Goal: Task Accomplishment & Management: Complete application form

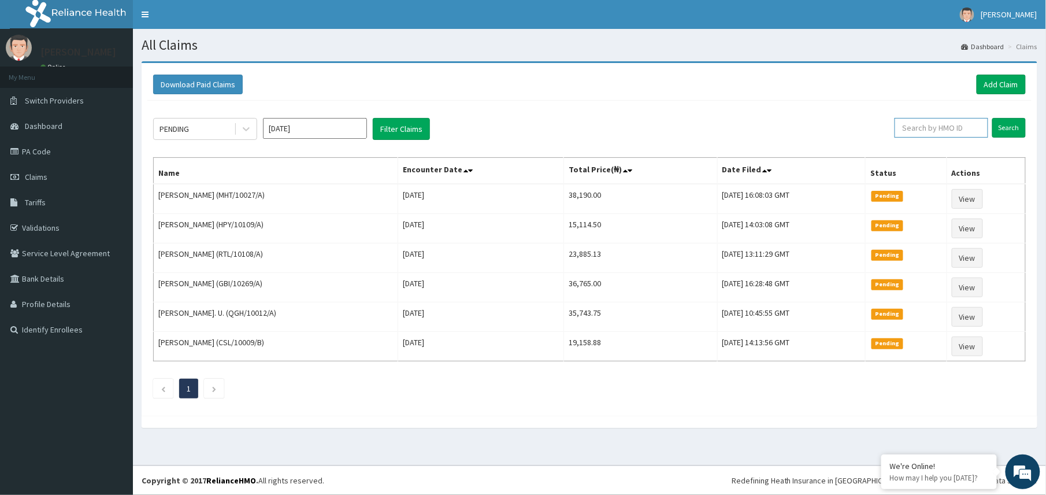
click at [923, 132] on input "text" at bounding box center [942, 128] width 94 height 20
click at [998, 80] on link "Add Claim" at bounding box center [1001, 85] width 49 height 20
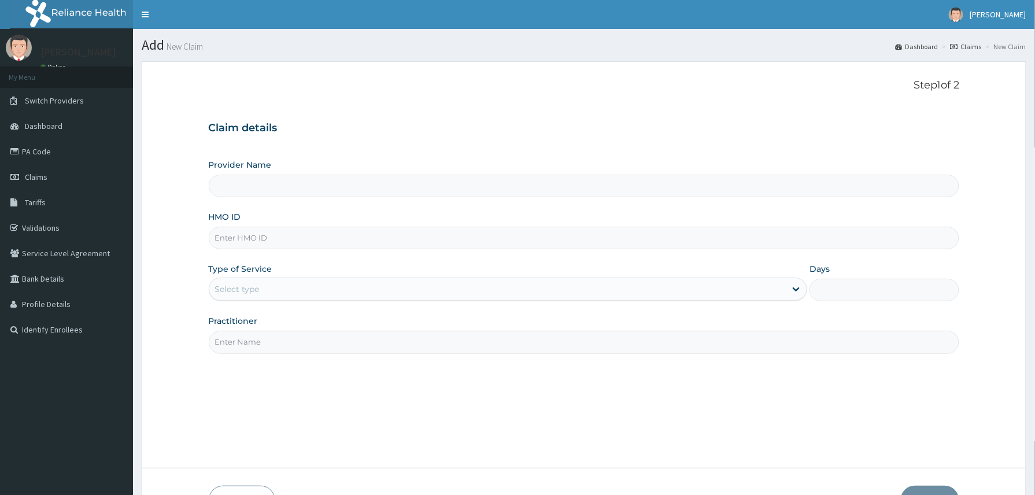
type input "Reliance Family Clinics (RFC) - Abuja"
click at [230, 238] on input "HMO ID" at bounding box center [584, 238] width 751 height 23
paste input "2503852"
type input "2503852"
drag, startPoint x: 273, startPoint y: 234, endPoint x: 227, endPoint y: 245, distance: 47.0
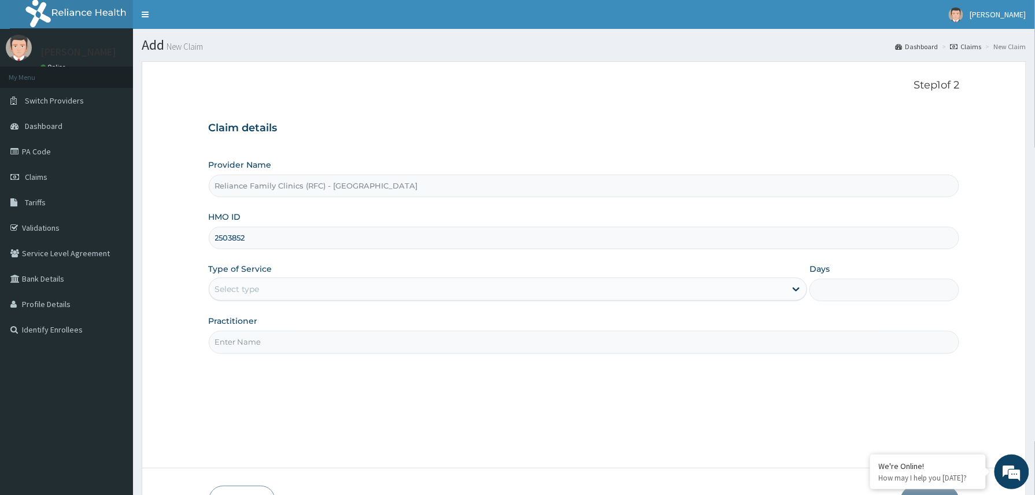
click at [227, 245] on input "2503852" at bounding box center [584, 238] width 751 height 23
paste input "AIE/10018/A"
type input "AIE/10018/A"
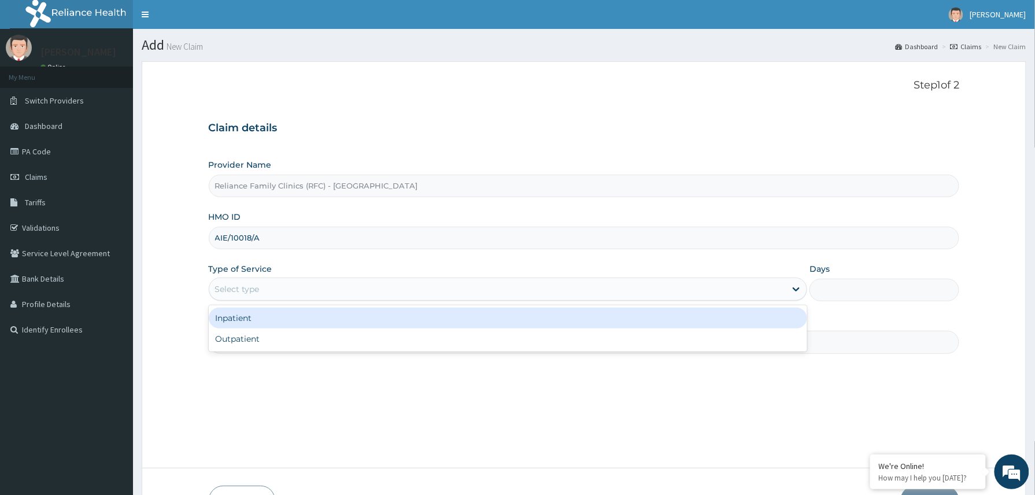
click at [275, 288] on div "Select type" at bounding box center [497, 289] width 577 height 18
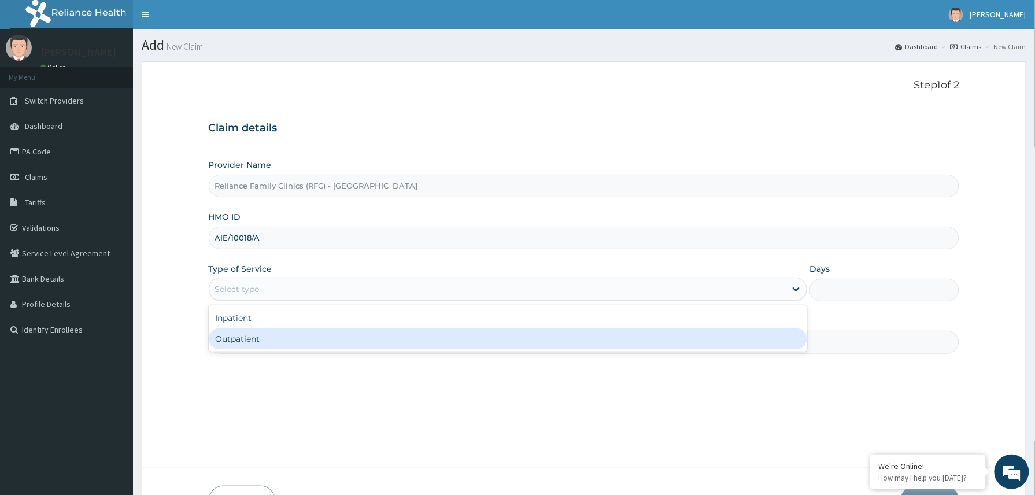
drag, startPoint x: 272, startPoint y: 336, endPoint x: 283, endPoint y: 339, distance: 11.2
click at [273, 336] on div "Outpatient" at bounding box center [508, 338] width 599 height 21
type input "1"
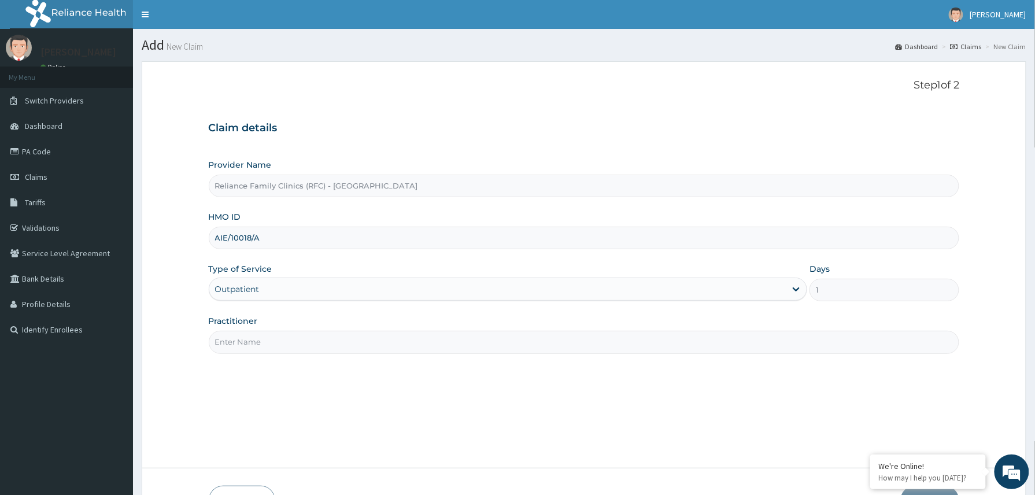
click at [294, 345] on input "Practitioner" at bounding box center [584, 342] width 751 height 23
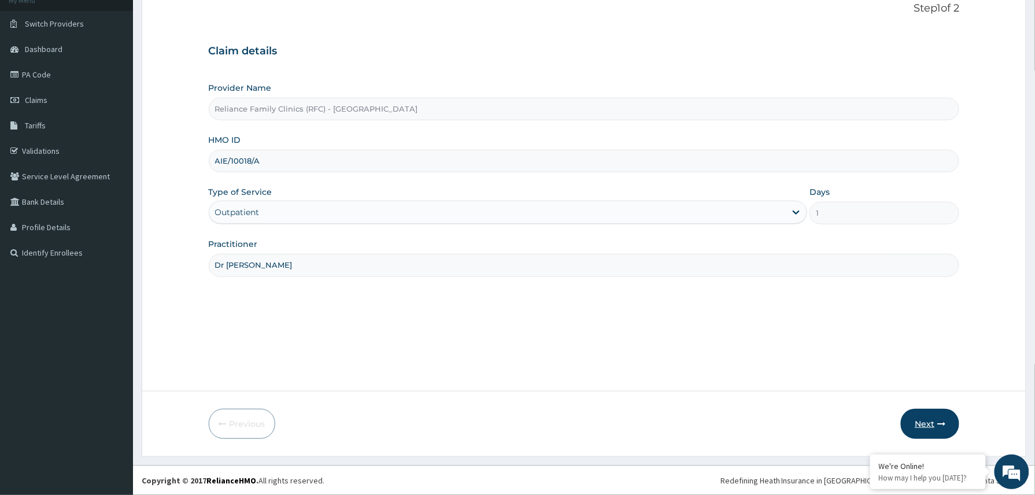
type input "Dr [PERSON_NAME]"
click at [919, 424] on button "Next" at bounding box center [930, 424] width 58 height 30
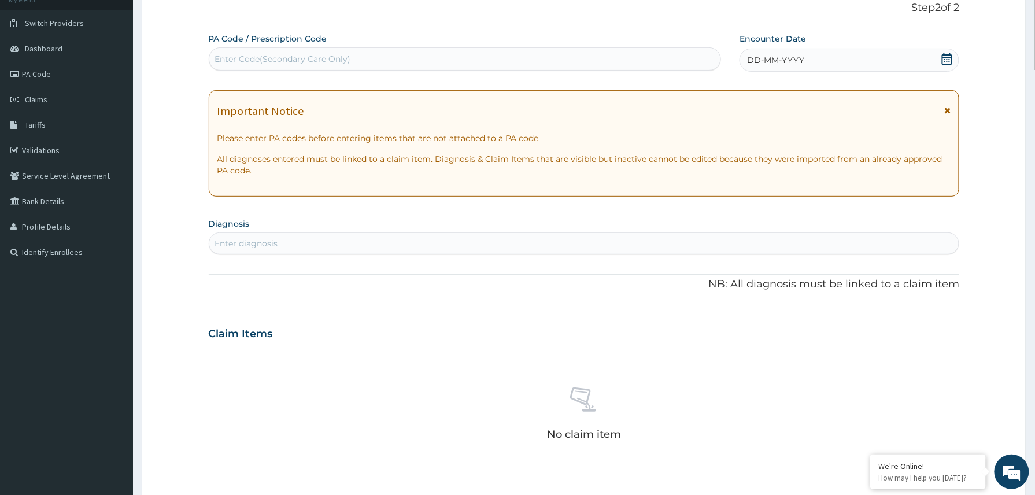
click at [863, 62] on div "DD-MM-YYYY" at bounding box center [849, 60] width 220 height 23
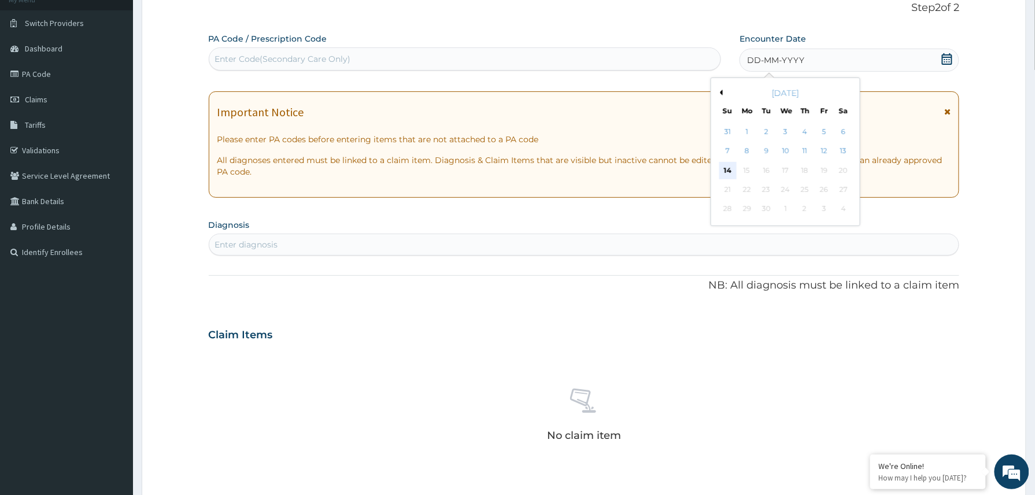
click at [734, 170] on div "14" at bounding box center [727, 170] width 17 height 17
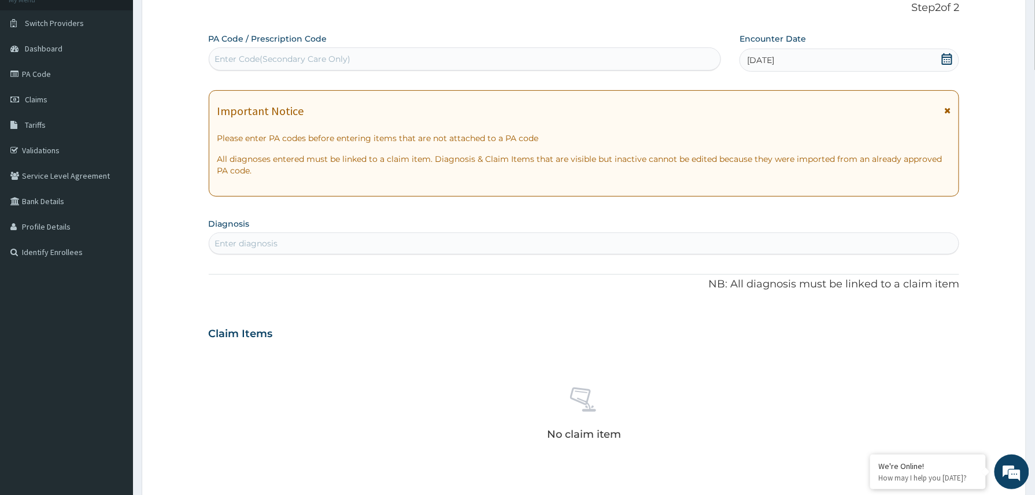
click at [308, 246] on div "Enter diagnosis" at bounding box center [584, 243] width 750 height 18
type input "htn"
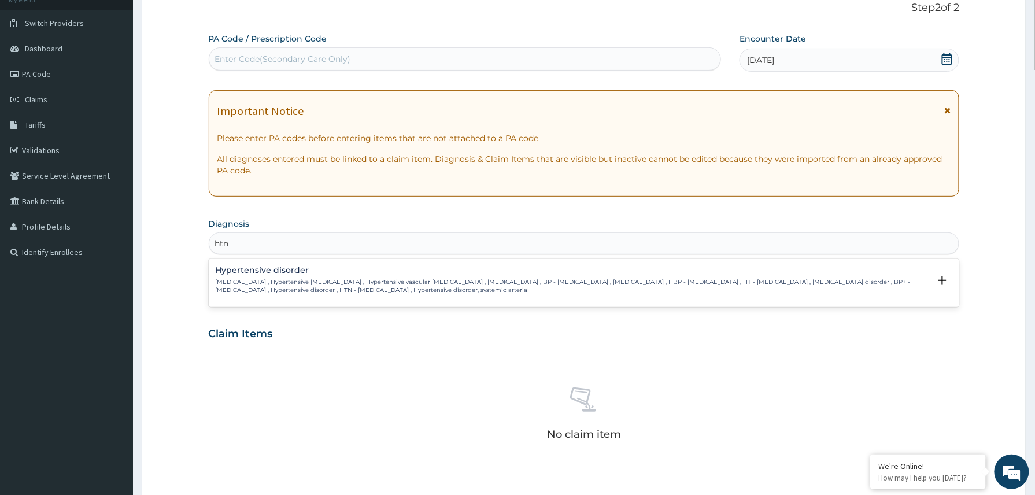
click at [288, 269] on h4 "Hypertensive disorder" at bounding box center [573, 270] width 715 height 9
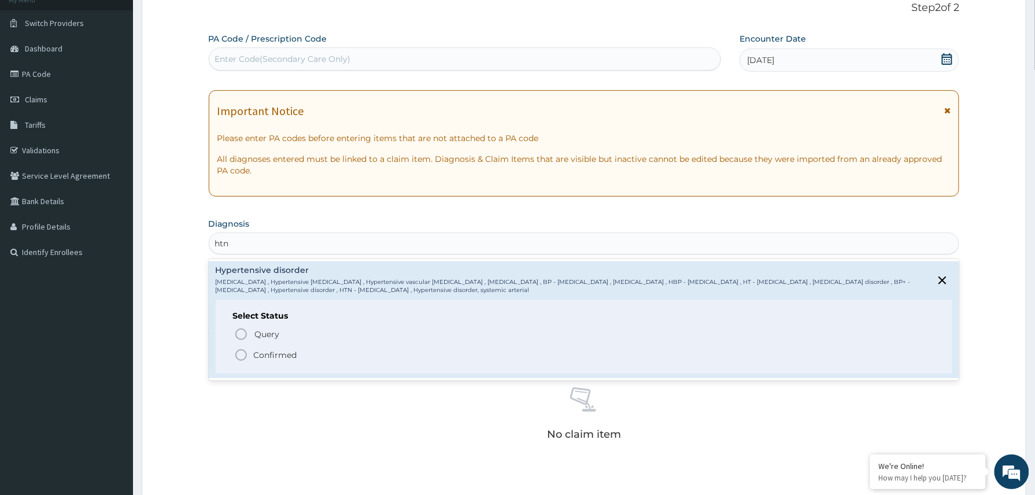
click at [281, 353] on p "Confirmed" at bounding box center [275, 355] width 43 height 12
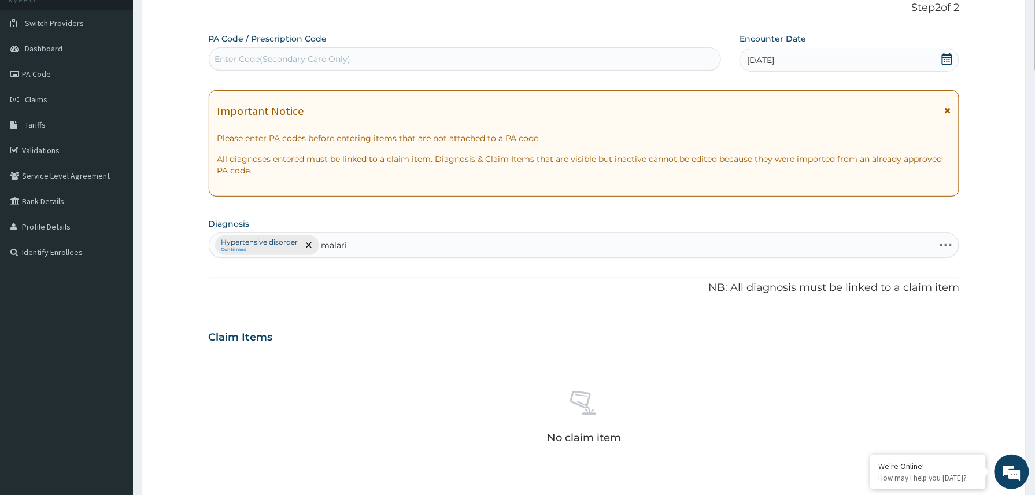
type input "[MEDICAL_DATA]"
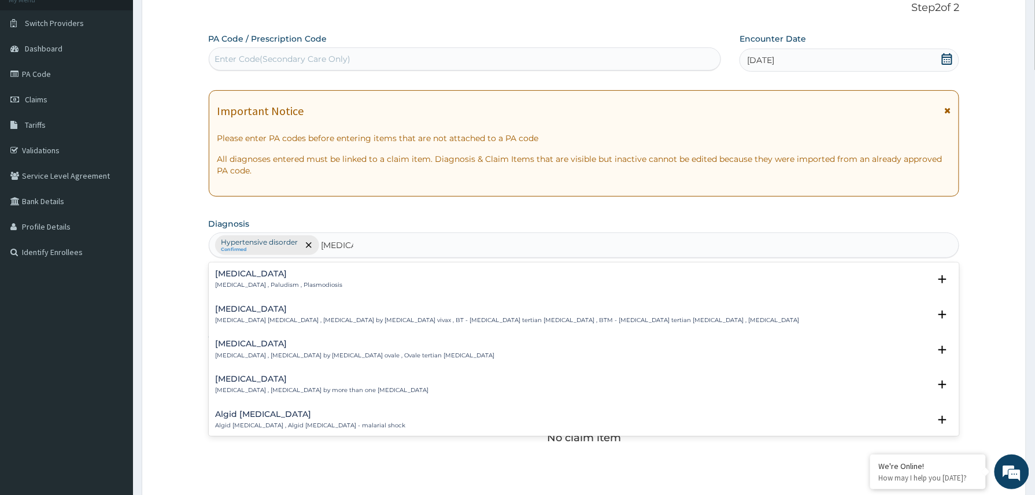
drag, startPoint x: 232, startPoint y: 277, endPoint x: 239, endPoint y: 280, distance: 7.5
click at [239, 280] on div "Malaria Malaria , Paludism , Plasmodiosis" at bounding box center [279, 279] width 127 height 20
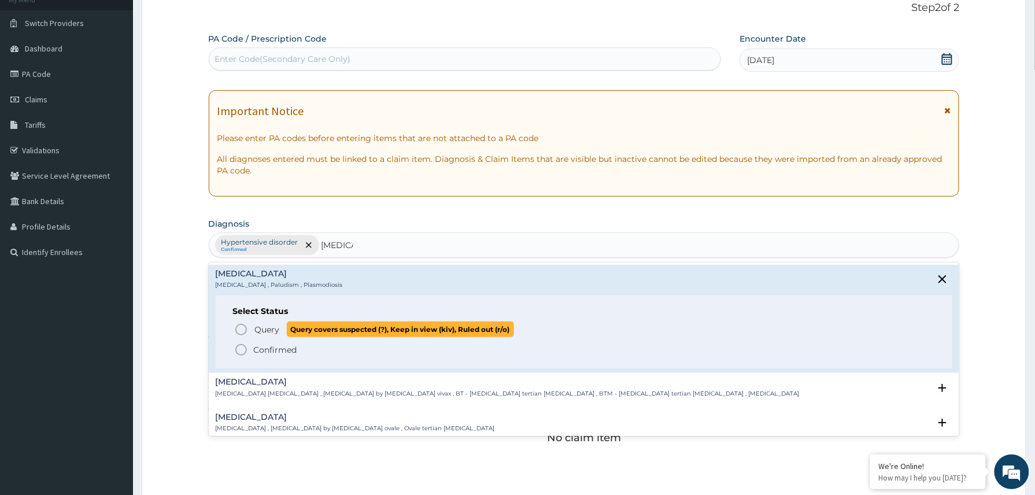
click at [272, 330] on span "Query" at bounding box center [267, 330] width 25 height 12
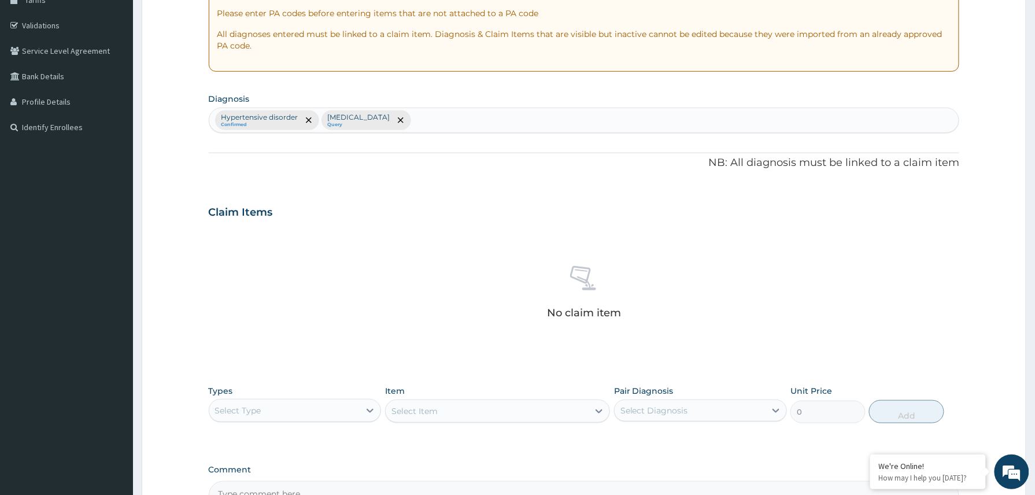
scroll to position [341, 0]
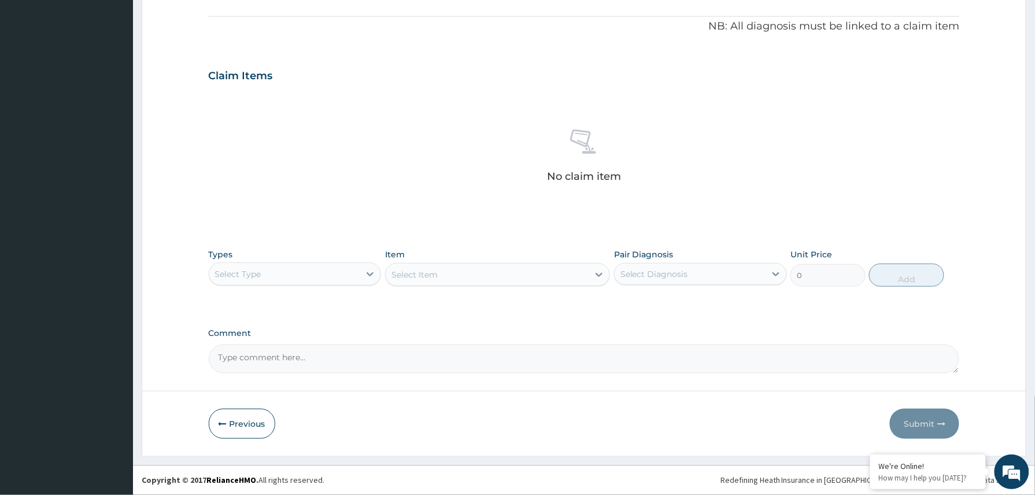
click at [320, 277] on div "Select Type" at bounding box center [284, 274] width 151 height 18
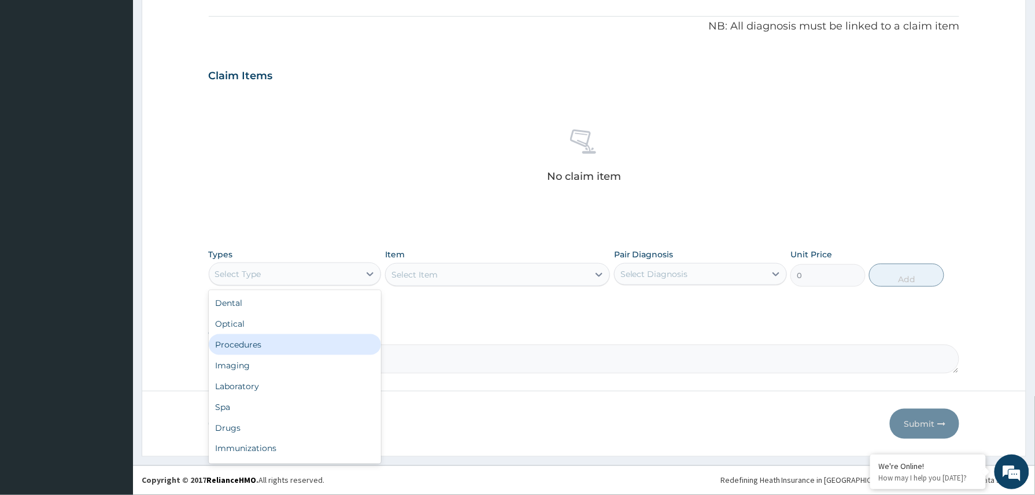
click at [273, 339] on div "Procedures" at bounding box center [295, 344] width 173 height 21
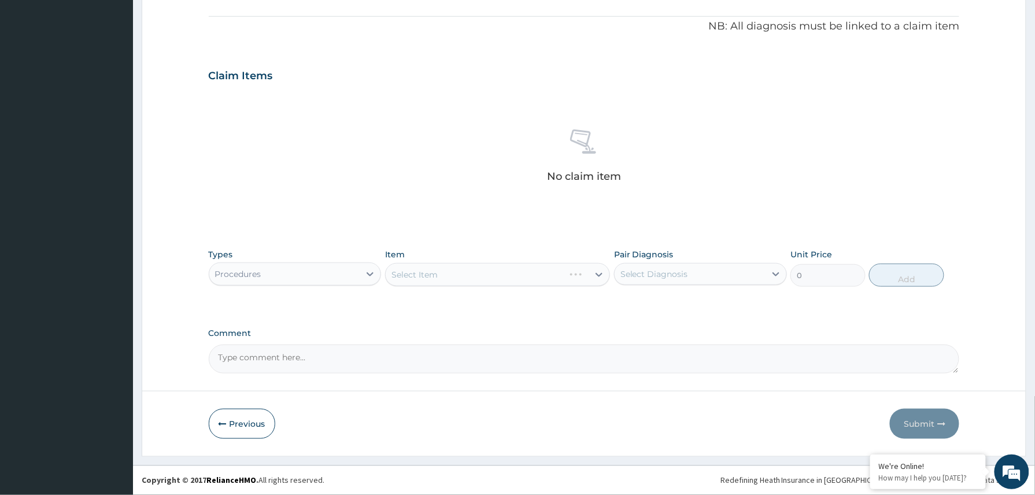
click at [258, 354] on textarea "Comment" at bounding box center [584, 359] width 751 height 29
paste textarea "IM PCM 600mg stat ECG, Chest X-ray, RFT, Urinalysis, Cholesterol, MP, FBC Plan:…"
type textarea "IM PCM 600mg stat ECG, Chest X-ray, RFT, Urinalysis, Cholesterol, MP, FBC Plan:…"
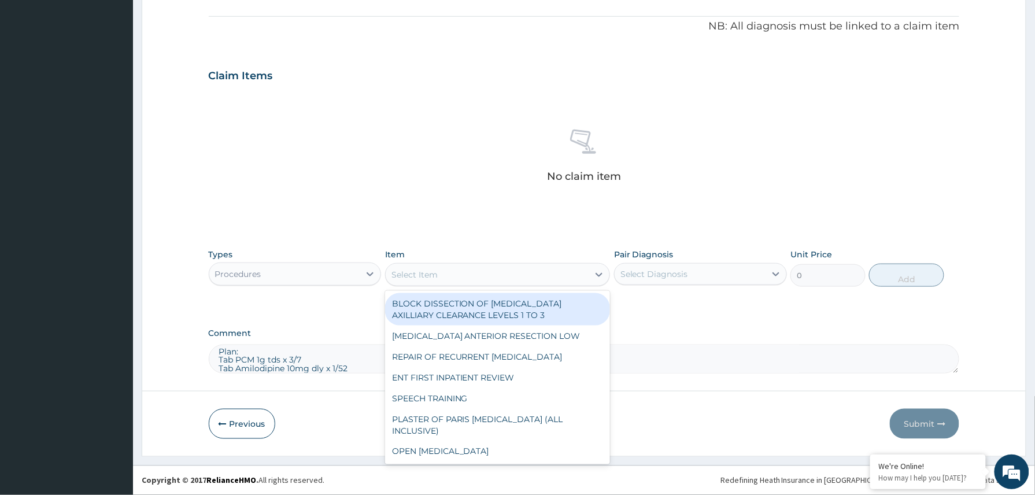
click at [438, 271] on div "Select Item" at bounding box center [487, 274] width 203 height 18
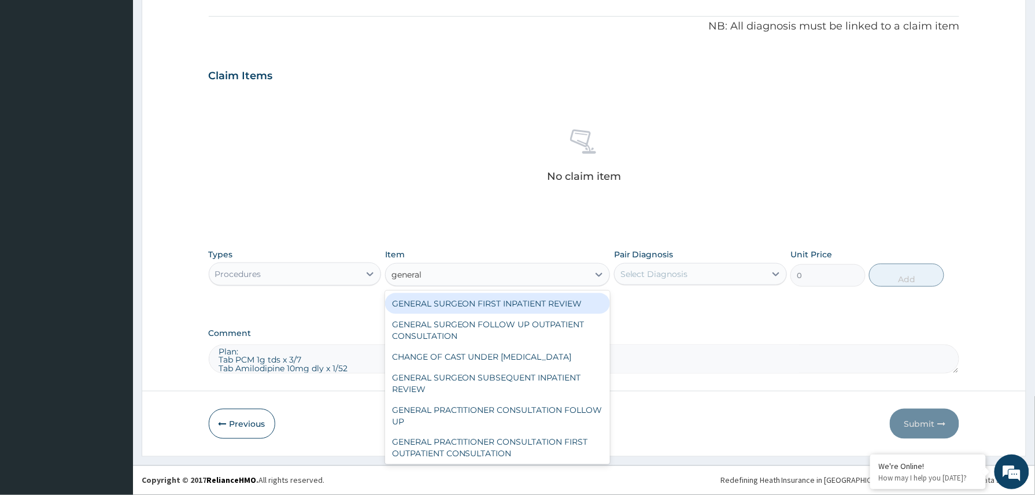
type input "general p"
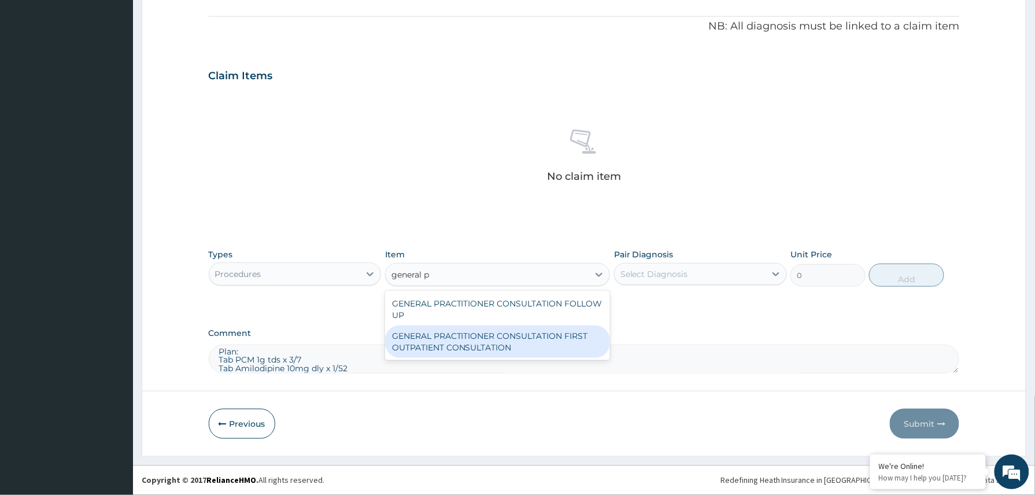
drag, startPoint x: 487, startPoint y: 338, endPoint x: 506, endPoint y: 338, distance: 19.7
click at [493, 338] on div "GENERAL PRACTITIONER CONSULTATION FIRST OUTPATIENT CONSULTATION" at bounding box center [497, 341] width 225 height 32
type input "3370.125"
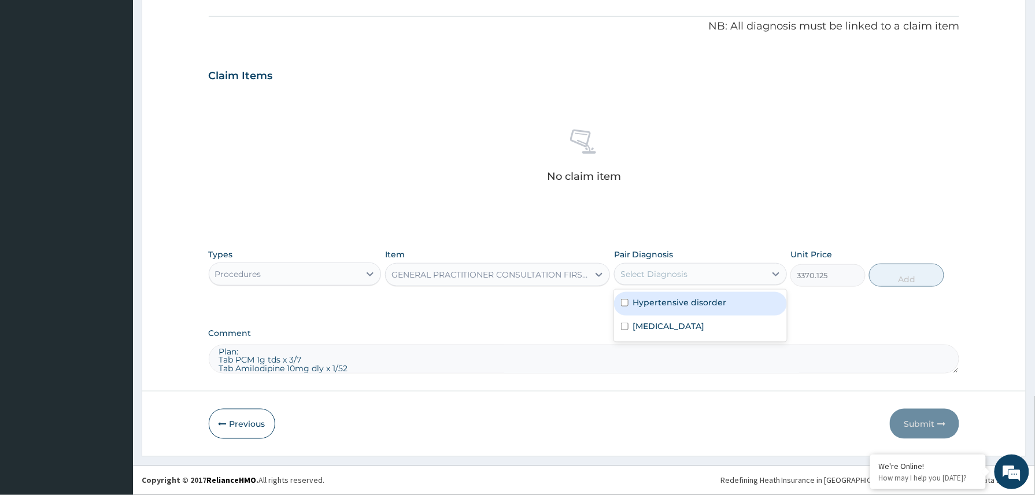
click at [686, 273] on div "Select Diagnosis" at bounding box center [654, 274] width 68 height 12
drag, startPoint x: 657, startPoint y: 302, endPoint x: 649, endPoint y: 326, distance: 25.6
click at [657, 304] on label "Hypertensive disorder" at bounding box center [680, 303] width 94 height 12
checkbox input "true"
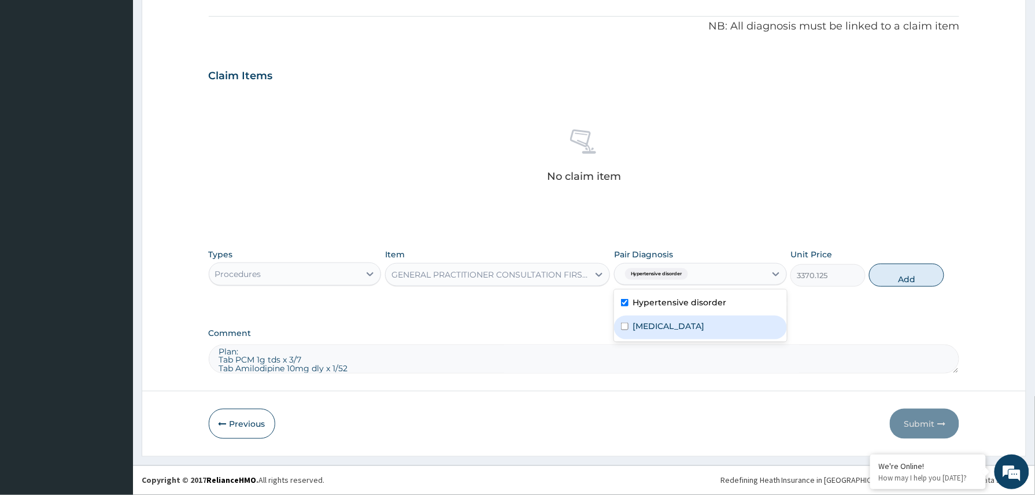
drag, startPoint x: 647, startPoint y: 327, endPoint x: 659, endPoint y: 326, distance: 11.6
click at [647, 327] on label "[MEDICAL_DATA]" at bounding box center [669, 326] width 72 height 12
checkbox input "true"
click at [913, 274] on button "Add" at bounding box center [906, 275] width 75 height 23
type input "0"
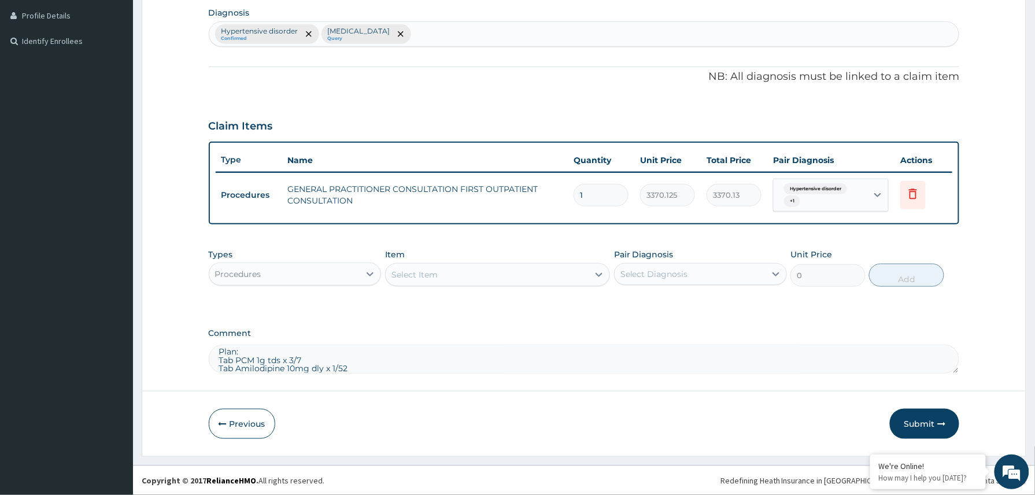
scroll to position [290, 0]
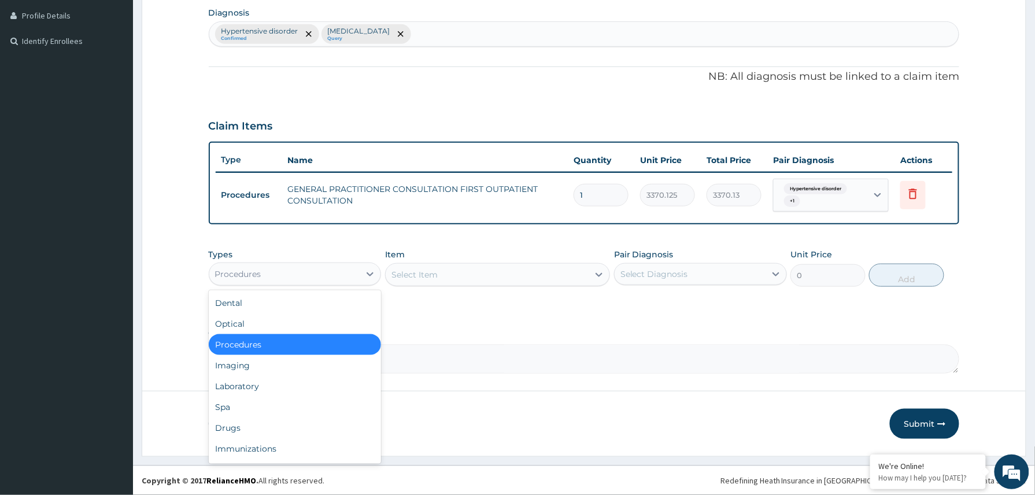
click at [342, 271] on div "Procedures" at bounding box center [284, 274] width 151 height 18
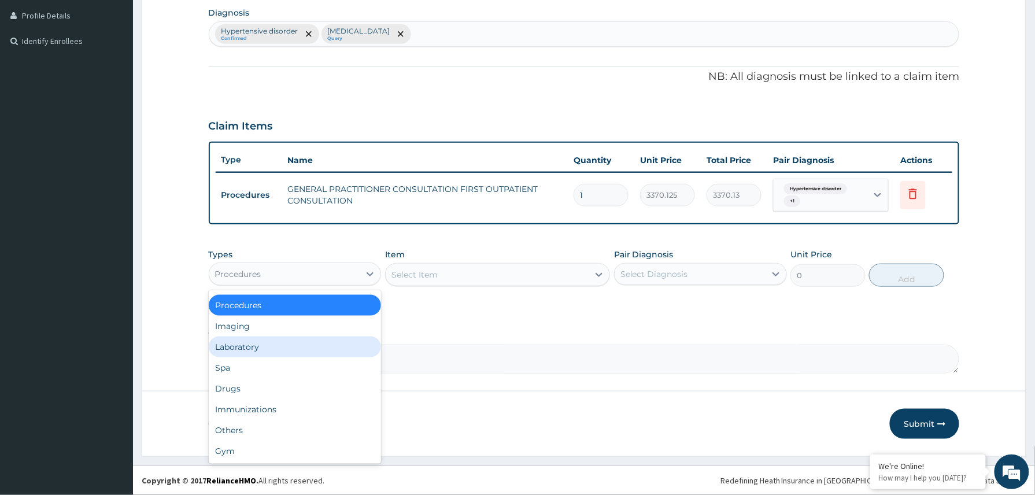
click at [259, 341] on div "Laboratory" at bounding box center [295, 346] width 173 height 21
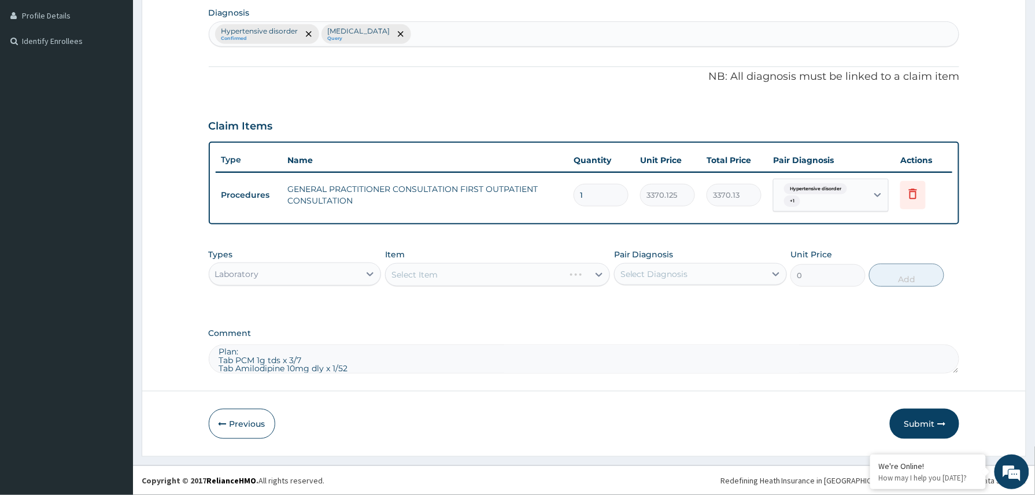
click at [355, 368] on textarea "IM PCM 600mg stat ECG, Chest X-ray, RFT, Urinalysis, Cholesterol, MP, FBC Plan:…" at bounding box center [584, 359] width 751 height 29
click at [427, 269] on div "Select Item" at bounding box center [414, 275] width 46 height 12
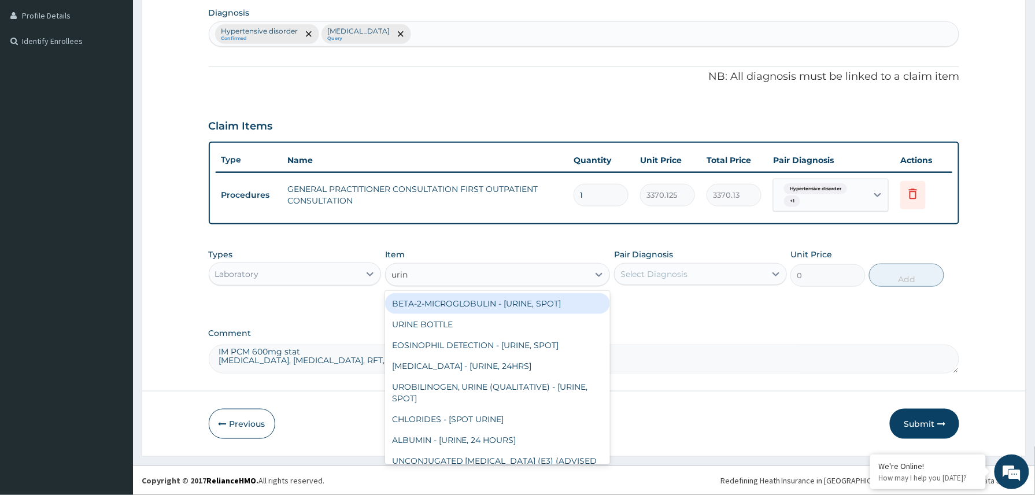
type input "urina"
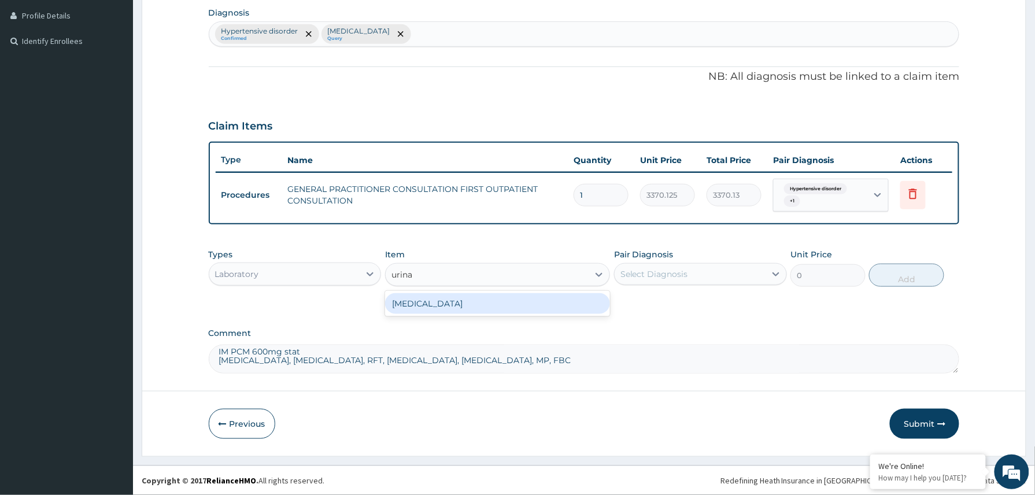
type input "1531.875"
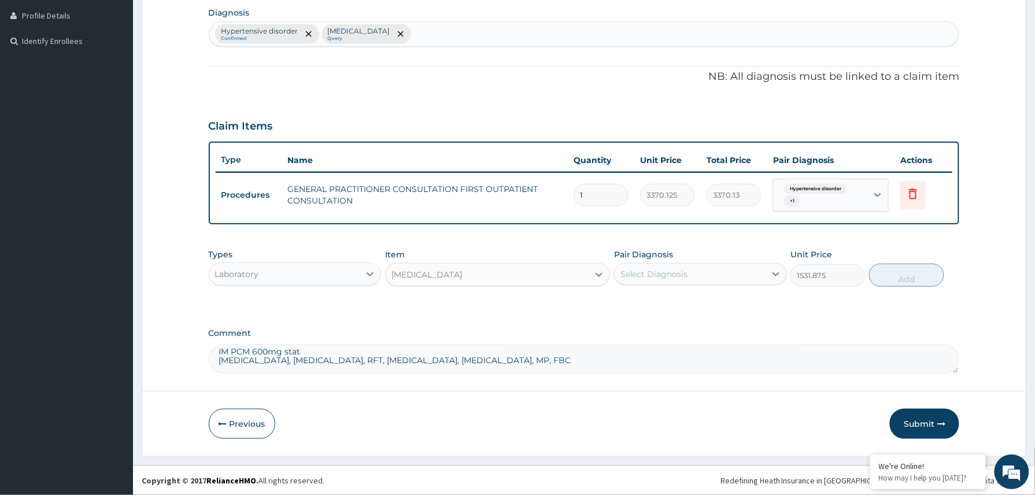
click at [709, 266] on div "Select Diagnosis" at bounding box center [690, 274] width 151 height 18
click at [669, 306] on label "Hypertensive disorder" at bounding box center [680, 303] width 94 height 12
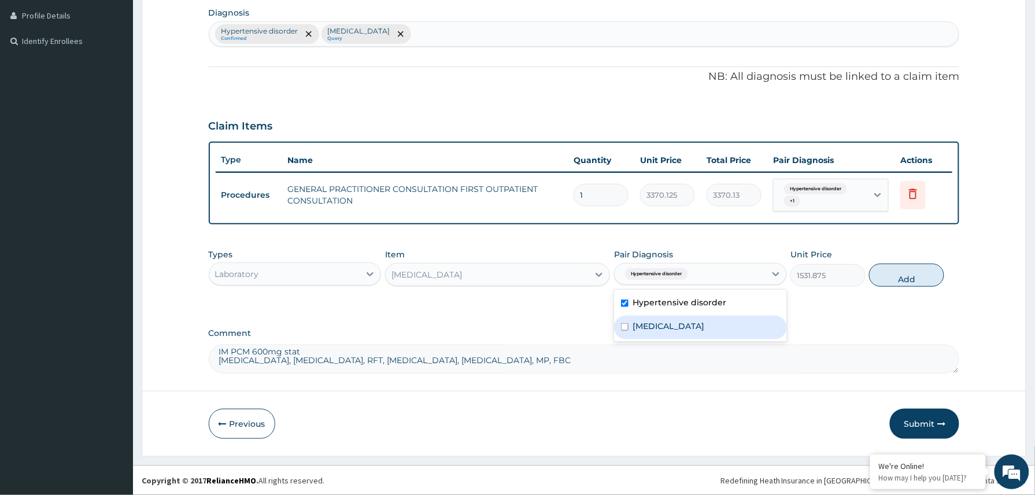
click at [716, 311] on div "Hypertensive disorder" at bounding box center [700, 304] width 173 height 24
checkbox input "false"
drag, startPoint x: 682, startPoint y: 322, endPoint x: 701, endPoint y: 296, distance: 32.3
click at [683, 321] on div "Malaria" at bounding box center [700, 328] width 173 height 24
checkbox input "true"
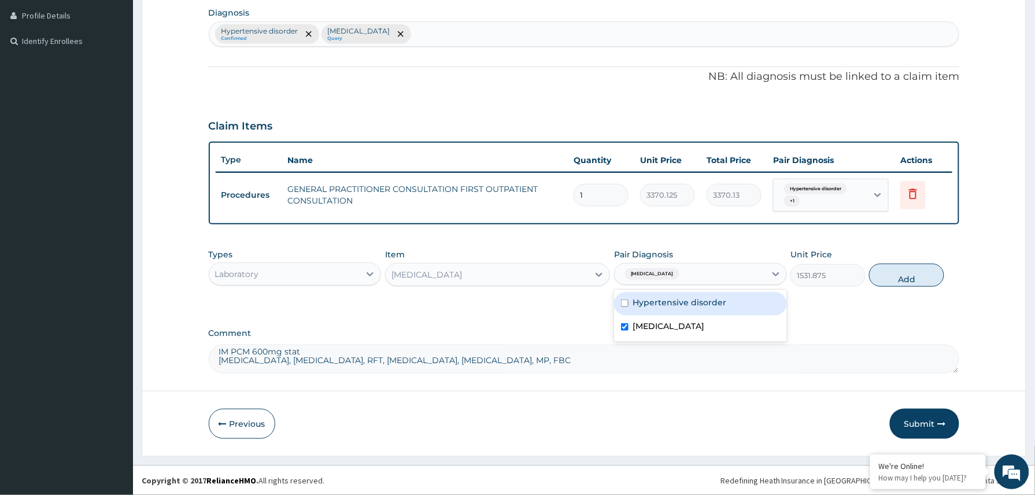
drag, startPoint x: 703, startPoint y: 294, endPoint x: 810, endPoint y: 301, distance: 107.8
click at [708, 293] on div "Hypertensive disorder" at bounding box center [700, 304] width 173 height 24
checkbox input "true"
drag, startPoint x: 900, startPoint y: 279, endPoint x: 675, endPoint y: 297, distance: 225.1
click at [888, 280] on button "Add" at bounding box center [906, 275] width 75 height 23
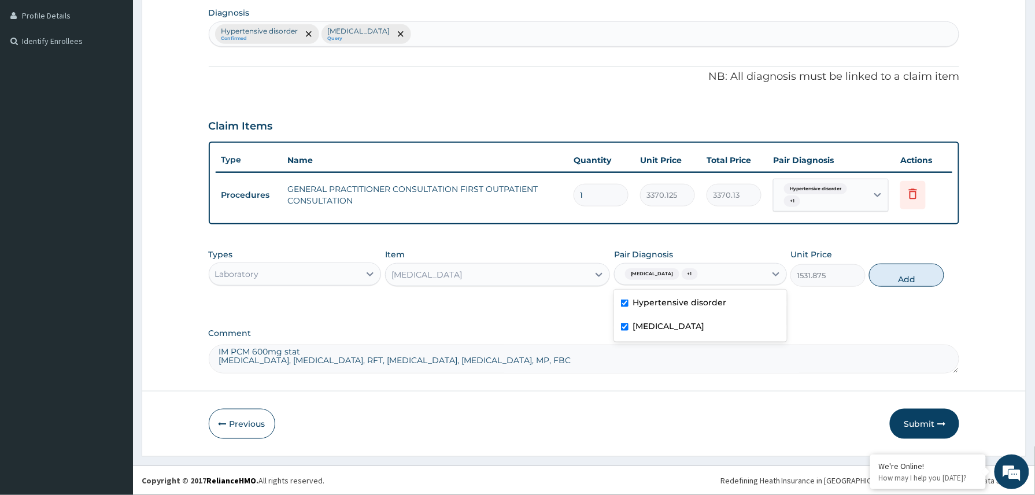
type input "0"
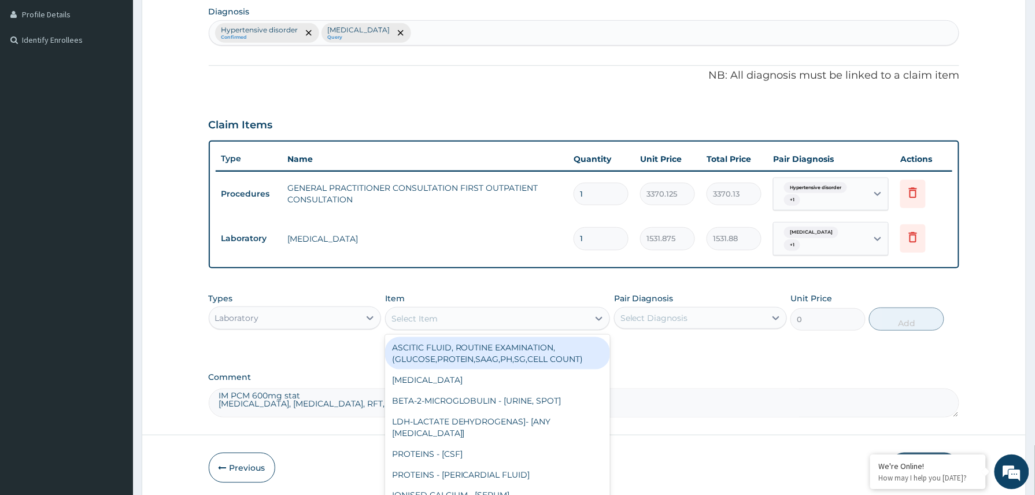
click at [509, 315] on div "Select Item" at bounding box center [487, 318] width 203 height 18
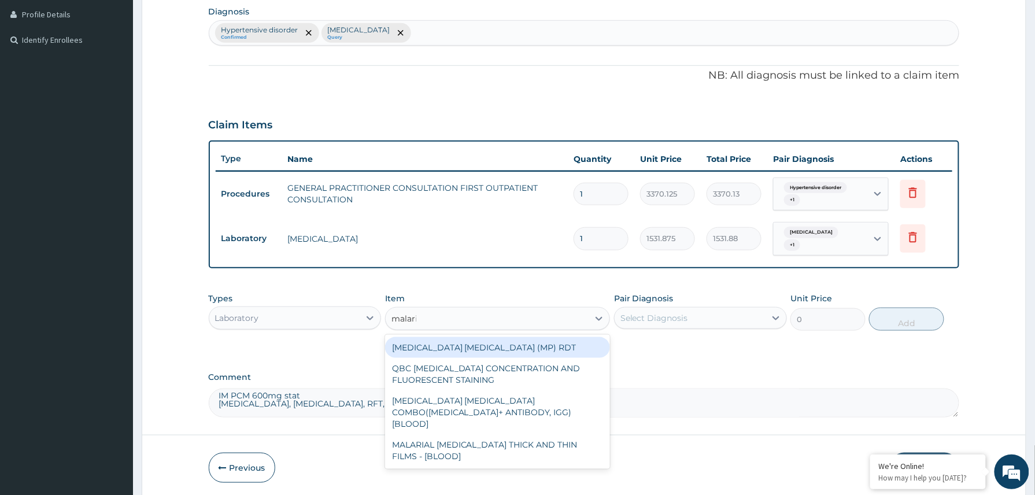
type input "malaria"
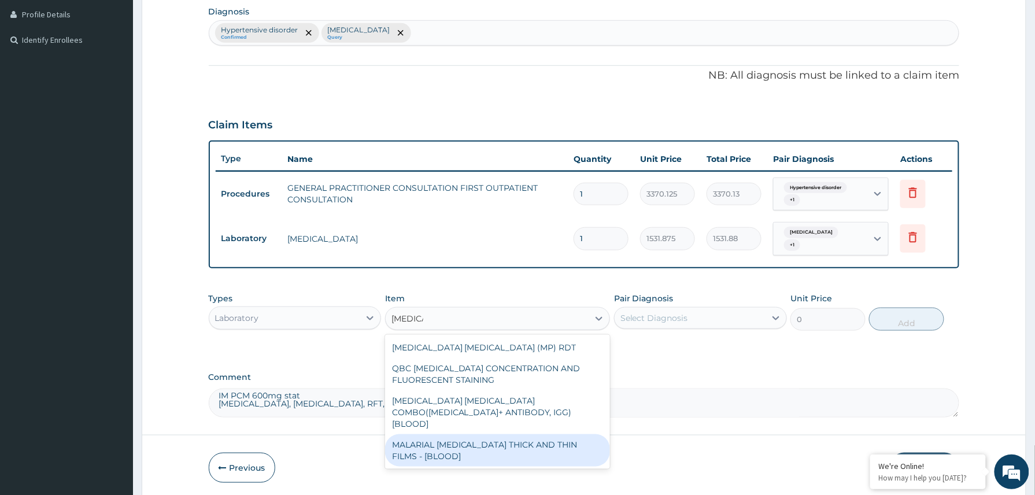
click at [502, 436] on div "MALARIAL PARASITE THICK AND THIN FILMS - [BLOOD]" at bounding box center [497, 450] width 225 height 32
type input "1531.875"
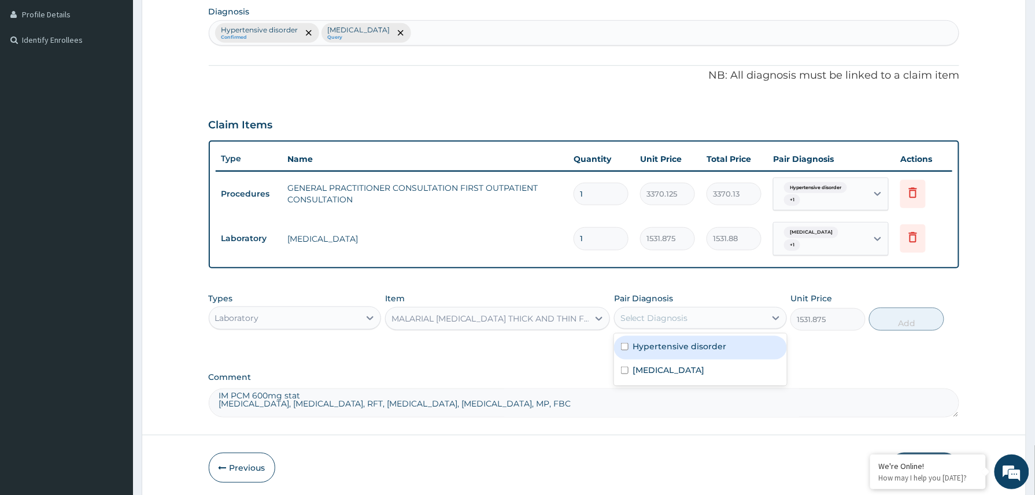
click at [708, 311] on div "Select Diagnosis" at bounding box center [690, 318] width 151 height 18
drag, startPoint x: 674, startPoint y: 345, endPoint x: 660, endPoint y: 362, distance: 22.6
click at [674, 346] on label "Hypertensive disorder" at bounding box center [680, 347] width 94 height 12
checkbox input "true"
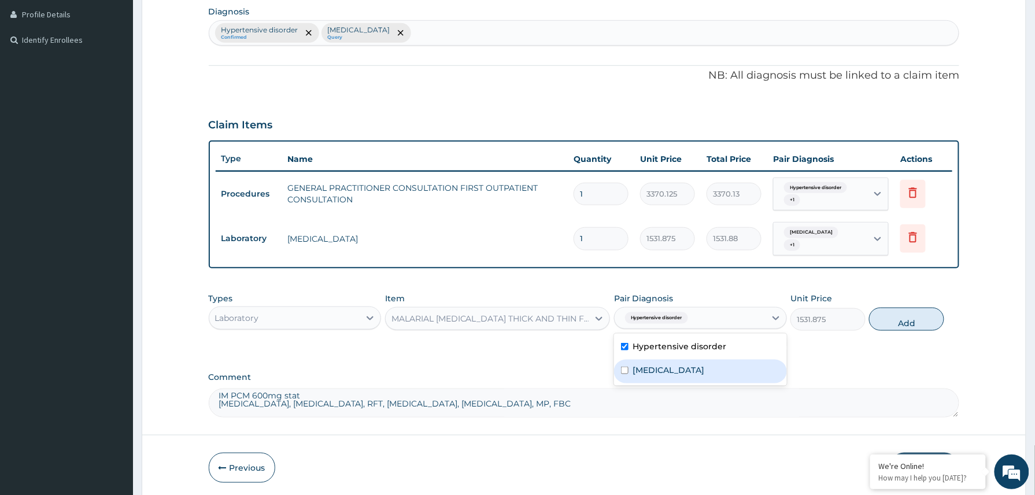
click at [660, 364] on label "Malaria" at bounding box center [669, 370] width 72 height 12
checkbox input "true"
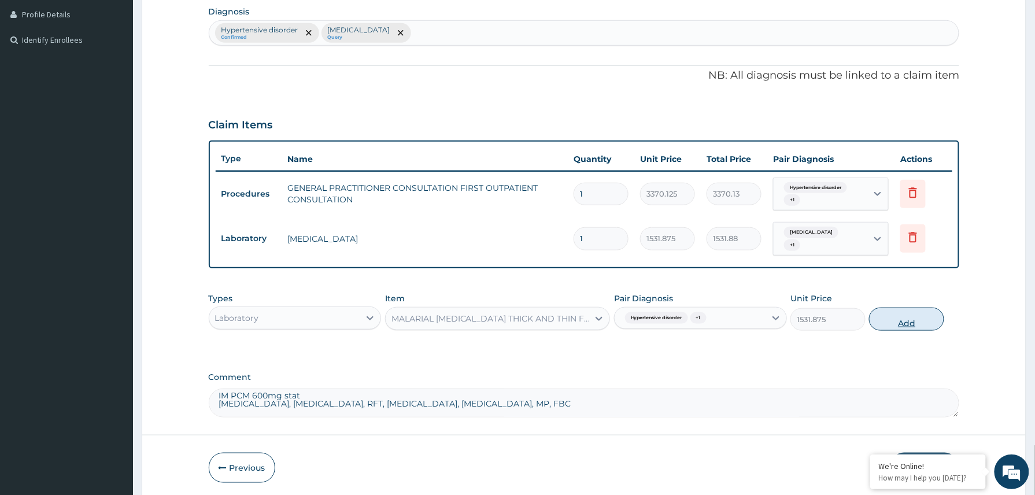
click at [916, 311] on button "Add" at bounding box center [906, 319] width 75 height 23
type input "0"
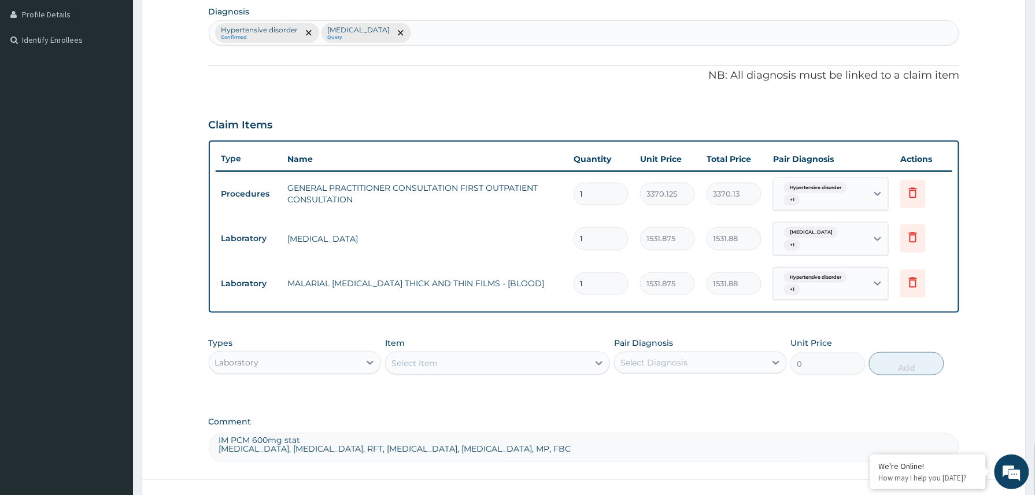
scroll to position [375, 0]
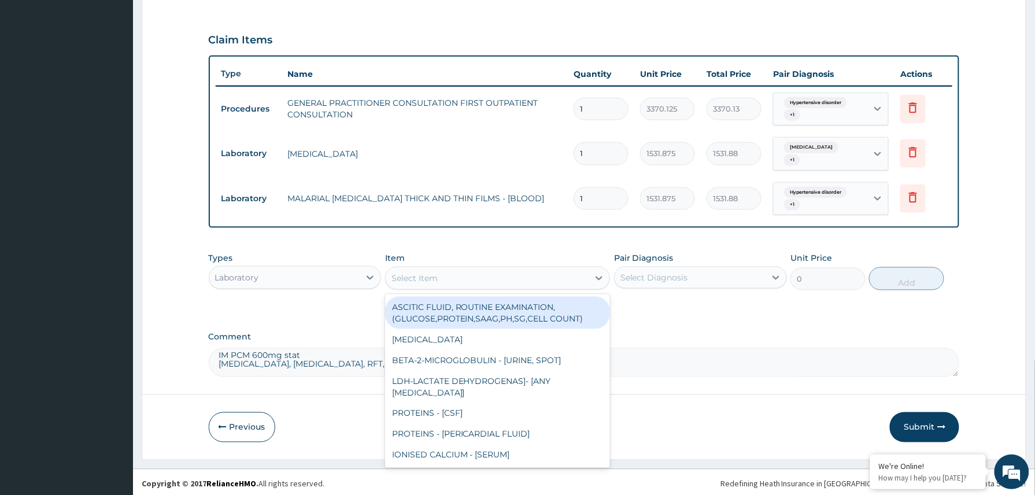
click at [424, 274] on div "Select Item" at bounding box center [414, 278] width 46 height 12
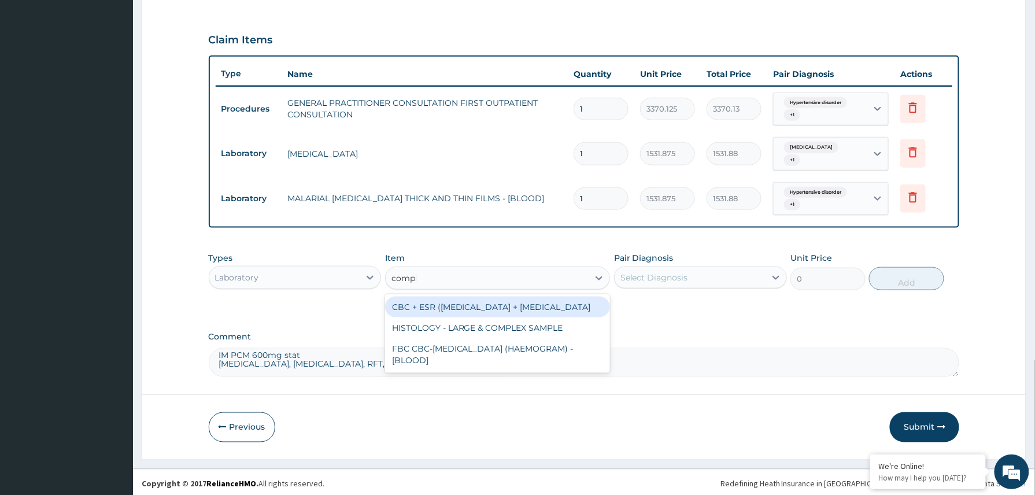
type input "comple"
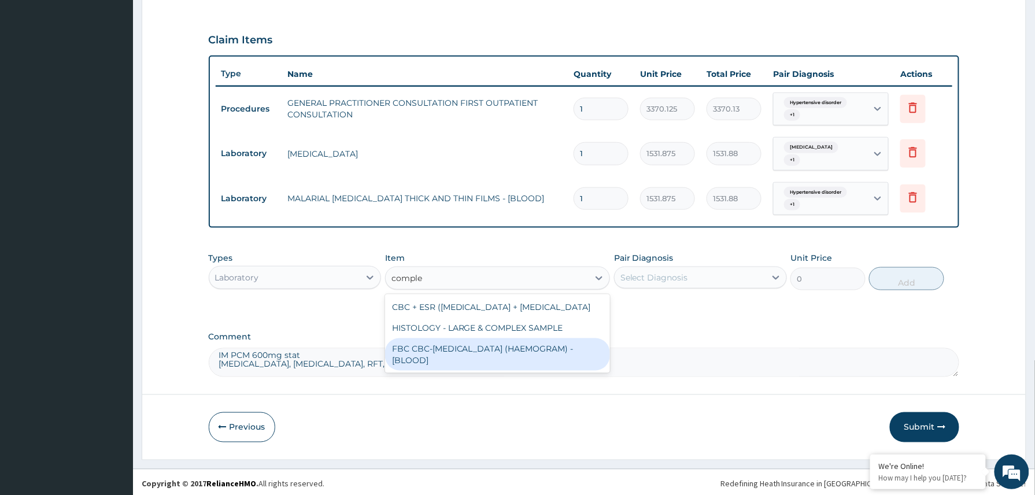
click at [505, 359] on div "FBC CBC-COMPLETE BLOOD COUNT (HAEMOGRAM) - [BLOOD]" at bounding box center [497, 354] width 225 height 32
type input "4085"
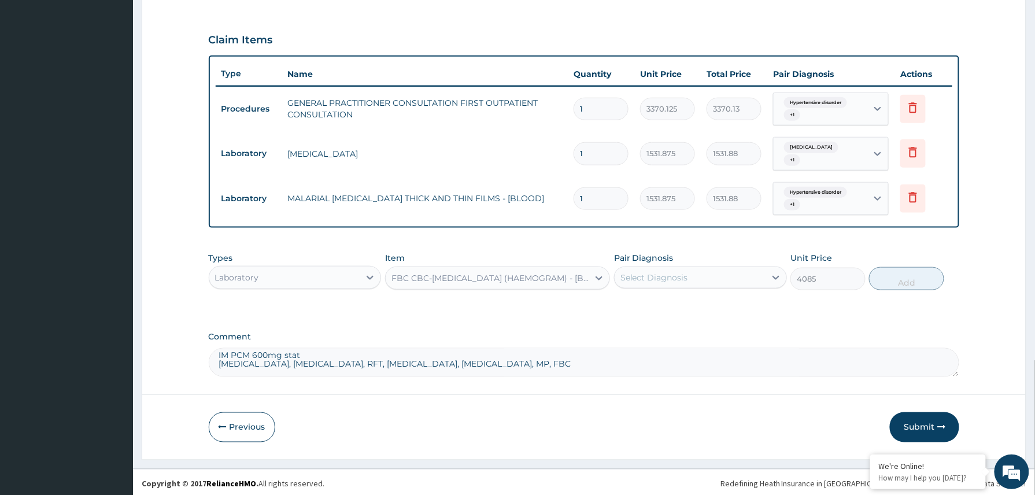
click at [683, 274] on div "Select Diagnosis" at bounding box center [654, 278] width 68 height 12
drag, startPoint x: 661, startPoint y: 298, endPoint x: 657, endPoint y: 317, distance: 19.1
click at [661, 300] on label "Hypertensive disorder" at bounding box center [680, 306] width 94 height 12
checkbox input "true"
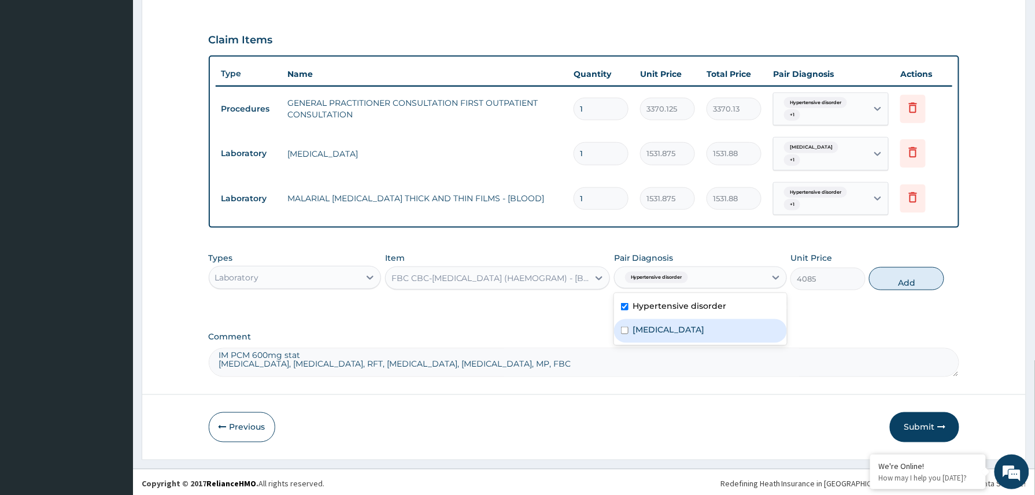
drag, startPoint x: 656, startPoint y: 317, endPoint x: 724, endPoint y: 303, distance: 69.7
click at [656, 319] on div "Malaria" at bounding box center [700, 331] width 173 height 24
checkbox input "true"
click at [886, 277] on button "Add" at bounding box center [906, 278] width 75 height 23
type input "0"
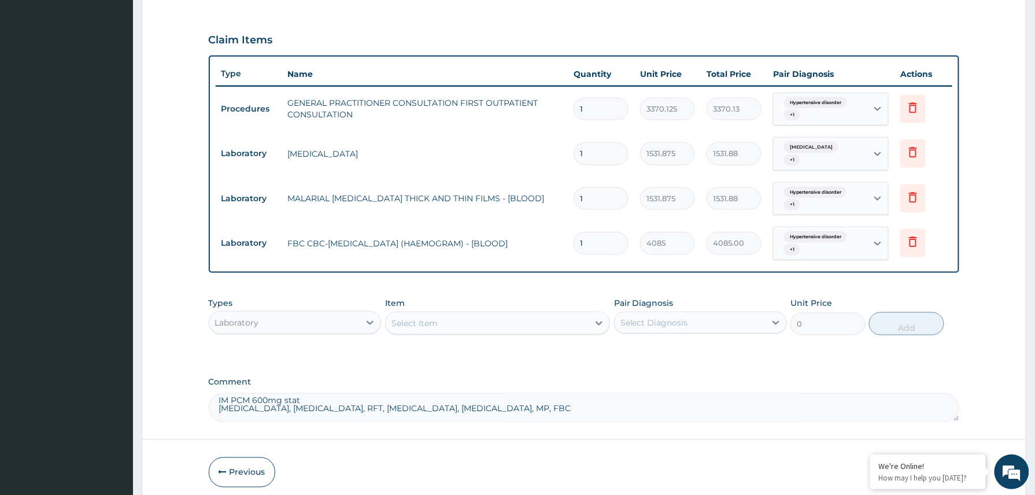
click at [443, 403] on textarea "IM PCM 600mg stat ECG, Chest X-ray, RFT, Urinalysis, Cholesterol, MP, FBC Plan:…" at bounding box center [584, 407] width 751 height 29
type textarea "IM PCM 600mg stat ECG, Chest X-ray, RFT, Urinalysis, Plan: Tab PCM 1g tds x 3/7…"
click at [431, 320] on div "Select Item" at bounding box center [414, 323] width 46 height 12
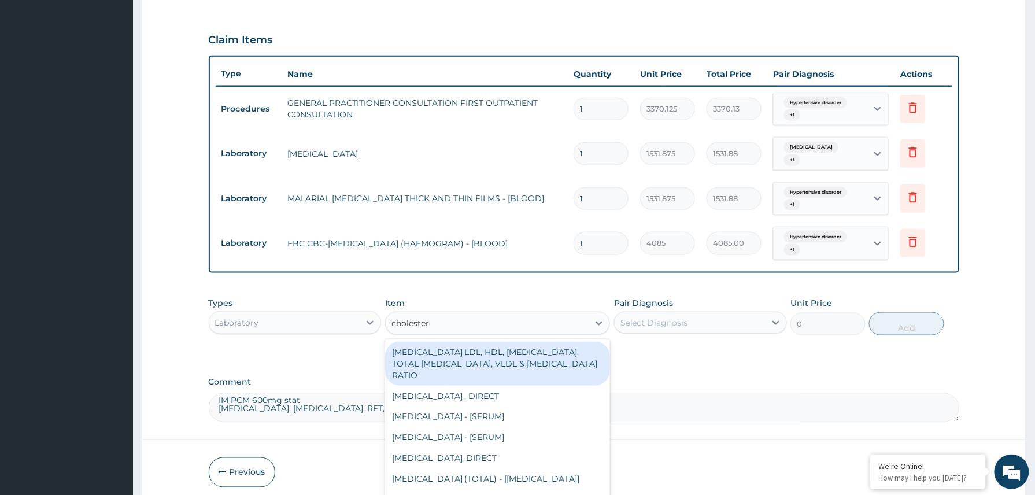
type input "cholesterol"
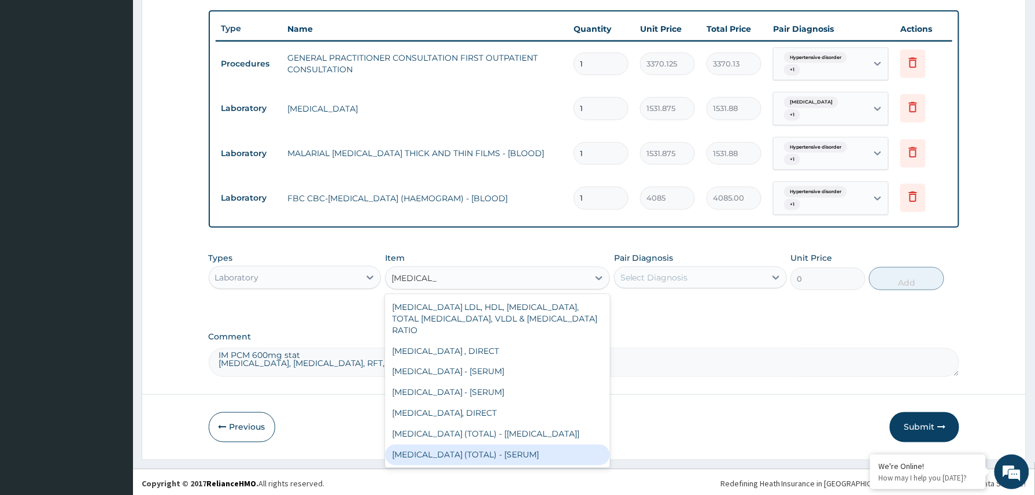
click at [530, 454] on div "CHOLESTEROL (TOTAL) - [SERUM]" at bounding box center [497, 455] width 225 height 21
type input "2880"
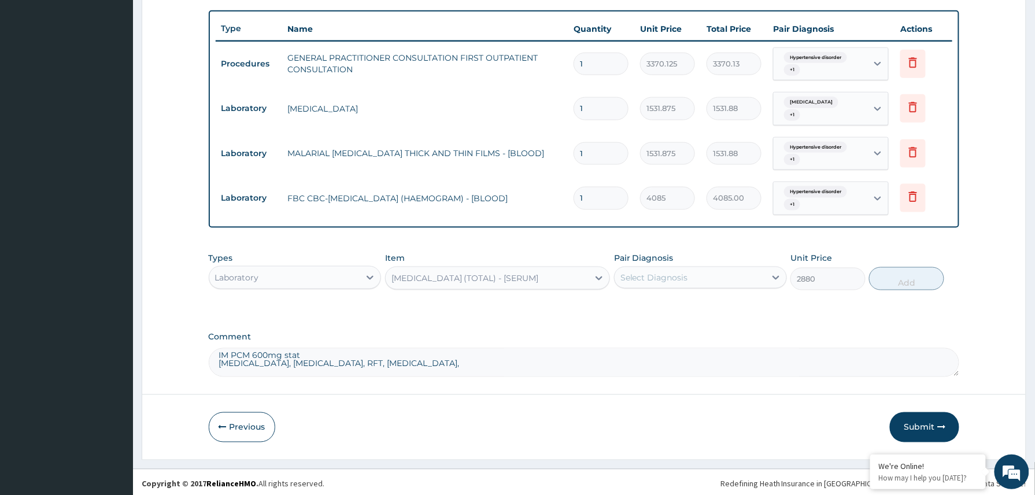
drag, startPoint x: 726, startPoint y: 267, endPoint x: 713, endPoint y: 282, distance: 20.5
click at [724, 268] on div "Select Diagnosis" at bounding box center [690, 277] width 151 height 18
drag, startPoint x: 687, startPoint y: 298, endPoint x: 661, endPoint y: 320, distance: 33.2
click at [683, 303] on label "Hypertensive disorder" at bounding box center [680, 306] width 94 height 12
checkbox input "true"
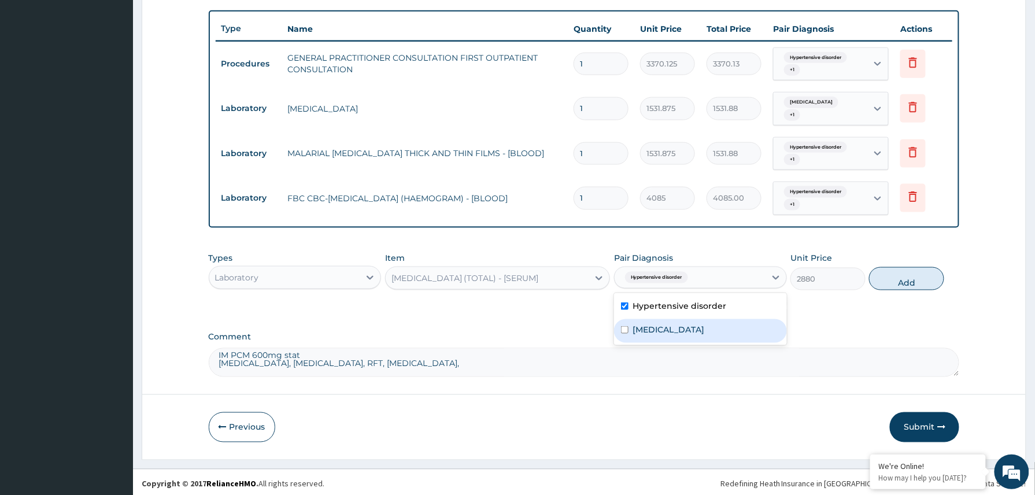
click at [662, 325] on label "Malaria" at bounding box center [669, 330] width 72 height 12
checkbox input "true"
drag, startPoint x: 916, startPoint y: 271, endPoint x: 785, endPoint y: 285, distance: 132.0
click at [912, 271] on button "Add" at bounding box center [906, 278] width 75 height 23
type input "0"
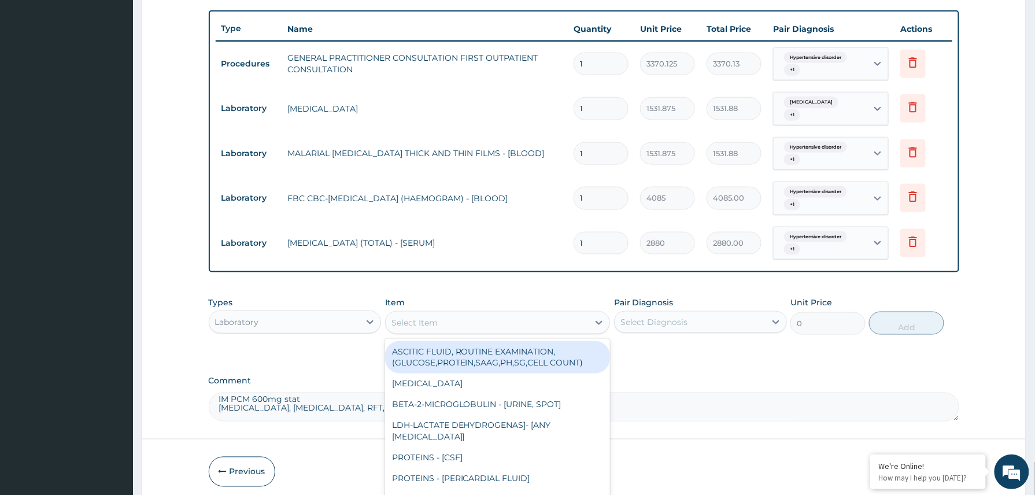
click at [428, 318] on div "Select Item" at bounding box center [414, 323] width 46 height 12
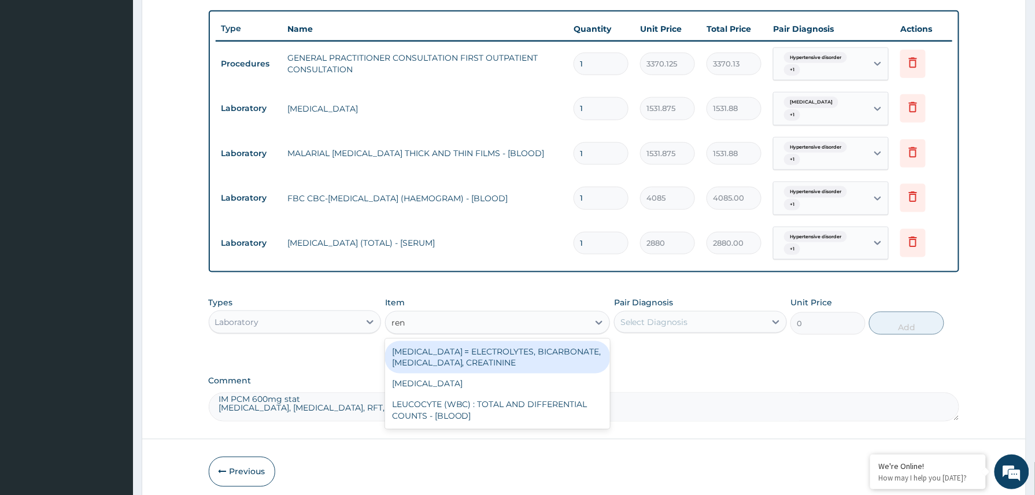
type input "rena"
type input "4595.625"
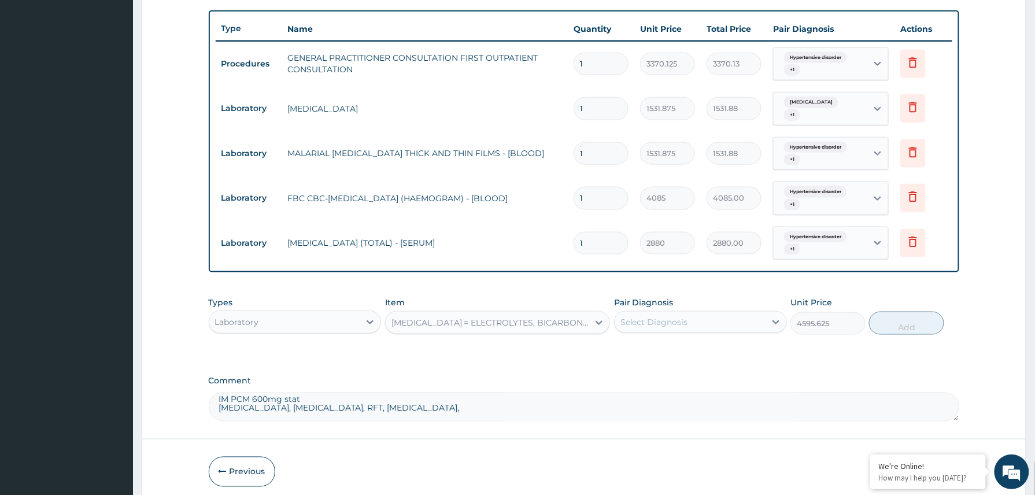
click at [702, 320] on div "Select Diagnosis" at bounding box center [690, 322] width 151 height 18
drag, startPoint x: 678, startPoint y: 343, endPoint x: 669, endPoint y: 371, distance: 29.1
click at [678, 348] on label "Hypertensive disorder" at bounding box center [680, 351] width 94 height 12
checkbox input "true"
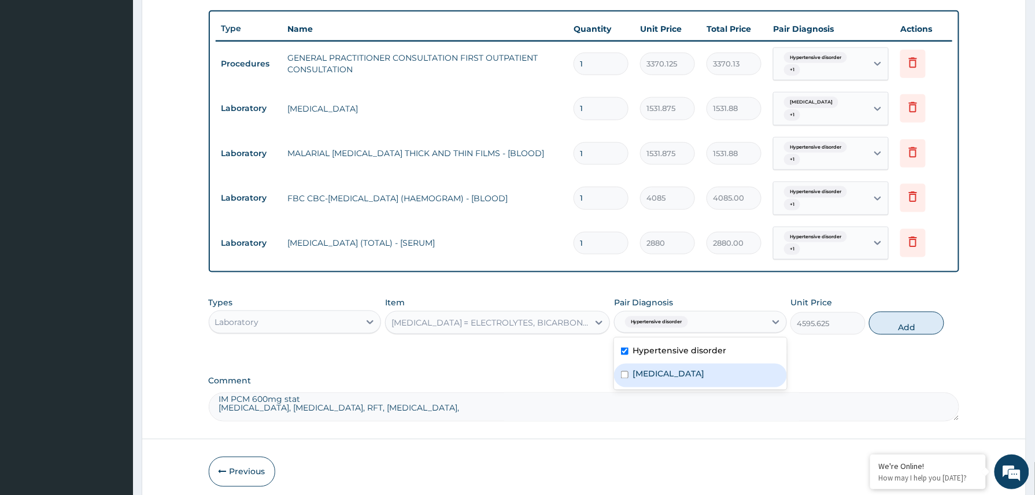
click at [668, 371] on div "Malaria" at bounding box center [700, 376] width 173 height 24
checkbox input "true"
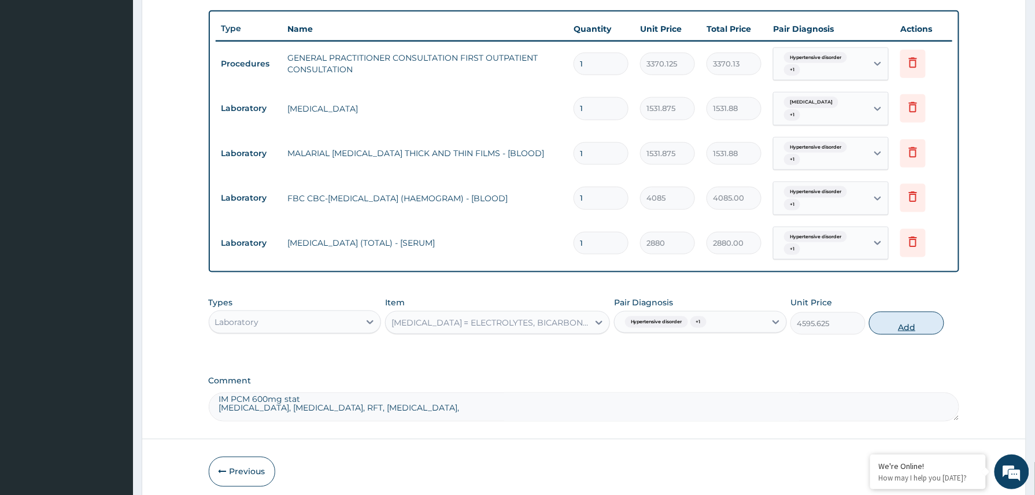
click at [903, 317] on button "Add" at bounding box center [906, 323] width 75 height 23
type input "0"
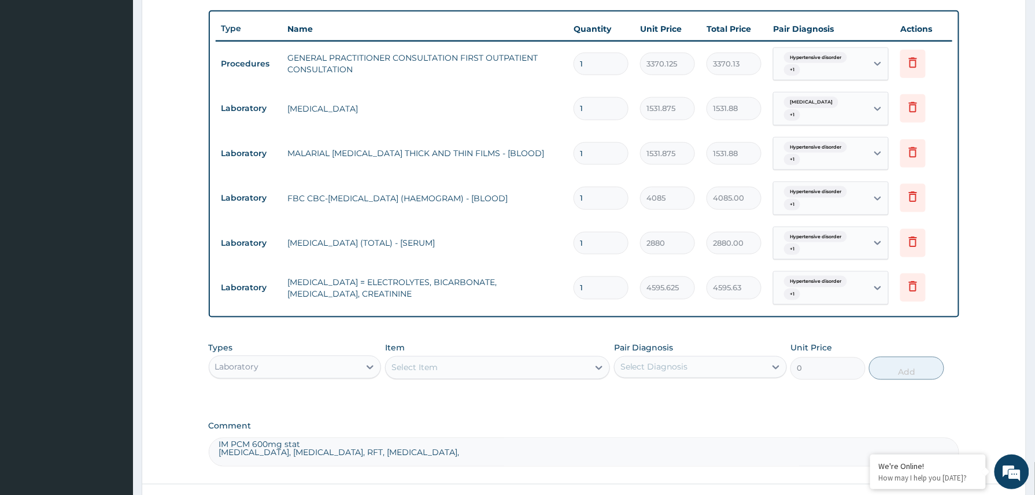
scroll to position [510, 0]
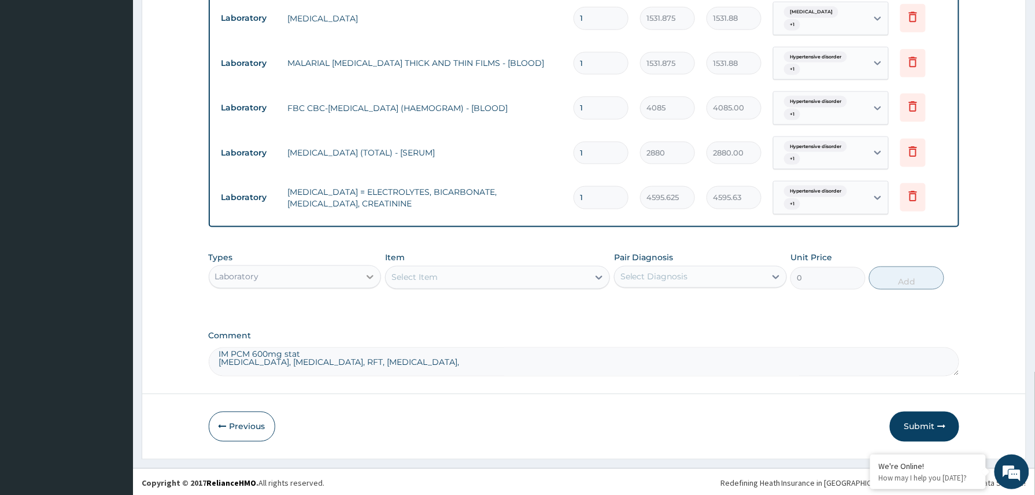
click at [361, 272] on div at bounding box center [370, 277] width 21 height 21
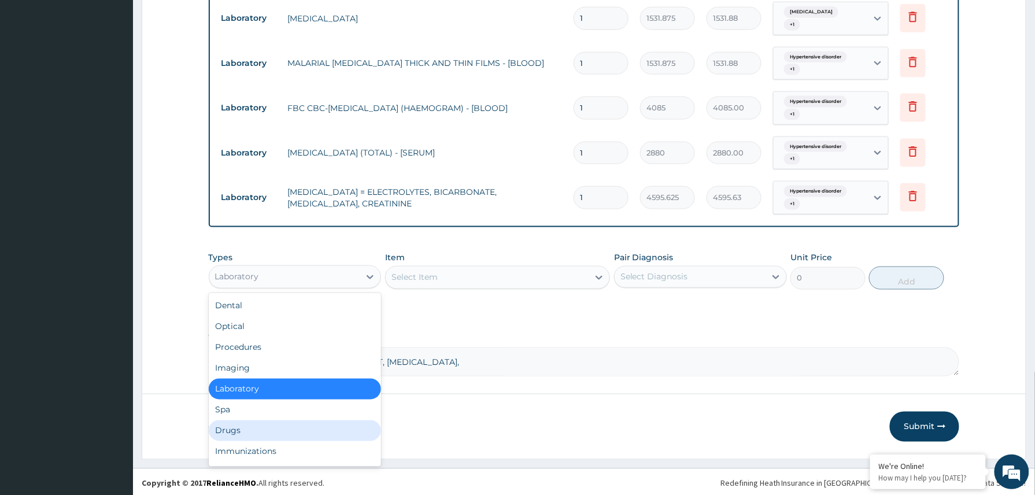
drag, startPoint x: 250, startPoint y: 425, endPoint x: 260, endPoint y: 421, distance: 10.9
click at [250, 426] on div "Drugs" at bounding box center [295, 430] width 173 height 21
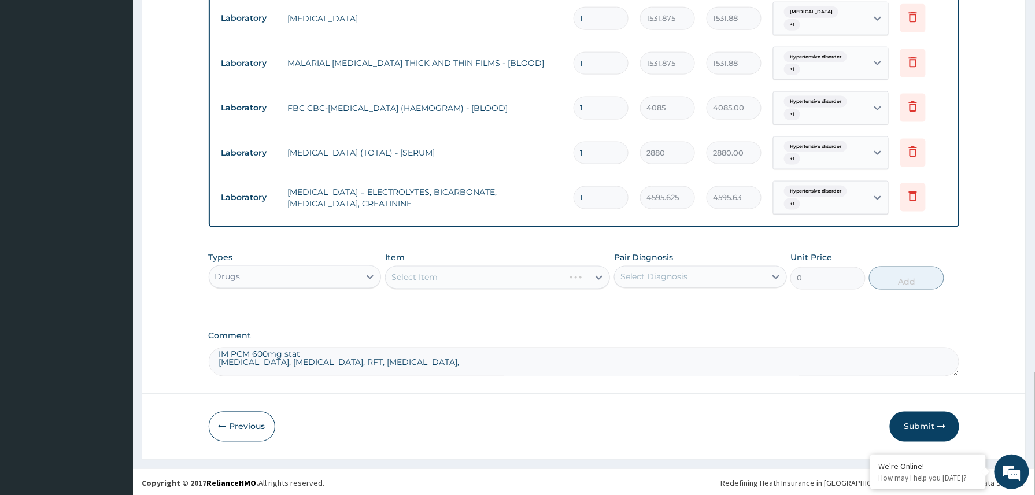
click at [327, 350] on textarea "IM PCM 600mg stat ECG, Chest X-ray, RFT, Urinalysis, Plan: Tab PCM 1g tds x 3/7…" at bounding box center [584, 361] width 751 height 29
click at [461, 267] on div "Select Item" at bounding box center [497, 277] width 225 height 23
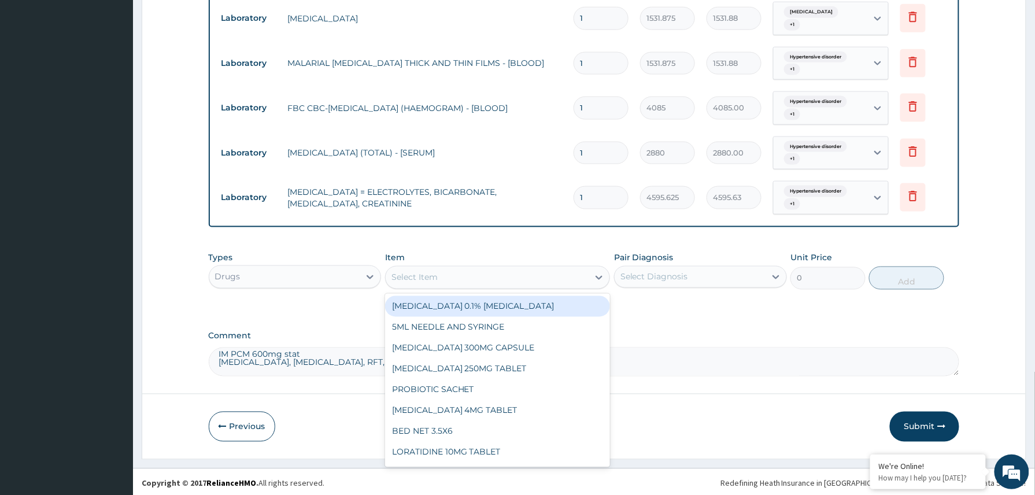
click at [449, 281] on div "Select Item" at bounding box center [487, 277] width 203 height 18
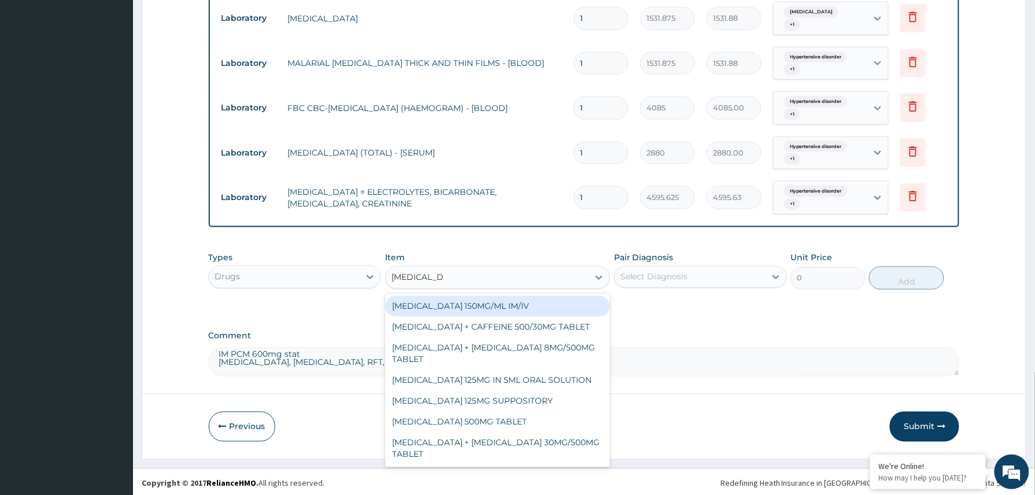
type input "paracetamol"
drag, startPoint x: 499, startPoint y: 308, endPoint x: 554, endPoint y: 299, distance: 55.0
click at [506, 306] on div "[MEDICAL_DATA] 150MG/ML IM/IV" at bounding box center [497, 306] width 225 height 21
type input "300"
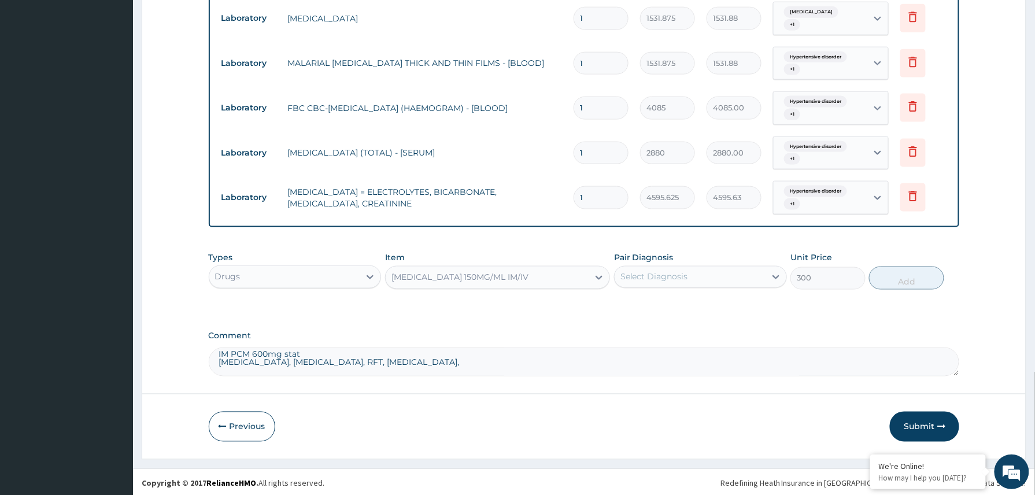
drag, startPoint x: 706, startPoint y: 271, endPoint x: 706, endPoint y: 277, distance: 6.9
click at [706, 273] on div "Select Diagnosis" at bounding box center [690, 277] width 151 height 18
click at [683, 309] on div "Hypertensive disorder" at bounding box center [700, 307] width 173 height 24
checkbox input "true"
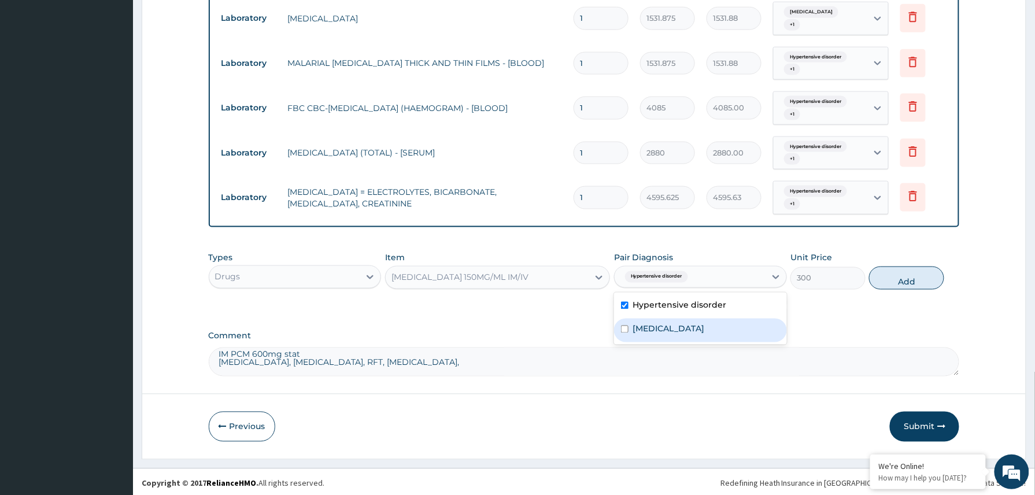
click at [668, 322] on div "Malaria" at bounding box center [700, 331] width 173 height 24
checkbox input "true"
click at [907, 277] on button "Add" at bounding box center [906, 278] width 75 height 23
type input "0"
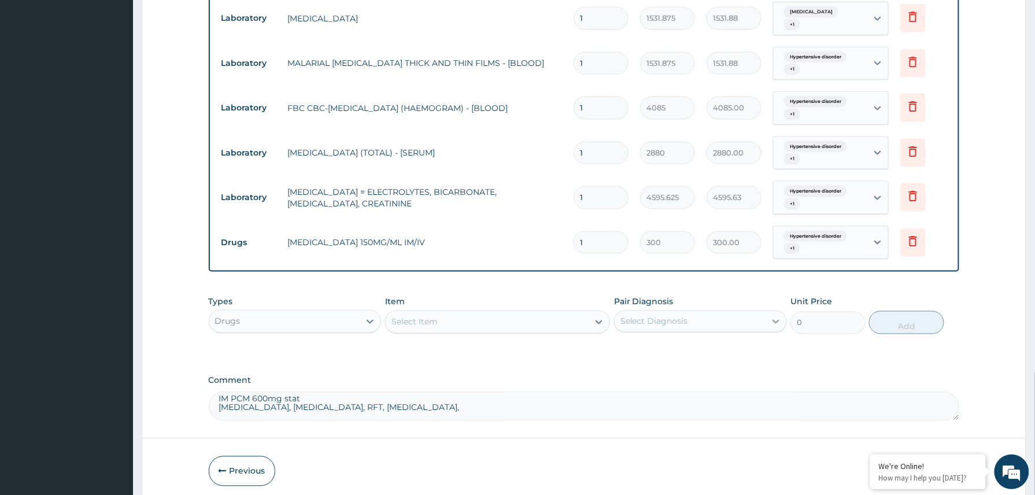
type input "0.00"
type input "3"
type input "900.00"
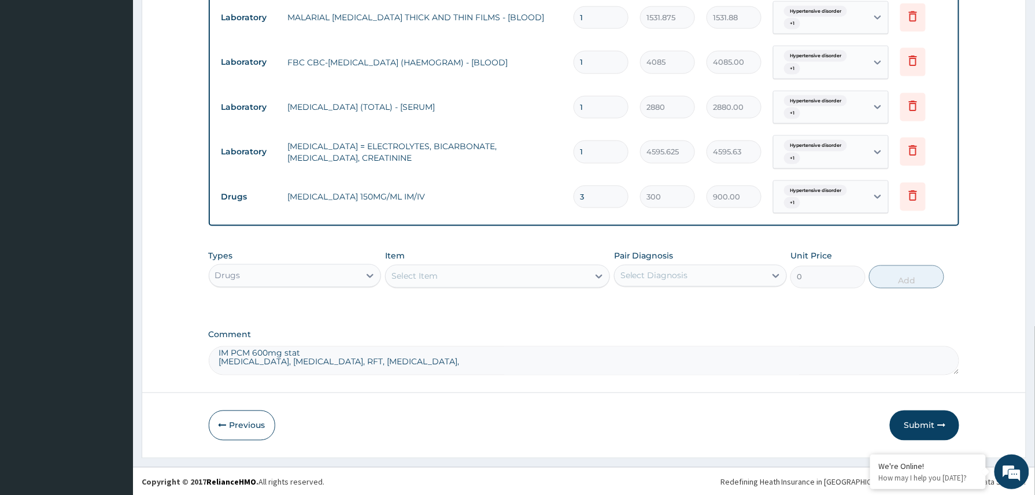
type input "3"
drag, startPoint x: 348, startPoint y: 357, endPoint x: 384, endPoint y: 357, distance: 35.8
click at [349, 357] on textarea "IM PCM 600mg stat ECG, Chest X-ray, RFT, Urinalysis, Plan: Tab PCM 1g tds x 3/7…" at bounding box center [584, 360] width 751 height 29
type textarea "Tab PCM 1g tds x 3/7 Tab Amilodipine 10mg dly x 1/52"
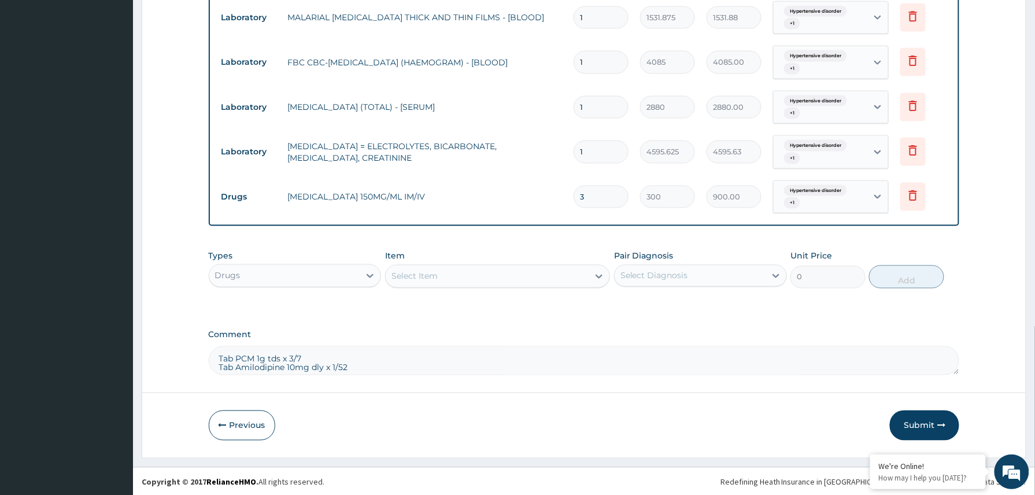
click at [483, 267] on div "Select Item" at bounding box center [487, 276] width 203 height 18
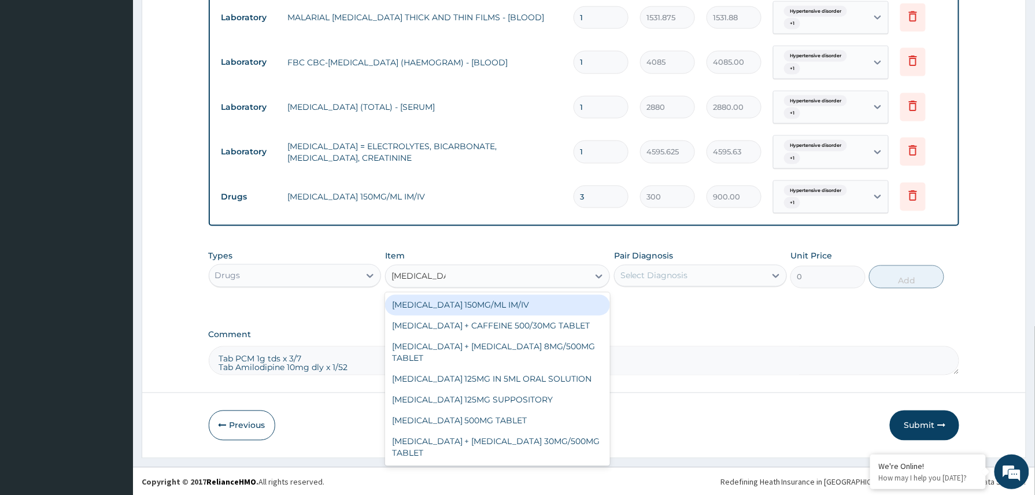
type input "paracetamol 5"
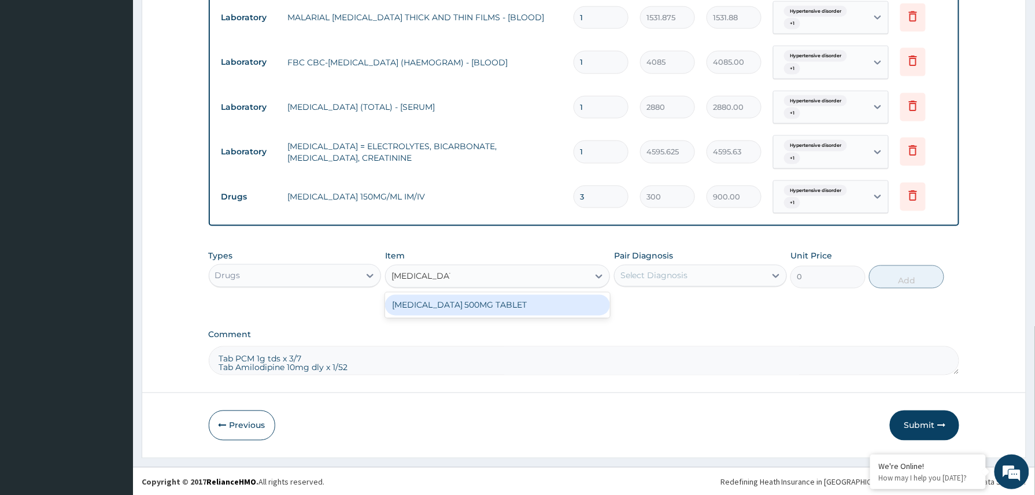
drag, startPoint x: 550, startPoint y: 299, endPoint x: 613, endPoint y: 301, distance: 62.5
click at [557, 299] on div "[MEDICAL_DATA] 500MG TABLET" at bounding box center [497, 305] width 225 height 21
type input "30"
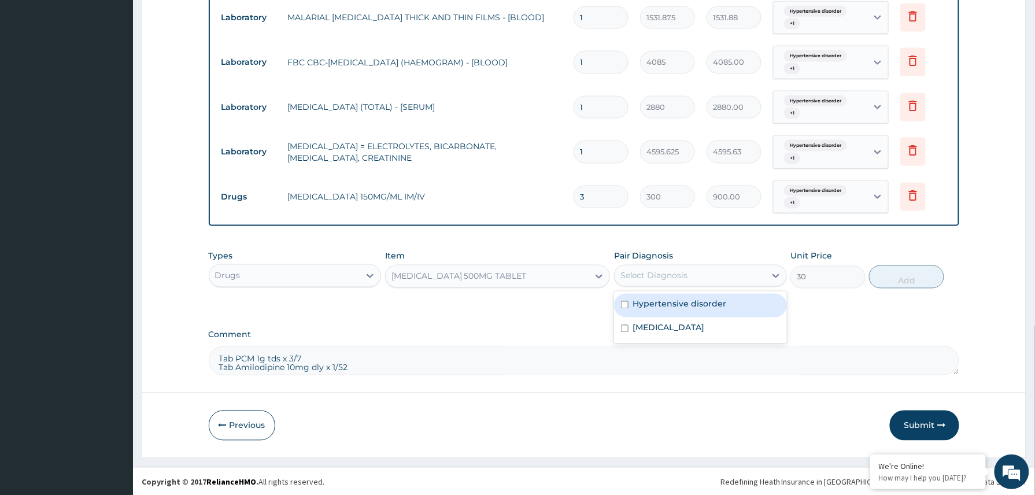
drag, startPoint x: 704, startPoint y: 265, endPoint x: 660, endPoint y: 294, distance: 52.1
click at [699, 271] on div "Select Diagnosis" at bounding box center [690, 276] width 151 height 18
click at [657, 310] on div "Hypertensive disorder" at bounding box center [700, 306] width 173 height 24
checkbox input "true"
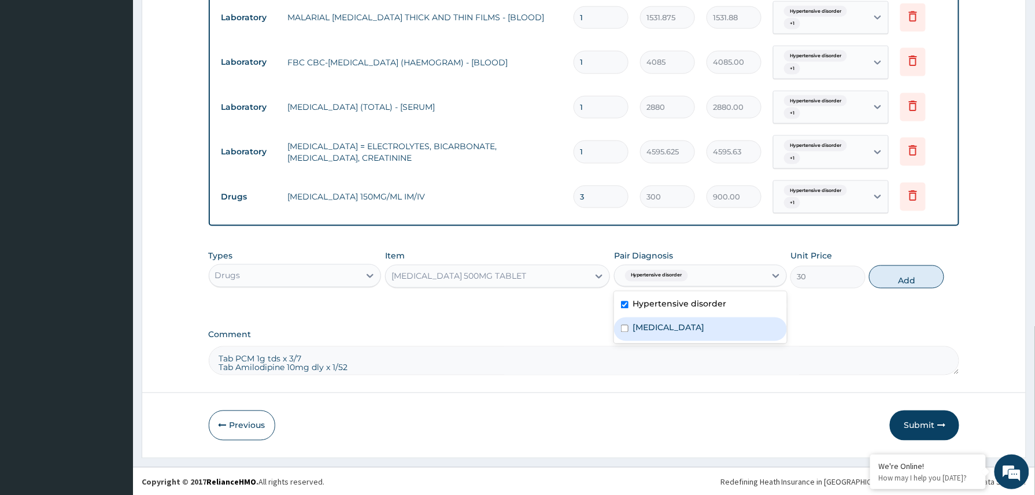
drag, startPoint x: 656, startPoint y: 320, endPoint x: 753, endPoint y: 324, distance: 97.2
click at [655, 322] on label "Malaria" at bounding box center [669, 328] width 72 height 12
checkbox input "true"
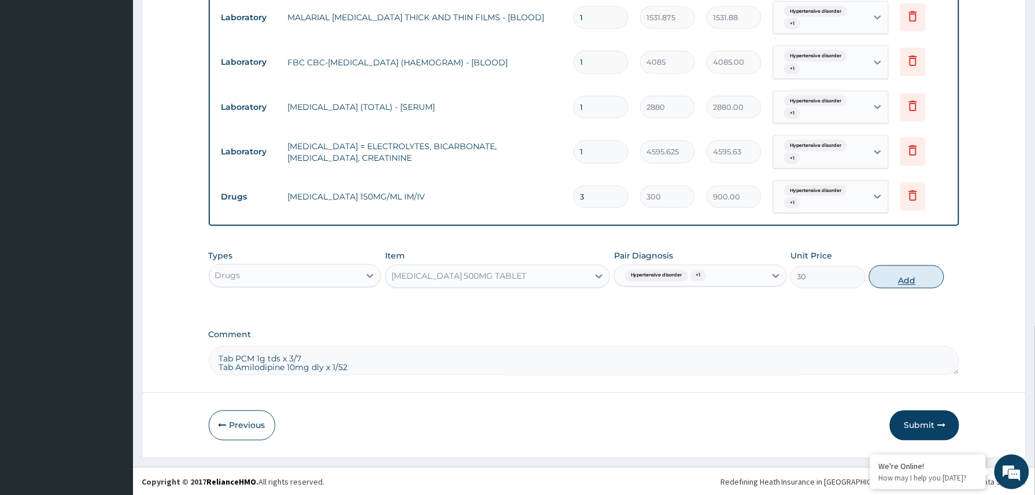
click at [909, 274] on button "Add" at bounding box center [906, 276] width 75 height 23
type input "0"
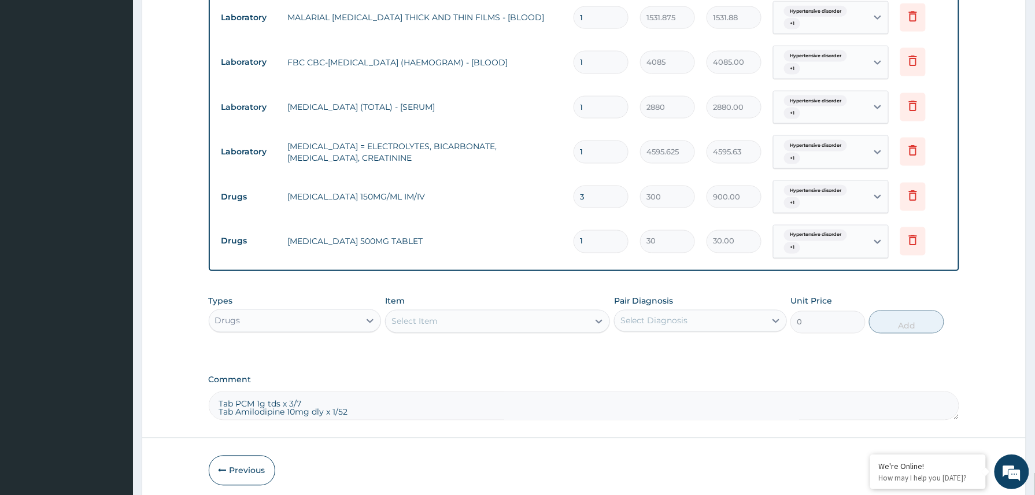
type input "18"
type input "540.00"
type input "18"
click at [355, 408] on textarea "Tab PCM 1g tds x 3/7 Tab Amilodipine 10mg dly x 1/52" at bounding box center [584, 405] width 751 height 29
type textarea "T"
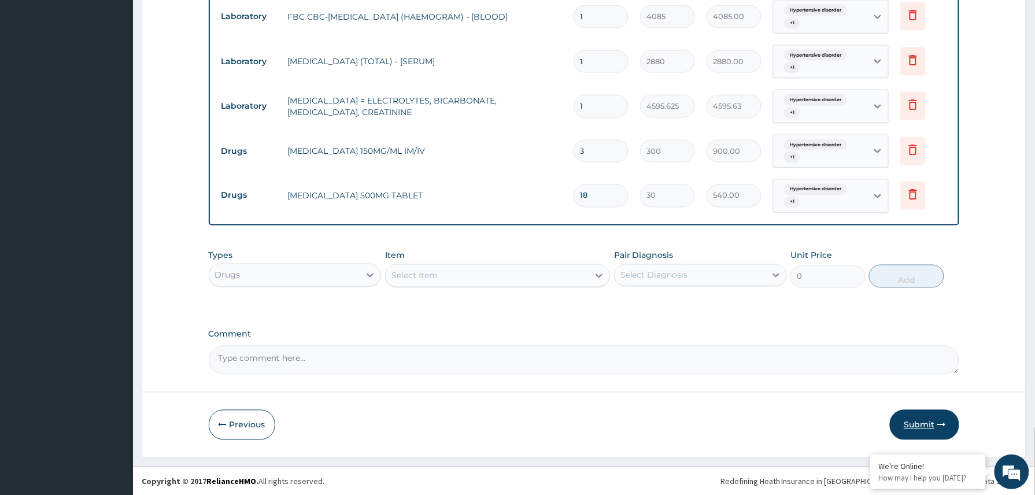
click at [912, 416] on button "Submit" at bounding box center [924, 425] width 69 height 30
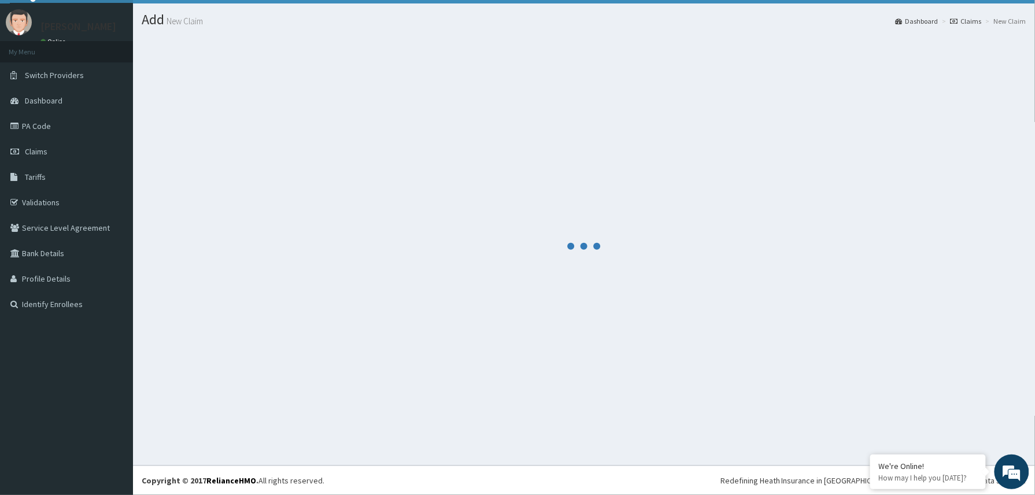
scroll to position [601, 0]
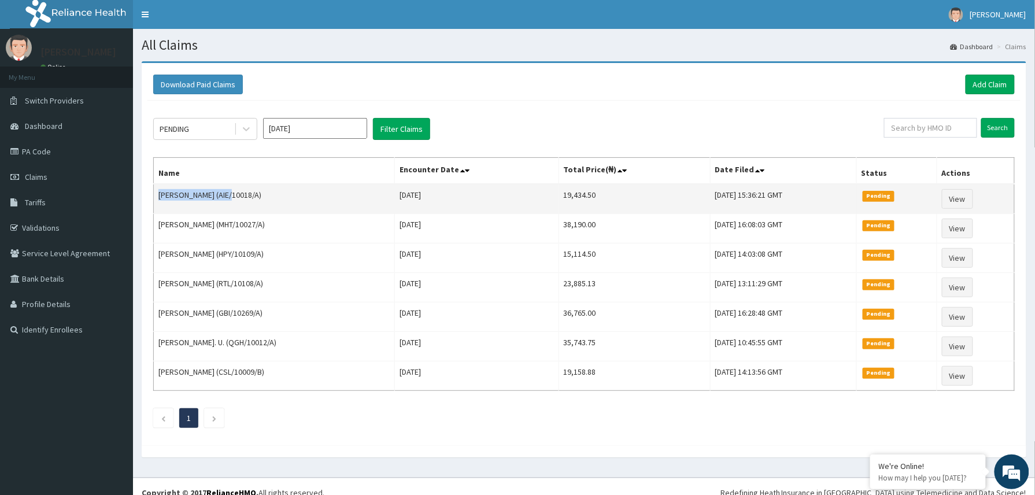
drag, startPoint x: 158, startPoint y: 197, endPoint x: 241, endPoint y: 190, distance: 82.9
click at [241, 190] on td "[PERSON_NAME] (AIE/10018/A)" at bounding box center [274, 199] width 241 height 30
copy td "CHUKWUEMEKA MOUKA"
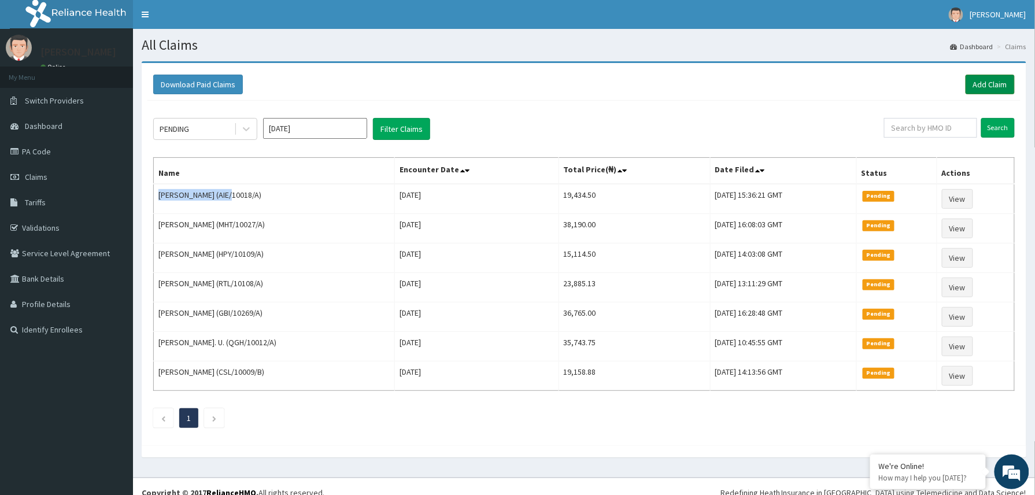
click at [1000, 86] on link "Add Claim" at bounding box center [989, 85] width 49 height 20
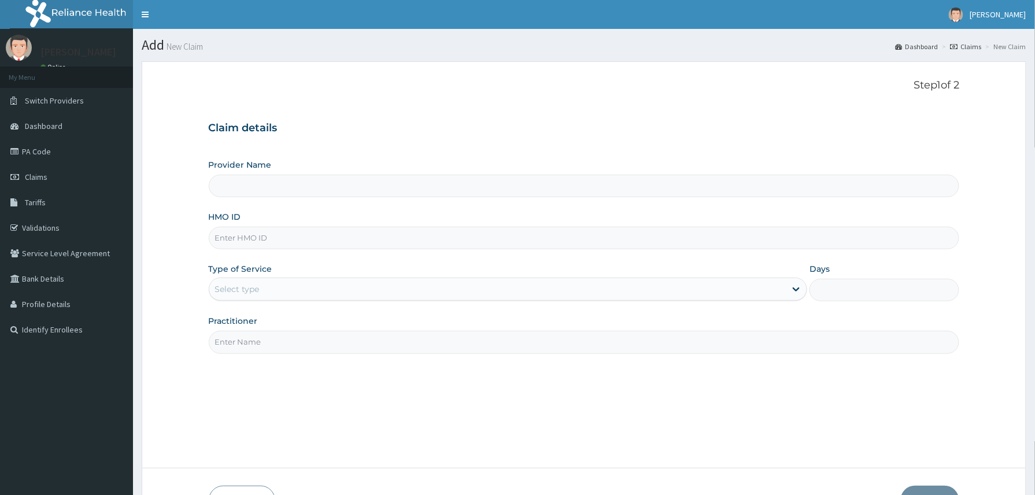
type input "Reliance Family Clinics (RFC) - [GEOGRAPHIC_DATA]"
click at [236, 239] on input "HMO ID" at bounding box center [584, 238] width 751 height 23
paste input "2303170"
type input "2303170"
drag, startPoint x: 275, startPoint y: 242, endPoint x: 232, endPoint y: 239, distance: 43.5
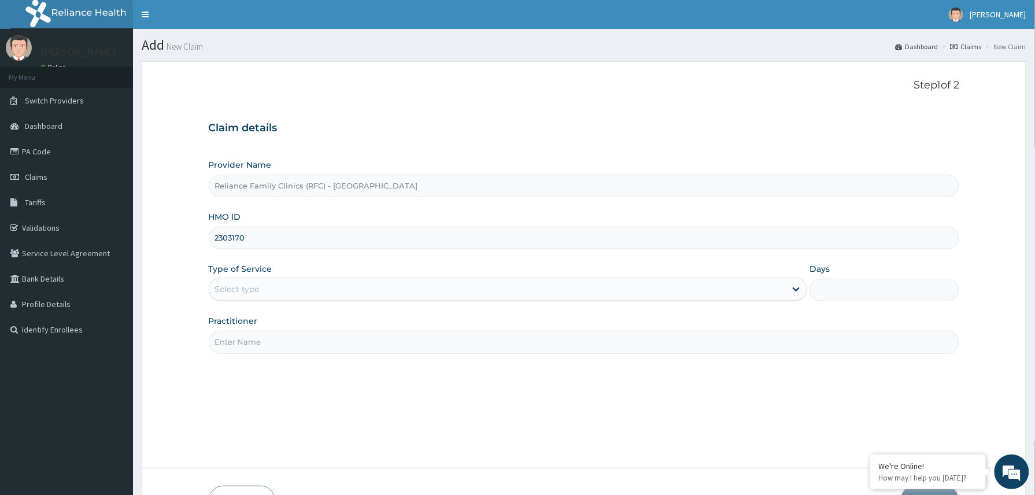
click at [232, 239] on input "2303170" at bounding box center [584, 238] width 751 height 23
paste input "SKA/10003/A"
type input "SKA/10003/A"
drag, startPoint x: 277, startPoint y: 281, endPoint x: 277, endPoint y: 291, distance: 10.4
click at [277, 282] on div "Select type" at bounding box center [497, 289] width 577 height 18
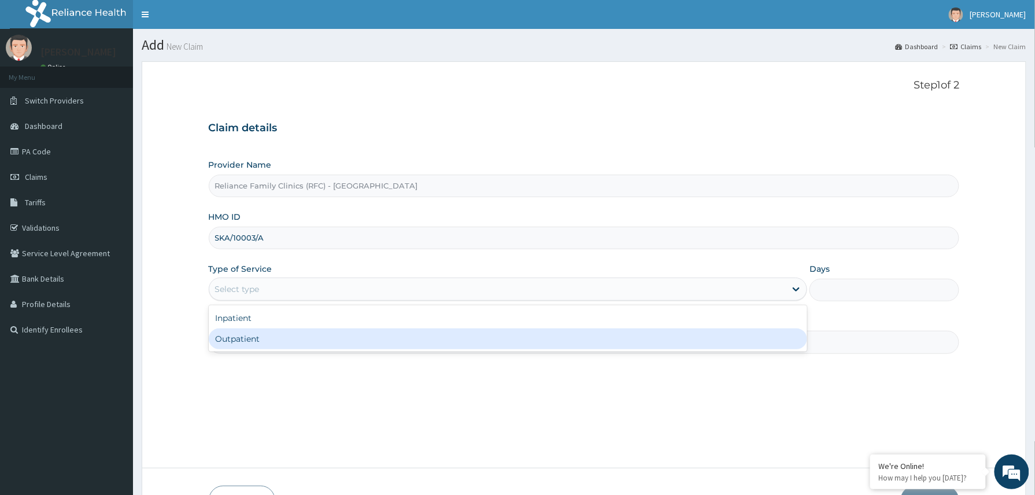
click at [276, 340] on div "Outpatient" at bounding box center [508, 338] width 599 height 21
type input "1"
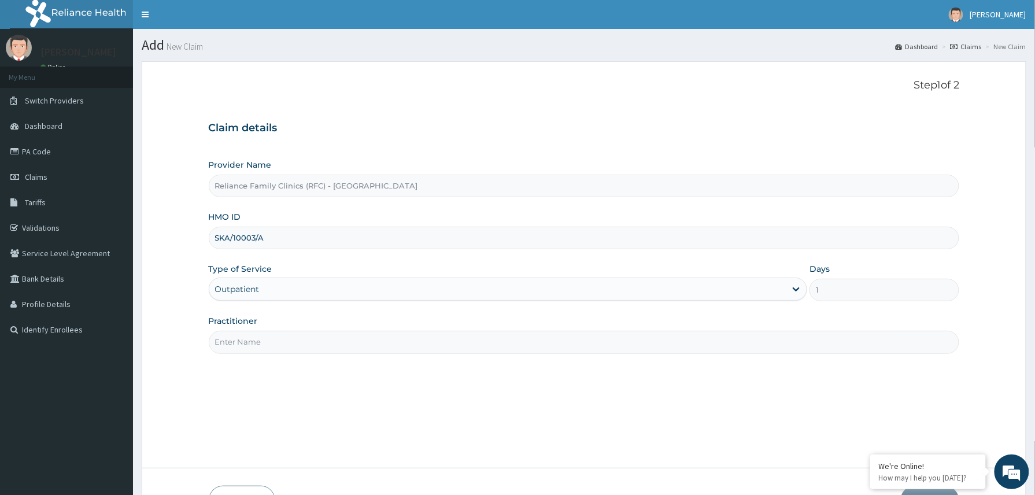
drag, startPoint x: 294, startPoint y: 341, endPoint x: 301, endPoint y: 342, distance: 7.6
click at [301, 342] on input "Practitioner" at bounding box center [584, 342] width 751 height 23
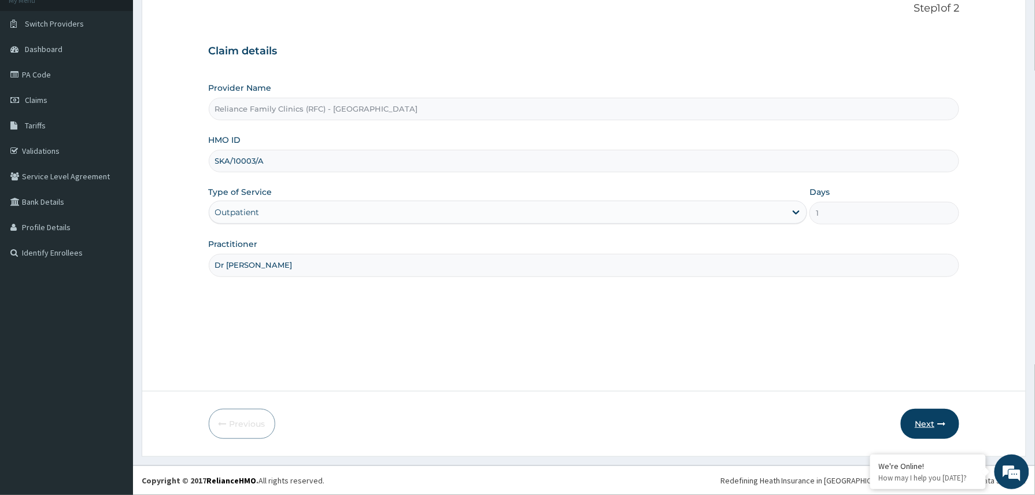
type input "Dr Winifred"
click at [932, 420] on button "Next" at bounding box center [930, 424] width 58 height 30
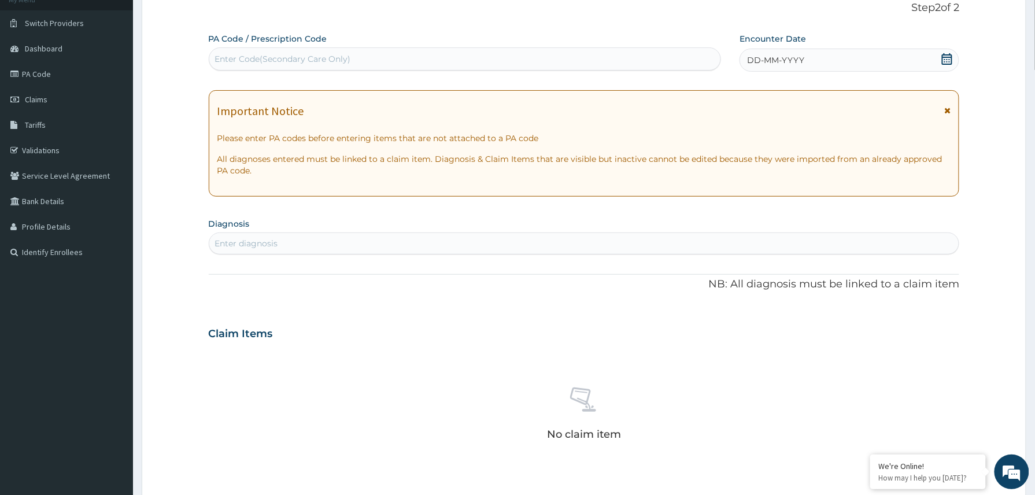
drag, startPoint x: 866, startPoint y: 65, endPoint x: 863, endPoint y: 72, distance: 7.8
click at [865, 66] on div "DD-MM-YYYY" at bounding box center [849, 60] width 220 height 23
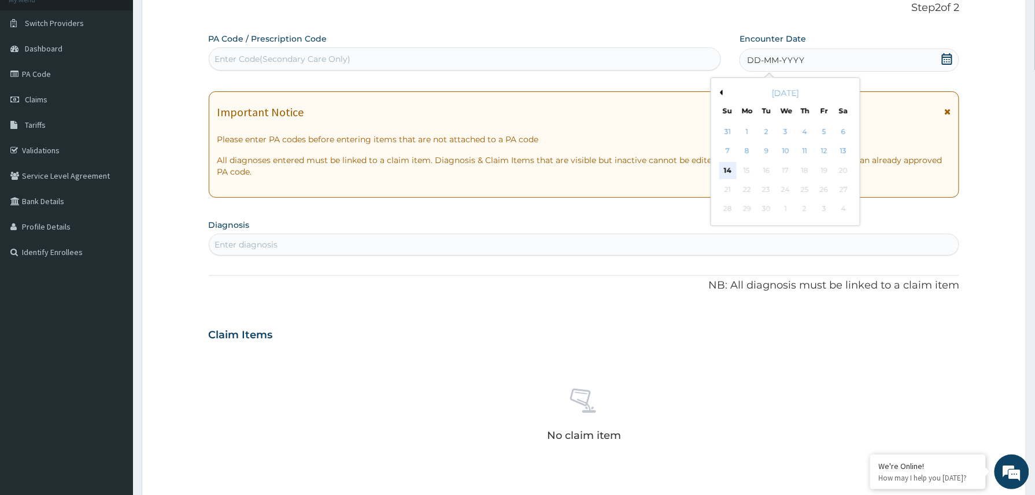
click at [731, 170] on div "14" at bounding box center [727, 170] width 17 height 17
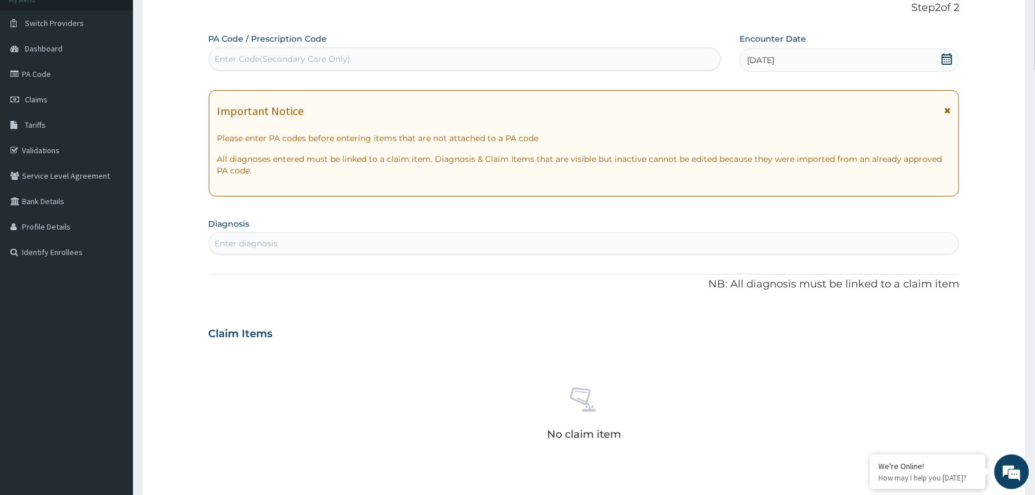
click at [379, 246] on div "Enter diagnosis" at bounding box center [584, 243] width 750 height 18
type input "difficulty bre"
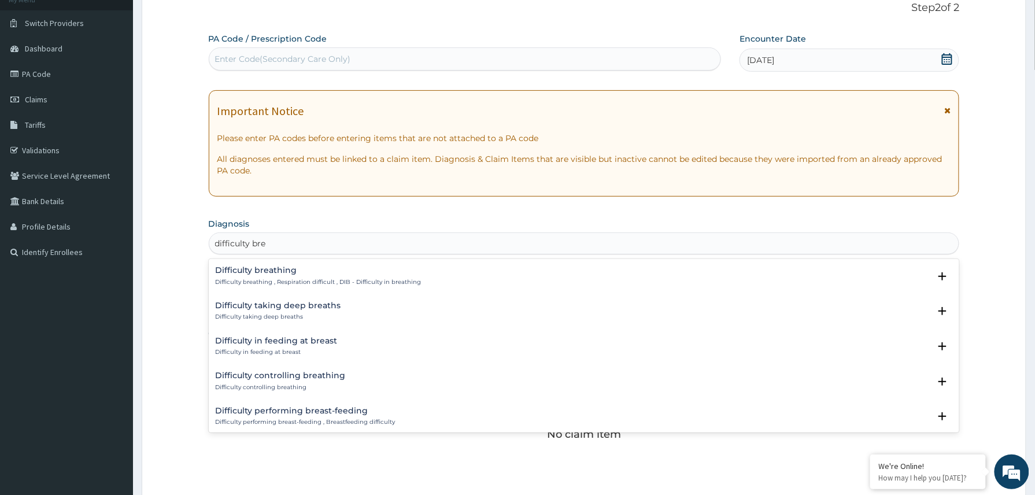
click at [251, 278] on div "Difficulty breathing Difficulty breathing , Respiration difficult , DIB - Diffi…" at bounding box center [319, 276] width 206 height 20
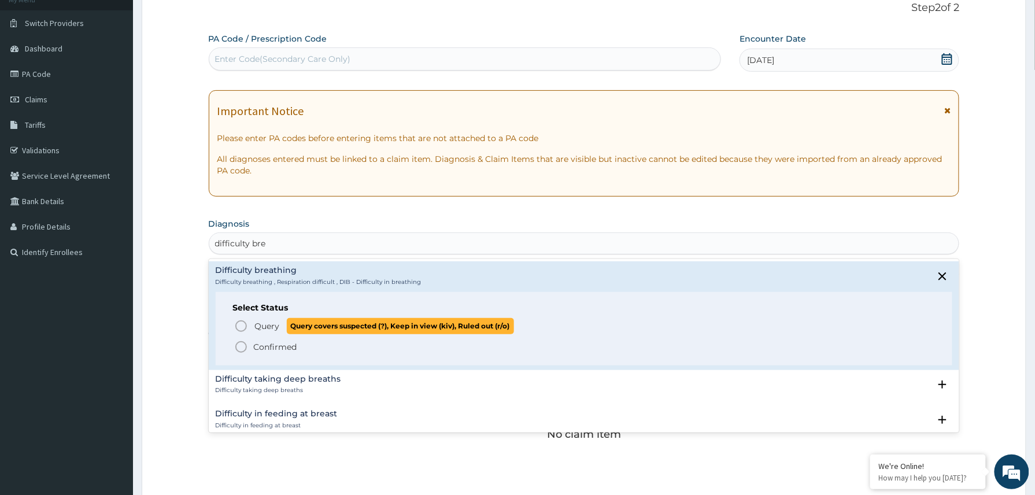
drag, startPoint x: 276, startPoint y: 326, endPoint x: 276, endPoint y: 299, distance: 27.2
click at [275, 327] on span "Query" at bounding box center [267, 326] width 25 height 12
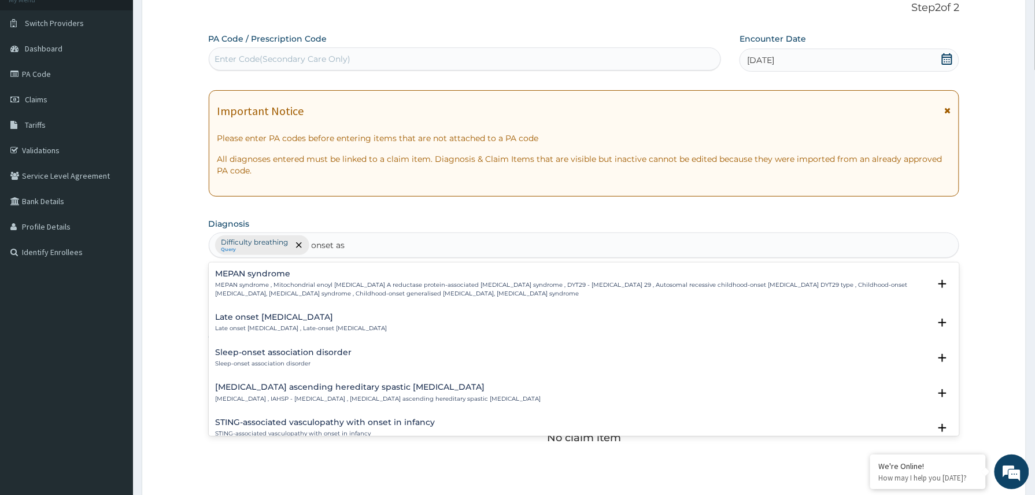
type input "onset ast"
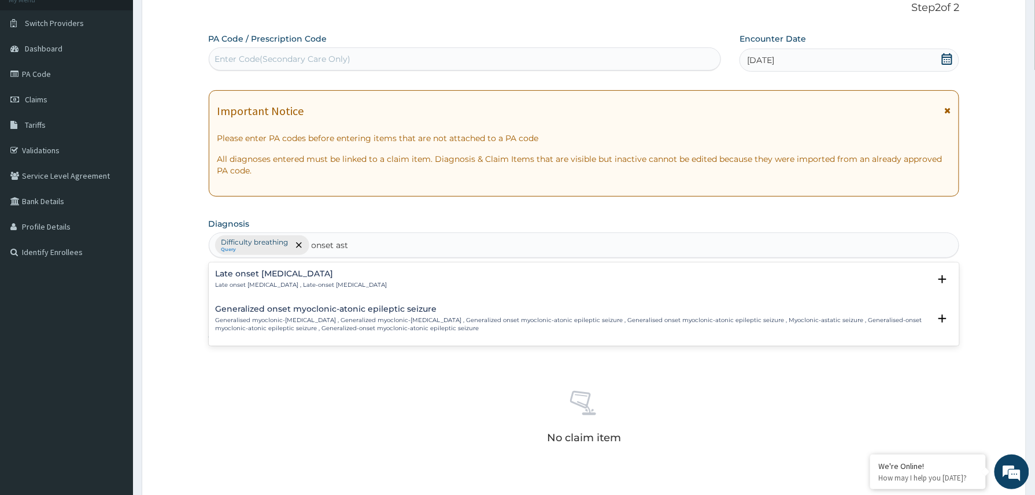
click at [261, 279] on div "Late onset asthma Late onset asthma , Late-onset asthma" at bounding box center [302, 279] width 172 height 20
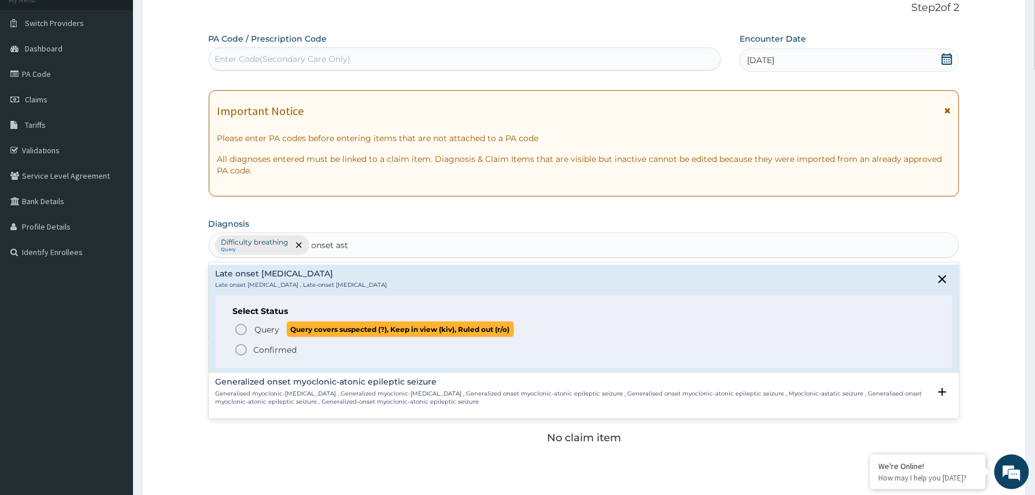
click at [269, 332] on span "Query" at bounding box center [267, 330] width 25 height 12
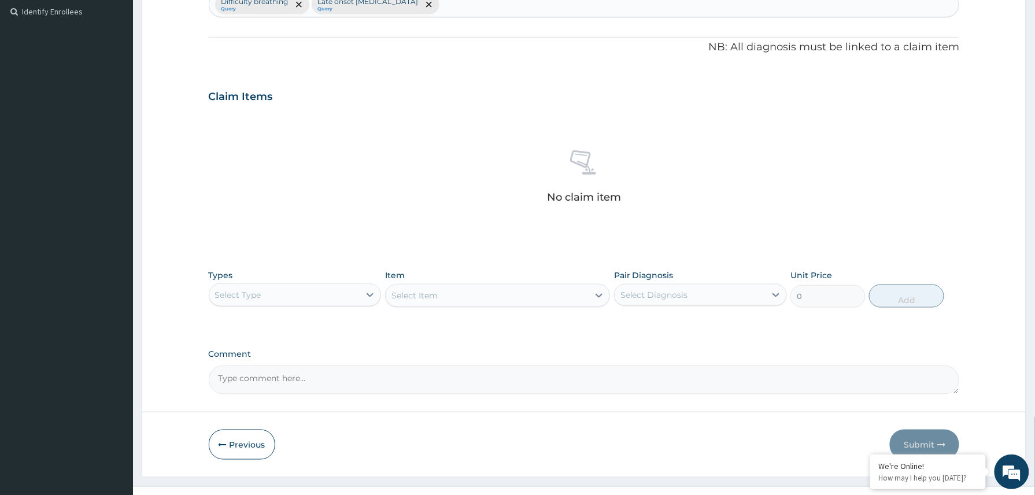
scroll to position [341, 0]
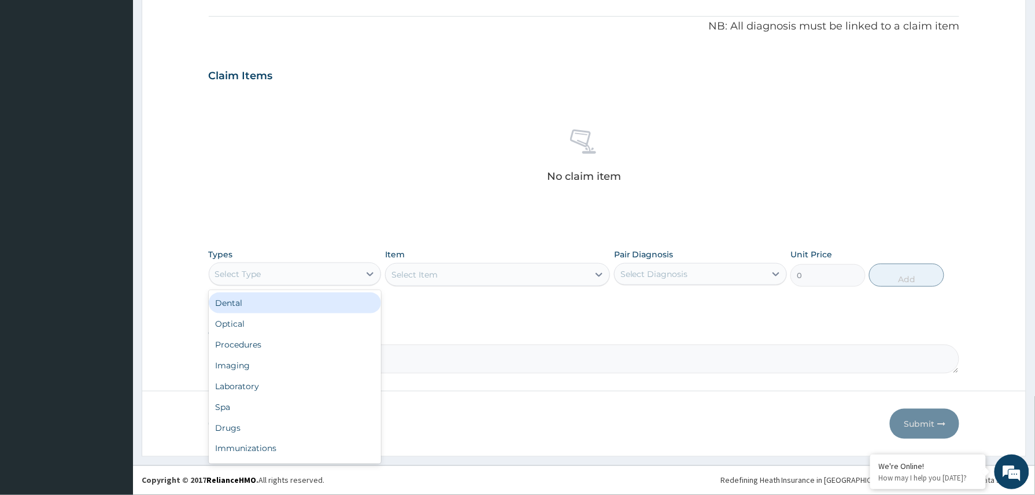
click at [334, 273] on div "Select Type" at bounding box center [284, 274] width 151 height 18
drag, startPoint x: 279, startPoint y: 339, endPoint x: 279, endPoint y: 357, distance: 18.5
click at [279, 341] on div "Procedures" at bounding box center [295, 344] width 173 height 21
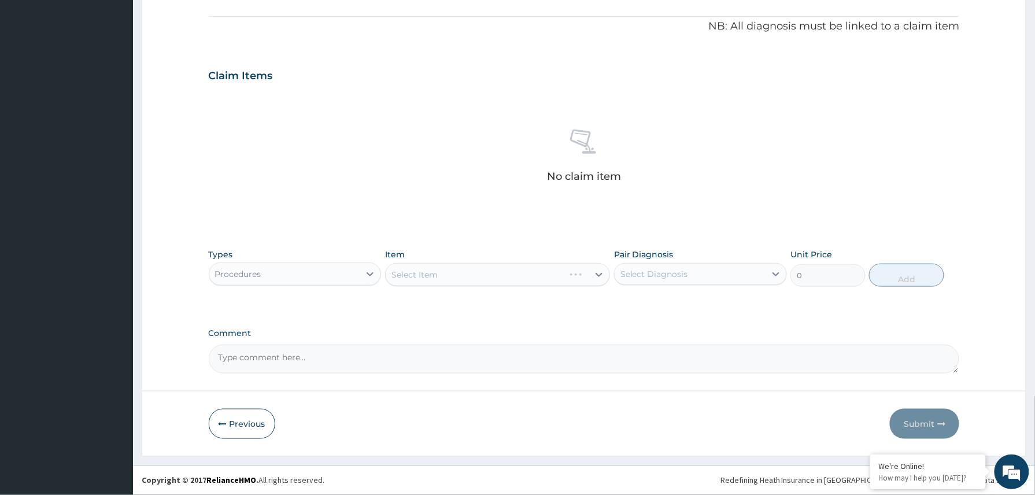
click at [275, 364] on textarea "Comment" at bounding box center [584, 359] width 751 height 29
paste textarea "Nebulize with salbutamol 5mg stat Plan: Tab Seretide 50/250mcg bd x 1/52"
type textarea "Nebulize with salbutamol 5mg stat Plan: Tab Seretide 50/250mcg bd x 1/52"
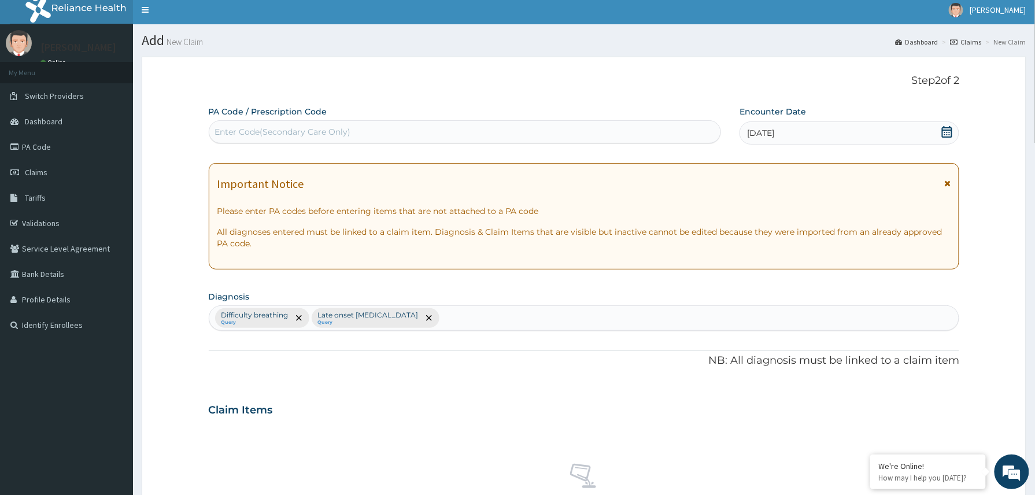
scroll to position [0, 0]
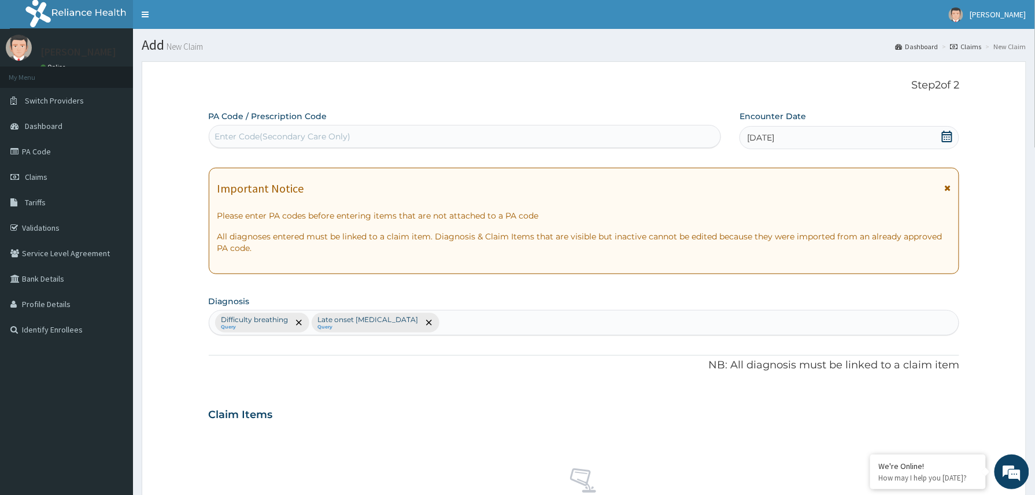
click at [364, 129] on div "Enter Code(Secondary Care Only)" at bounding box center [465, 136] width 512 height 18
paste input "PA/73C1B3"
type input "PA/73C1B3"
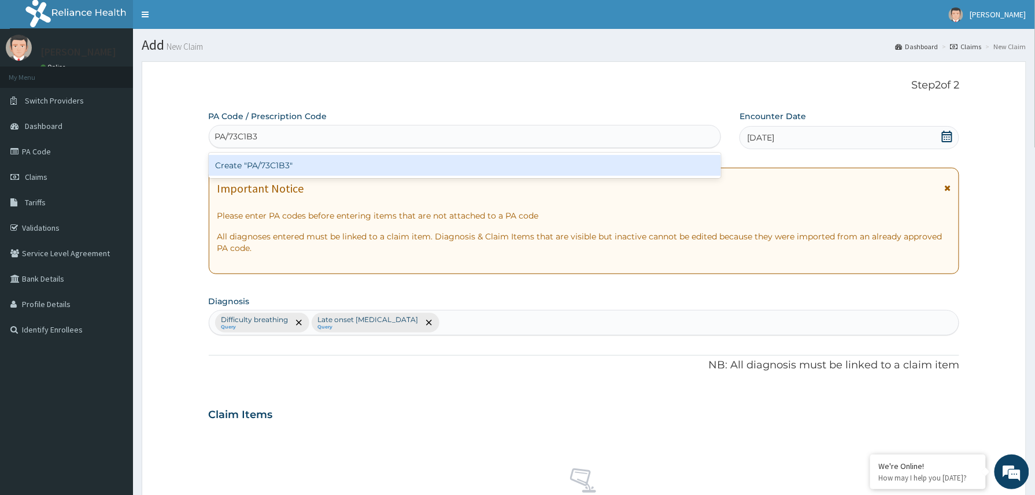
click at [293, 163] on div "Create "PA/73C1B3"" at bounding box center [465, 165] width 513 height 21
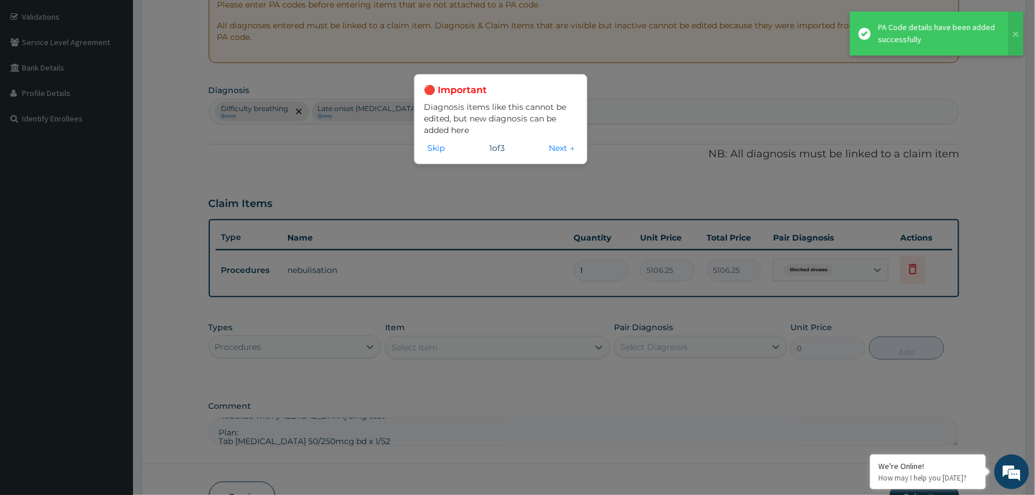
scroll to position [219, 0]
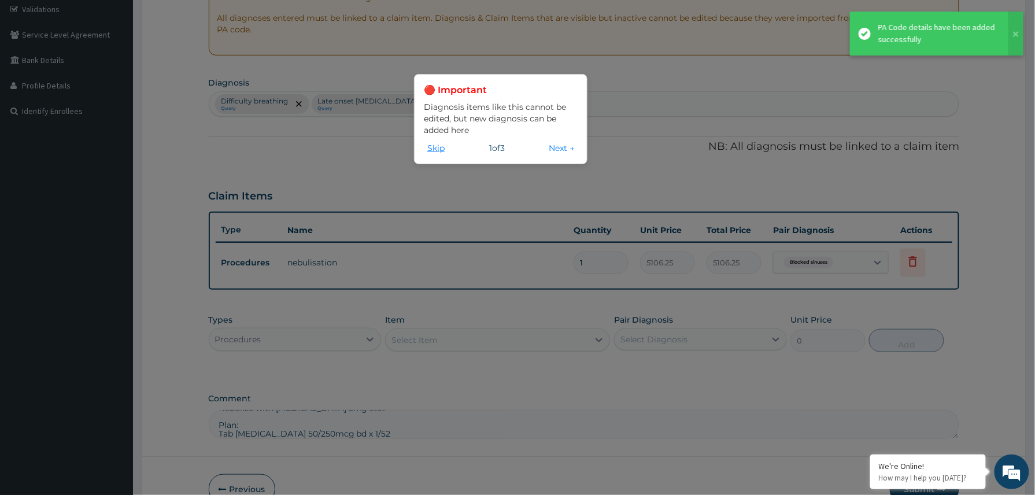
click at [435, 149] on button "Skip" at bounding box center [436, 148] width 24 height 13
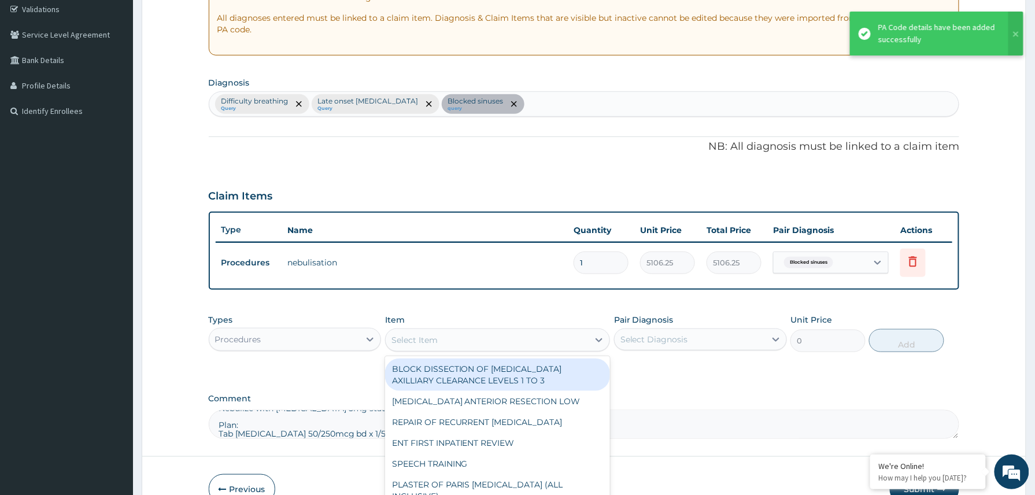
click at [413, 341] on div "Select Item" at bounding box center [414, 340] width 46 height 12
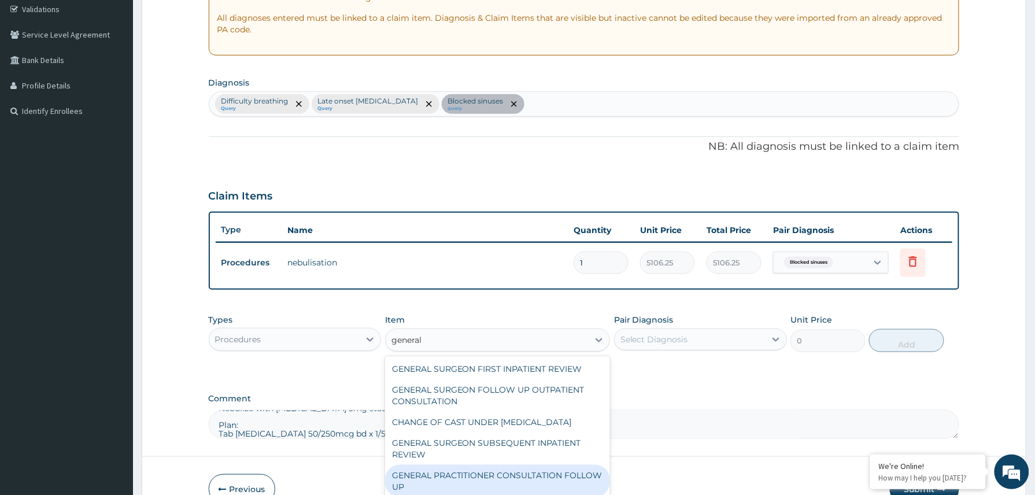
type input "general p"
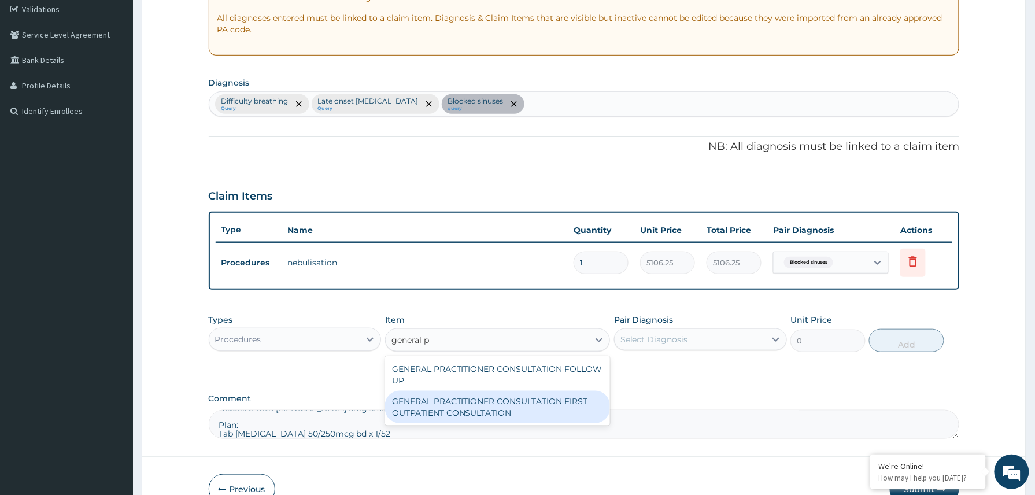
click at [507, 395] on div "GENERAL PRACTITIONER CONSULTATION FIRST OUTPATIENT CONSULTATION" at bounding box center [497, 407] width 225 height 32
type input "3370.125"
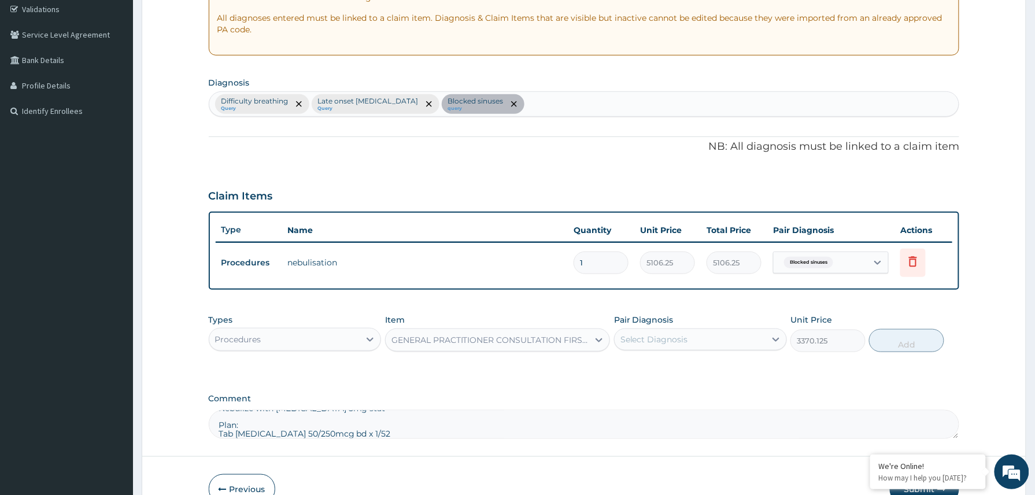
click at [710, 336] on div "Select Diagnosis" at bounding box center [690, 339] width 151 height 18
drag, startPoint x: 682, startPoint y: 373, endPoint x: 676, endPoint y: 389, distance: 17.2
click at [681, 375] on div "Difficulty breathing" at bounding box center [700, 369] width 173 height 24
checkbox input "true"
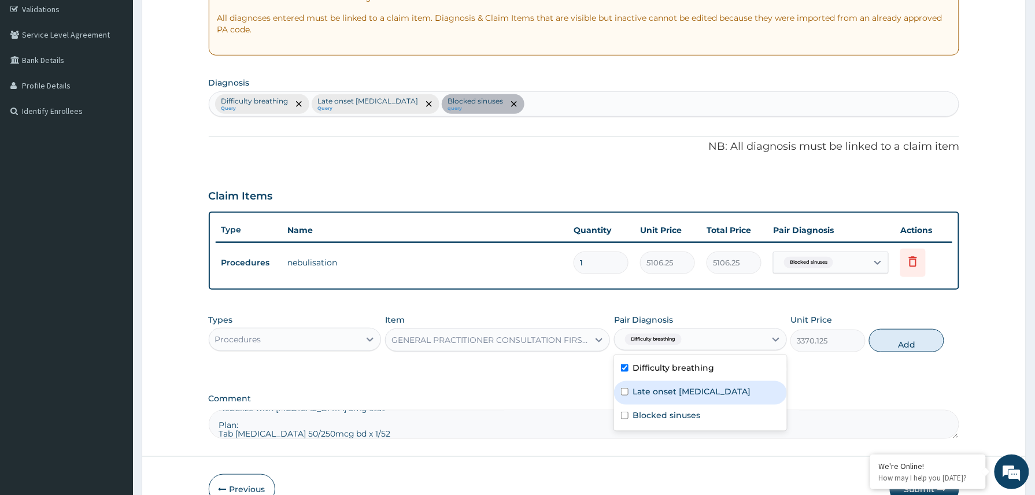
click at [671, 396] on label "Late onset asthma" at bounding box center [692, 392] width 118 height 12
checkbox input "true"
drag, startPoint x: 668, startPoint y: 417, endPoint x: 764, endPoint y: 395, distance: 98.3
click at [668, 417] on label "Blocked sinuses" at bounding box center [667, 415] width 68 height 12
checkbox input "true"
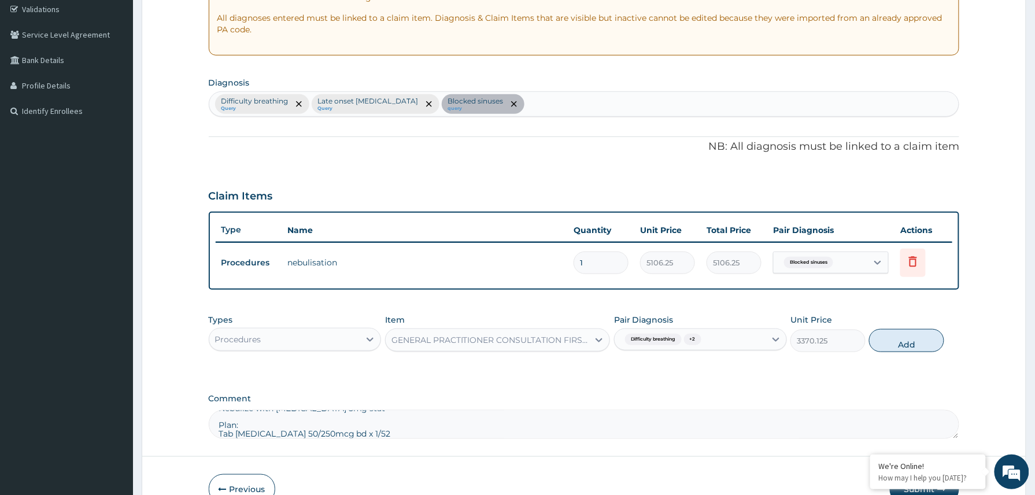
drag, startPoint x: 910, startPoint y: 345, endPoint x: 1017, endPoint y: 332, distance: 108.3
click at [916, 345] on button "Add" at bounding box center [906, 340] width 75 height 23
type input "0"
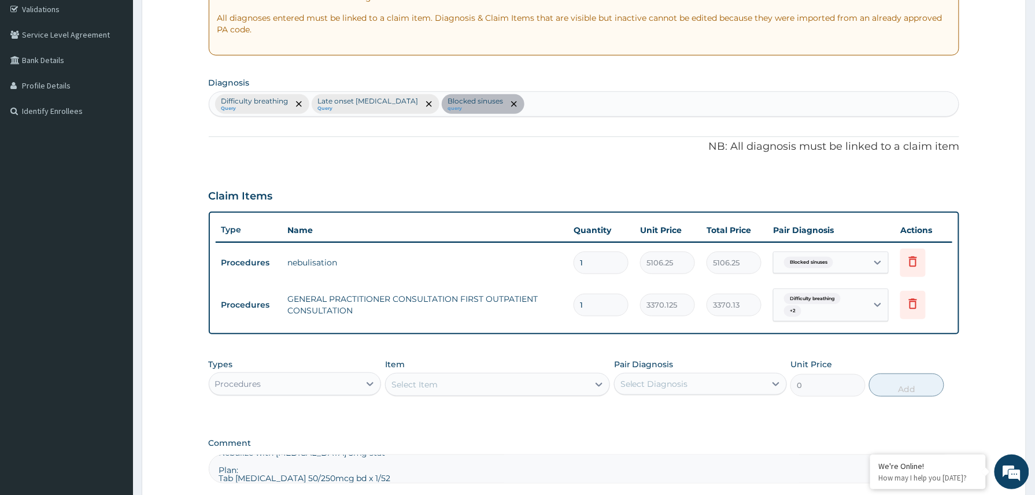
scroll to position [330, 0]
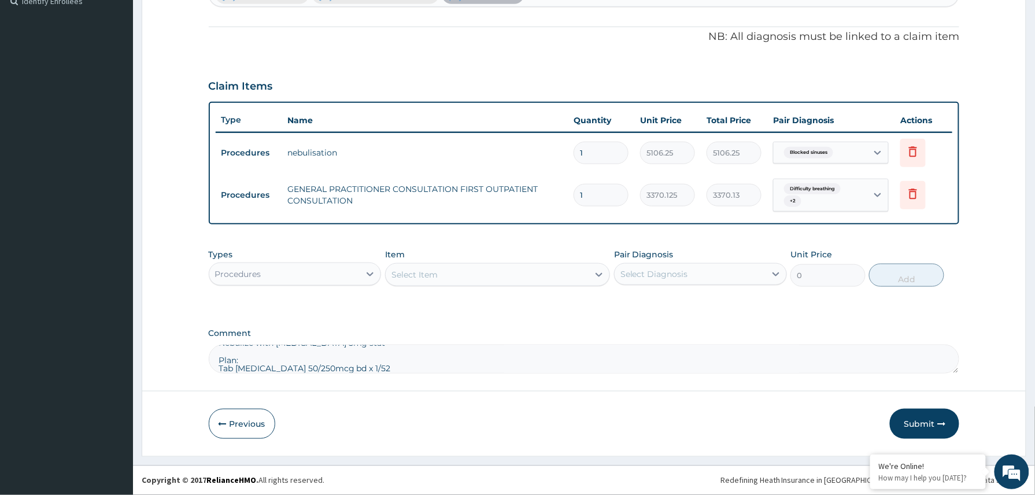
click at [249, 360] on textarea "Nebulize with salbutamol 5mg stat Plan: Tab Seretide 50/250mcg bd x 1/52" at bounding box center [584, 359] width 751 height 29
type textarea "Nebulize with salbutamol 5mg stat Tab Seretide 50/250mcg bd x 1/52"
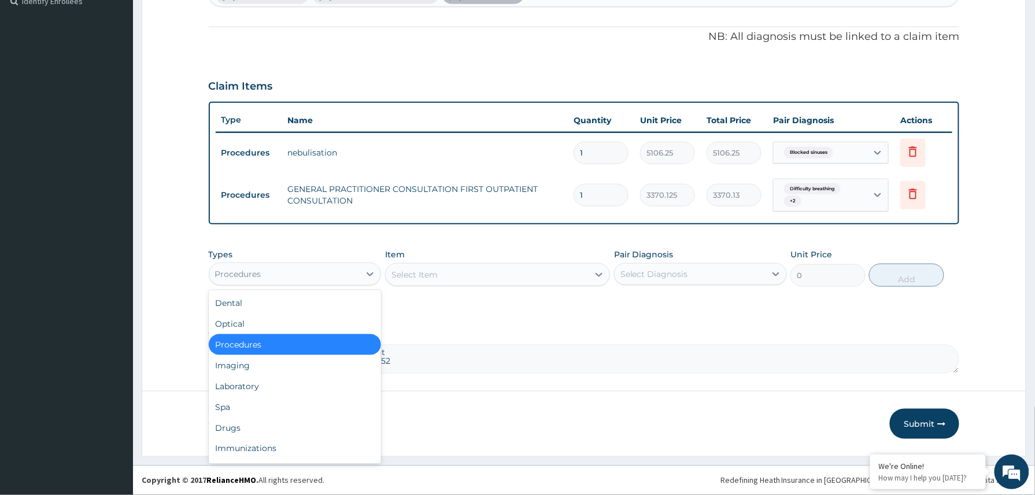
click at [341, 275] on div "Procedures" at bounding box center [284, 274] width 151 height 18
click at [267, 420] on div "Drugs" at bounding box center [295, 427] width 173 height 21
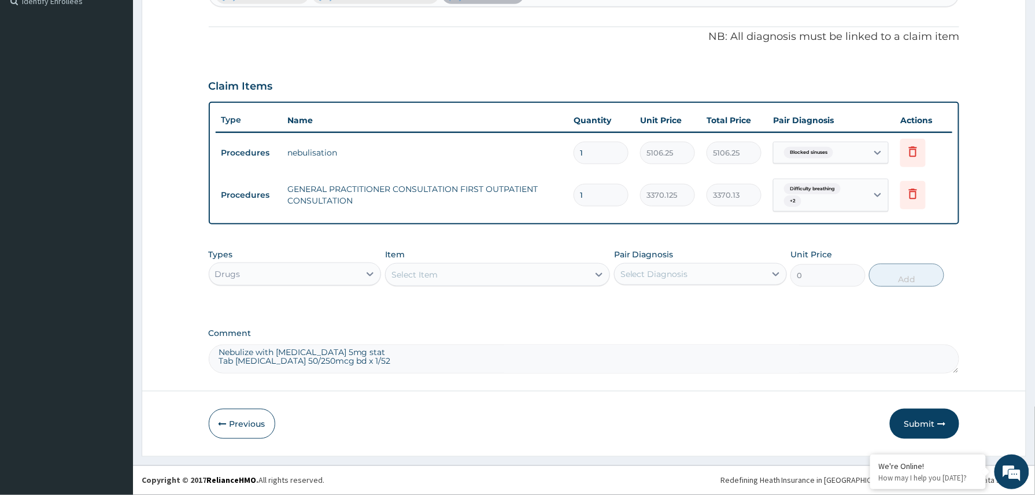
click at [456, 273] on div "Select Item" at bounding box center [487, 274] width 203 height 18
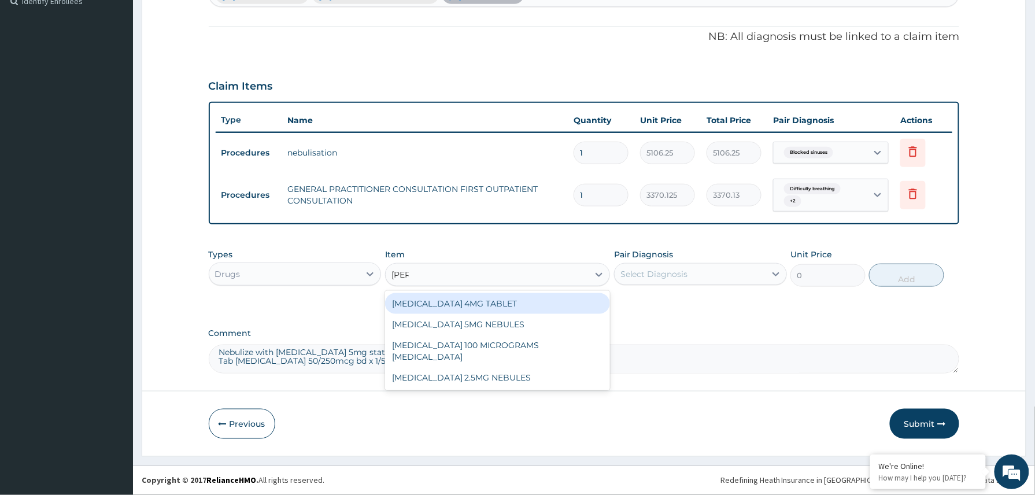
type input "salbu"
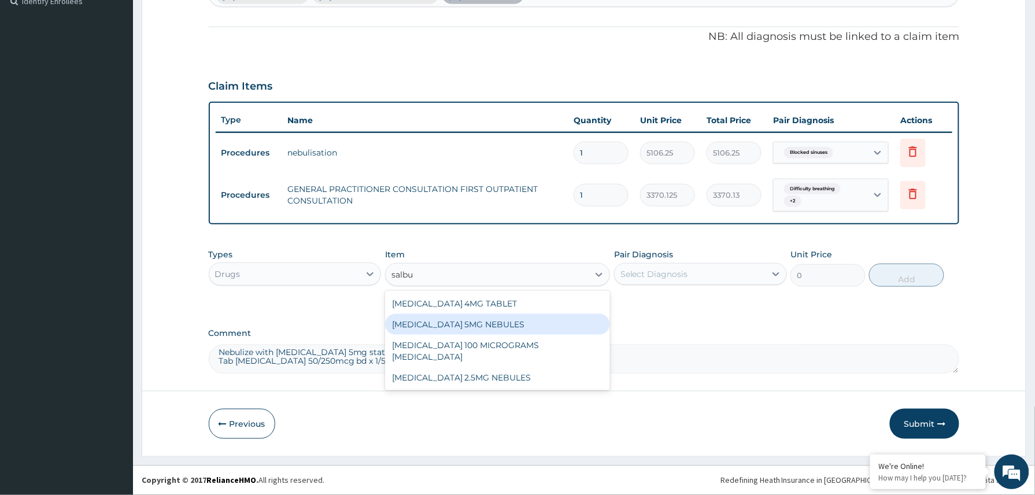
click at [495, 324] on div "SALBUTAMOL 5MG NEBULES" at bounding box center [497, 324] width 225 height 21
type input "516"
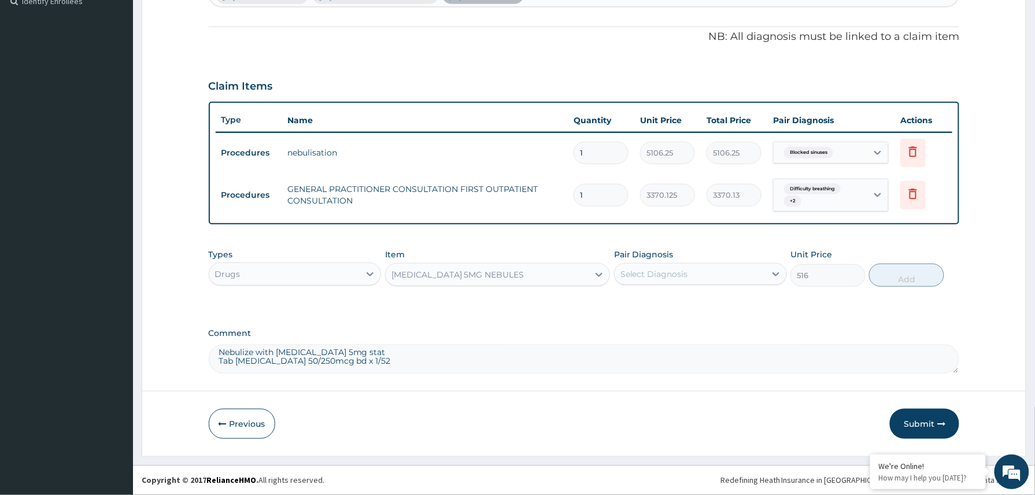
click at [693, 275] on div "Select Diagnosis" at bounding box center [690, 274] width 151 height 18
click at [662, 301] on label "Difficulty breathing" at bounding box center [674, 303] width 82 height 12
checkbox input "true"
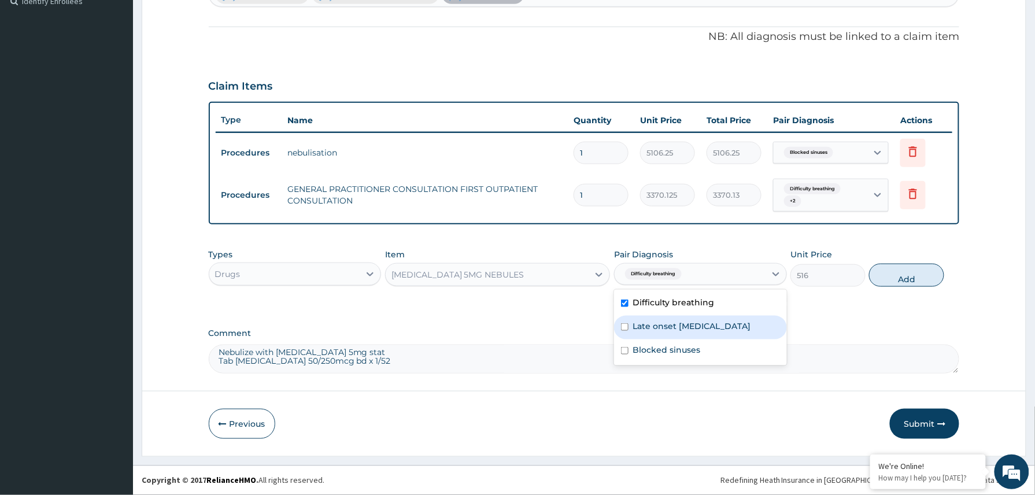
drag, startPoint x: 652, startPoint y: 324, endPoint x: 669, endPoint y: 341, distance: 23.7
click at [657, 329] on label "Late onset asthma" at bounding box center [692, 326] width 118 height 12
checkbox input "true"
drag, startPoint x: 669, startPoint y: 349, endPoint x: 792, endPoint y: 314, distance: 127.4
click at [671, 349] on label "Blocked sinuses" at bounding box center [667, 350] width 68 height 12
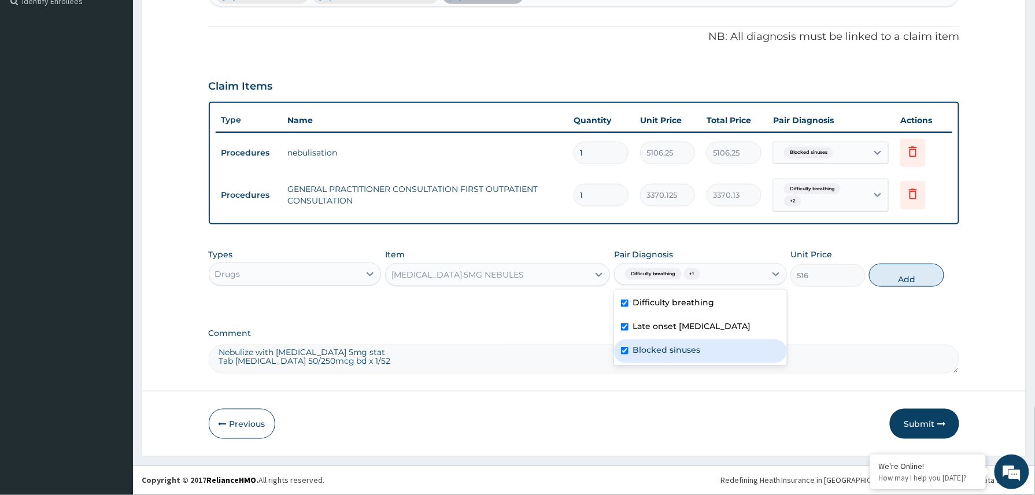
checkbox input "true"
click at [897, 277] on button "Add" at bounding box center [906, 275] width 75 height 23
type input "0"
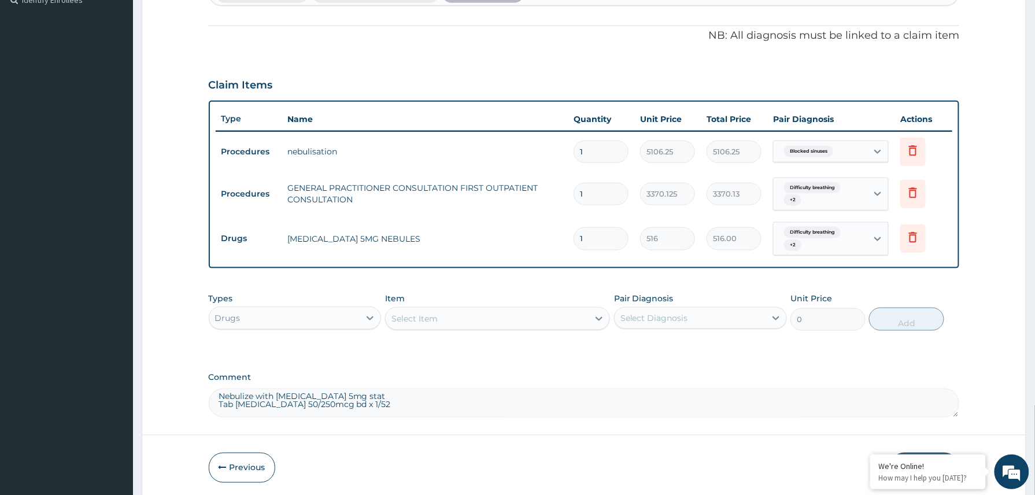
click at [371, 396] on textarea "Nebulize with salbutamol 5mg stat Tab Seretide 50/250mcg bd x 1/52" at bounding box center [584, 402] width 751 height 29
type textarea "Tab Seretide 50/250mcg bd x 1/52"
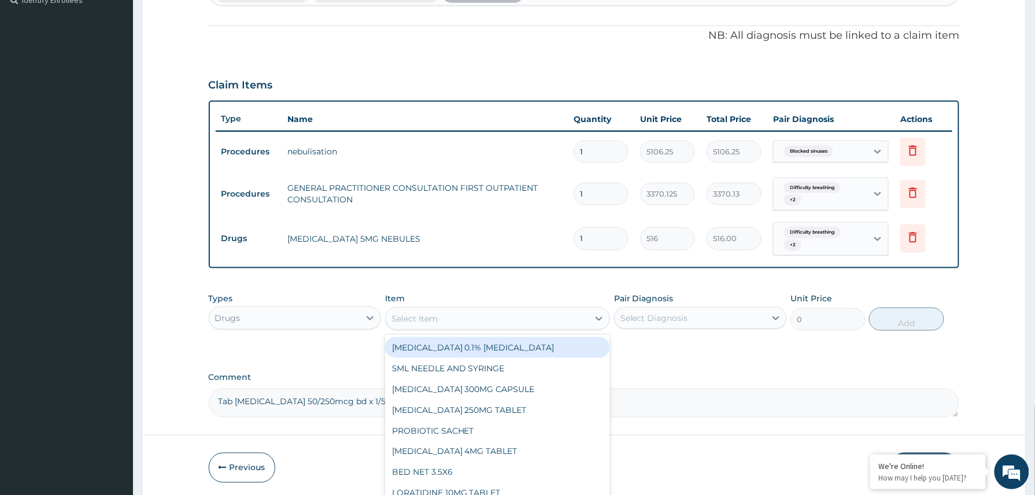
click at [427, 318] on div "Select Item" at bounding box center [414, 319] width 46 height 12
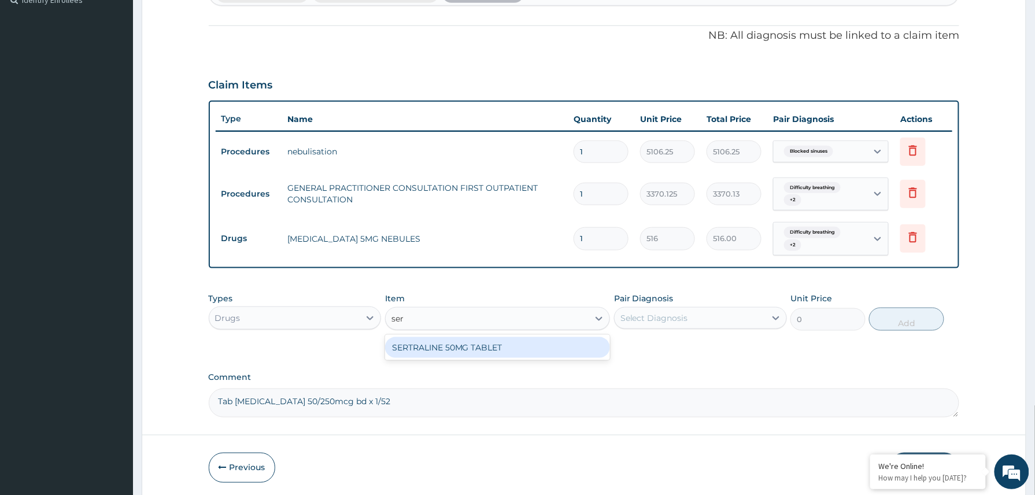
type input "ser"
drag, startPoint x: 382, startPoint y: 403, endPoint x: 232, endPoint y: 401, distance: 150.3
click at [232, 401] on textarea "Tab Seretide 50/250mcg bd x 1/52" at bounding box center [584, 402] width 751 height 29
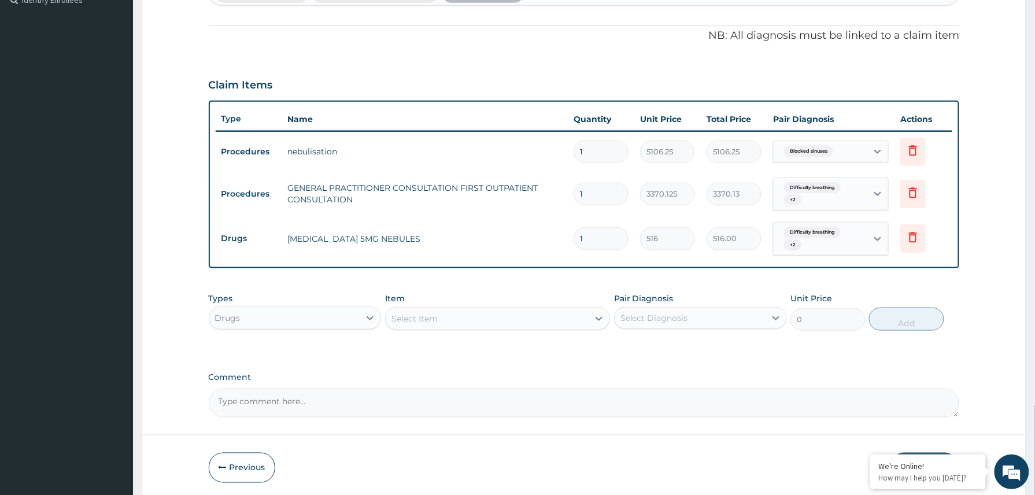
drag, startPoint x: 1034, startPoint y: 288, endPoint x: 1042, endPoint y: 350, distance: 62.9
click at [1034, 349] on html "R EL Toggle navigation Samuel Suberu Samuel Suberu - ssuberu@getreliancehealth.…" at bounding box center [517, 104] width 1035 height 868
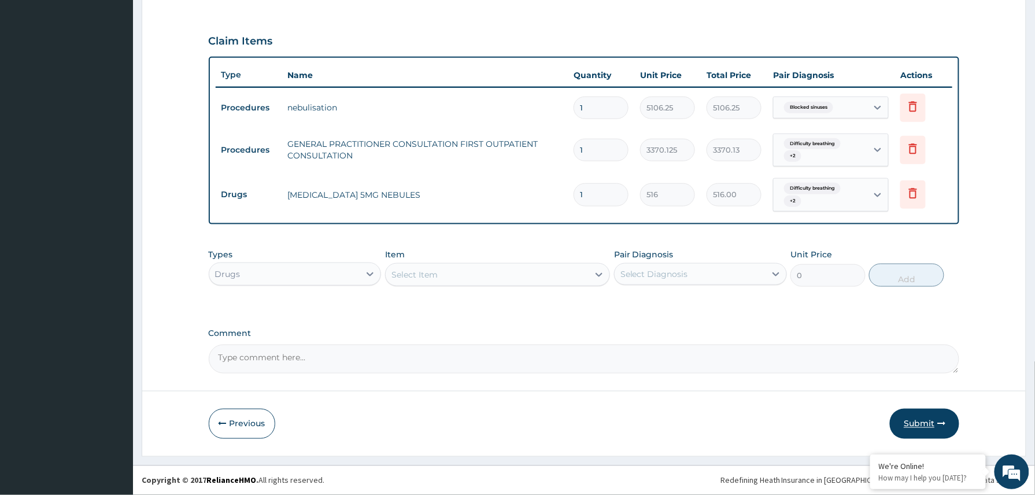
click at [930, 419] on button "Submit" at bounding box center [924, 424] width 69 height 30
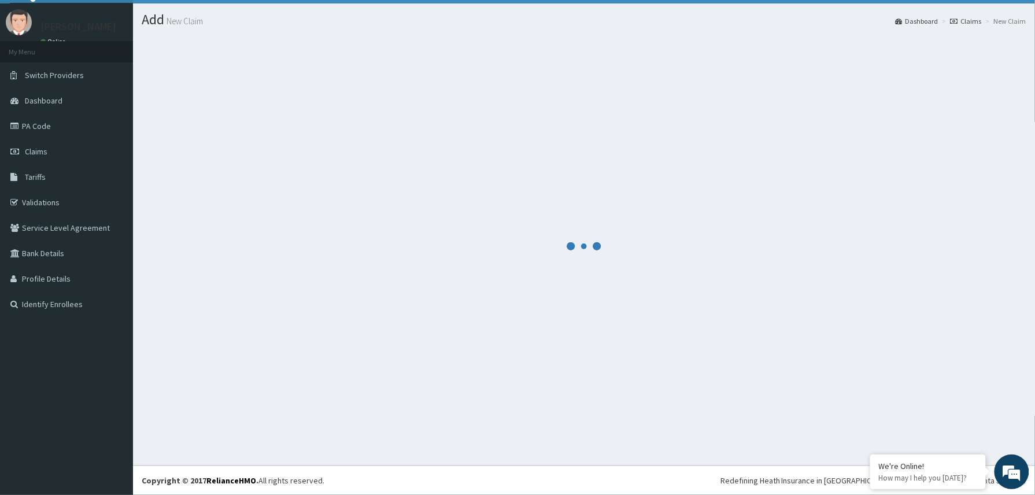
scroll to position [25, 0]
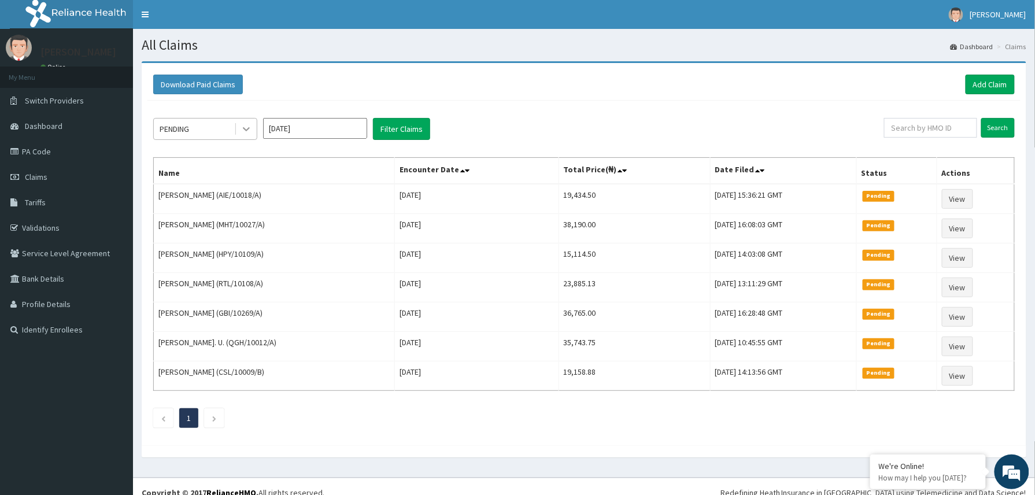
click at [246, 123] on icon at bounding box center [246, 129] width 12 height 12
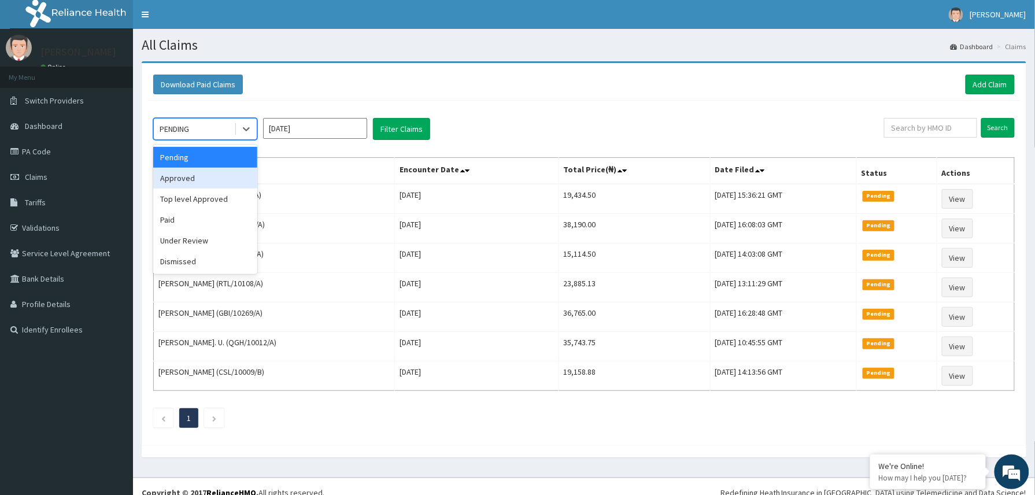
drag, startPoint x: 183, startPoint y: 176, endPoint x: 287, endPoint y: 153, distance: 107.2
click at [186, 176] on div "Approved" at bounding box center [205, 178] width 104 height 21
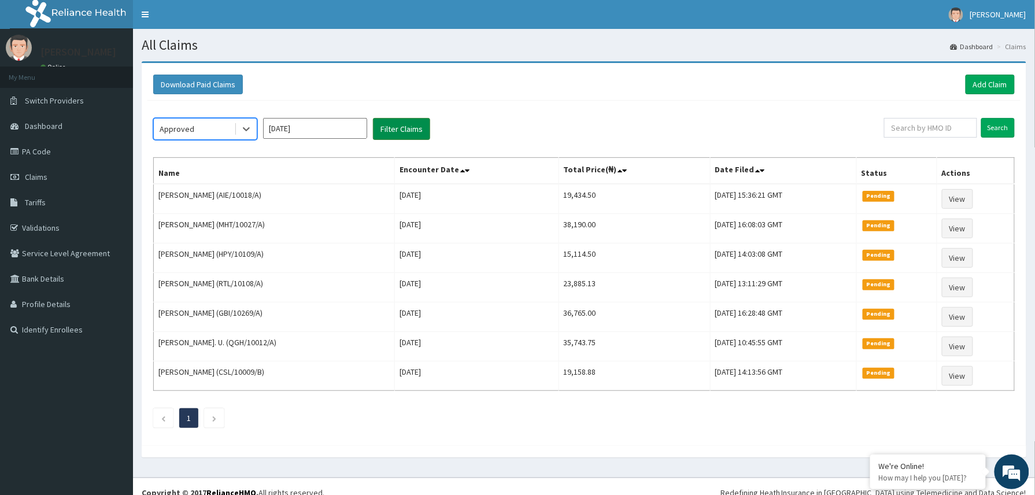
click at [408, 124] on button "Filter Claims" at bounding box center [401, 129] width 57 height 22
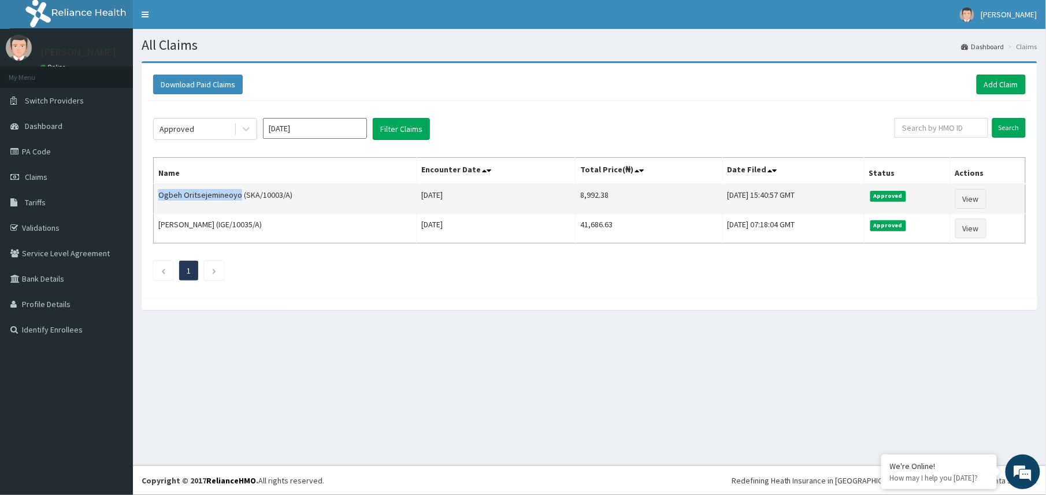
drag, startPoint x: 160, startPoint y: 197, endPoint x: 237, endPoint y: 204, distance: 77.8
click at [237, 204] on td "Ogbeh Oritsejemineoyo (SKA/10003/A)" at bounding box center [286, 199] width 264 height 30
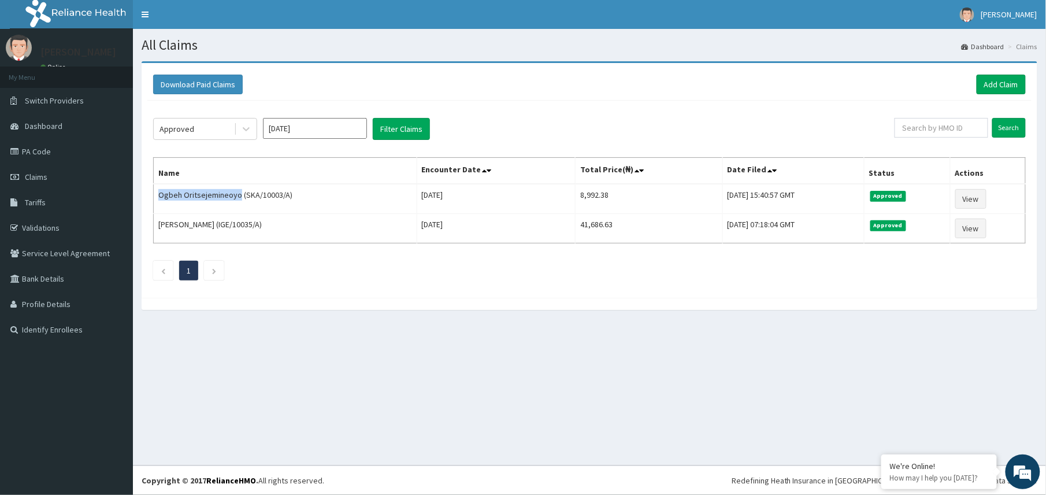
copy td "Ogbeh Oritsejemineoyo"
click at [911, 123] on input "text" at bounding box center [942, 128] width 94 height 20
paste input "[PERSON_NAME]"
type input "[PERSON_NAME]"
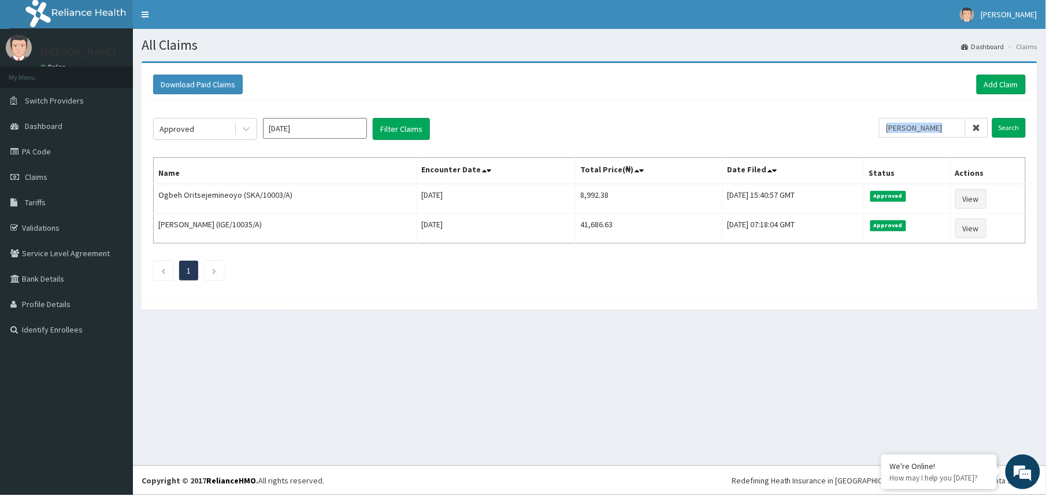
drag, startPoint x: 969, startPoint y: 128, endPoint x: 912, endPoint y: 126, distance: 56.7
click at [914, 126] on div "[PERSON_NAME]" at bounding box center [933, 128] width 109 height 20
click at [913, 125] on input "[PERSON_NAME]" at bounding box center [922, 128] width 87 height 20
click at [994, 86] on link "Add Claim" at bounding box center [1001, 85] width 49 height 20
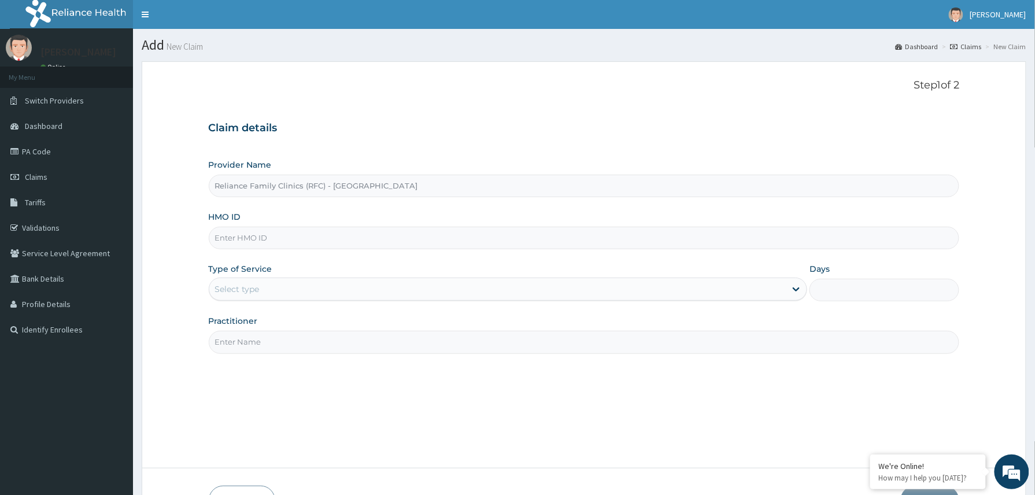
paste input "2404201"
type input "2404201"
drag, startPoint x: 258, startPoint y: 236, endPoint x: 192, endPoint y: 236, distance: 65.9
click at [192, 236] on form "Step 1 of 2 Claim details Provider Name Reliance Family Clinics (RFC) - Abuja H…" at bounding box center [584, 297] width 884 height 472
paste input "2503311"
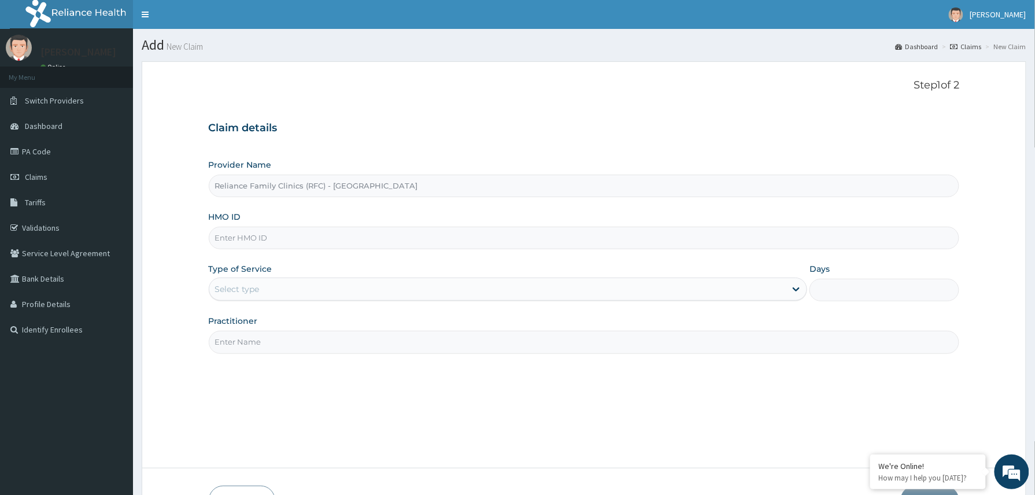
type input "2503311"
drag, startPoint x: 225, startPoint y: 240, endPoint x: 191, endPoint y: 240, distance: 34.1
click at [191, 240] on form "Step 1 of 2 Claim details Provider Name Reliance Family Clinics (RFC) - Abuja H…" at bounding box center [584, 297] width 884 height 472
paste input "TAN/10081/D"
type input "TAN/10081/D"
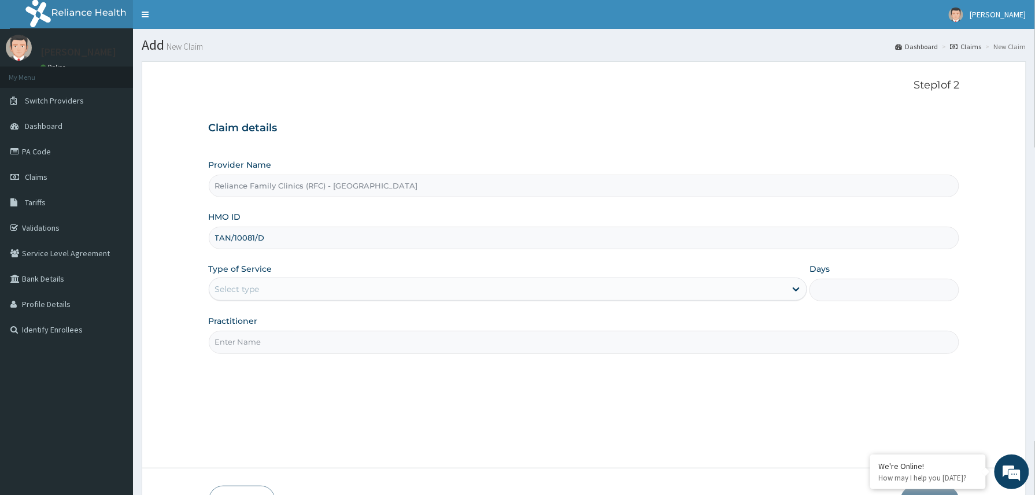
click at [260, 283] on div "Select type" at bounding box center [497, 289] width 577 height 18
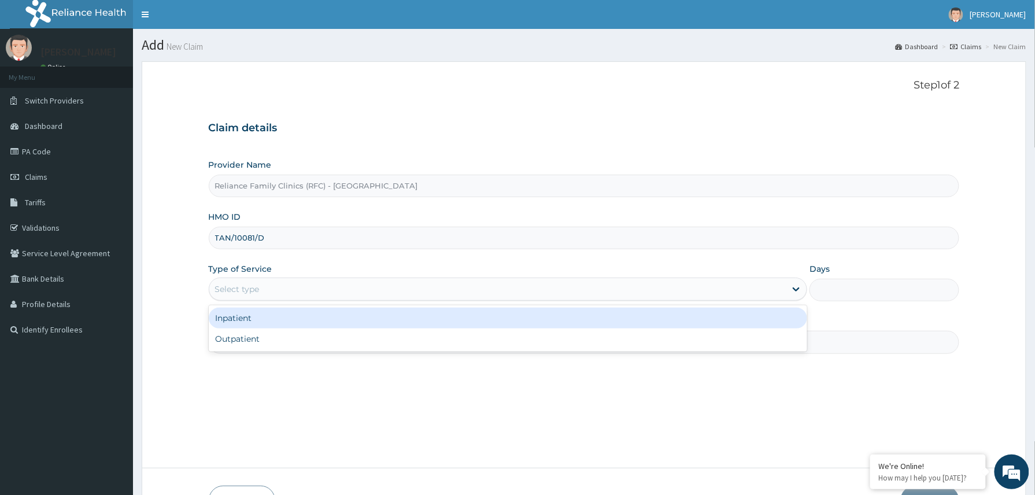
click at [261, 332] on div "Inpatient Outpatient" at bounding box center [508, 328] width 599 height 46
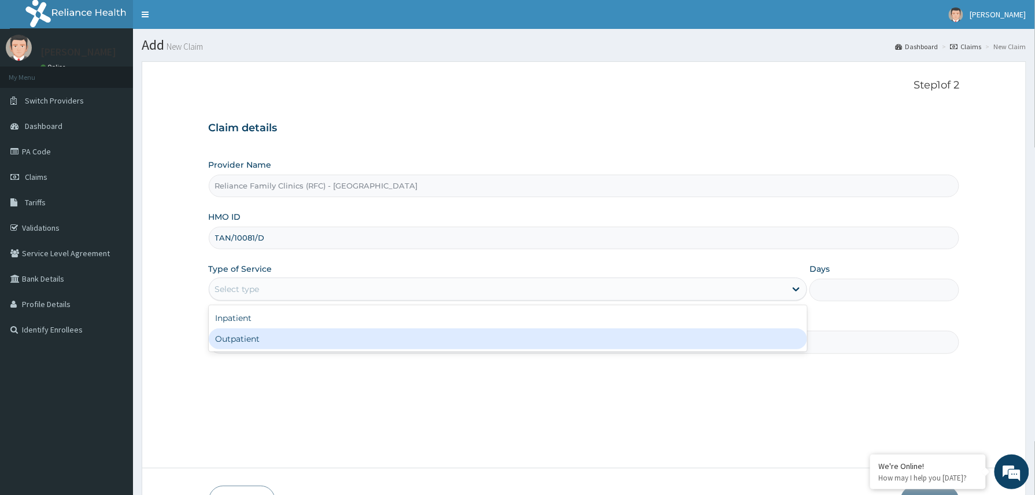
drag, startPoint x: 262, startPoint y: 340, endPoint x: 287, endPoint y: 340, distance: 24.9
click at [264, 340] on div "Outpatient" at bounding box center [508, 338] width 599 height 21
type input "1"
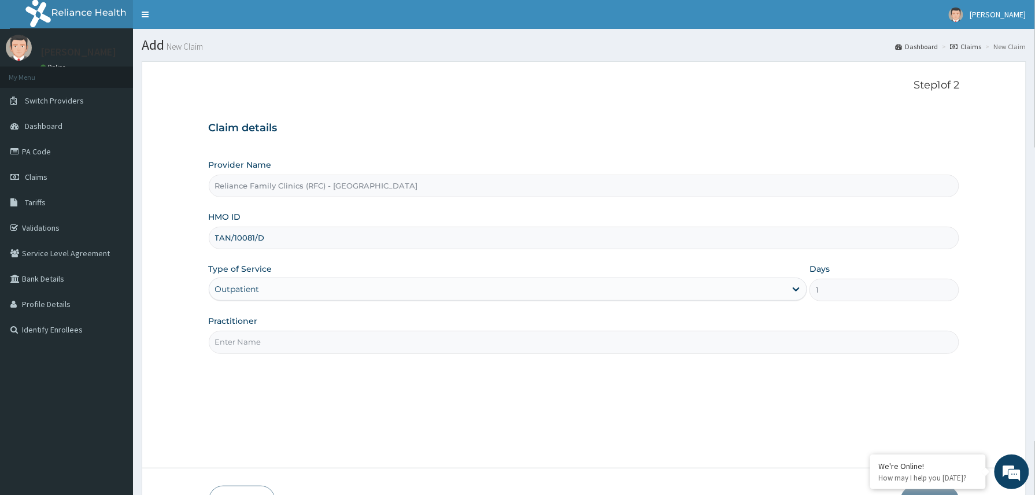
click at [297, 342] on input "Practitioner" at bounding box center [584, 342] width 751 height 23
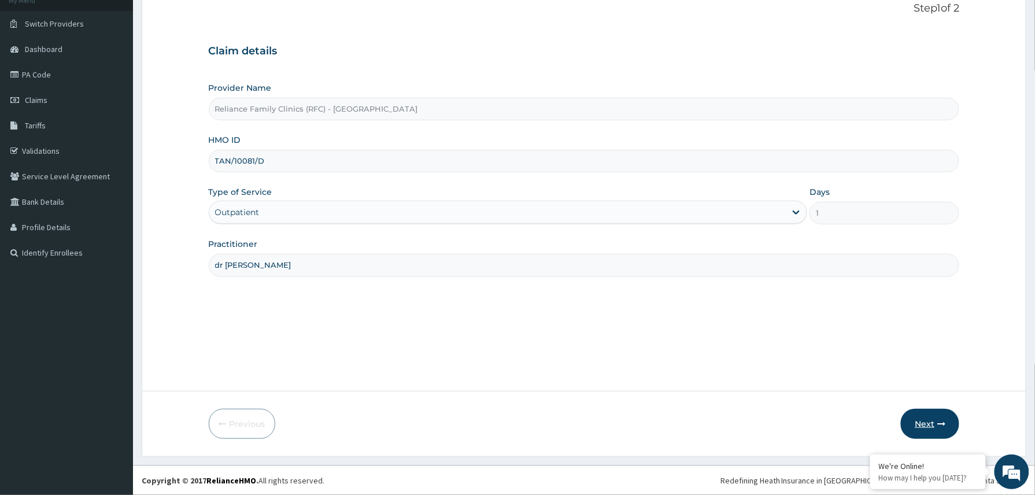
type input "dr winifred"
click at [933, 420] on button "Next" at bounding box center [930, 424] width 58 height 30
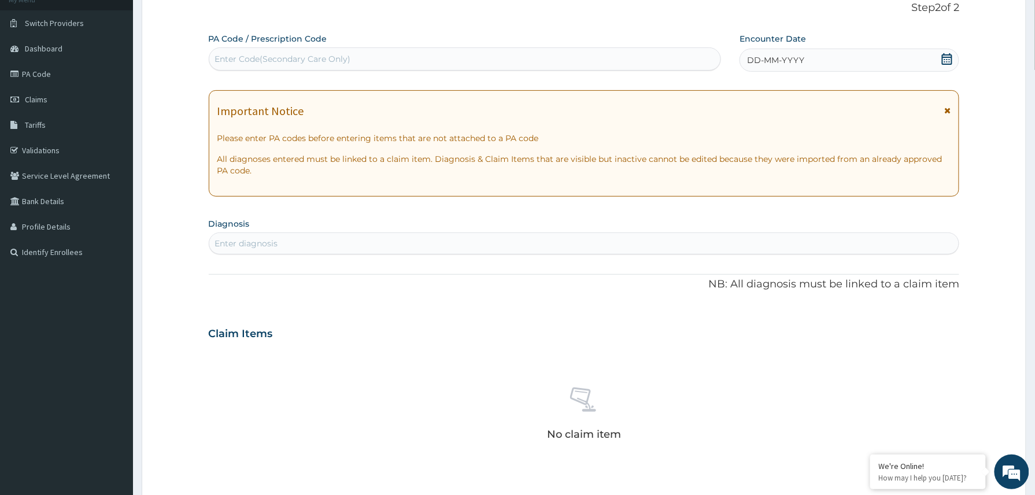
drag, startPoint x: 833, startPoint y: 64, endPoint x: 828, endPoint y: 75, distance: 12.5
click at [831, 64] on div "DD-MM-YYYY" at bounding box center [849, 60] width 220 height 23
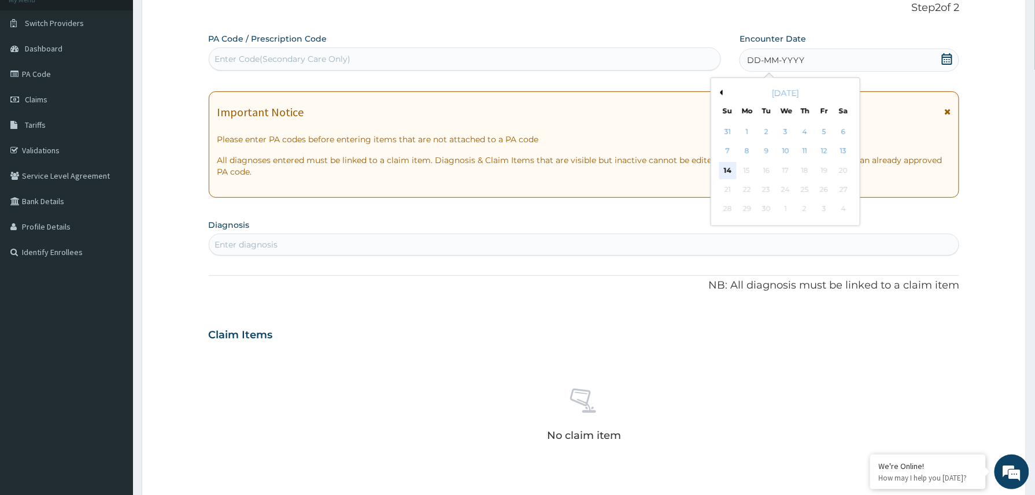
click at [722, 168] on div "14" at bounding box center [727, 170] width 17 height 17
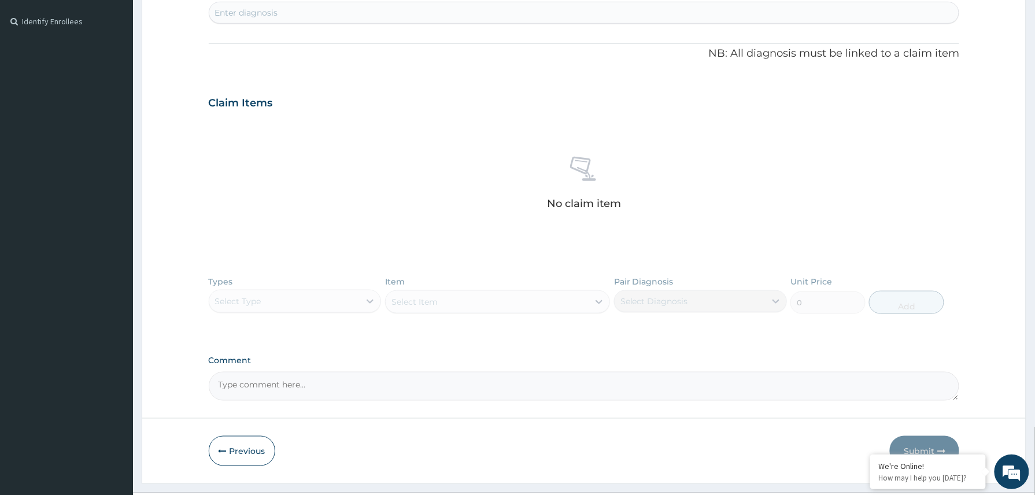
scroll to position [336, 0]
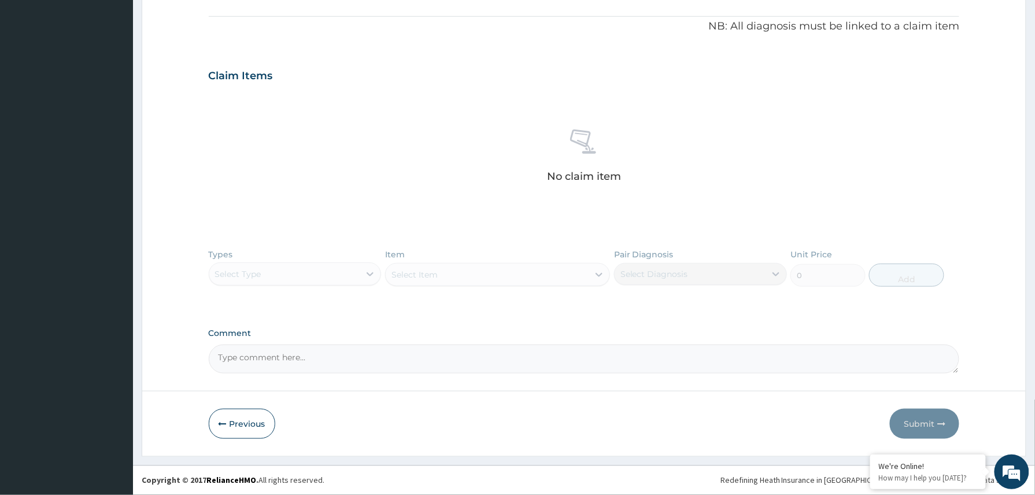
click at [276, 357] on textarea "Comment" at bounding box center [584, 359] width 751 height 29
paste textarea "2404201"
type textarea "2404201"
drag, startPoint x: 259, startPoint y: 354, endPoint x: 202, endPoint y: 350, distance: 57.4
click at [202, 350] on form "Step 2 of 2 PA Code / Prescription Code Enter Code(Secondary Care Only) Encount…" at bounding box center [584, 91] width 884 height 731
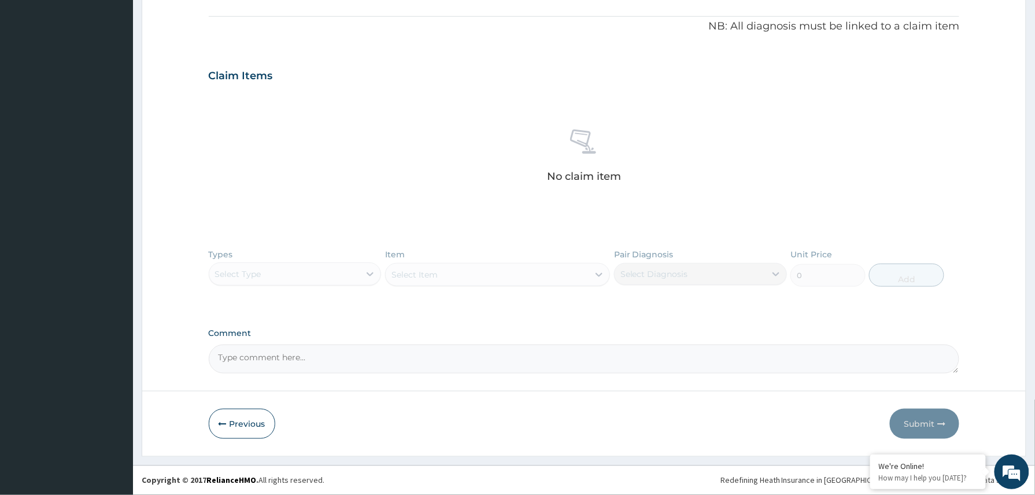
scroll to position [0, 0]
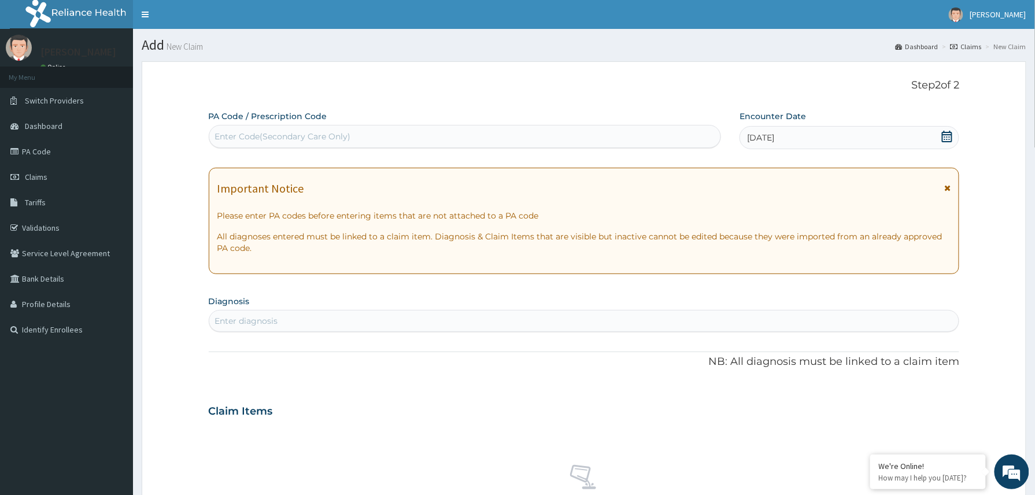
click at [257, 138] on div "Enter Code(Secondary Care Only)" at bounding box center [283, 137] width 136 height 12
paste input "PA/408A72"
type input "PA/408A72"
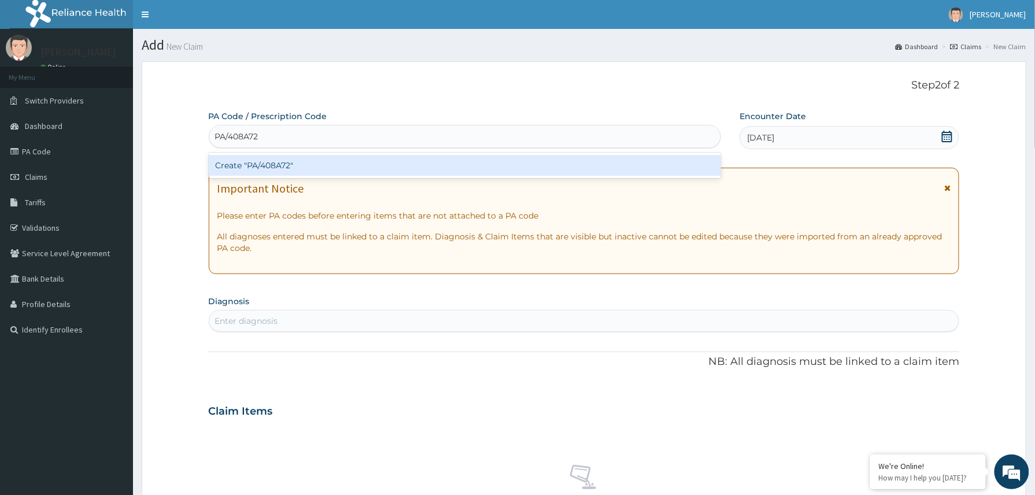
click at [264, 169] on div "Create "PA/408A72"" at bounding box center [465, 165] width 513 height 21
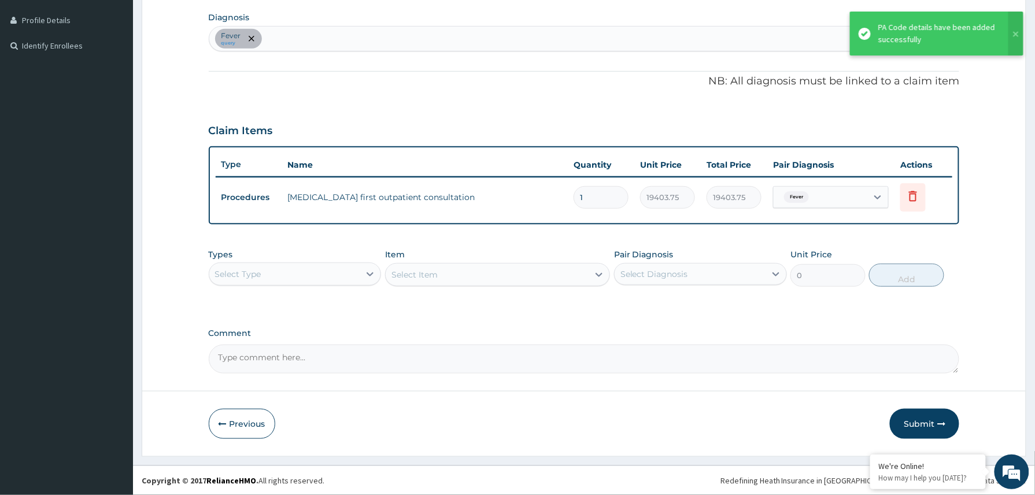
scroll to position [284, 0]
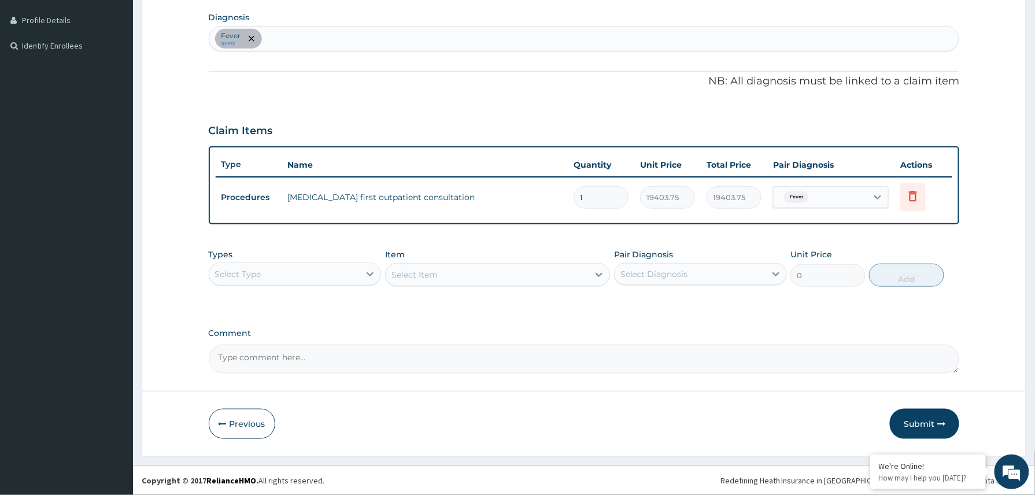
click at [309, 355] on textarea "Comment" at bounding box center [584, 359] width 751 height 29
paste textarea "MALARIA/?BACTERIAL CONJUNCTIVITS IN A CHILD WITH ACCIDENTAL INGESTION OF ADULT …"
type textarea "MALARIA/?BACTERIAL CONJUNCTIVITS IN A CHILD WITH ACCIDENTAL INGESTION OF ADULT …"
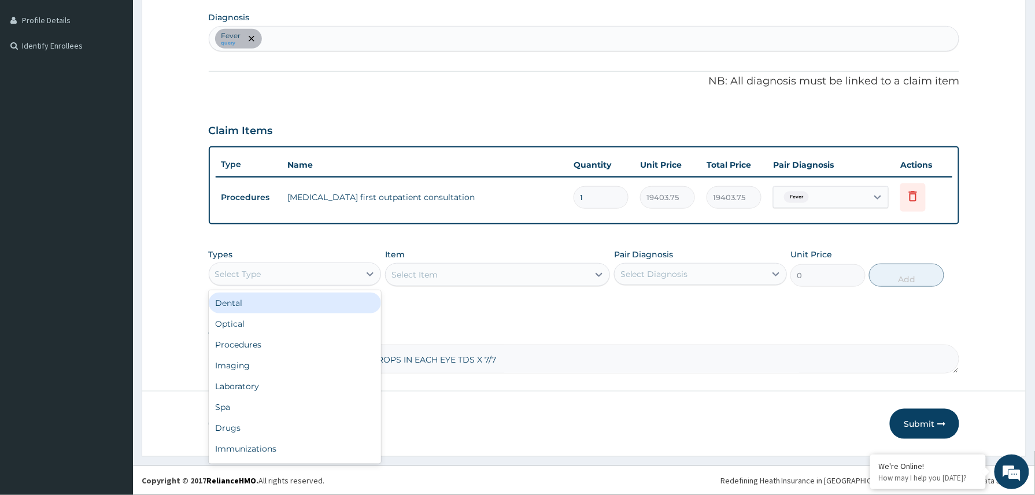
click at [309, 271] on div "Select Type" at bounding box center [284, 274] width 151 height 18
drag, startPoint x: 245, startPoint y: 380, endPoint x: 343, endPoint y: 338, distance: 106.2
click at [250, 378] on div "Laboratory" at bounding box center [295, 386] width 173 height 21
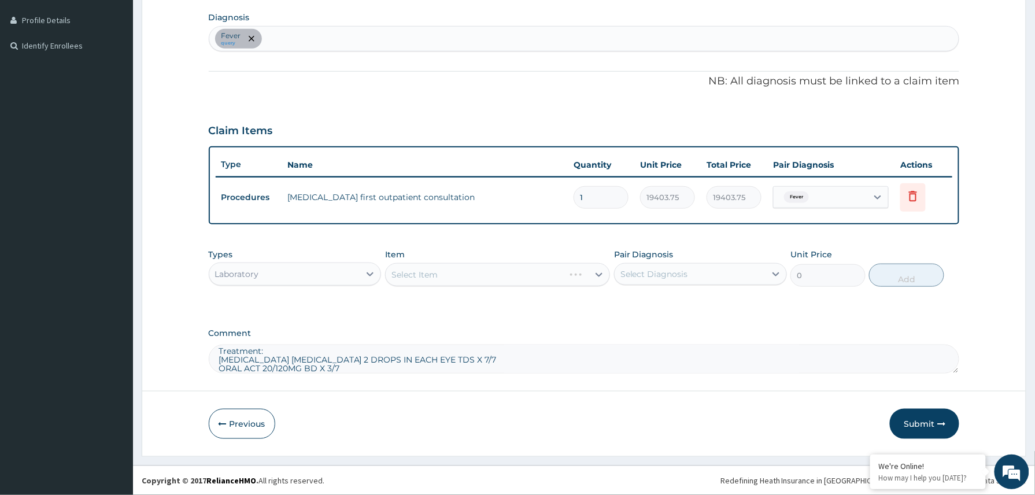
click at [349, 364] on textarea "MALARIA/?BACTERIAL CONJUNCTIVITS IN A CHILD WITH ACCIDENTAL INGESTION OF ADULT …" at bounding box center [584, 359] width 751 height 29
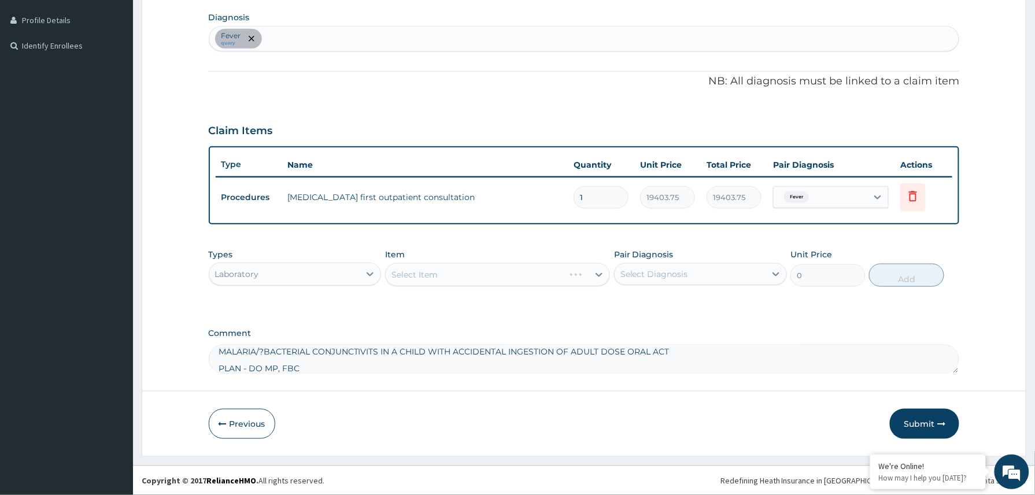
click at [366, 36] on div "Fever query" at bounding box center [584, 39] width 750 height 24
type input "[MEDICAL_DATA]"
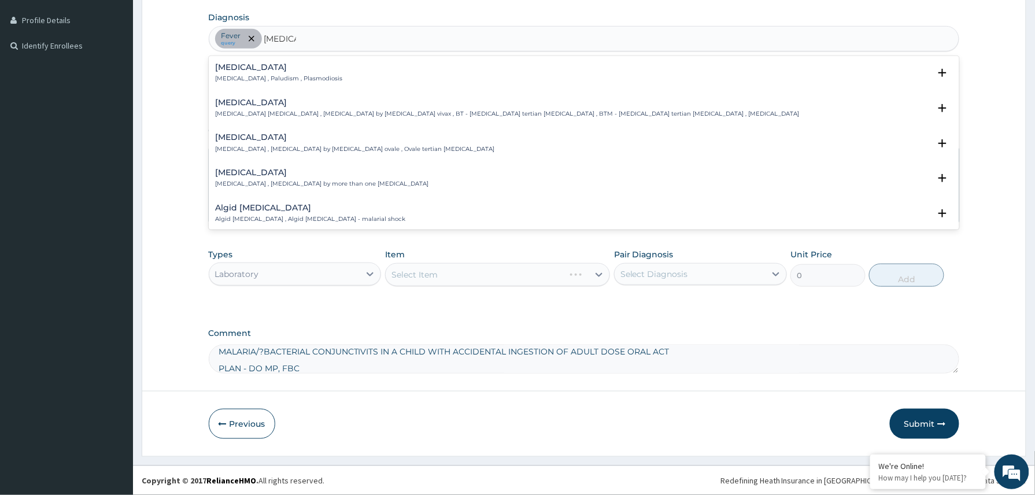
click at [297, 69] on h4 "[MEDICAL_DATA]" at bounding box center [279, 67] width 127 height 9
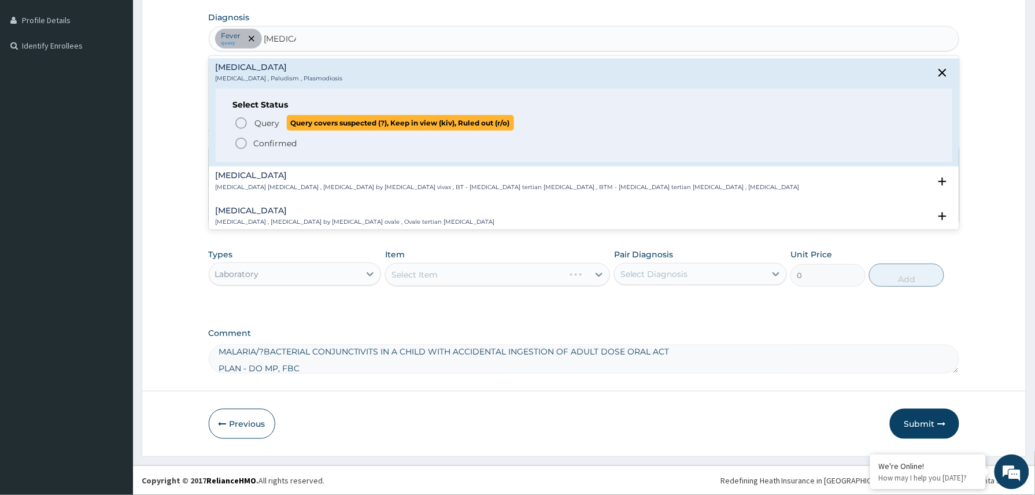
click at [269, 123] on span "Query" at bounding box center [267, 123] width 25 height 12
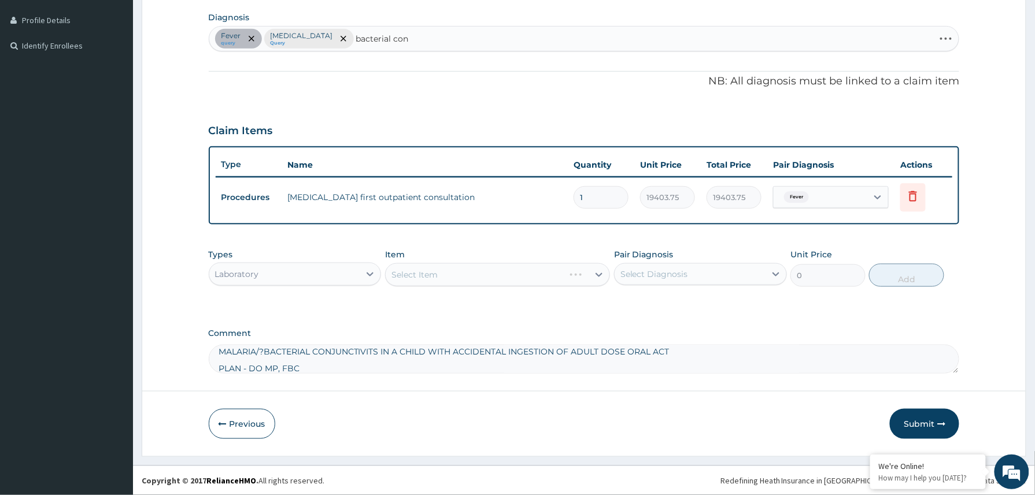
type input "bacterial con"
click at [461, 273] on div "Select Item" at bounding box center [497, 274] width 225 height 23
click at [373, 35] on div "Fever query Malaria Query" at bounding box center [584, 39] width 750 height 24
type input "bacterial con"
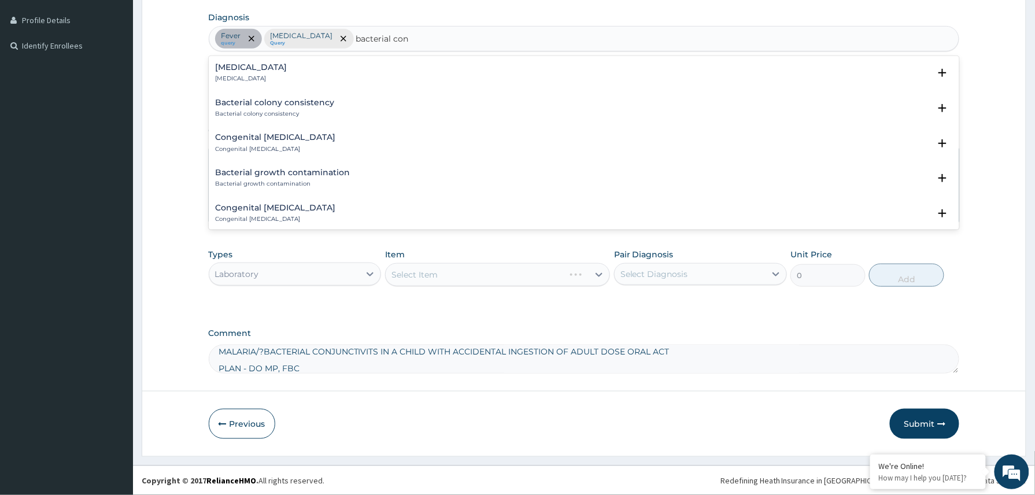
click at [287, 66] on h4 "[MEDICAL_DATA]" at bounding box center [252, 67] width 72 height 9
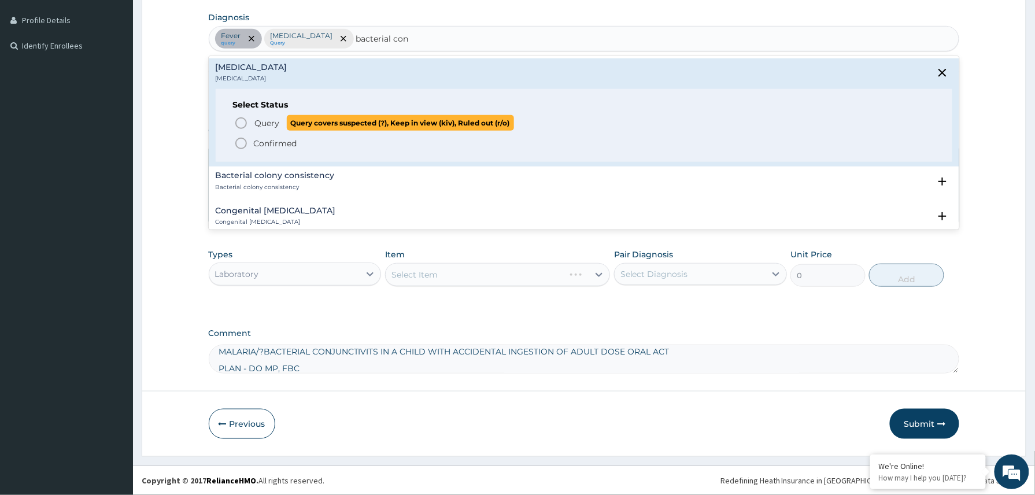
click at [269, 125] on span "Query" at bounding box center [267, 123] width 25 height 12
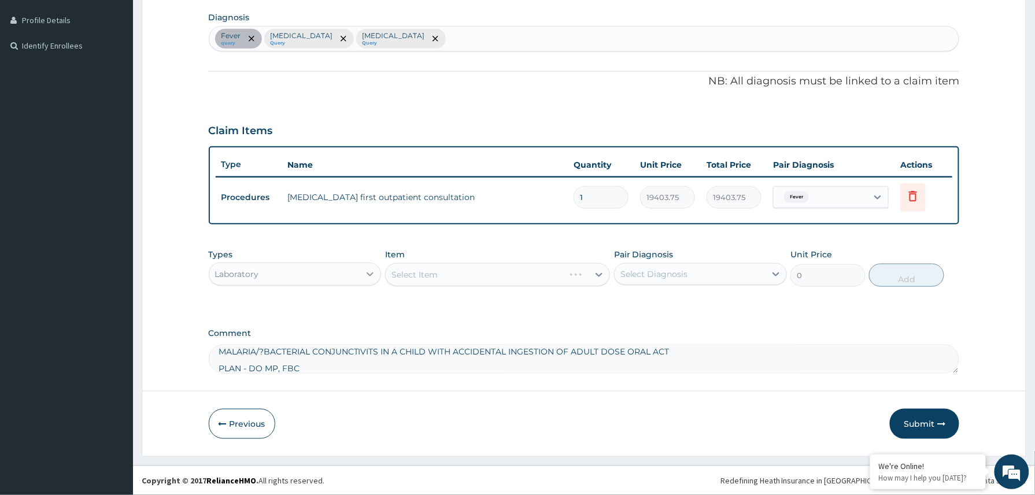
click at [371, 276] on icon at bounding box center [370, 274] width 12 height 12
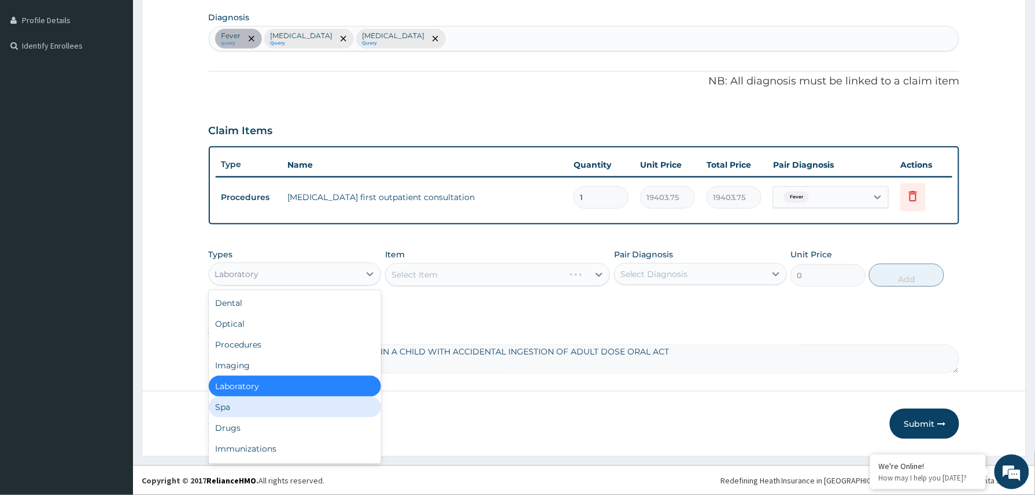
click at [253, 406] on div "Spa" at bounding box center [295, 407] width 173 height 21
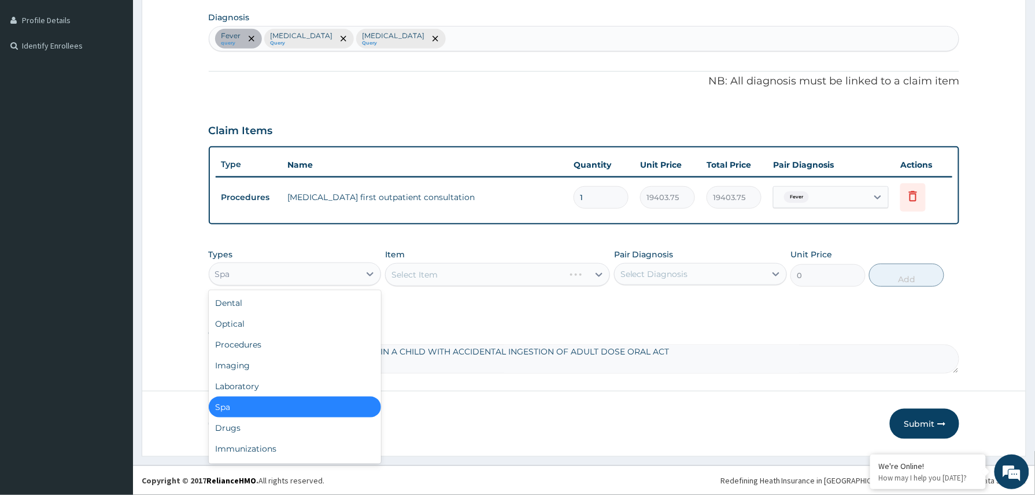
click at [326, 272] on div "Spa" at bounding box center [284, 274] width 151 height 18
click at [258, 385] on div "Laboratory" at bounding box center [295, 386] width 173 height 21
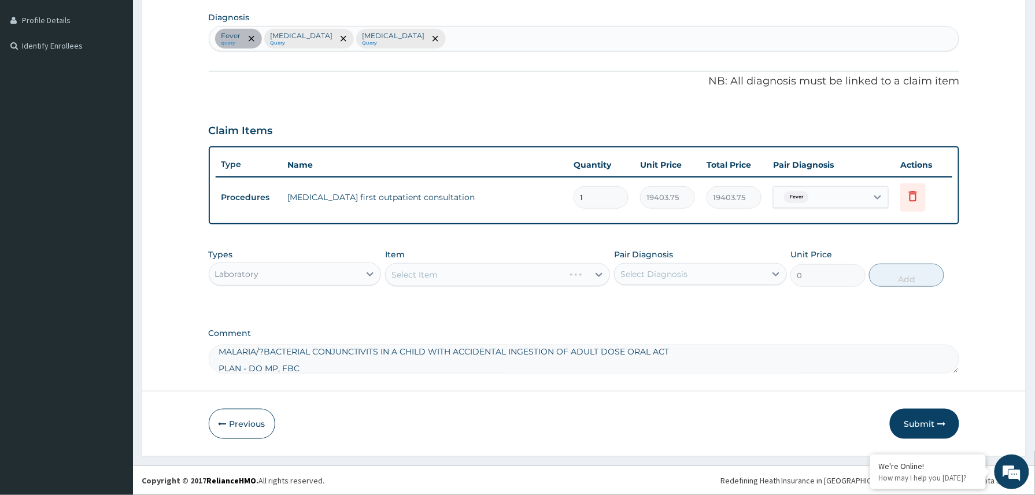
click at [685, 350] on textarea "MALARIA/?BACTERIAL CONJUNCTIVITS IN A CHILD WITH ACCIDENTAL INGESTION OF ADULT …" at bounding box center [584, 359] width 751 height 29
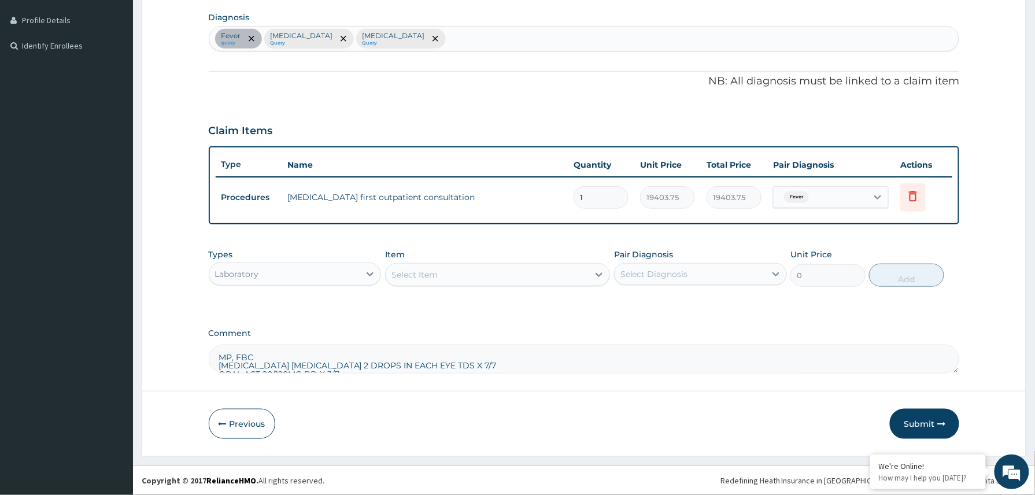
type textarea "MP, FBC CHLORAMPHENICOL EYE DROP 2 DROPS IN EACH EYE TDS X 7/7 ORAL ACT 20/120M…"
click at [519, 273] on div "Select Item" at bounding box center [487, 274] width 203 height 18
type input "[MEDICAL_DATA]"
click at [592, 273] on div at bounding box center [599, 274] width 21 height 21
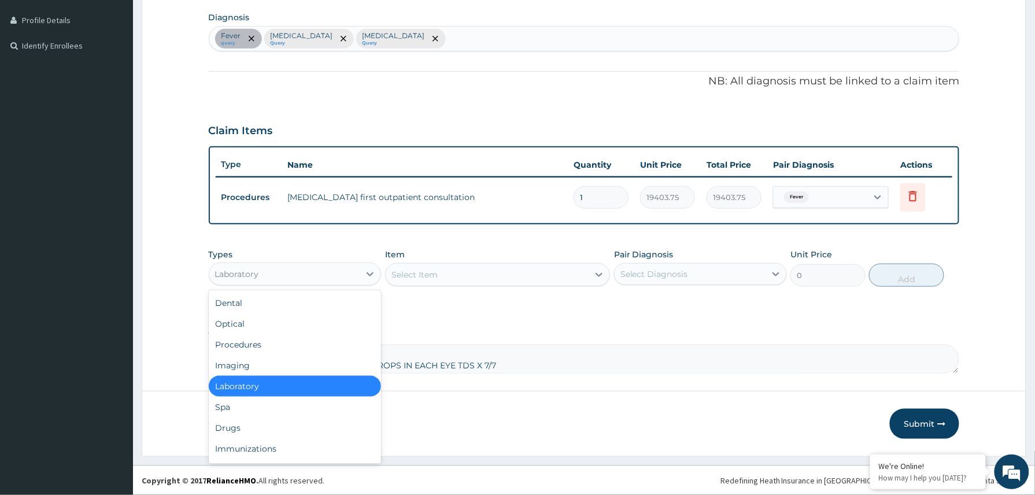
click at [348, 275] on div "Laboratory" at bounding box center [284, 274] width 151 height 18
click at [257, 323] on div "Optical" at bounding box center [295, 323] width 173 height 21
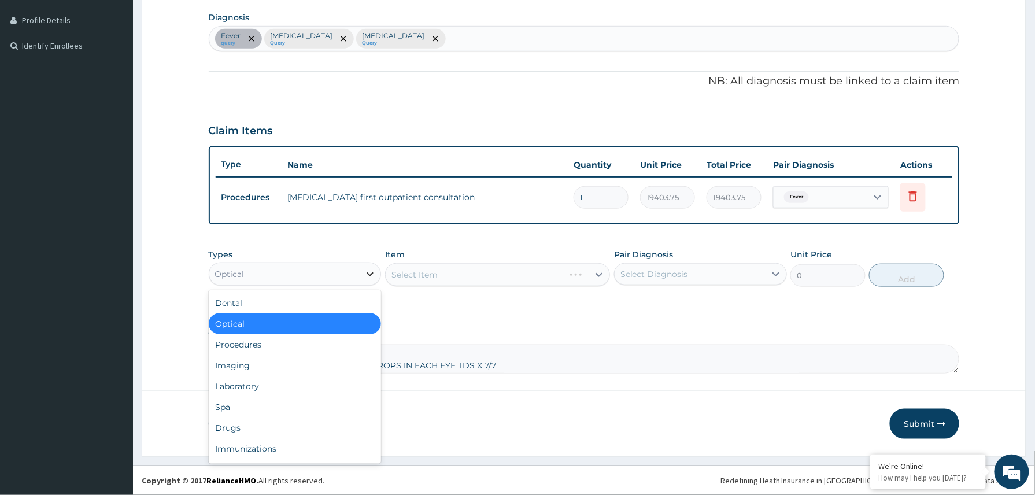
click at [361, 274] on div at bounding box center [370, 274] width 21 height 21
click at [289, 386] on div "Laboratory" at bounding box center [295, 386] width 173 height 21
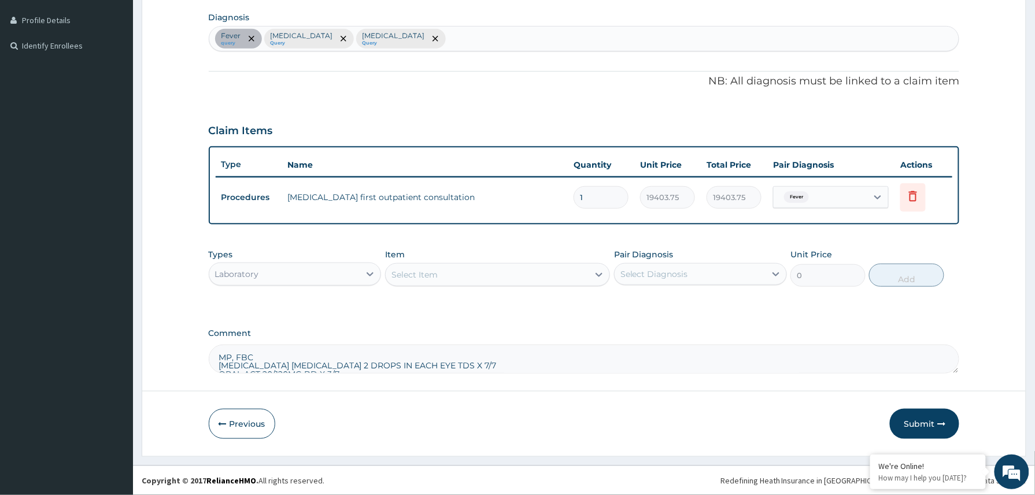
click at [521, 283] on div "Select Item" at bounding box center [487, 274] width 203 height 18
click at [653, 281] on div "Select Diagnosis" at bounding box center [690, 274] width 151 height 18
drag, startPoint x: 655, startPoint y: 303, endPoint x: 655, endPoint y: 312, distance: 9.2
click at [655, 308] on div "Fever" at bounding box center [700, 304] width 173 height 24
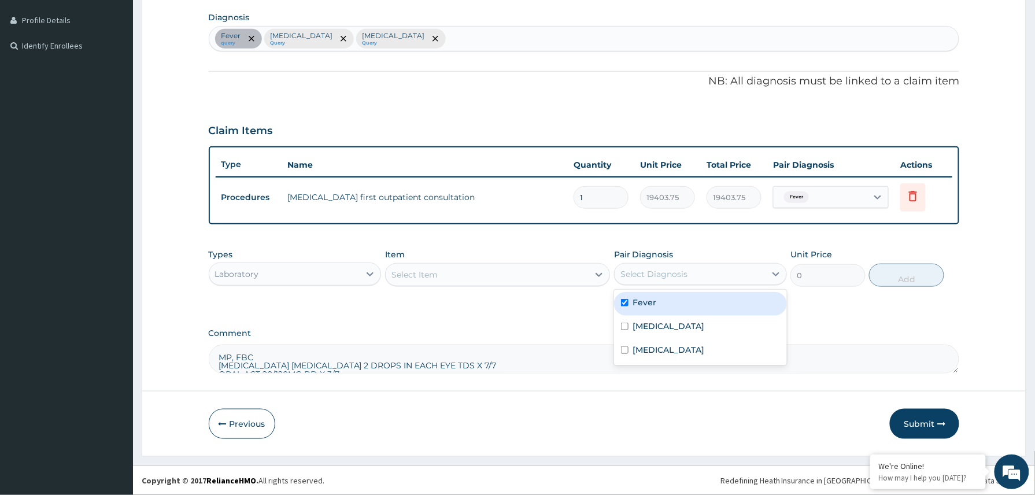
checkbox input "true"
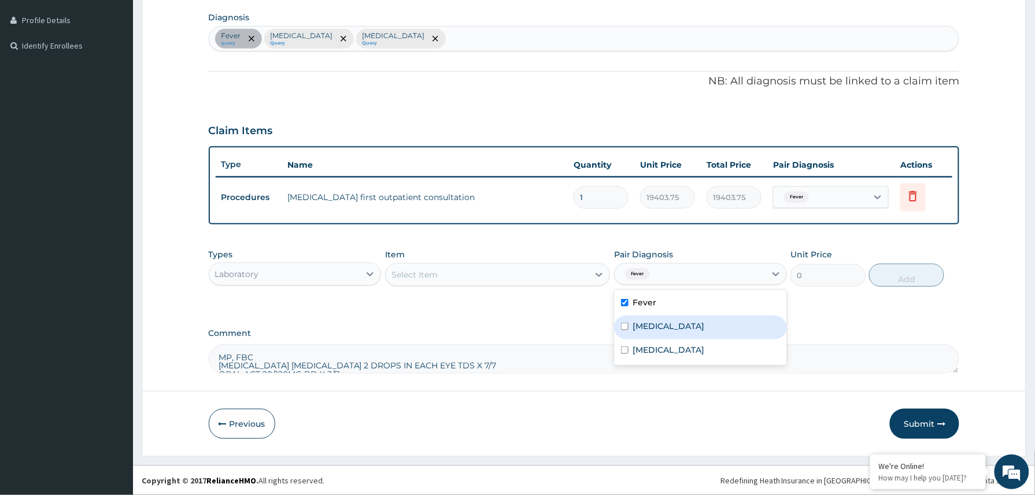
click at [650, 329] on label "[MEDICAL_DATA]" at bounding box center [669, 326] width 72 height 12
checkbox input "true"
click at [646, 341] on div "[MEDICAL_DATA]" at bounding box center [700, 351] width 173 height 24
checkbox input "true"
click at [516, 260] on div "Item Select Item" at bounding box center [497, 268] width 225 height 38
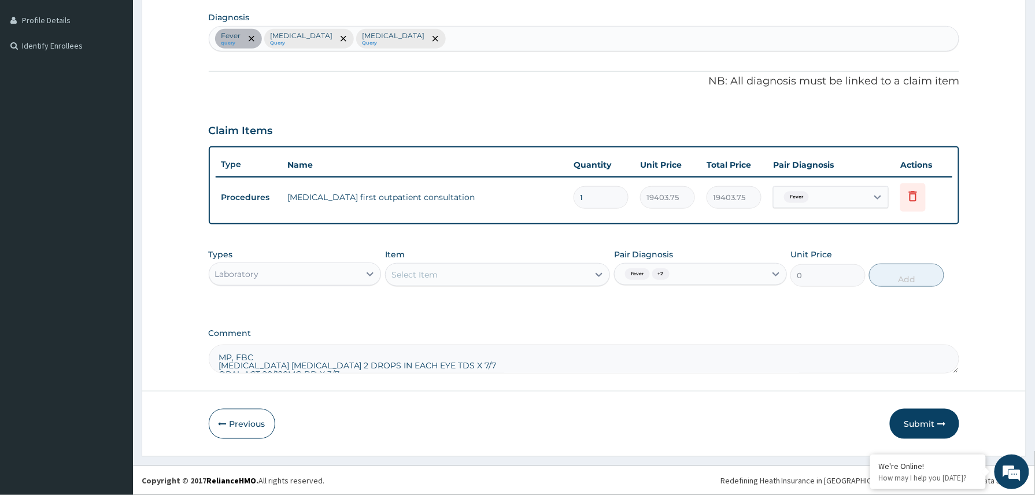
click at [508, 271] on div "Select Item" at bounding box center [487, 274] width 203 height 18
click at [494, 303] on div "No options" at bounding box center [497, 303] width 225 height 21
click at [494, 269] on div "Select Item" at bounding box center [487, 274] width 203 height 18
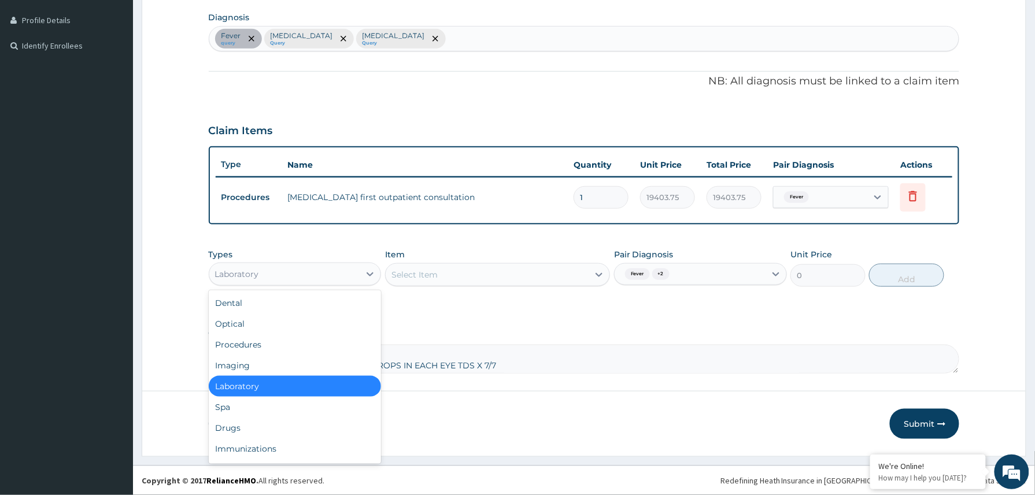
click at [338, 277] on div "Laboratory" at bounding box center [284, 274] width 151 height 18
click at [252, 432] on div "Drugs" at bounding box center [295, 427] width 173 height 21
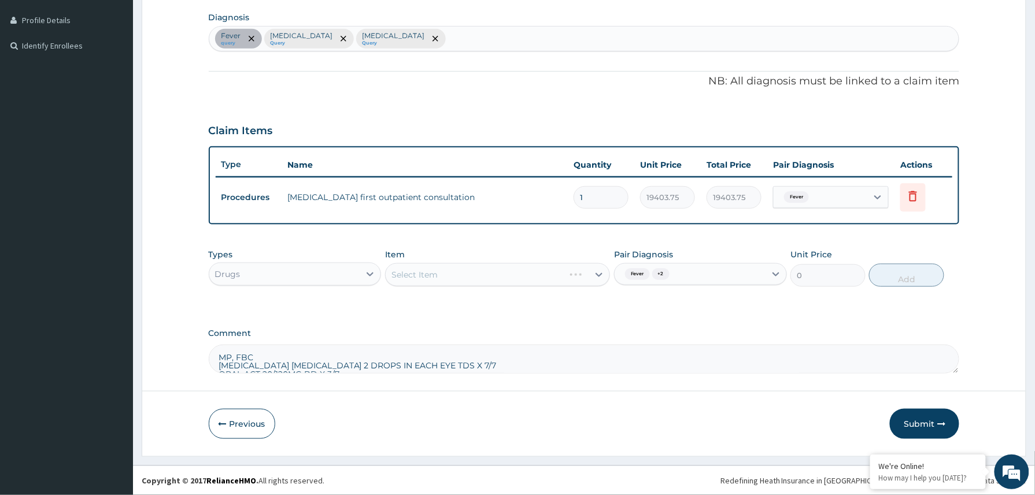
click at [598, 273] on div "Select Item" at bounding box center [497, 274] width 225 height 23
click at [581, 273] on div "Select Item" at bounding box center [497, 274] width 225 height 23
drag, startPoint x: 498, startPoint y: 360, endPoint x: 458, endPoint y: 358, distance: 39.9
click at [458, 358] on textarea "MP, FBC CHLORAMPHENICOL EYE DROP 2 DROPS IN EACH EYE TDS X 7/7 ORAL ACT 20/120M…" at bounding box center [584, 359] width 751 height 29
type textarea "MALARIA/?BACTERIAL CONJUNCTIVITS IN A CHILD WITH ACCIDENTAL INGESTION OF ADULT …"
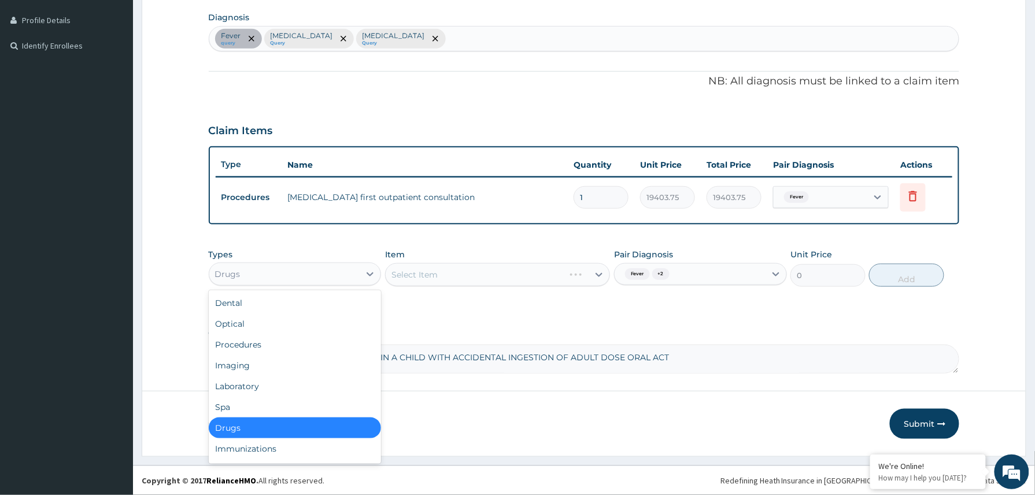
click at [317, 276] on div "Drugs" at bounding box center [284, 274] width 151 height 18
click at [254, 380] on div "Laboratory" at bounding box center [295, 386] width 173 height 21
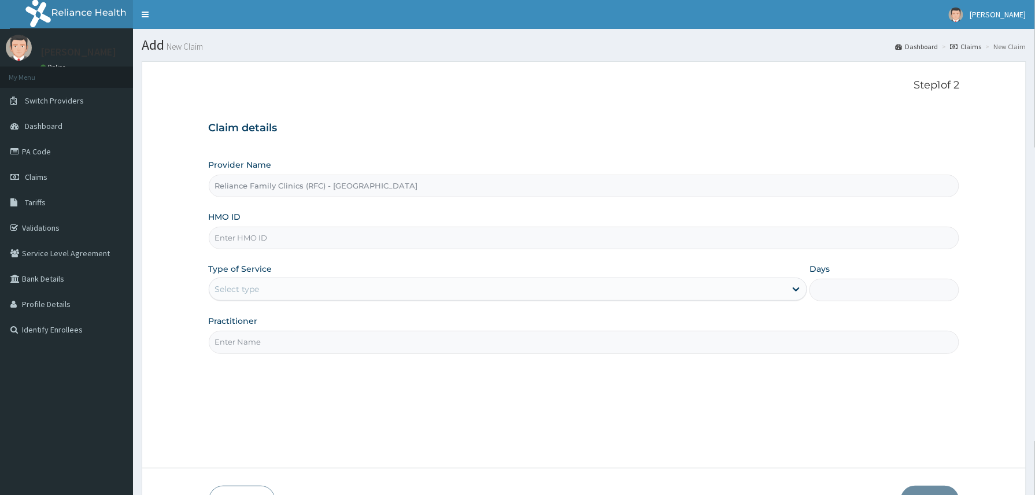
click at [260, 240] on input "HMO ID" at bounding box center [584, 238] width 751 height 23
paste input "tan/10081/d"
type input "tan/10081/d"
drag, startPoint x: 259, startPoint y: 290, endPoint x: 256, endPoint y: 320, distance: 30.8
click at [259, 291] on div "Select type" at bounding box center [237, 289] width 45 height 12
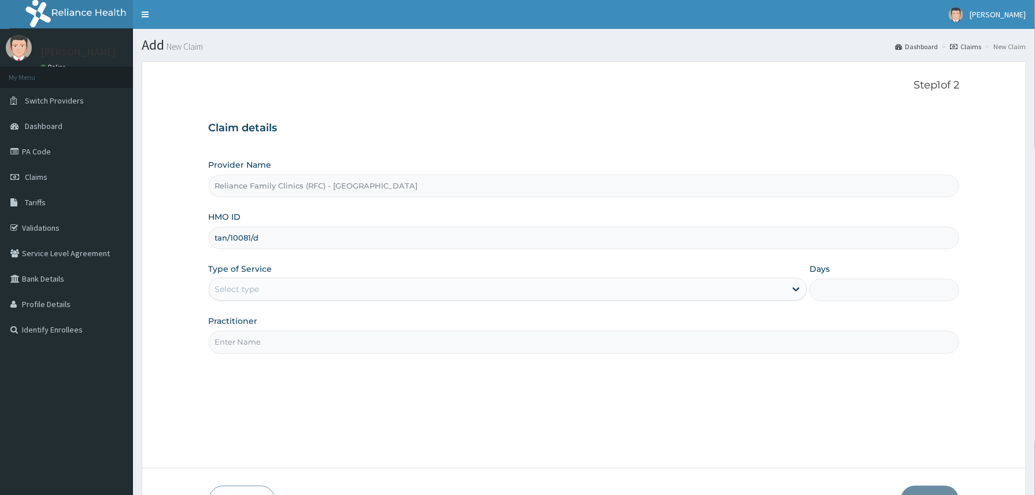
click at [273, 285] on div "Select type" at bounding box center [497, 289] width 577 height 18
click at [280, 347] on input "Practitioner" at bounding box center [584, 342] width 751 height 23
type input "DR WINIFRED"
click at [299, 294] on div "Select type" at bounding box center [497, 289] width 577 height 18
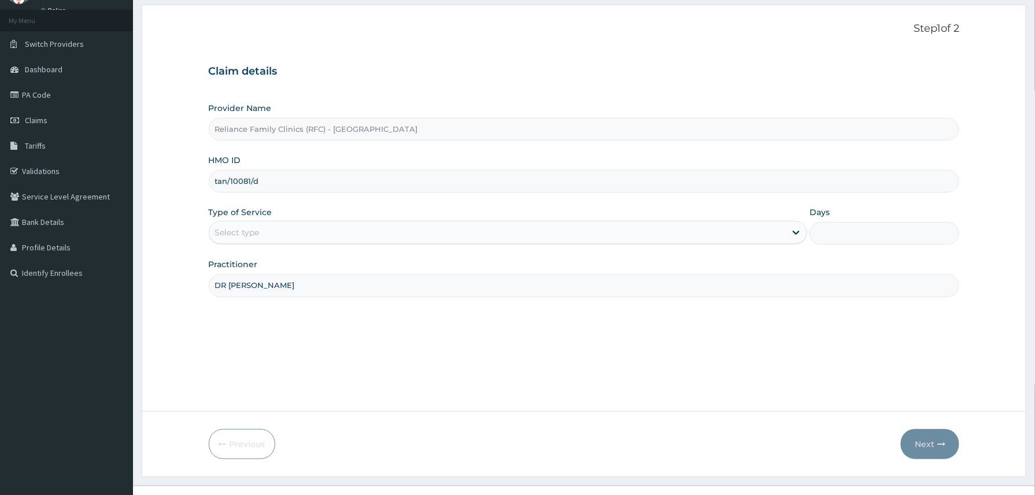
scroll to position [77, 0]
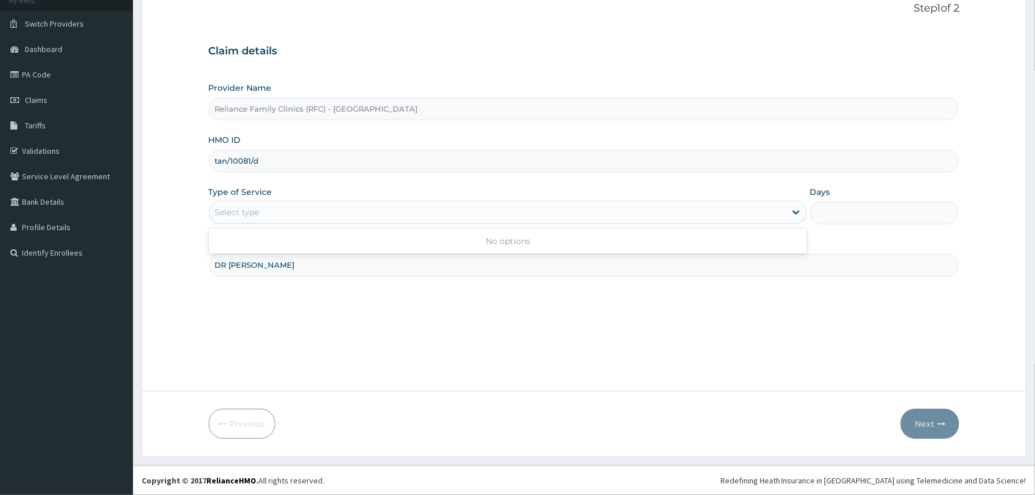
click at [324, 208] on div "Select type" at bounding box center [497, 212] width 577 height 18
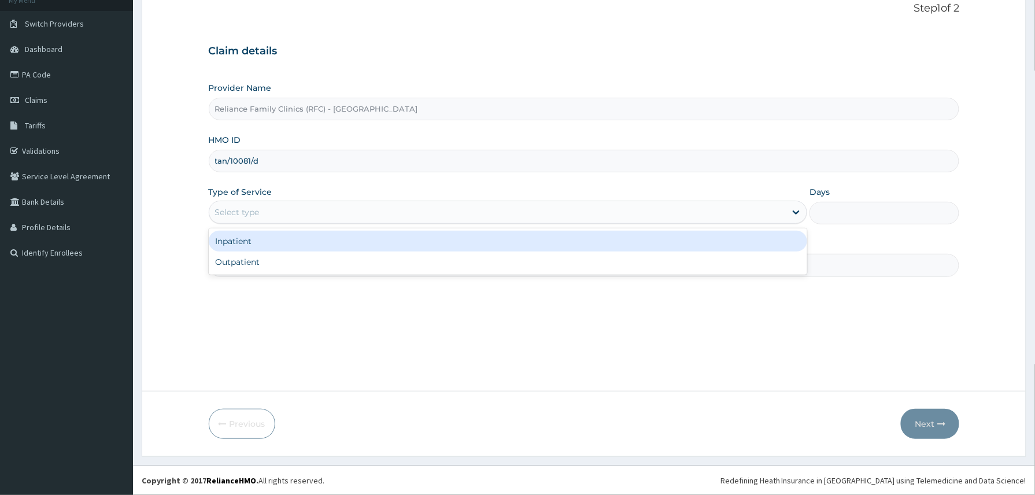
click at [449, 213] on div "Select type" at bounding box center [497, 212] width 577 height 18
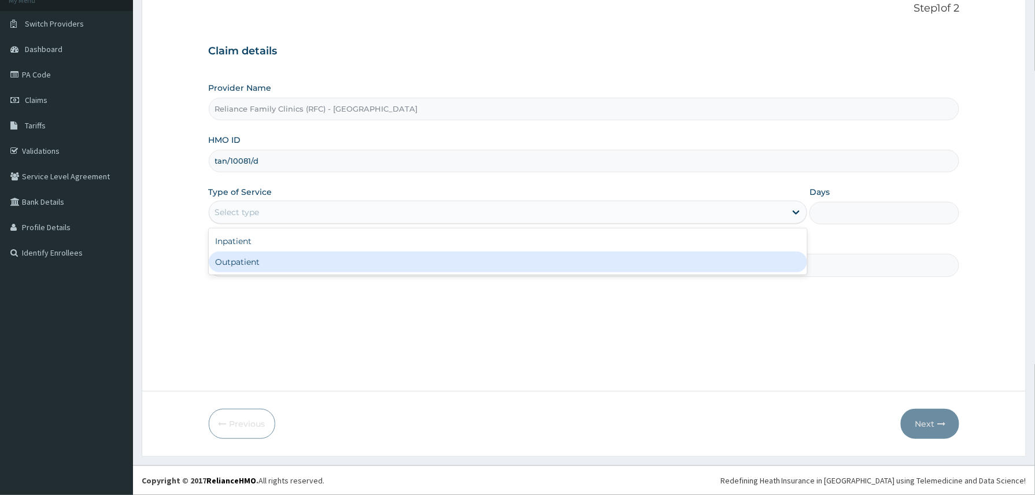
click at [306, 267] on div "Outpatient" at bounding box center [508, 261] width 599 height 21
type input "1"
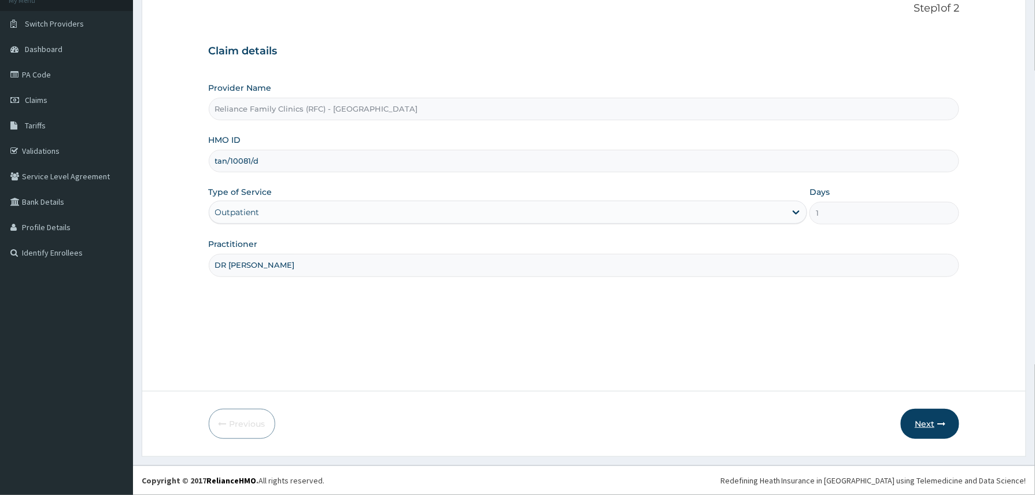
click at [938, 424] on icon "button" at bounding box center [941, 424] width 8 height 8
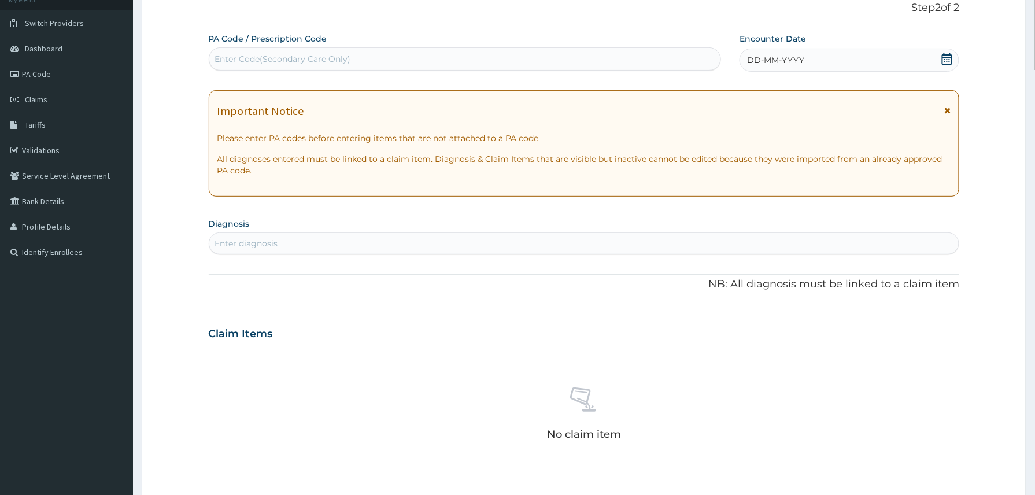
click at [900, 54] on div "DD-MM-YYYY" at bounding box center [849, 60] width 220 height 23
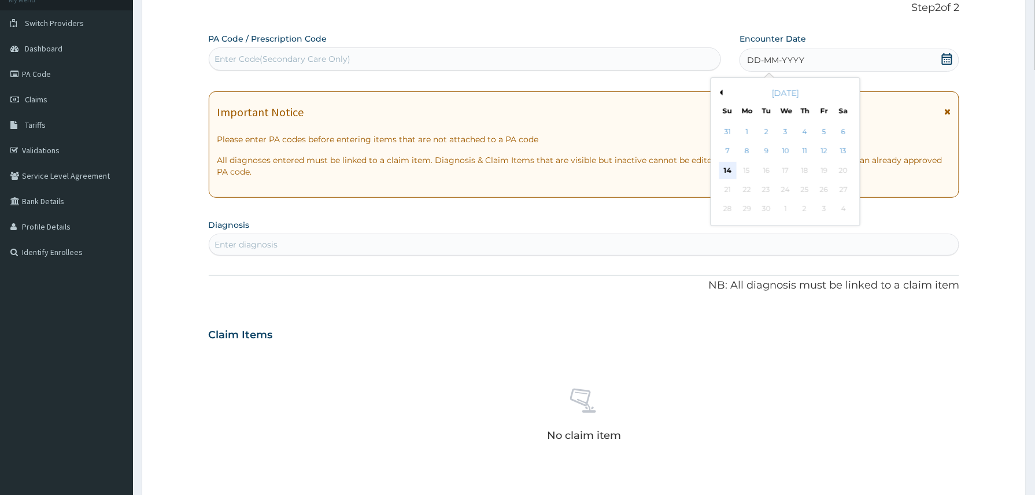
click at [727, 172] on div "14" at bounding box center [727, 170] width 17 height 17
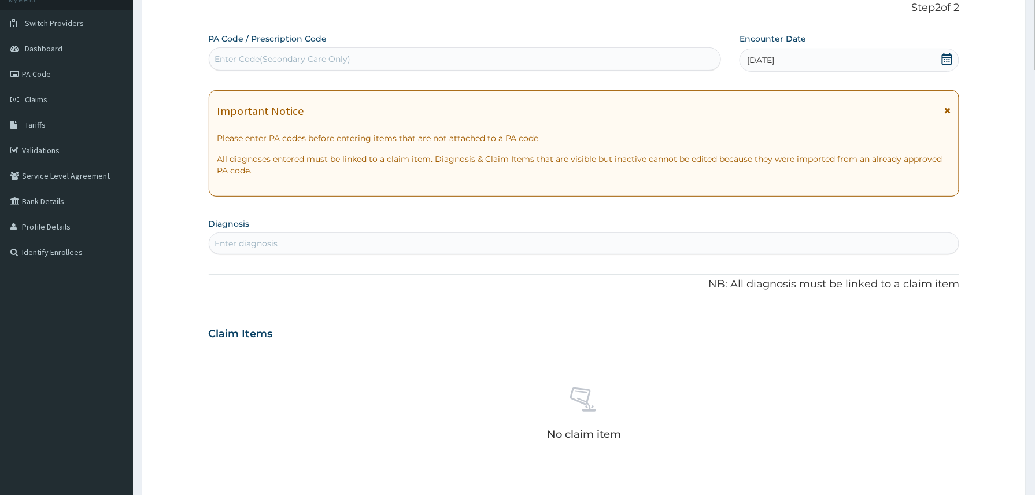
click at [311, 237] on div "Enter diagnosis" at bounding box center [584, 243] width 750 height 18
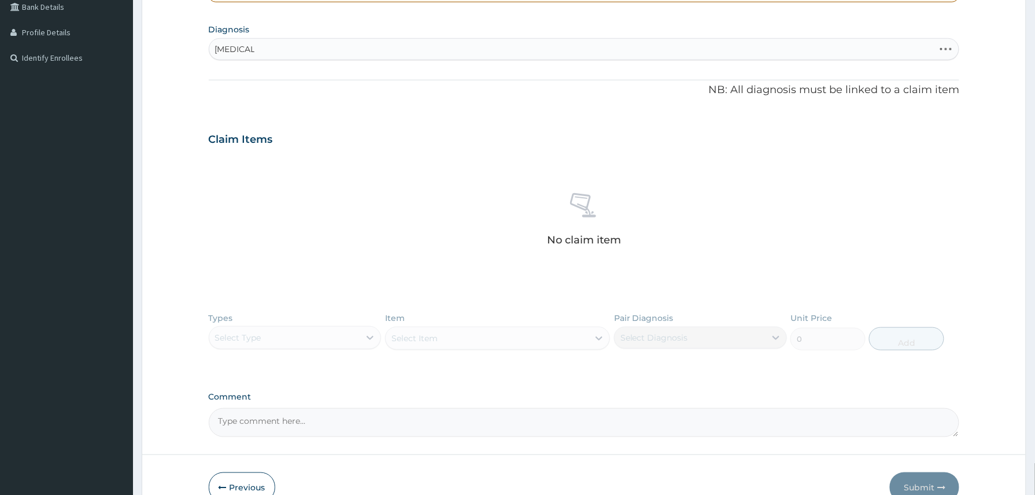
scroll to position [297, 0]
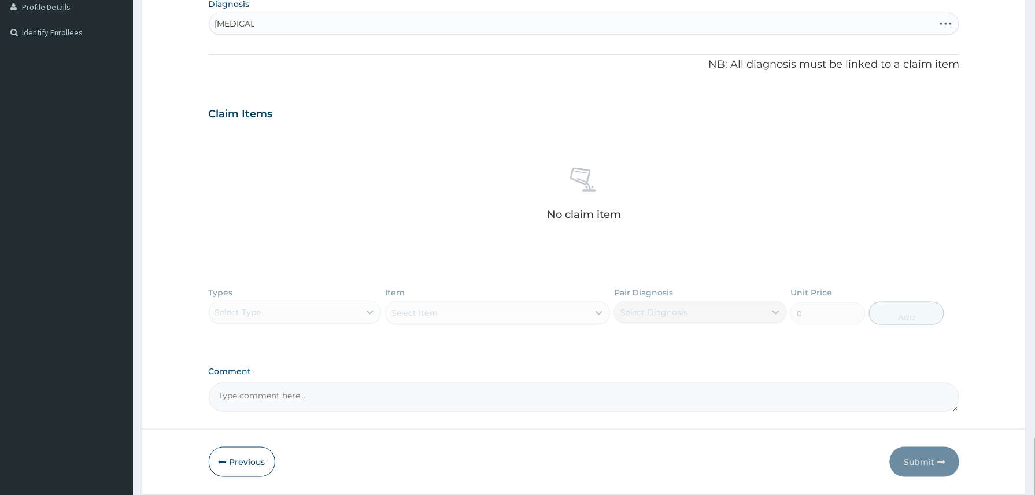
type input "MALARIA"
click at [301, 401] on textarea "Comment" at bounding box center [584, 397] width 751 height 29
click at [246, 17] on div "Enter diagnosis" at bounding box center [584, 23] width 750 height 18
type input "MALARIA"
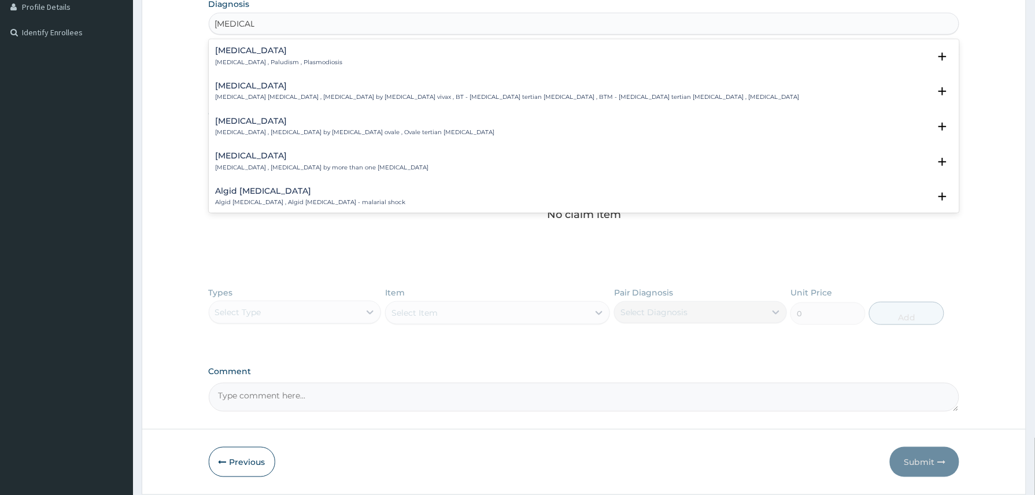
click at [257, 53] on h4 "[MEDICAL_DATA]" at bounding box center [279, 50] width 127 height 9
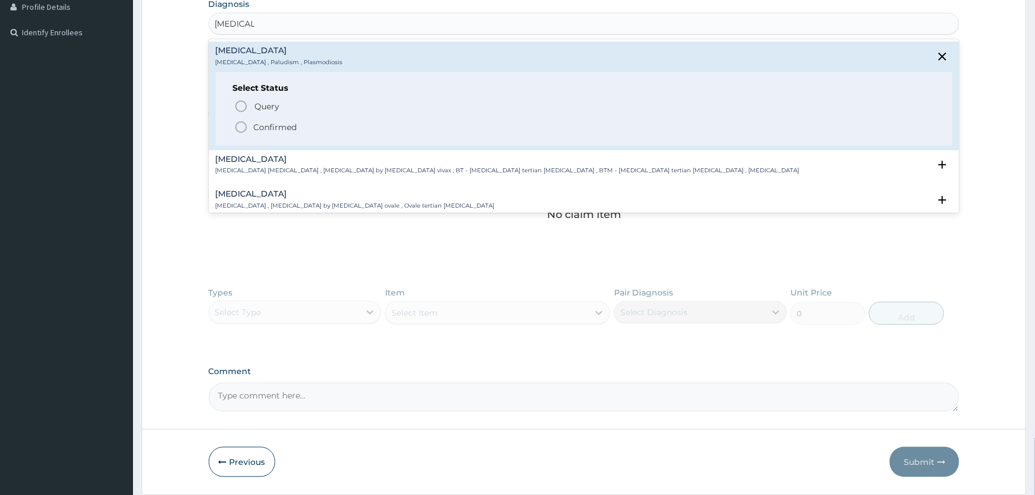
drag, startPoint x: 268, startPoint y: 127, endPoint x: 236, endPoint y: 375, distance: 249.5
click at [268, 135] on div "Select Status Query Query covers suspected (?), Keep in view (kiv), Ruled out (…" at bounding box center [584, 108] width 737 height 73
drag, startPoint x: 236, startPoint y: 106, endPoint x: 242, endPoint y: 125, distance: 19.2
click at [237, 106] on icon "status option query" at bounding box center [241, 106] width 14 height 14
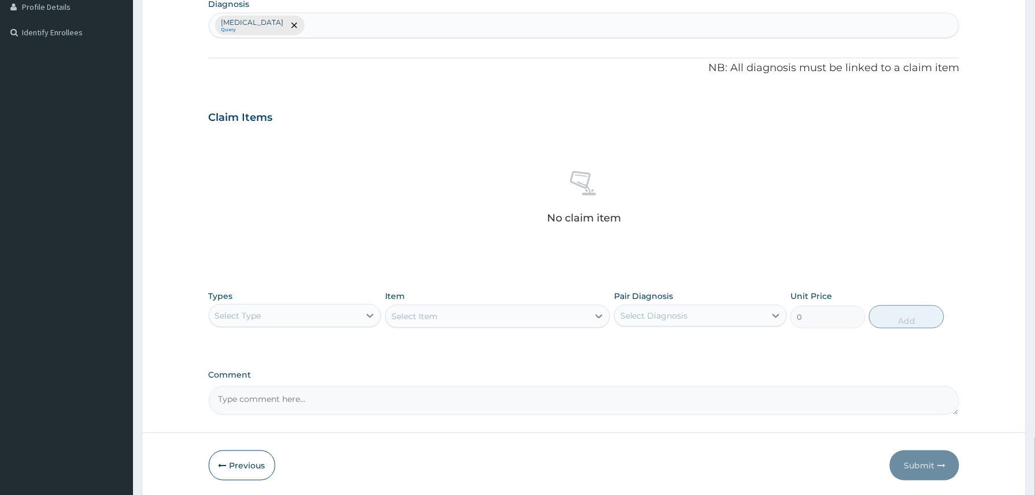
drag, startPoint x: 288, startPoint y: 318, endPoint x: 289, endPoint y: 328, distance: 10.5
click at [289, 320] on div "Select Type" at bounding box center [284, 315] width 151 height 18
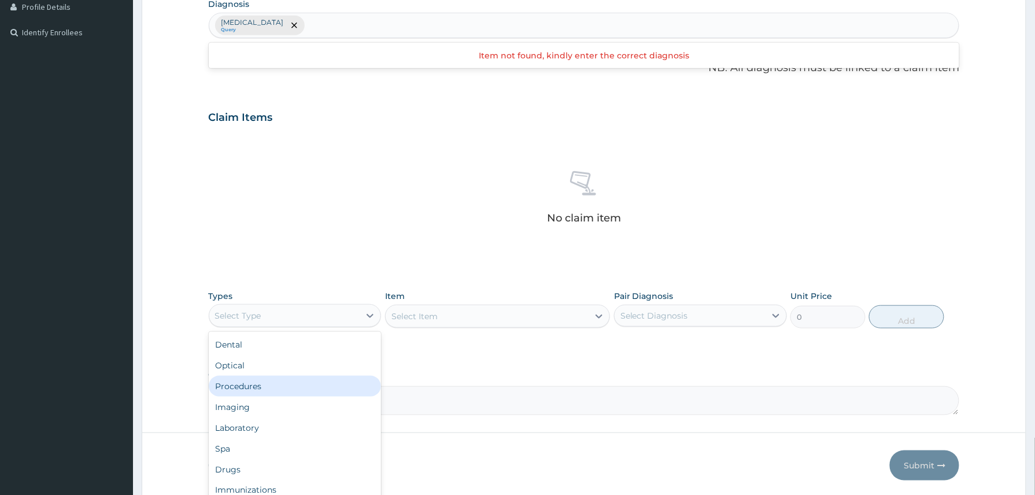
click at [253, 385] on div "Procedures" at bounding box center [295, 386] width 173 height 21
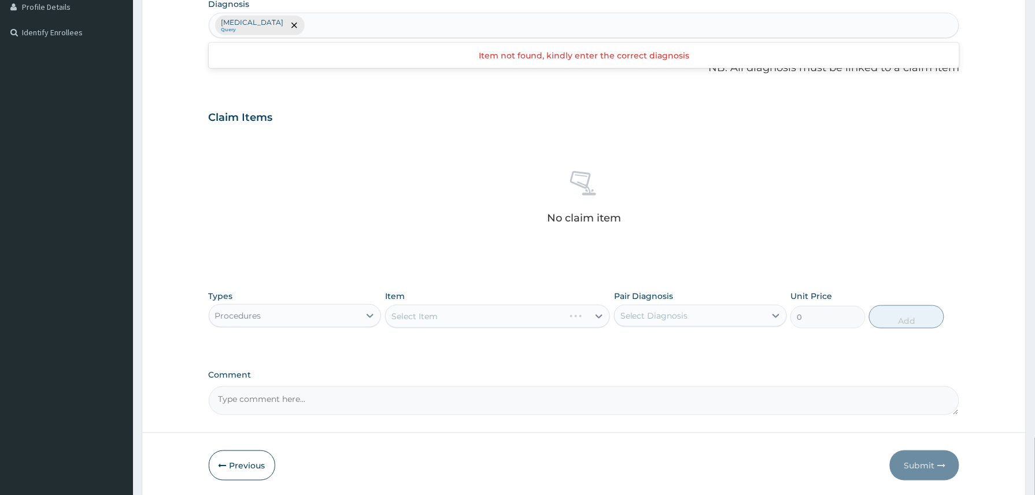
click at [243, 408] on textarea "Comment" at bounding box center [584, 400] width 751 height 29
paste textarea "MALARIA/?BACTERIAL CONJUNCTIVITS IN A CHILD WITH ACCIDENTAL INGESTION OF ADULT …"
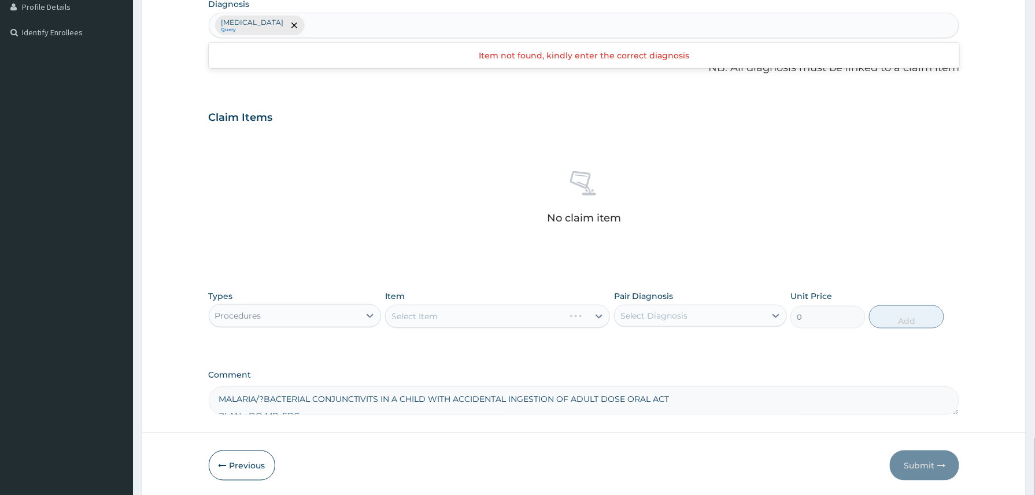
scroll to position [40, 0]
type textarea "MALARIA/?BACTERIAL CONJUNCTIVITS IN A CHILD WITH ACCIDENTAL INGESTION OF ADULT …"
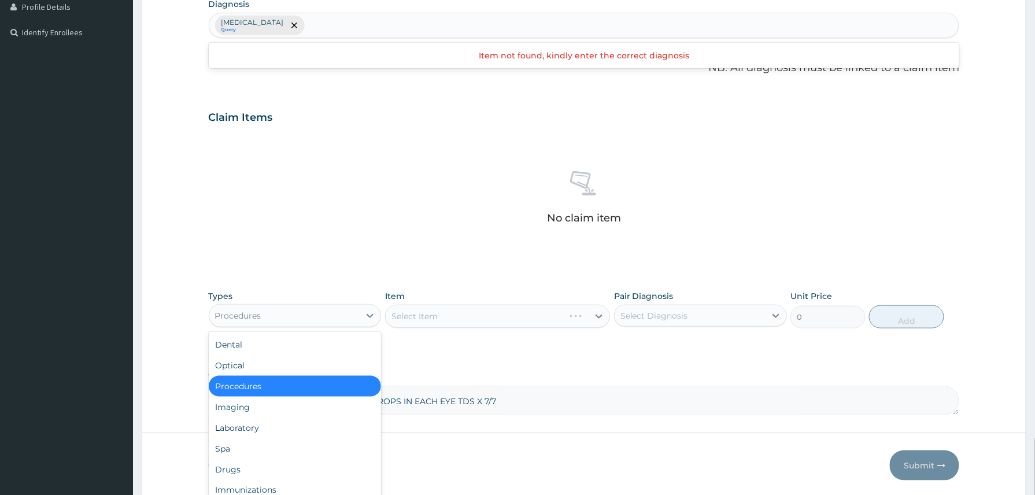
click at [311, 313] on div "Procedures" at bounding box center [284, 315] width 151 height 18
click at [278, 428] on div "Laboratory" at bounding box center [295, 427] width 173 height 21
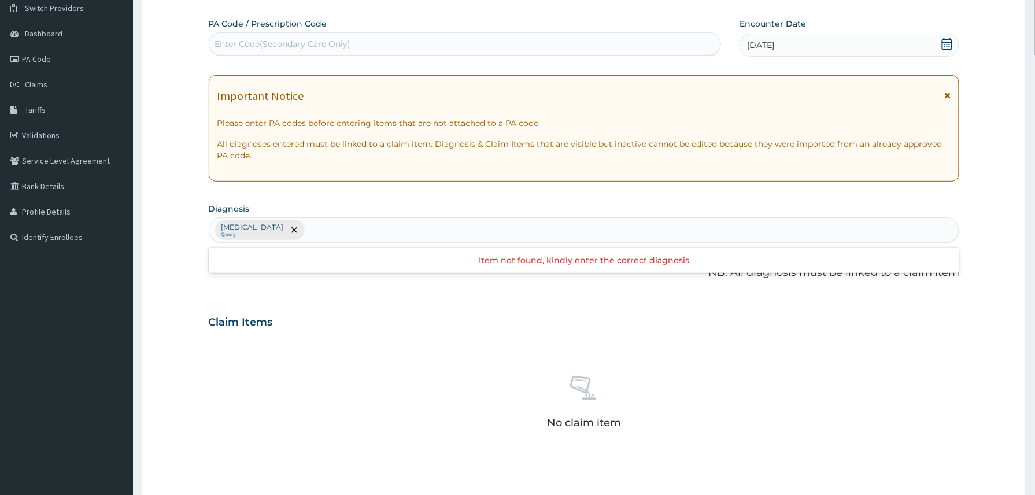
scroll to position [82, 0]
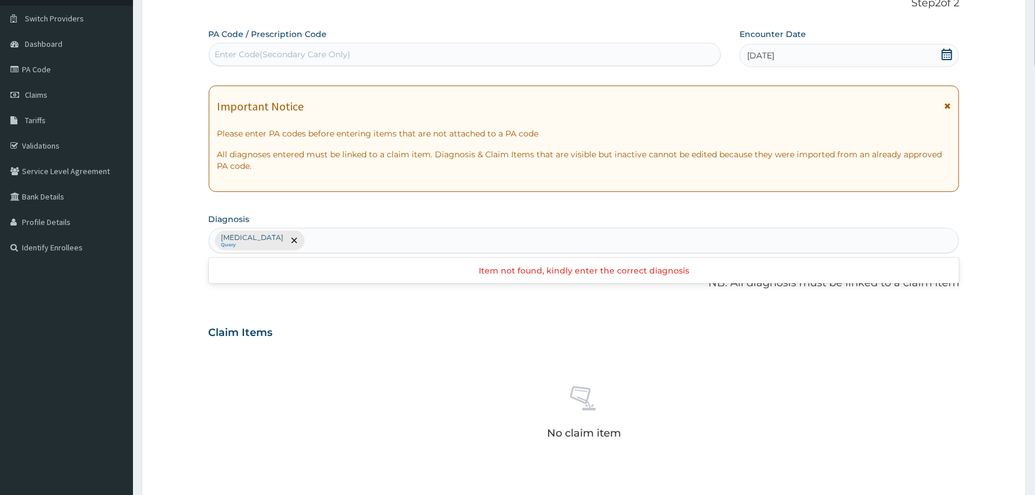
click at [318, 55] on div "Enter Code(Secondary Care Only)" at bounding box center [283, 55] width 136 height 12
paste input "PA/408A72"
type input "PA/408A72"
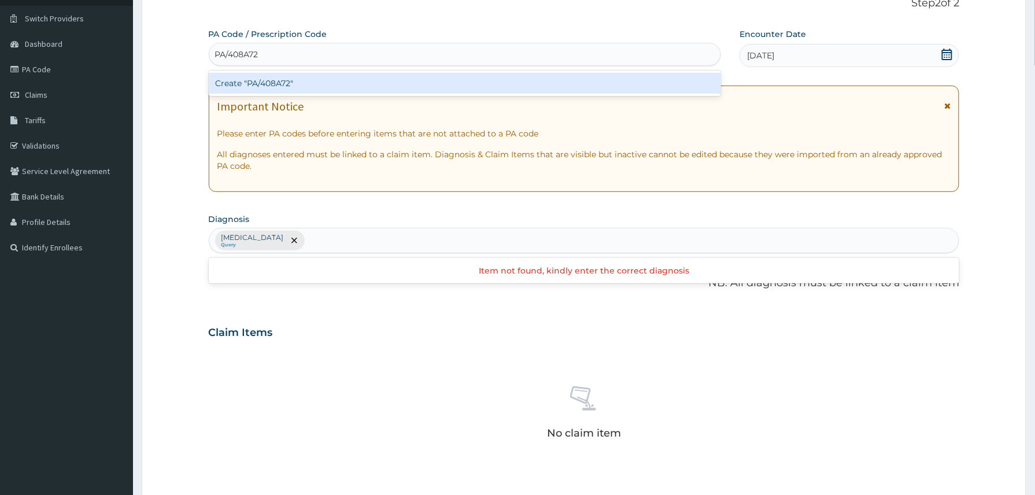
click at [262, 83] on div "Create "PA/408A72"" at bounding box center [465, 83] width 513 height 21
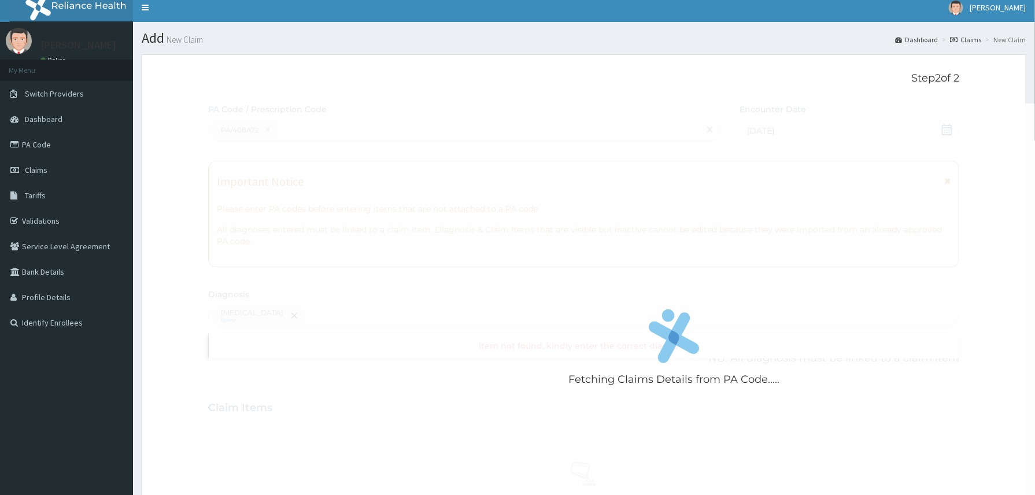
scroll to position [5, 0]
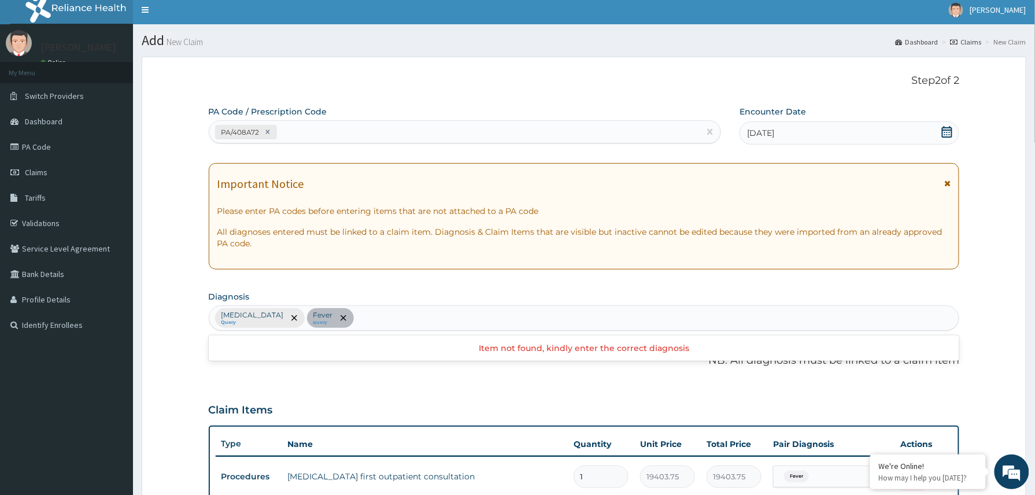
click at [623, 342] on div "Item not found, kindly enter the correct diagnosis" at bounding box center [584, 348] width 751 height 21
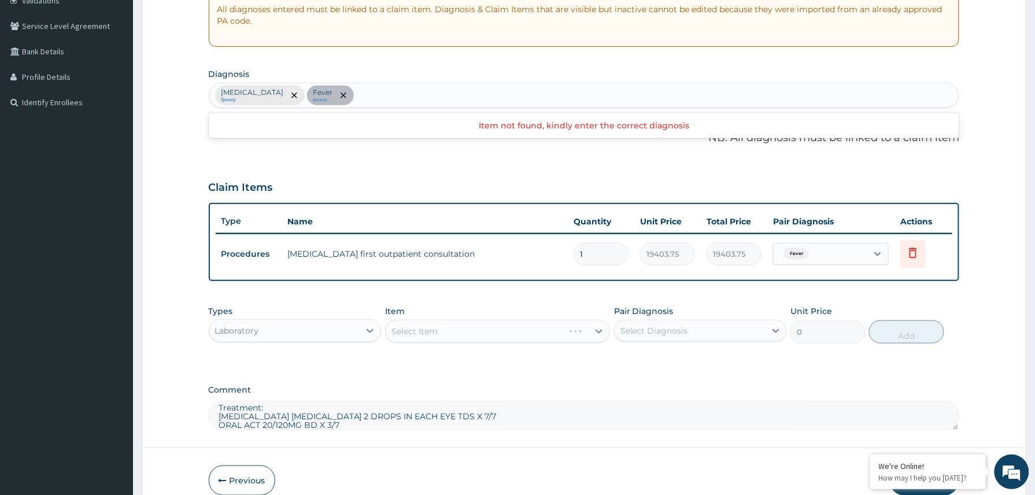
scroll to position [236, 0]
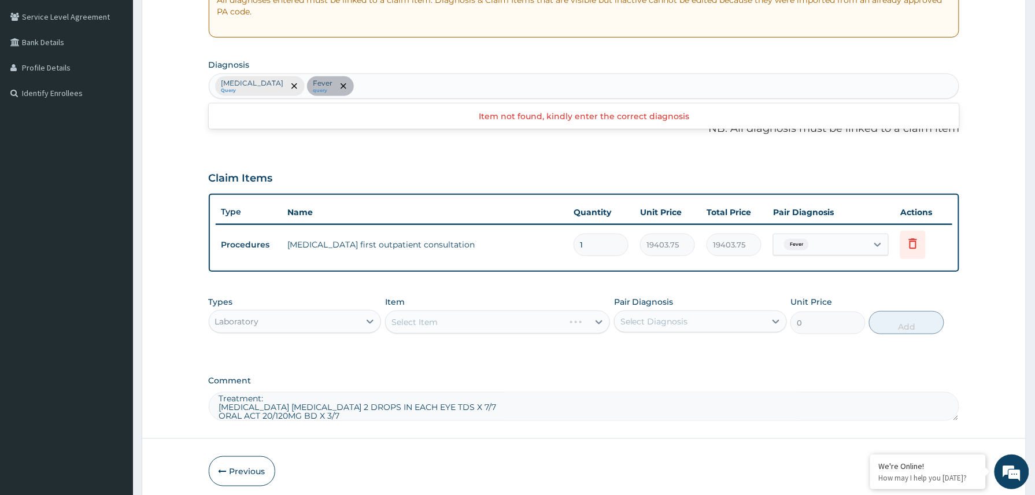
click at [373, 84] on div "Malaria Query Fever query" at bounding box center [584, 86] width 750 height 24
type input "BACTERIAL CONJU"
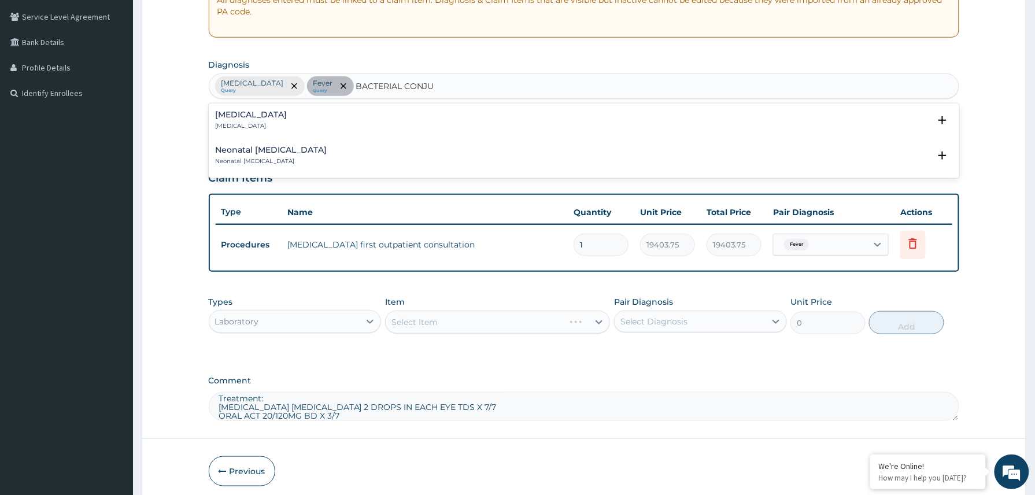
click at [287, 113] on h4 "Bacterial conjunctivitis" at bounding box center [252, 114] width 72 height 9
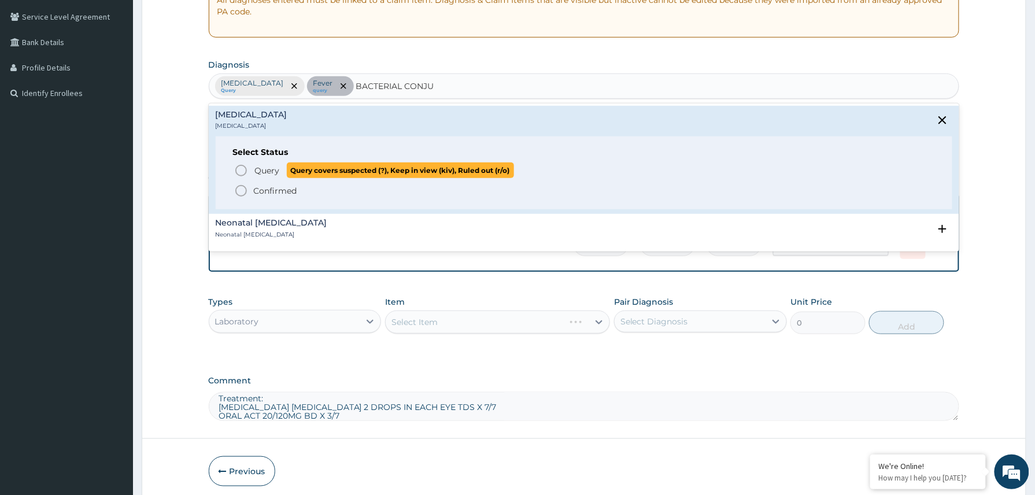
click at [283, 169] on p "Query Query covers suspected (?), Keep in view (kiv), Ruled out (r/o)" at bounding box center [384, 170] width 260 height 16
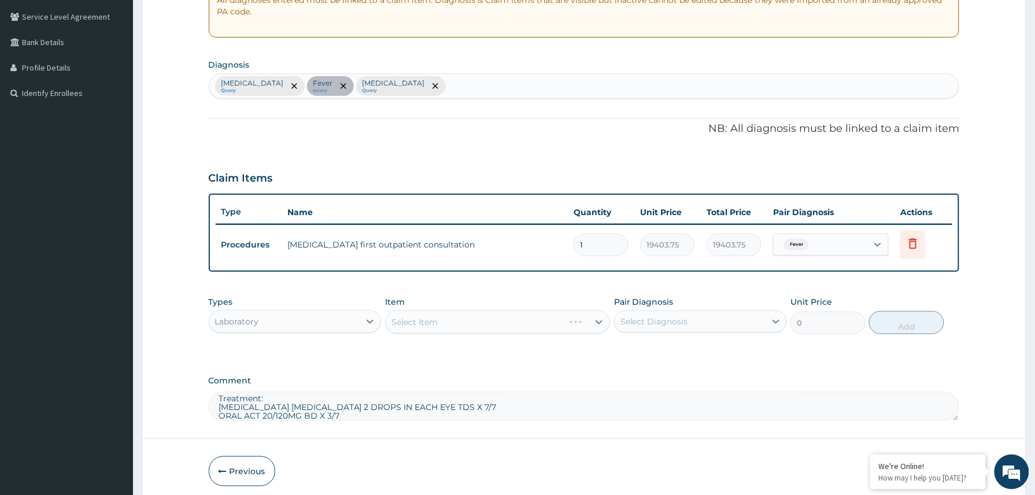
click at [271, 398] on textarea "MALARIA/?BACTERIAL CONJUNCTIVITS IN A CHILD WITH ACCIDENTAL INGESTION OF ADULT …" at bounding box center [584, 406] width 751 height 29
type textarea "MALARIA/?BACTERIAL CONJUNCTIVITS IN A CHILD WITH ACCIDENTAL INGESTION OF ADULT …"
click at [458, 324] on div "Select Item" at bounding box center [487, 322] width 203 height 18
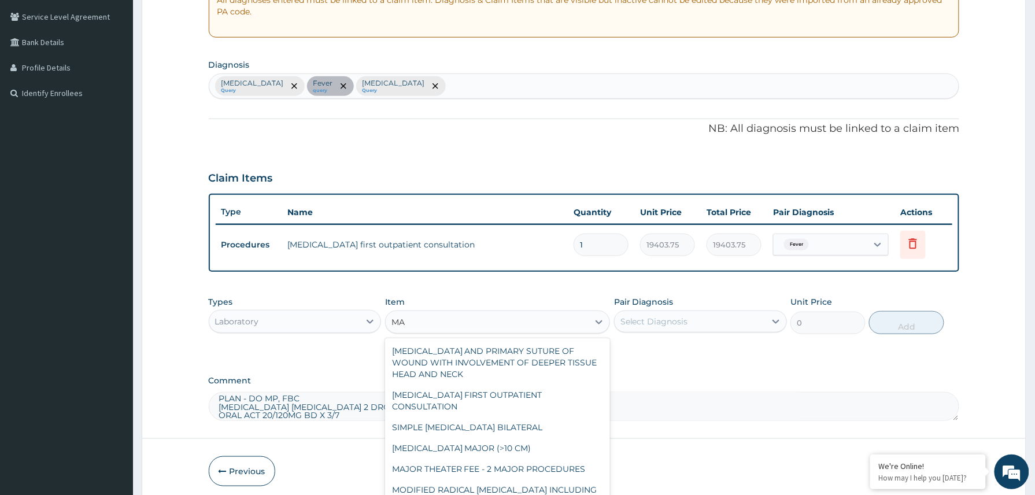
type input "M"
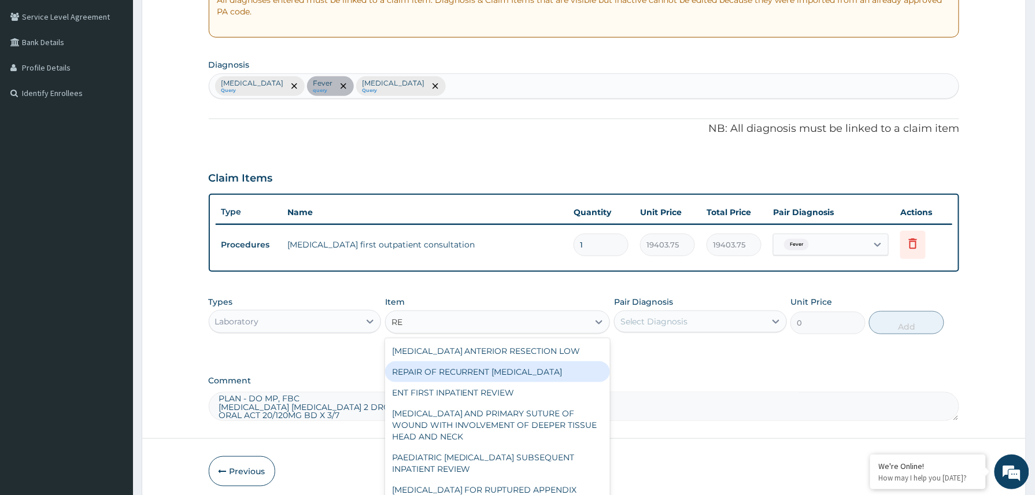
type input "R"
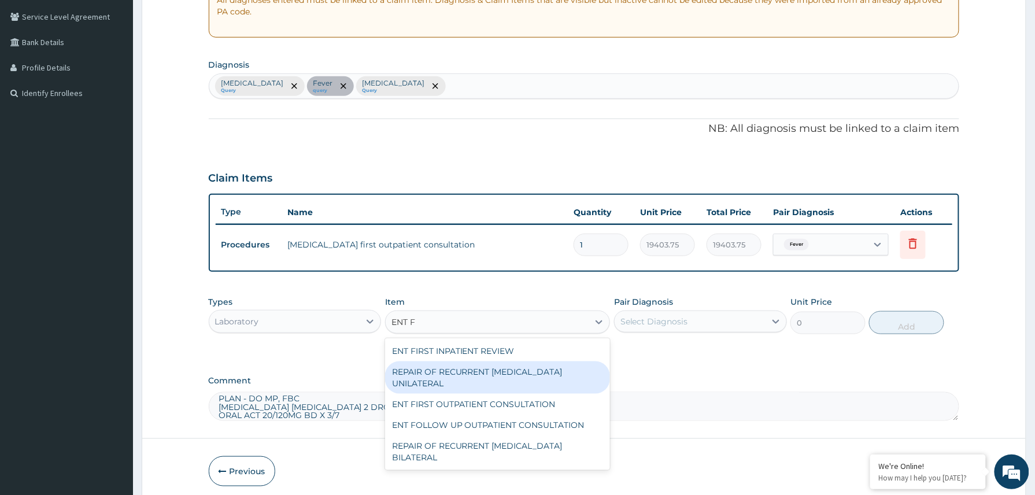
type input "ENT F"
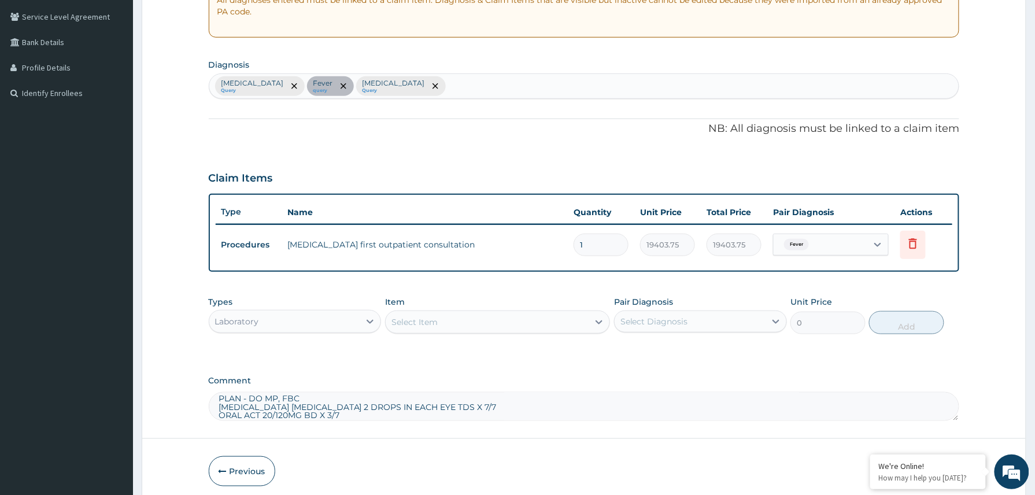
drag, startPoint x: 841, startPoint y: 357, endPoint x: 920, endPoint y: 345, distance: 80.8
click at [842, 358] on div "PA Code / Prescription Code PA/408A72 Encounter Date 14-09-2025 Important Notic…" at bounding box center [584, 147] width 751 height 547
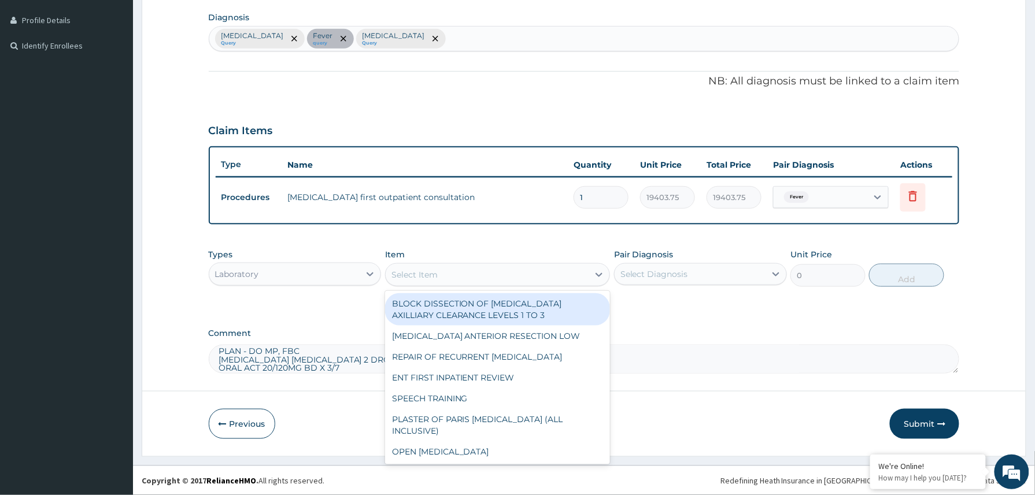
click at [445, 273] on div "Select Item" at bounding box center [487, 274] width 203 height 18
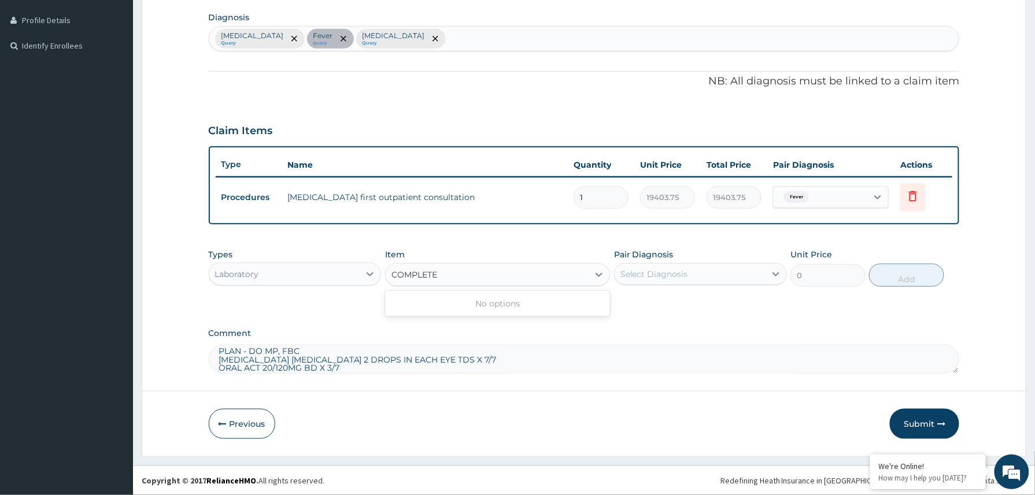
type input "COMPLETE"
click at [357, 284] on div "Laboratory" at bounding box center [295, 273] width 173 height 23
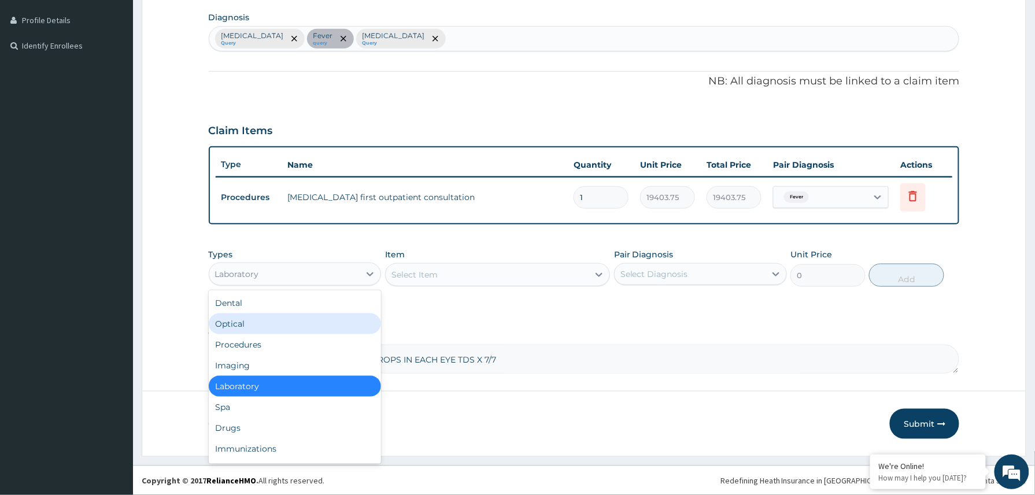
click at [258, 331] on div "Optical" at bounding box center [295, 323] width 173 height 21
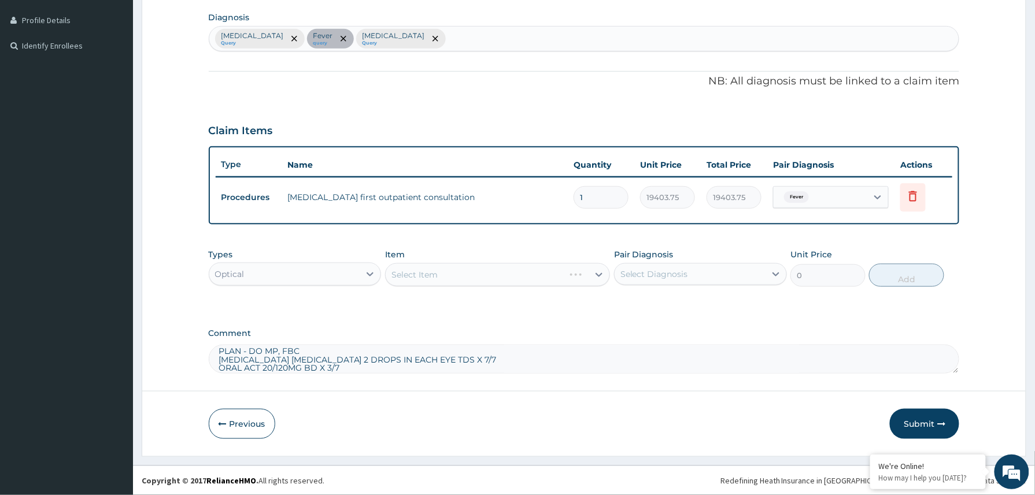
click at [277, 269] on div "Optical" at bounding box center [284, 274] width 151 height 18
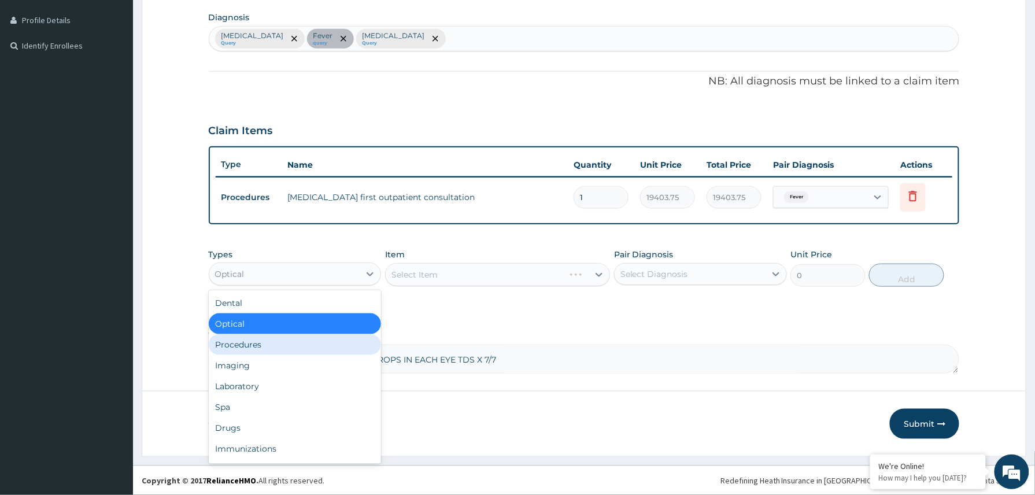
click at [246, 345] on div "Procedures" at bounding box center [295, 344] width 173 height 21
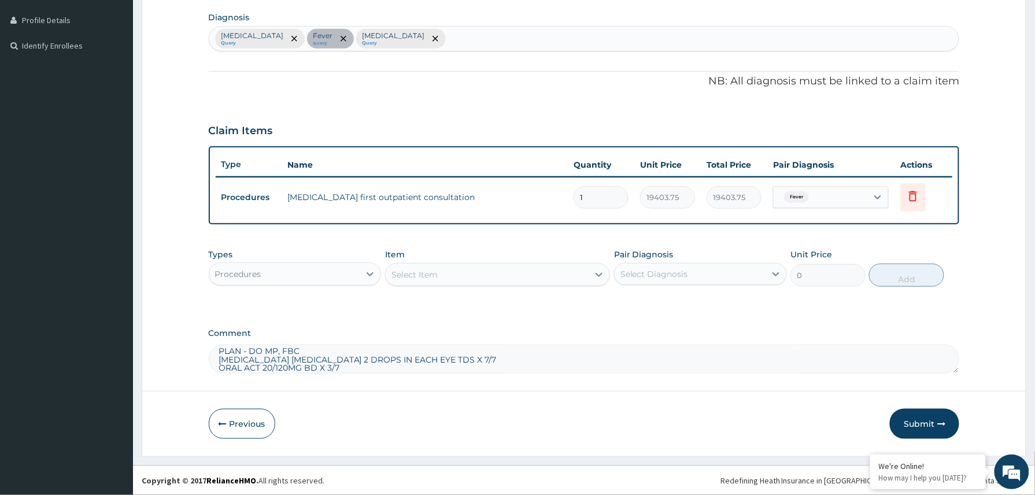
click at [430, 276] on div "Select Item" at bounding box center [414, 275] width 46 height 12
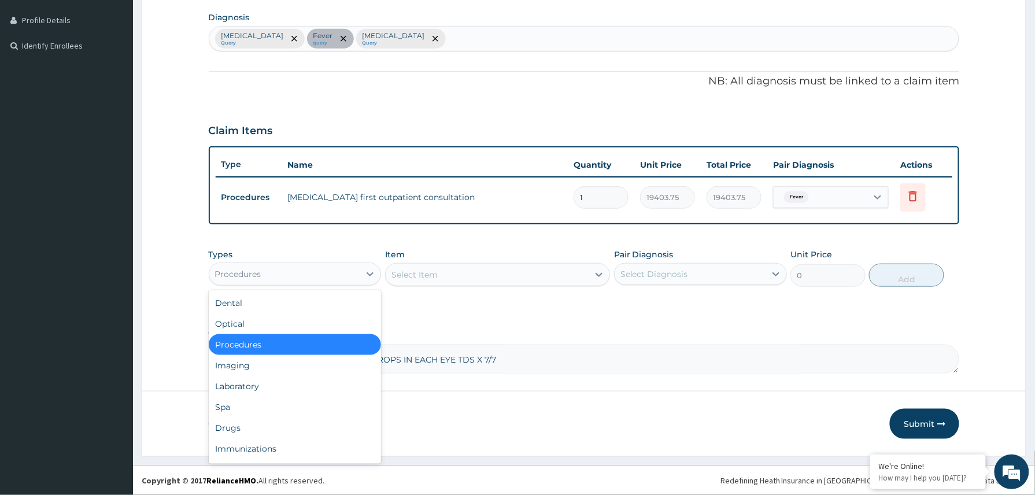
drag, startPoint x: 328, startPoint y: 279, endPoint x: 312, endPoint y: 336, distance: 59.5
click at [326, 286] on div "option Procedures, selected. option Procedures selected, 3 of 10. 10 results av…" at bounding box center [295, 273] width 173 height 23
drag, startPoint x: 271, startPoint y: 382, endPoint x: 264, endPoint y: 378, distance: 7.8
click at [269, 382] on div "Laboratory" at bounding box center [295, 386] width 173 height 21
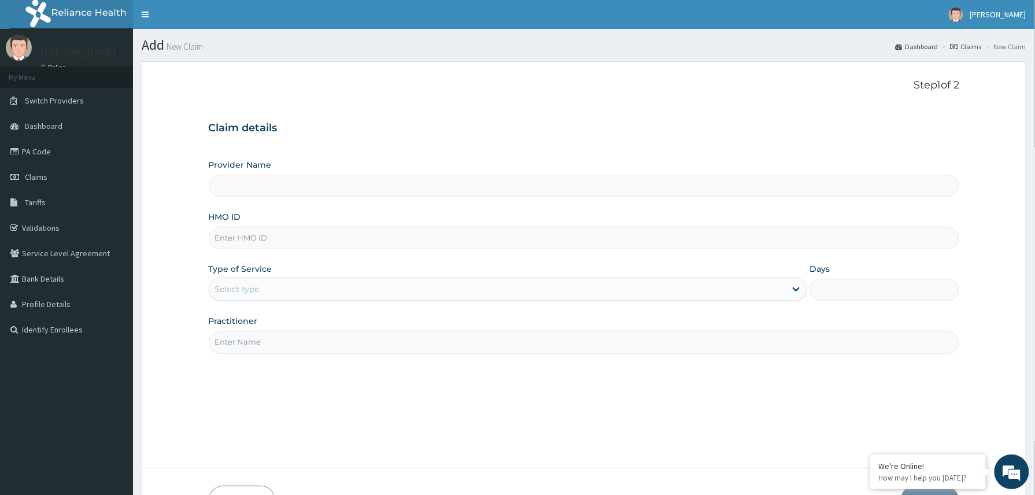
click at [219, 241] on input "HMO ID" at bounding box center [584, 238] width 751 height 23
paste input "tan/10081/d"
type input "tan/10081/d"
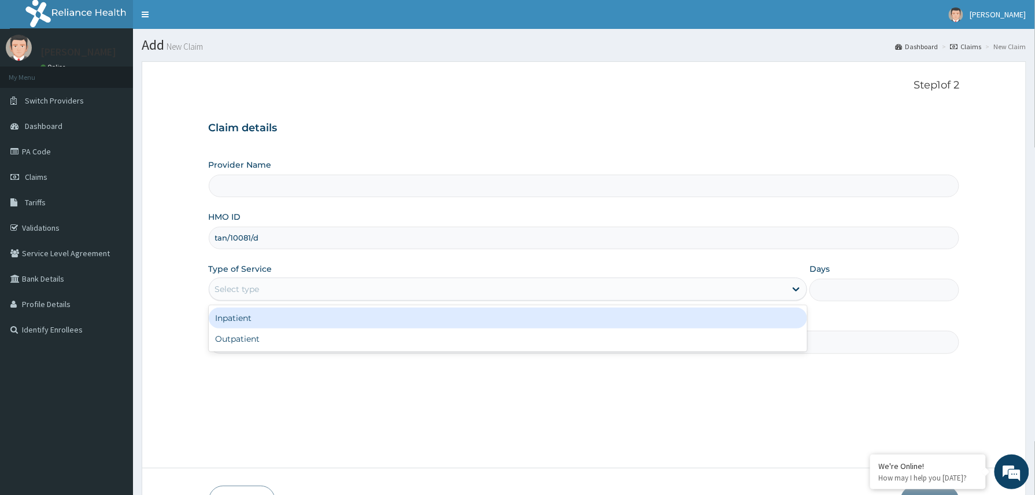
drag, startPoint x: 264, startPoint y: 289, endPoint x: 272, endPoint y: 324, distance: 36.1
click at [264, 293] on div "Select type" at bounding box center [497, 289] width 577 height 18
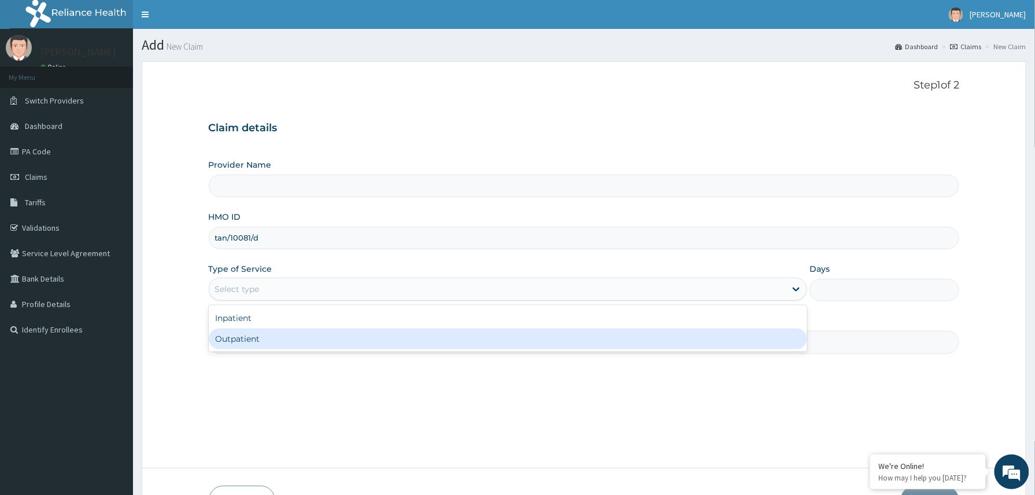
click at [271, 338] on div "Outpatient" at bounding box center [508, 338] width 599 height 21
type input "1"
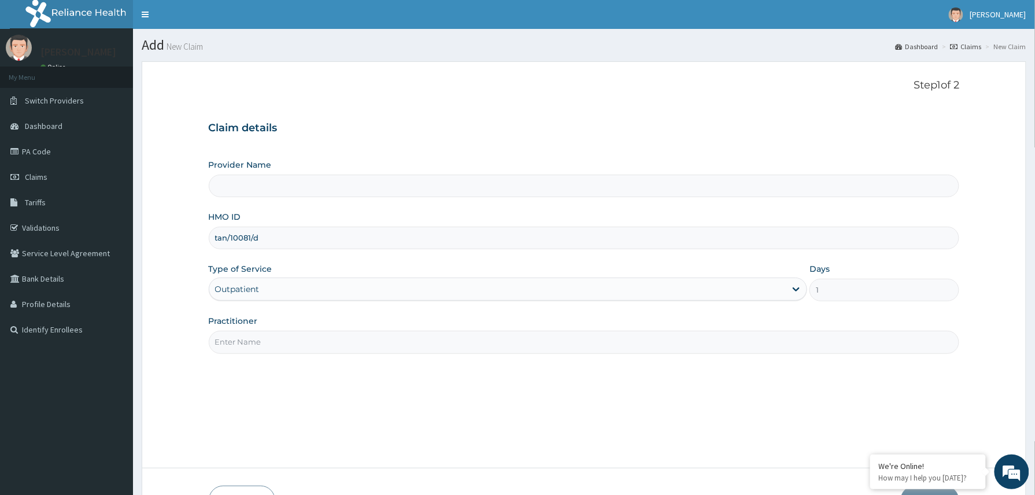
drag, startPoint x: 273, startPoint y: 341, endPoint x: 299, endPoint y: 367, distance: 36.0
click at [273, 345] on input "Practitioner" at bounding box center [584, 342] width 751 height 23
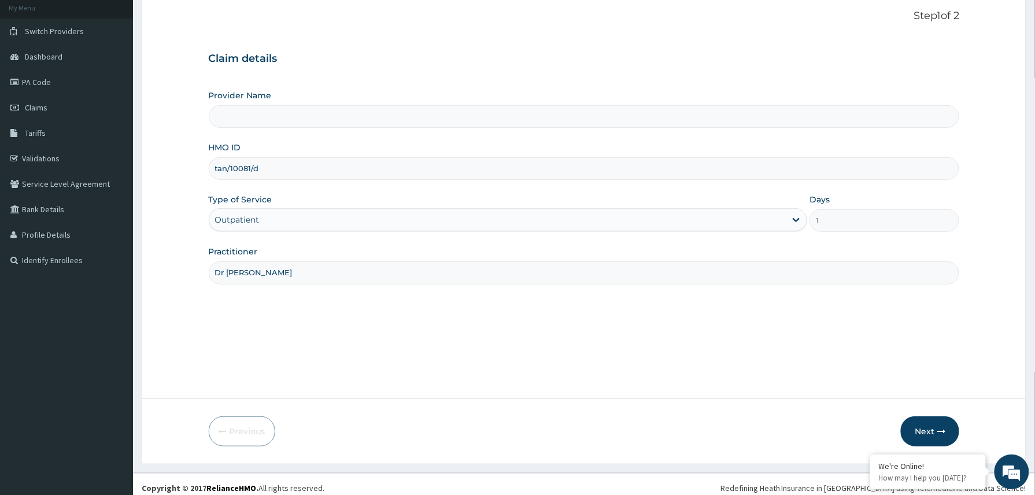
scroll to position [77, 0]
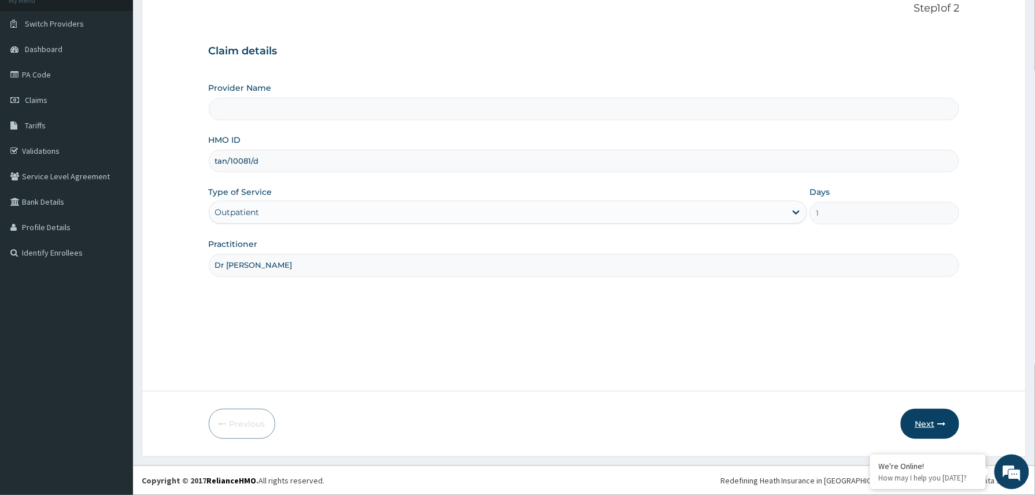
type input "Dr [PERSON_NAME]"
type input "Reliance Family Clinics (RFC) - [GEOGRAPHIC_DATA]"
click at [931, 421] on button "Next" at bounding box center [930, 424] width 58 height 30
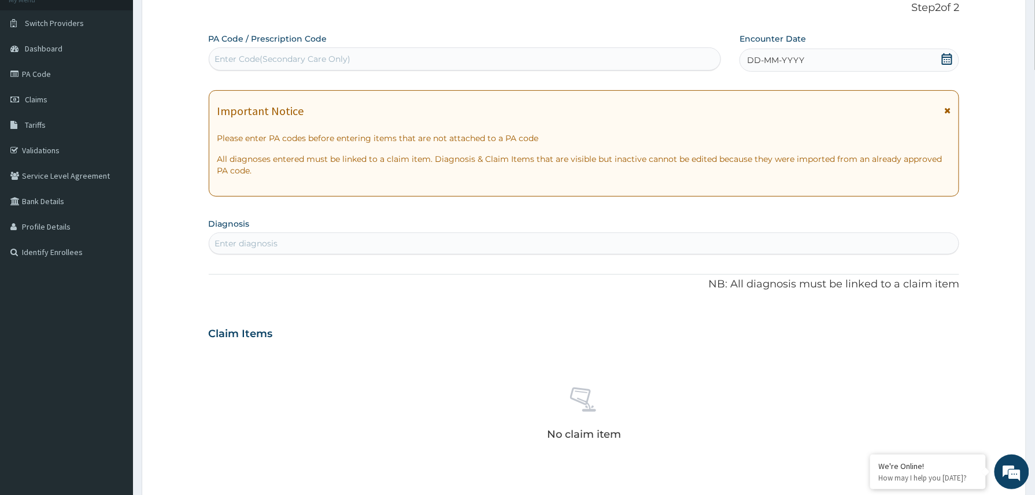
scroll to position [0, 0]
click at [253, 55] on div "Enter Code(Secondary Care Only)" at bounding box center [283, 59] width 136 height 12
paste input "PA/408A72"
type input "PA/408A72"
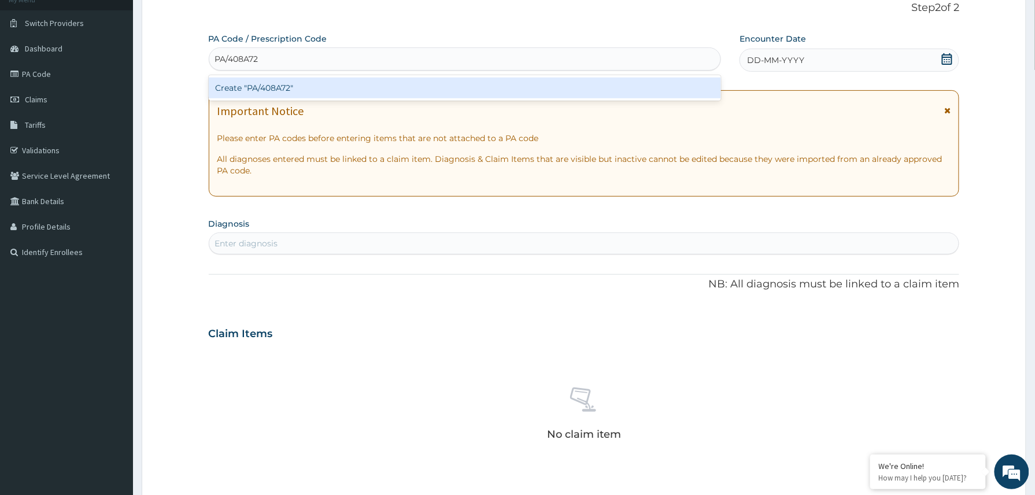
click at [249, 88] on div "Create "PA/408A72"" at bounding box center [465, 87] width 513 height 21
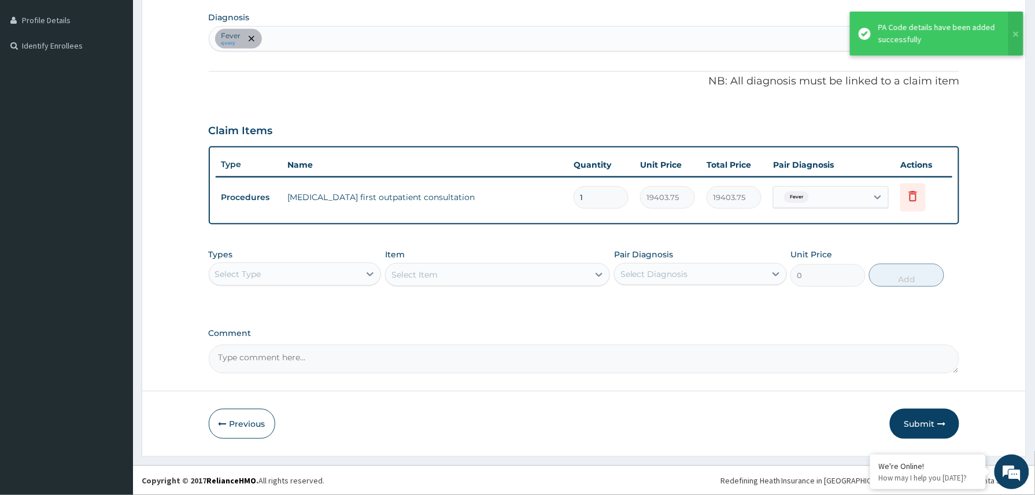
scroll to position [284, 0]
click at [332, 43] on div "Fever query" at bounding box center [584, 39] width 750 height 24
type input "[MEDICAL_DATA]"
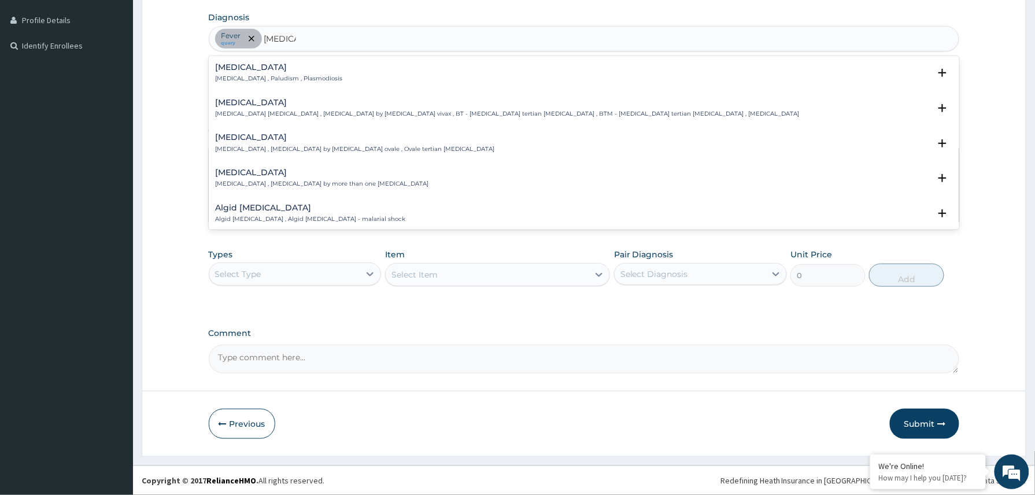
click at [243, 70] on h4 "[MEDICAL_DATA]" at bounding box center [279, 67] width 127 height 9
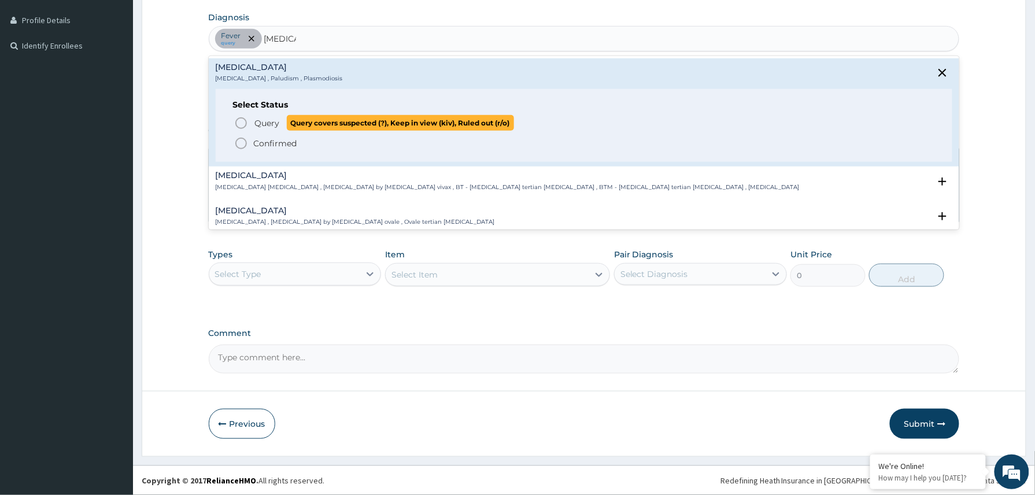
click at [269, 120] on span "Query" at bounding box center [267, 123] width 25 height 12
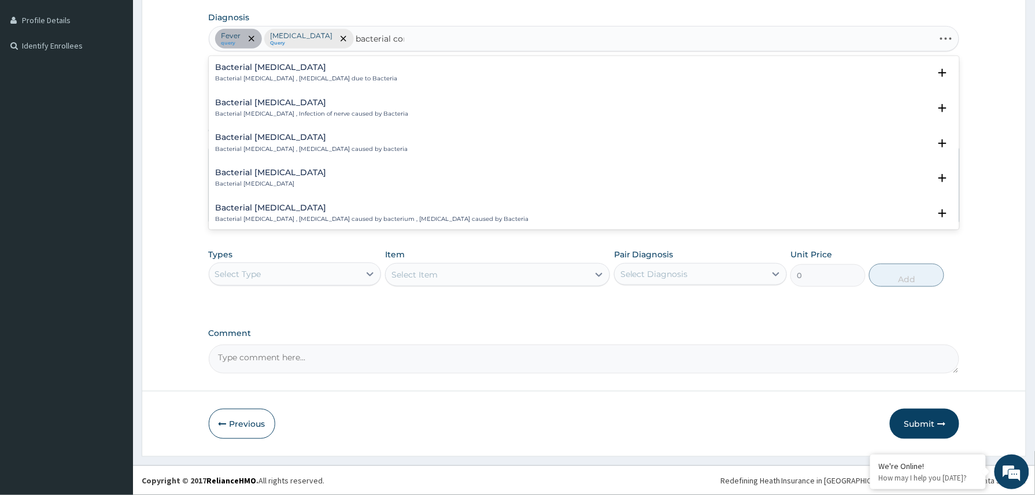
type input "bacterial conj"
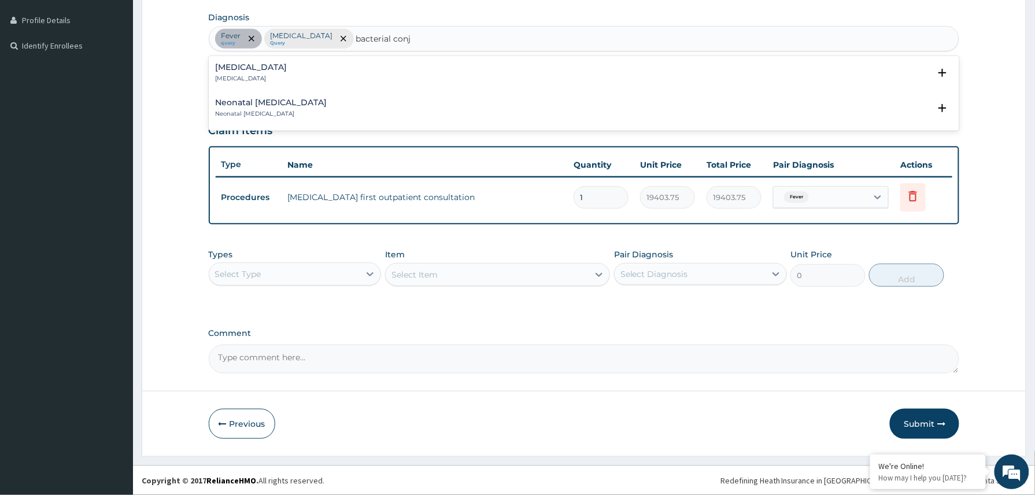
click at [287, 76] on p "[MEDICAL_DATA]" at bounding box center [252, 79] width 72 height 8
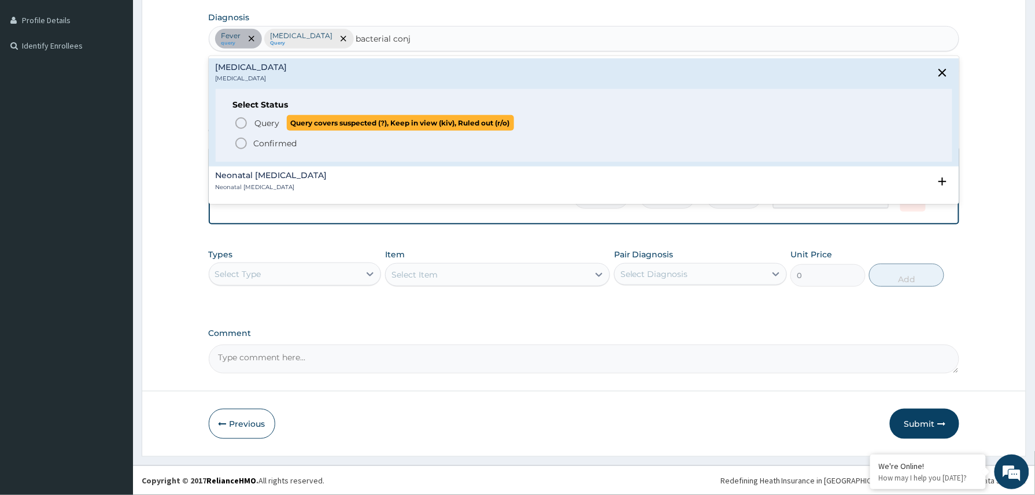
drag, startPoint x: 269, startPoint y: 128, endPoint x: 250, endPoint y: 102, distance: 32.7
click at [269, 128] on span "Query" at bounding box center [267, 123] width 25 height 12
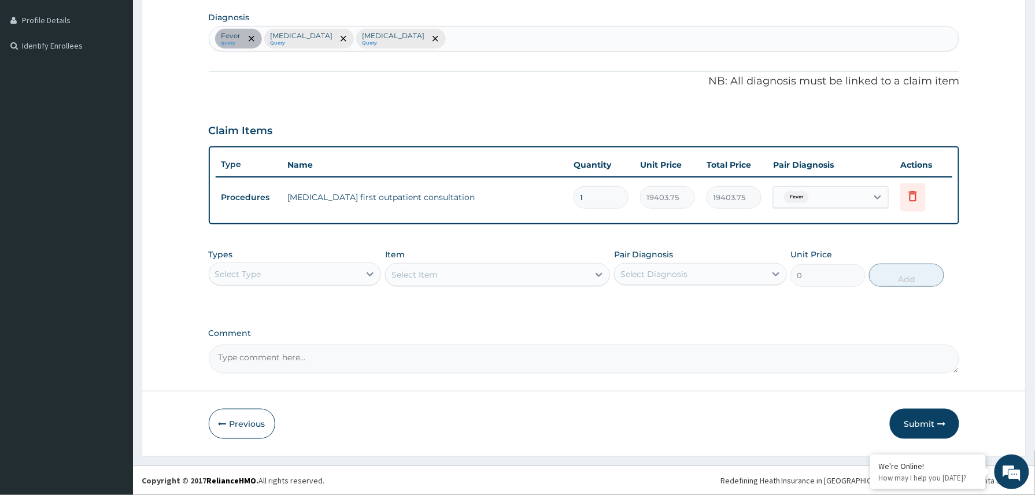
click at [340, 267] on div "Select Type" at bounding box center [284, 274] width 151 height 18
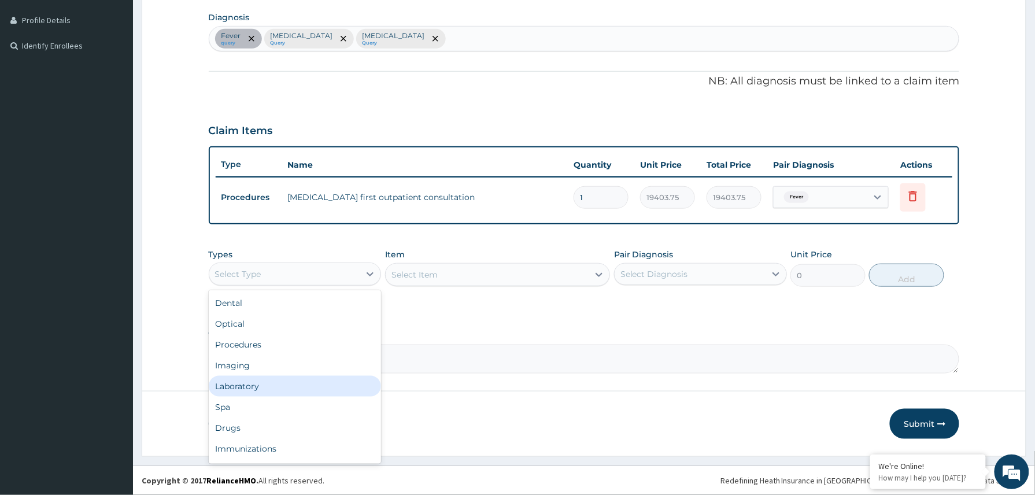
click at [247, 383] on div "Laboratory" at bounding box center [295, 386] width 173 height 21
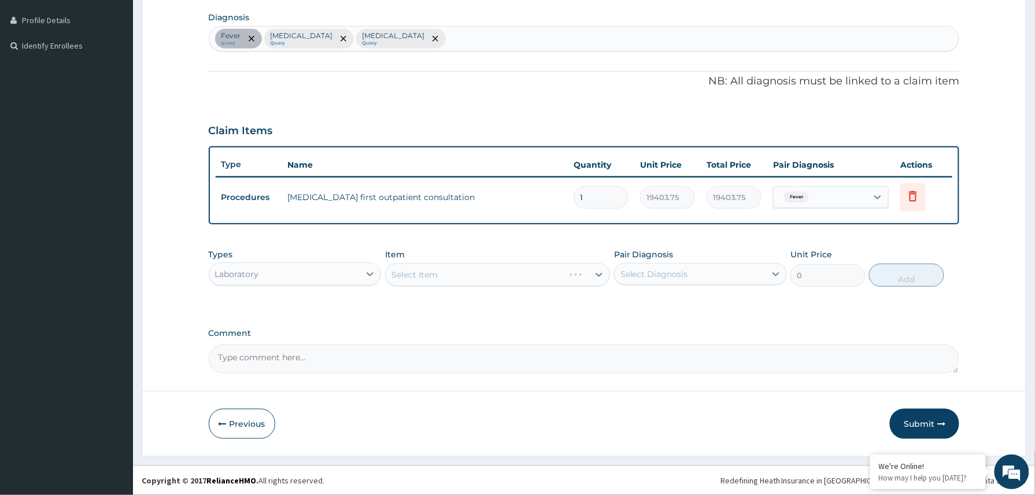
click at [253, 371] on textarea "Comment" at bounding box center [584, 359] width 751 height 29
paste textarea "MALARIA/?BACTERIAL CONJUNCTIVITS IN A CHILD WITH ACCIDENTAL INGESTION OF ADULT …"
drag, startPoint x: 683, startPoint y: 351, endPoint x: 199, endPoint y: 351, distance: 483.9
click at [199, 351] on form "Step 2 of 2 PA Code / Prescription Code PA/408A72 Encounter Date 14-09-2025 Imp…" at bounding box center [584, 116] width 884 height 679
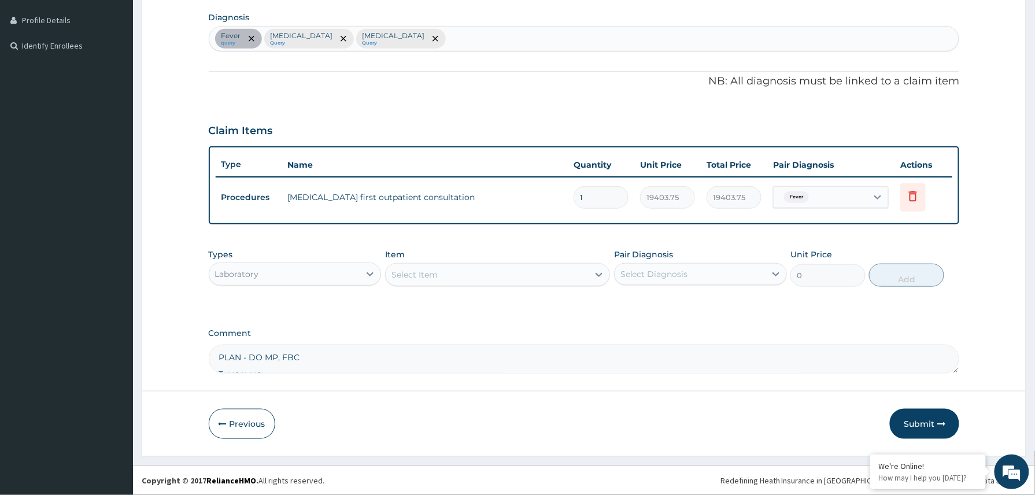
type textarea "PLAN - DO MP, FBC Treatment: CHLORAMPHENICOL EYE DROP 2 DROPS IN EACH EYE TDS X…"
click at [461, 278] on div "Select Item" at bounding box center [487, 274] width 203 height 18
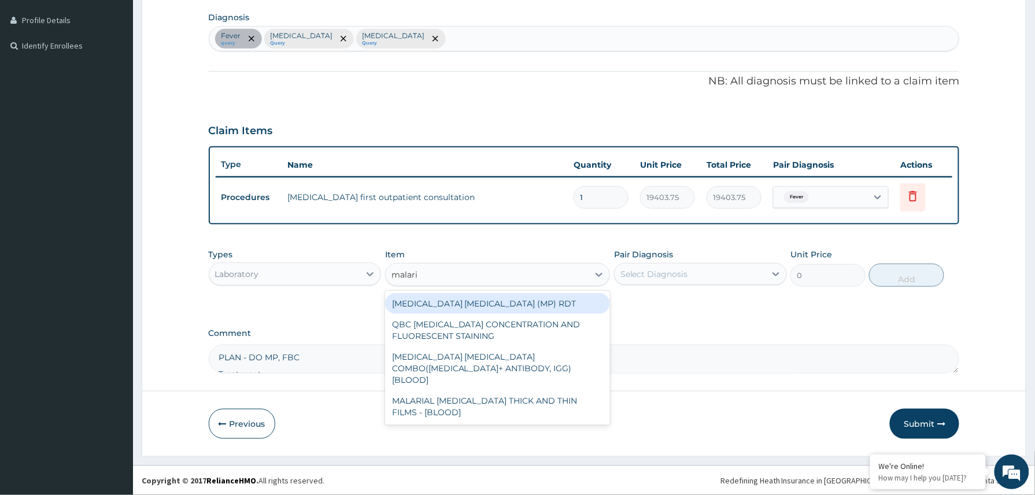
type input "malaria"
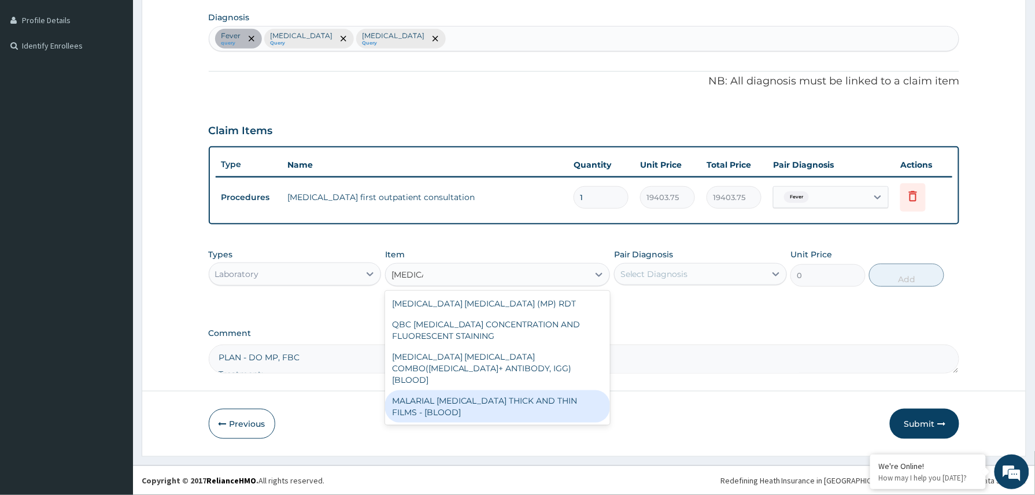
drag, startPoint x: 488, startPoint y: 394, endPoint x: 614, endPoint y: 326, distance: 143.0
click at [498, 394] on div "MALARIAL PARASITE THICK AND THIN FILMS - [BLOOD]" at bounding box center [497, 406] width 225 height 32
type input "1531.875"
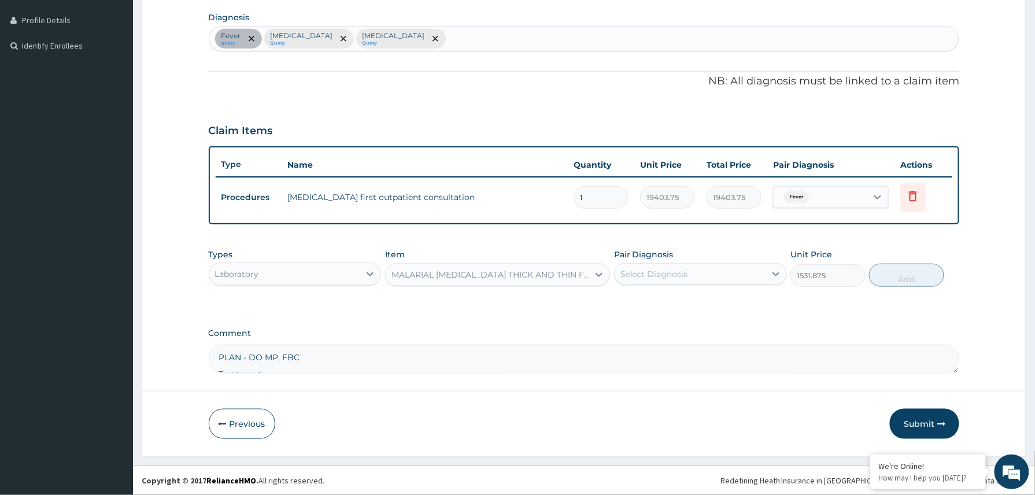
click at [708, 273] on div "Select Diagnosis" at bounding box center [690, 274] width 151 height 18
click at [671, 306] on div "Fever" at bounding box center [700, 304] width 173 height 24
checkbox input "true"
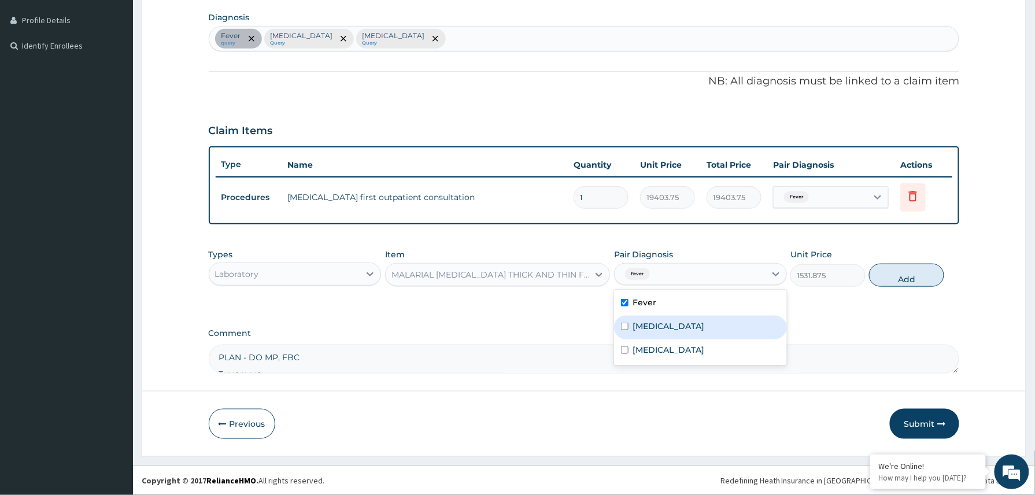
click at [662, 324] on label "Malaria" at bounding box center [669, 326] width 72 height 12
checkbox input "true"
click at [684, 350] on label "Bacterial conjunctivitis" at bounding box center [669, 350] width 72 height 12
checkbox input "true"
click at [901, 276] on button "Add" at bounding box center [906, 275] width 75 height 23
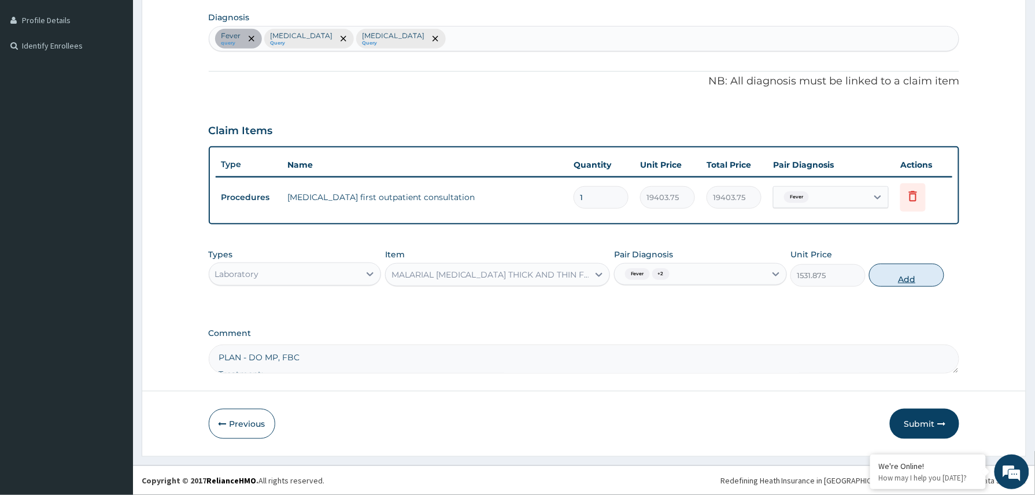
type input "0"
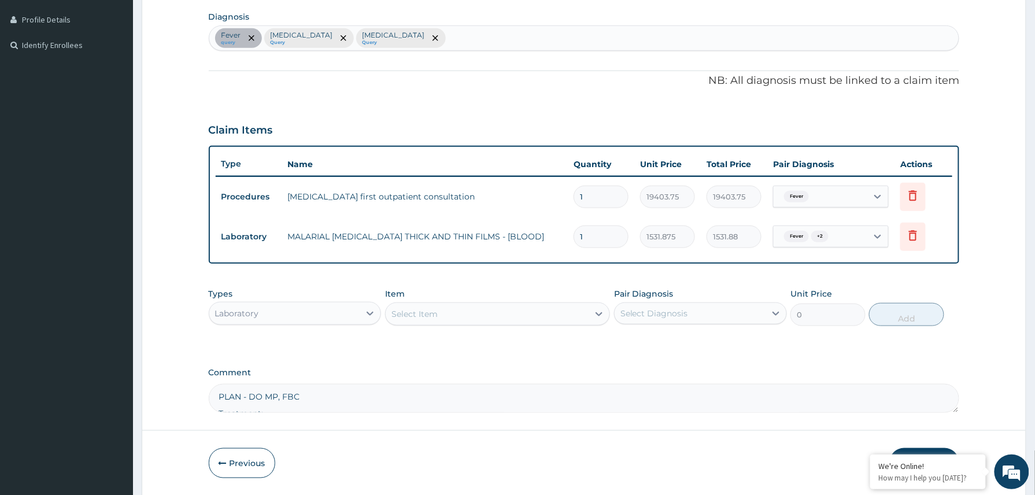
click at [491, 317] on div "Select Item" at bounding box center [487, 314] width 203 height 18
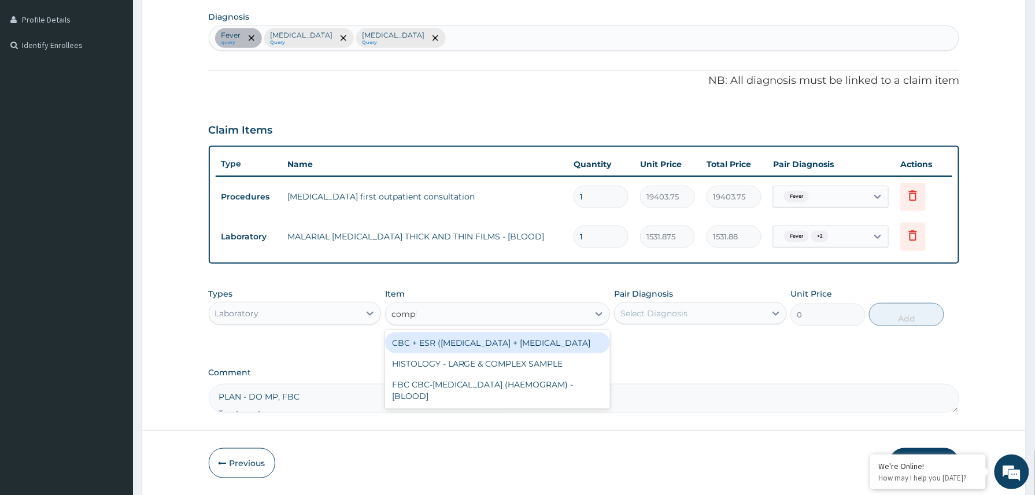
type input "comple"
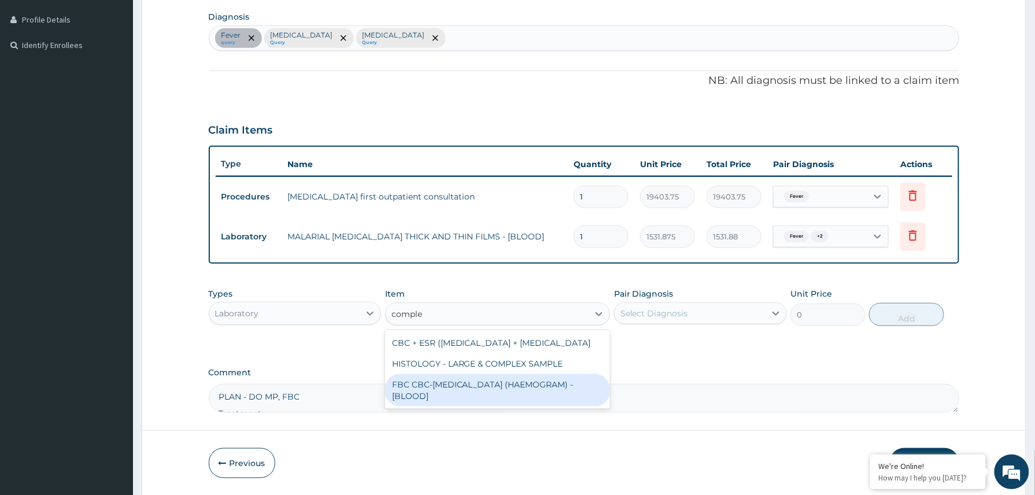
click at [495, 388] on div "FBC CBC-COMPLETE BLOOD COUNT (HAEMOGRAM) - [BLOOD]" at bounding box center [497, 390] width 225 height 32
type input "4085"
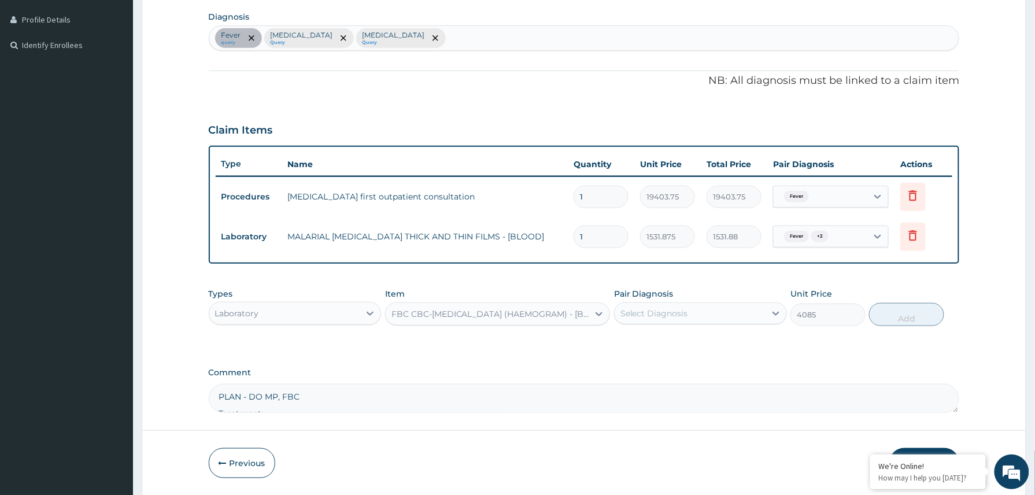
drag, startPoint x: 680, startPoint y: 313, endPoint x: 681, endPoint y: 321, distance: 8.1
click at [681, 314] on div "Select Diagnosis" at bounding box center [654, 314] width 68 height 12
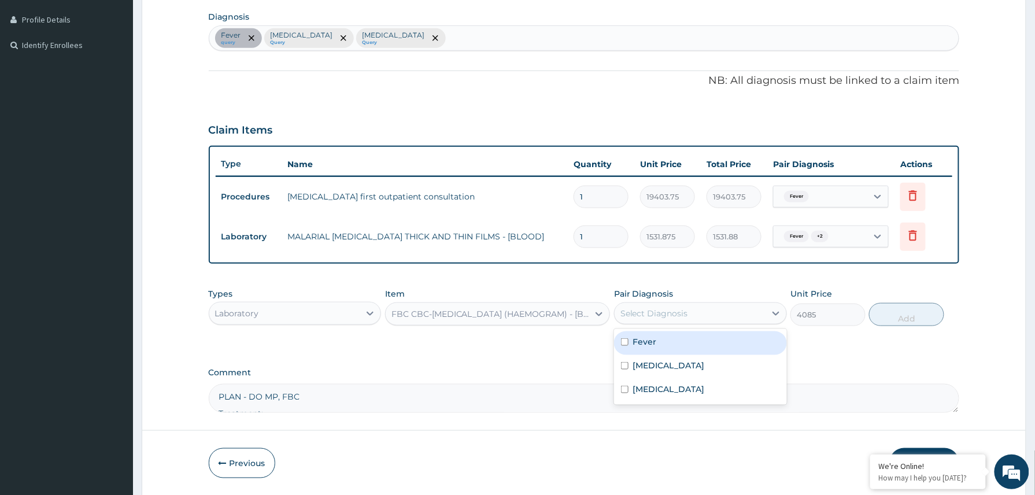
click at [671, 336] on div "Fever" at bounding box center [700, 343] width 173 height 24
checkbox input "true"
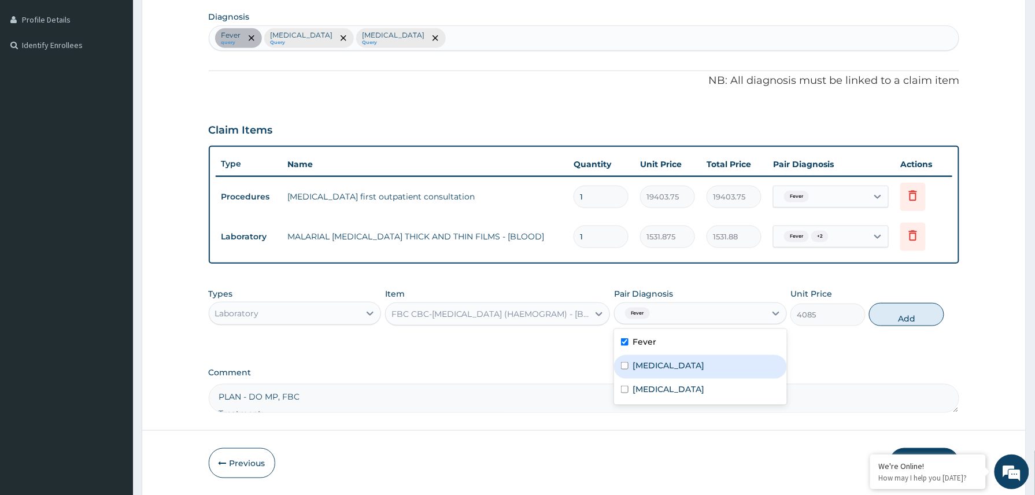
drag, startPoint x: 657, startPoint y: 363, endPoint x: 663, endPoint y: 377, distance: 15.0
click at [659, 366] on label "Malaria" at bounding box center [669, 366] width 72 height 12
checkbox input "true"
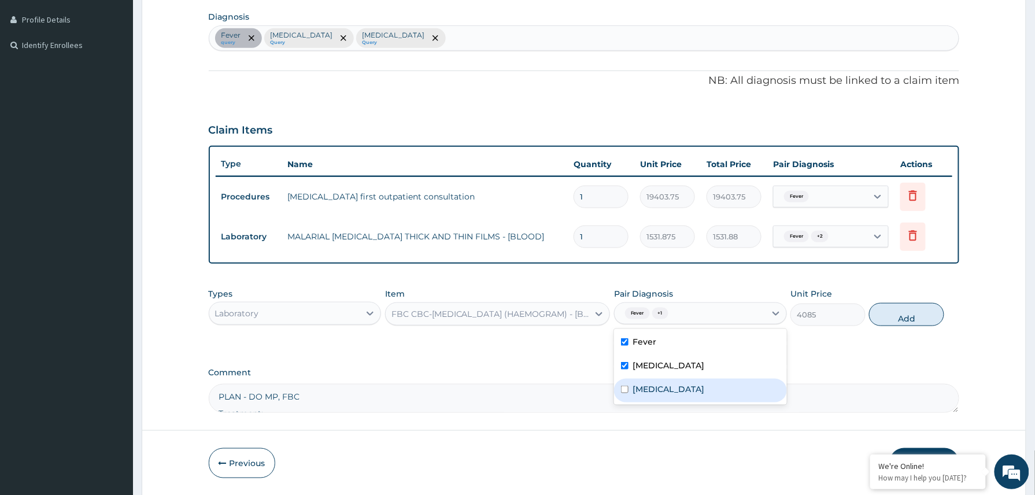
click at [664, 396] on div "Bacterial conjunctivitis" at bounding box center [700, 391] width 173 height 24
checkbox input "true"
drag, startPoint x: 905, startPoint y: 317, endPoint x: 977, endPoint y: 317, distance: 71.7
click at [905, 316] on button "Add" at bounding box center [906, 314] width 75 height 23
type input "0"
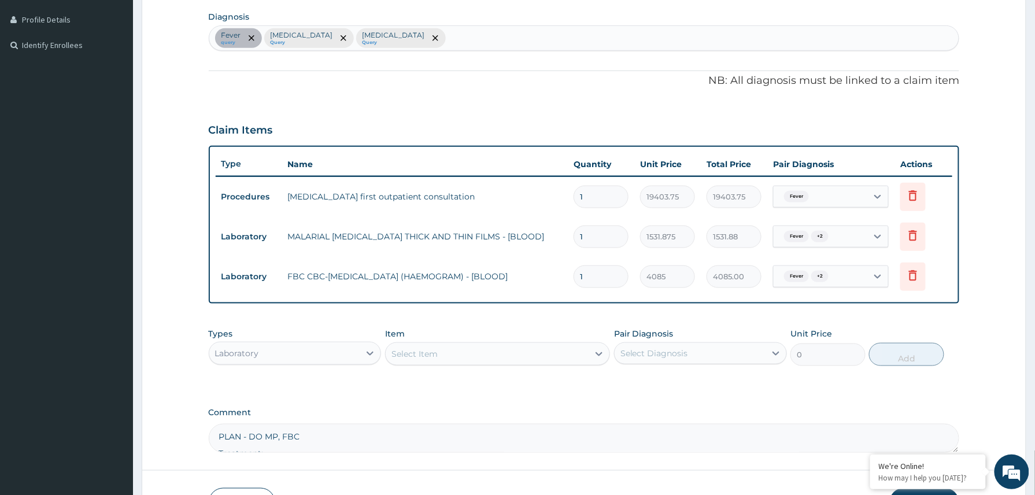
scroll to position [364, 0]
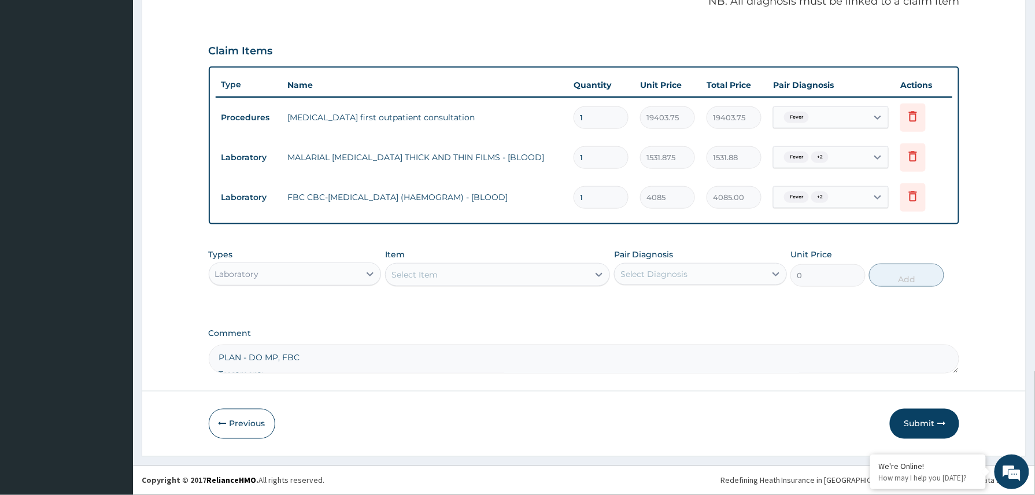
click at [269, 368] on textarea "PLAN - DO MP, FBC Treatment: CHLORAMPHENICOL EYE DROP 2 DROPS IN EACH EYE TDS X…" at bounding box center [584, 359] width 751 height 29
click at [288, 354] on textarea "Treatment: CHLORAMPHENICOL EYE DROP 2 DROPS IN EACH EYE TDS X 7/7 ORAL ACT 20/1…" at bounding box center [584, 359] width 751 height 29
type textarea "CHLORAMPHENICOL EYE DROP 2 DROPS IN EACH EYE TDS X 7/7 ORAL ACT 20/120MG BD X 3…"
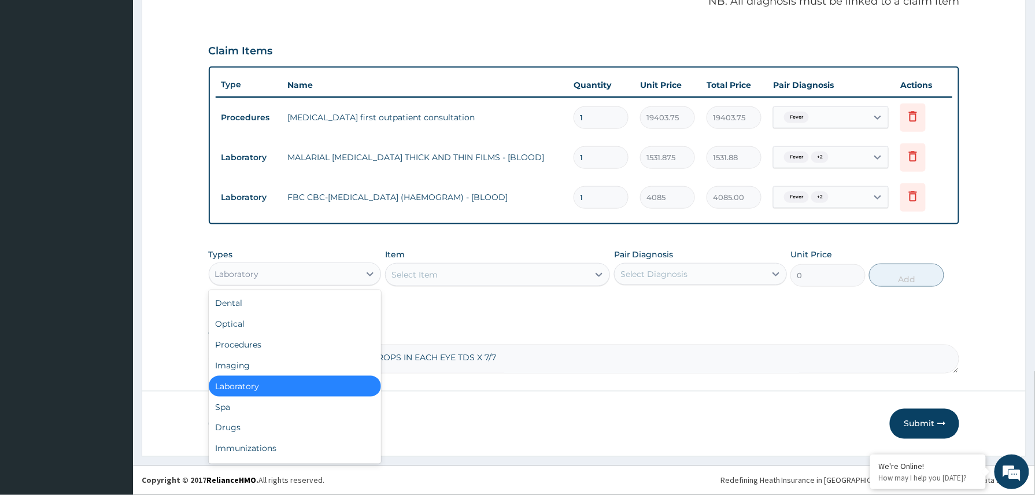
click at [350, 265] on div "Laboratory" at bounding box center [284, 274] width 151 height 18
click at [283, 428] on div "Drugs" at bounding box center [295, 427] width 173 height 21
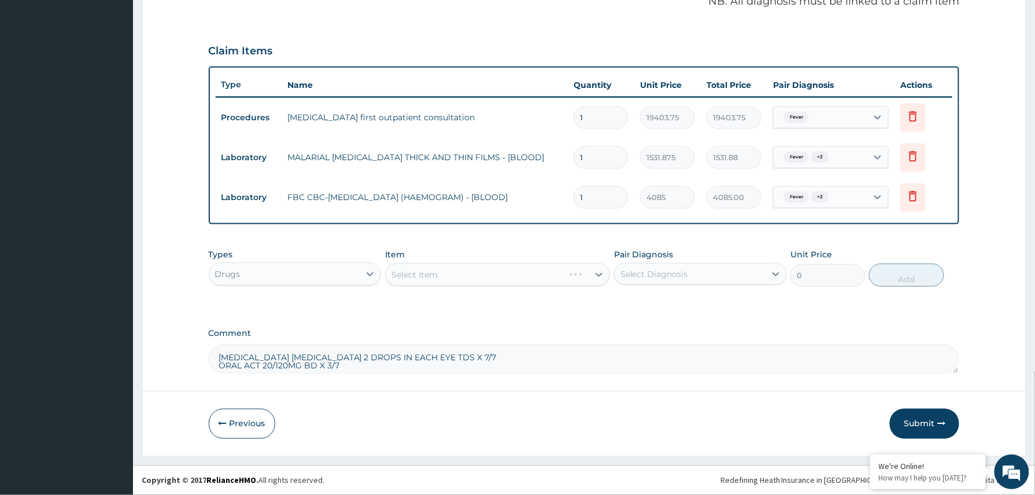
click at [445, 275] on div "Select Item" at bounding box center [497, 274] width 225 height 23
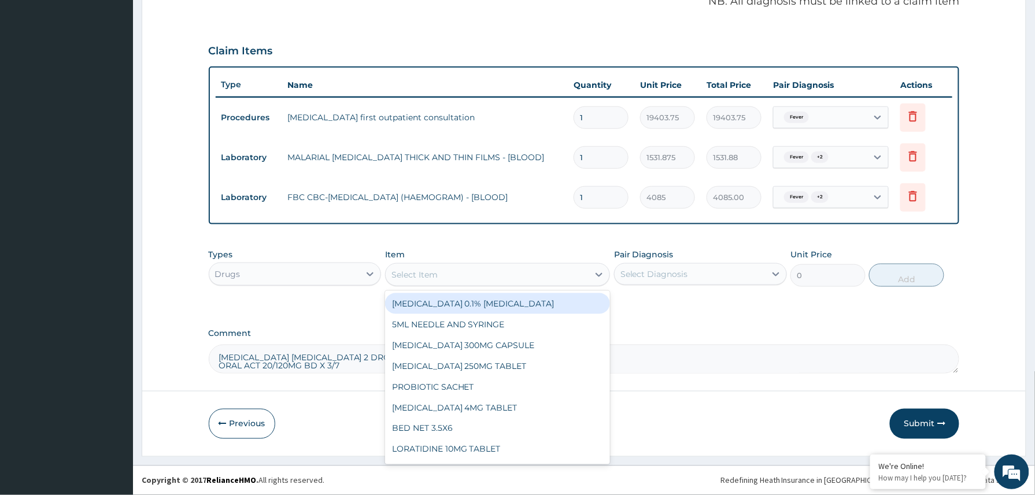
click at [450, 267] on div "Select Item" at bounding box center [487, 274] width 203 height 18
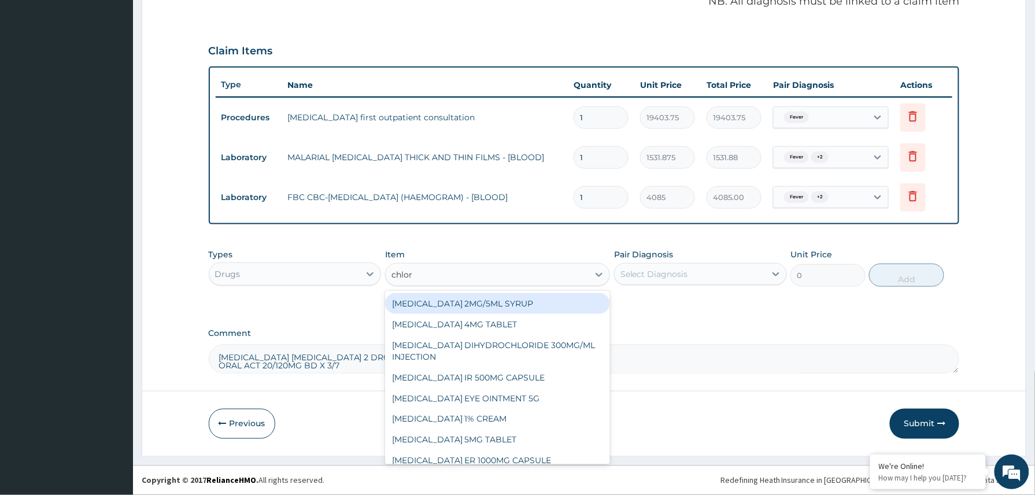
type input "chlora"
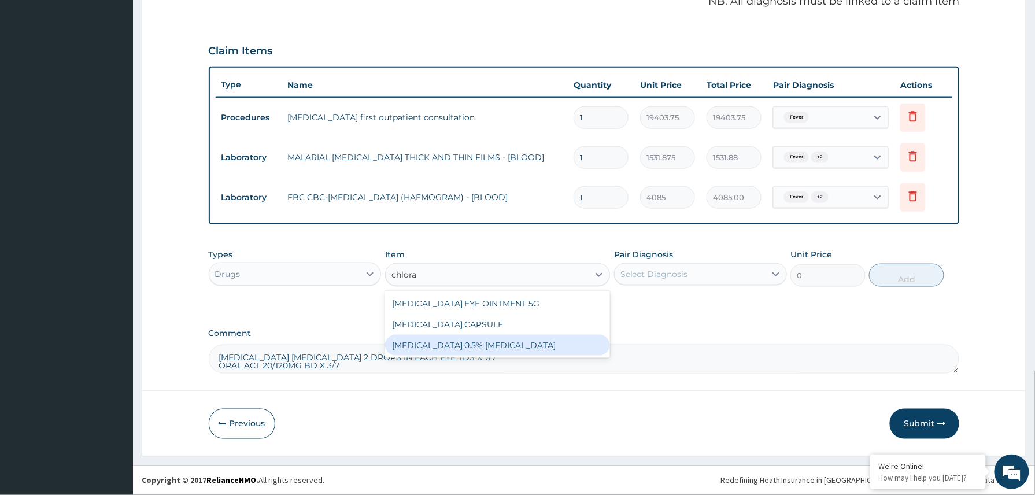
drag, startPoint x: 519, startPoint y: 341, endPoint x: 646, endPoint y: 291, distance: 136.3
click at [524, 341] on div "[MEDICAL_DATA] 0.5% [MEDICAL_DATA]" at bounding box center [497, 345] width 225 height 21
type input "780"
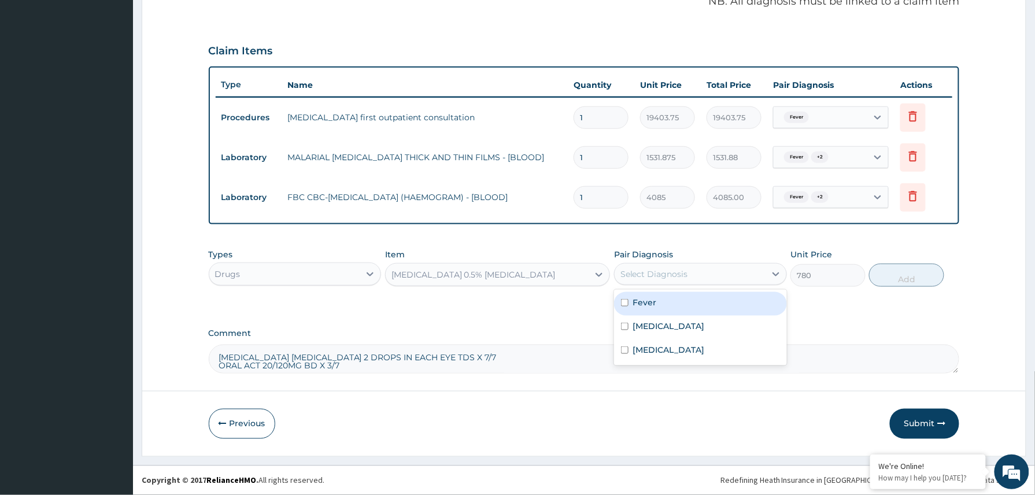
drag, startPoint x: 706, startPoint y: 274, endPoint x: 706, endPoint y: 280, distance: 5.8
click at [706, 274] on div "Select Diagnosis" at bounding box center [690, 274] width 151 height 18
click at [683, 303] on div "Fever" at bounding box center [700, 304] width 173 height 24
checkbox input "true"
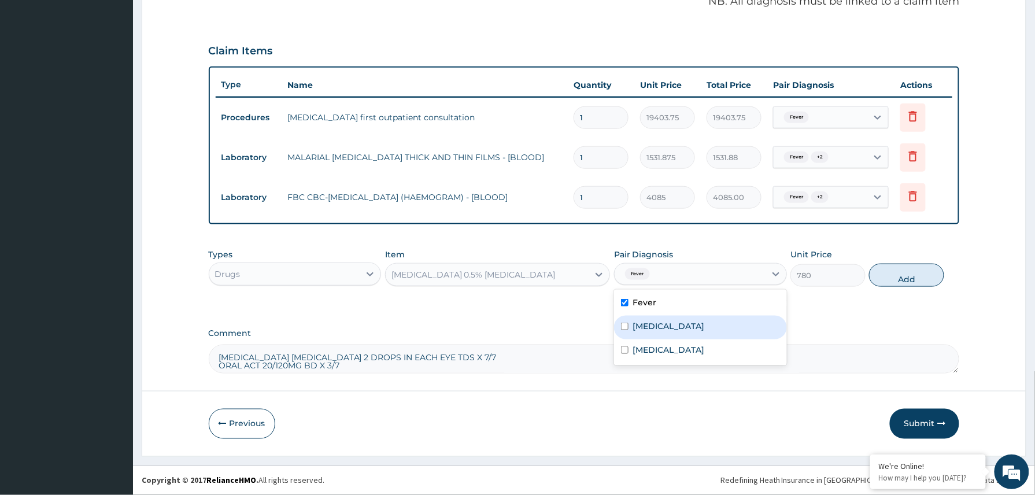
drag, startPoint x: 665, startPoint y: 325, endPoint x: 659, endPoint y: 345, distance: 20.5
click at [664, 328] on div "Malaria" at bounding box center [700, 328] width 173 height 24
checkbox input "true"
drag, startPoint x: 659, startPoint y: 346, endPoint x: 667, endPoint y: 347, distance: 7.6
click at [660, 347] on label "Bacterial conjunctivitis" at bounding box center [669, 350] width 72 height 12
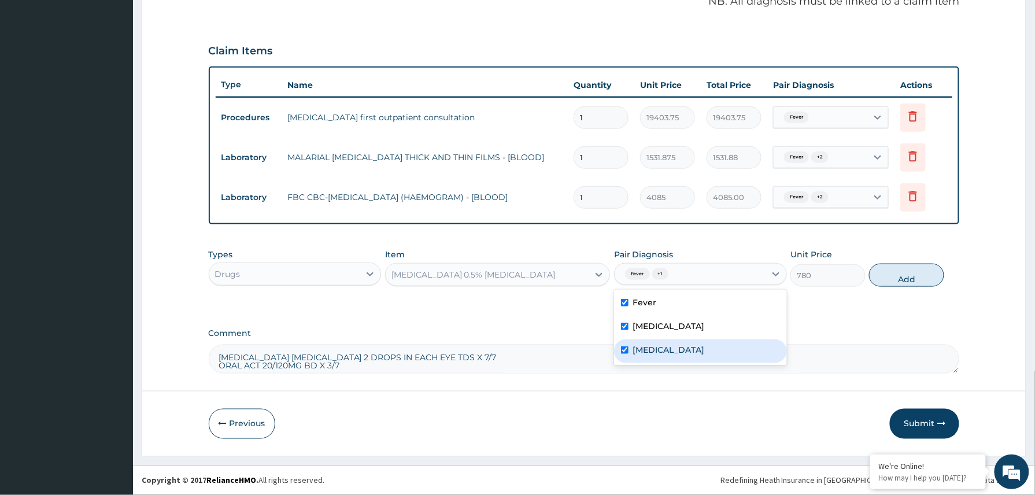
checkbox input "true"
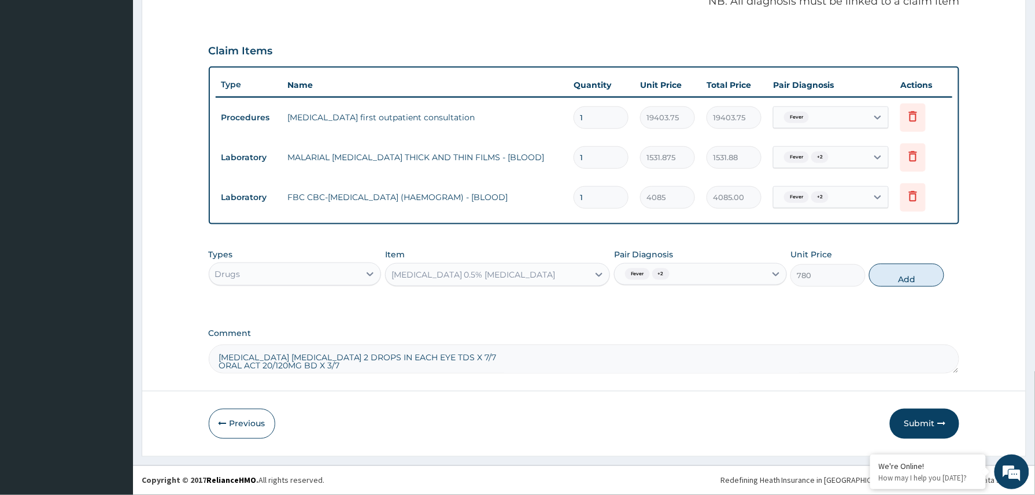
drag, startPoint x: 900, startPoint y: 271, endPoint x: 979, endPoint y: 283, distance: 79.5
click at [903, 271] on button "Add" at bounding box center [906, 275] width 75 height 23
type input "0"
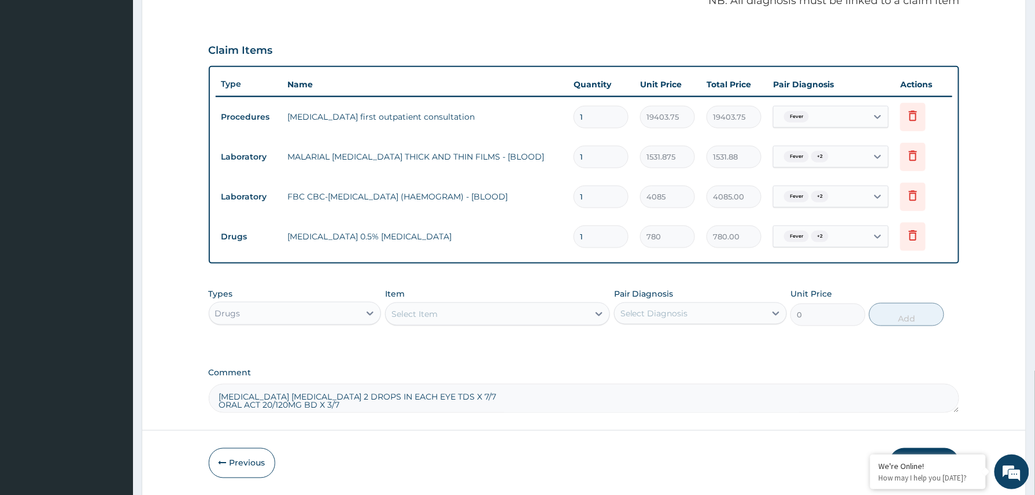
click at [489, 405] on textarea "CHLORAMPHENICOL EYE DROP 2 DROPS IN EACH EYE TDS X 7/7 ORAL ACT 20/120MG BD X 3…" at bounding box center [584, 398] width 751 height 29
type textarea "ORAL ACT 20/120MG BD X 3/7"
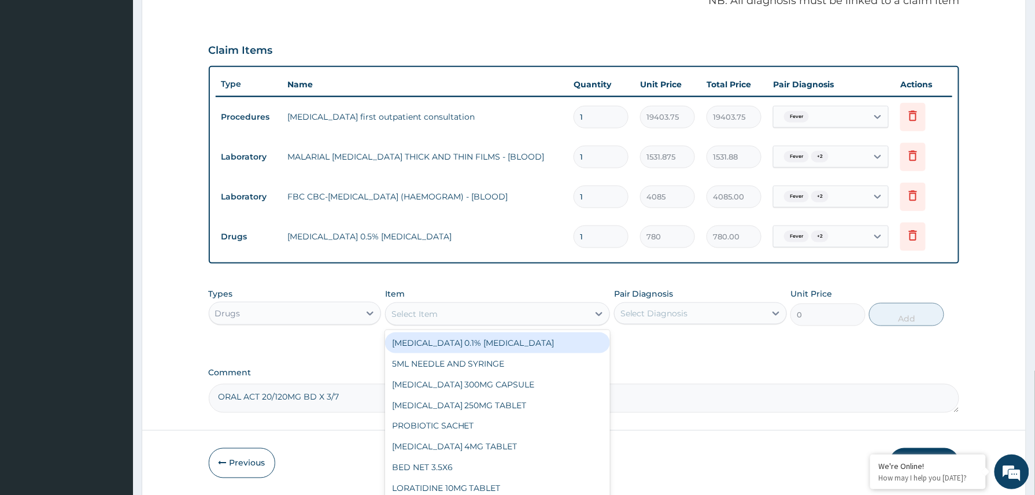
click at [456, 316] on div "Select Item" at bounding box center [487, 314] width 203 height 18
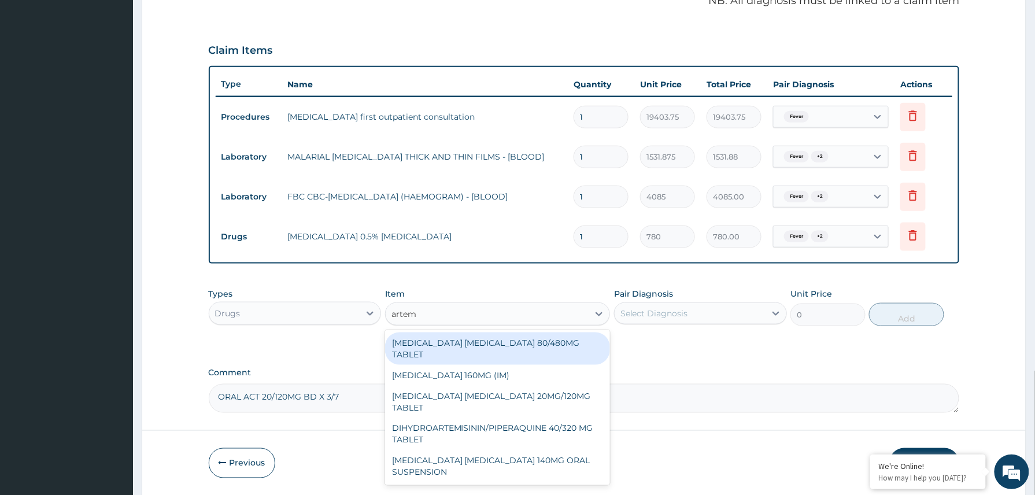
type input "arteme"
click at [542, 342] on div "ARTEMETHER LUMEFANTRINE 80/480MG TABLET" at bounding box center [497, 348] width 225 height 32
type input "450"
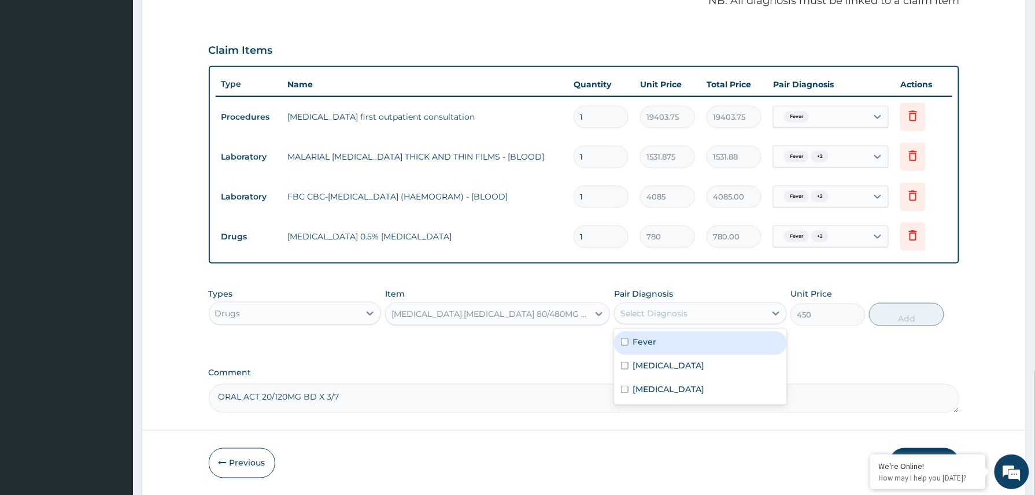
drag, startPoint x: 730, startPoint y: 309, endPoint x: 673, endPoint y: 343, distance: 65.9
click at [728, 314] on div "Select Diagnosis" at bounding box center [690, 313] width 151 height 18
drag, startPoint x: 662, startPoint y: 343, endPoint x: 660, endPoint y: 357, distance: 13.4
click at [662, 350] on div "Fever" at bounding box center [700, 343] width 173 height 24
checkbox input "true"
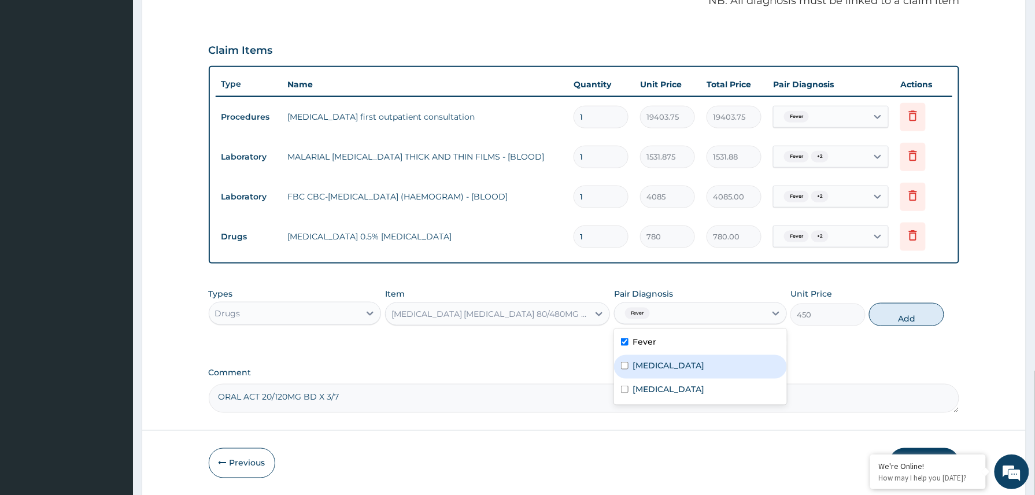
drag, startPoint x: 660, startPoint y: 357, endPoint x: 657, endPoint y: 382, distance: 25.6
click at [660, 357] on div "Malaria" at bounding box center [700, 367] width 173 height 24
checkbox input "true"
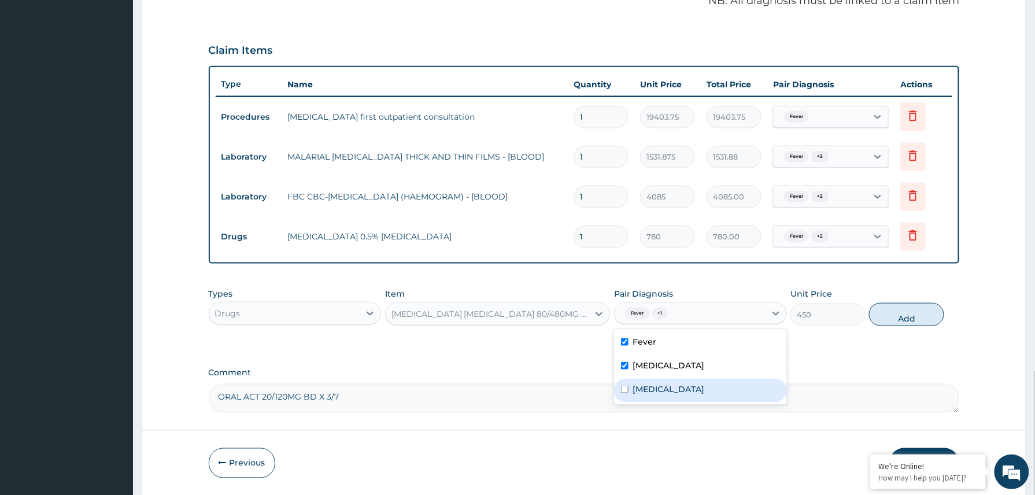
click at [655, 397] on div "Bacterial conjunctivitis" at bounding box center [700, 391] width 173 height 24
checkbox input "true"
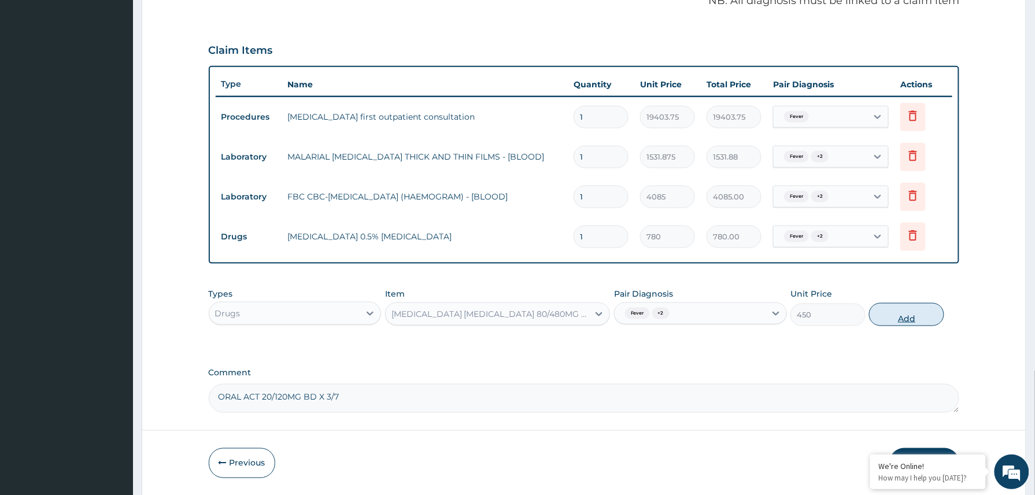
click at [891, 315] on button "Add" at bounding box center [906, 314] width 75 height 23
type input "0"
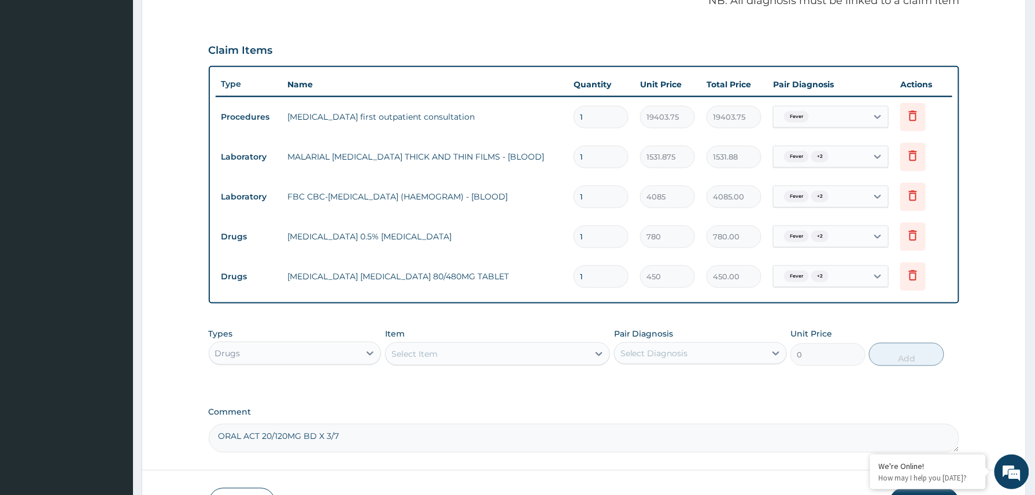
type input "0.00"
type input "6"
type input "2700.00"
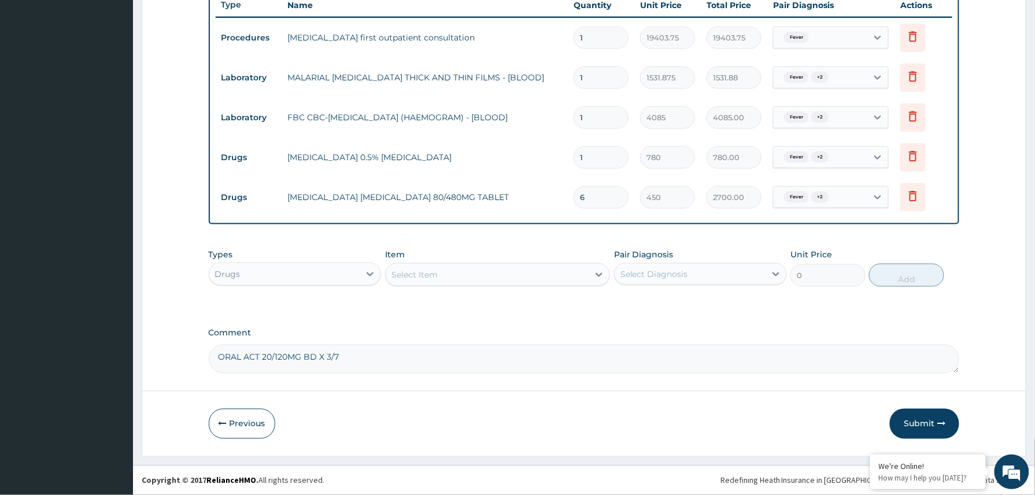
type input "6"
click at [350, 366] on textarea "ORAL ACT 20/120MG BD X 3/7" at bounding box center [584, 359] width 751 height 29
type textarea "O"
click at [928, 423] on button "Submit" at bounding box center [924, 424] width 69 height 30
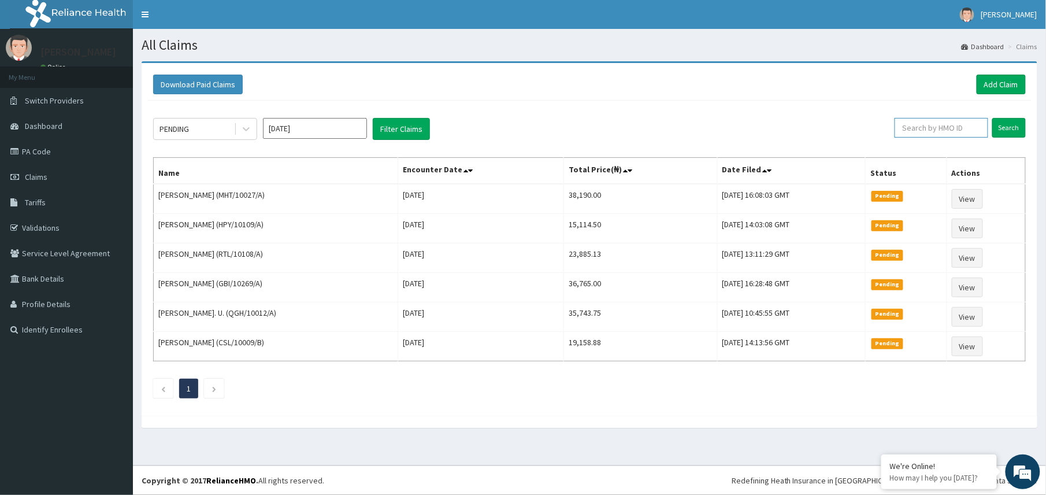
click at [904, 130] on input "text" at bounding box center [942, 128] width 94 height 20
paste input "2504513"
type input "2504513"
drag, startPoint x: 926, startPoint y: 130, endPoint x: 889, endPoint y: 128, distance: 36.5
click at [889, 128] on input "2504513" at bounding box center [922, 128] width 87 height 20
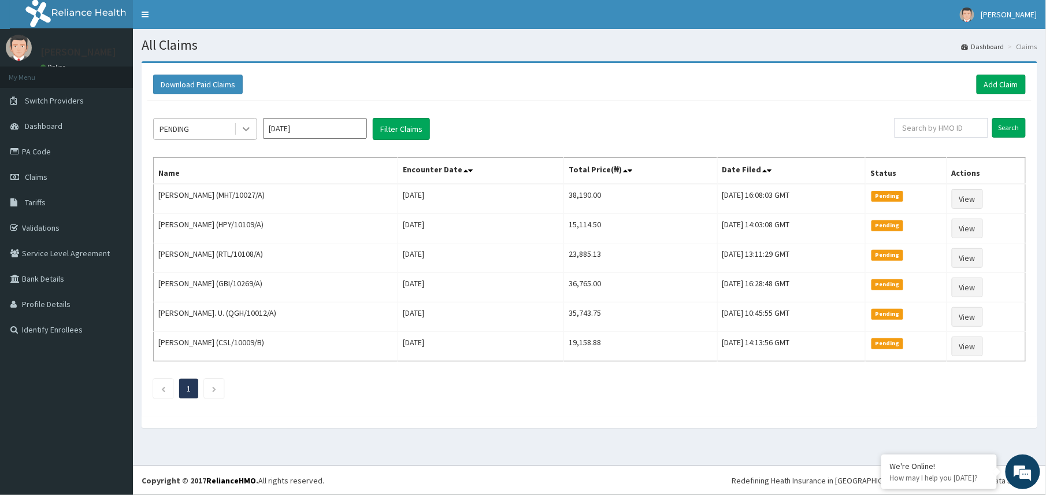
click at [246, 132] on icon at bounding box center [246, 129] width 12 height 12
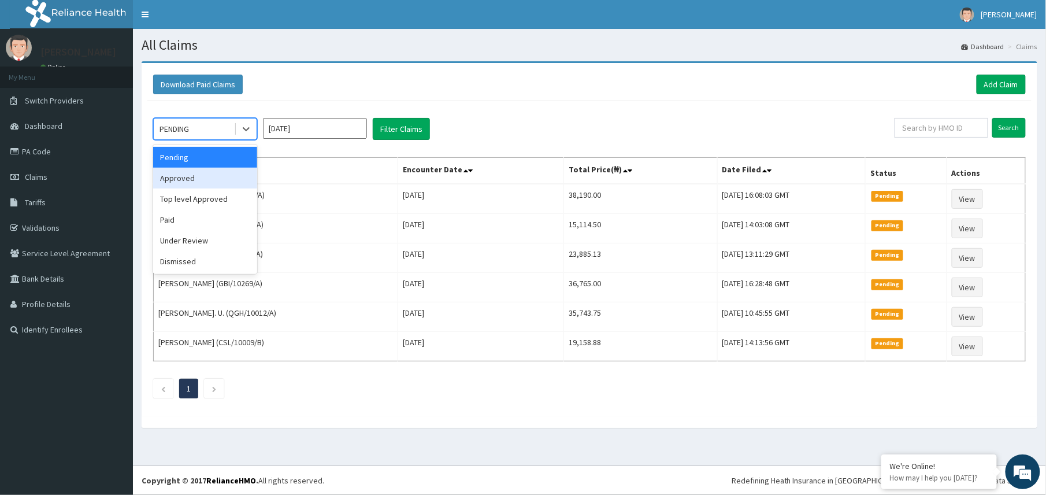
drag, startPoint x: 186, startPoint y: 179, endPoint x: 192, endPoint y: 179, distance: 6.4
click at [188, 179] on div "Approved" at bounding box center [205, 178] width 104 height 21
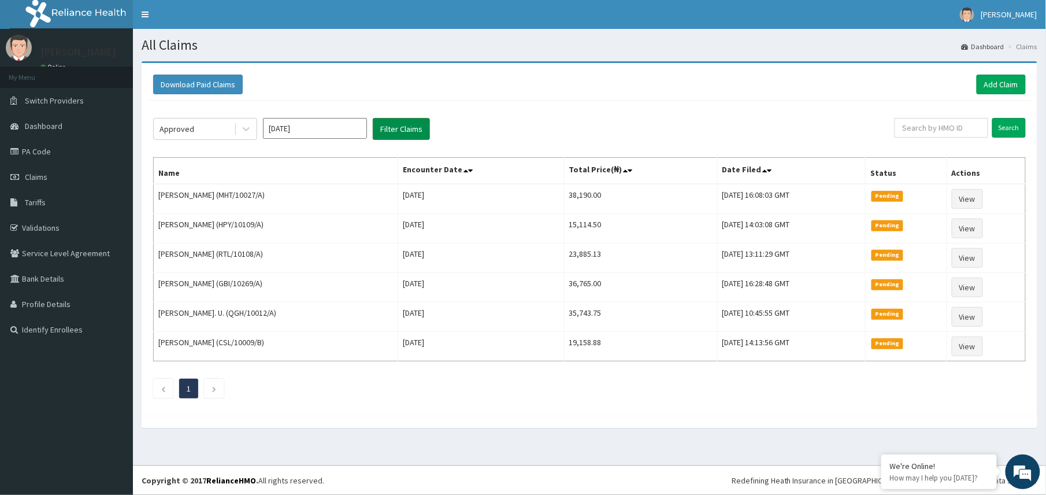
click at [401, 129] on button "Filter Claims" at bounding box center [401, 129] width 57 height 22
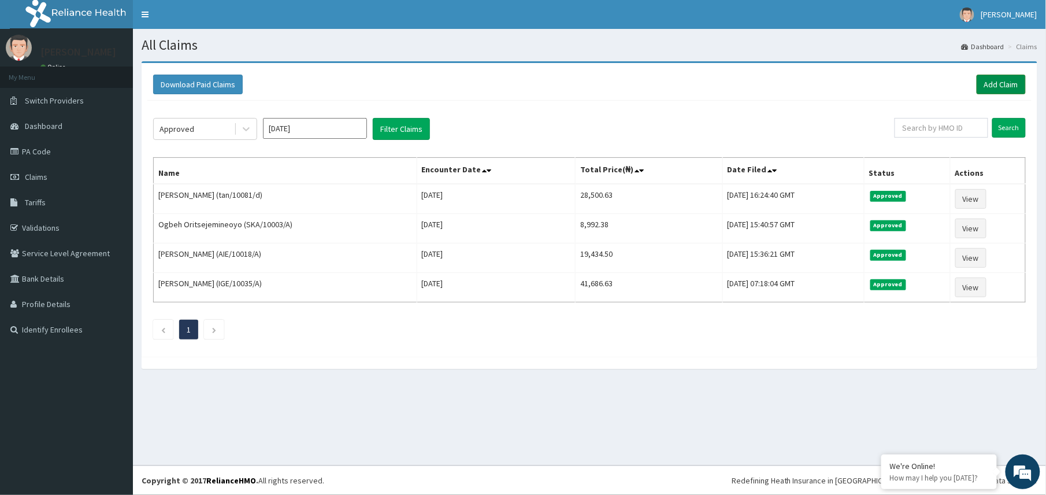
click at [992, 80] on link "Add Claim" at bounding box center [1001, 85] width 49 height 20
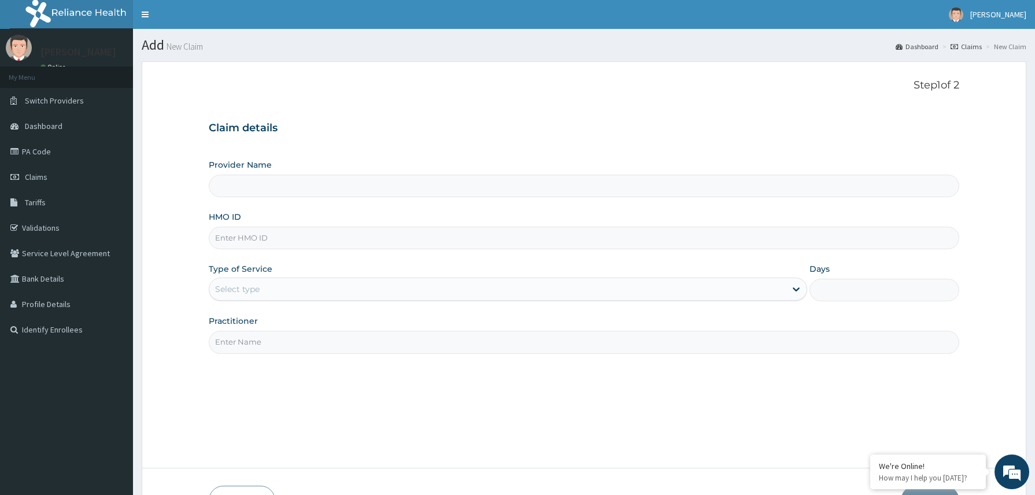
type input "Reliance Family Clinics (RFC) - [GEOGRAPHIC_DATA]"
click at [222, 232] on input "HMO ID" at bounding box center [584, 238] width 751 height 23
paste input "HLL/10038/C"
type input "HLL/10038/C"
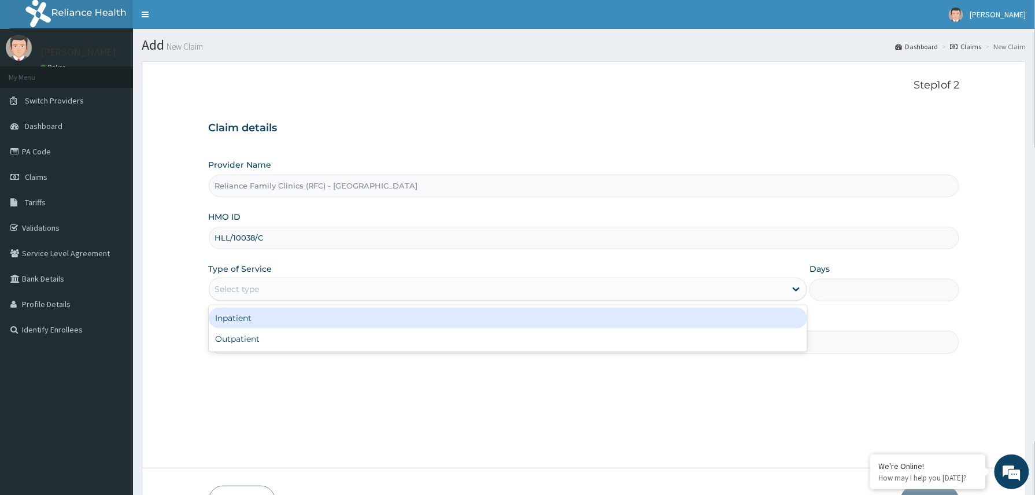
click at [257, 290] on div "Select type" at bounding box center [237, 289] width 45 height 12
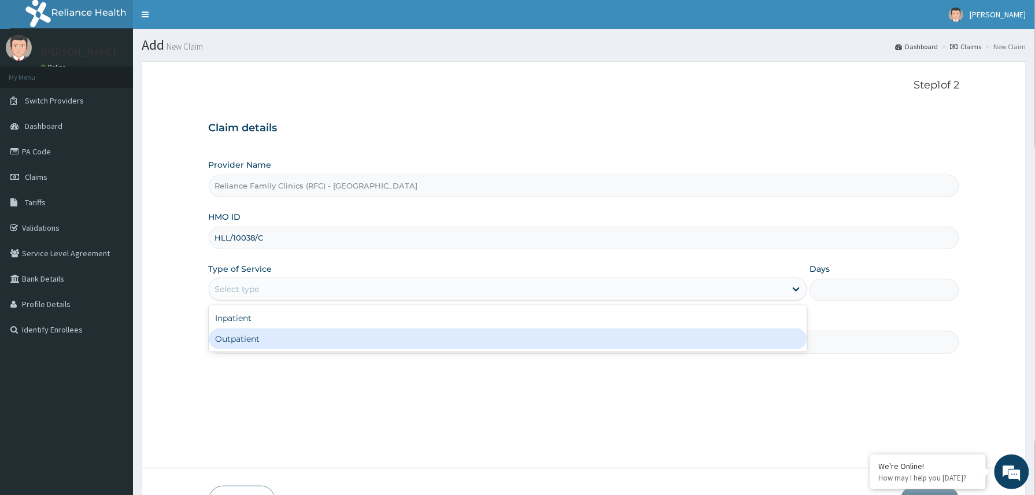
click at [259, 340] on div "Outpatient" at bounding box center [508, 338] width 599 height 21
type input "1"
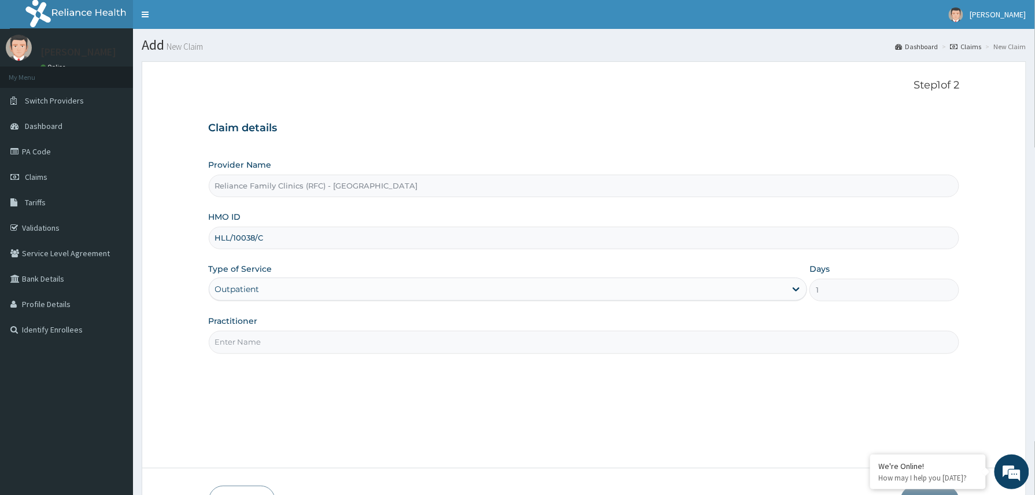
drag, startPoint x: 259, startPoint y: 340, endPoint x: 286, endPoint y: 367, distance: 37.6
click at [258, 341] on input "Practitioner" at bounding box center [584, 342] width 751 height 23
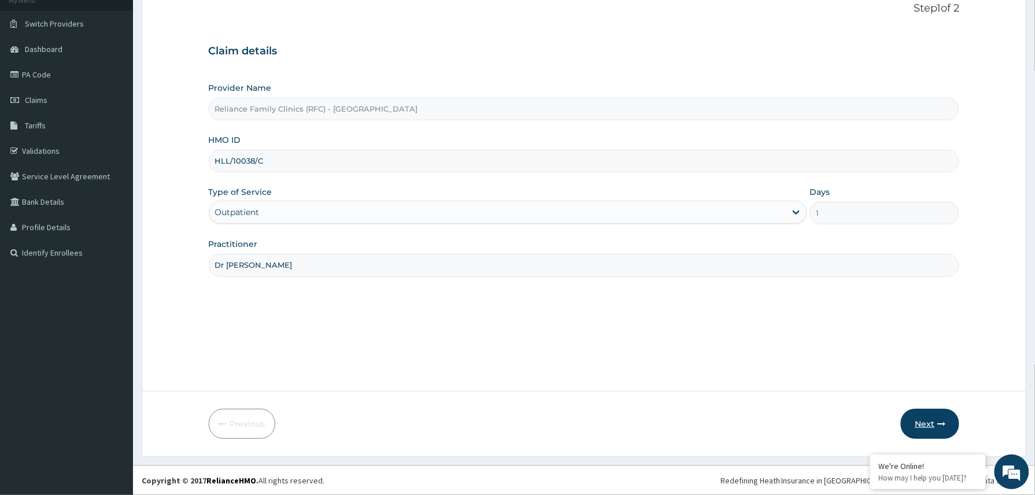
type input "Dr [PERSON_NAME]"
click at [928, 425] on button "Next" at bounding box center [930, 424] width 58 height 30
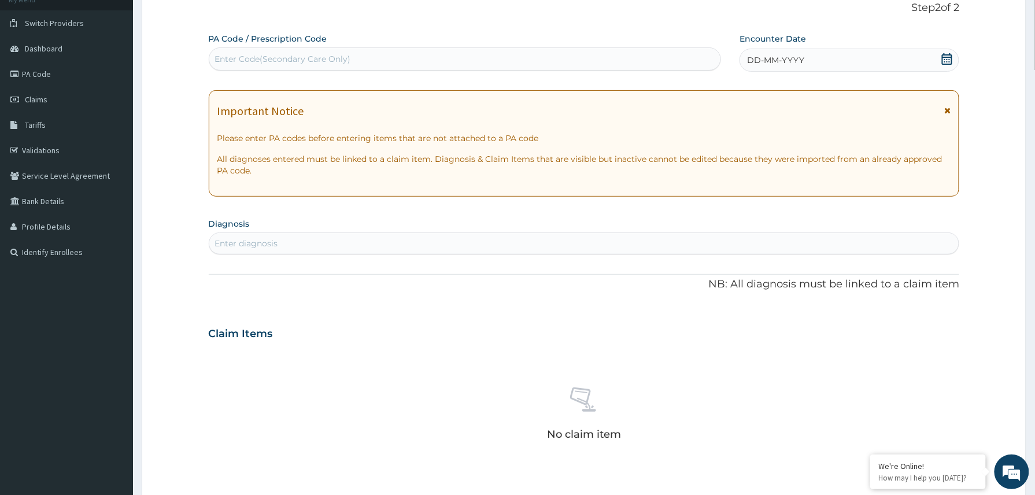
click at [261, 52] on div "Enter Code(Secondary Care Only)" at bounding box center [465, 59] width 512 height 18
paste input "PA/ABB917"
type input "PA/ABB917"
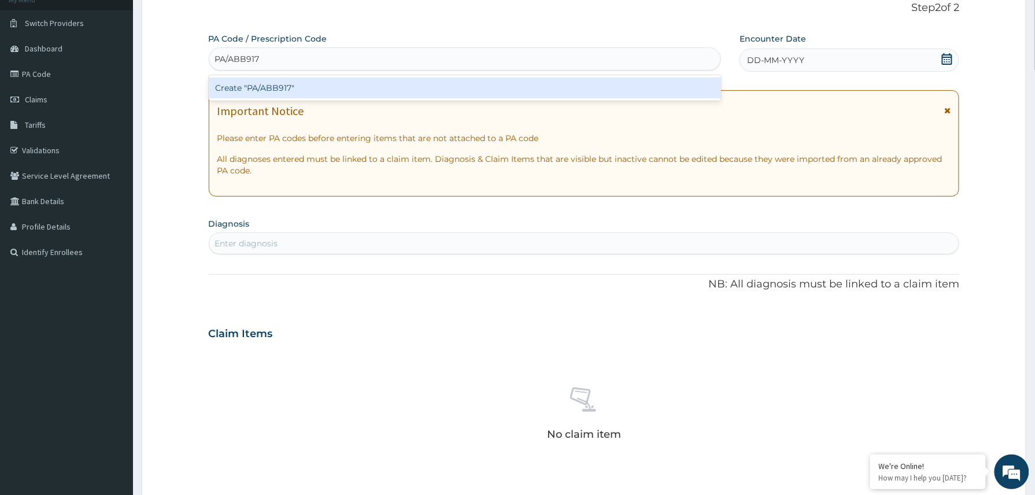
click at [257, 87] on div "Create "PA/ABB917"" at bounding box center [465, 87] width 513 height 21
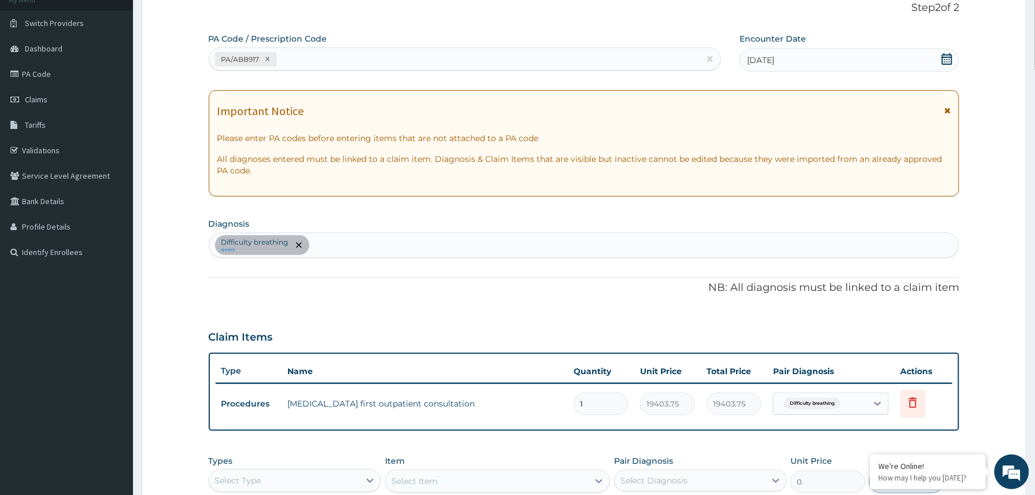
click at [345, 63] on div "PA/ABB917" at bounding box center [454, 59] width 491 height 19
paste input "PA/035829"
type input "PA/035829"
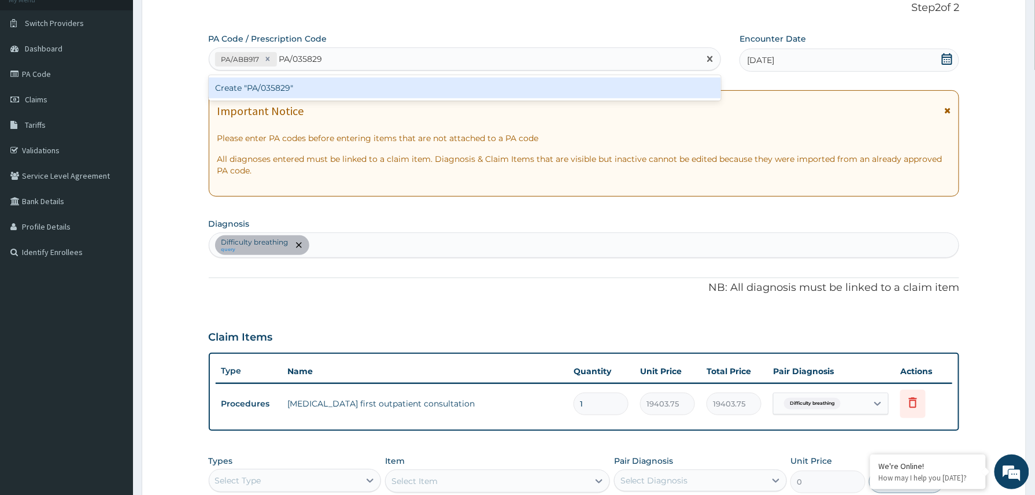
click at [296, 86] on div "Create "PA/035829"" at bounding box center [465, 87] width 513 height 21
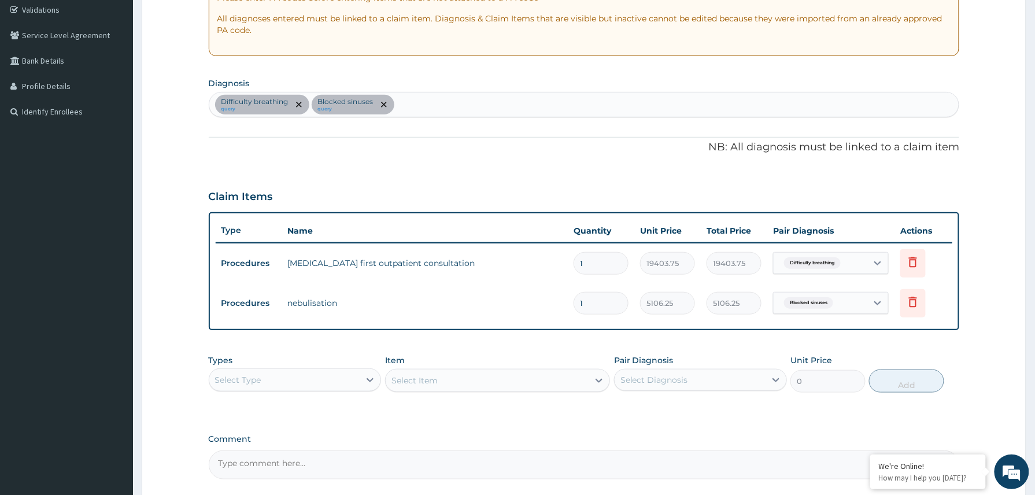
scroll to position [272, 0]
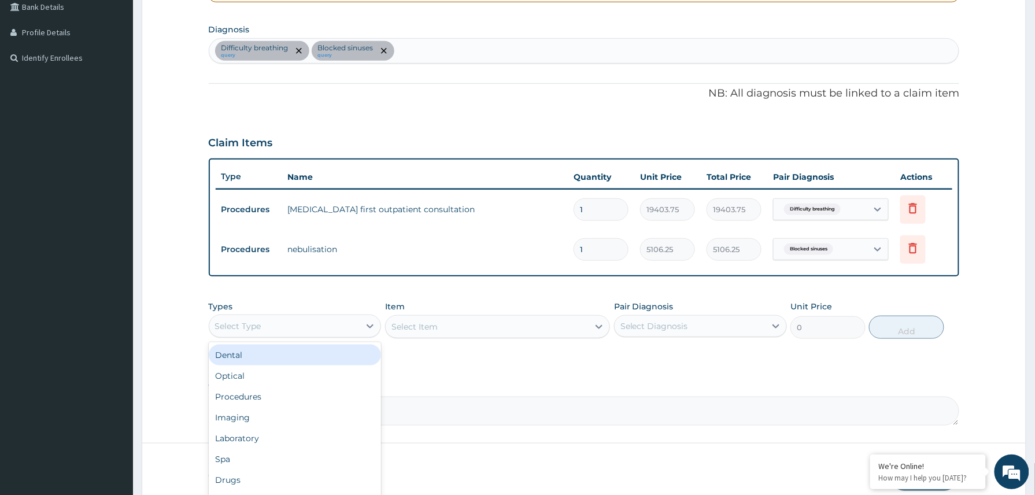
drag, startPoint x: 283, startPoint y: 321, endPoint x: 264, endPoint y: 377, distance: 59.2
click at [285, 324] on div "Select Type" at bounding box center [284, 326] width 151 height 18
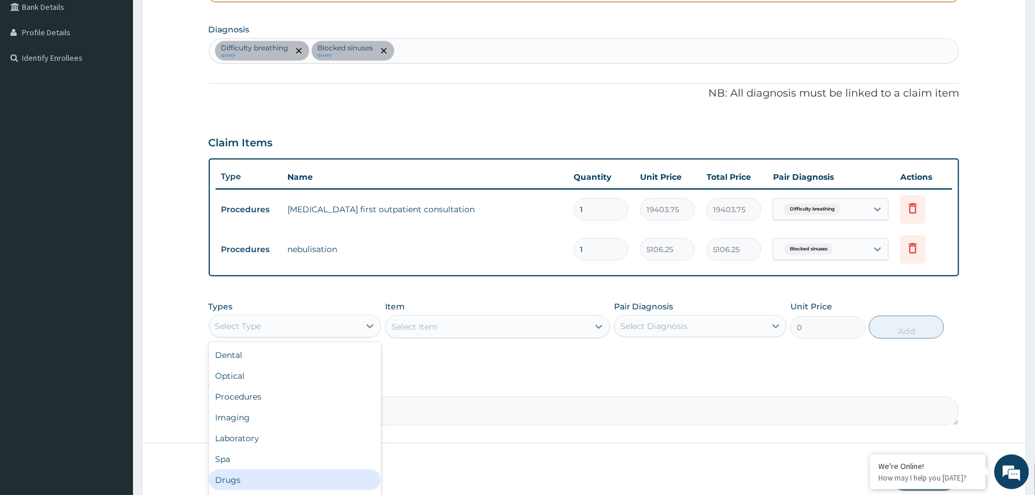
click at [232, 480] on div "Drugs" at bounding box center [295, 479] width 173 height 21
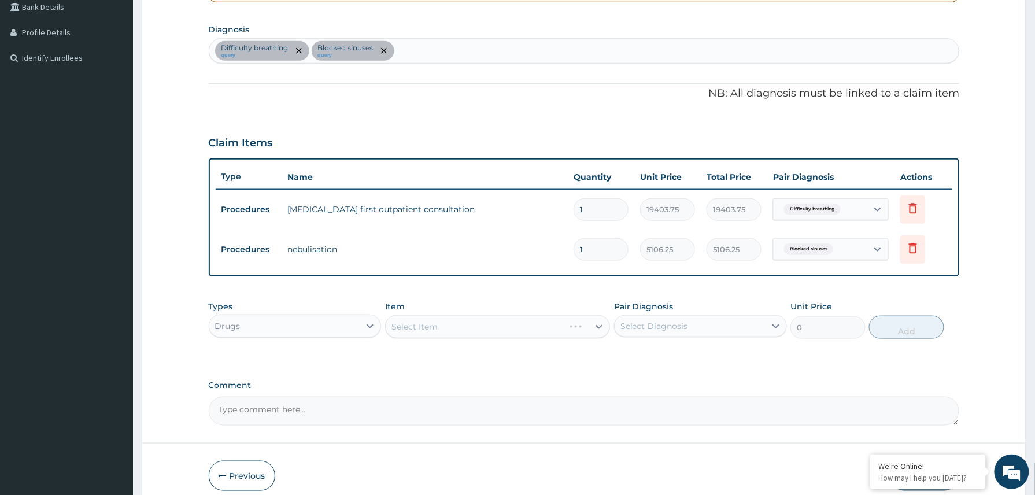
click at [262, 412] on textarea "Comment" at bounding box center [584, 411] width 751 height 29
paste textarea "NEBULIZE WITH 5ML NORMAL SALINE X 2 DOSES AT 30MINS ITERVAL IM [MEDICAL_DATA] 1…"
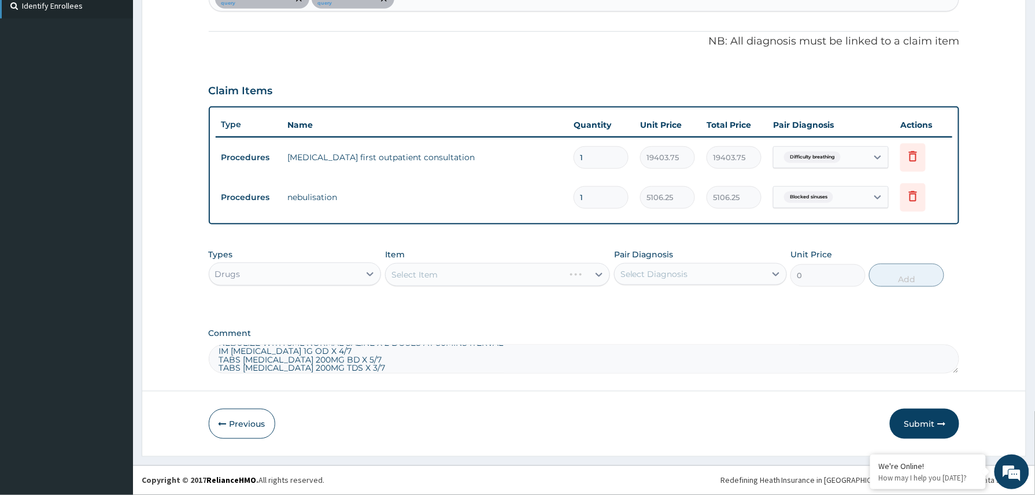
type textarea "NEBULIZE WITH 5ML NORMAL SALINE X 2 DOSES AT 30MINS ITERVAL IM [MEDICAL_DATA] 1…"
click at [425, 283] on div "Select Item" at bounding box center [487, 274] width 203 height 18
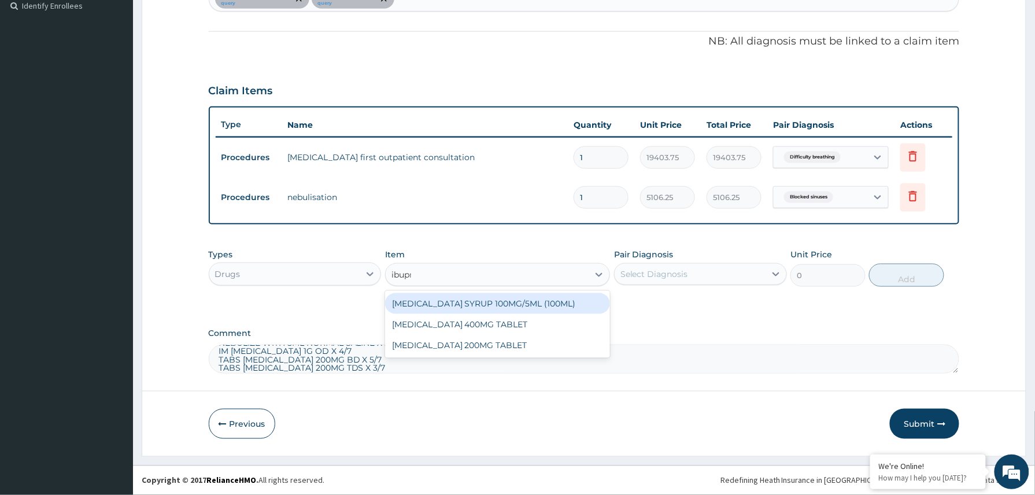
type input "ibupro"
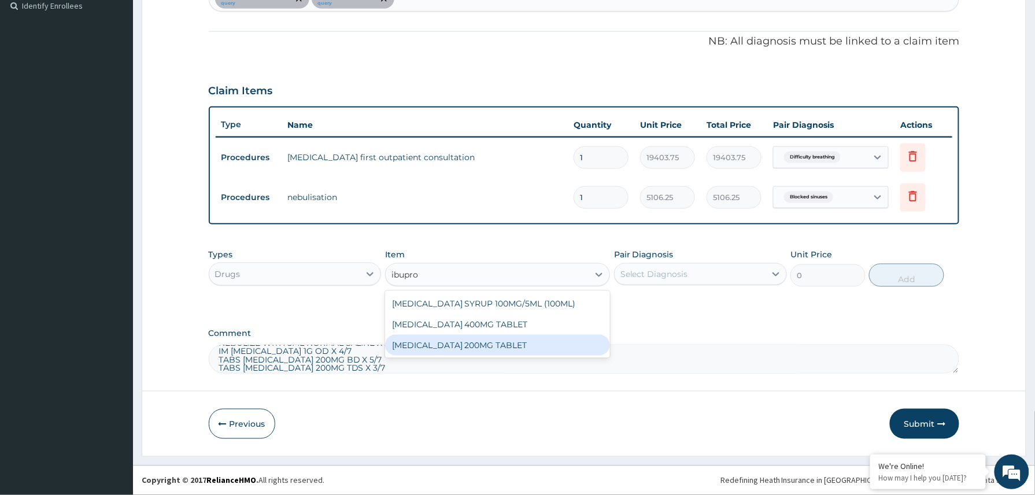
click at [467, 345] on div "[MEDICAL_DATA] 200MG TABLET" at bounding box center [497, 345] width 225 height 21
type input "149.5"
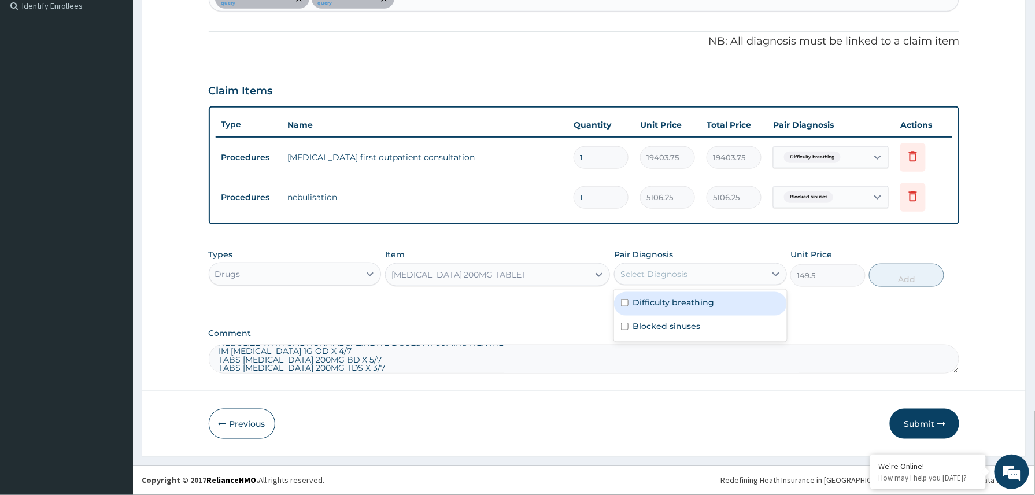
click at [680, 274] on div "Select Diagnosis" at bounding box center [654, 274] width 68 height 12
drag, startPoint x: 669, startPoint y: 306, endPoint x: 667, endPoint y: 317, distance: 10.5
click at [669, 308] on div "Difficulty breathing" at bounding box center [700, 304] width 173 height 24
checkbox input "true"
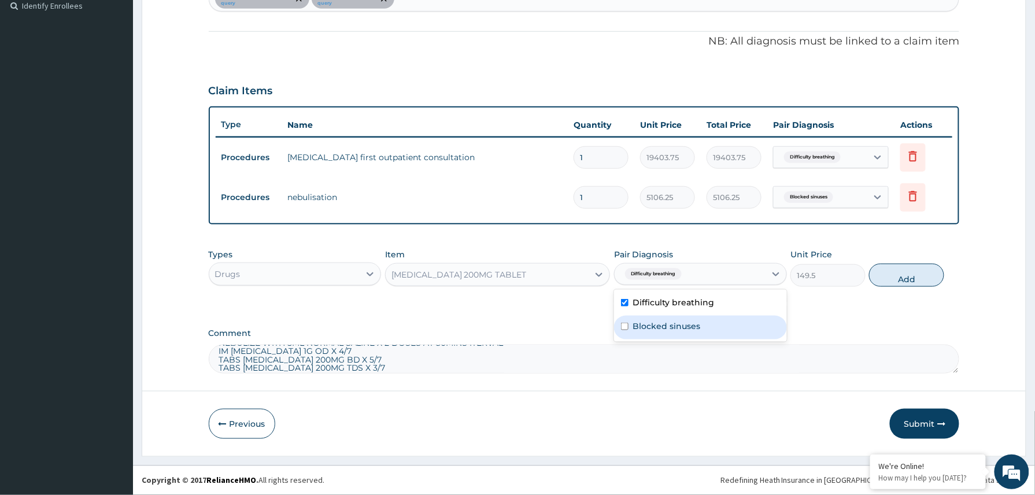
click at [663, 329] on label "Blocked sinuses" at bounding box center [667, 326] width 68 height 12
checkbox input "true"
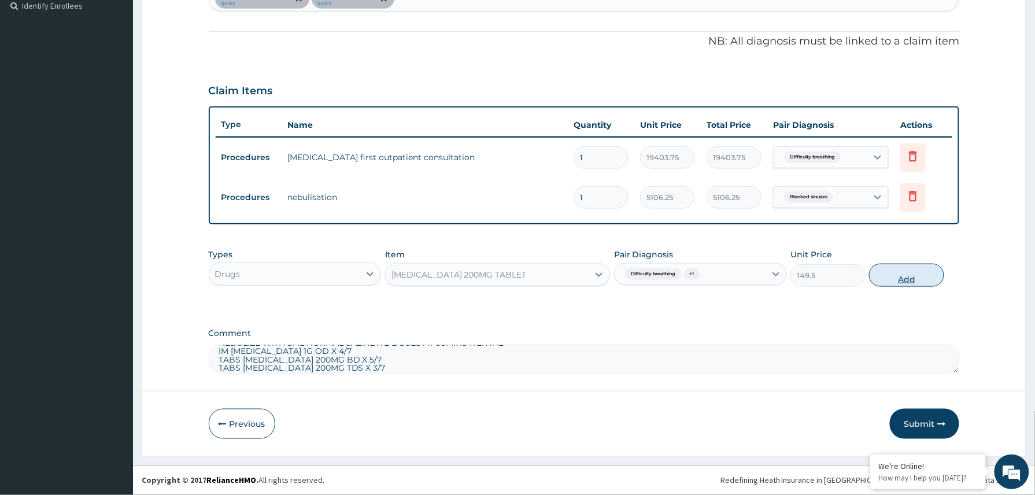
click at [903, 277] on button "Add" at bounding box center [906, 275] width 75 height 23
type input "0"
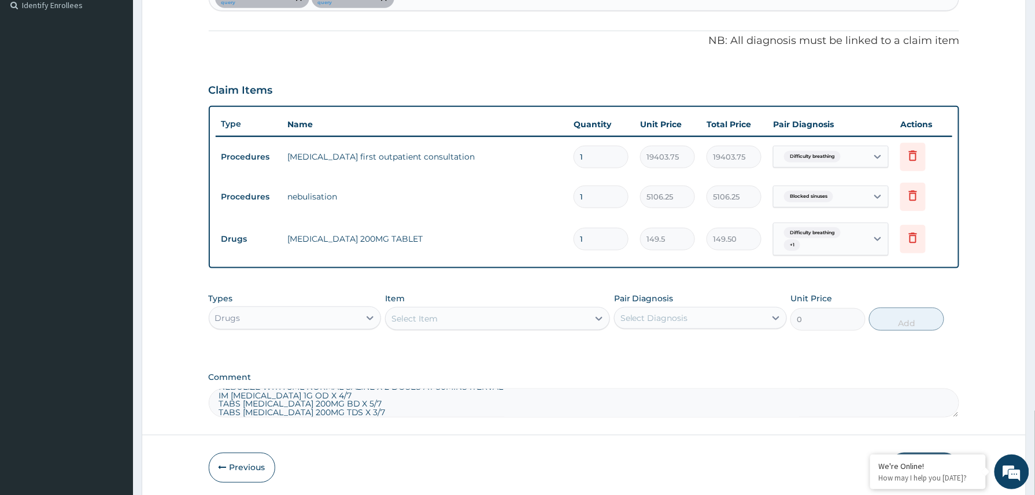
type input "0.00"
type input "9"
type input "1345.50"
type input "9"
click at [373, 416] on textarea "NEBULIZE WITH 5ML NORMAL SALINE X 2 DOSES AT 30MINS ITERVAL IM [MEDICAL_DATA] 1…" at bounding box center [584, 402] width 751 height 29
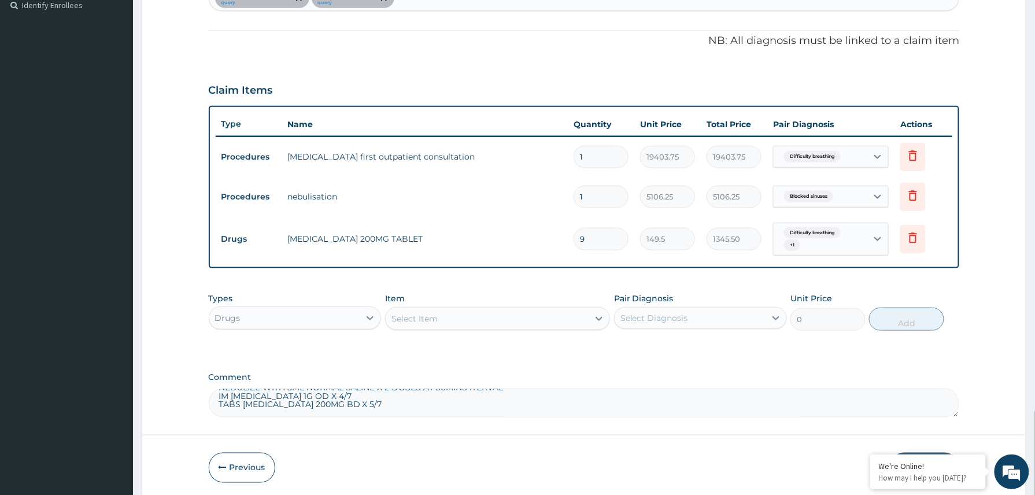
scroll to position [65, 0]
type textarea "NEBULIZE WITH 5ML NORMAL SALINE X 2 DOSES AT 30MINS ITERVAL IM [MEDICAL_DATA] 1…"
click at [468, 318] on div "Select Item" at bounding box center [487, 318] width 203 height 18
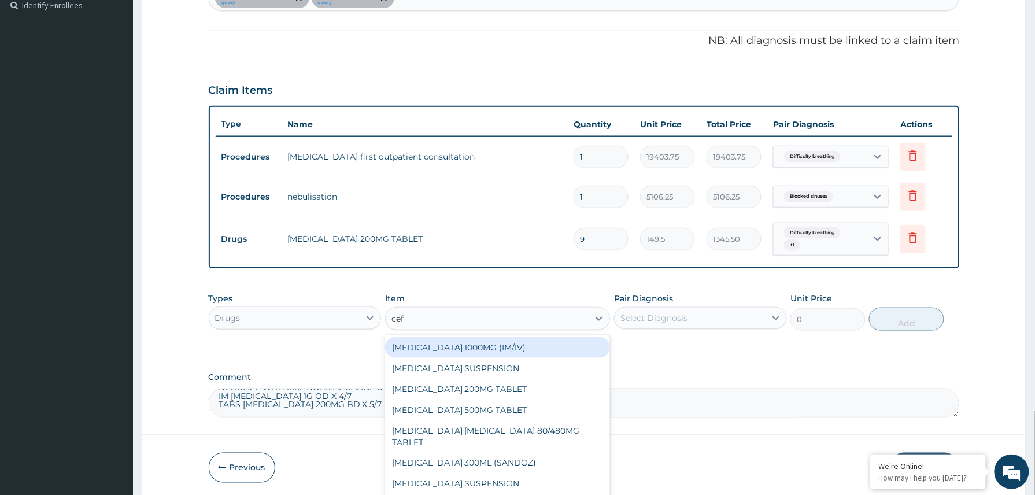
type input "cefi"
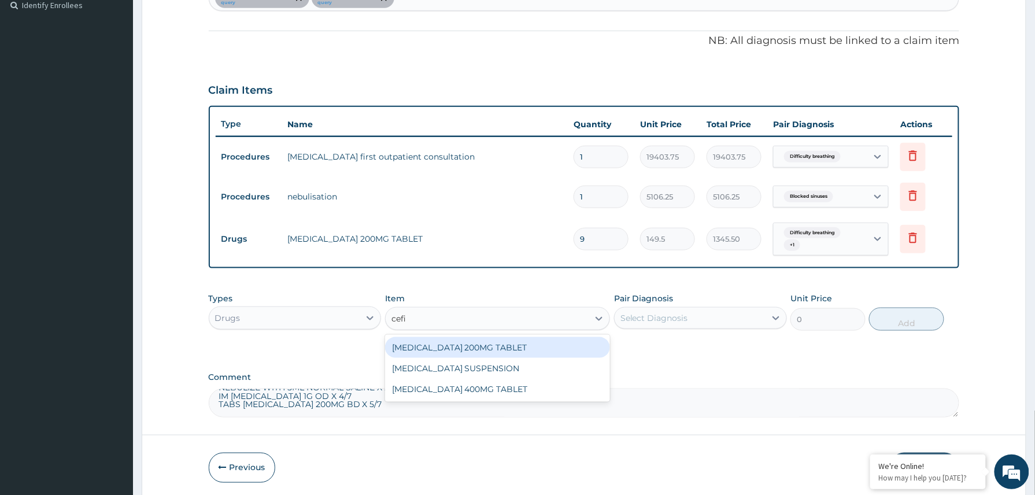
click at [483, 350] on div "[MEDICAL_DATA] 200MG TABLET" at bounding box center [497, 347] width 225 height 21
type input "432"
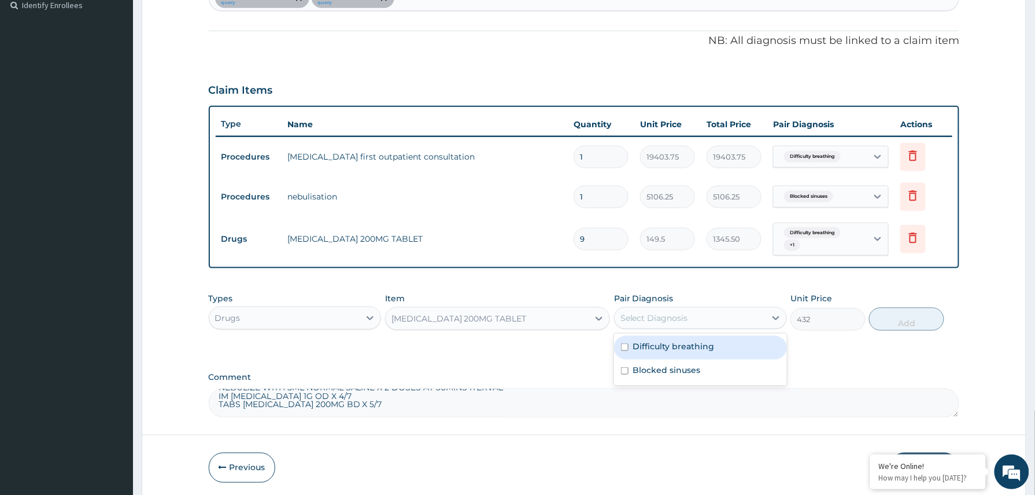
drag, startPoint x: 661, startPoint y: 318, endPoint x: 661, endPoint y: 341, distance: 22.5
click at [661, 320] on div "Select Diagnosis" at bounding box center [654, 318] width 68 height 12
drag, startPoint x: 661, startPoint y: 342, endPoint x: 661, endPoint y: 359, distance: 16.8
click at [661, 345] on label "Difficulty breathing" at bounding box center [674, 347] width 82 height 12
checkbox input "true"
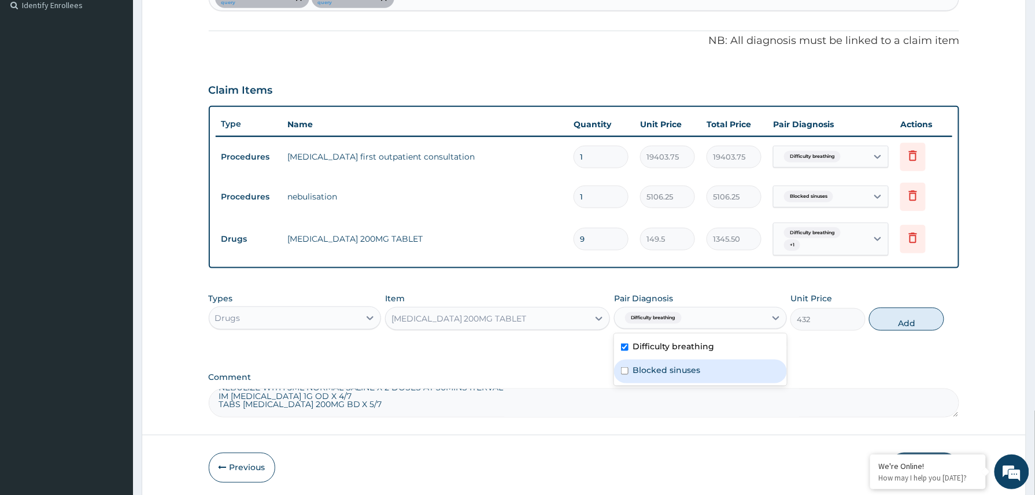
drag, startPoint x: 658, startPoint y: 371, endPoint x: 746, endPoint y: 357, distance: 89.0
click at [664, 371] on label "Blocked sinuses" at bounding box center [667, 370] width 68 height 12
checkbox input "true"
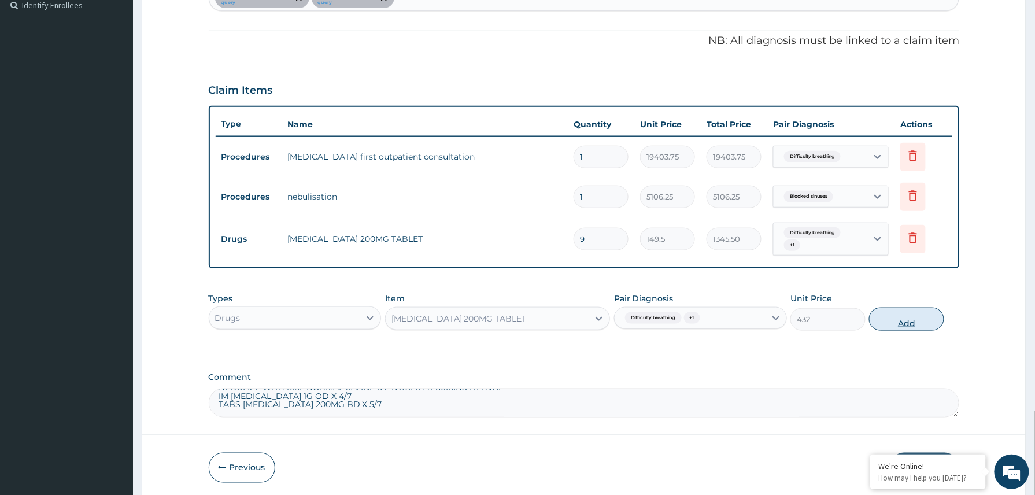
click at [898, 318] on button "Add" at bounding box center [906, 319] width 75 height 23
type input "0"
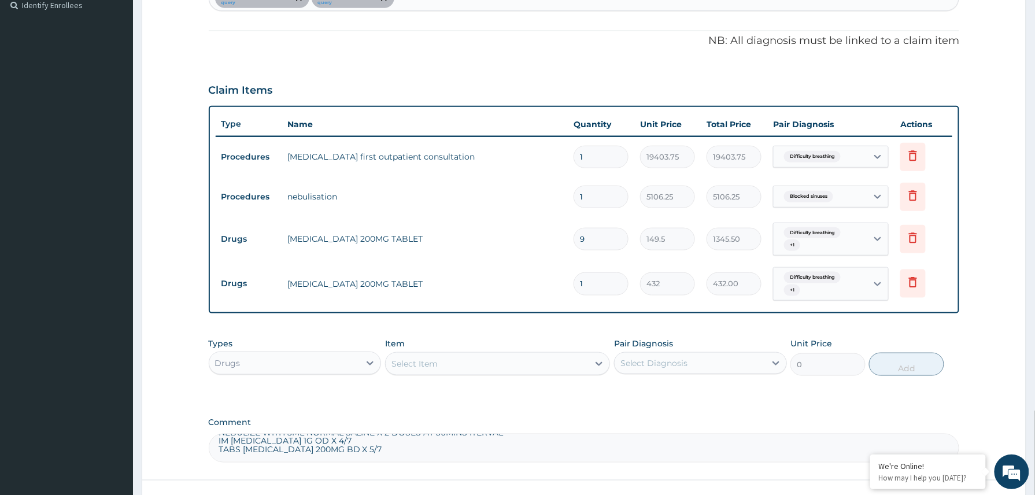
type input "10"
type input "4320.00"
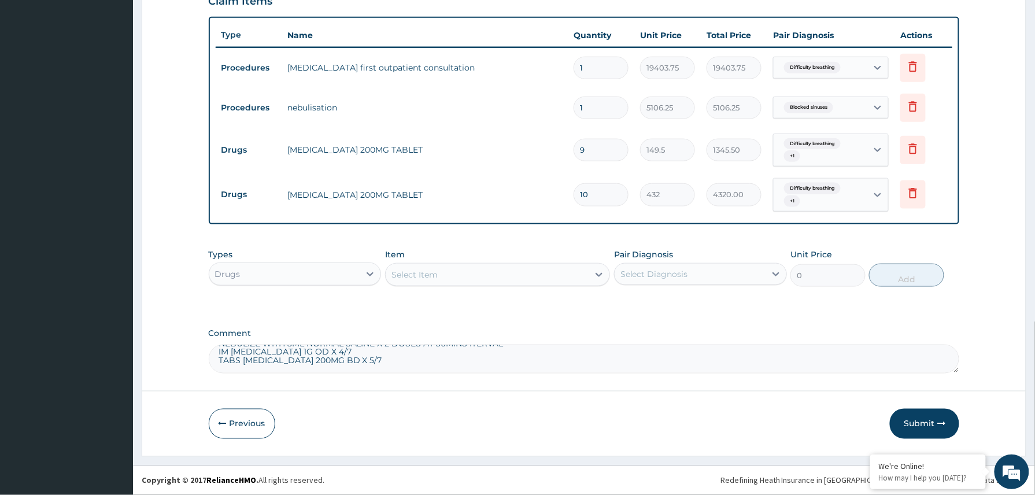
type input "10"
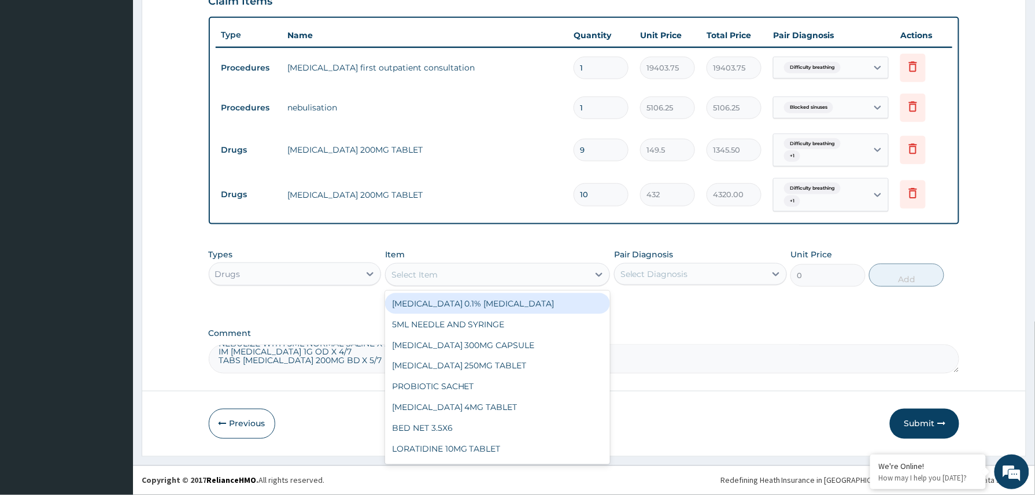
click at [440, 269] on div "Select Item" at bounding box center [487, 274] width 203 height 18
type input "cef"
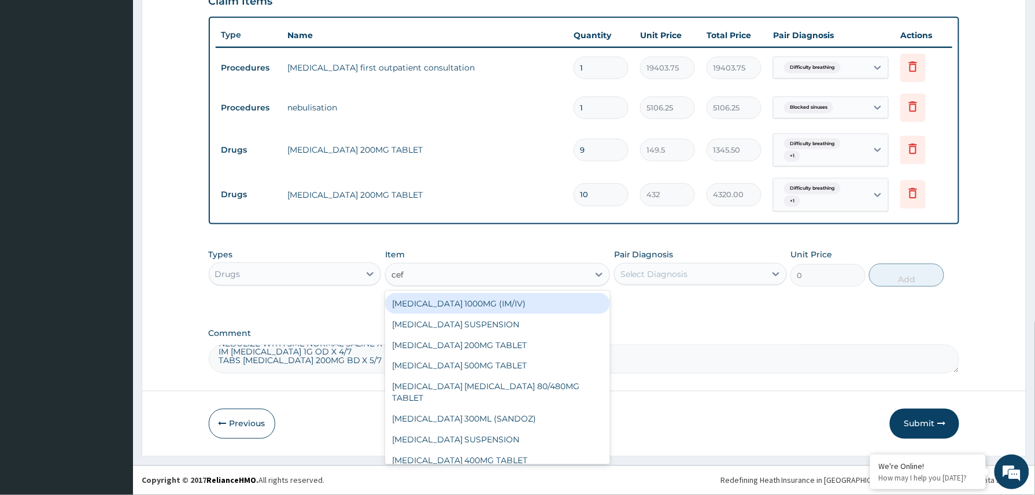
click at [482, 304] on div "[MEDICAL_DATA] 1000MG (IM/IV)" at bounding box center [497, 303] width 225 height 21
type input "2415"
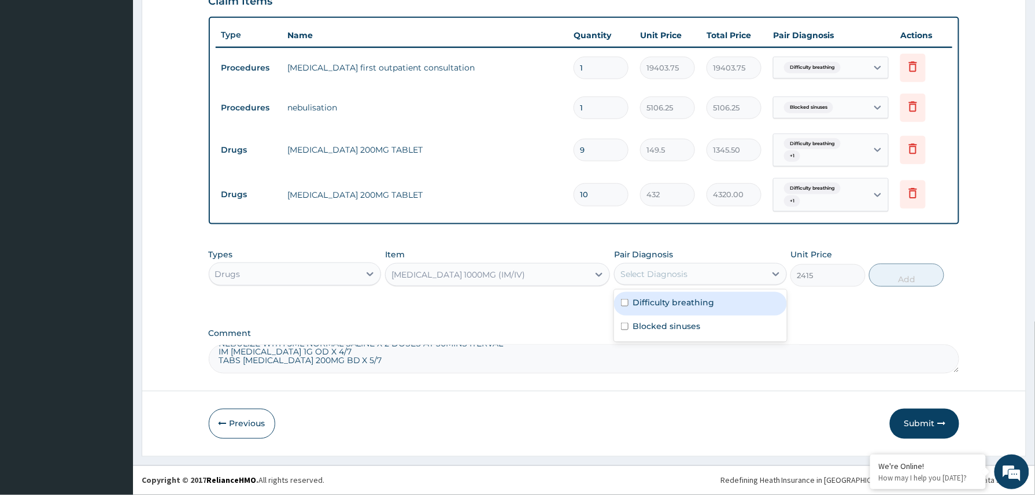
drag, startPoint x: 681, startPoint y: 271, endPoint x: 661, endPoint y: 298, distance: 33.5
click at [682, 272] on div "Select Diagnosis" at bounding box center [654, 274] width 68 height 12
drag, startPoint x: 658, startPoint y: 305, endPoint x: 655, endPoint y: 325, distance: 19.9
click at [658, 308] on div "Difficulty breathing" at bounding box center [700, 304] width 173 height 24
checkbox input "true"
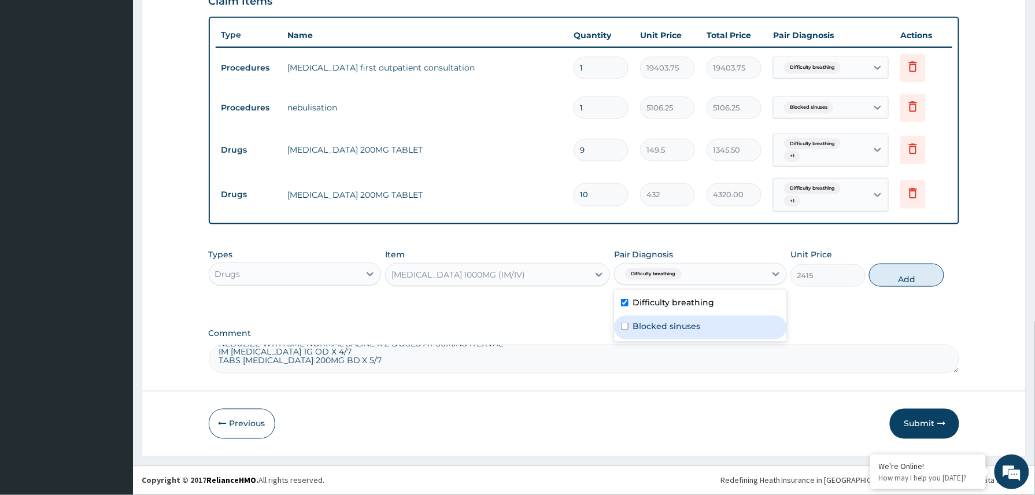
drag, startPoint x: 653, startPoint y: 327, endPoint x: 679, endPoint y: 319, distance: 26.5
click at [653, 327] on label "Blocked sinuses" at bounding box center [667, 326] width 68 height 12
checkbox input "true"
click at [910, 275] on button "Add" at bounding box center [906, 275] width 75 height 23
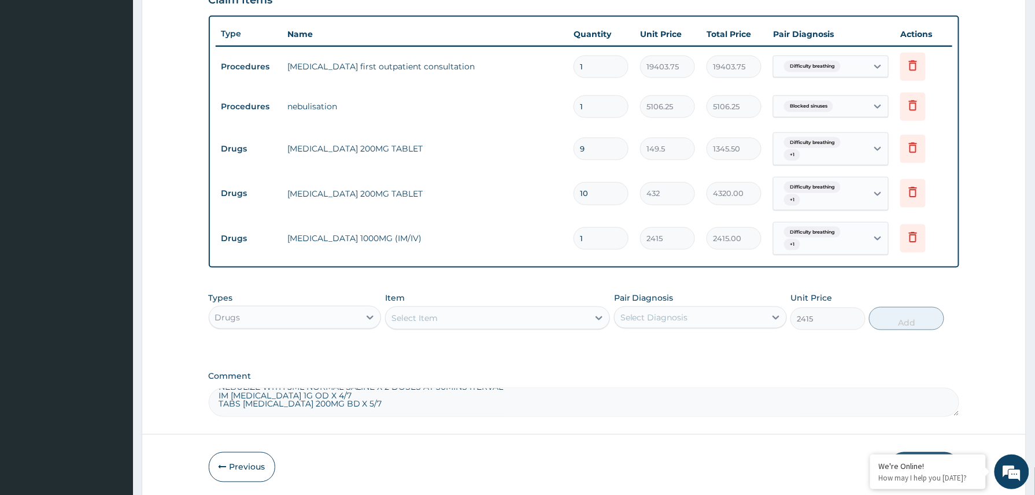
type input "0"
type input "0.00"
type input "4"
type input "9660.00"
type input "4"
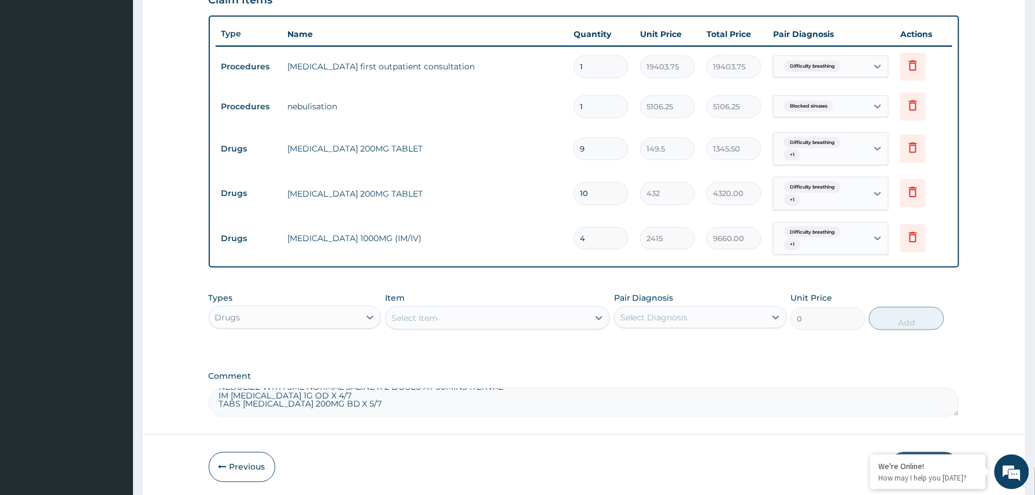
click at [352, 409] on textarea "NEBULIZE WITH 5ML NORMAL SALINE X 2 DOSES AT 30MINS ITERVAL IM [MEDICAL_DATA] 1…" at bounding box center [584, 402] width 751 height 29
type textarea "NEBULIZE WITH 5ML NORMAL SALINE X 2 DOSES AT 30MINS ITERVAL IM [MEDICAL_DATA] 1…"
click at [451, 320] on div "Select Item" at bounding box center [487, 318] width 203 height 18
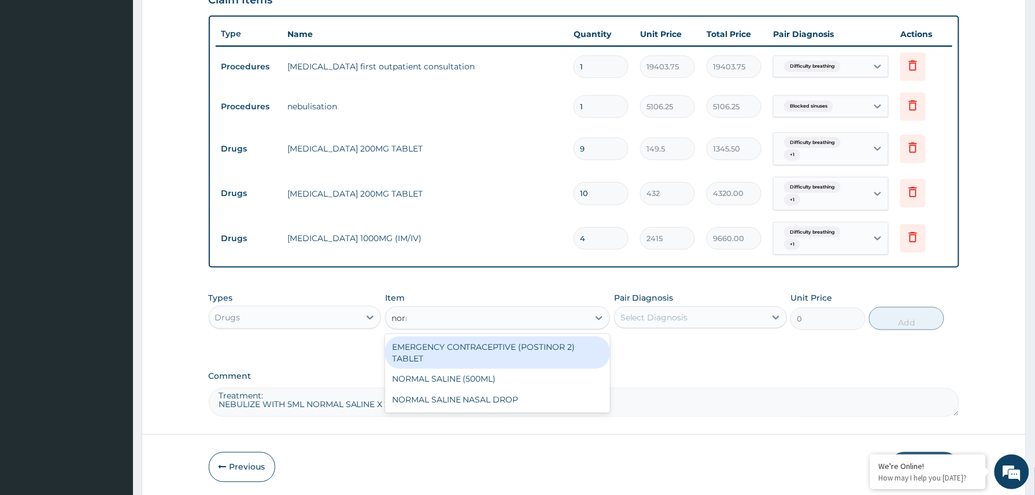
type input "[PERSON_NAME]"
type input "1600"
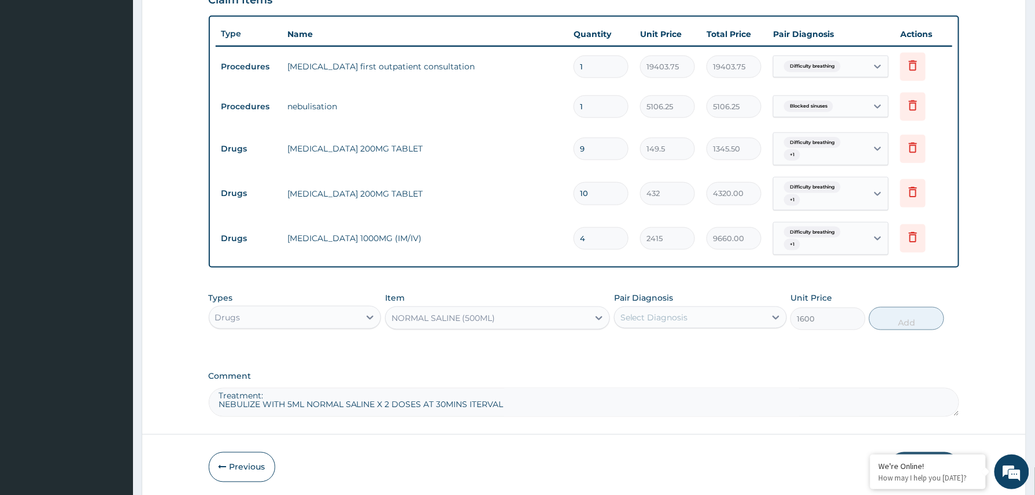
click at [678, 320] on div "Select Diagnosis" at bounding box center [654, 318] width 68 height 12
drag, startPoint x: 658, startPoint y: 346, endPoint x: 661, endPoint y: 363, distance: 17.7
click at [658, 347] on label "Difficulty breathing" at bounding box center [674, 346] width 82 height 12
checkbox input "true"
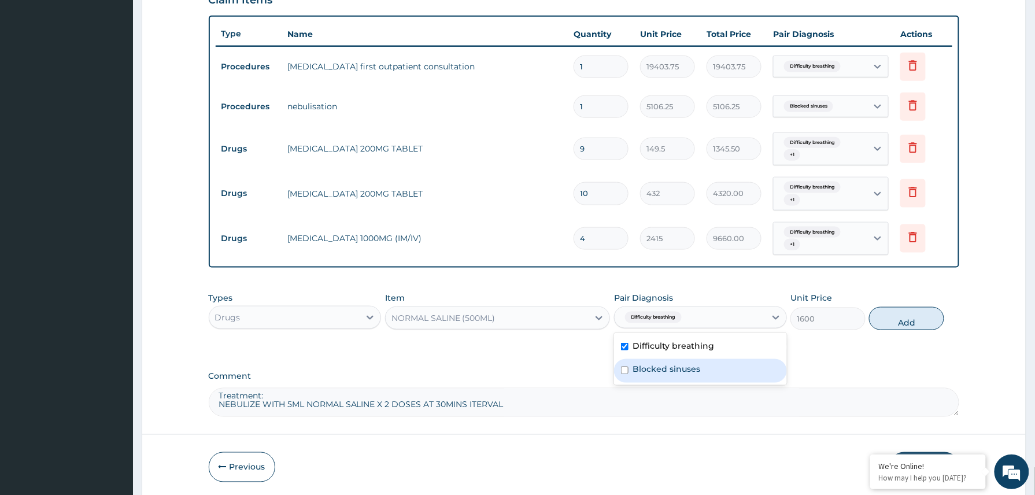
click at [660, 369] on label "Blocked sinuses" at bounding box center [667, 370] width 68 height 12
checkbox input "true"
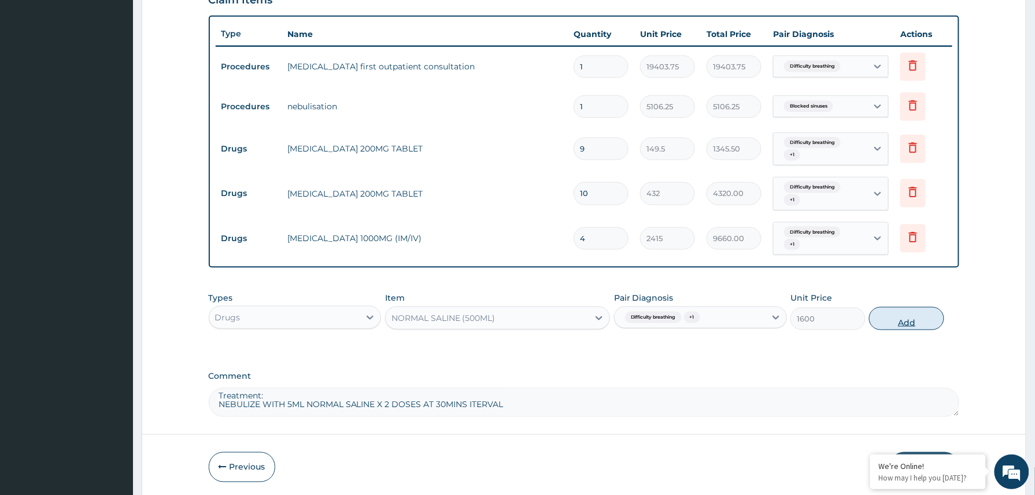
click at [920, 321] on button "Add" at bounding box center [906, 318] width 75 height 23
type input "0"
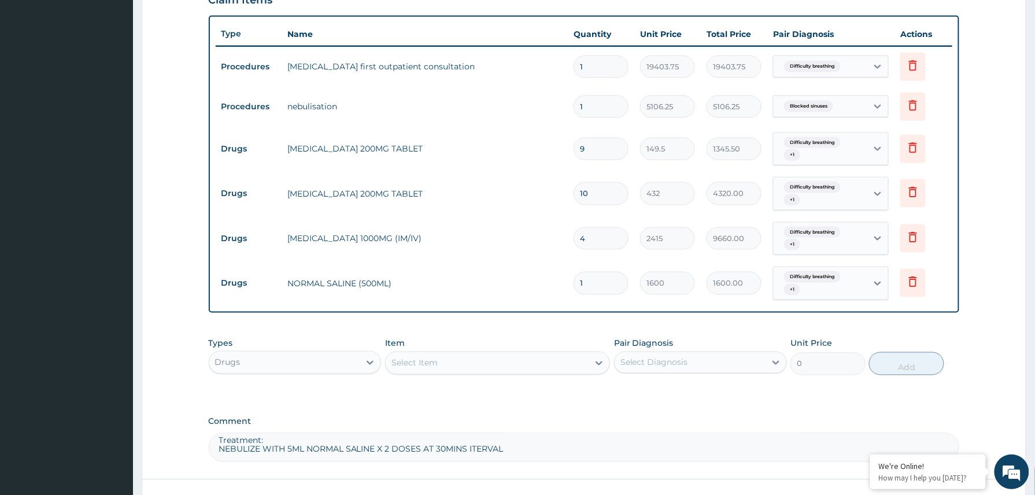
scroll to position [505, 0]
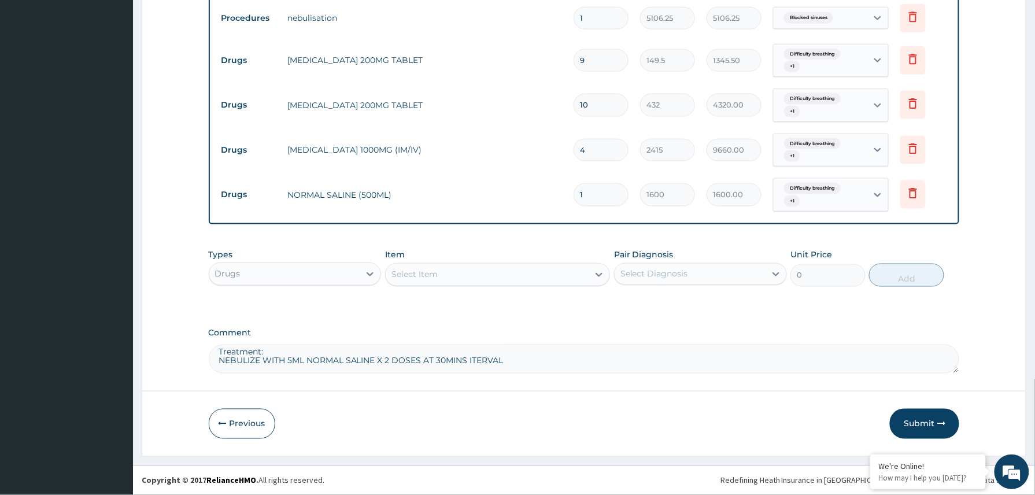
click at [517, 357] on textarea "NEBULIZE WITH 5ML NORMAL SALINE X 2 DOSES AT 30MINS ITERVAL IM CEFTRIAXONE 1G O…" at bounding box center [584, 359] width 751 height 29
type textarea "N"
click at [912, 417] on button "Submit" at bounding box center [924, 424] width 69 height 30
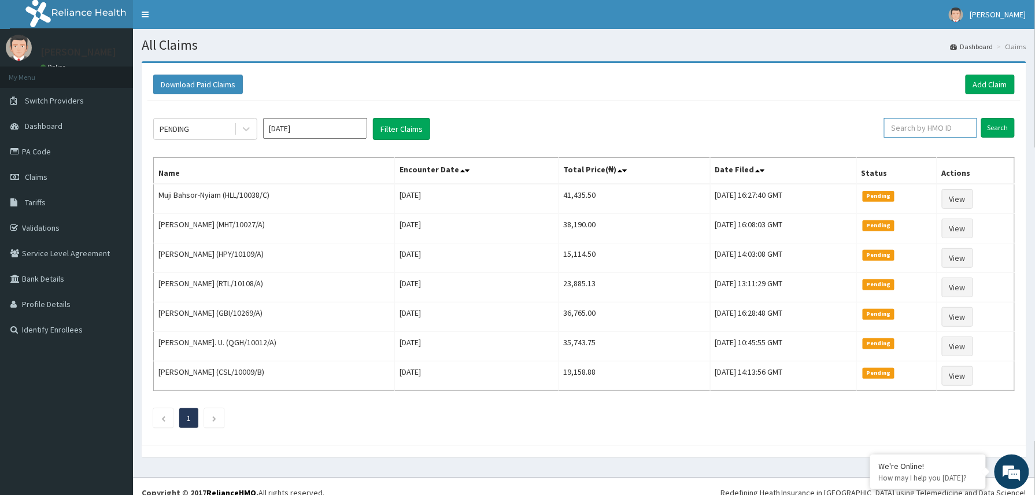
click at [895, 125] on input "text" at bounding box center [930, 128] width 93 height 20
paste input "2507329"
type input "2507329"
drag, startPoint x: 919, startPoint y: 131, endPoint x: 877, endPoint y: 132, distance: 41.6
click at [877, 132] on input "2507329" at bounding box center [911, 128] width 87 height 20
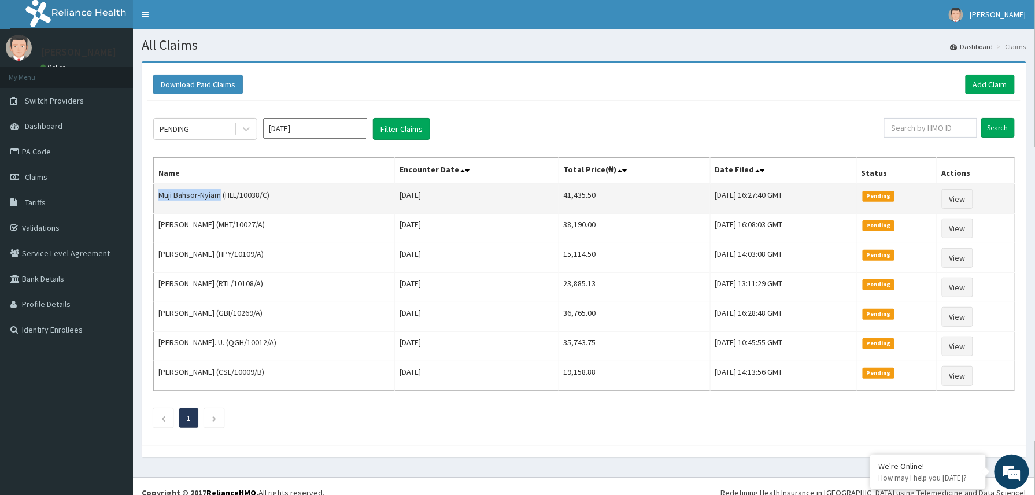
drag, startPoint x: 157, startPoint y: 194, endPoint x: 222, endPoint y: 195, distance: 64.7
click at [222, 195] on td "Muji Bahsor-Nyiam (HLL/10038/C)" at bounding box center [274, 199] width 241 height 30
copy td "[PERSON_NAME]-Nyiam"
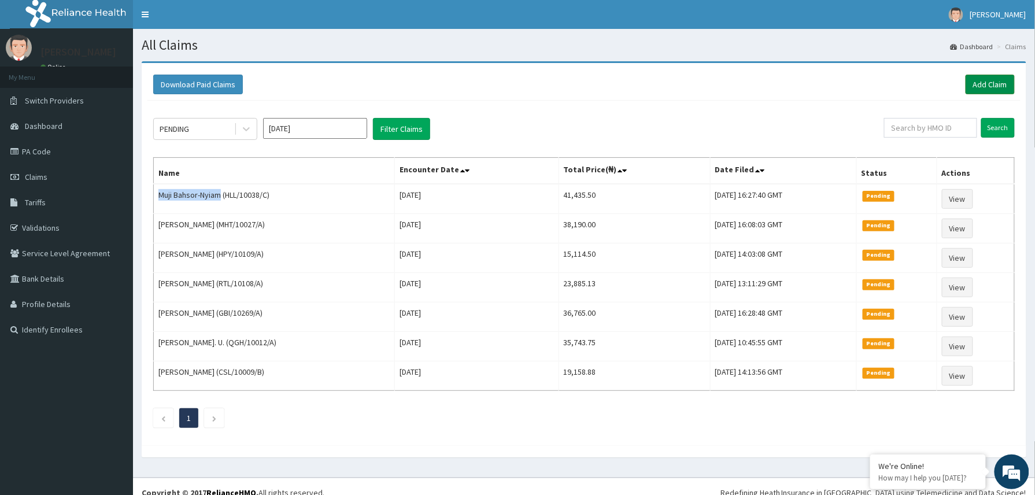
click at [992, 87] on link "Add Claim" at bounding box center [989, 85] width 49 height 20
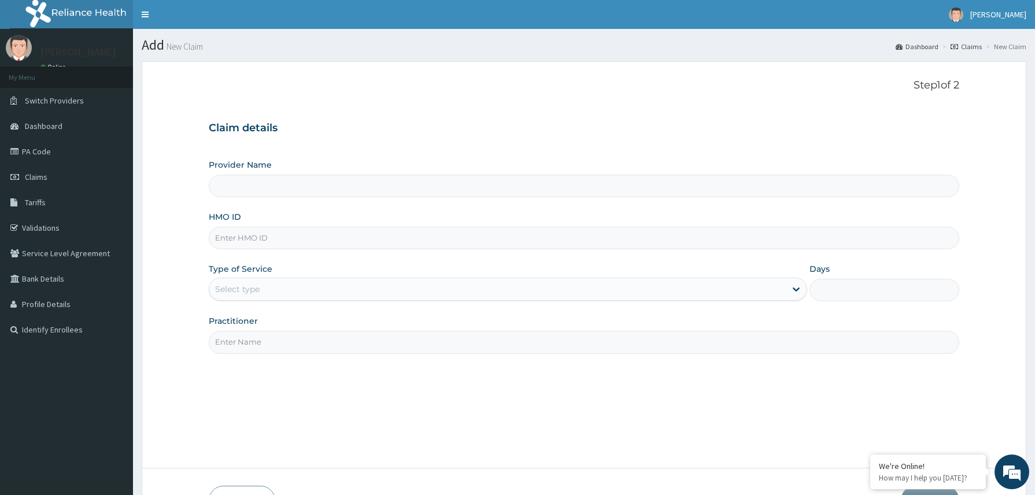
type input "Reliance Family Clinics (RFC) - [GEOGRAPHIC_DATA]"
click at [260, 236] on input "HMO ID" at bounding box center [584, 238] width 751 height 23
paste input "2408531"
type input "2408531"
drag, startPoint x: 260, startPoint y: 239, endPoint x: 199, endPoint y: 243, distance: 60.8
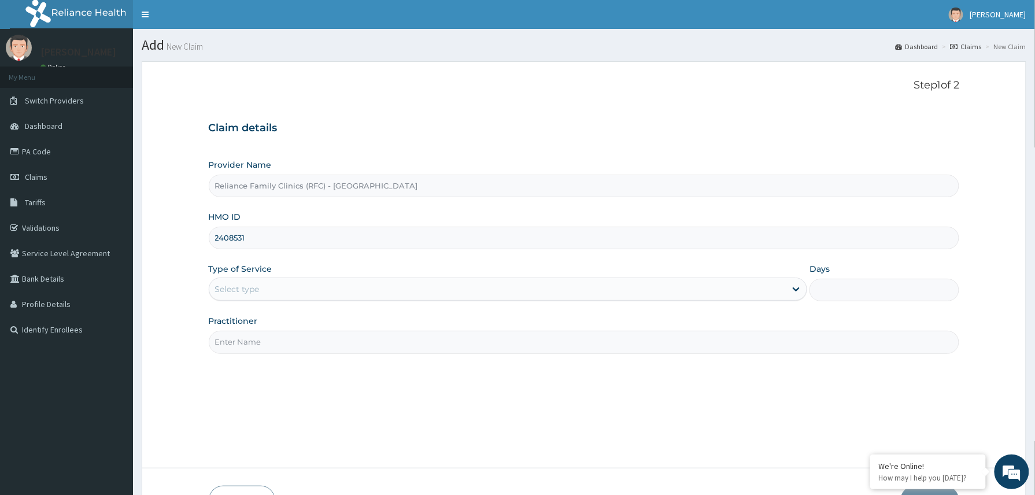
click at [202, 243] on form "Step 1 of 2 Claim details Provider Name Reliance Family Clinics (RFC) - Abuja H…" at bounding box center [584, 297] width 884 height 472
paste input "NIT/10025/A"
type input "NIT/10025/A"
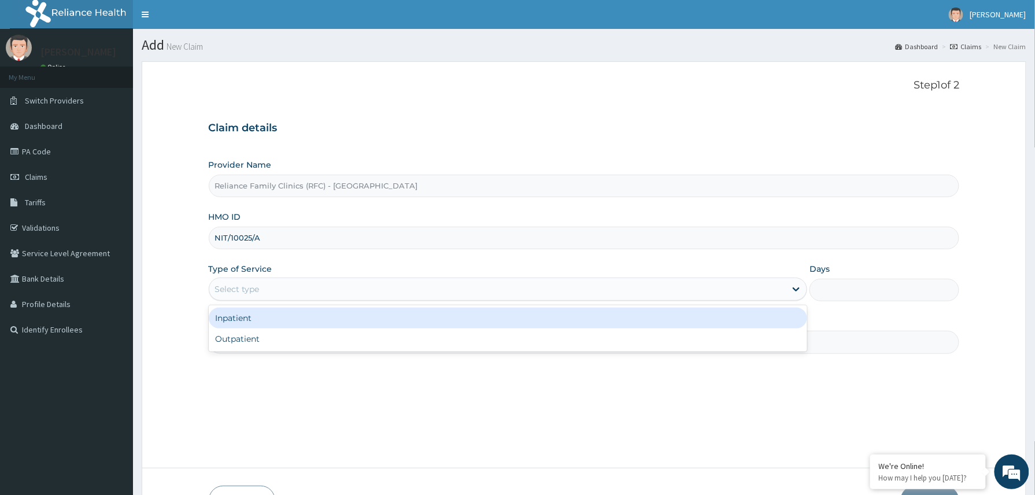
drag, startPoint x: 278, startPoint y: 280, endPoint x: 274, endPoint y: 319, distance: 39.5
click at [278, 280] on div "Select type" at bounding box center [508, 288] width 599 height 23
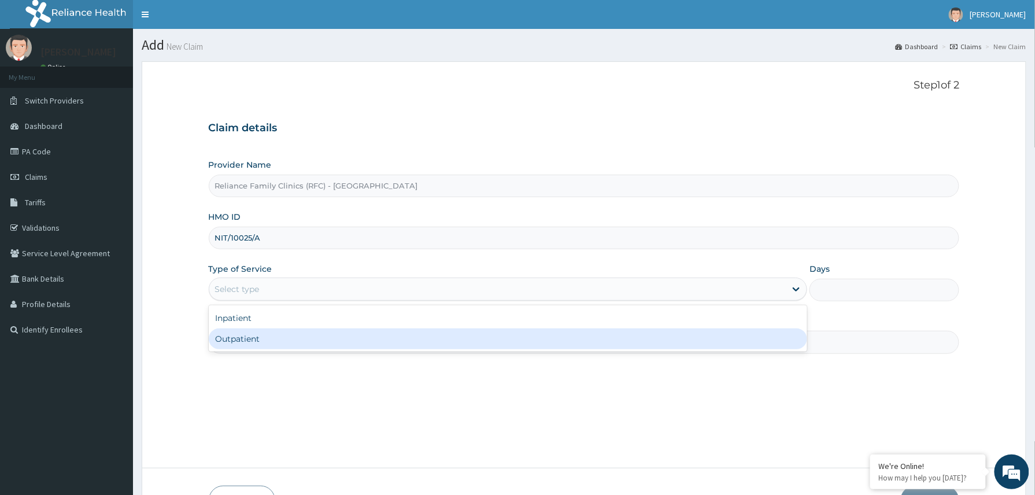
click at [250, 349] on div "Outpatient" at bounding box center [508, 338] width 599 height 21
type input "1"
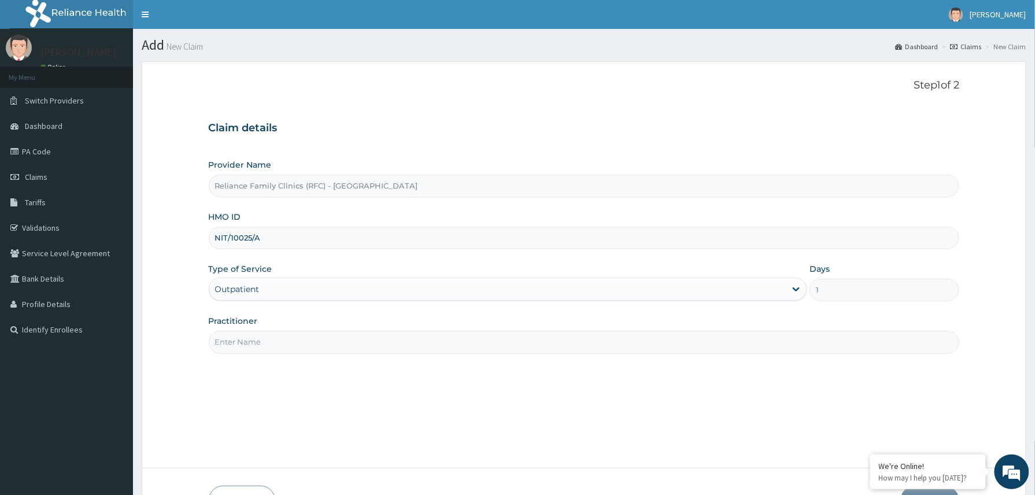
click at [269, 342] on input "Practitioner" at bounding box center [584, 342] width 751 height 23
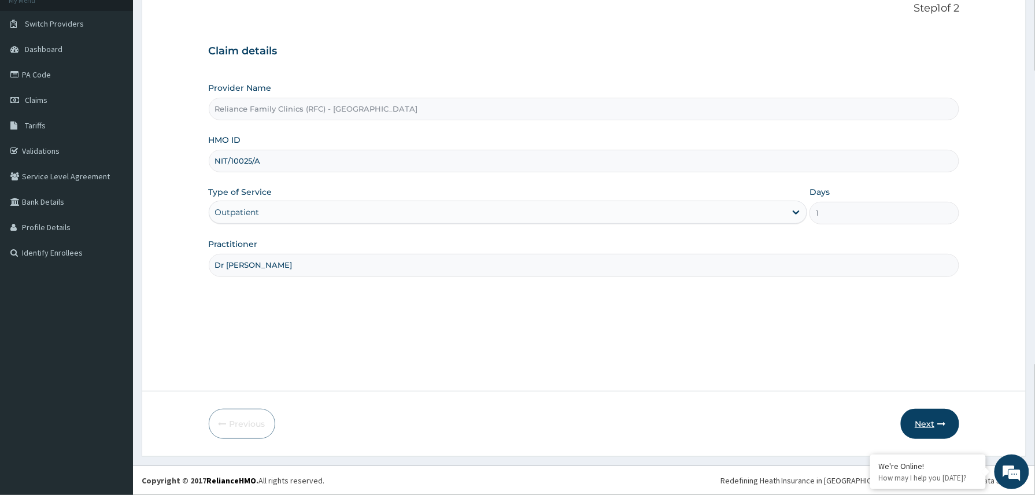
type input "Dr Winifred"
click at [930, 424] on button "Next" at bounding box center [930, 424] width 58 height 30
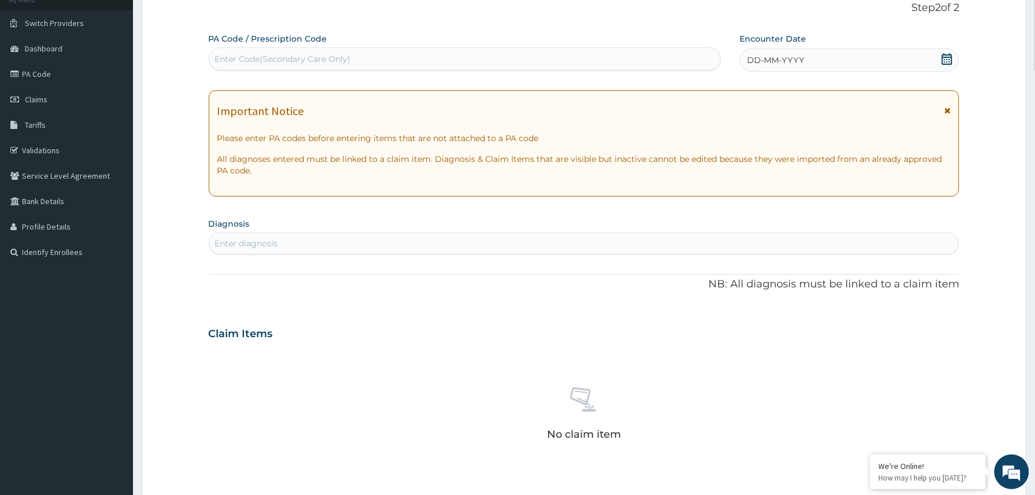
click at [319, 51] on div "Enter Code(Secondary Care Only)" at bounding box center [465, 59] width 512 height 18
paste input "PA/9F1646"
type input "PA/9F1646"
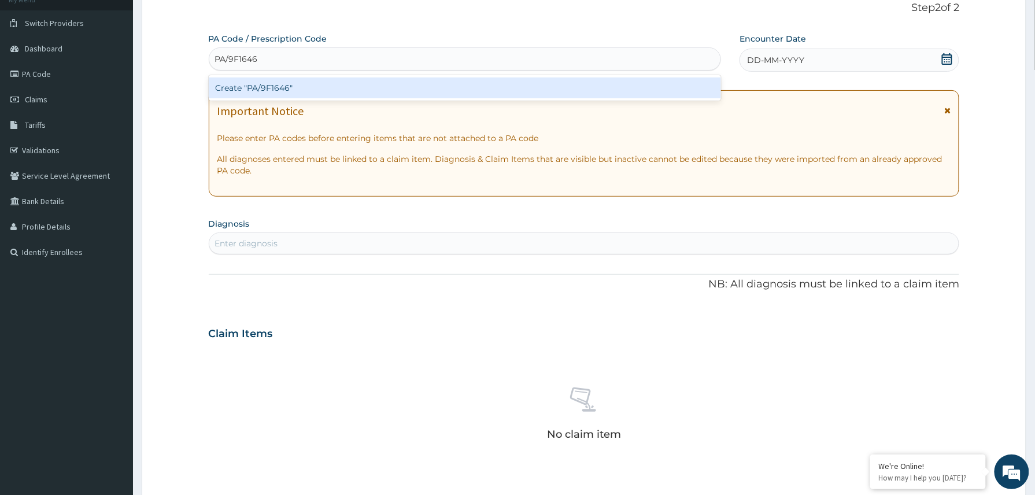
click at [295, 87] on div "Create "PA/9F1646"" at bounding box center [465, 87] width 513 height 21
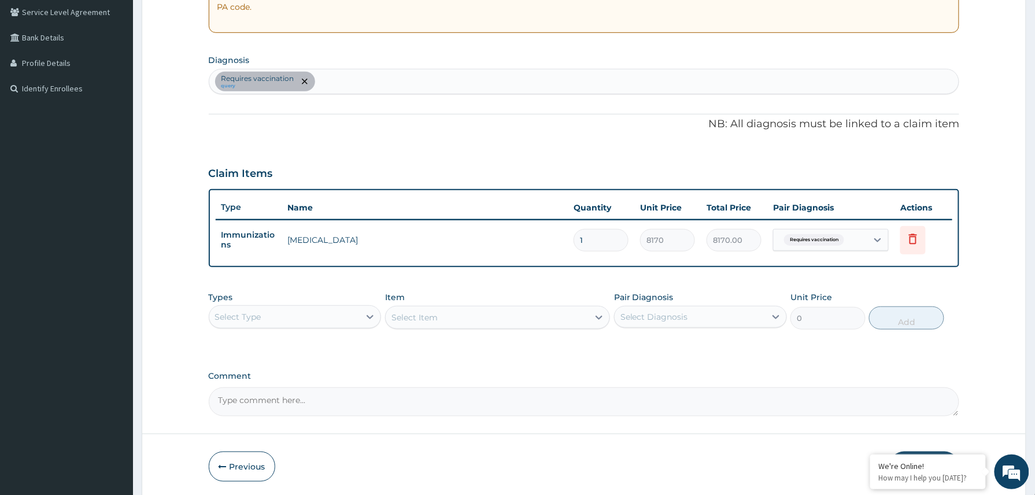
scroll to position [284, 0]
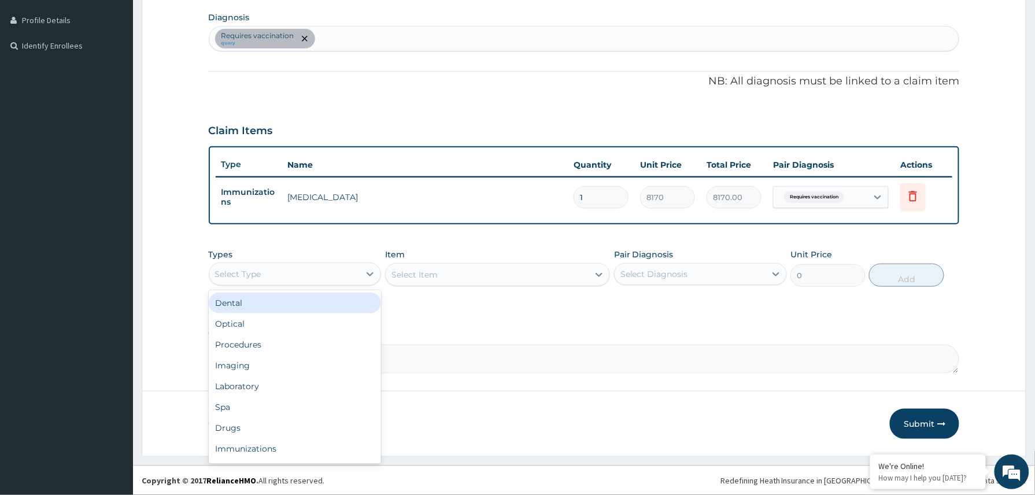
click at [343, 272] on div "Select Type" at bounding box center [284, 274] width 151 height 18
click at [264, 341] on div "Procedures" at bounding box center [295, 344] width 173 height 21
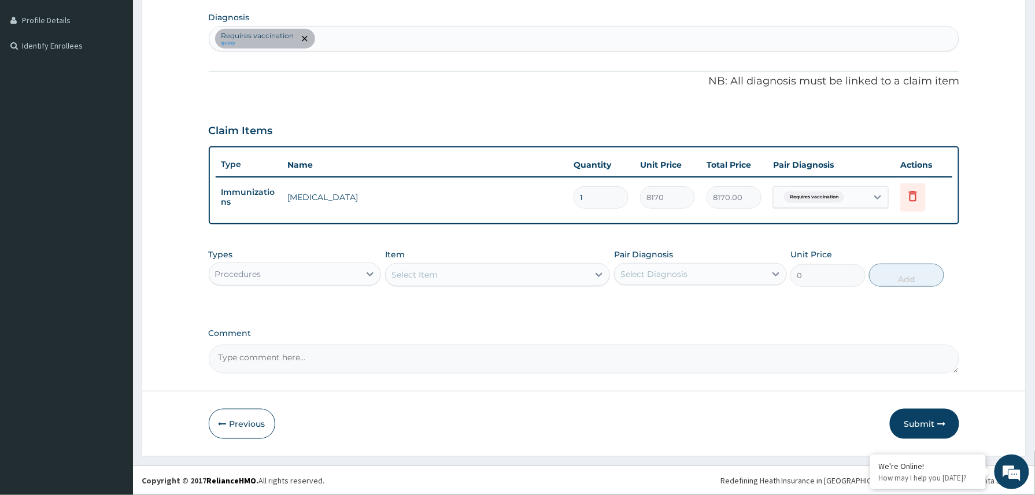
click at [438, 267] on div "Select Item" at bounding box center [487, 274] width 203 height 18
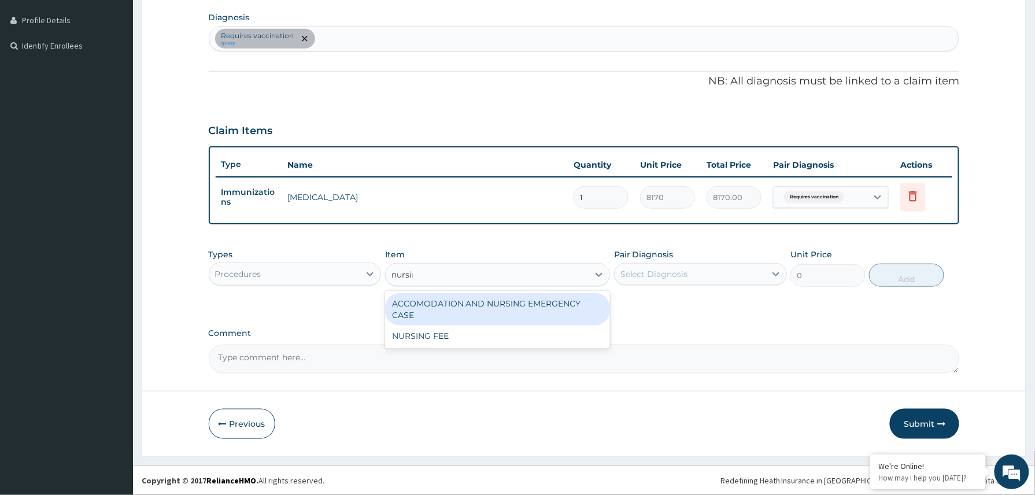
type input "nursing"
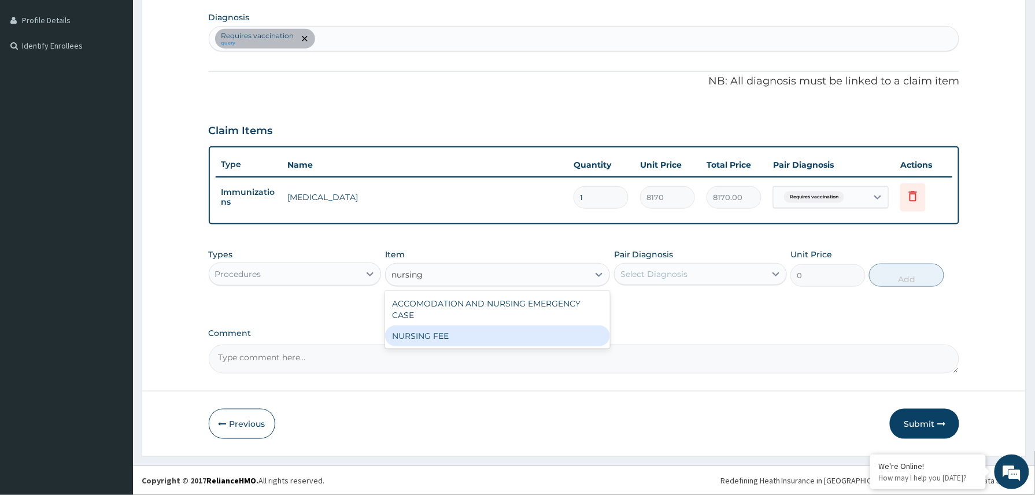
drag, startPoint x: 442, startPoint y: 334, endPoint x: 553, endPoint y: 287, distance: 120.7
click at [454, 335] on div "NURSING FEE" at bounding box center [497, 335] width 225 height 21
type input "1500"
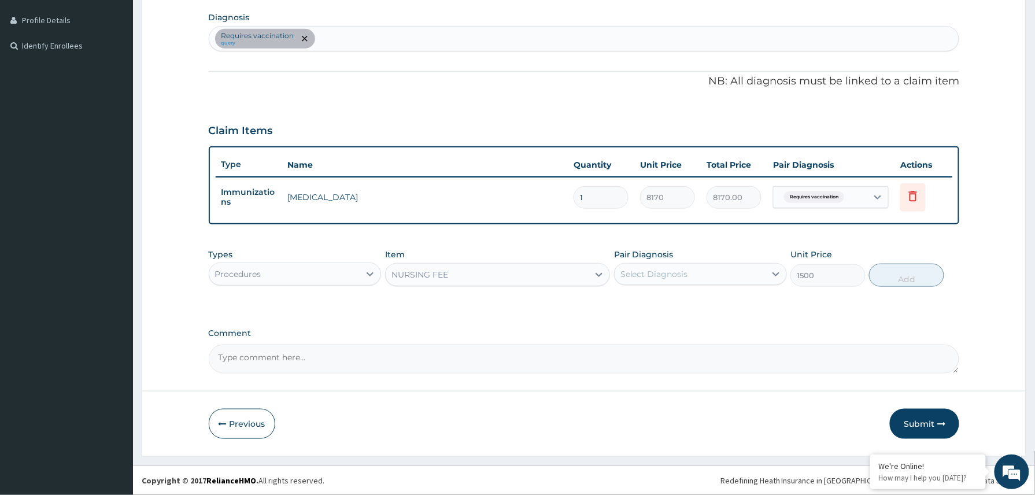
click at [668, 276] on div "Select Diagnosis" at bounding box center [654, 274] width 68 height 12
drag, startPoint x: 664, startPoint y: 306, endPoint x: 769, endPoint y: 291, distance: 105.6
click at [673, 306] on label "Requires vaccination" at bounding box center [676, 303] width 87 height 12
checkbox input "true"
click at [886, 280] on button "Add" at bounding box center [906, 275] width 75 height 23
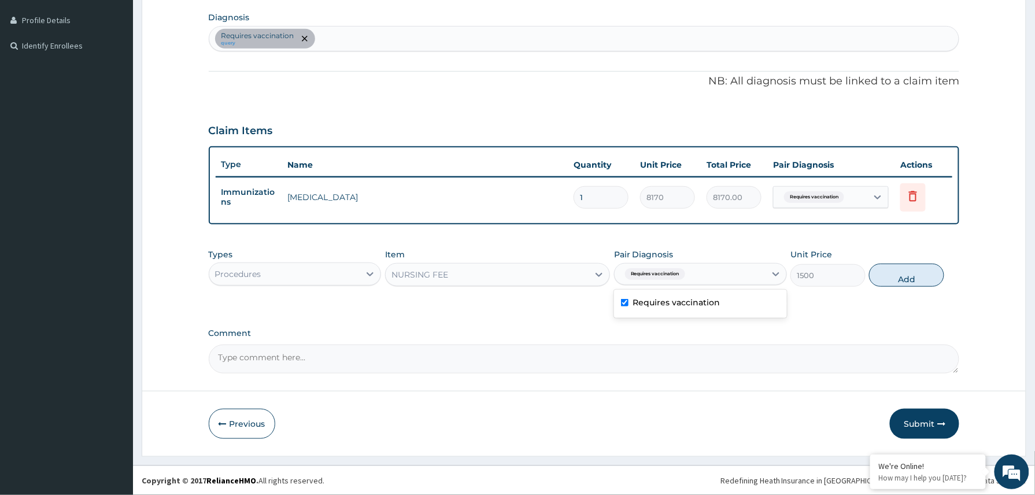
type input "0"
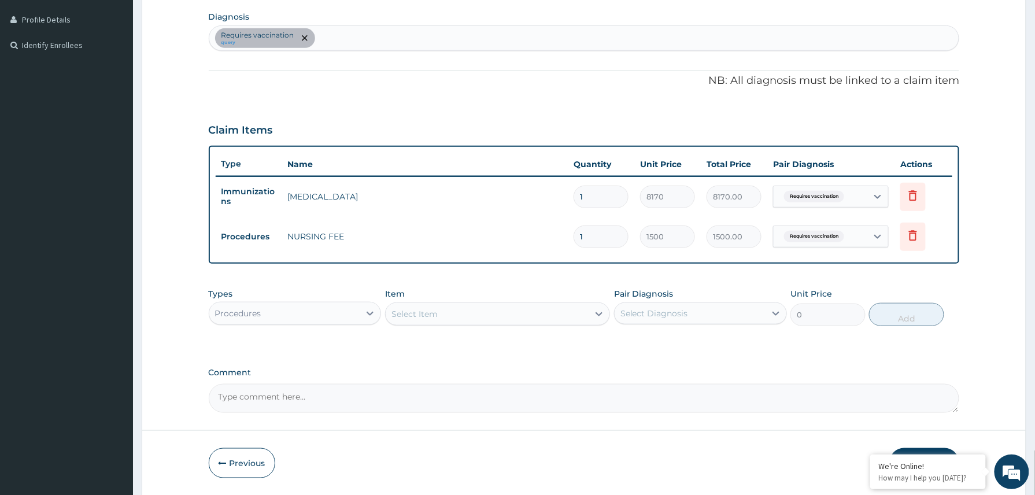
click at [920, 451] on button "Submit" at bounding box center [924, 463] width 69 height 30
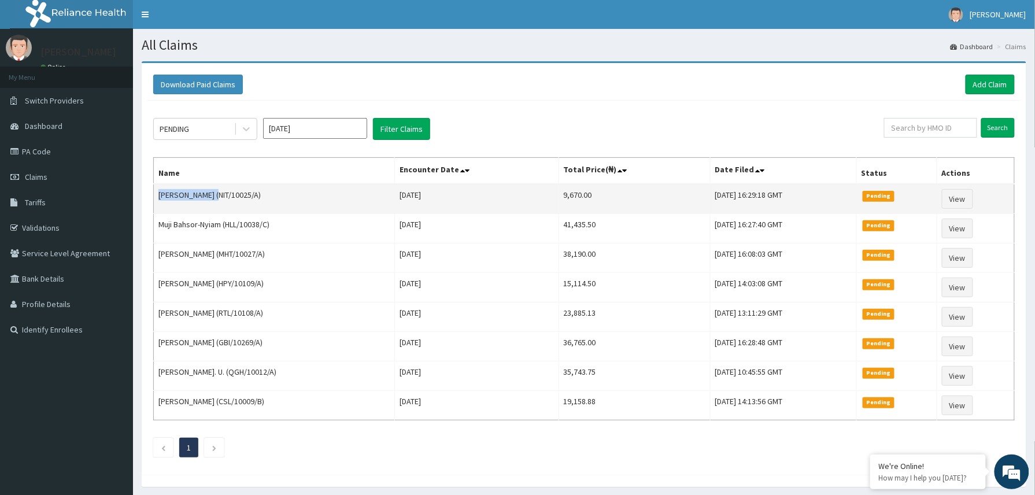
drag, startPoint x: 158, startPoint y: 197, endPoint x: 208, endPoint y: 198, distance: 50.3
click at [208, 198] on td "[PERSON_NAME] (NIT/10025/A)" at bounding box center [274, 199] width 241 height 30
copy td "[PERSON_NAME]"
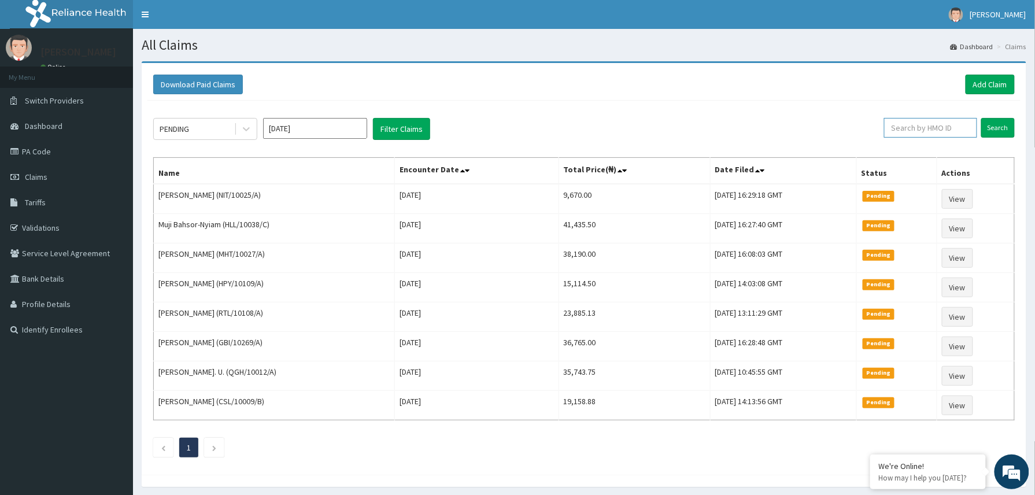
click at [898, 135] on input "text" at bounding box center [930, 128] width 93 height 20
paste input "ANS/10116/A"
type input "ANS/10116/A"
click at [993, 131] on input "Search" at bounding box center [998, 128] width 34 height 20
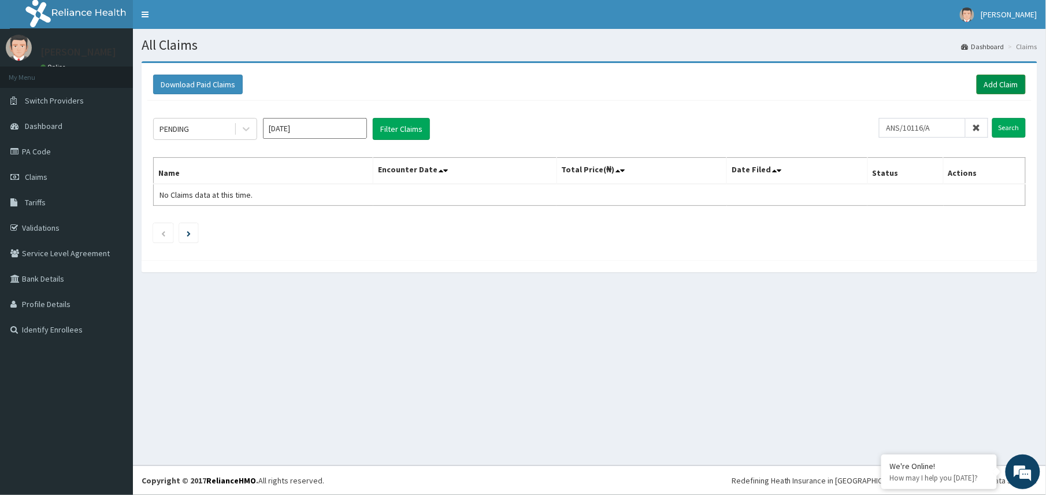
click at [1006, 83] on link "Add Claim" at bounding box center [1001, 85] width 49 height 20
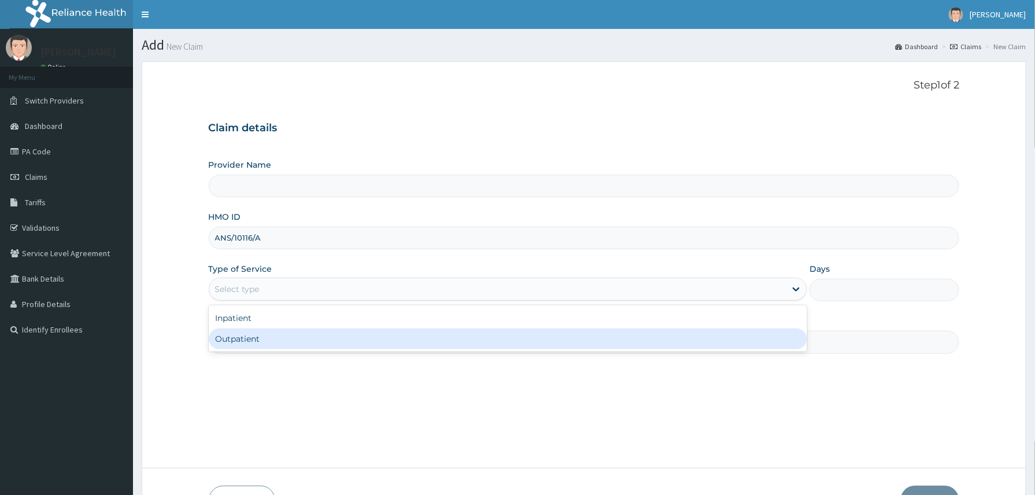
click at [257, 340] on div "Outpatient" at bounding box center [508, 338] width 599 height 21
type input "1"
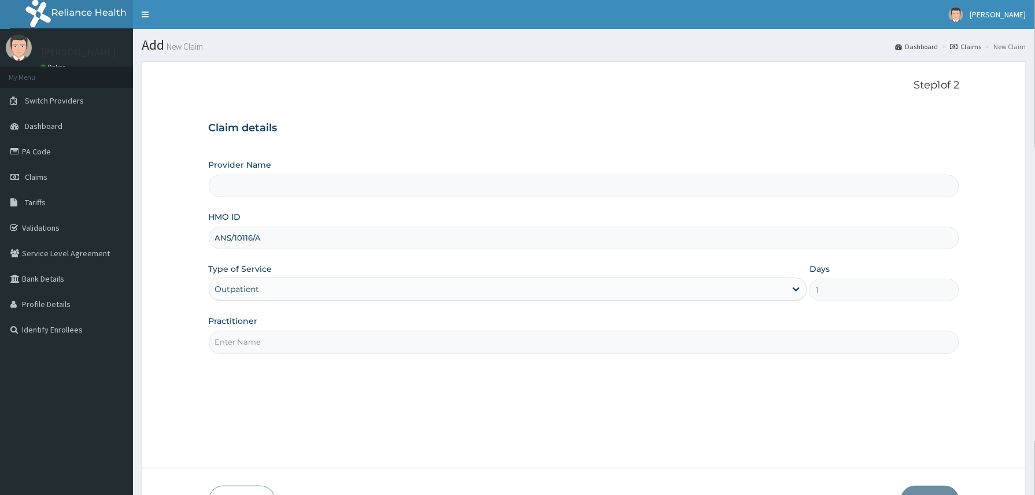
click at [273, 342] on input "Practitioner" at bounding box center [584, 342] width 751 height 23
type input "D"
type input "Reliance Family Clinics (RFC) - [GEOGRAPHIC_DATA]"
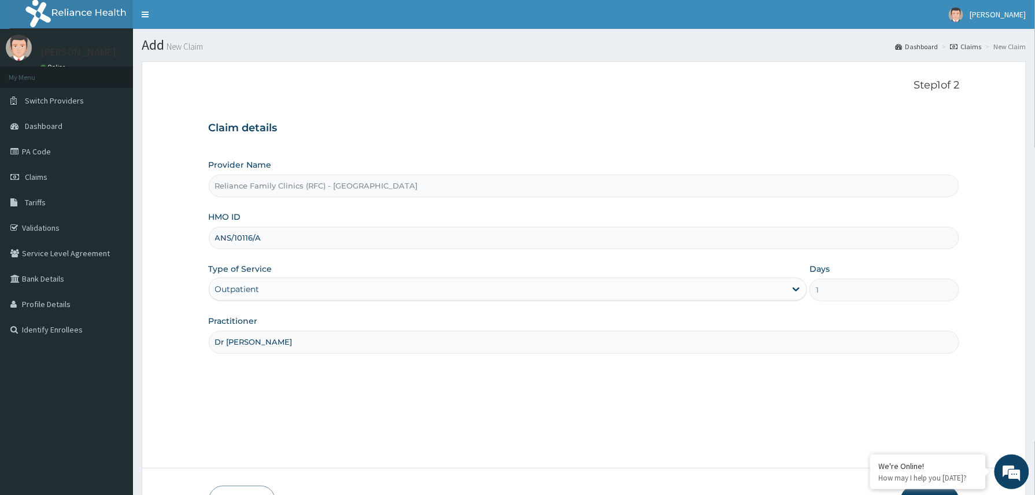
scroll to position [77, 0]
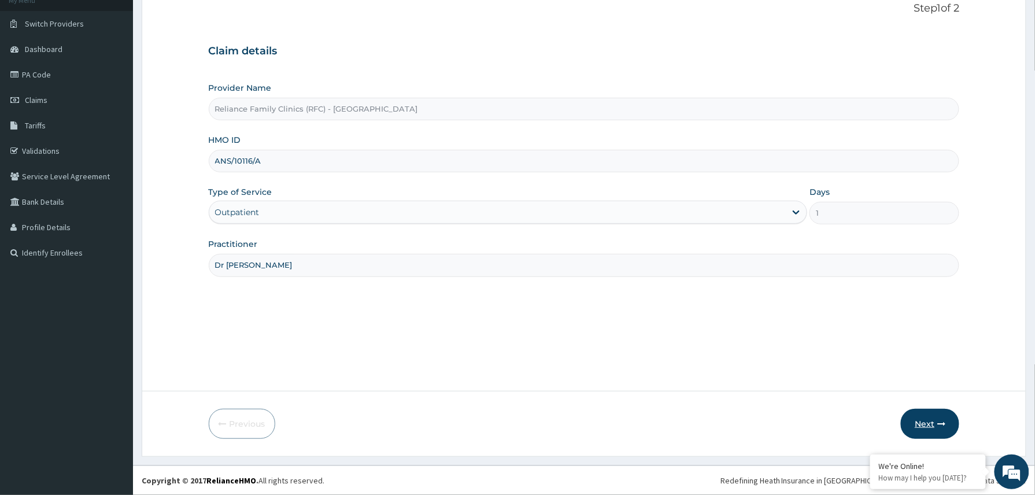
type input "Dr [PERSON_NAME]"
click at [931, 416] on button "Next" at bounding box center [930, 424] width 58 height 30
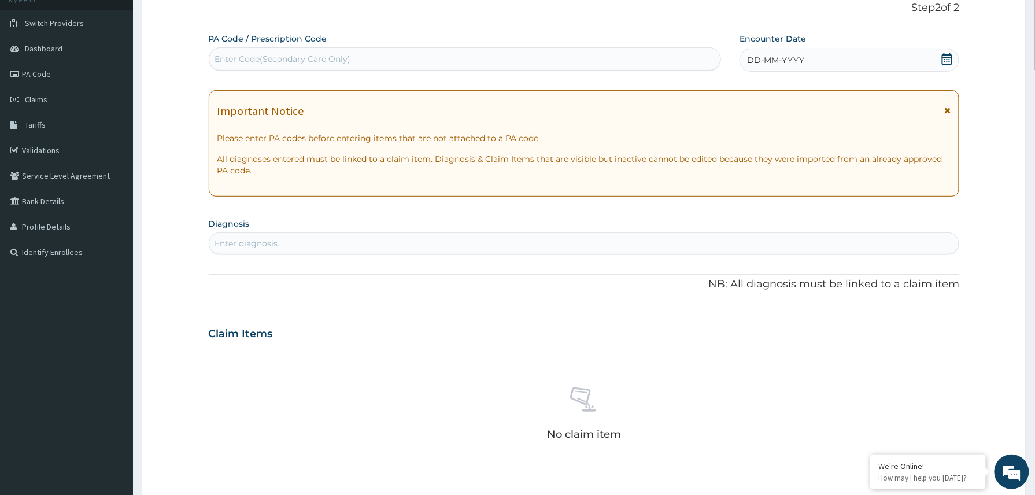
click at [828, 54] on div "DD-MM-YYYY" at bounding box center [849, 60] width 220 height 23
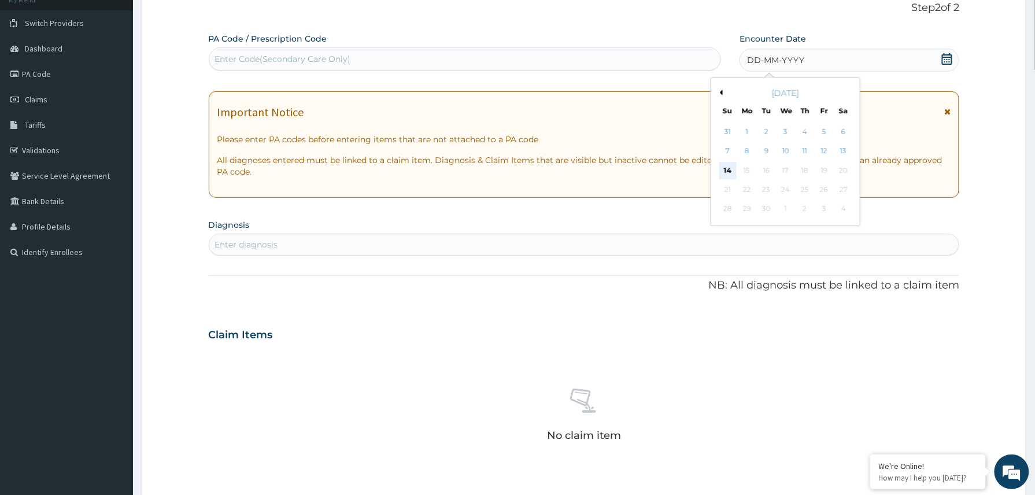
click at [727, 172] on div "14" at bounding box center [727, 170] width 17 height 17
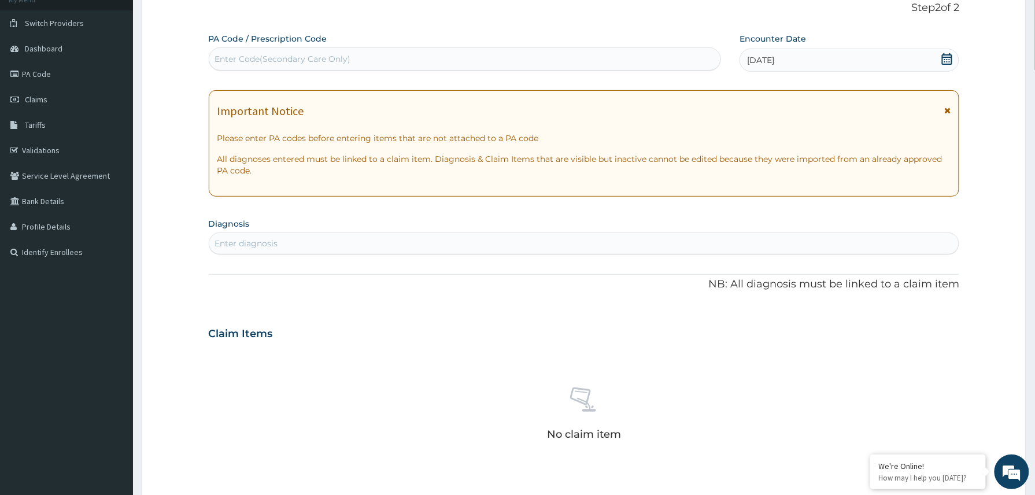
scroll to position [0, 0]
click at [367, 243] on div "Enter diagnosis" at bounding box center [584, 243] width 750 height 18
type input "ear ache"
click at [253, 278] on p "Pain of ear , Ear ache , [MEDICAL_DATA] , [GEOGRAPHIC_DATA]" at bounding box center [308, 282] width 185 height 8
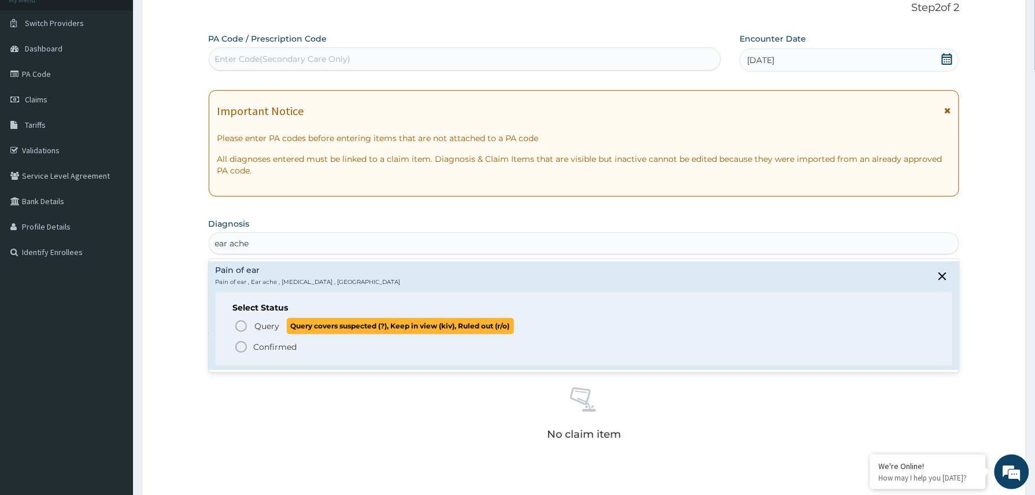
click at [275, 327] on span "Query" at bounding box center [267, 326] width 25 height 12
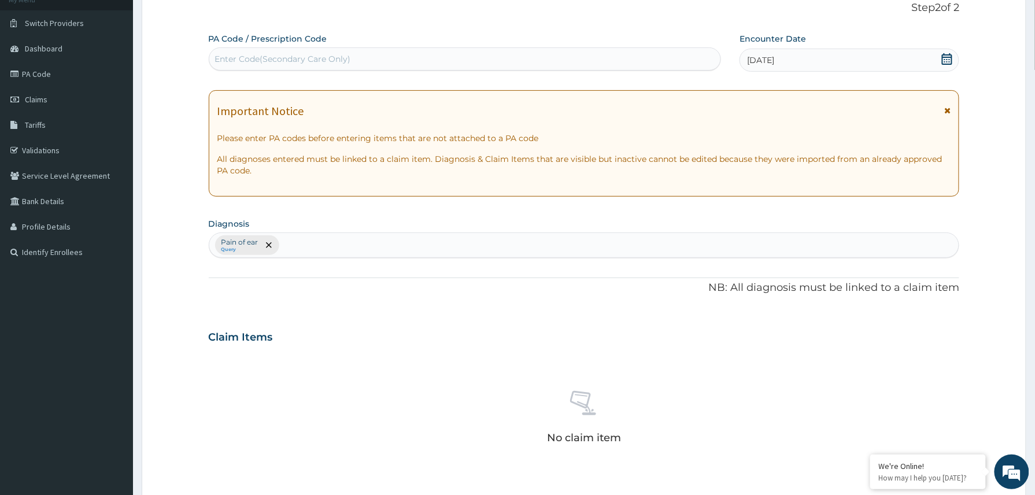
drag, startPoint x: 842, startPoint y: 62, endPoint x: 839, endPoint y: 75, distance: 12.9
click at [842, 64] on div "[DATE]" at bounding box center [849, 60] width 220 height 23
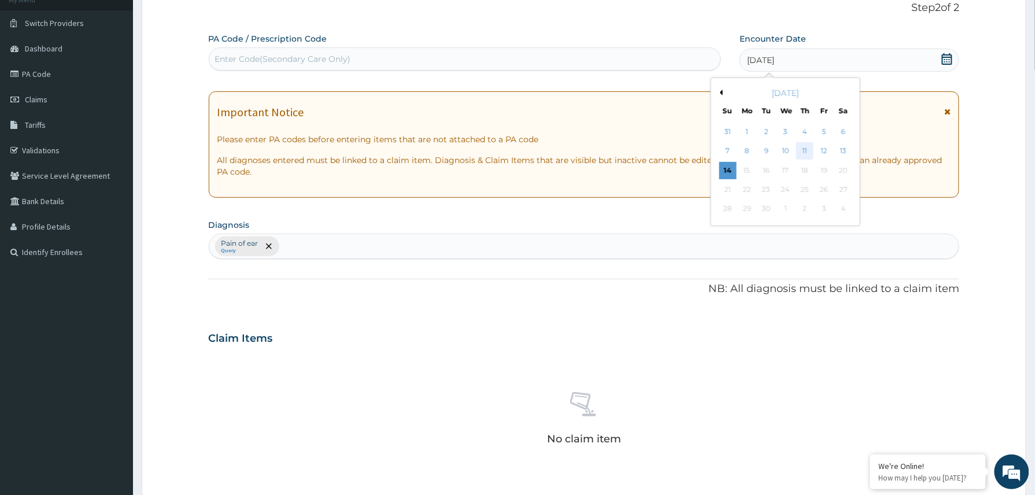
click at [808, 153] on div "11" at bounding box center [804, 151] width 17 height 17
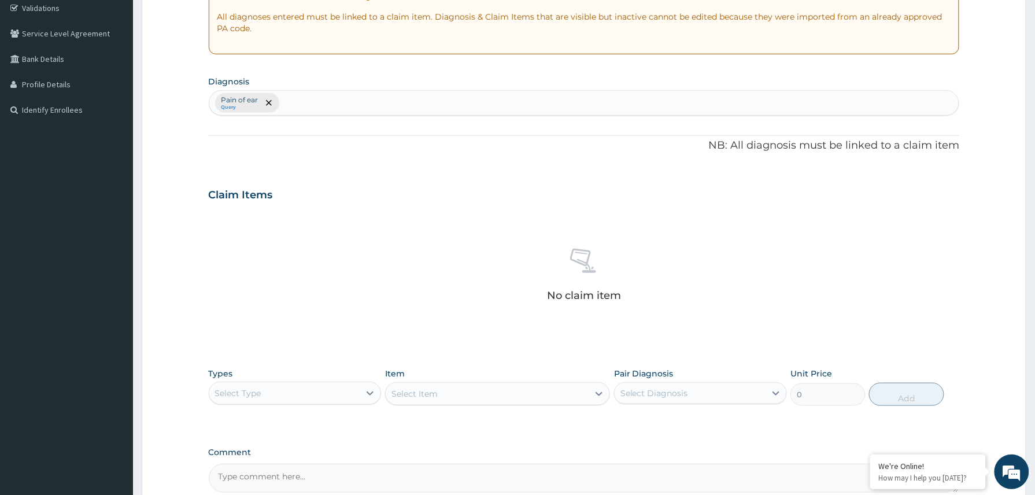
scroll to position [341, 0]
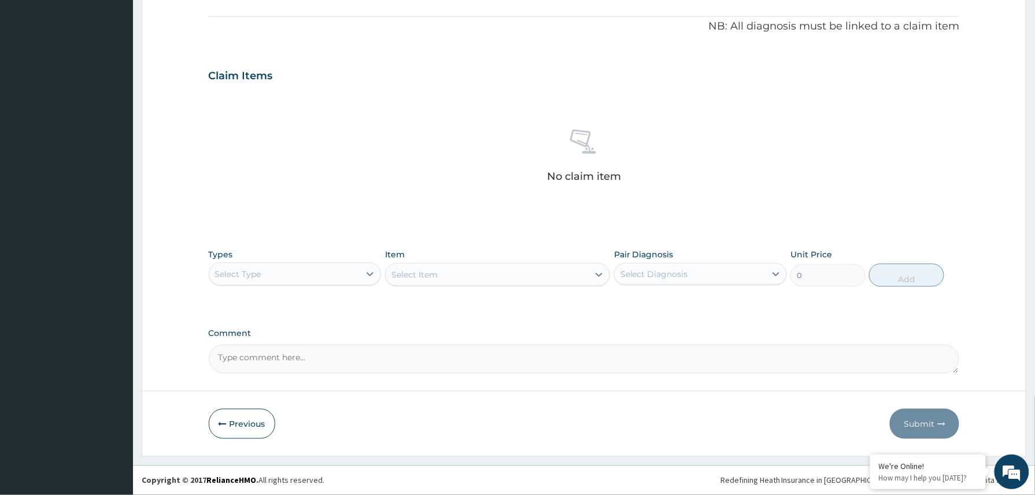
click at [350, 269] on div "Select Type" at bounding box center [284, 274] width 151 height 18
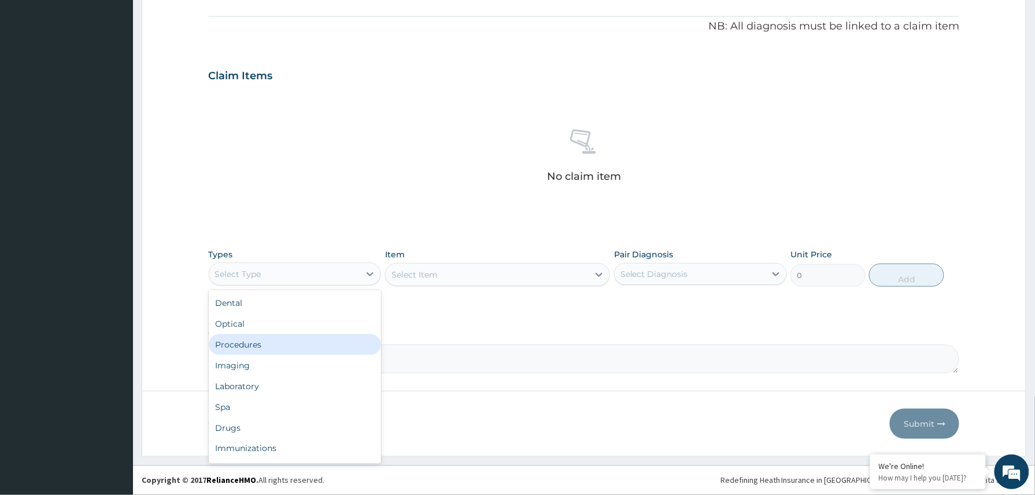
drag, startPoint x: 280, startPoint y: 343, endPoint x: 269, endPoint y: 349, distance: 12.4
click at [277, 346] on div "Procedures" at bounding box center [295, 344] width 173 height 21
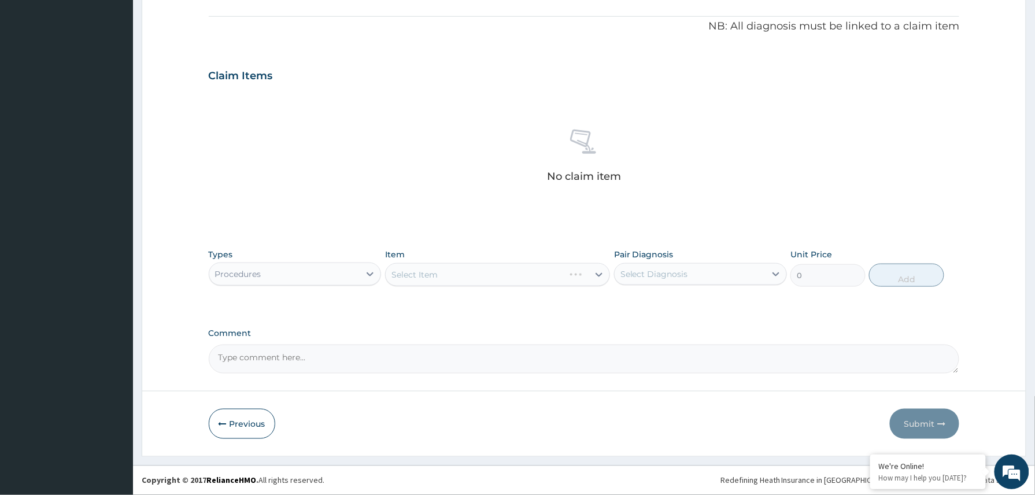
click at [451, 276] on div "Select Item" at bounding box center [497, 274] width 225 height 23
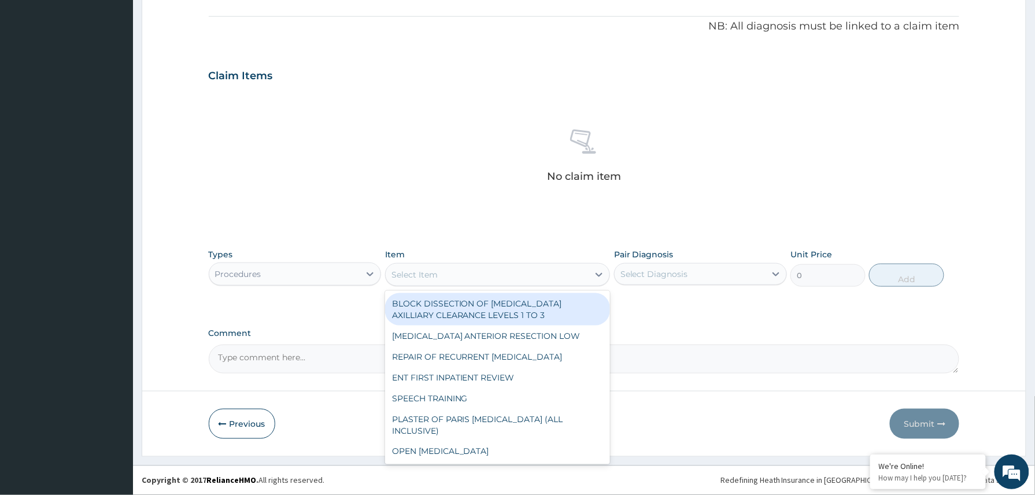
click at [451, 276] on div "Select Item" at bounding box center [487, 274] width 203 height 18
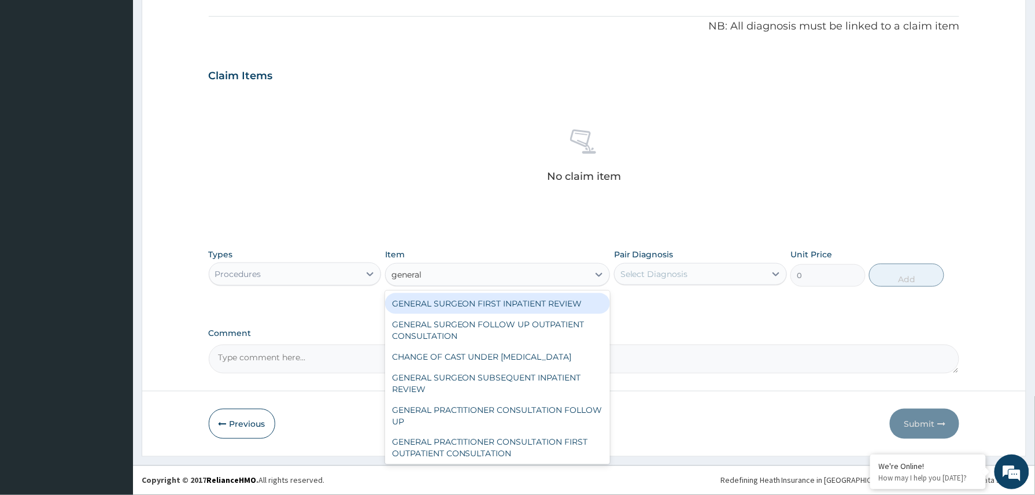
type input "general p"
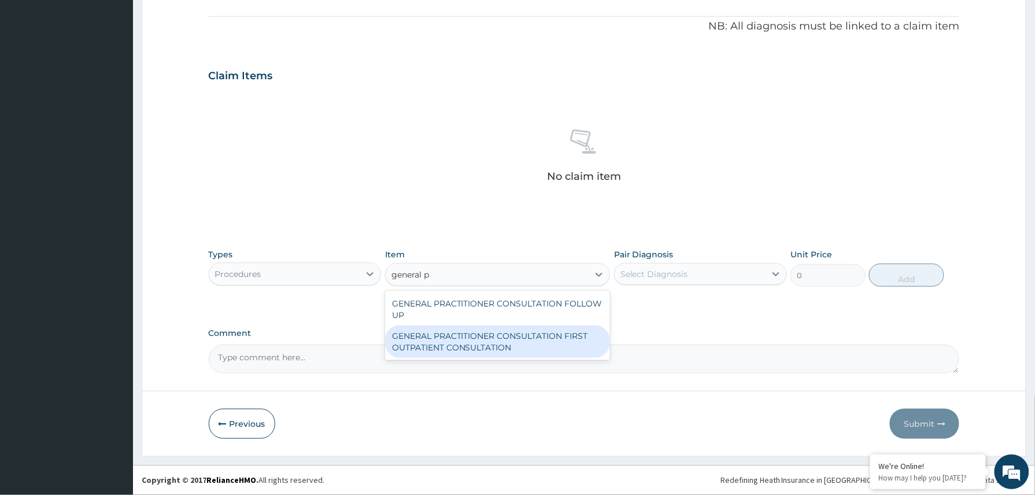
click at [475, 334] on div "GENERAL PRACTITIONER CONSULTATION FIRST OUTPATIENT CONSULTATION" at bounding box center [497, 341] width 225 height 32
type input "3370.125"
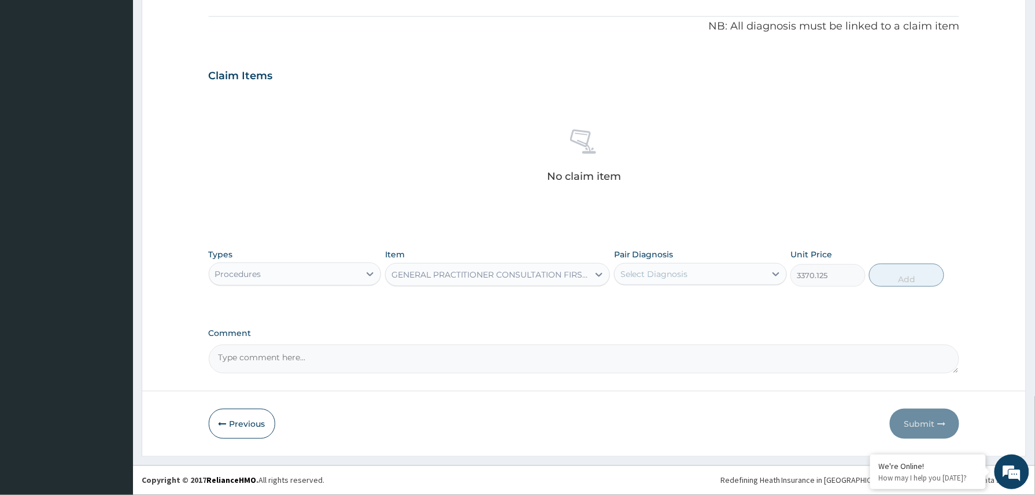
click at [683, 274] on div "Select Diagnosis" at bounding box center [654, 274] width 68 height 12
drag, startPoint x: 671, startPoint y: 305, endPoint x: 761, endPoint y: 294, distance: 90.9
click at [674, 306] on label "Pain of ear" at bounding box center [655, 303] width 45 height 12
checkbox input "true"
click at [904, 271] on button "Add" at bounding box center [906, 275] width 75 height 23
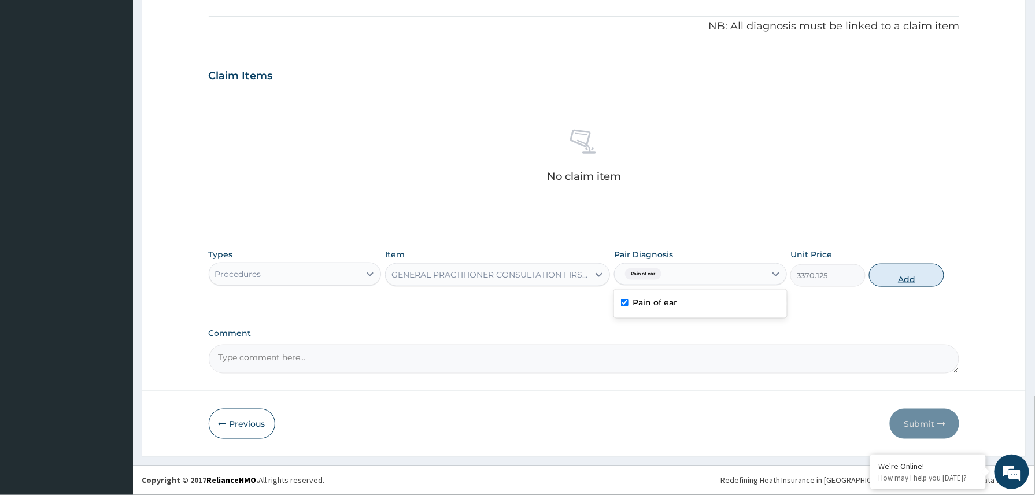
type input "0"
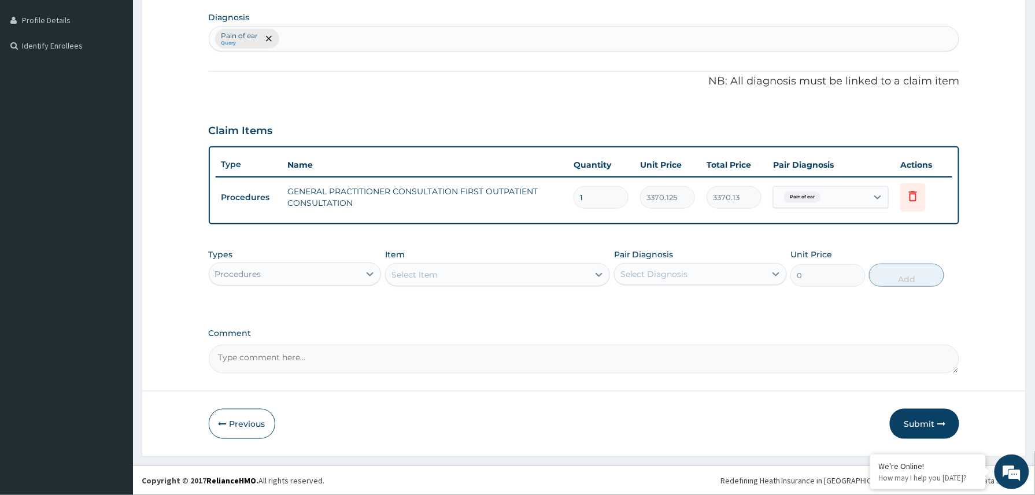
scroll to position [284, 0]
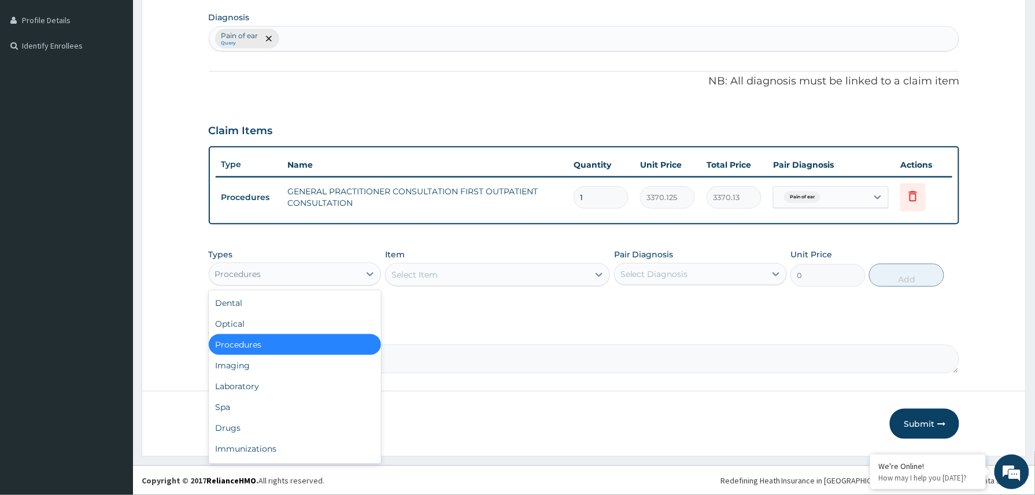
click at [327, 272] on div "Procedures" at bounding box center [284, 274] width 151 height 18
click at [247, 431] on div "Drugs" at bounding box center [295, 427] width 173 height 21
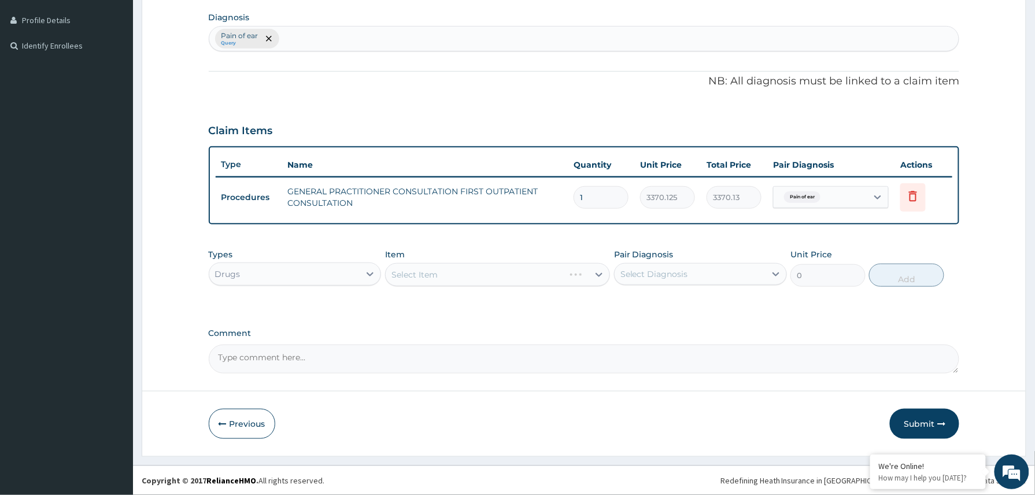
click at [267, 356] on textarea "Comment" at bounding box center [584, 359] width 751 height 29
paste textarea "Tab Amoxiclav 625 bd x 5/7 Tab Atrothec 75mg bd x 5/7"
type textarea "Tab Amoxiclav 625 bd x 5/7 Tab Atrothec 75mg bd x 5/7"
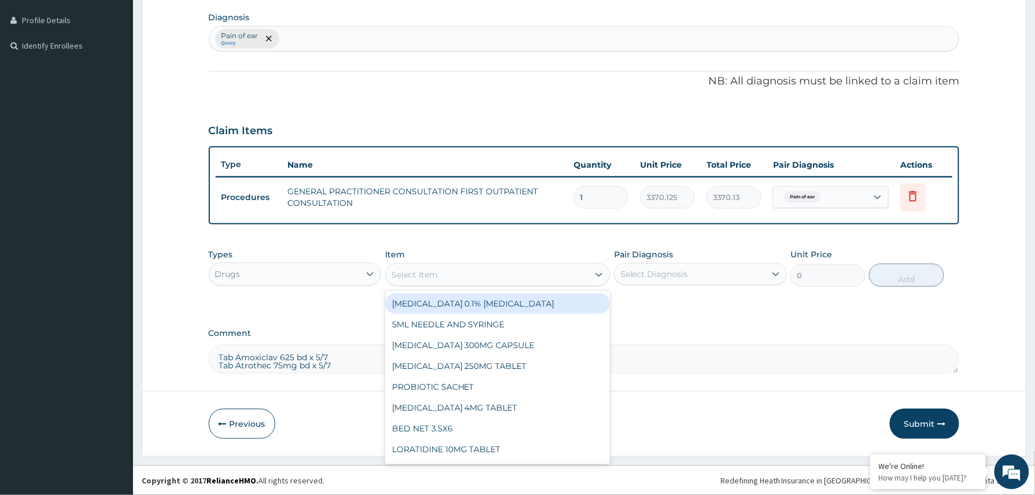
drag, startPoint x: 434, startPoint y: 277, endPoint x: 445, endPoint y: 271, distance: 13.2
click at [440, 274] on div "Select Item" at bounding box center [487, 274] width 203 height 18
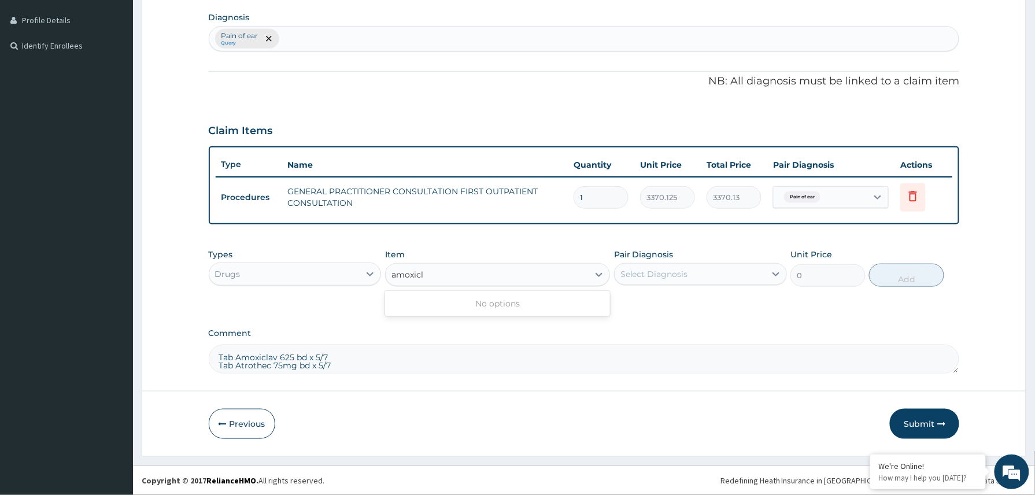
type input "amoxic"
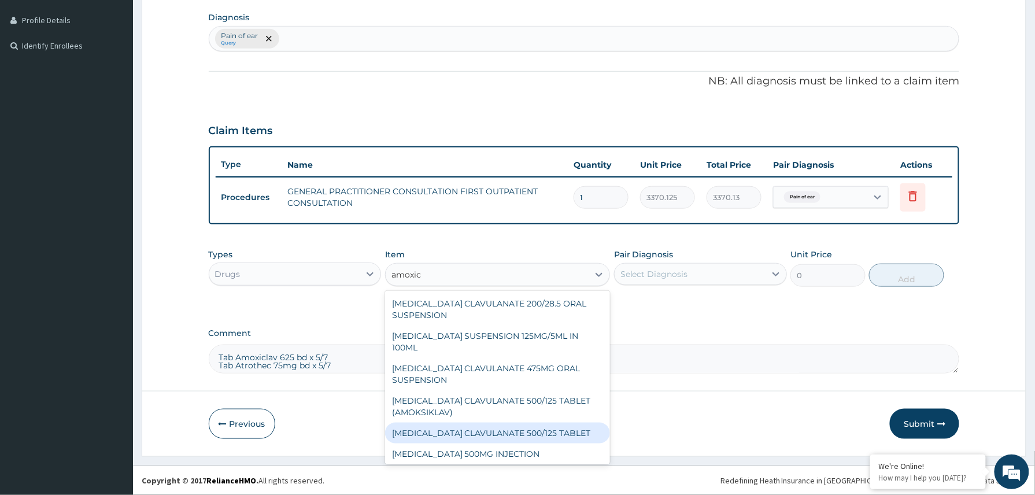
click at [530, 423] on div "[MEDICAL_DATA] CLAVULANATE 500/125 TABLET" at bounding box center [497, 433] width 225 height 21
type input "414"
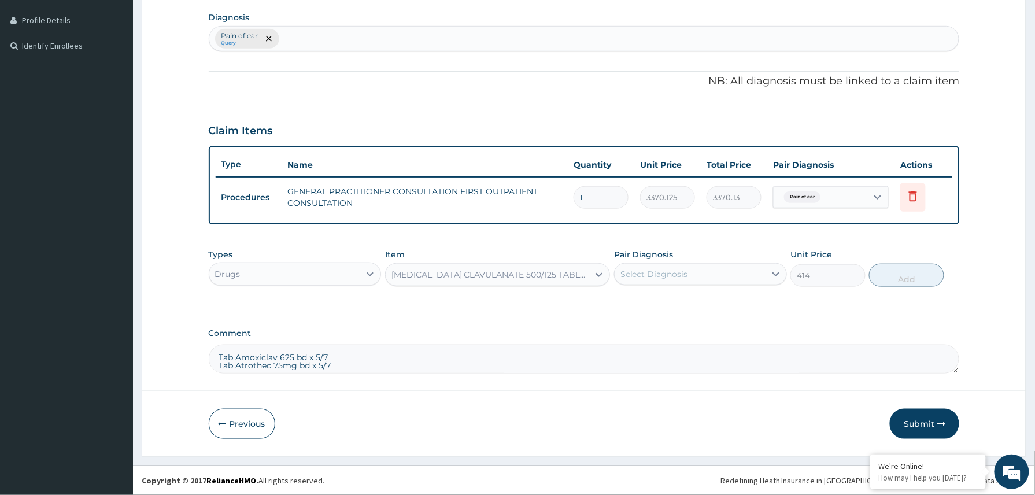
click at [690, 269] on div "Select Diagnosis" at bounding box center [690, 274] width 151 height 18
drag, startPoint x: 662, startPoint y: 308, endPoint x: 683, endPoint y: 305, distance: 21.6
click at [662, 309] on div "Pain of ear" at bounding box center [700, 304] width 173 height 24
checkbox input "true"
click at [921, 278] on button "Add" at bounding box center [906, 275] width 75 height 23
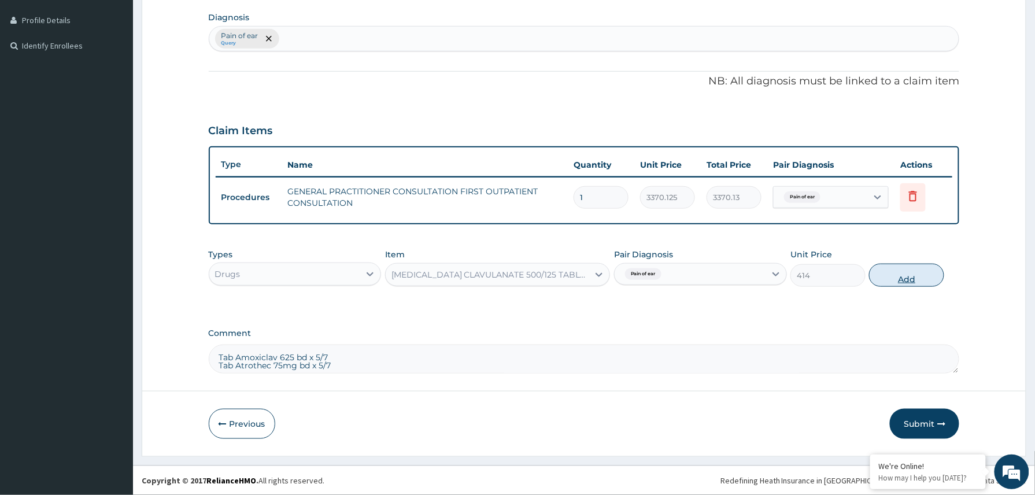
type input "0"
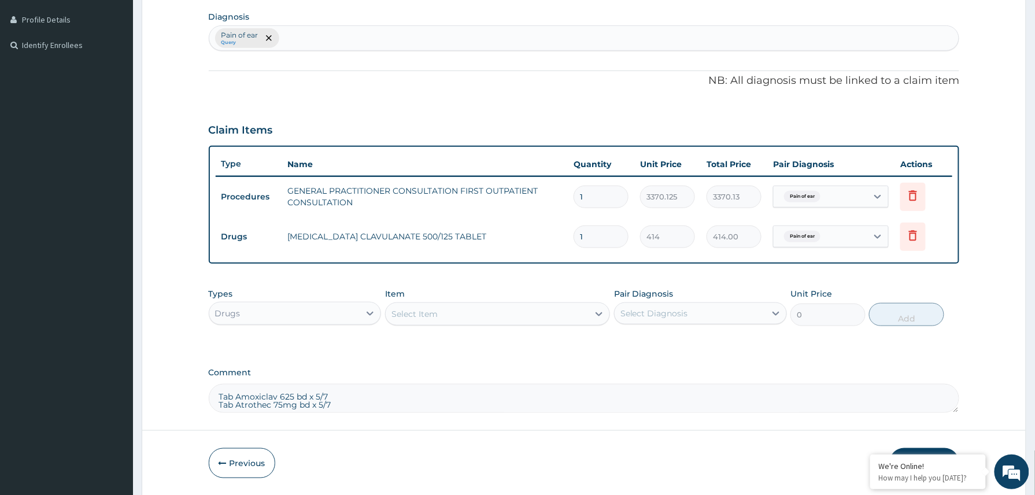
type input "10"
type input "4140.00"
type input "10"
click at [443, 310] on div "Select Item" at bounding box center [487, 314] width 203 height 18
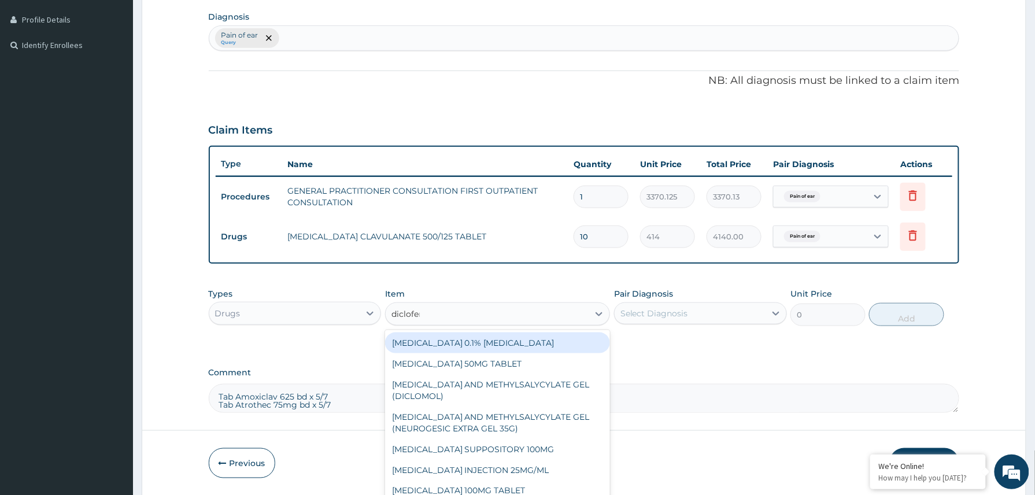
type input "diclofena"
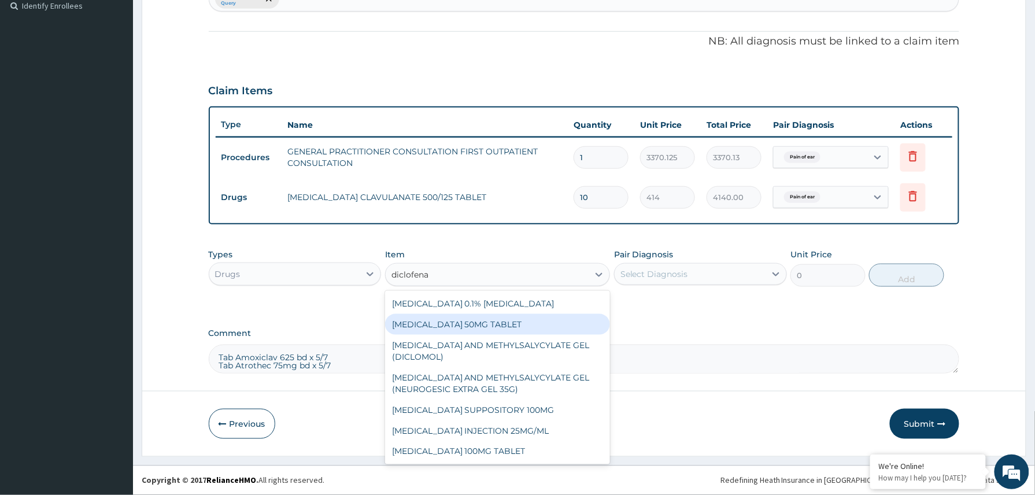
click at [499, 327] on div "[MEDICAL_DATA] 50MG TABLET" at bounding box center [497, 324] width 225 height 21
type input "80"
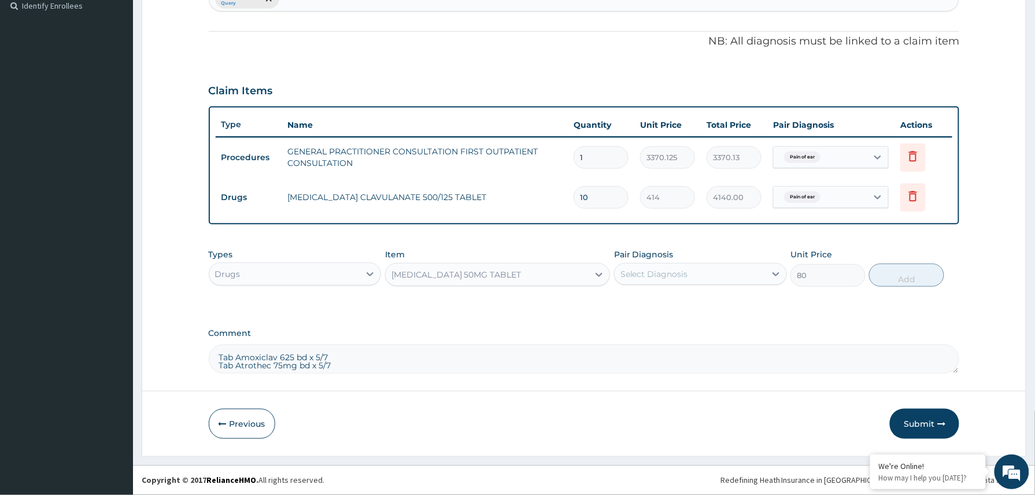
click at [681, 277] on div "Select Diagnosis" at bounding box center [654, 274] width 68 height 12
drag, startPoint x: 664, startPoint y: 303, endPoint x: 717, endPoint y: 304, distance: 53.2
click at [666, 304] on label "Pain of ear" at bounding box center [655, 303] width 45 height 12
checkbox input "true"
click at [906, 281] on button "Add" at bounding box center [906, 275] width 75 height 23
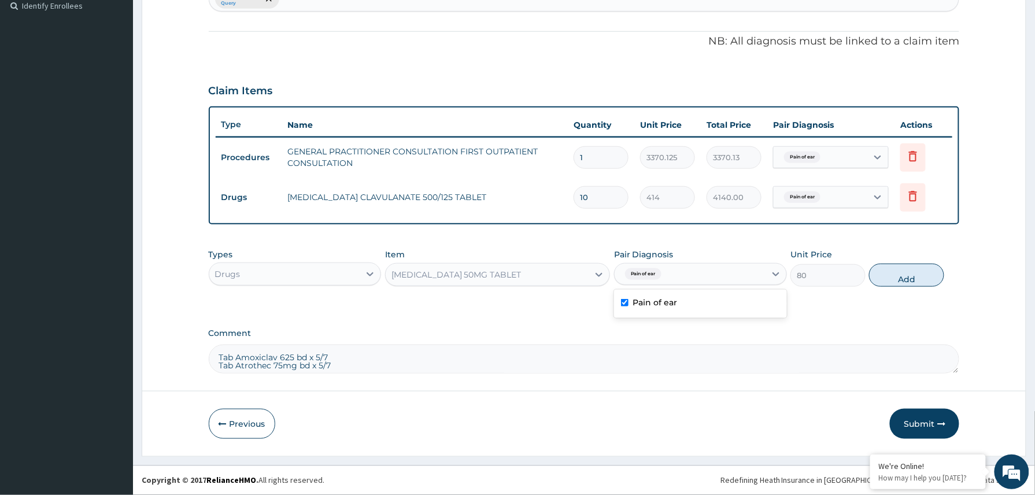
type input "0"
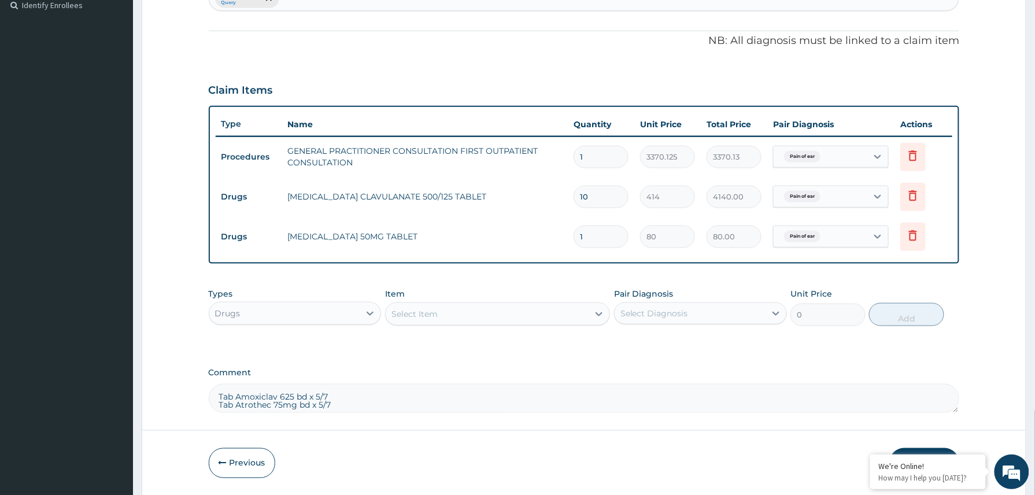
type input "10"
type input "800.00"
type input "10"
drag, startPoint x: 328, startPoint y: 394, endPoint x: 178, endPoint y: 371, distance: 152.1
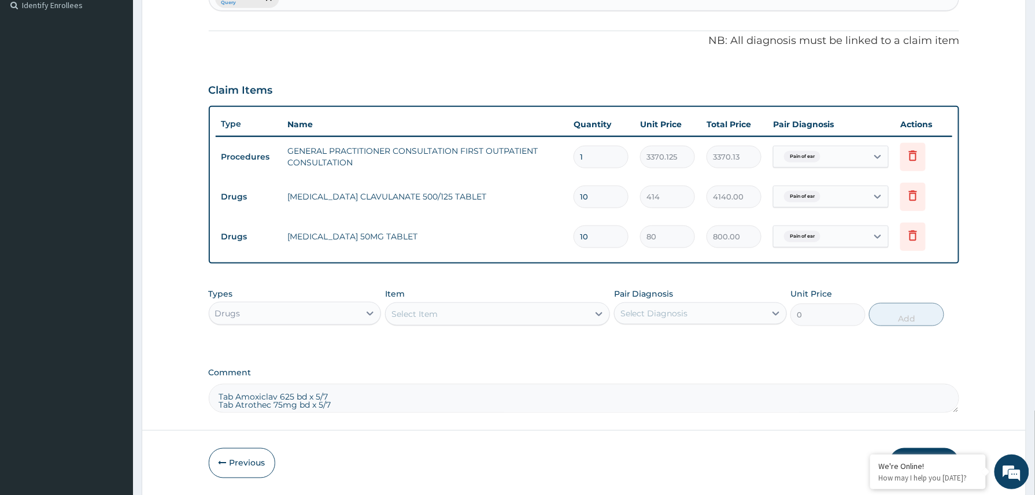
click at [179, 373] on form "Step 2 of 2 PA Code / Prescription Code Enter Code(Secondary Care Only) Encount…" at bounding box center [584, 116] width 884 height 758
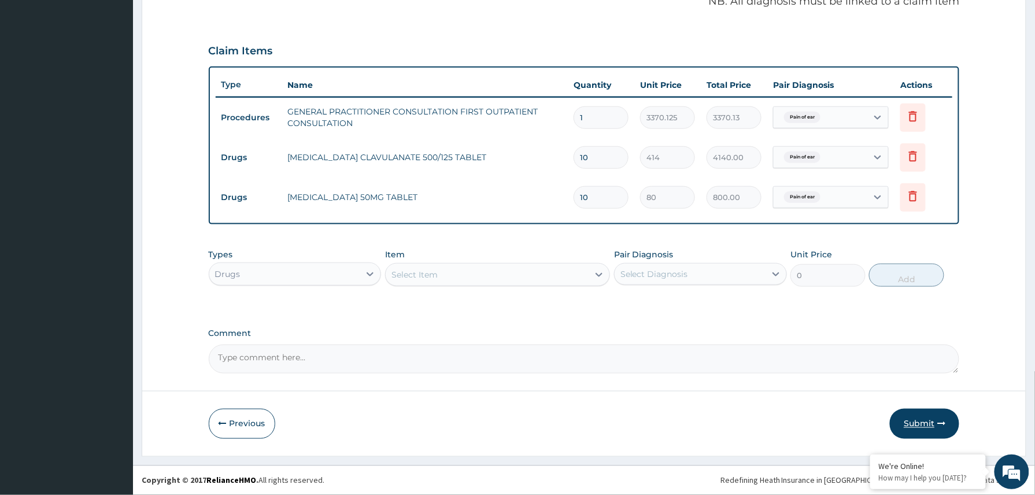
drag, startPoint x: 926, startPoint y: 420, endPoint x: 919, endPoint y: 420, distance: 6.4
click at [924, 420] on button "Submit" at bounding box center [924, 424] width 69 height 30
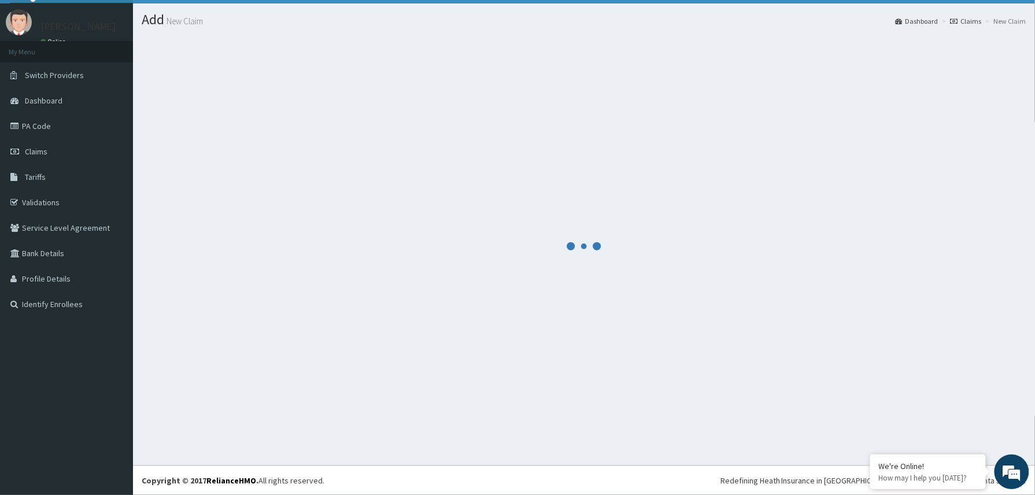
scroll to position [25, 0]
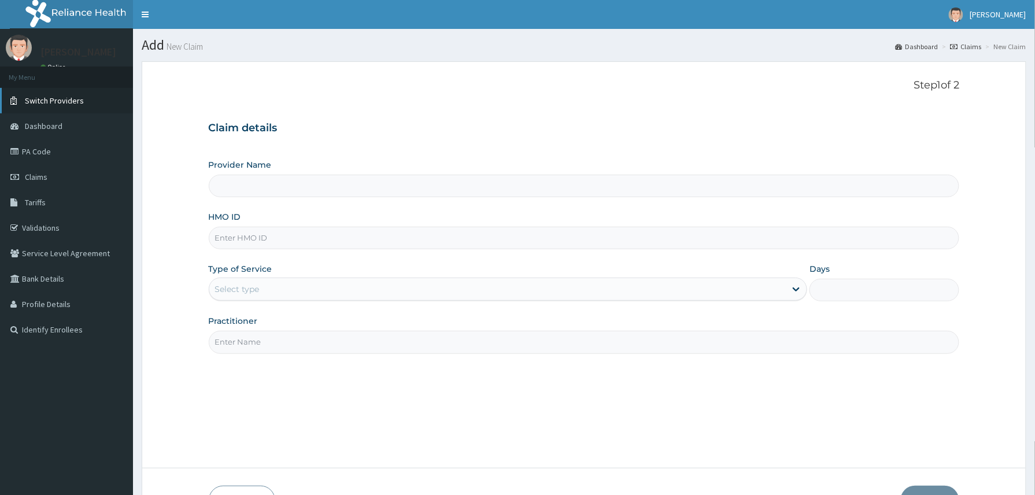
click at [64, 102] on span "Switch Providers" at bounding box center [54, 100] width 59 height 10
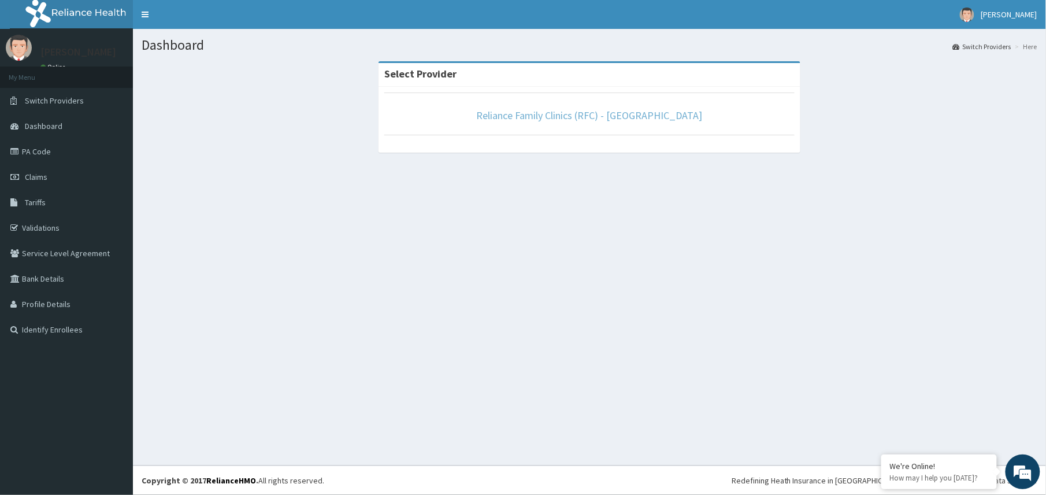
click at [586, 116] on link "Reliance Family Clinics (RFC) - [GEOGRAPHIC_DATA]" at bounding box center [590, 115] width 226 height 13
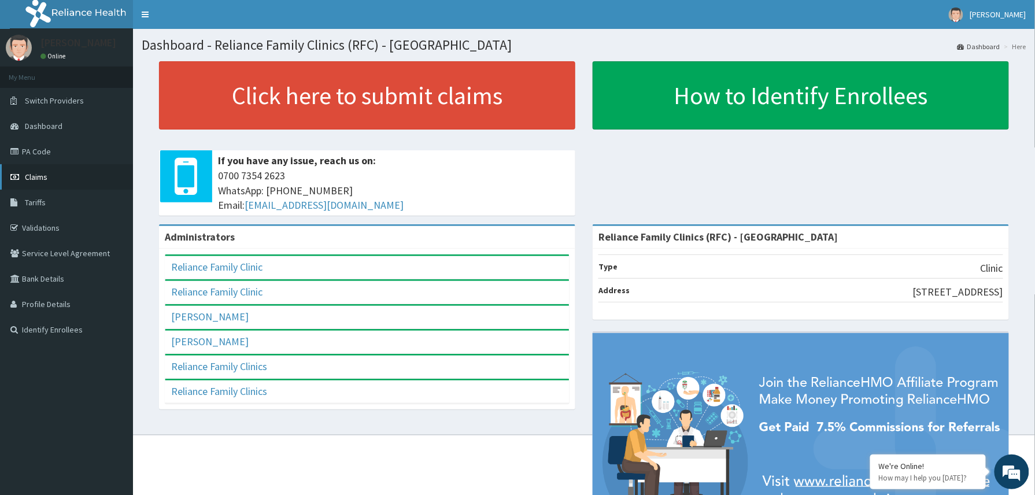
click at [45, 177] on span "Claims" at bounding box center [36, 177] width 23 height 10
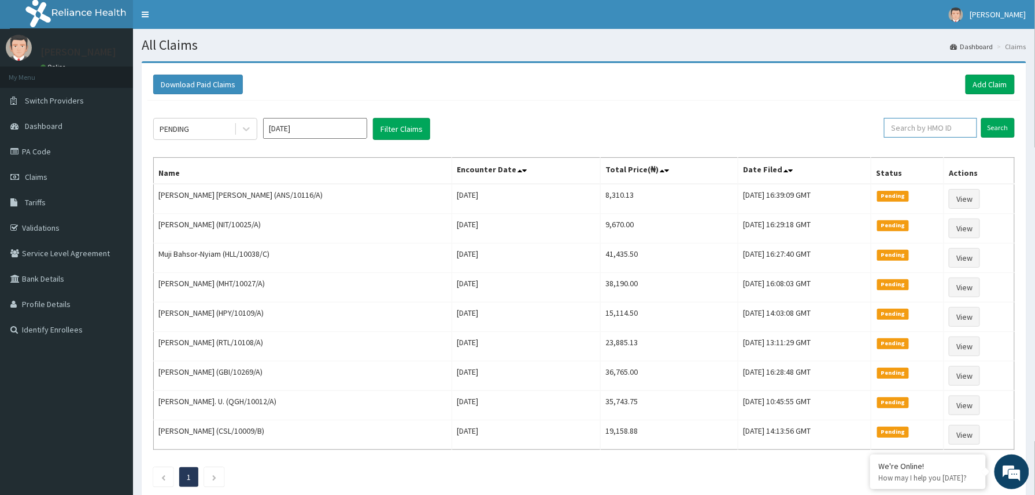
click at [891, 129] on input "text" at bounding box center [930, 128] width 93 height 20
paste input "LAY/10129/A"
drag, startPoint x: 893, startPoint y: 130, endPoint x: 945, endPoint y: 132, distance: 51.5
click at [893, 131] on input "LAY/10129/A" at bounding box center [911, 128] width 87 height 20
type input "LAY/10129/A"
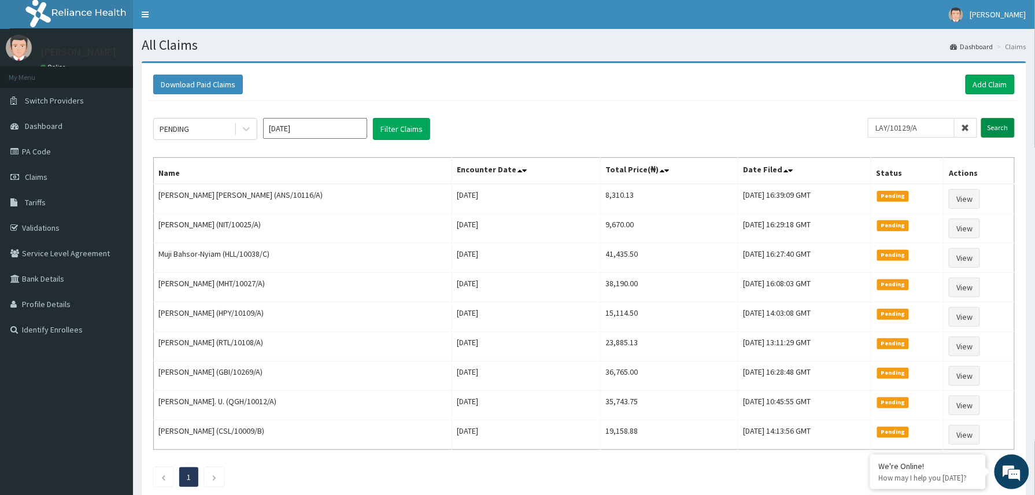
click at [995, 128] on input "Search" at bounding box center [998, 128] width 34 height 20
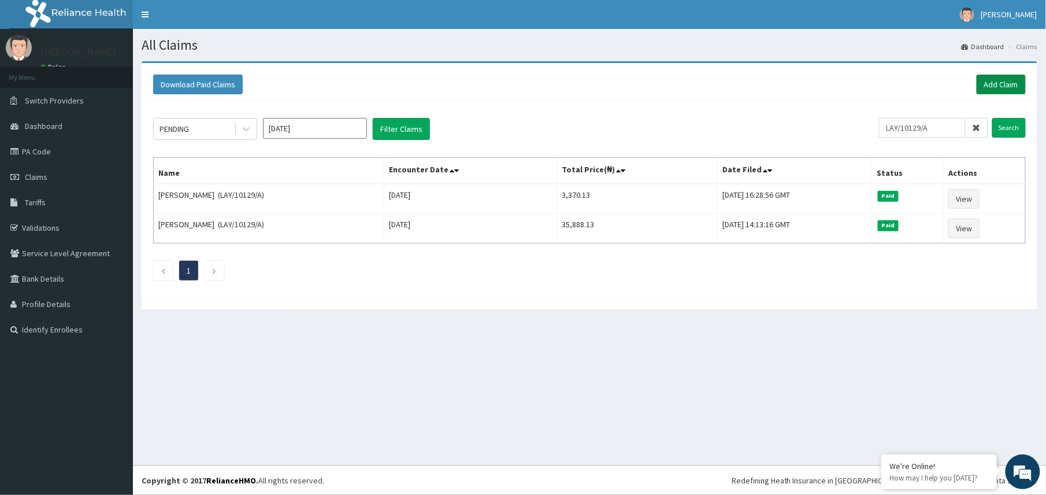
drag, startPoint x: 995, startPoint y: 86, endPoint x: 986, endPoint y: 86, distance: 8.7
click at [995, 86] on link "Add Claim" at bounding box center [1001, 85] width 49 height 20
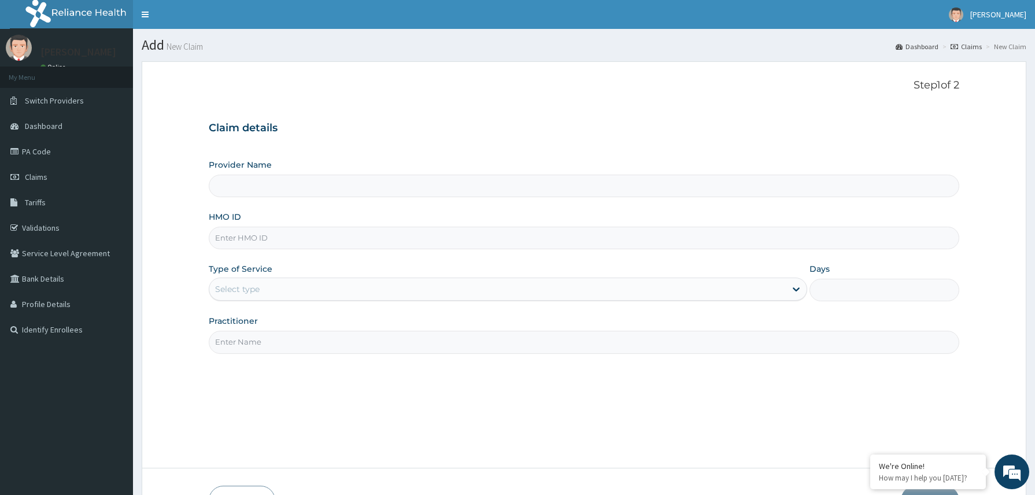
type input "Reliance Family Clinics (RFC) - [GEOGRAPHIC_DATA]"
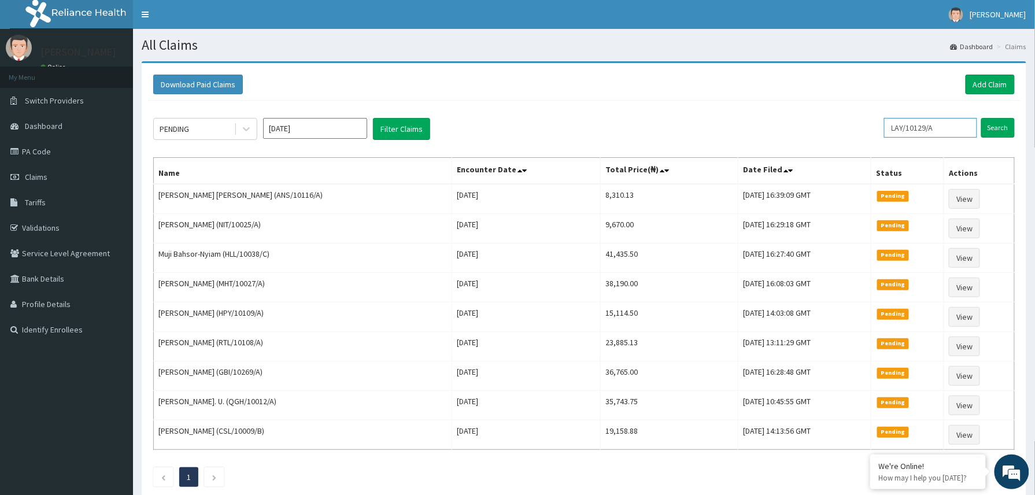
drag, startPoint x: 947, startPoint y: 128, endPoint x: 871, endPoint y: 128, distance: 76.3
click at [871, 128] on div "PENDING Sep 2025 Filter Claims LAY/10129/A Search" at bounding box center [583, 129] width 861 height 22
paste input "CDI/10026"
drag, startPoint x: 895, startPoint y: 130, endPoint x: 921, endPoint y: 128, distance: 26.1
click at [894, 130] on input "CDI/10026/A" at bounding box center [911, 128] width 87 height 20
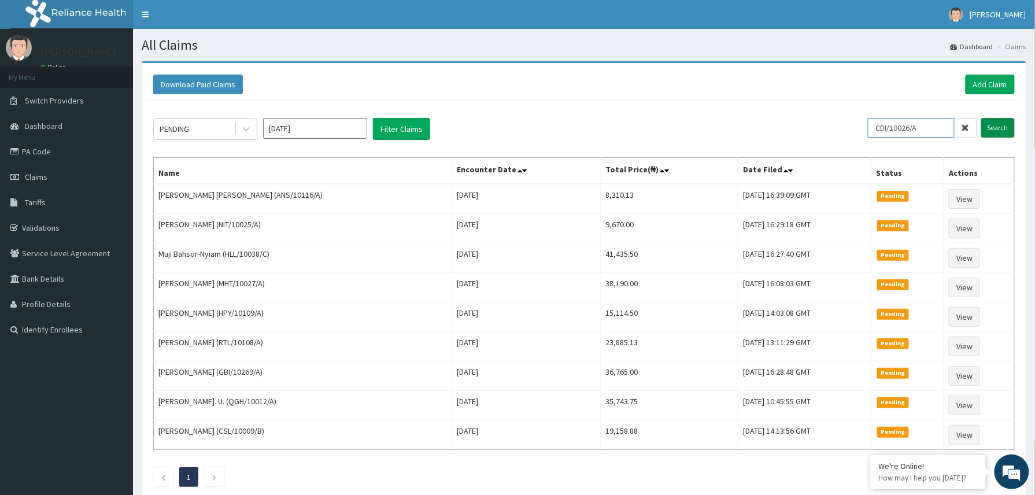
type input "CDI/10026/A"
click at [998, 125] on input "Search" at bounding box center [998, 128] width 34 height 20
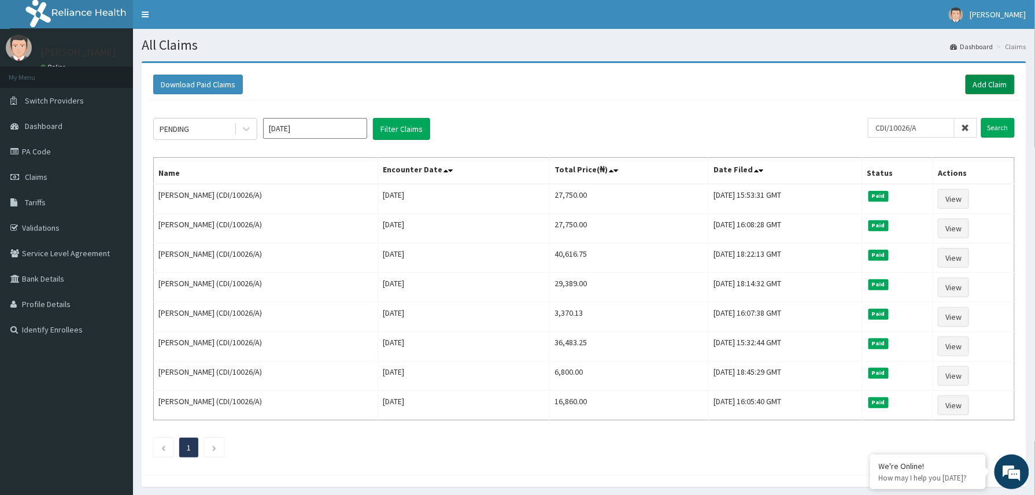
drag, startPoint x: 987, startPoint y: 84, endPoint x: 918, endPoint y: 82, distance: 69.4
click at [987, 84] on link "Add Claim" at bounding box center [989, 85] width 49 height 20
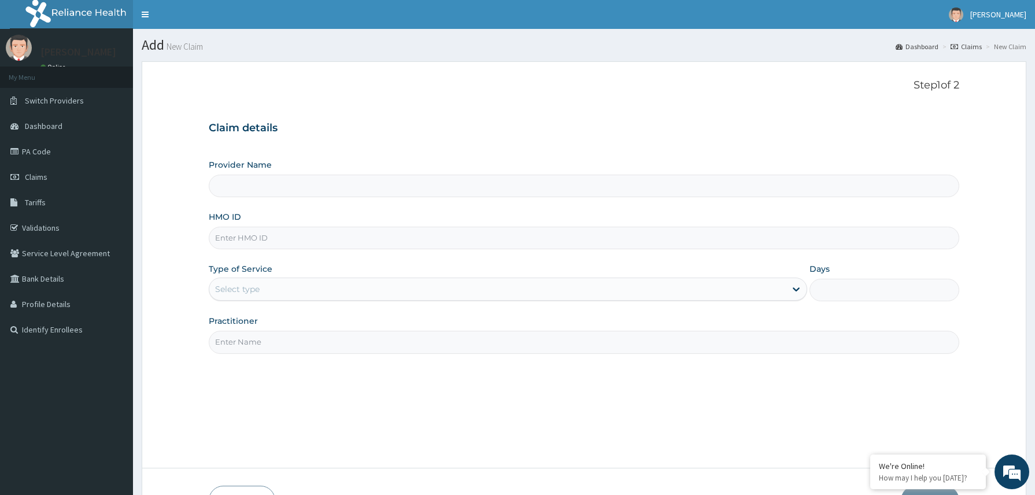
type input "Reliance Family Clinics (RFC) - Abuja"
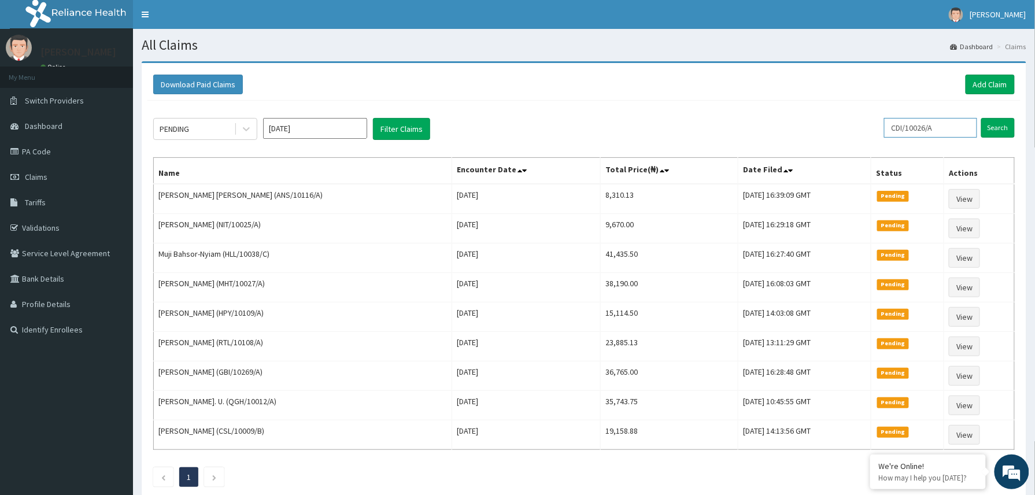
drag, startPoint x: 942, startPoint y: 129, endPoint x: 874, endPoint y: 138, distance: 68.1
click at [874, 138] on div "PENDING [DATE] Filter Claims CDI/10026/A Search" at bounding box center [583, 129] width 861 height 22
paste input "ALV/10002"
click at [897, 125] on input "ALV/10002/A" at bounding box center [911, 128] width 87 height 20
click at [1004, 130] on input "Search" at bounding box center [998, 128] width 34 height 20
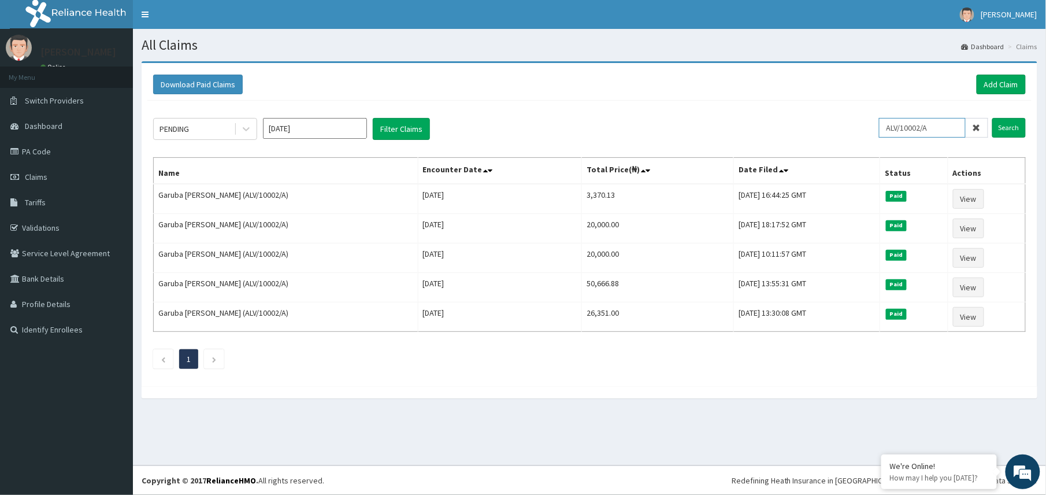
drag, startPoint x: 942, startPoint y: 126, endPoint x: 869, endPoint y: 139, distance: 74.0
click at [880, 136] on div "PENDING [DATE] Filter Claims ALV/10002/A Search" at bounding box center [589, 129] width 873 height 22
paste input "HPY/10086"
click at [900, 131] on input "HPY/10086/A" at bounding box center [922, 128] width 87 height 20
type input "HPY/10086/A"
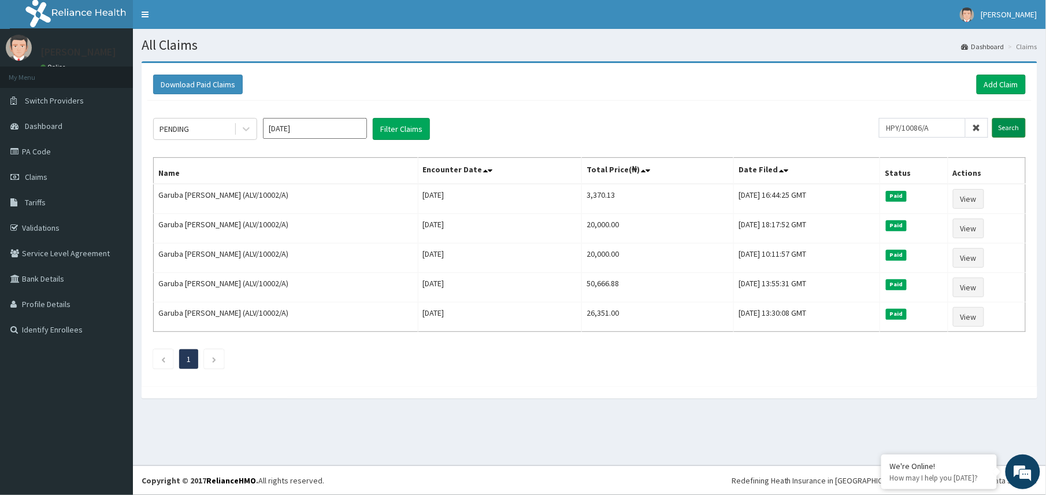
click at [1012, 131] on input "Search" at bounding box center [1010, 128] width 34 height 20
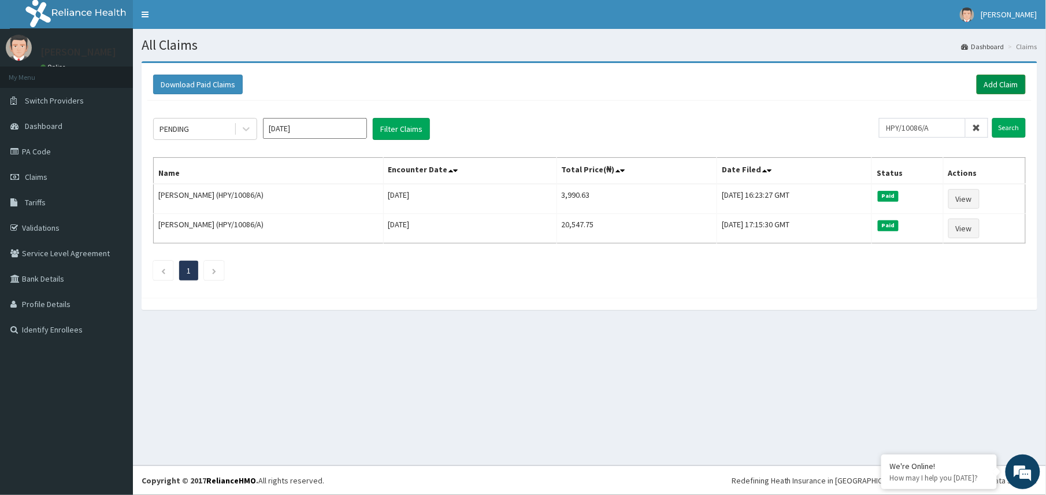
drag, startPoint x: 1013, startPoint y: 87, endPoint x: 1006, endPoint y: 86, distance: 6.5
click at [1012, 87] on link "Add Claim" at bounding box center [1001, 85] width 49 height 20
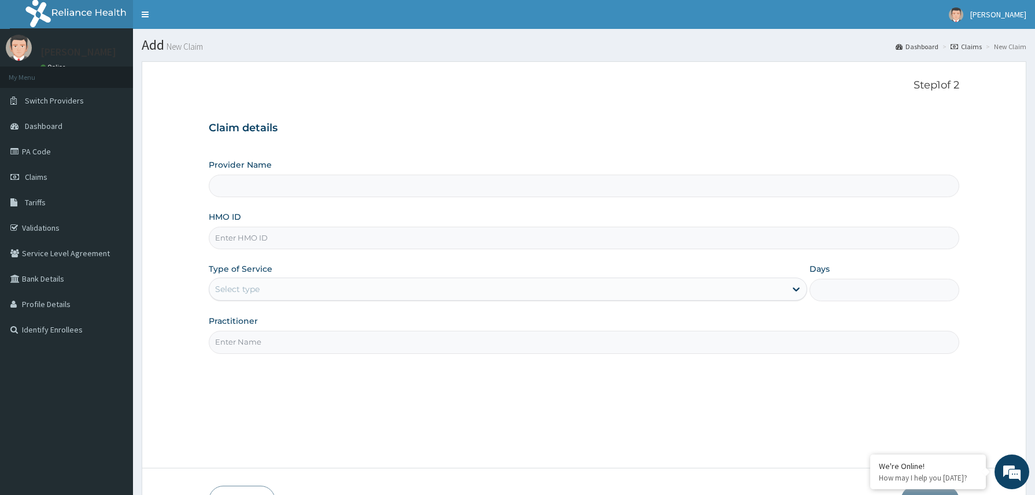
type input "Reliance Family Clinics (RFC) - Abuja"
drag, startPoint x: 214, startPoint y: 236, endPoint x: 240, endPoint y: 239, distance: 26.7
click at [218, 236] on input "HMO ID" at bounding box center [584, 238] width 751 height 23
paste input "LAY/10129/A"
type input "LAY/10129/A"
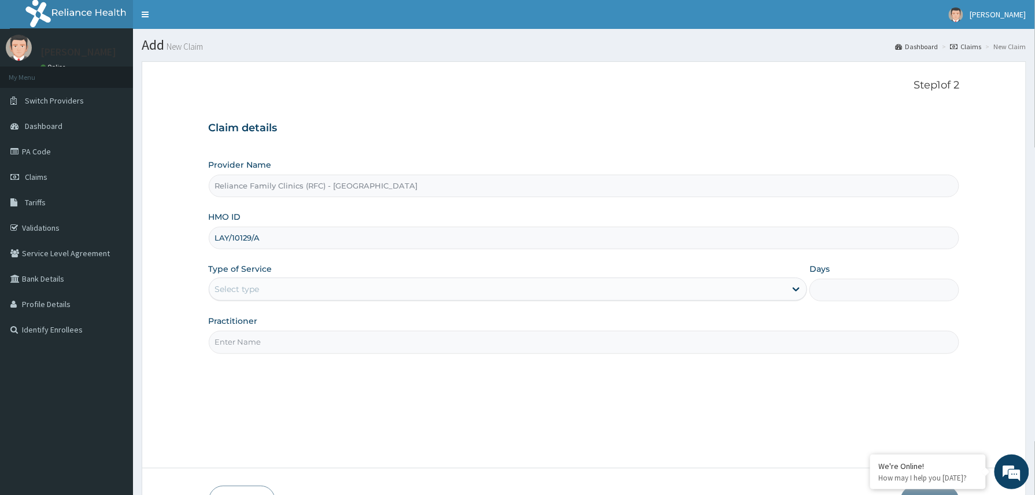
drag, startPoint x: 247, startPoint y: 297, endPoint x: 250, endPoint y: 304, distance: 7.5
click at [248, 299] on div "Select type" at bounding box center [508, 288] width 599 height 23
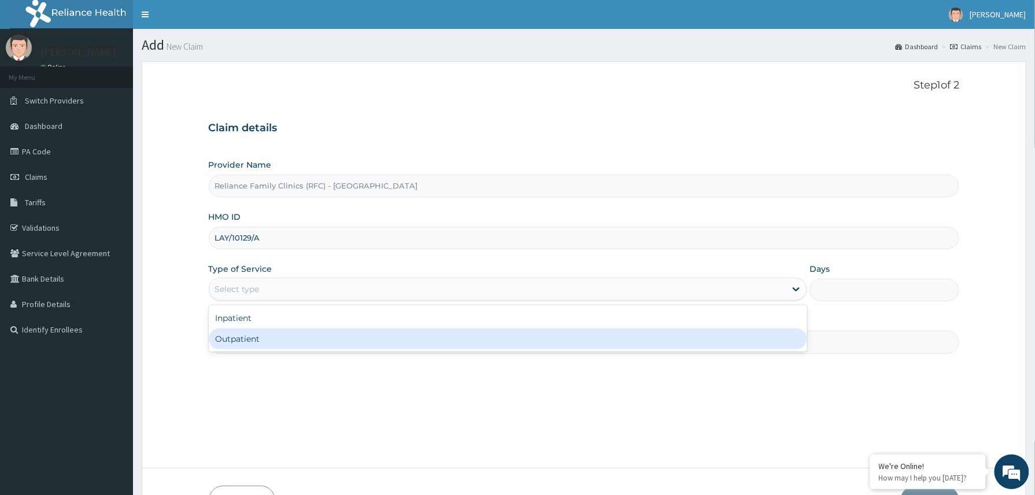
click at [253, 338] on div "Outpatient" at bounding box center [508, 338] width 599 height 21
type input "1"
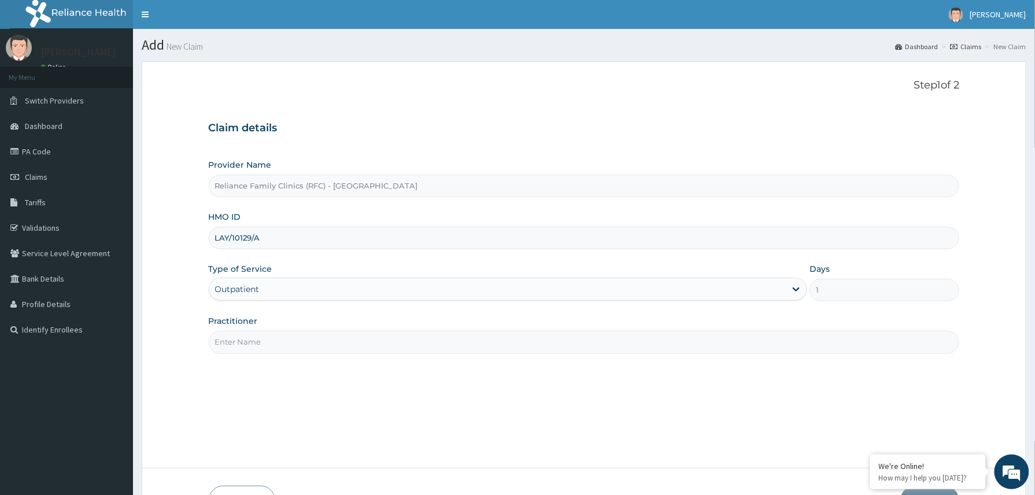
click at [275, 341] on input "Practitioner" at bounding box center [584, 342] width 751 height 23
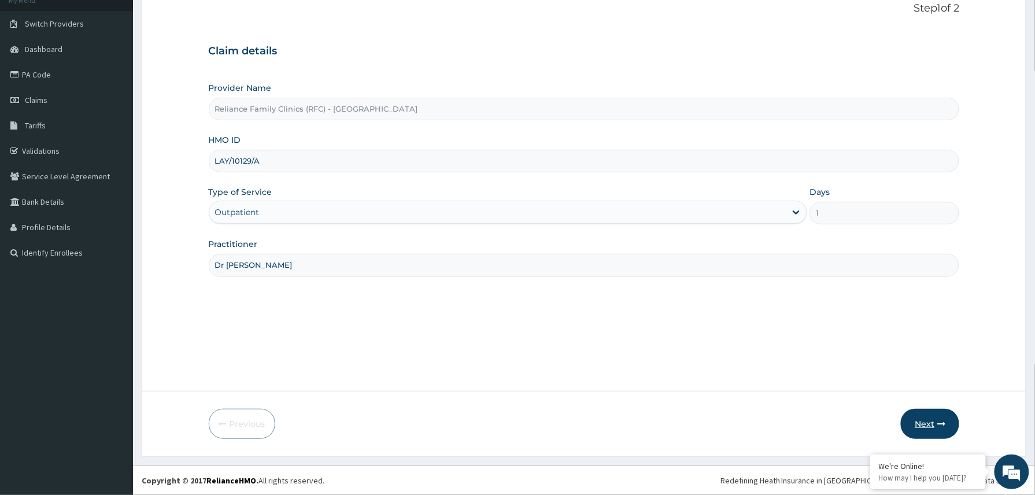
type input "Dr Winifred"
click at [933, 416] on button "Next" at bounding box center [930, 424] width 58 height 30
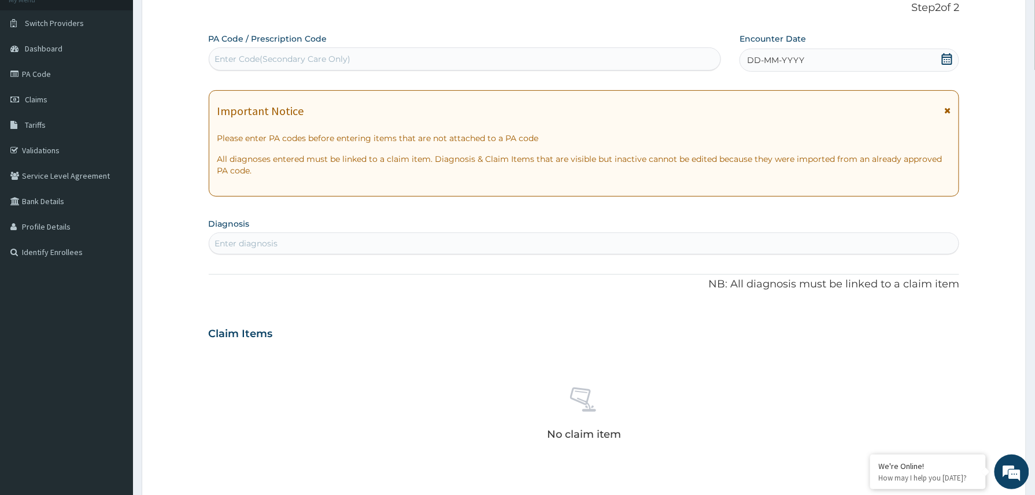
click at [306, 53] on div "Enter Code(Secondary Care Only)" at bounding box center [283, 59] width 136 height 12
paste input "PA/209764"
type input "PA/209764"
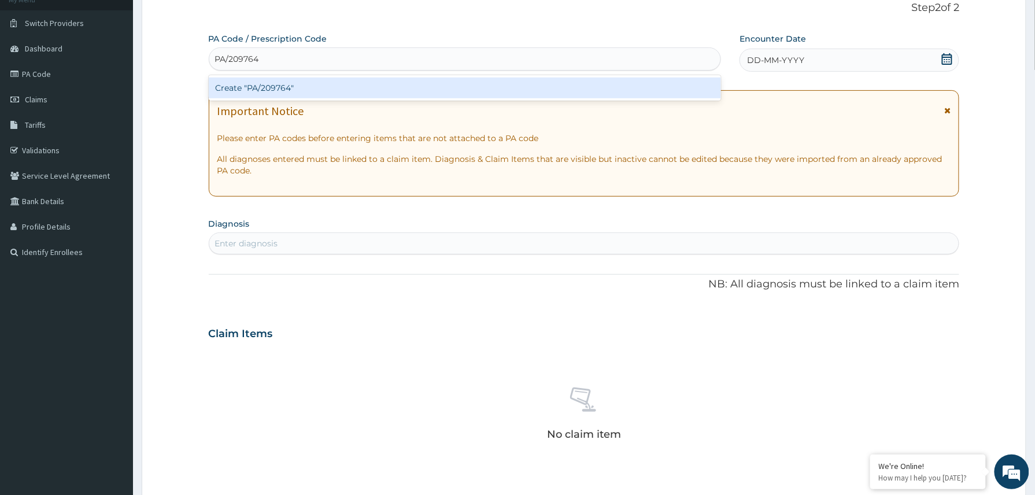
click at [276, 84] on div "Create "PA/209764"" at bounding box center [465, 87] width 513 height 21
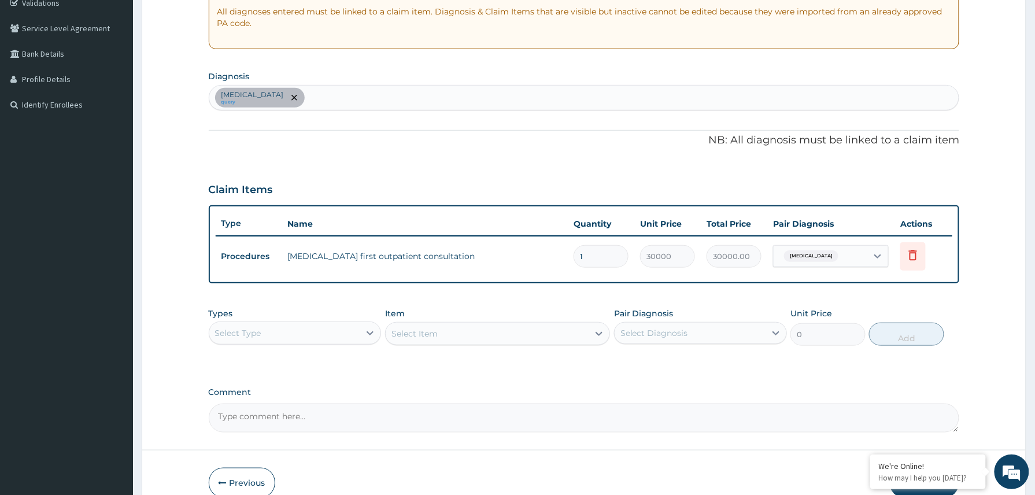
scroll to position [284, 0]
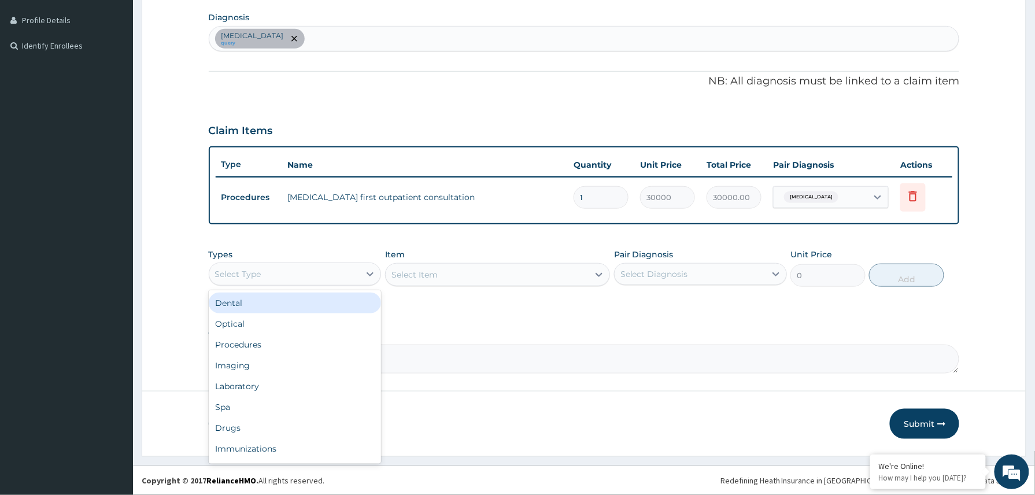
click at [333, 273] on div "Select Type" at bounding box center [284, 274] width 151 height 18
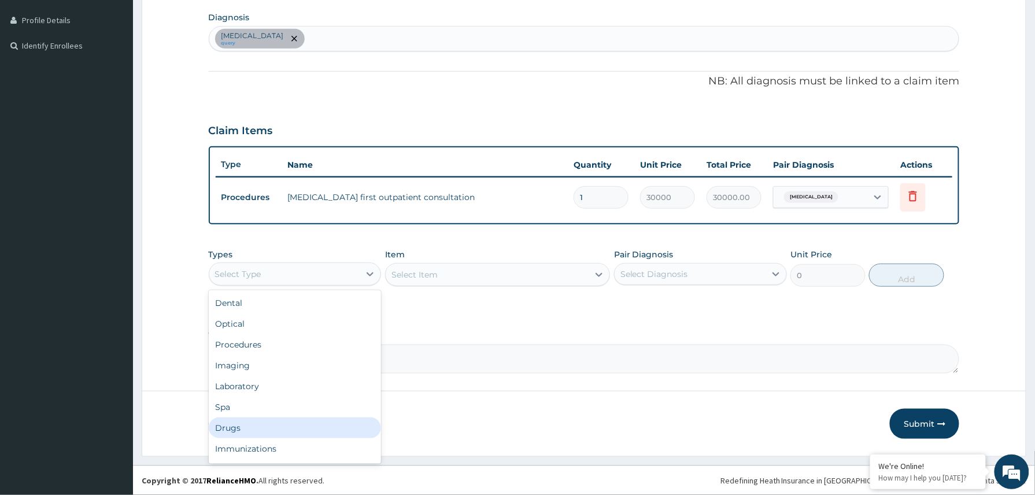
click at [260, 430] on div "Drugs" at bounding box center [295, 427] width 173 height 21
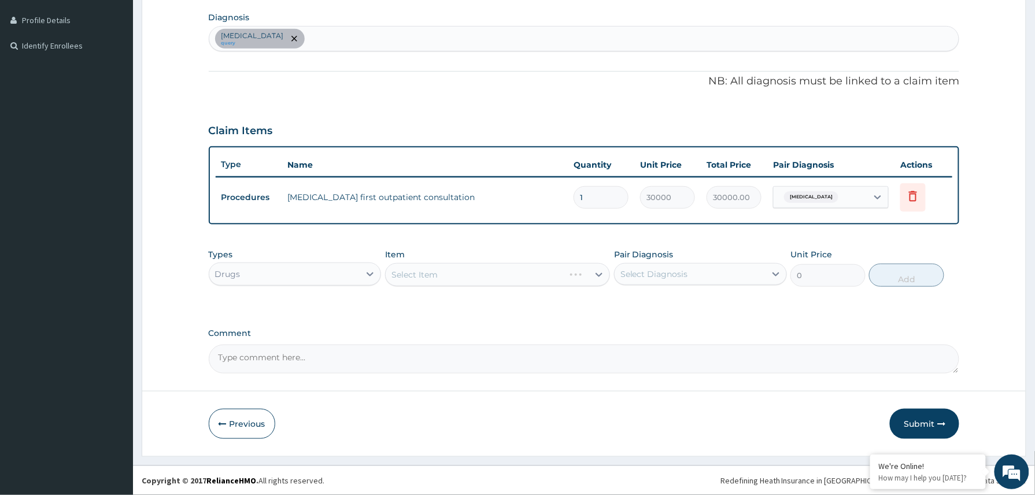
click at [449, 275] on div "Select Item" at bounding box center [497, 274] width 225 height 23
click at [923, 417] on button "Submit" at bounding box center [924, 424] width 69 height 30
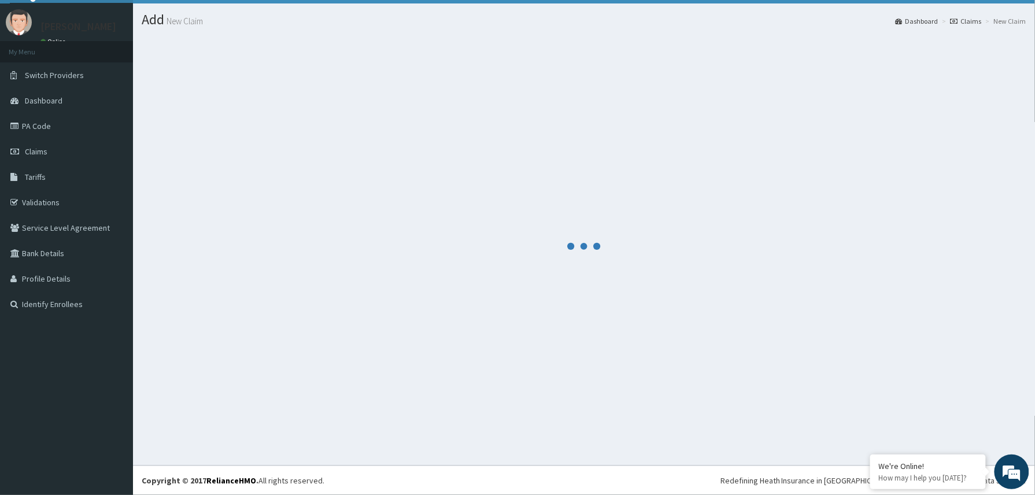
scroll to position [25, 0]
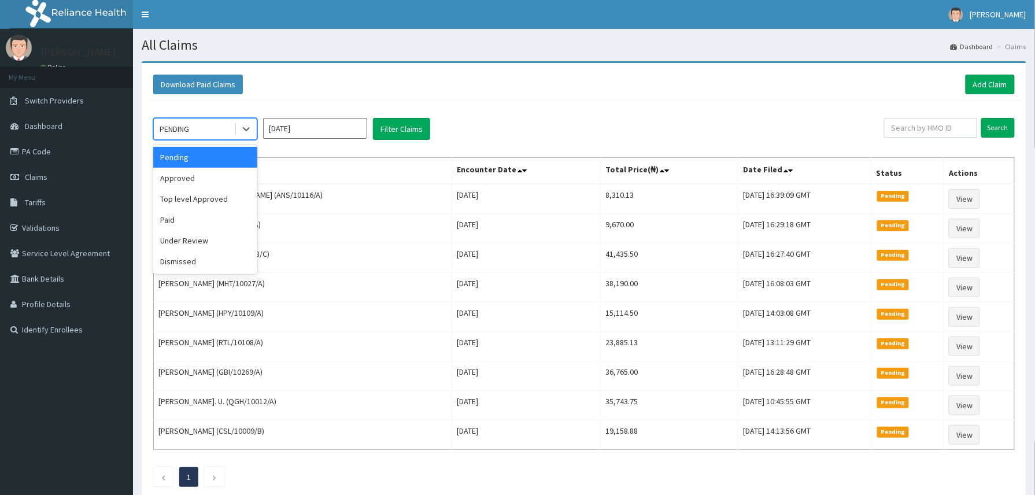
drag, startPoint x: 246, startPoint y: 127, endPoint x: 224, endPoint y: 187, distance: 63.8
click at [245, 134] on icon at bounding box center [246, 129] width 12 height 12
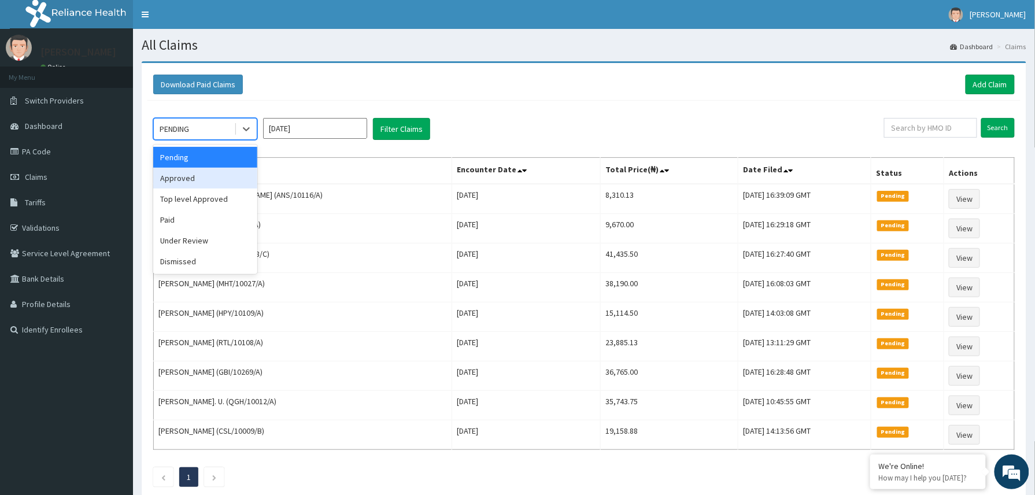
drag, startPoint x: 197, startPoint y: 177, endPoint x: 266, endPoint y: 171, distance: 69.0
click at [197, 176] on div "Approved" at bounding box center [205, 178] width 104 height 21
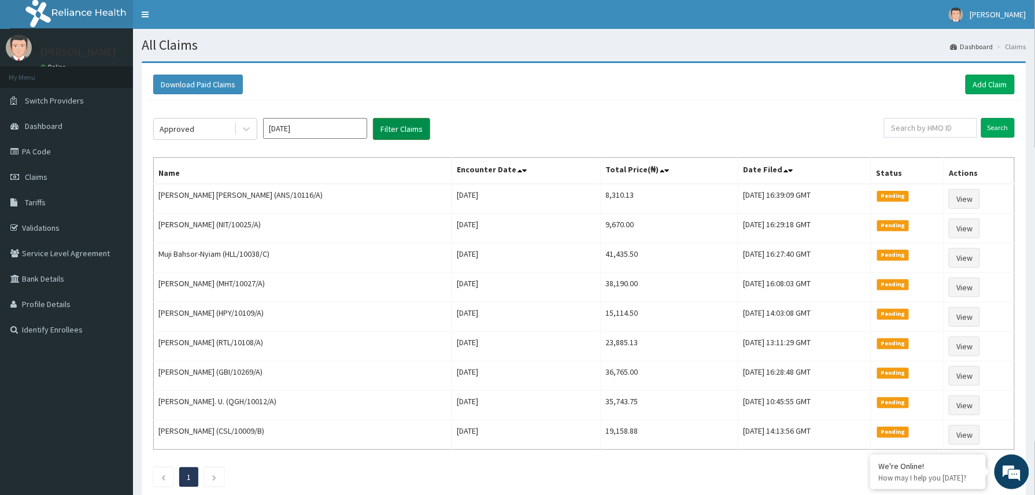
click at [398, 128] on button "Filter Claims" at bounding box center [401, 129] width 57 height 22
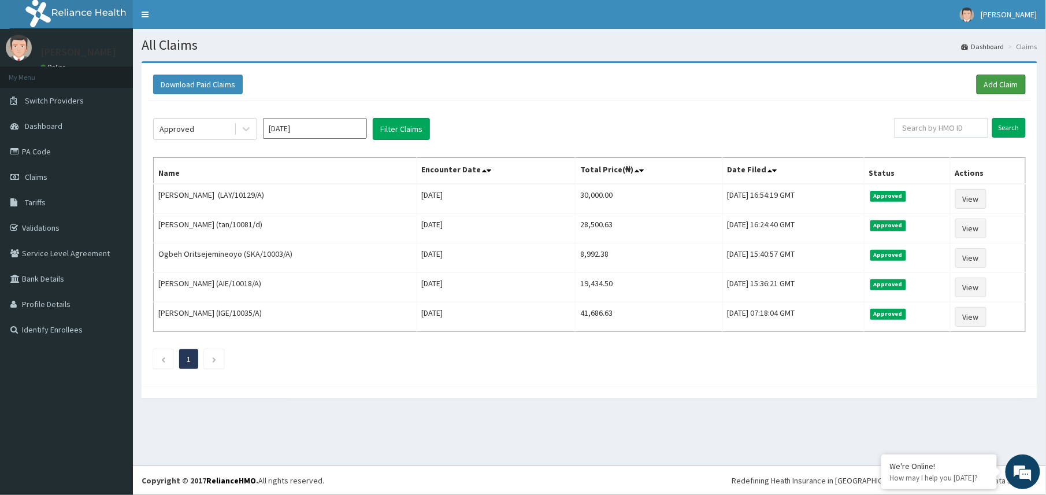
drag, startPoint x: 997, startPoint y: 82, endPoint x: 969, endPoint y: 91, distance: 29.2
click at [997, 82] on link "Add Claim" at bounding box center [1001, 85] width 49 height 20
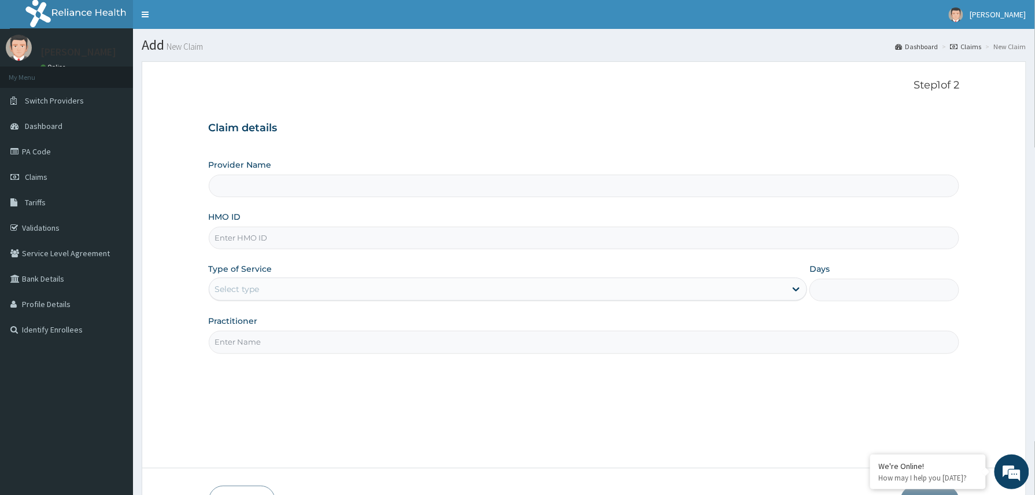
type input "Reliance Family Clinics (RFC) - [GEOGRAPHIC_DATA]"
click at [236, 242] on input "HMO ID" at bounding box center [584, 238] width 751 height 23
paste input "ALV/10002/A"
type input "ALV/10002/A"
click at [256, 287] on div "Select type" at bounding box center [237, 289] width 45 height 12
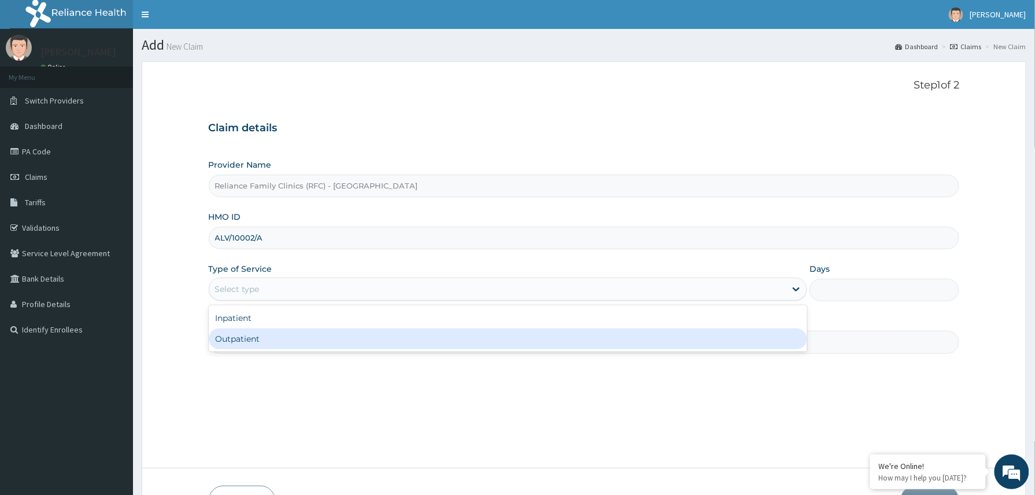
click at [250, 342] on div "Outpatient" at bounding box center [508, 338] width 599 height 21
type input "1"
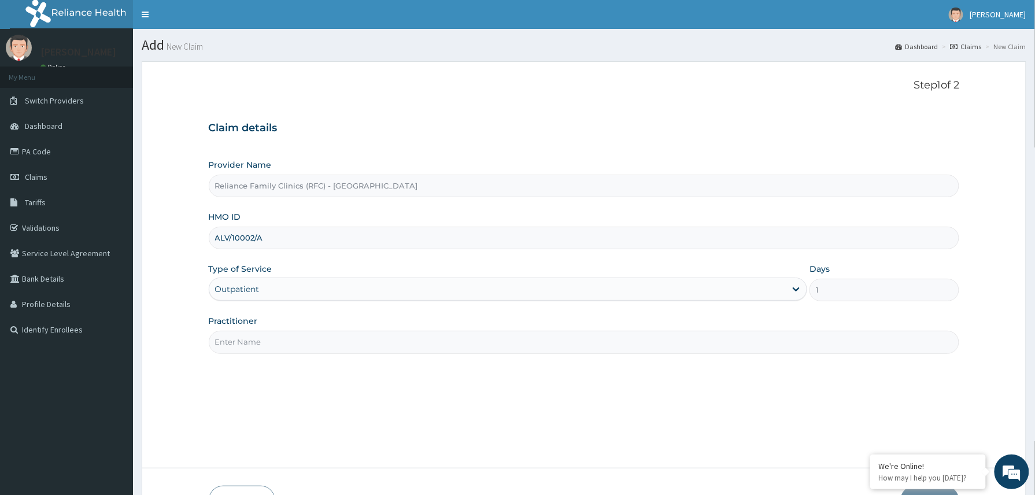
drag, startPoint x: 255, startPoint y: 343, endPoint x: 299, endPoint y: 355, distance: 45.4
click at [267, 346] on input "Practitioner" at bounding box center [584, 342] width 751 height 23
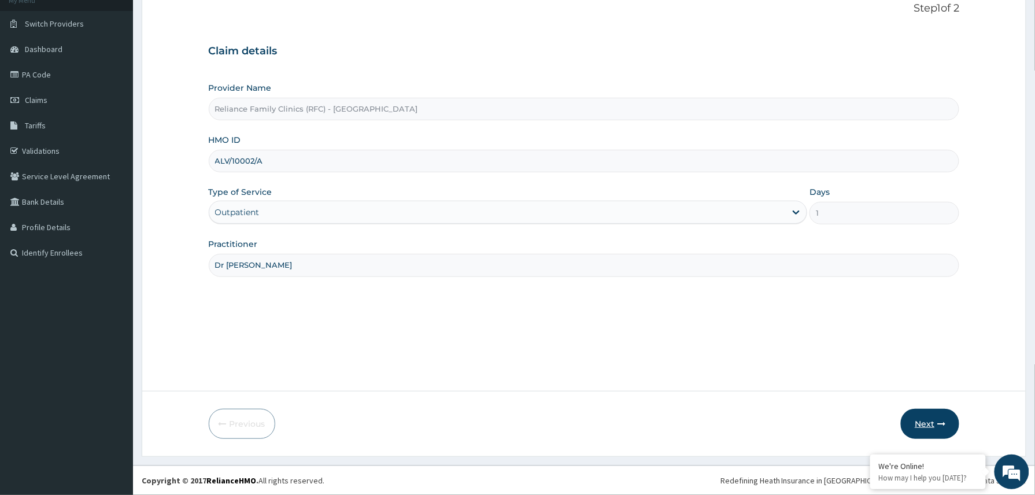
type input "Dr Winifred"
click at [934, 414] on button "Next" at bounding box center [930, 424] width 58 height 30
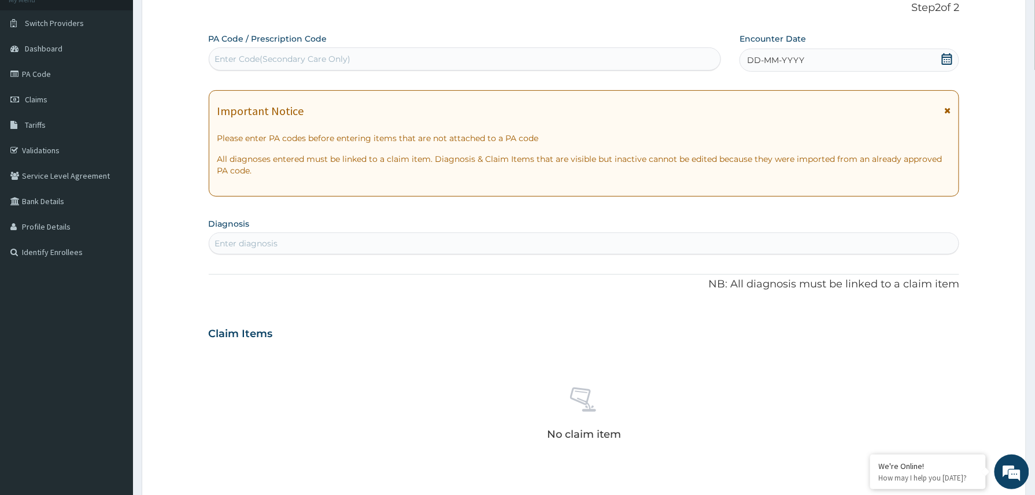
scroll to position [0, 0]
click at [838, 60] on div "DD-MM-YYYY" at bounding box center [849, 60] width 220 height 23
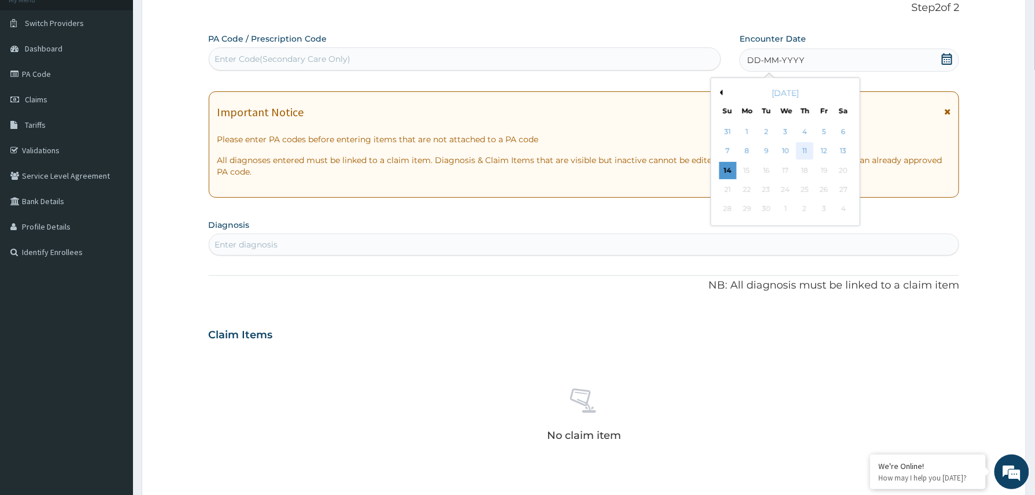
click at [806, 150] on div "11" at bounding box center [804, 151] width 17 height 17
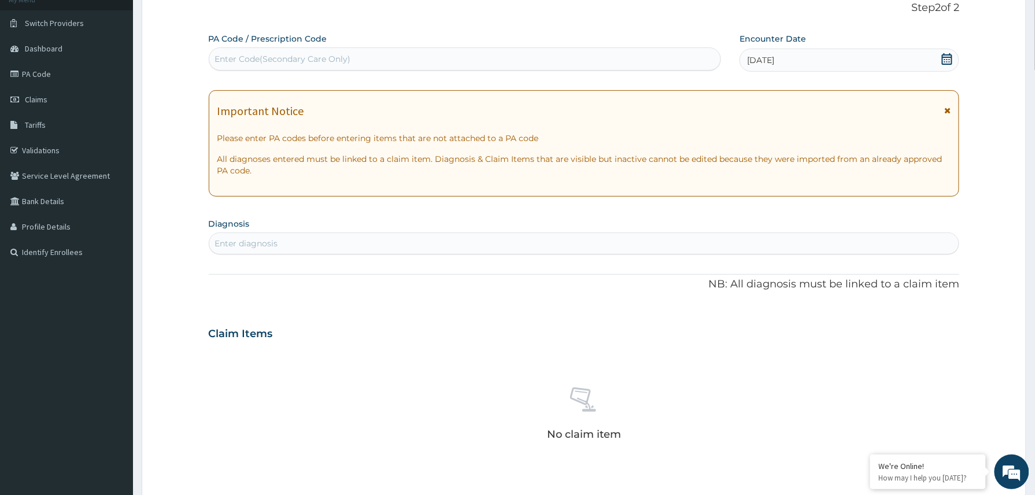
click at [304, 61] on div "Enter Code(Secondary Care Only)" at bounding box center [283, 59] width 136 height 12
paste input "PA/12ED4E"
type input "PA/12ED4E"
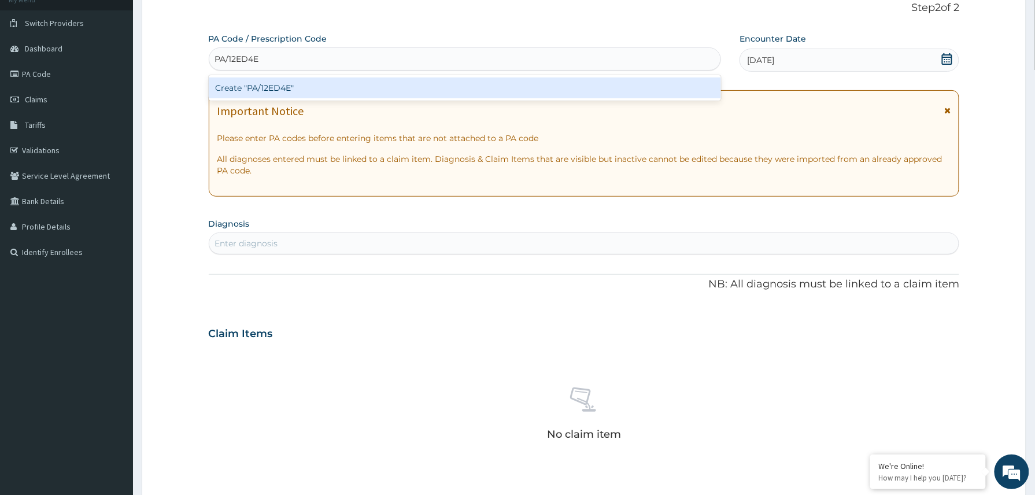
click at [257, 90] on div "Create "PA/12ED4E"" at bounding box center [465, 87] width 513 height 21
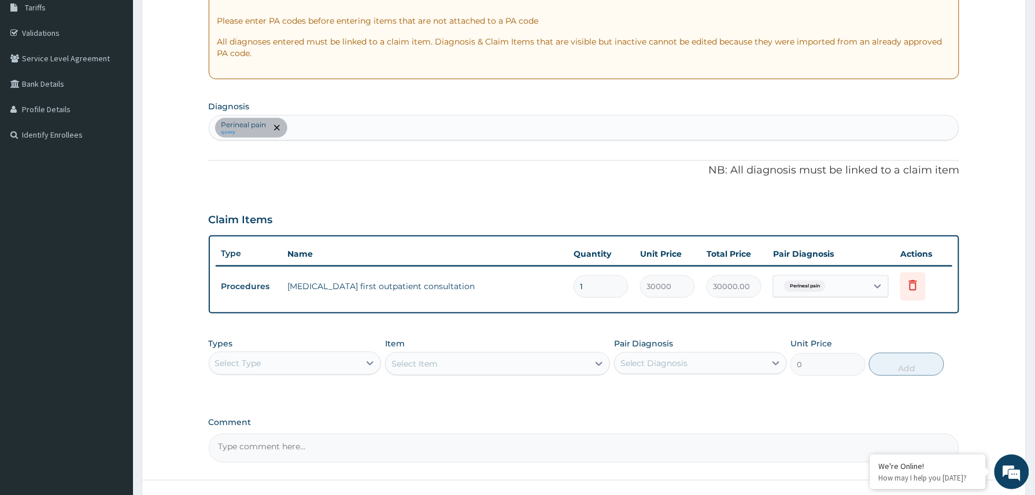
scroll to position [284, 0]
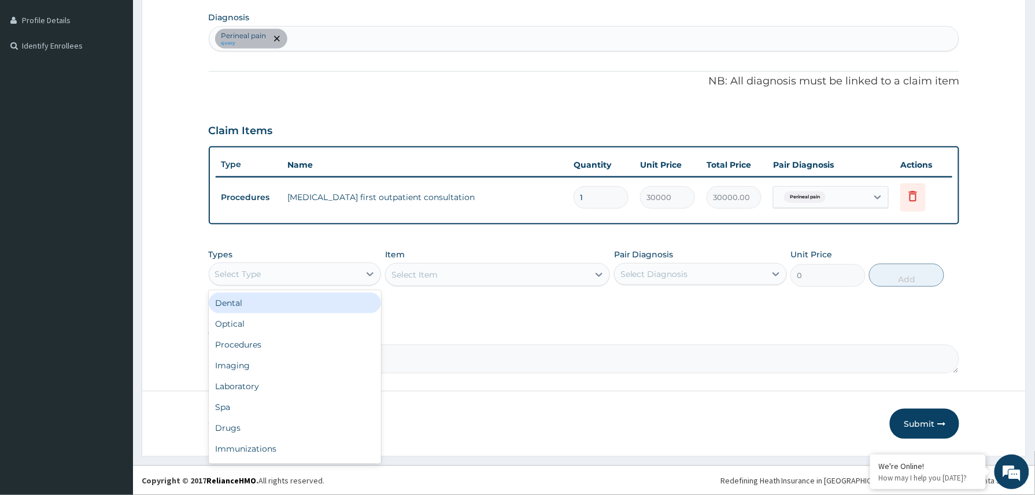
drag, startPoint x: 342, startPoint y: 276, endPoint x: 342, endPoint y: 288, distance: 12.1
click at [342, 284] on div "Select Type" at bounding box center [295, 273] width 173 height 23
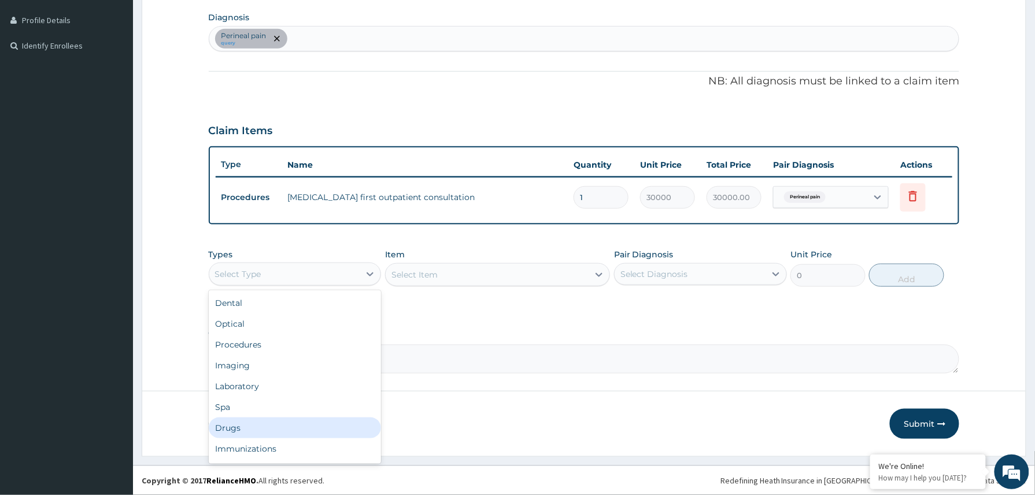
click at [241, 422] on div "Drugs" at bounding box center [295, 427] width 173 height 21
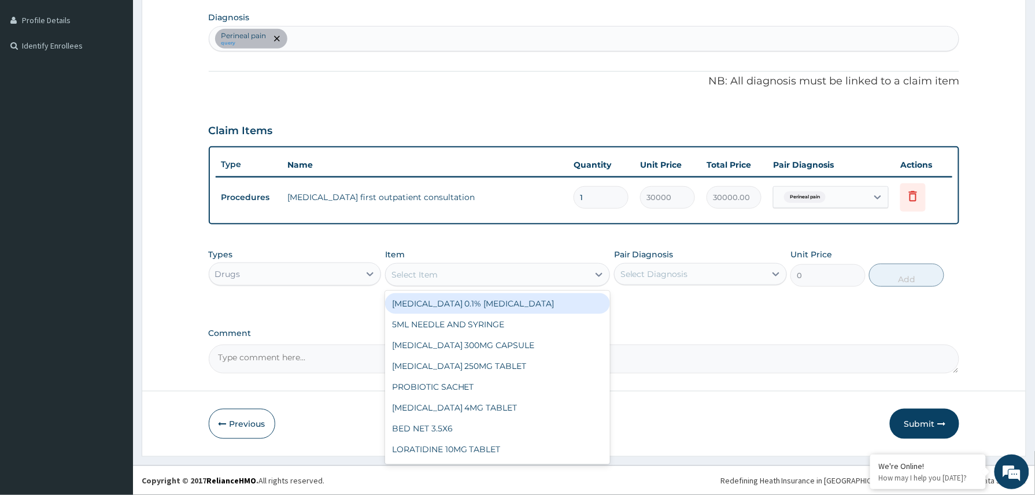
click at [443, 274] on div "Select Item" at bounding box center [487, 274] width 203 height 18
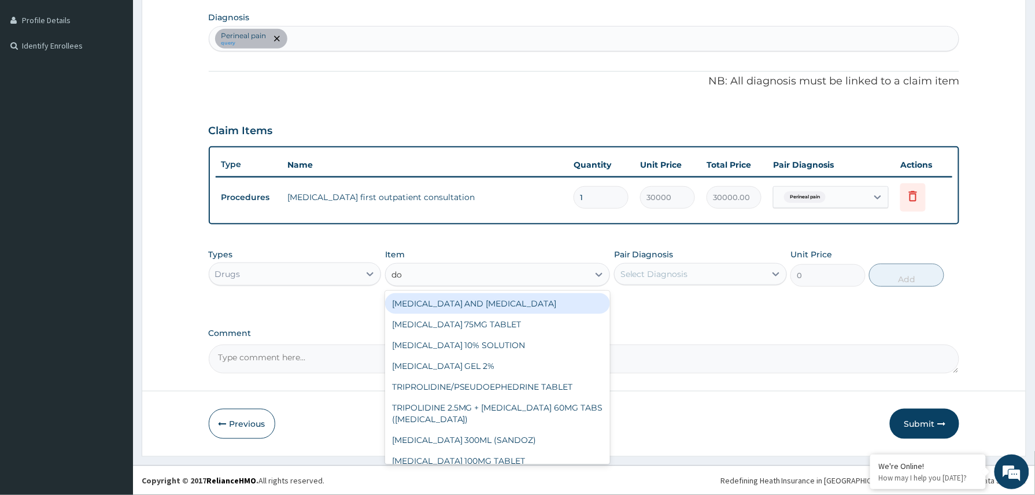
type input "dox"
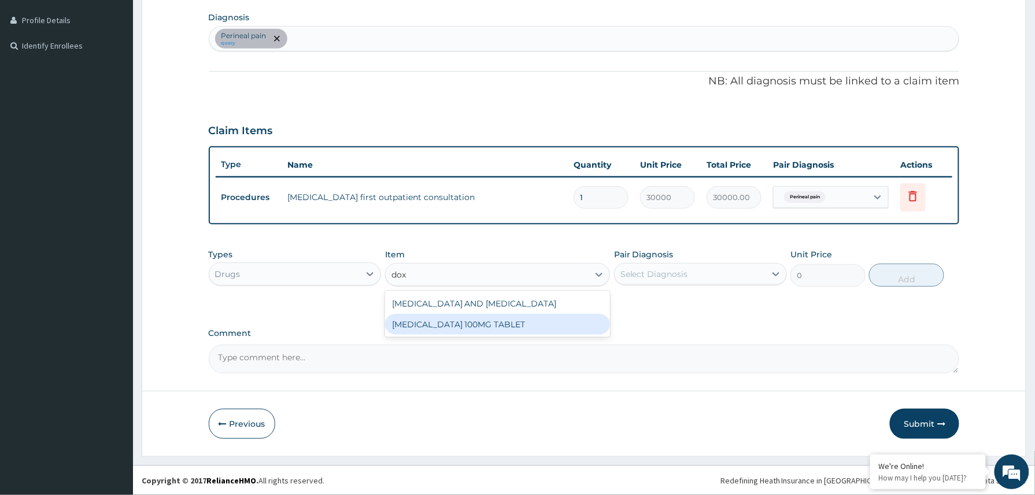
click at [479, 320] on div "DOXYCYCLINE 100MG TABLET" at bounding box center [497, 324] width 225 height 21
type input "109.25"
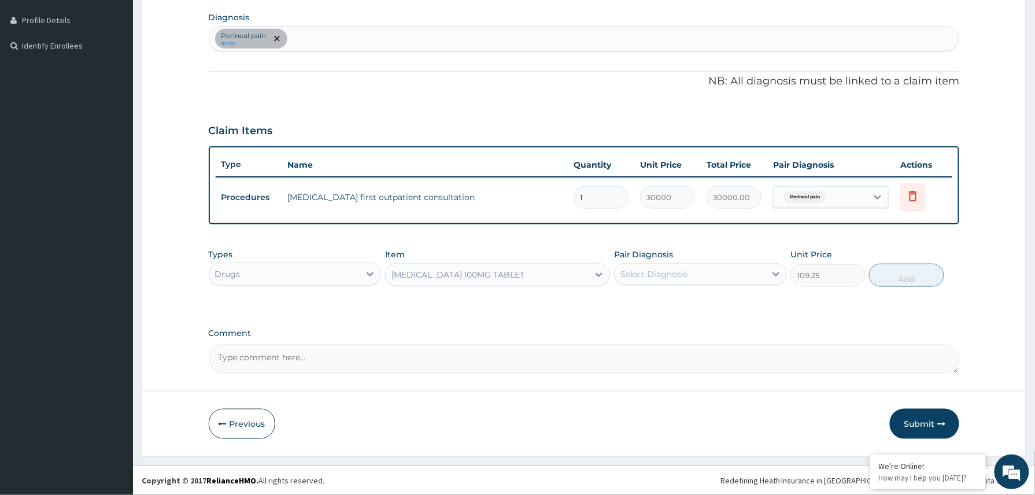
drag, startPoint x: 681, startPoint y: 267, endPoint x: 680, endPoint y: 274, distance: 7.6
click at [681, 271] on div "Select Diagnosis" at bounding box center [690, 274] width 151 height 18
drag, startPoint x: 655, startPoint y: 306, endPoint x: 776, endPoint y: 298, distance: 121.1
click at [658, 304] on label "Perineal pain" at bounding box center [660, 303] width 55 height 12
checkbox input "true"
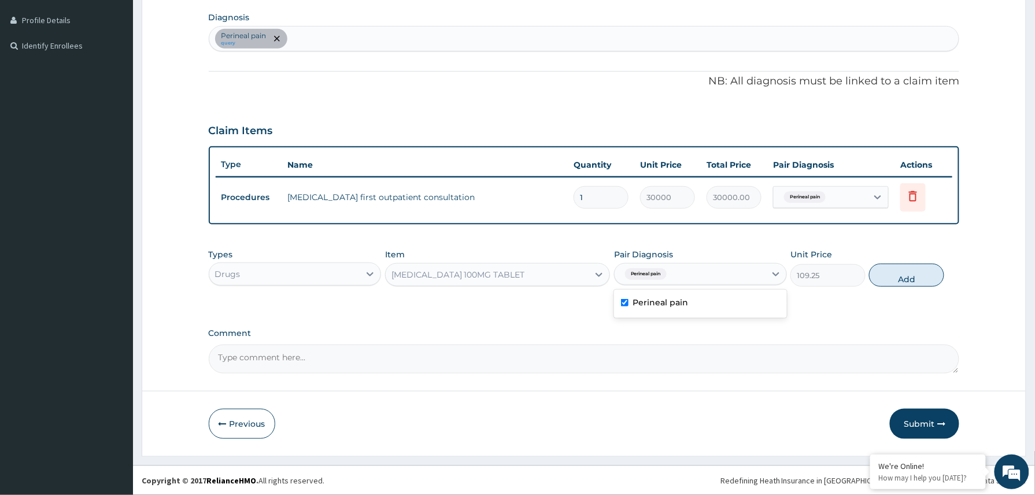
drag, startPoint x: 903, startPoint y: 269, endPoint x: 895, endPoint y: 271, distance: 7.6
click at [902, 271] on button "Add" at bounding box center [906, 275] width 75 height 23
type input "0"
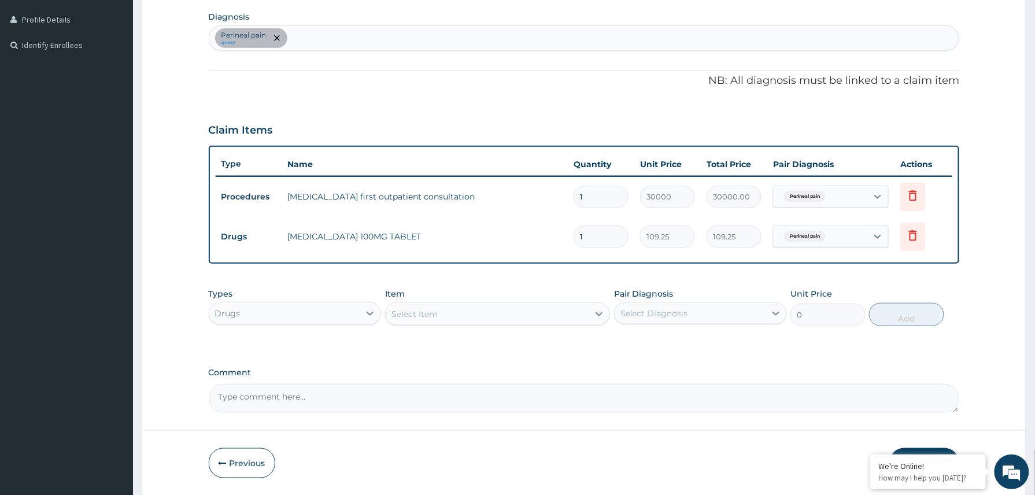
type input "14"
type input "1529.50"
type input "140"
type input "15295.00"
click at [600, 238] on input "140" at bounding box center [600, 236] width 55 height 23
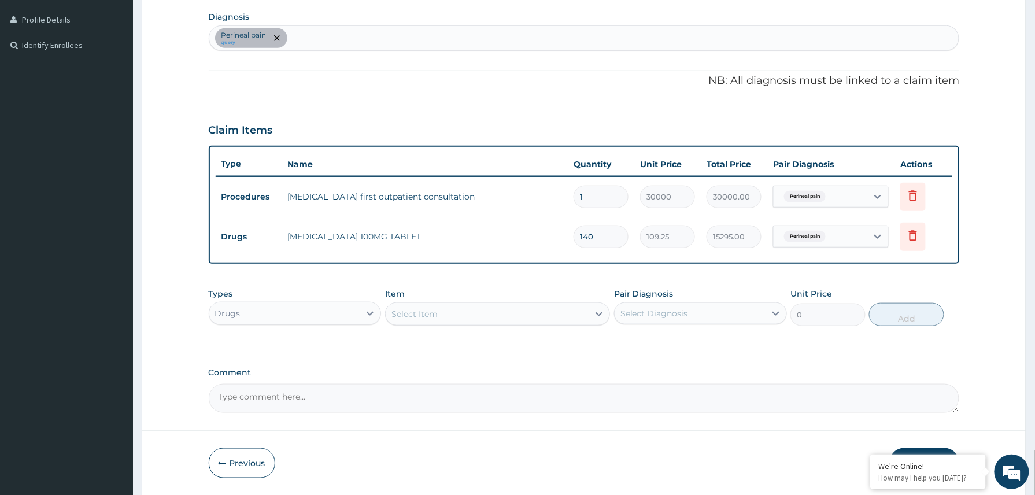
type input "14"
type input "1529.50"
type input "14"
click at [916, 234] on icon at bounding box center [913, 235] width 8 height 10
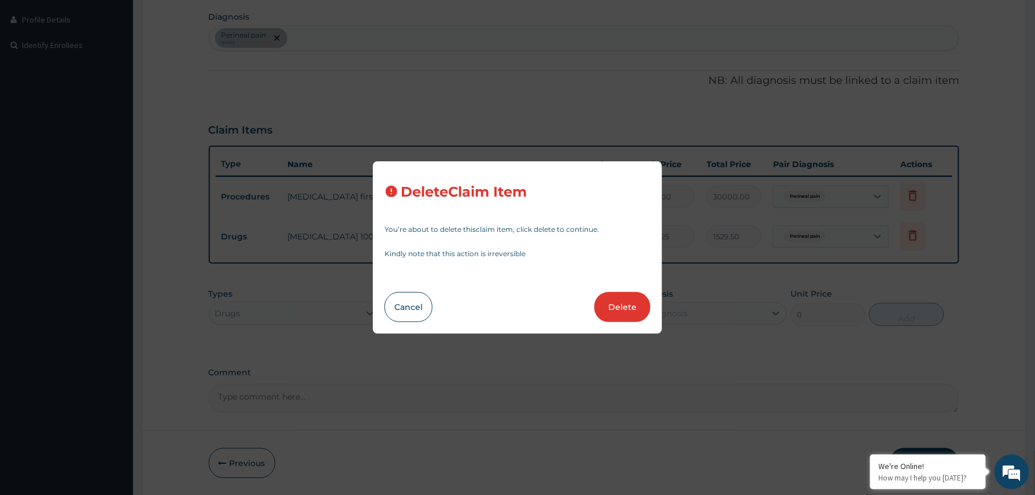
drag, startPoint x: 623, startPoint y: 308, endPoint x: 651, endPoint y: 303, distance: 28.8
click at [624, 308] on button "Delete" at bounding box center [622, 307] width 56 height 30
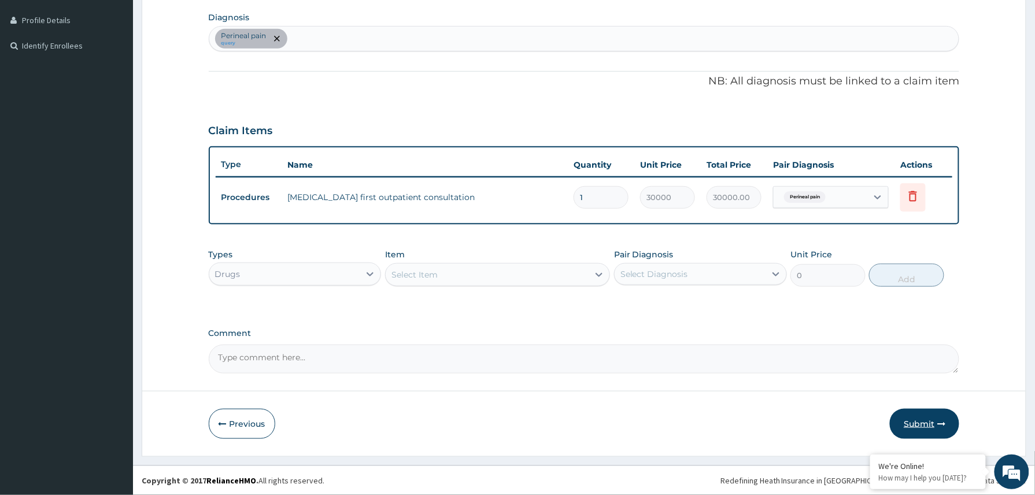
click at [925, 420] on button "Submit" at bounding box center [924, 424] width 69 height 30
click at [924, 419] on button "Submit" at bounding box center [924, 424] width 69 height 30
click at [932, 426] on button "Submit" at bounding box center [924, 424] width 69 height 30
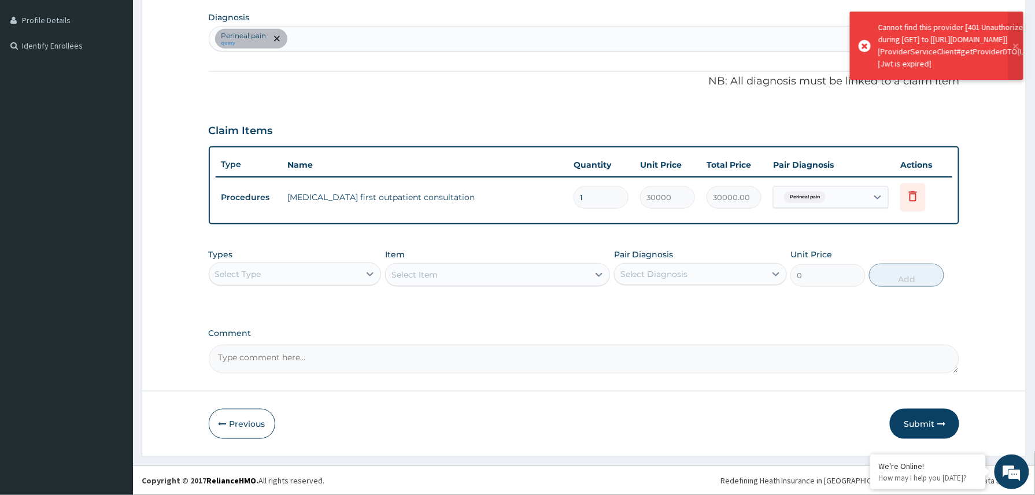
click at [932, 426] on button "Submit" at bounding box center [924, 424] width 69 height 30
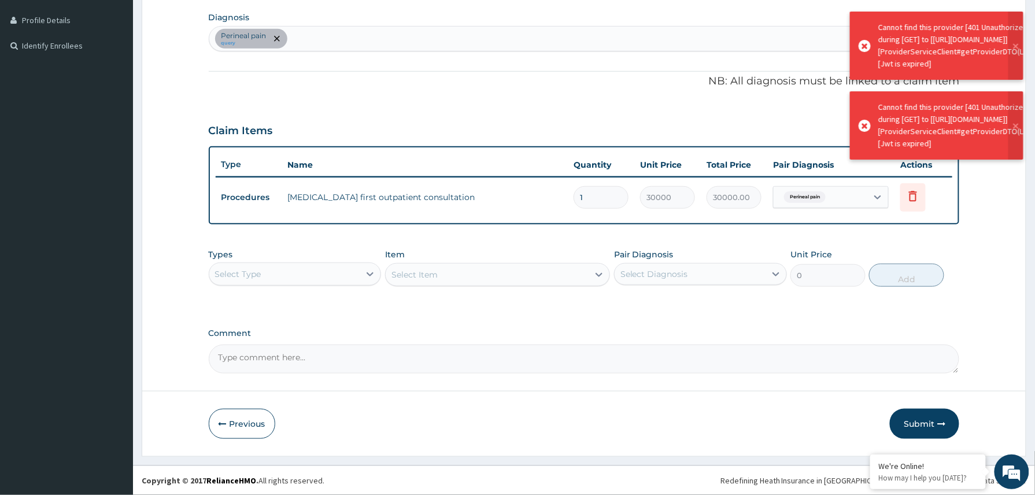
click at [932, 426] on button "Submit" at bounding box center [924, 424] width 69 height 30
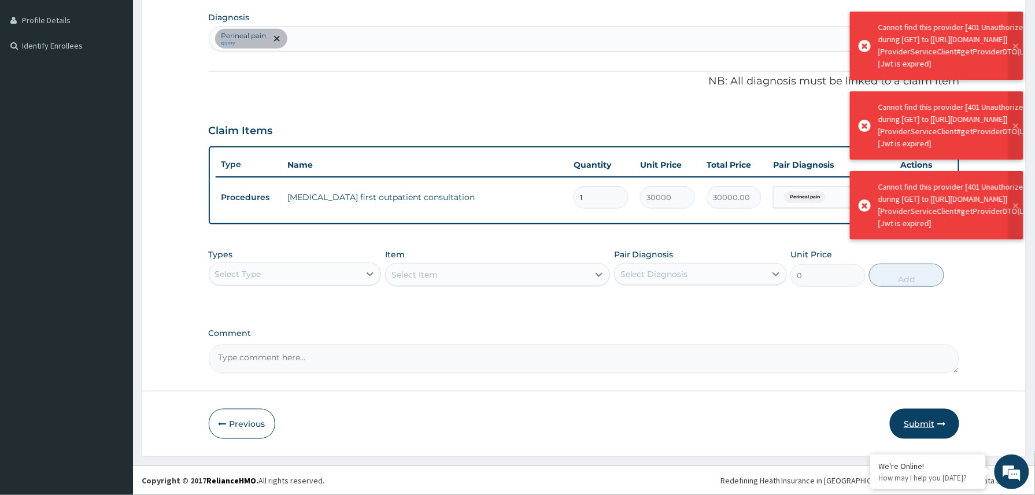
click at [931, 423] on button "Submit" at bounding box center [924, 424] width 69 height 30
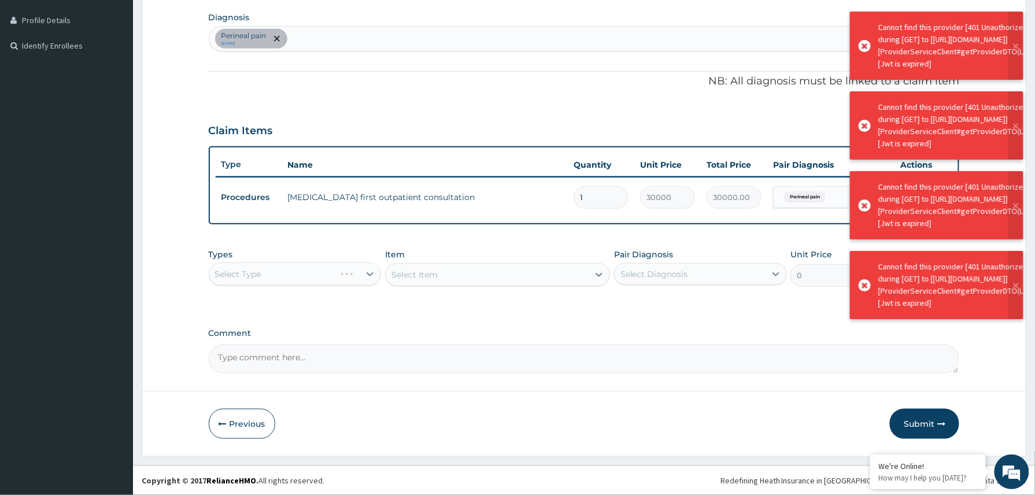
click at [932, 421] on button "Submit" at bounding box center [924, 424] width 69 height 30
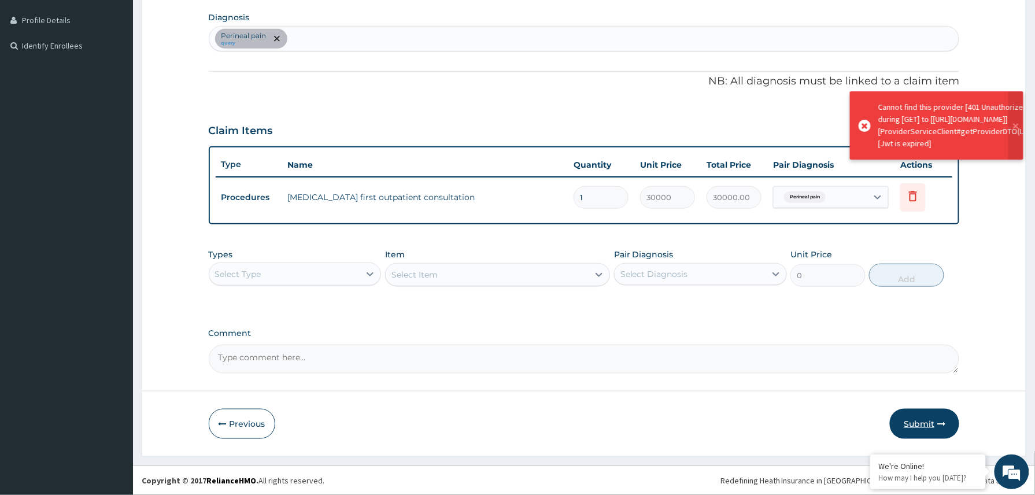
click at [934, 421] on button "Submit" at bounding box center [924, 424] width 69 height 30
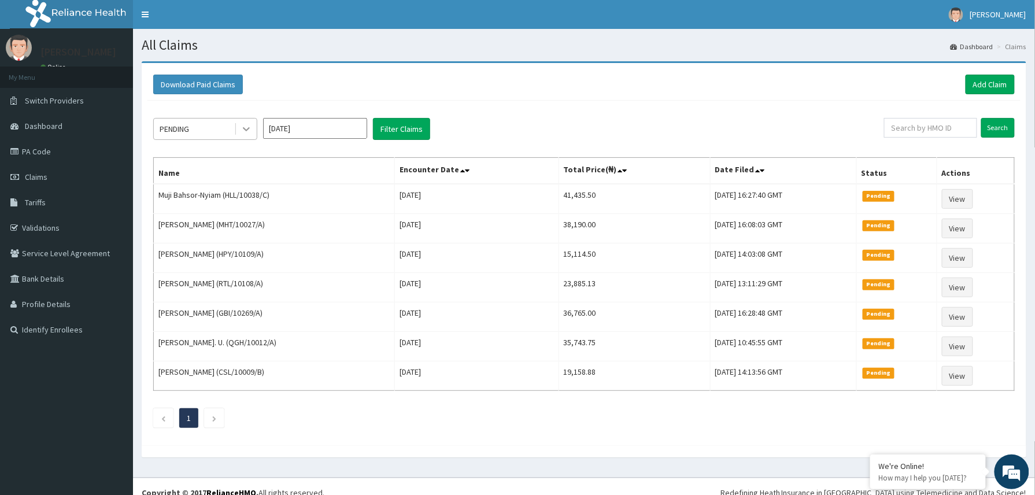
drag, startPoint x: 245, startPoint y: 133, endPoint x: 238, endPoint y: 138, distance: 8.3
click at [244, 132] on icon at bounding box center [246, 129] width 12 height 12
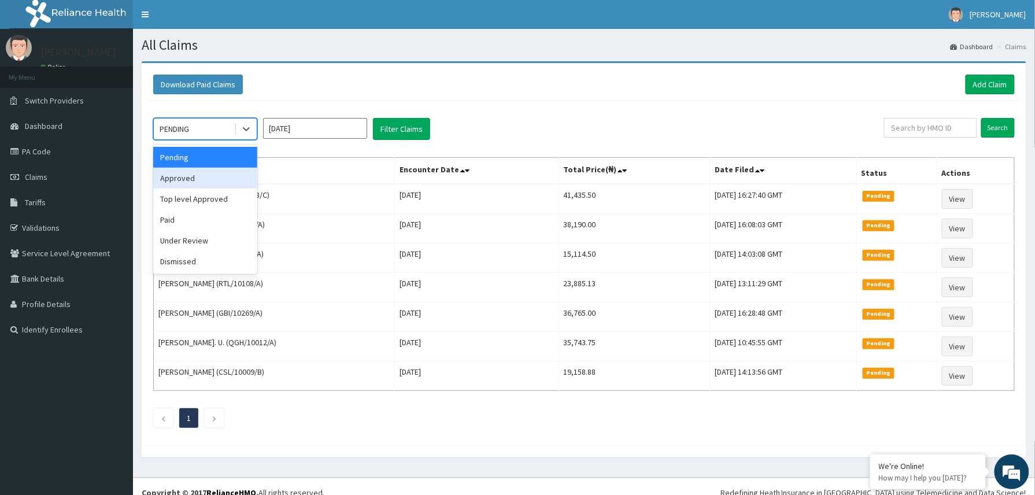
drag, startPoint x: 186, startPoint y: 180, endPoint x: 230, endPoint y: 171, distance: 44.9
click at [194, 180] on div "Approved" at bounding box center [205, 178] width 104 height 21
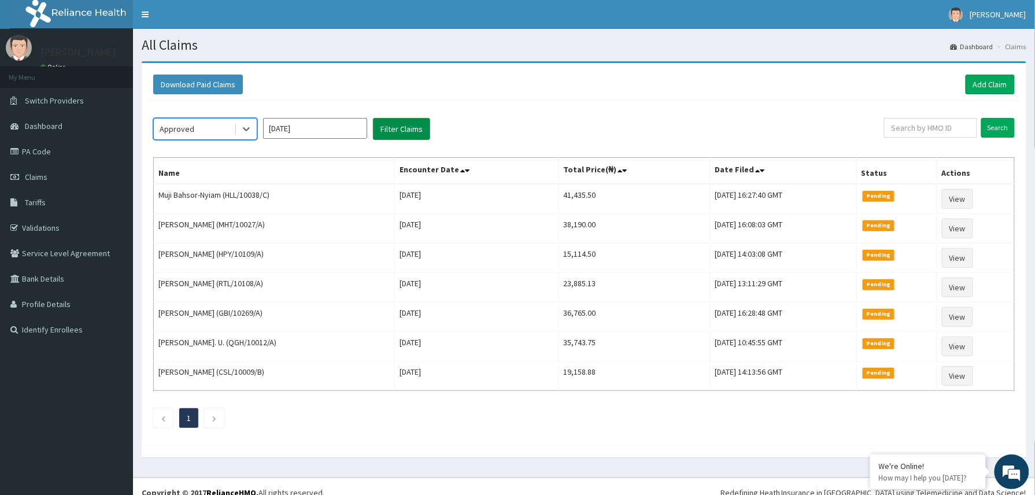
click at [404, 125] on button "Filter Claims" at bounding box center [401, 129] width 57 height 22
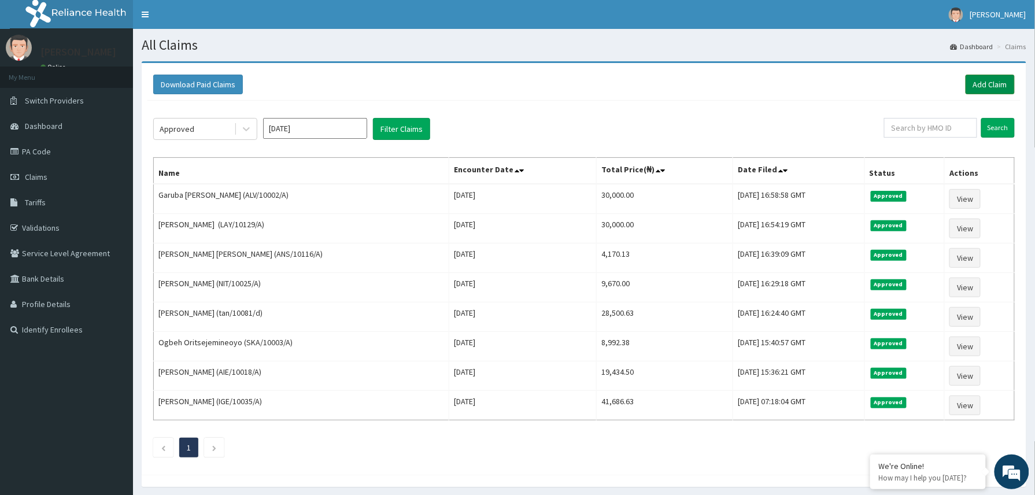
click at [986, 84] on link "Add Claim" at bounding box center [989, 85] width 49 height 20
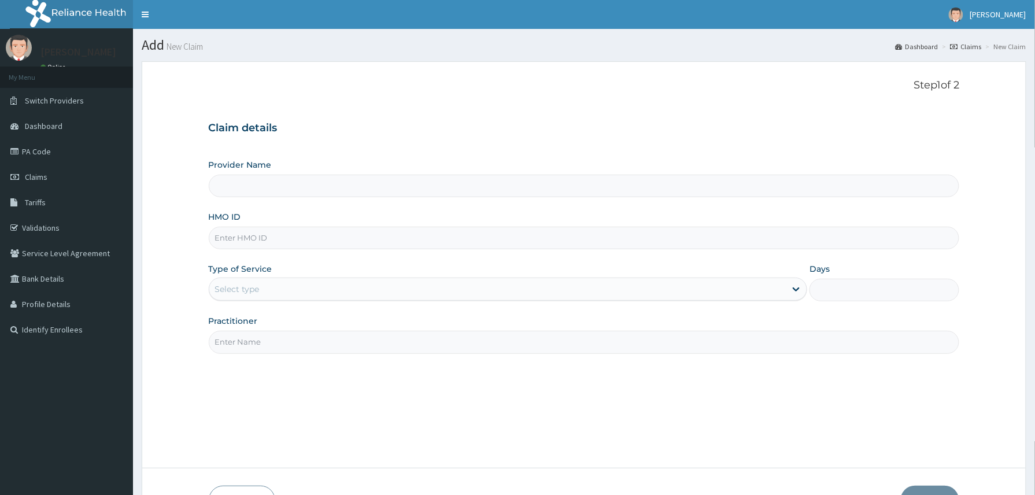
click at [234, 236] on input "HMO ID" at bounding box center [584, 238] width 751 height 23
paste input "CDI/10026/A"
type input "CDI/10026/A"
click at [230, 242] on input "CDI/10026/A" at bounding box center [584, 238] width 751 height 23
type input "Reliance Family Clinics (RFC) - [GEOGRAPHIC_DATA]"
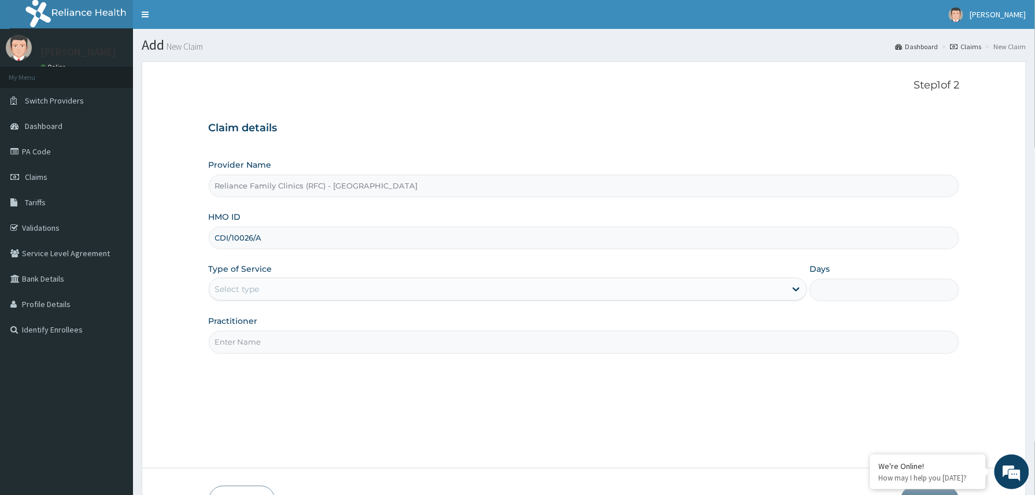
type input "CDI/10026/A"
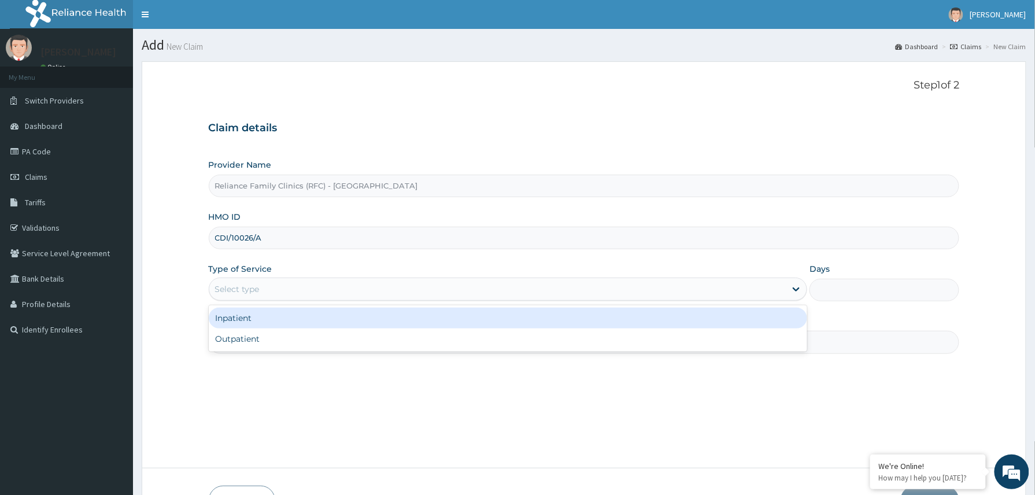
drag, startPoint x: 247, startPoint y: 287, endPoint x: 250, endPoint y: 298, distance: 11.2
click at [248, 291] on div "Select type" at bounding box center [237, 289] width 45 height 12
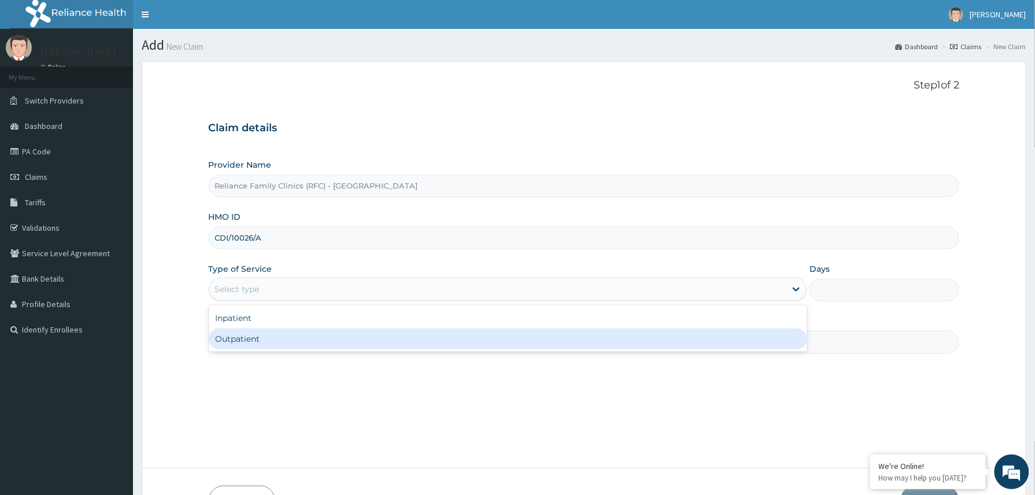
click at [251, 336] on div "Outpatient" at bounding box center [508, 338] width 599 height 21
type input "1"
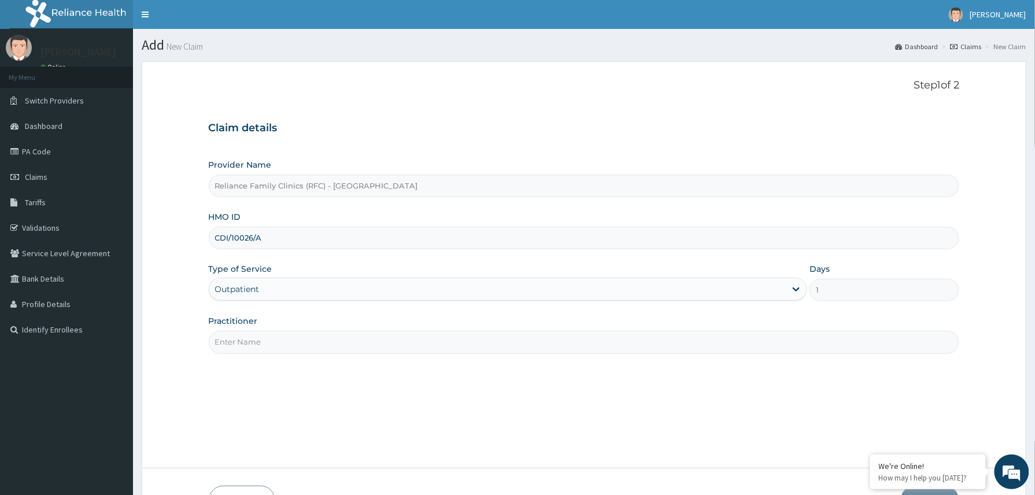
drag, startPoint x: 271, startPoint y: 346, endPoint x: 288, endPoint y: 352, distance: 17.9
click at [283, 350] on input "Practitioner" at bounding box center [584, 342] width 751 height 23
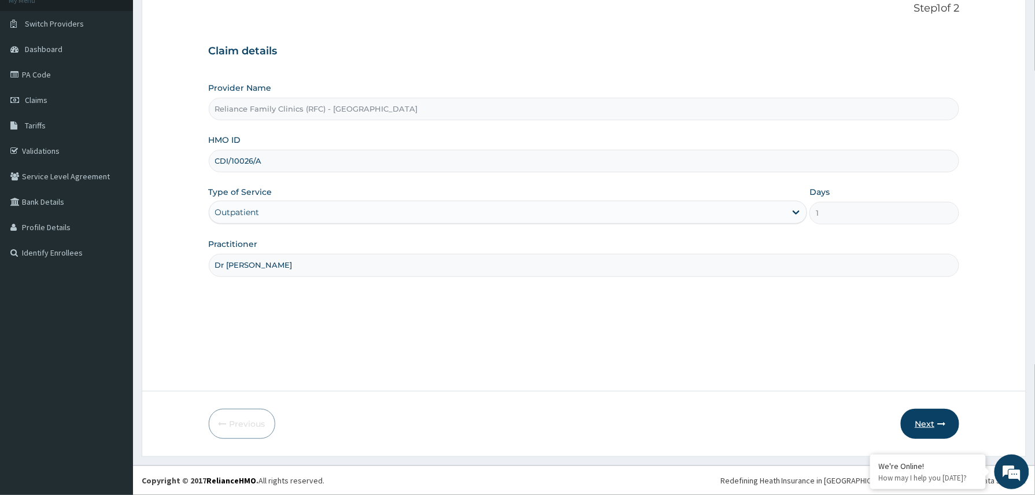
type input "Dr [PERSON_NAME]"
click at [928, 420] on button "Next" at bounding box center [930, 424] width 58 height 30
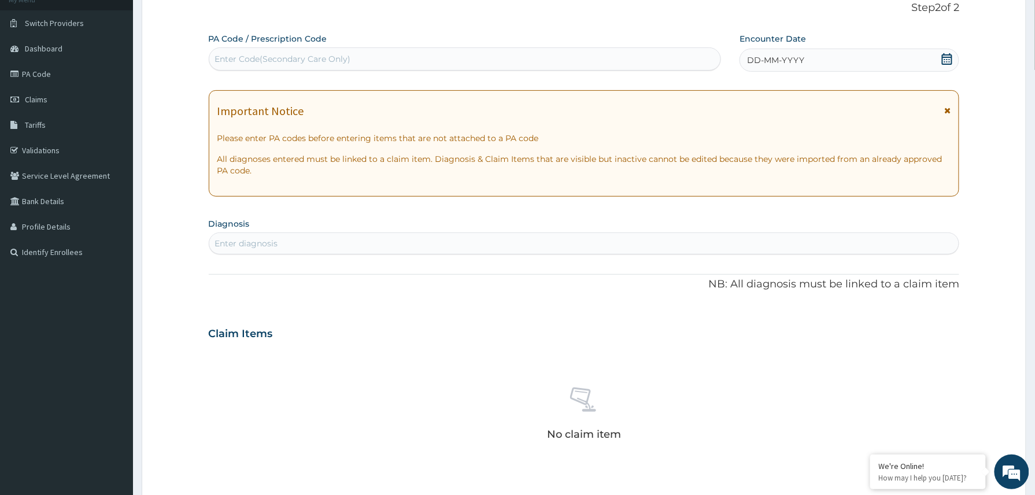
scroll to position [0, 0]
click at [311, 56] on div "Enter Code(Secondary Care Only)" at bounding box center [283, 59] width 136 height 12
paste input "PA/1215DA"
type input "PA/1215DA"
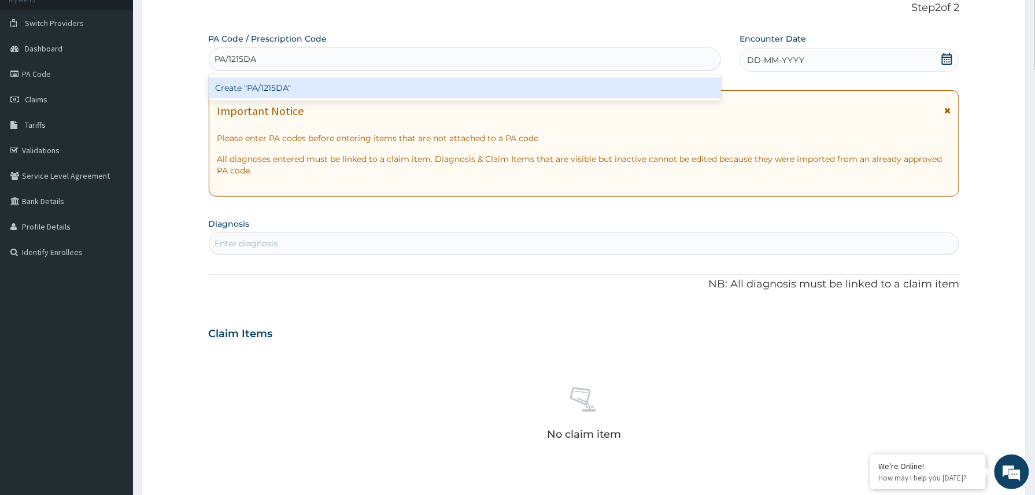
click at [268, 86] on div "Create "PA/1215DA"" at bounding box center [465, 87] width 513 height 21
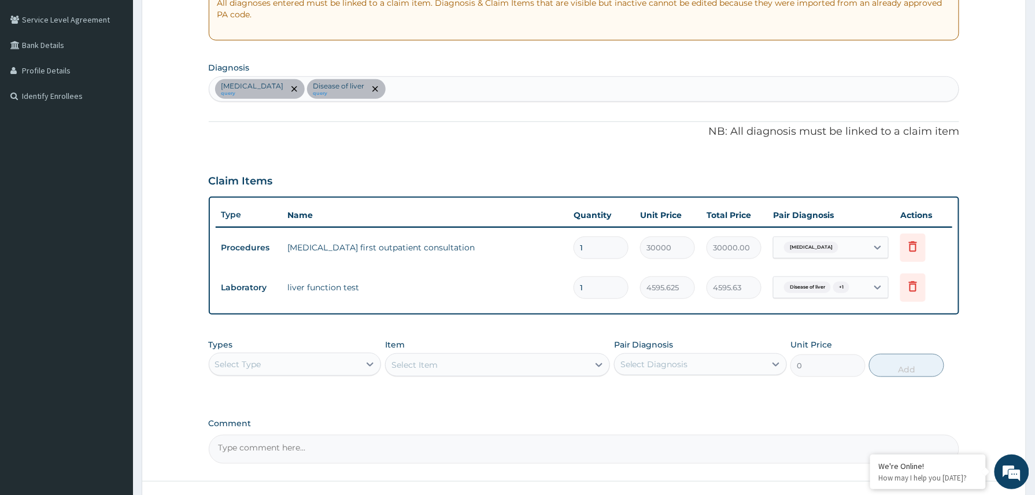
scroll to position [324, 0]
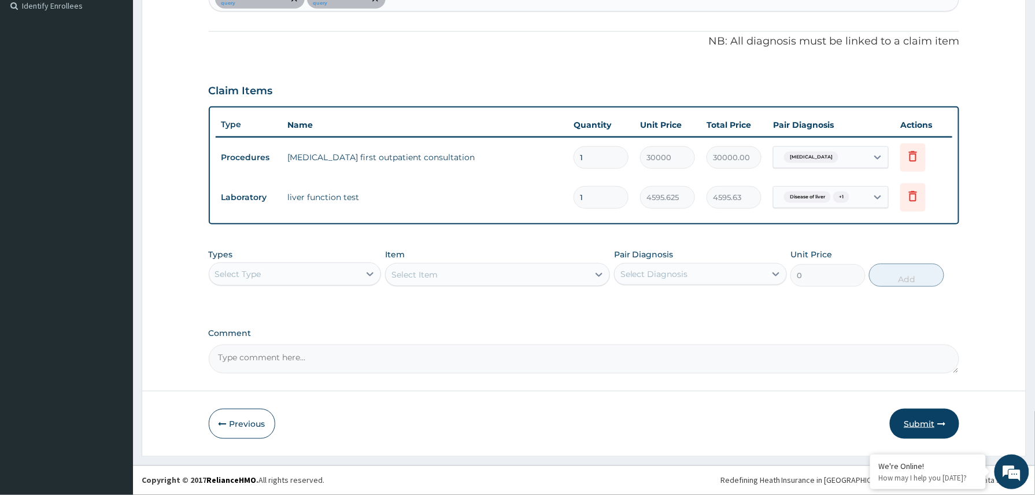
click at [926, 420] on button "Submit" at bounding box center [924, 424] width 69 height 30
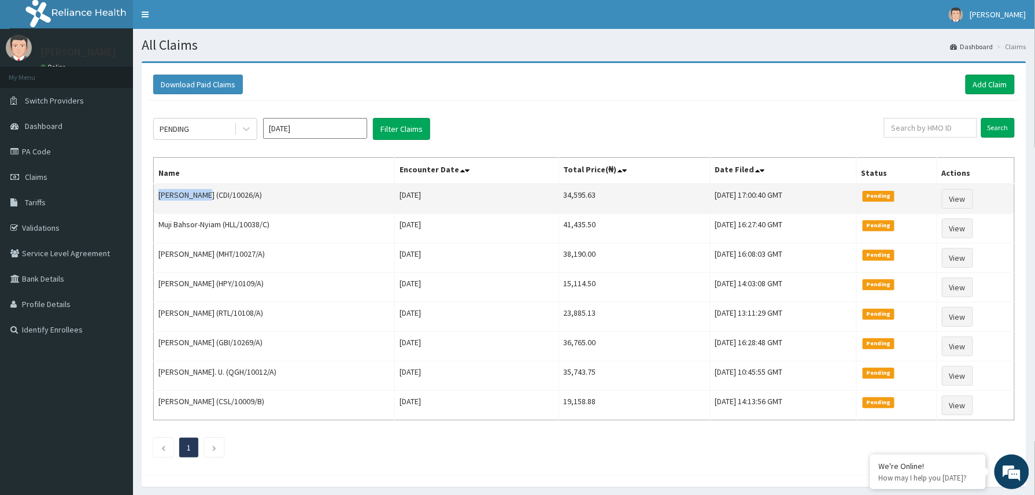
drag, startPoint x: 157, startPoint y: 197, endPoint x: 206, endPoint y: 192, distance: 48.8
click at [206, 192] on td "[PERSON_NAME] (CDI/10026/A)" at bounding box center [274, 199] width 241 height 30
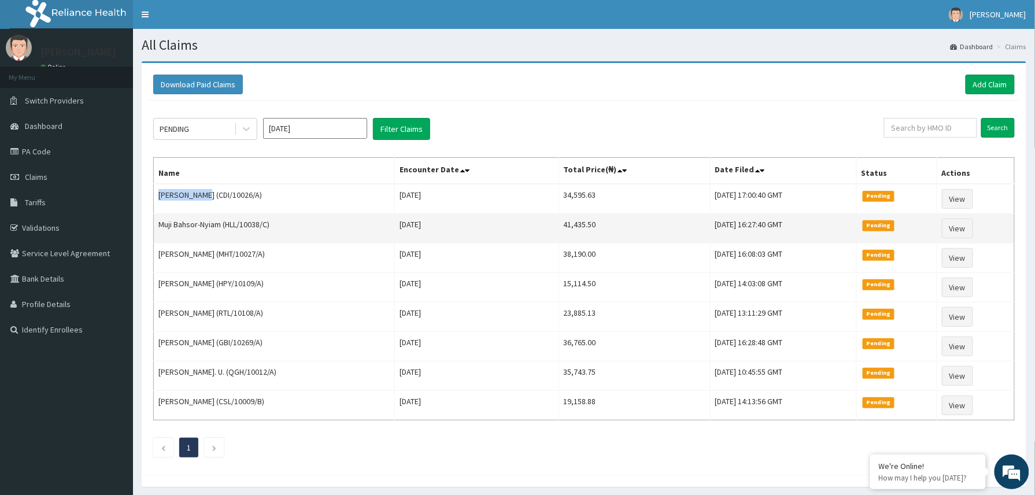
copy td "[PERSON_NAME]"
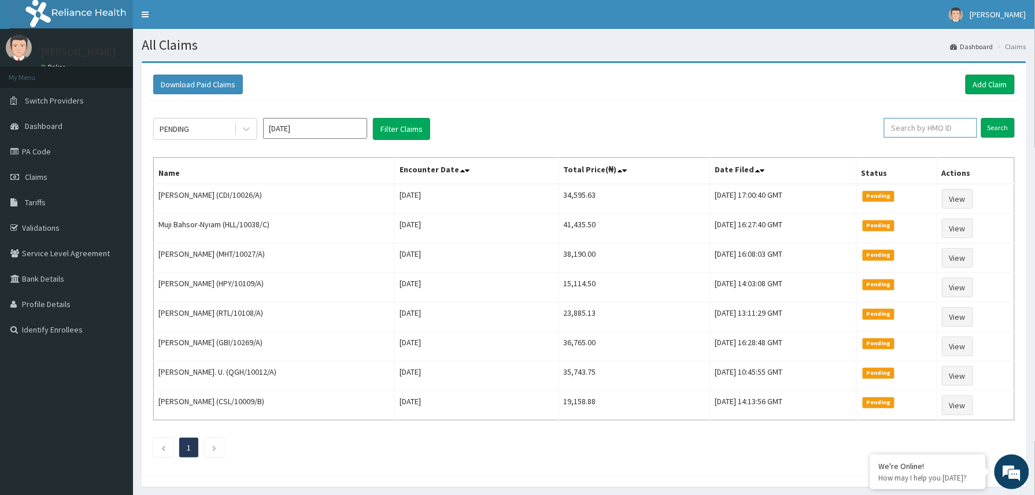
click at [900, 127] on input "text" at bounding box center [930, 128] width 93 height 20
paste input "PA/12ED4E"
drag, startPoint x: 937, startPoint y: 123, endPoint x: 828, endPoint y: 145, distance: 110.9
click at [831, 145] on div "PENDING [DATE] Filter Claims PA/12ED4E Search Name Encounter Date Total Price(₦…" at bounding box center [583, 285] width 873 height 368
paste input "ALV/10002/A"
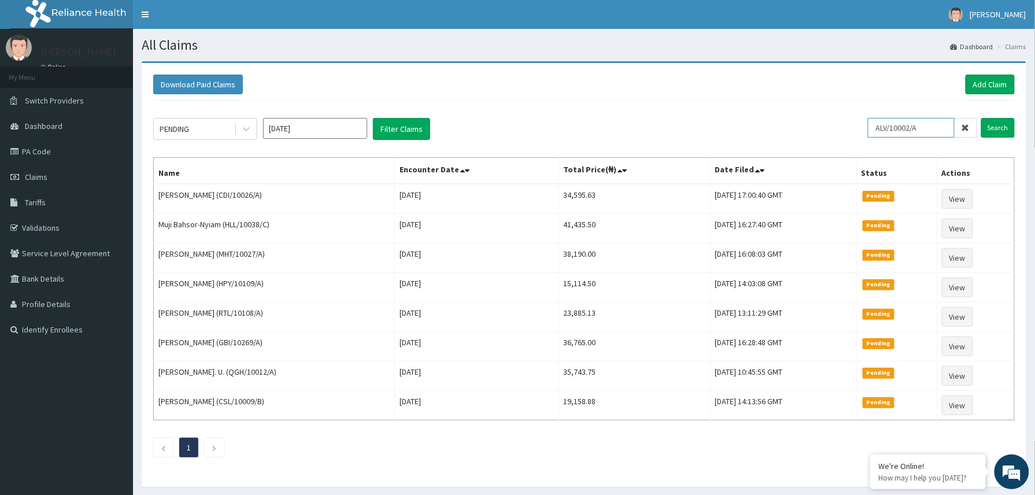
click at [895, 128] on input "ALV/10002/A" at bounding box center [911, 128] width 87 height 20
click at [1006, 132] on input "Search" at bounding box center [998, 128] width 34 height 20
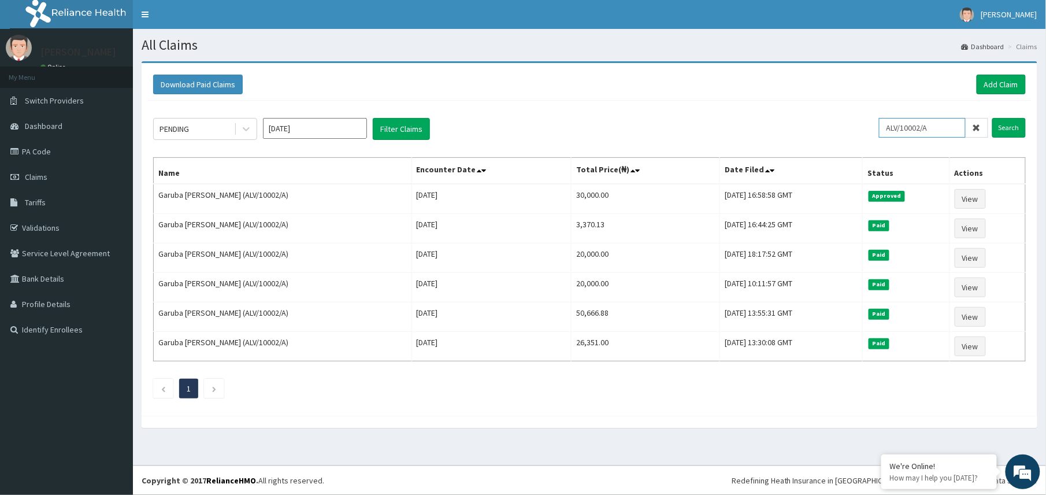
drag, startPoint x: 941, startPoint y: 125, endPoint x: 865, endPoint y: 136, distance: 76.5
click at [865, 136] on div "PENDING Sep 2025 Filter Claims ALV/10002/A Search" at bounding box center [589, 129] width 873 height 22
paste input "YOC/10004"
drag, startPoint x: 906, startPoint y: 131, endPoint x: 980, endPoint y: 143, distance: 75.1
click at [909, 132] on input "YOC/10004/A" at bounding box center [922, 128] width 87 height 20
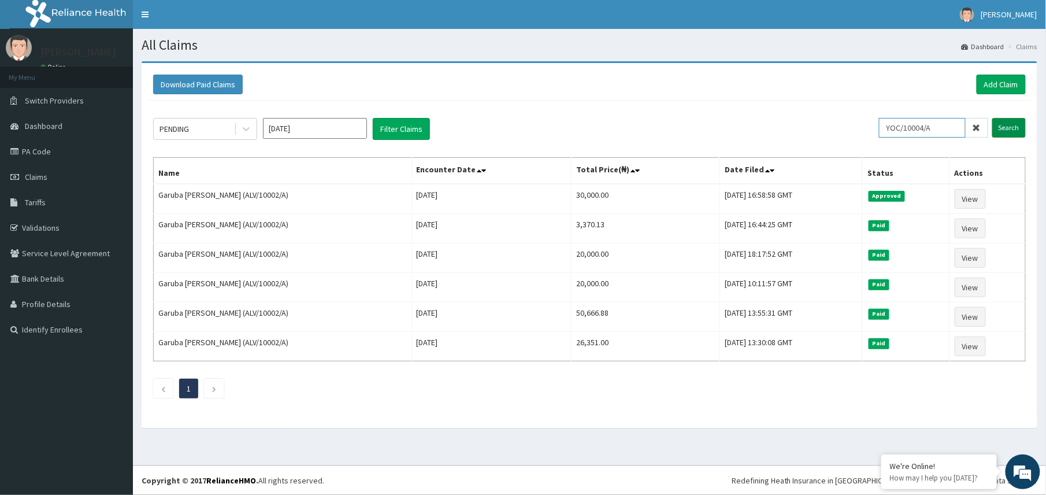
type input "YOC/10004/A"
drag, startPoint x: 1013, startPoint y: 132, endPoint x: 939, endPoint y: 104, distance: 79.0
click at [1006, 131] on input "Search" at bounding box center [1010, 128] width 34 height 20
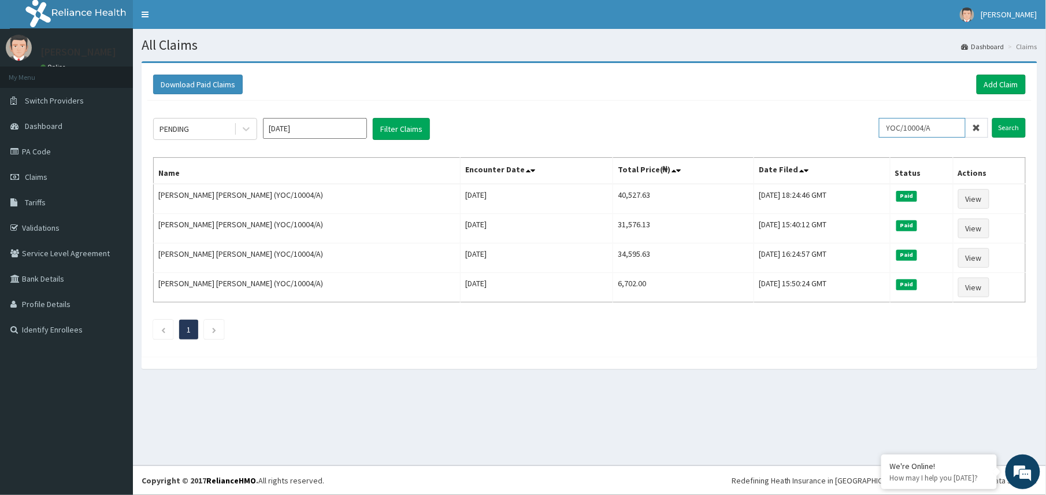
drag, startPoint x: 937, startPoint y: 127, endPoint x: 888, endPoint y: 125, distance: 49.2
click at [888, 125] on input "YOC/10004/A" at bounding box center [922, 128] width 87 height 20
click at [990, 83] on link "Add Claim" at bounding box center [1001, 85] width 49 height 20
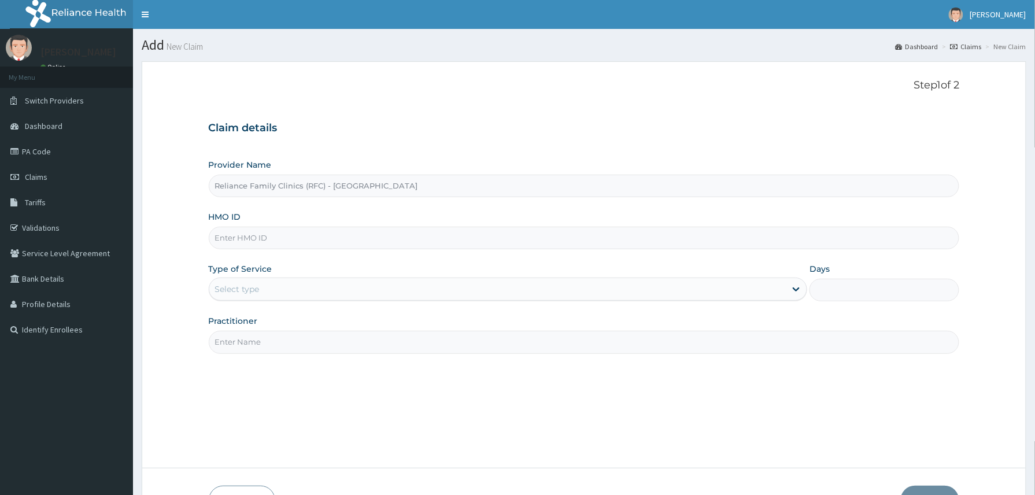
click at [238, 236] on input "HMO ID" at bounding box center [584, 238] width 751 height 23
paste input "YOC/10004/A"
type input "YOC/10004/A"
click at [251, 297] on div "Select type" at bounding box center [497, 289] width 577 height 18
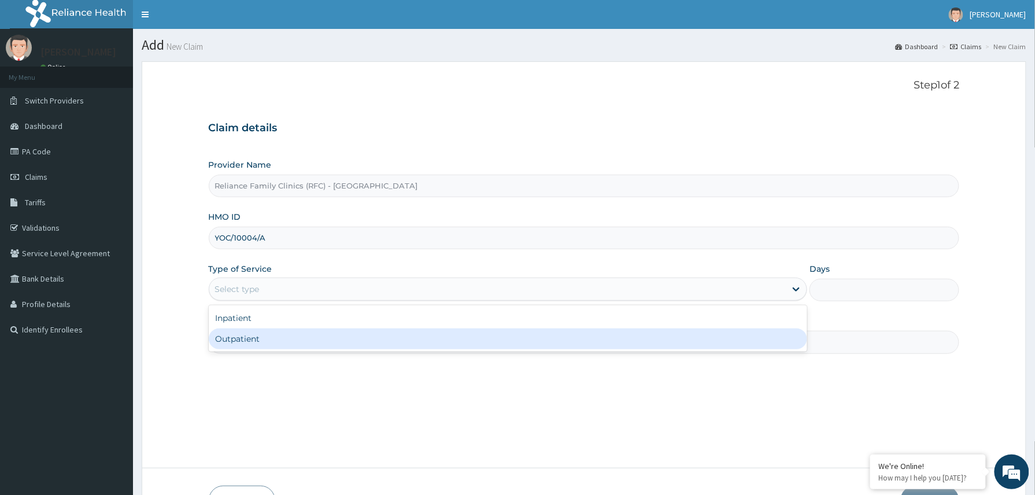
click at [257, 342] on div "Outpatient" at bounding box center [508, 338] width 599 height 21
type input "1"
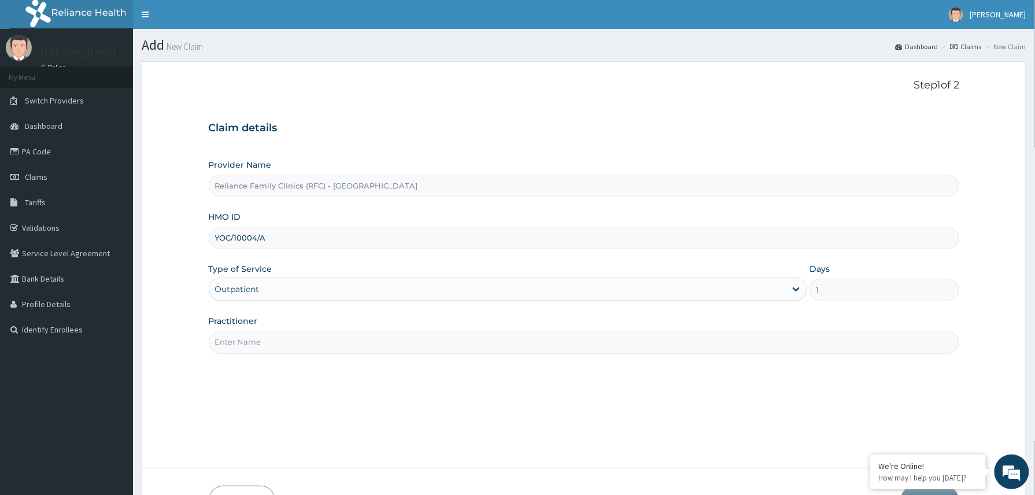
click at [273, 341] on input "Practitioner" at bounding box center [584, 342] width 751 height 23
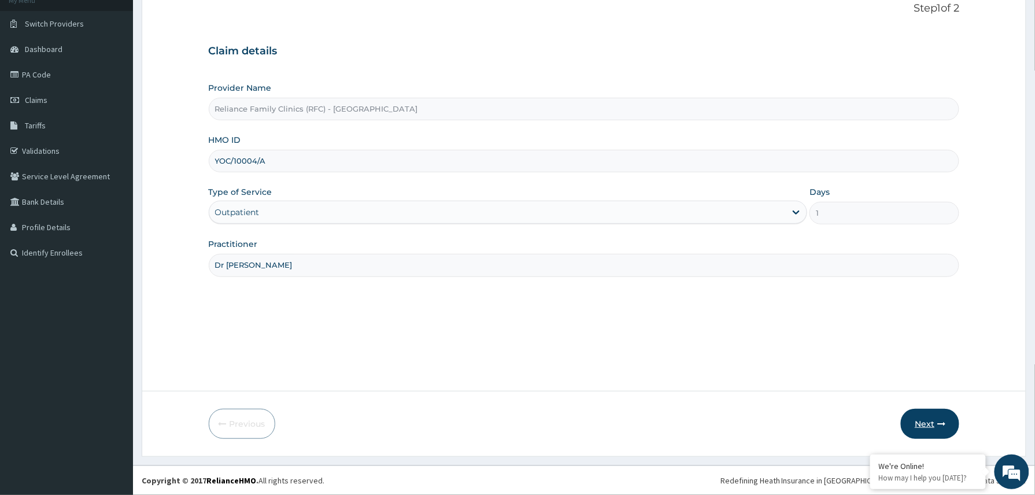
type input "Dr [PERSON_NAME]"
click at [928, 432] on button "Next" at bounding box center [930, 424] width 58 height 30
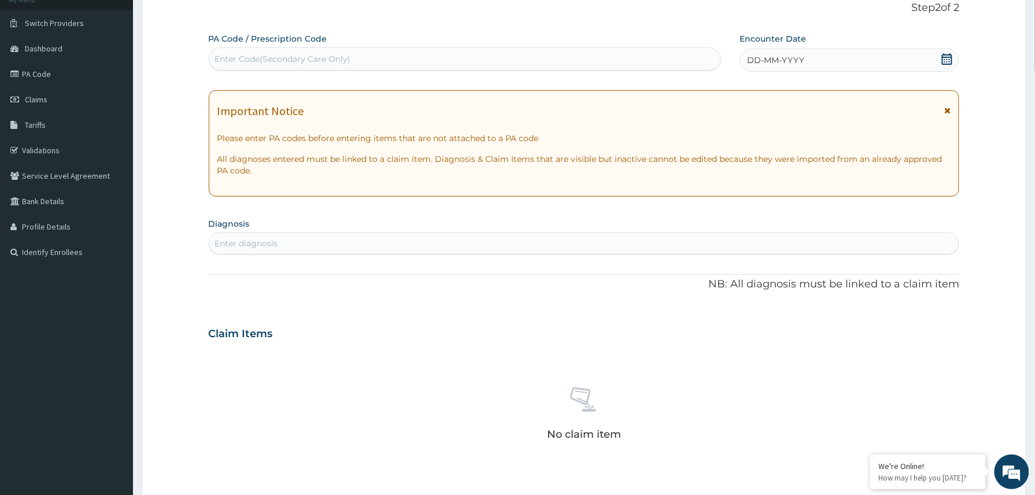
scroll to position [0, 0]
click at [227, 59] on div "Enter Code(Secondary Care Only)" at bounding box center [283, 59] width 136 height 12
paste input "PA/C1FC65"
type input "PA/C1FC65"
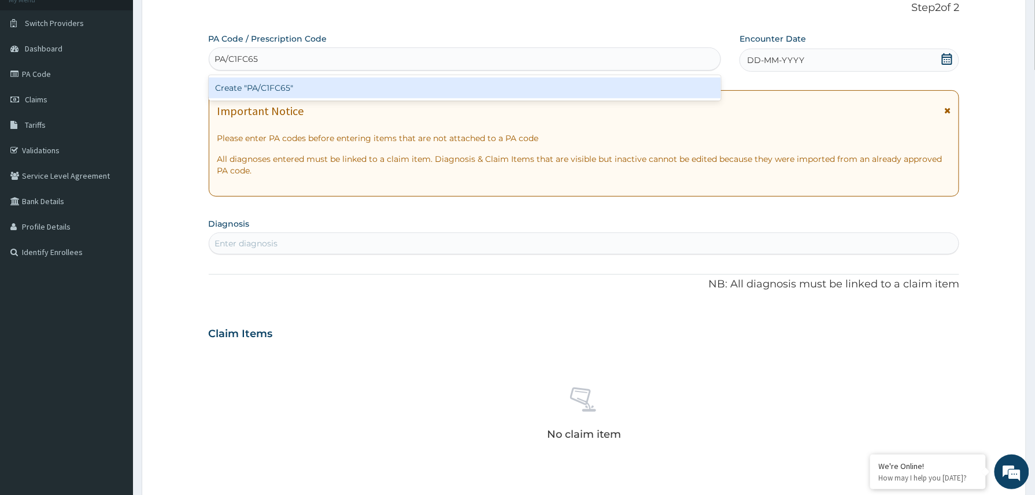
click at [246, 90] on div "Create "PA/C1FC65"" at bounding box center [465, 87] width 513 height 21
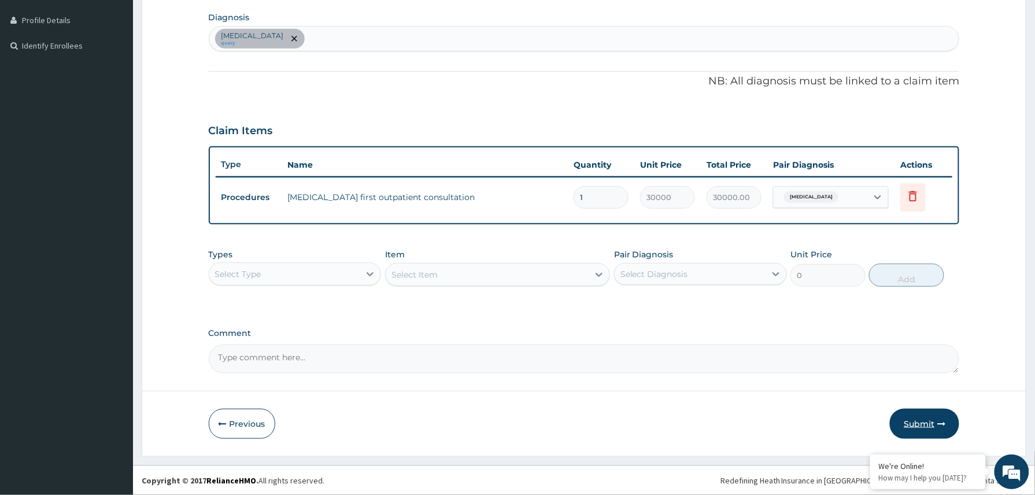
click at [926, 420] on button "Submit" at bounding box center [924, 424] width 69 height 30
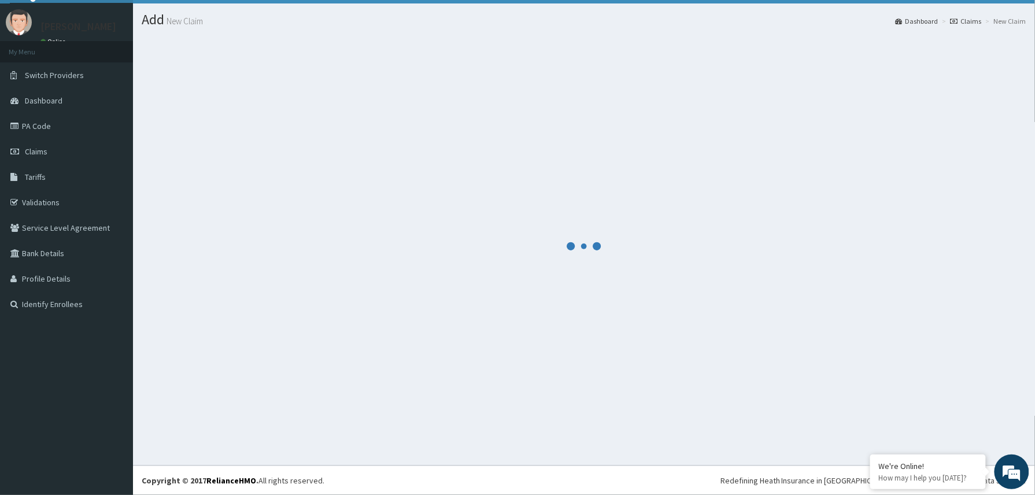
scroll to position [25, 0]
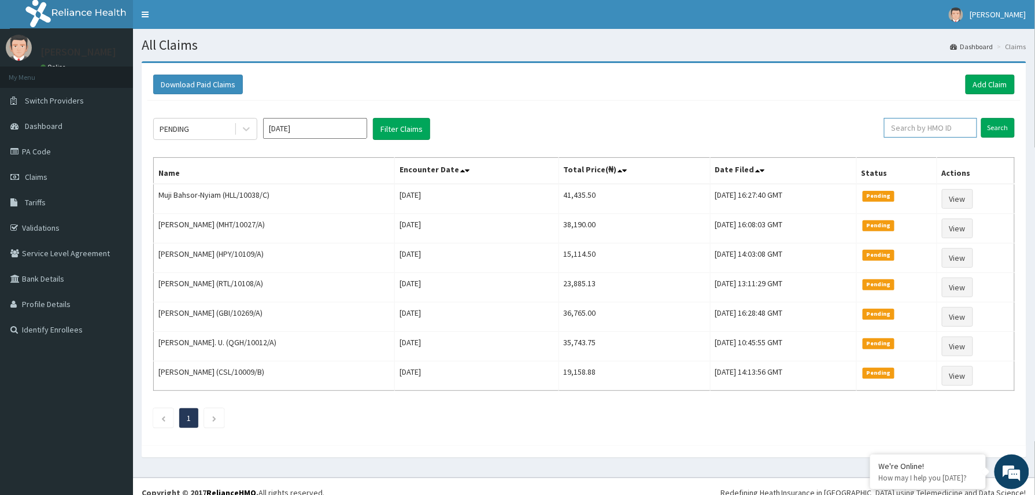
click at [898, 128] on input "text" at bounding box center [930, 128] width 93 height 20
paste input "2507548"
type input "2507548"
drag, startPoint x: 914, startPoint y: 130, endPoint x: 872, endPoint y: 127, distance: 42.3
click at [872, 127] on div "PENDING [DATE] Filter Claims 2507548 Search" at bounding box center [583, 129] width 861 height 22
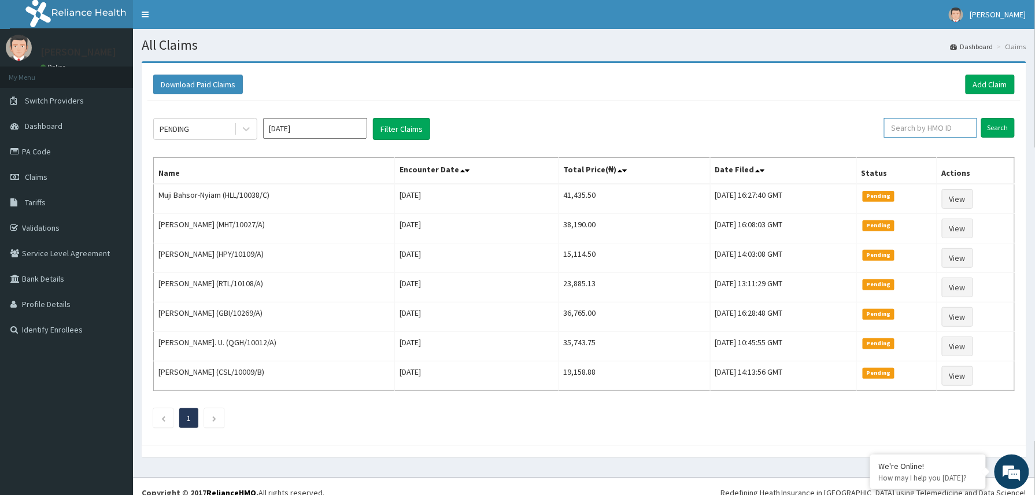
paste input "EHG/10049/A"
type input "EHG/10049/A"
drag, startPoint x: 943, startPoint y: 128, endPoint x: 893, endPoint y: 134, distance: 50.6
click at [893, 134] on input "EHG/10049/A" at bounding box center [911, 128] width 87 height 20
click at [986, 83] on link "Add Claim" at bounding box center [989, 85] width 49 height 20
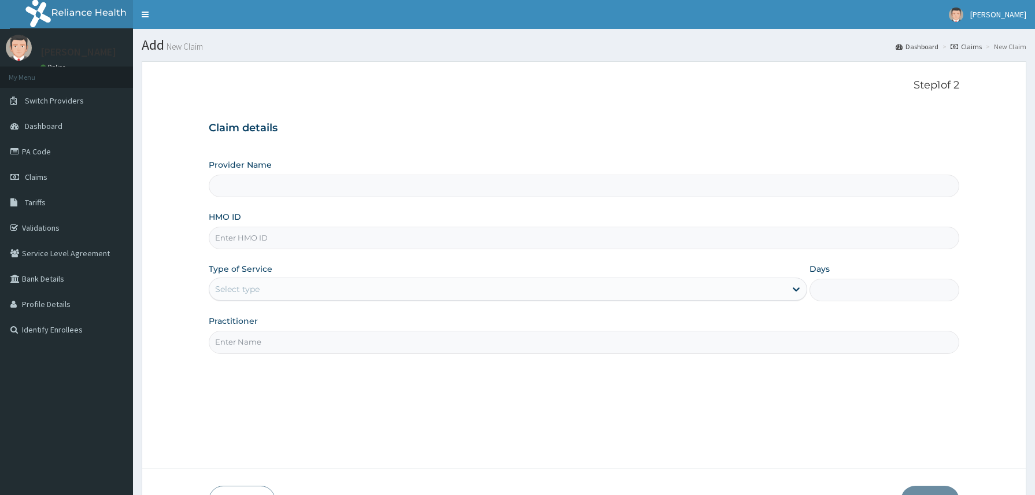
type input "Reliance Family Clinics (RFC) - [GEOGRAPHIC_DATA]"
click at [221, 246] on input "HMO ID" at bounding box center [584, 238] width 751 height 23
paste input "EHG/10049/A"
type input "EHG/10049/A"
drag, startPoint x: 251, startPoint y: 290, endPoint x: 253, endPoint y: 303, distance: 12.9
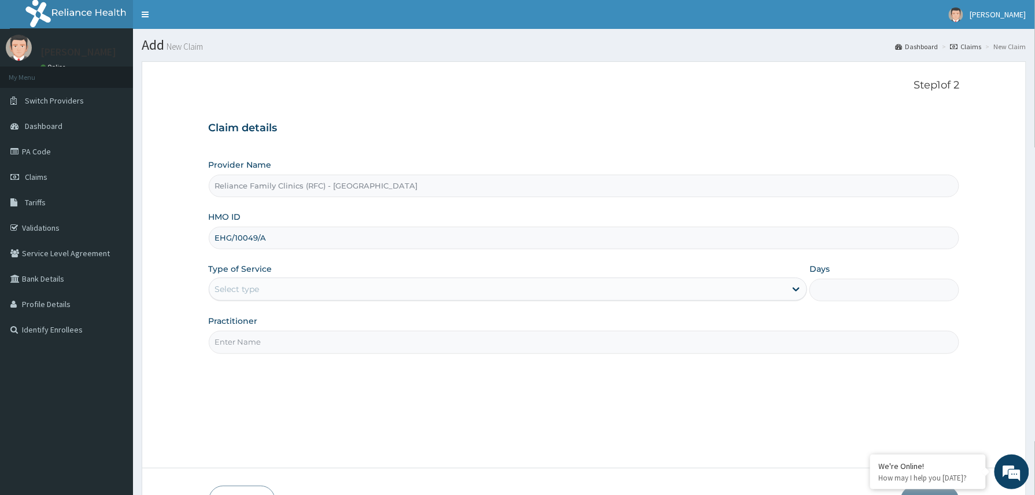
click at [251, 293] on div "Select type" at bounding box center [237, 289] width 45 height 12
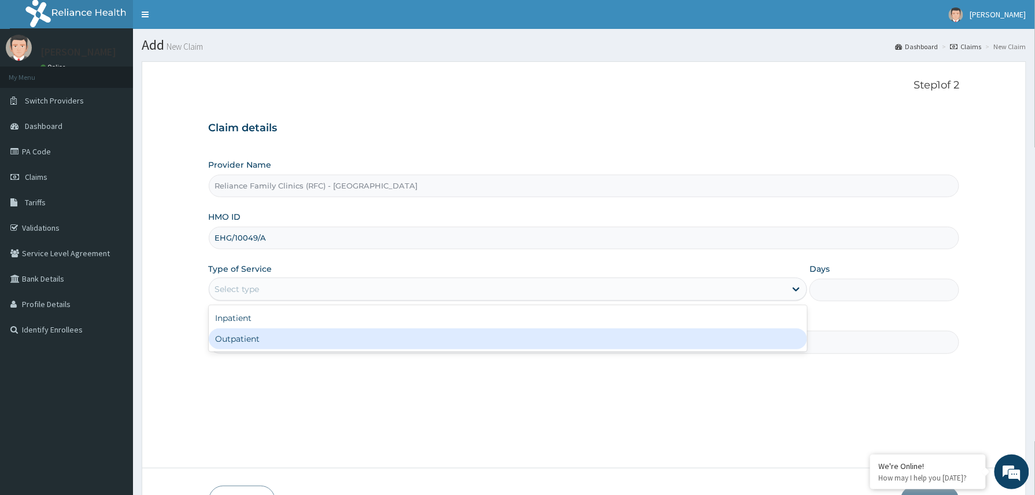
click at [260, 338] on div "Outpatient" at bounding box center [508, 338] width 599 height 21
type input "1"
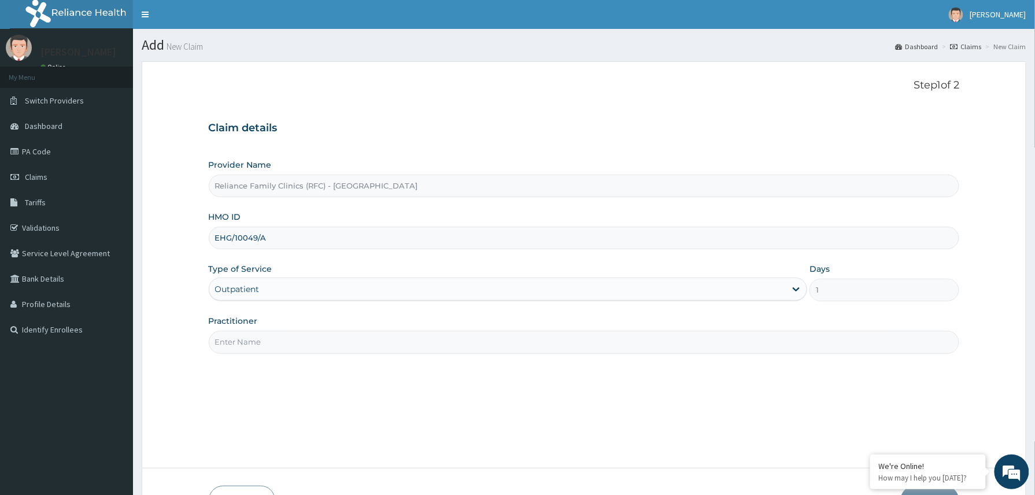
click at [267, 338] on input "Practitioner" at bounding box center [584, 342] width 751 height 23
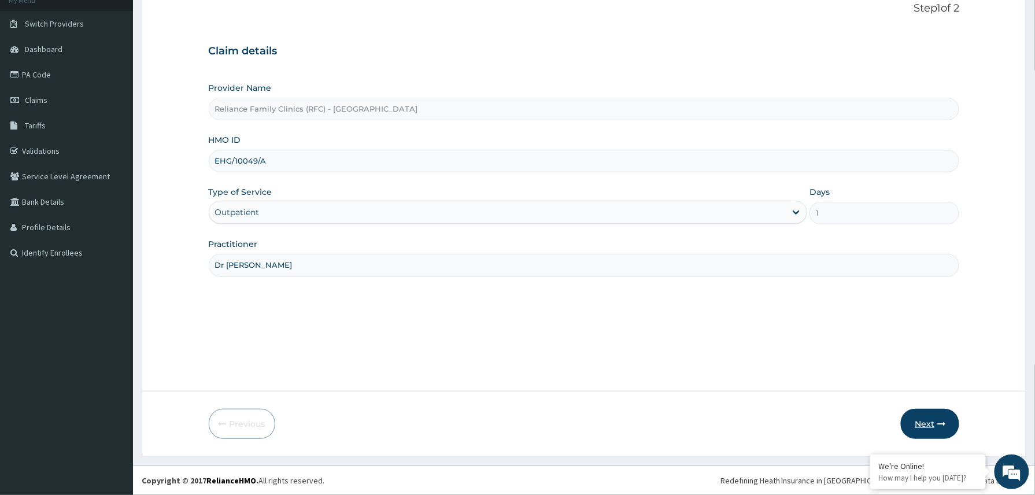
type input "Dr Winifred"
click at [928, 417] on button "Next" at bounding box center [930, 424] width 58 height 30
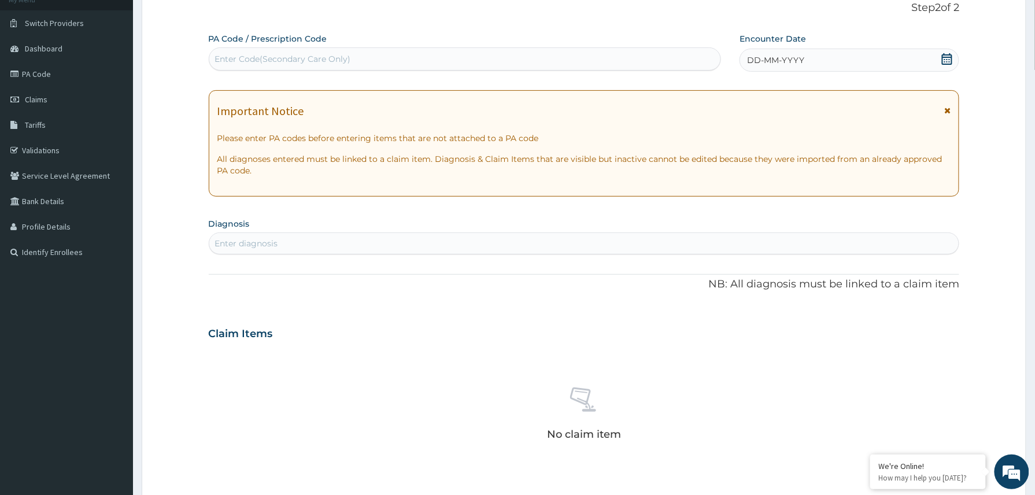
click at [287, 56] on div "Enter Code(Secondary Care Only)" at bounding box center [283, 59] width 136 height 12
paste input "PA/DD539D"
type input "PA/DD539D"
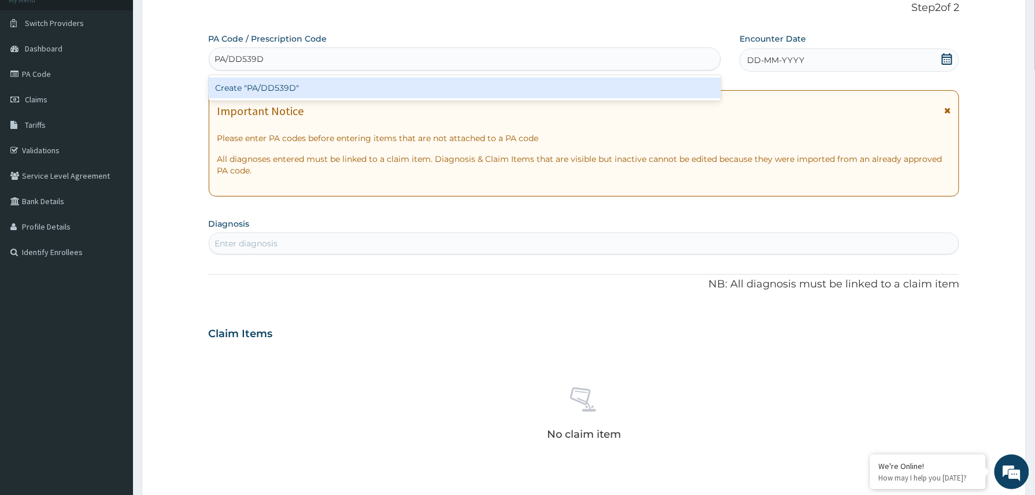
click at [266, 84] on div "Create "PA/DD539D"" at bounding box center [465, 87] width 513 height 21
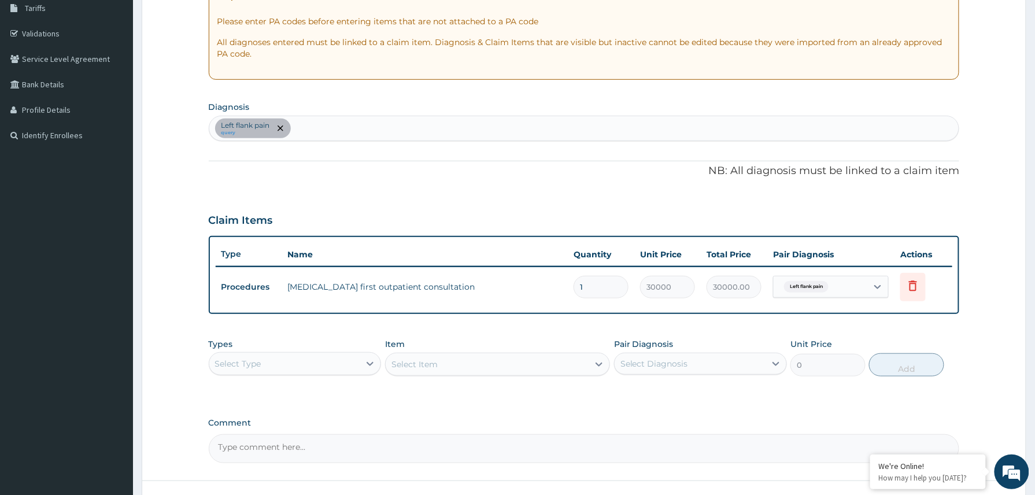
scroll to position [284, 0]
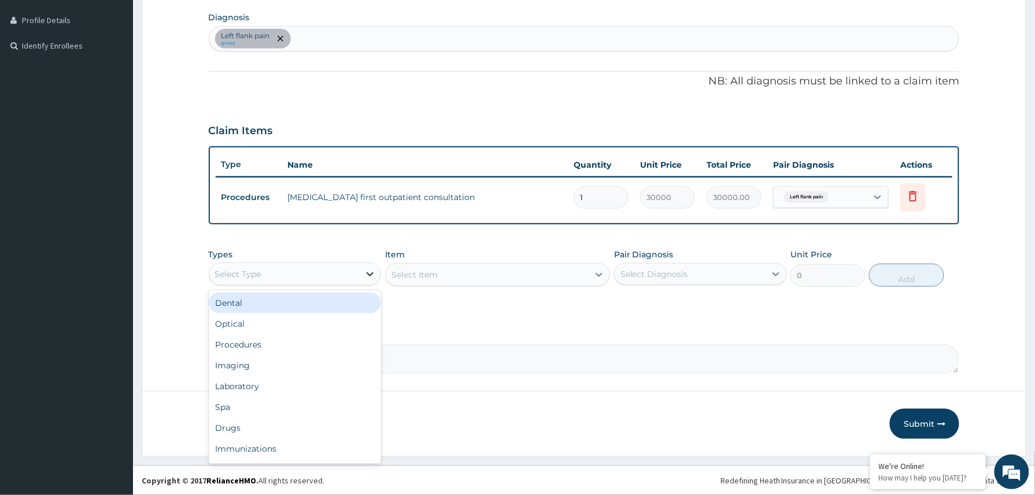
click at [362, 276] on div at bounding box center [370, 274] width 21 height 21
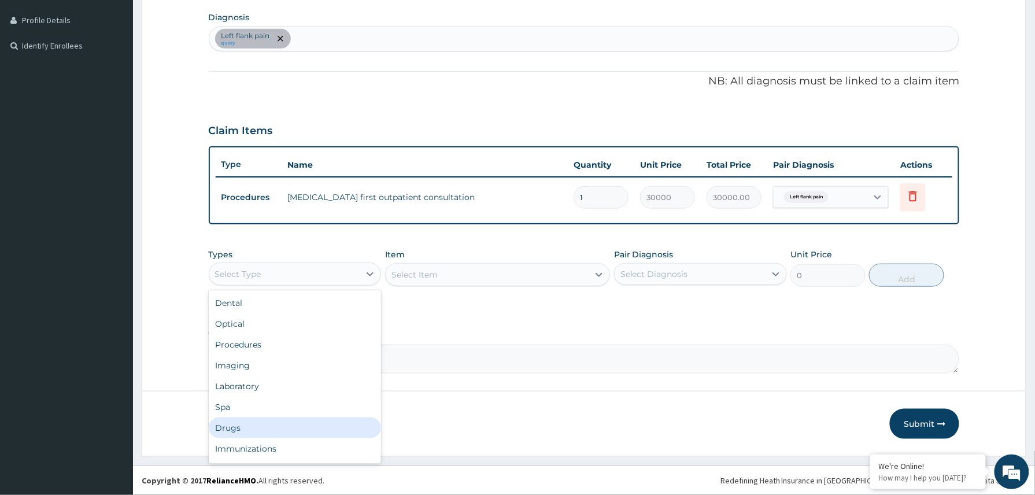
click at [239, 427] on div "Drugs" at bounding box center [295, 427] width 173 height 21
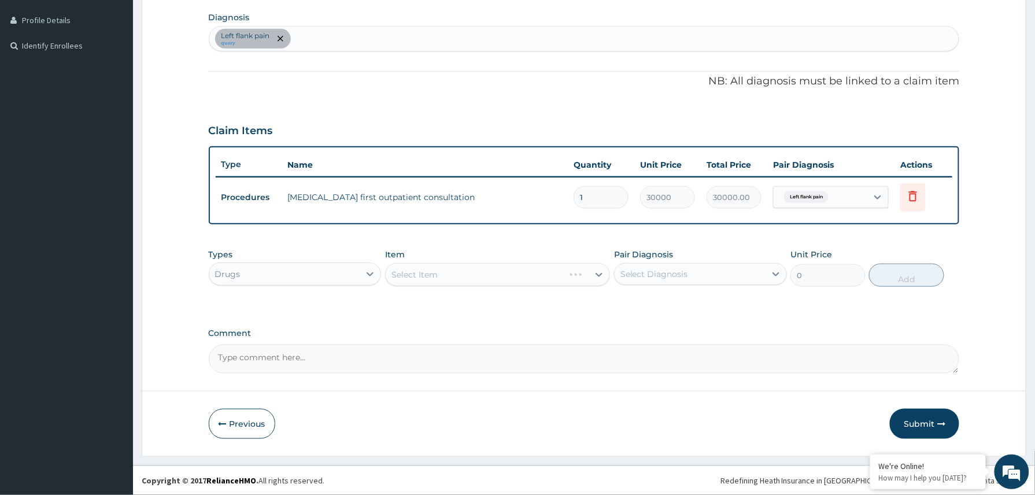
click at [428, 273] on div "Select Item" at bounding box center [497, 274] width 225 height 23
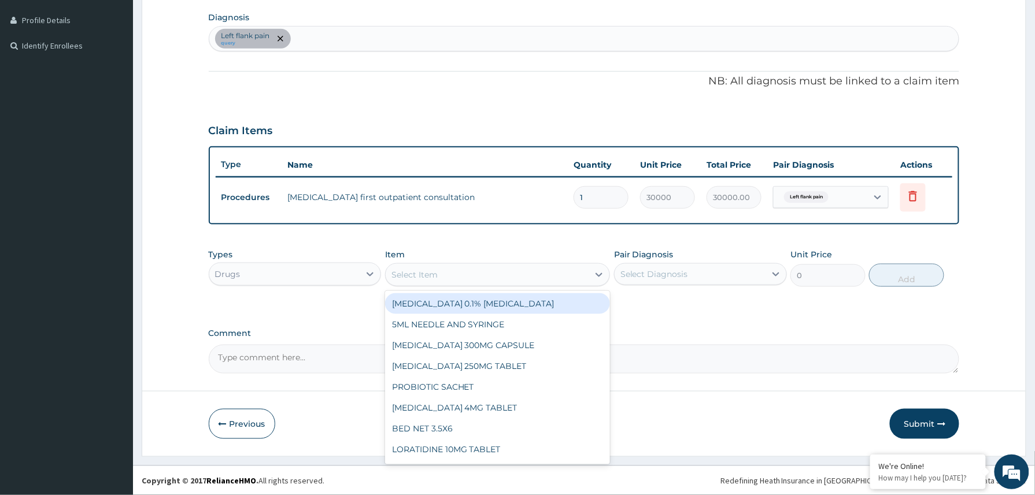
click at [447, 274] on div "Select Item" at bounding box center [487, 274] width 203 height 18
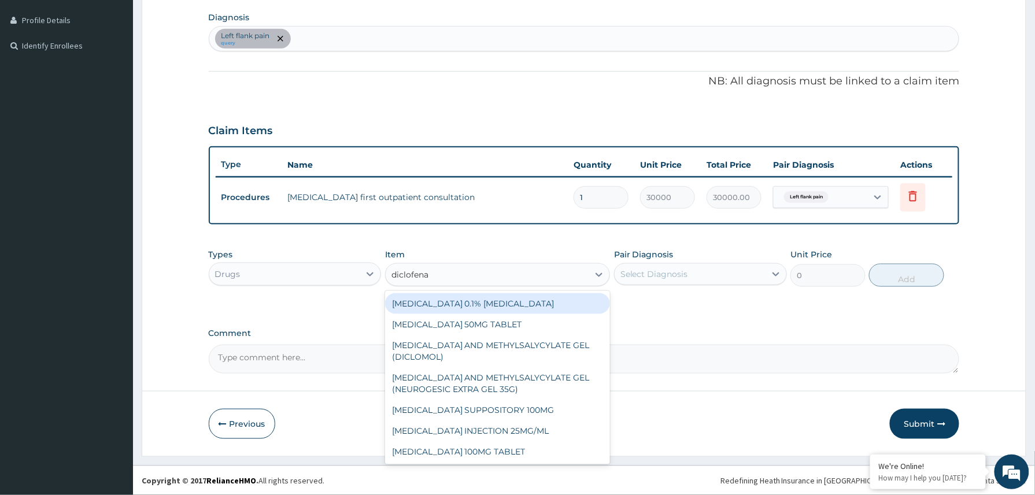
type input "diclofenac"
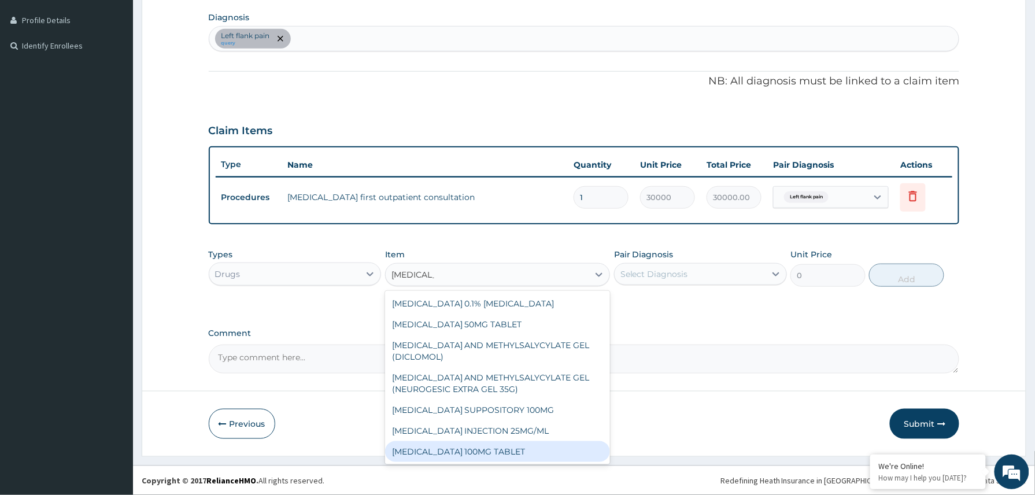
click at [479, 447] on div "DICLOFENAC 100MG TABLET" at bounding box center [497, 451] width 225 height 21
type input "126"
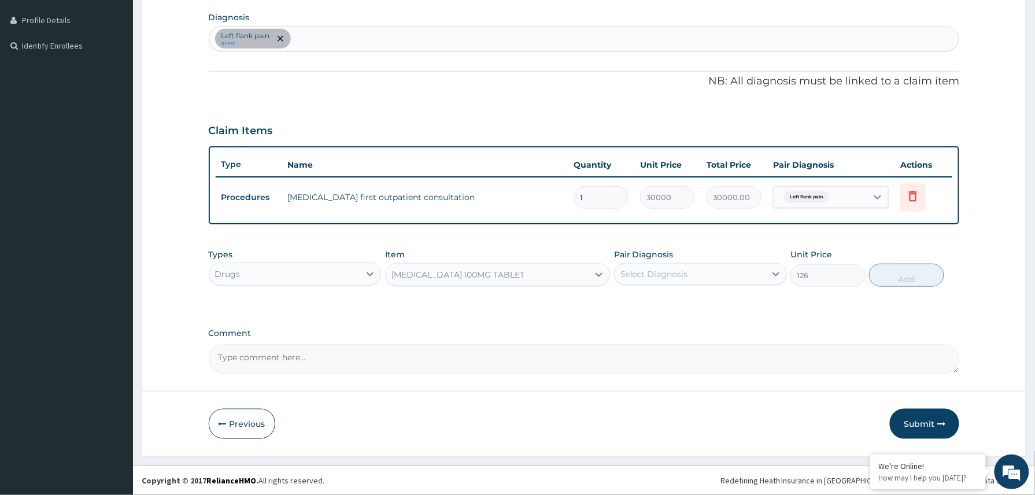
drag, startPoint x: 715, startPoint y: 264, endPoint x: 701, endPoint y: 285, distance: 24.7
click at [711, 269] on div "Select Diagnosis" at bounding box center [690, 274] width 151 height 18
drag, startPoint x: 667, startPoint y: 305, endPoint x: 700, endPoint y: 299, distance: 33.5
click at [667, 305] on label "Left flank pain" at bounding box center [663, 303] width 60 height 12
checkbox input "true"
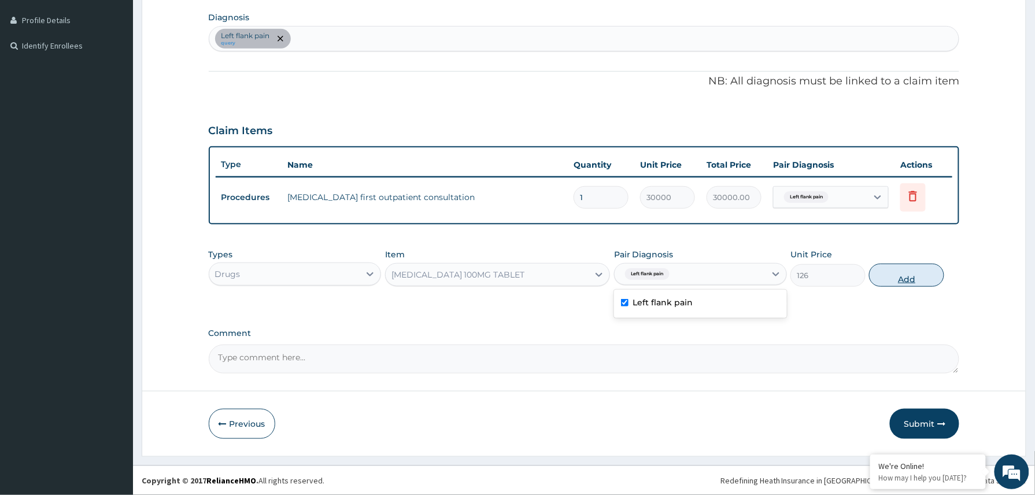
click at [904, 271] on button "Add" at bounding box center [906, 275] width 75 height 23
type input "0"
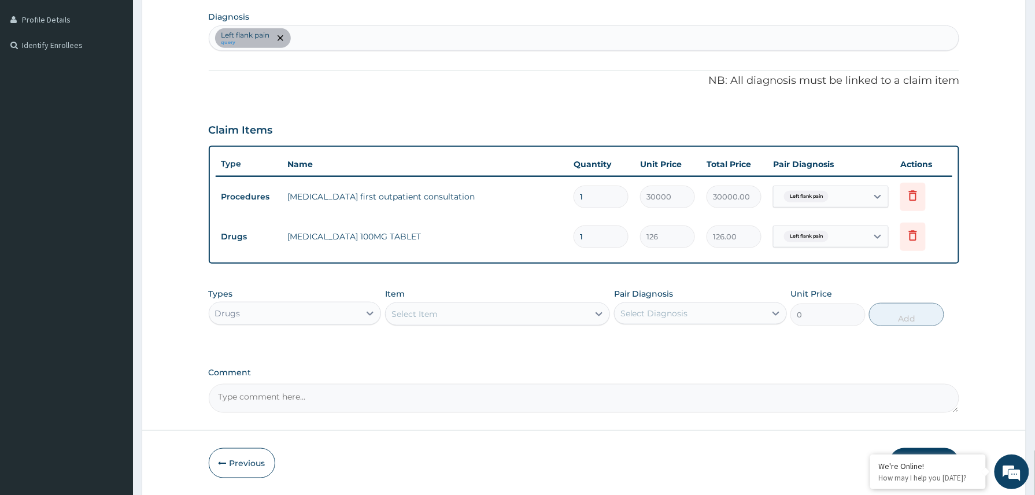
type input "10"
type input "1260.00"
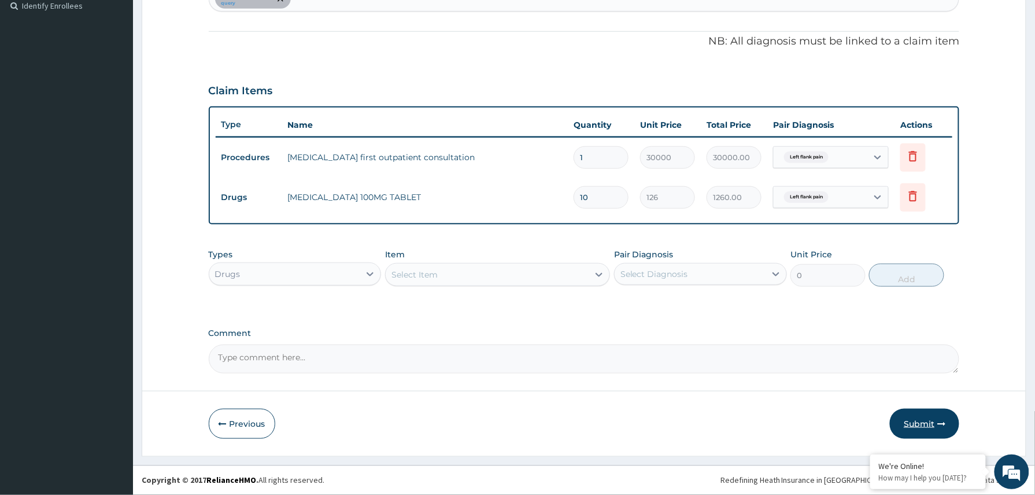
type input "10"
click at [921, 419] on button "Submit" at bounding box center [924, 424] width 69 height 30
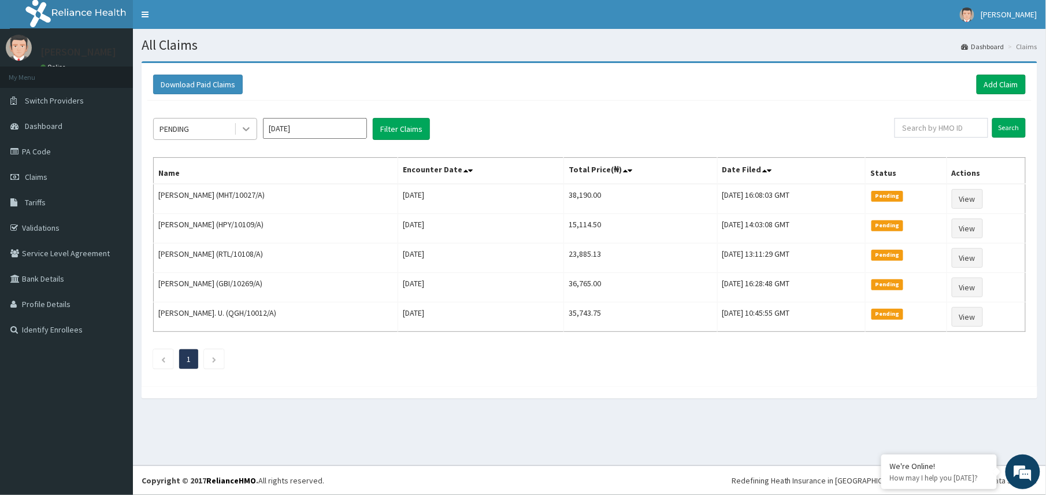
drag, startPoint x: 243, startPoint y: 129, endPoint x: 243, endPoint y: 135, distance: 5.8
click at [243, 130] on icon at bounding box center [246, 129] width 12 height 12
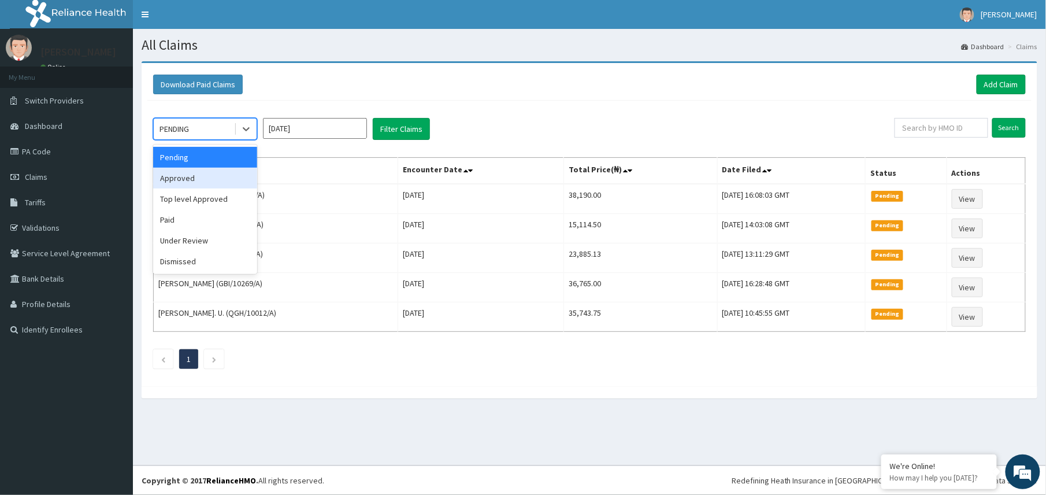
drag, startPoint x: 179, startPoint y: 179, endPoint x: 221, endPoint y: 173, distance: 42.0
click at [182, 179] on div "Approved" at bounding box center [205, 178] width 104 height 21
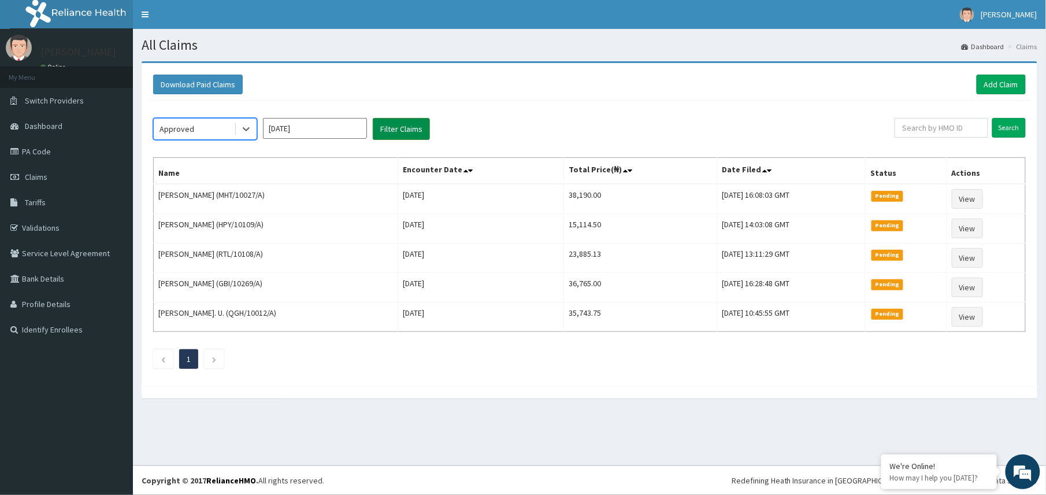
click at [400, 132] on button "Filter Claims" at bounding box center [401, 129] width 57 height 22
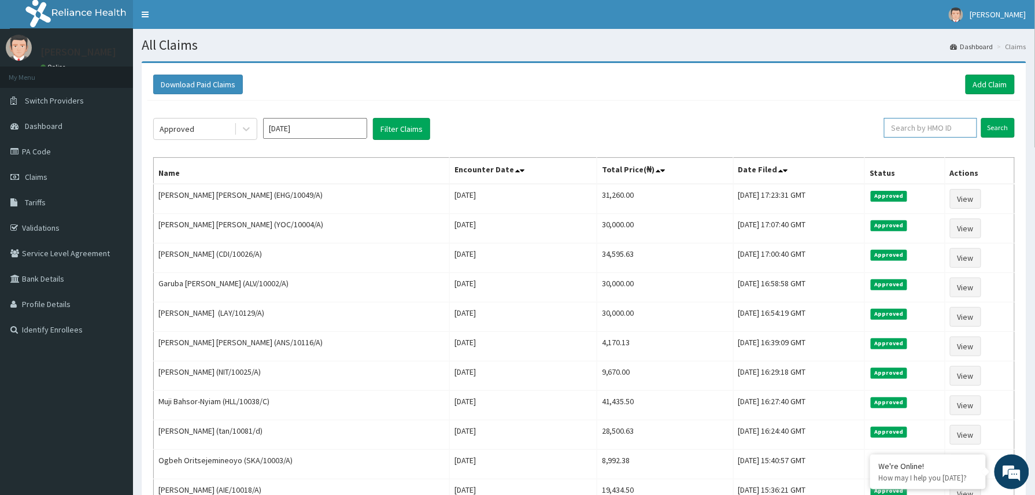
click at [895, 132] on input "text" at bounding box center [930, 128] width 93 height 20
paste input "FEI/10039/E"
type input "FEI/10039/E"
drag, startPoint x: 997, startPoint y: 126, endPoint x: 812, endPoint y: 45, distance: 201.9
click at [998, 126] on input "Search" at bounding box center [998, 128] width 34 height 20
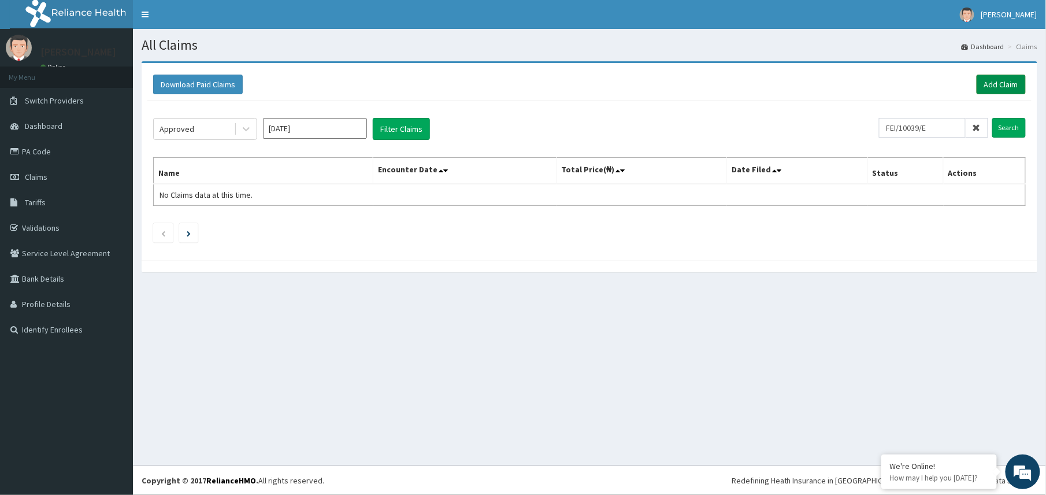
click at [1009, 82] on link "Add Claim" at bounding box center [1001, 85] width 49 height 20
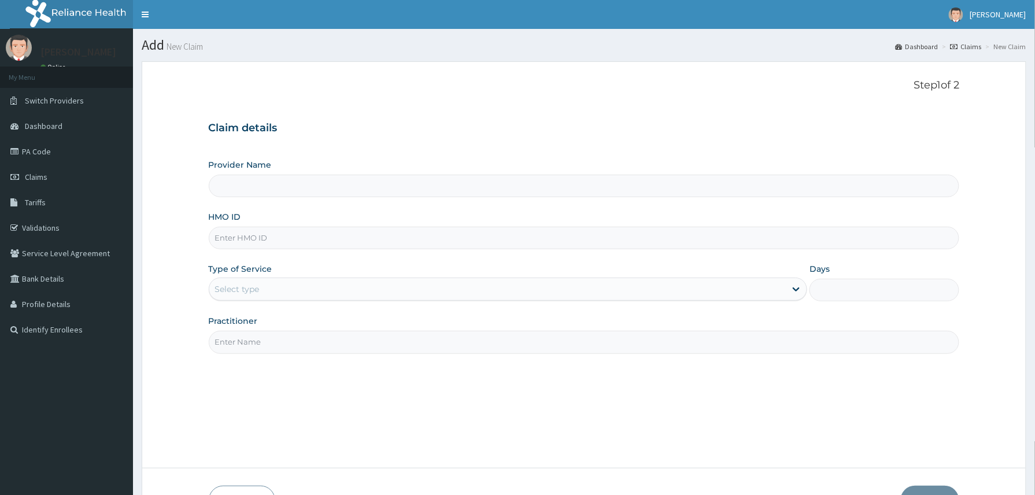
click at [220, 243] on input "HMO ID" at bounding box center [584, 238] width 751 height 23
paste input "2508548"
type input "2508548"
drag, startPoint x: 260, startPoint y: 245, endPoint x: 210, endPoint y: 242, distance: 49.3
click at [202, 242] on form "Step 1 of 2 Claim details Provider Name HMO ID 2508548 Type of Service Select t…" at bounding box center [584, 297] width 884 height 472
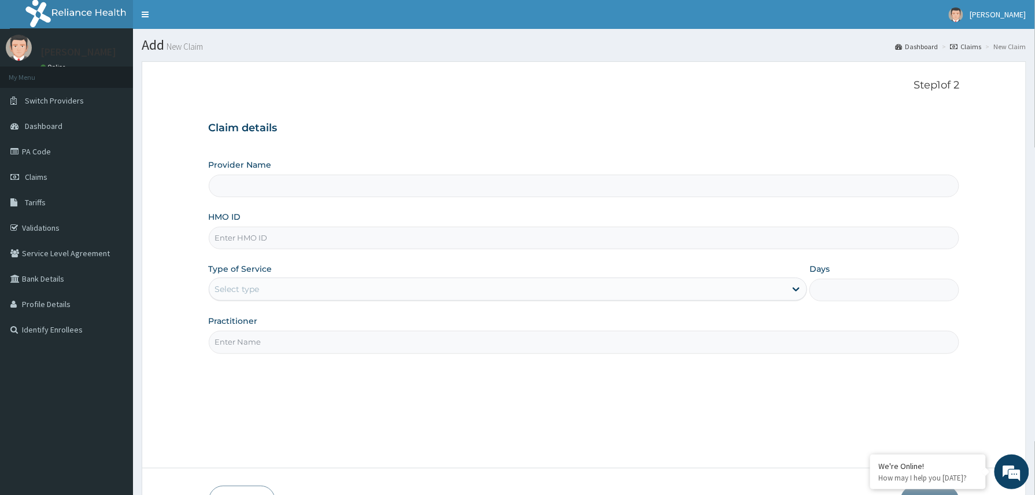
type input "Reliance Family Clinics (RFC) - [GEOGRAPHIC_DATA]"
paste input "FEI/10039/E"
type input "FEI/10039/E"
drag, startPoint x: 258, startPoint y: 281, endPoint x: 262, endPoint y: 302, distance: 21.3
click at [259, 288] on div "Select type" at bounding box center [497, 289] width 577 height 18
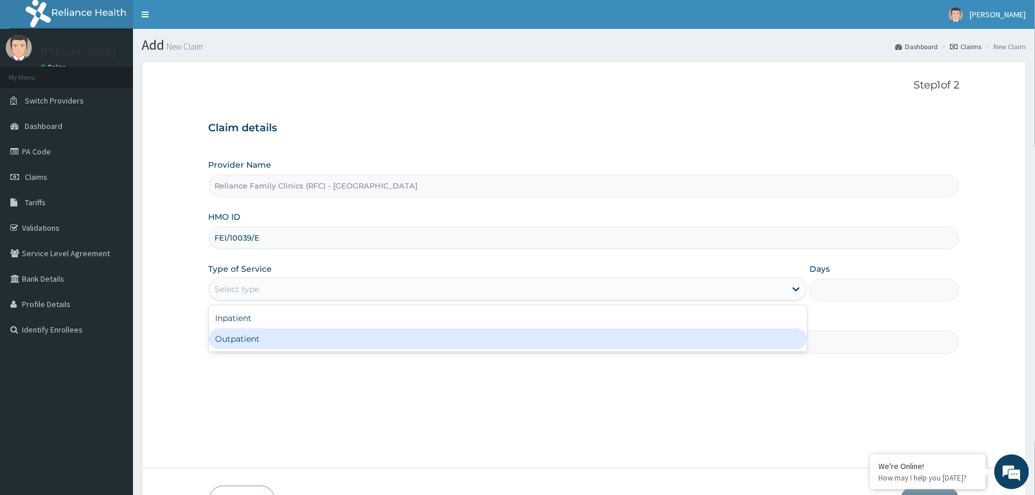
drag, startPoint x: 261, startPoint y: 353, endPoint x: 283, endPoint y: 349, distance: 22.2
click at [268, 353] on input "Practitioner" at bounding box center [584, 342] width 751 height 23
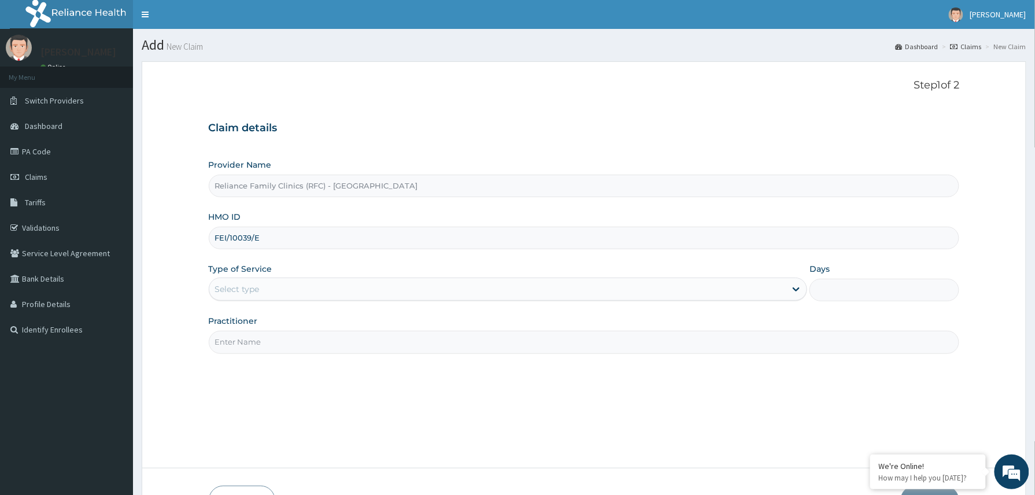
click at [290, 345] on input "Practitioner" at bounding box center [584, 342] width 751 height 23
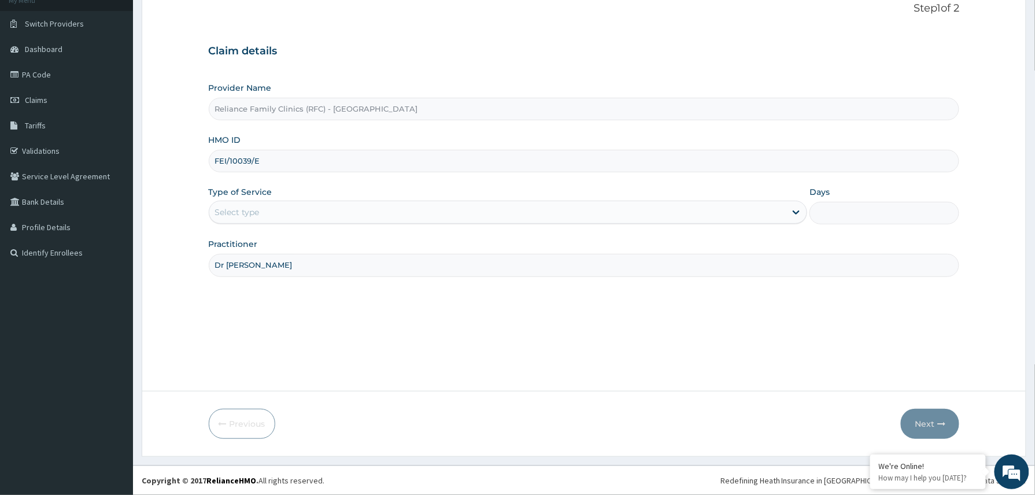
type input "Dr [PERSON_NAME]"
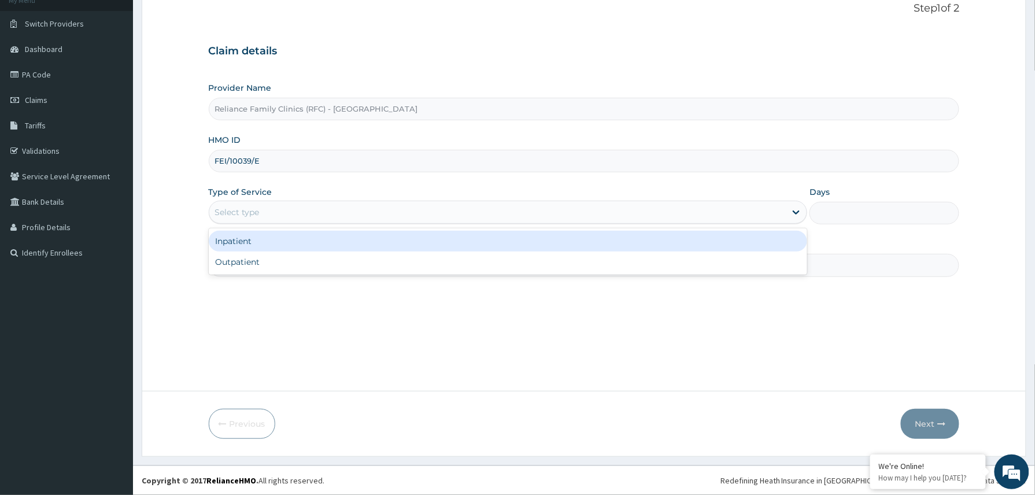
drag, startPoint x: 274, startPoint y: 213, endPoint x: 273, endPoint y: 264, distance: 50.9
click at [273, 220] on div "Select type" at bounding box center [497, 212] width 577 height 18
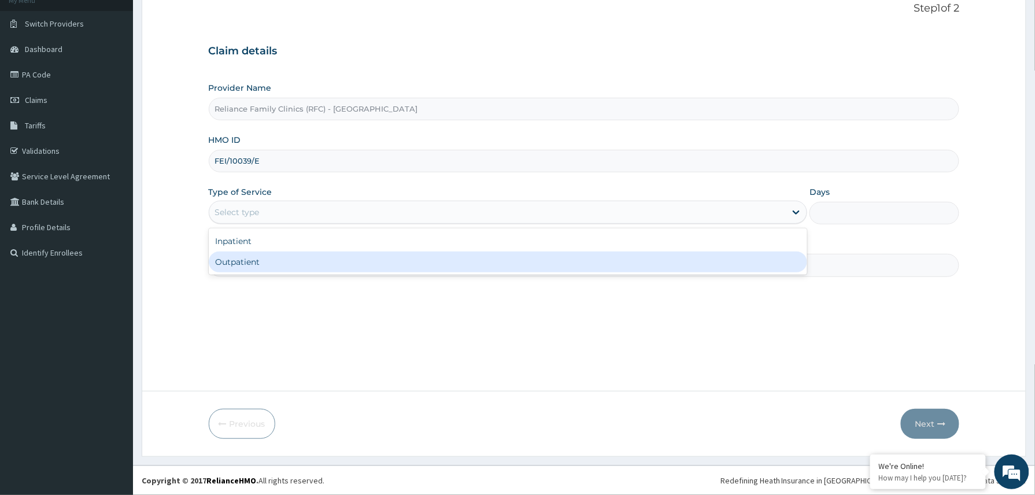
click at [274, 262] on div "Outpatient" at bounding box center [508, 261] width 599 height 21
type input "1"
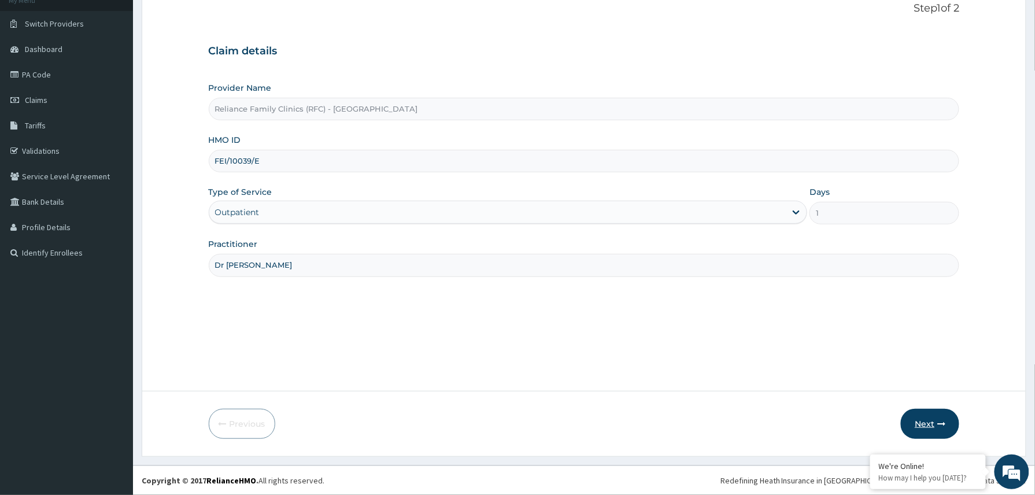
click at [928, 420] on button "Next" at bounding box center [930, 424] width 58 height 30
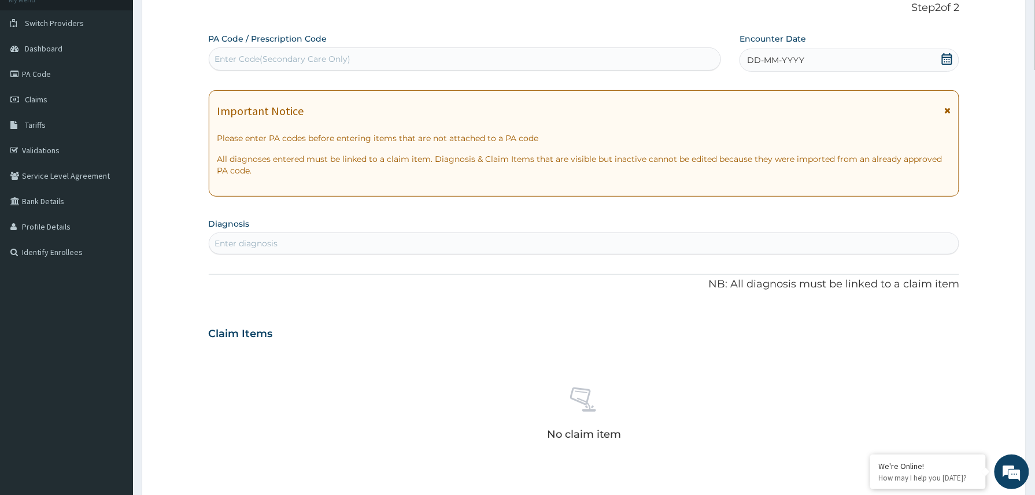
click at [276, 65] on div "Enter Code(Secondary Care Only)" at bounding box center [465, 59] width 512 height 18
paste input "PA/22DB50"
type input "PA/22DB50"
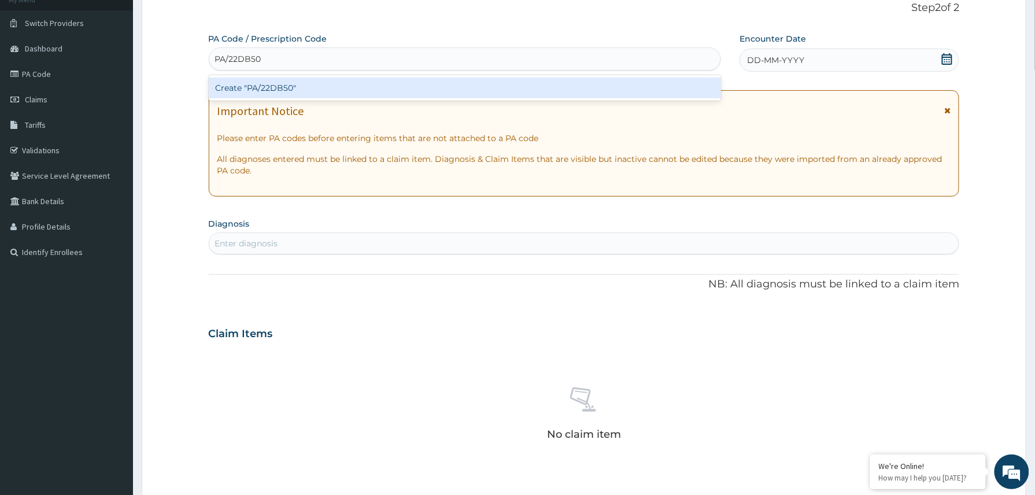
click at [267, 91] on div "Create "PA/22DB50"" at bounding box center [465, 87] width 513 height 21
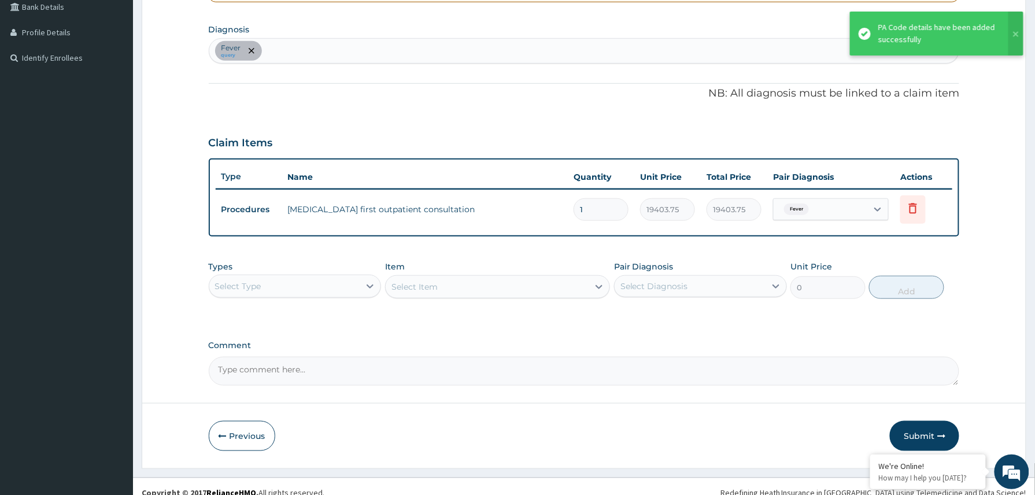
scroll to position [284, 0]
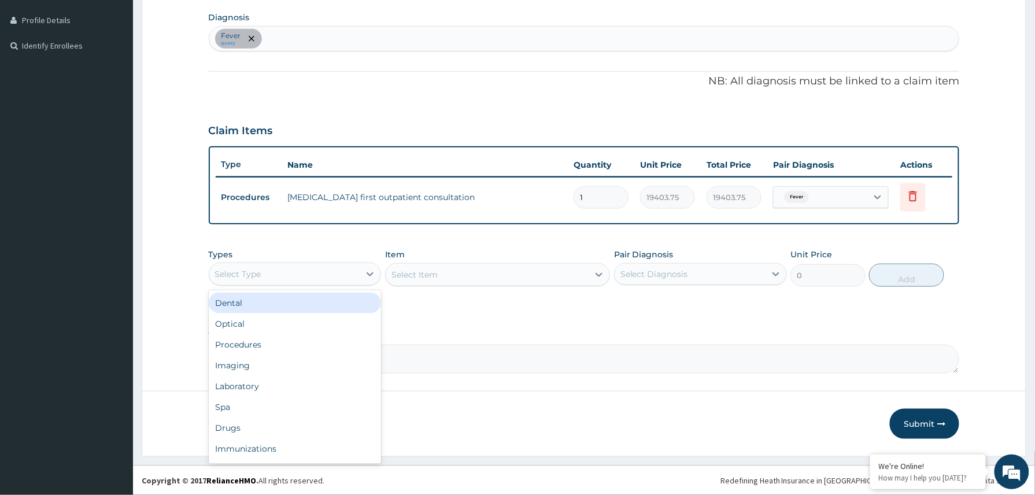
drag, startPoint x: 347, startPoint y: 278, endPoint x: 317, endPoint y: 327, distance: 57.1
click at [342, 278] on div "Select Type" at bounding box center [284, 274] width 151 height 18
click at [272, 386] on div "Laboratory" at bounding box center [295, 386] width 173 height 21
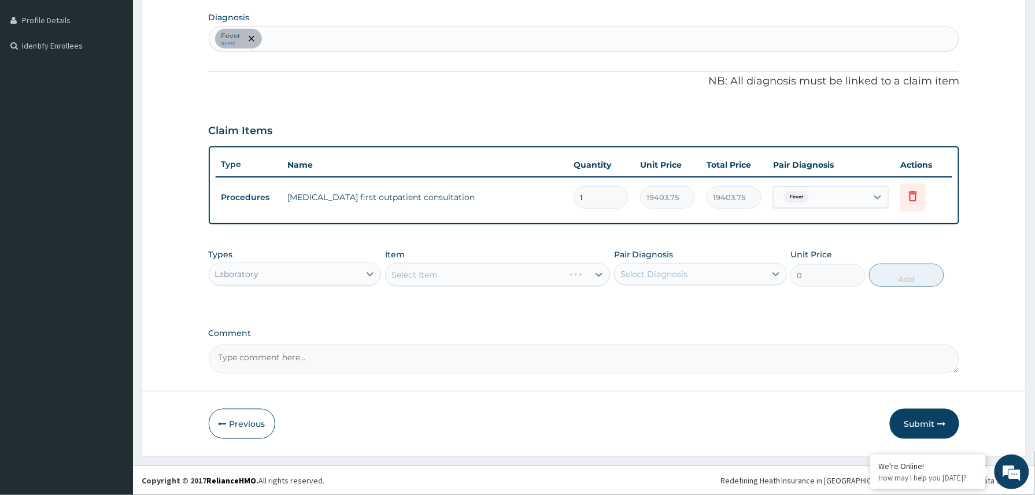
click at [294, 347] on textarea "Comment" at bounding box center [584, 359] width 751 height 29
paste textarea "SUSPENSION AMOXICLAV 228MG BD 7/7 SYRUP LORATIDINE 5MG OD X 5/7 SYRUP IBUPROFEN…"
type textarea "SUSPENSION AMOXICLAV 228MG BD 7/7 SYRUP LORATIDINE 5MG OD X 5/7 SYRUP IBUPROFEN…"
click at [479, 267] on div "Select Item" at bounding box center [487, 274] width 203 height 18
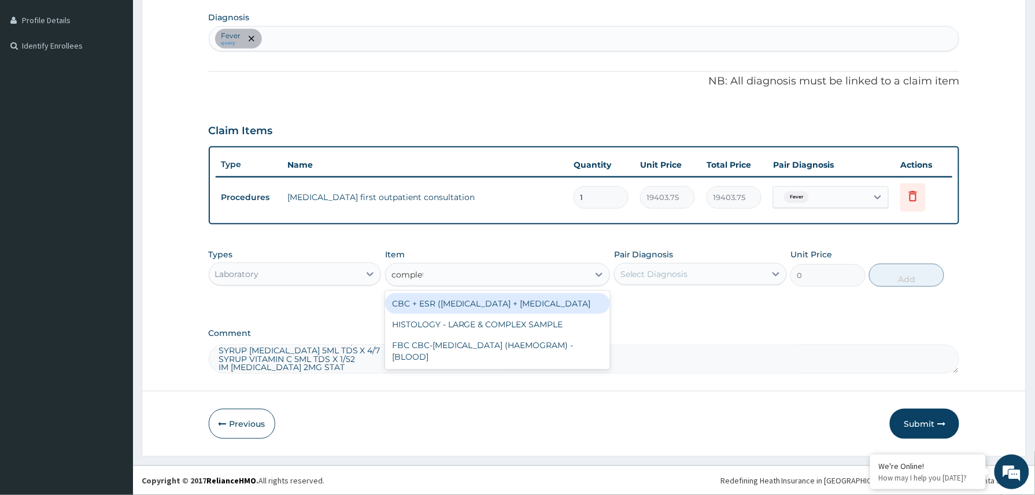
type input "complete"
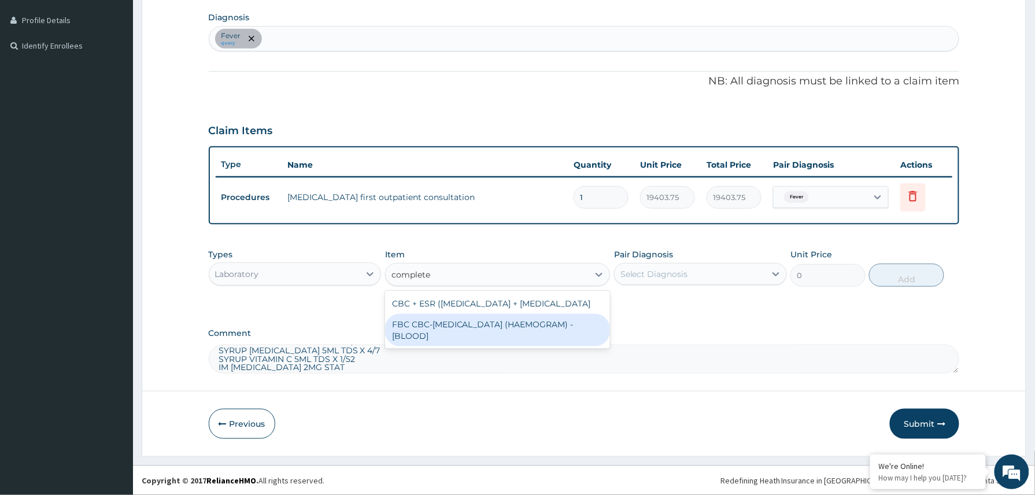
drag, startPoint x: 493, startPoint y: 343, endPoint x: 548, endPoint y: 331, distance: 56.2
click at [507, 343] on div "FBC CBC-COMPLETE BLOOD COUNT (HAEMOGRAM) - [BLOOD]" at bounding box center [497, 330] width 225 height 32
type input "4085"
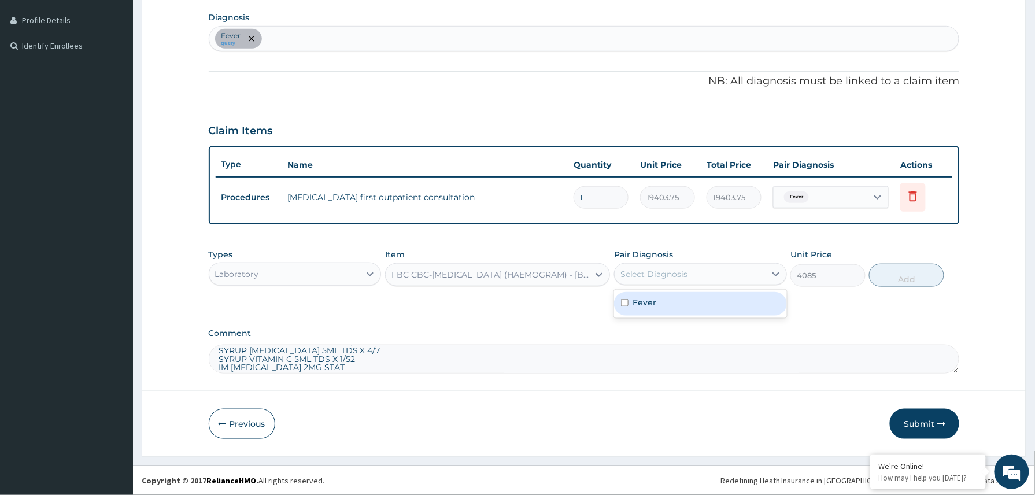
drag, startPoint x: 694, startPoint y: 266, endPoint x: 665, endPoint y: 299, distance: 44.6
click at [695, 267] on div "Select Diagnosis" at bounding box center [690, 274] width 151 height 18
drag, startPoint x: 662, startPoint y: 301, endPoint x: 711, endPoint y: 303, distance: 49.2
click at [679, 303] on div "Fever" at bounding box center [700, 304] width 173 height 24
checkbox input "true"
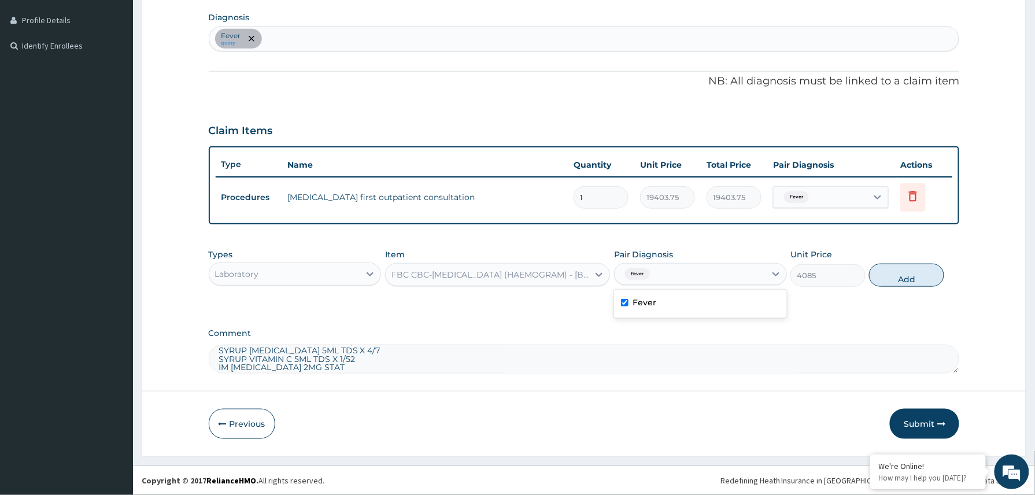
drag, startPoint x: 893, startPoint y: 273, endPoint x: 685, endPoint y: 286, distance: 208.5
click at [879, 277] on button "Add" at bounding box center [906, 275] width 75 height 23
type input "0"
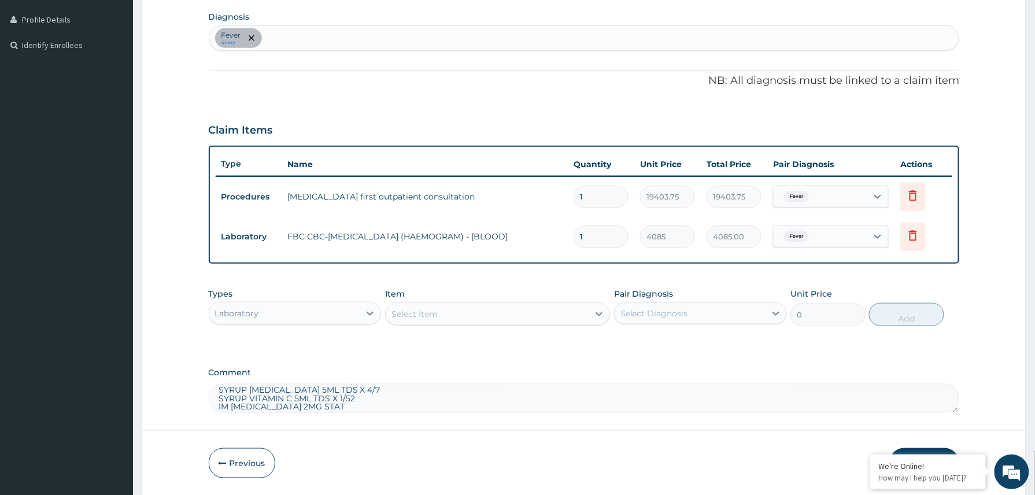
click at [438, 308] on div "Select Item" at bounding box center [487, 314] width 203 height 18
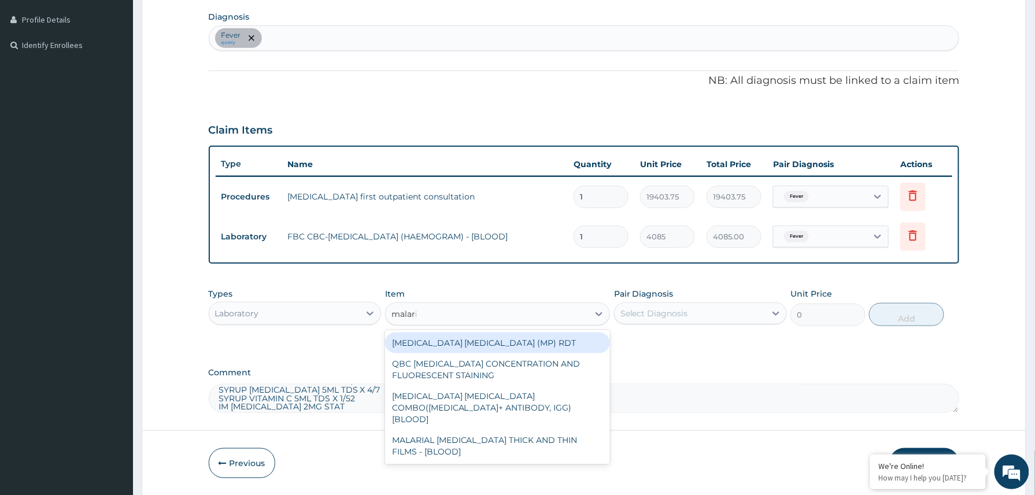
type input "malaria"
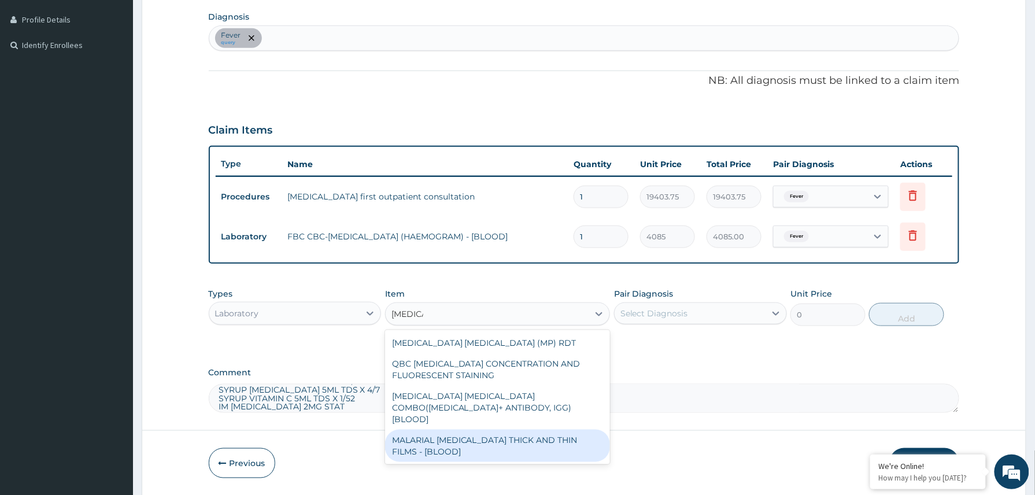
drag, startPoint x: 479, startPoint y: 436, endPoint x: 590, endPoint y: 375, distance: 126.5
click at [480, 436] on div "MALARIAL PARASITE THICK AND THIN FILMS - [BLOOD]" at bounding box center [497, 446] width 225 height 32
type input "1531.875"
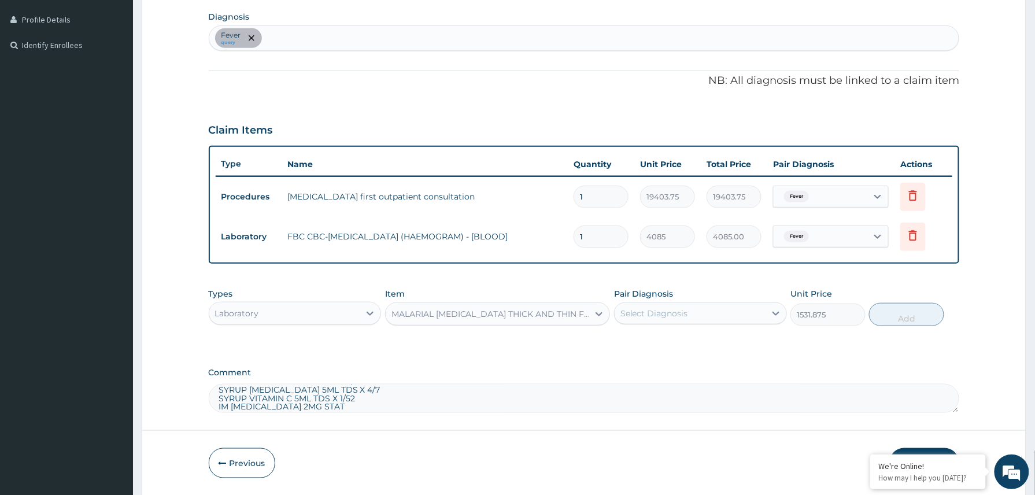
click at [708, 313] on div "Select Diagnosis" at bounding box center [690, 313] width 151 height 18
drag, startPoint x: 680, startPoint y: 339, endPoint x: 745, endPoint y: 341, distance: 64.8
click at [681, 341] on div "Fever" at bounding box center [700, 343] width 173 height 24
checkbox input "true"
drag, startPoint x: 919, startPoint y: 322, endPoint x: 591, endPoint y: 353, distance: 329.2
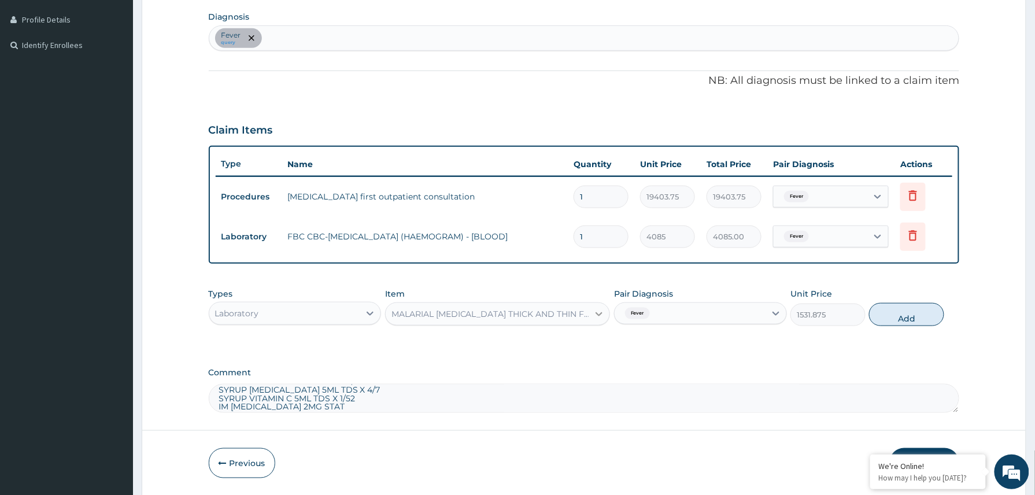
click at [916, 321] on button "Add" at bounding box center [906, 314] width 75 height 23
type input "0"
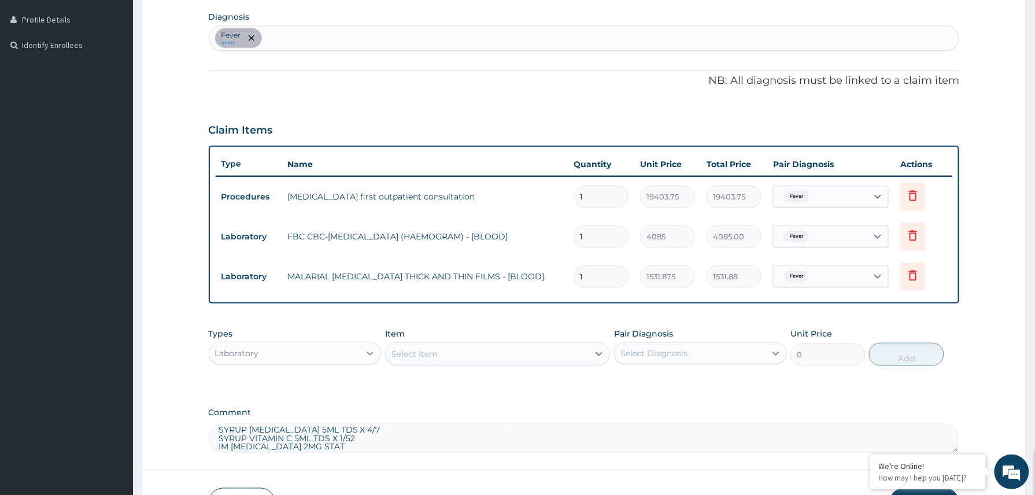
click at [362, 347] on div at bounding box center [370, 353] width 21 height 21
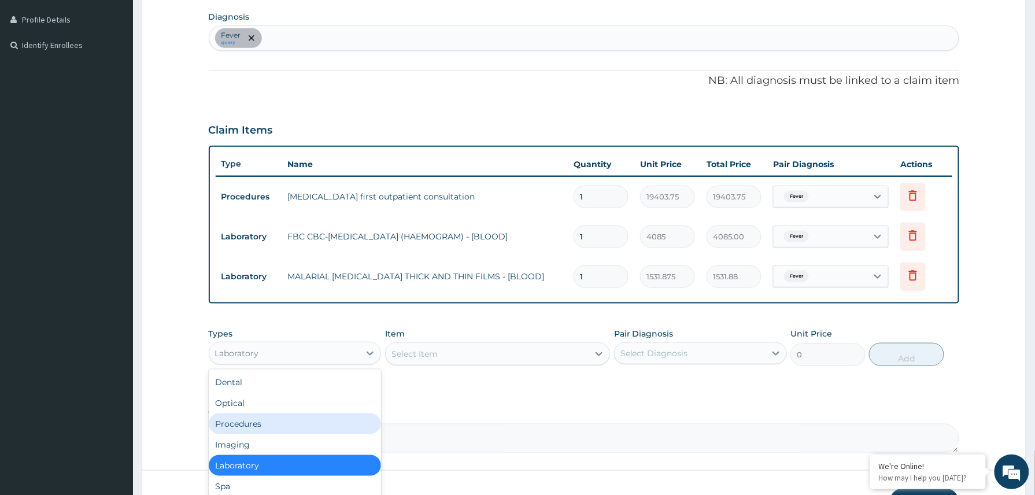
scroll to position [39, 0]
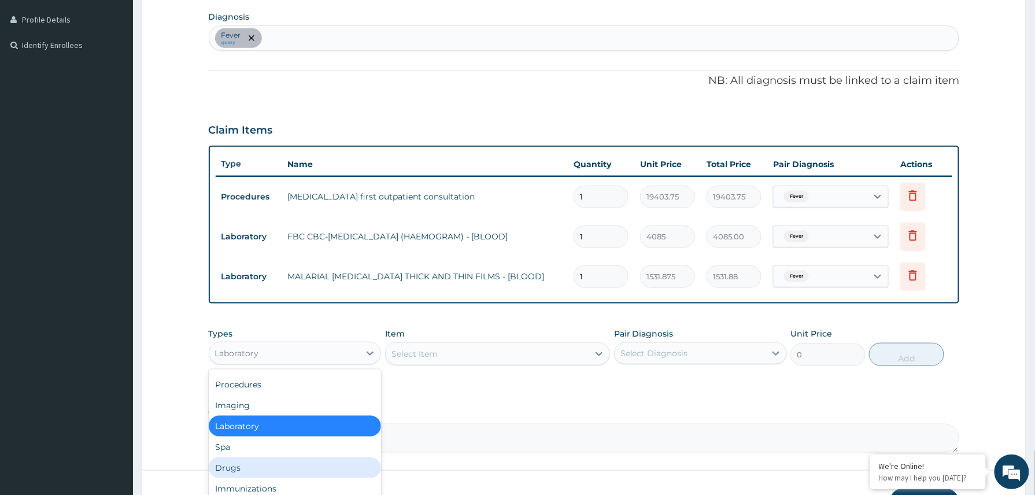
drag, startPoint x: 254, startPoint y: 463, endPoint x: 287, endPoint y: 462, distance: 32.4
click at [264, 463] on div "Drugs" at bounding box center [295, 467] width 173 height 21
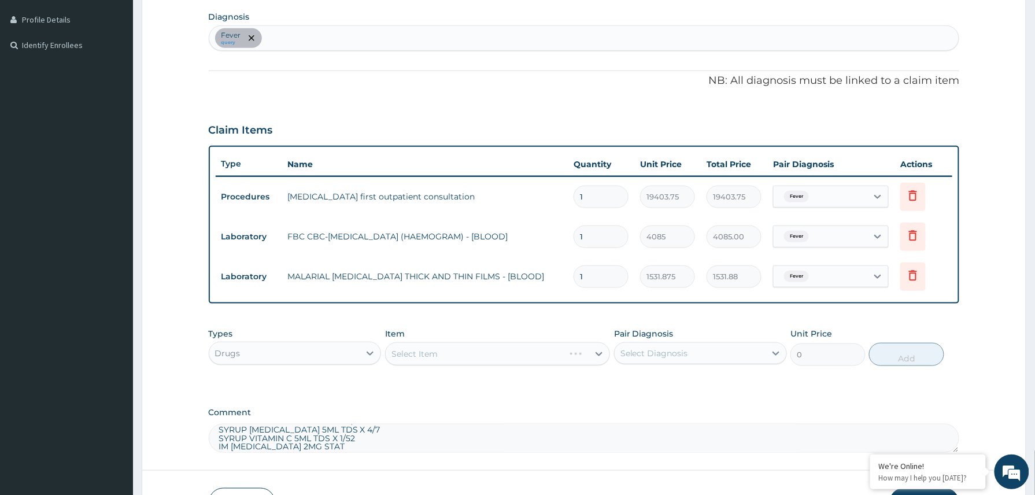
scroll to position [364, 0]
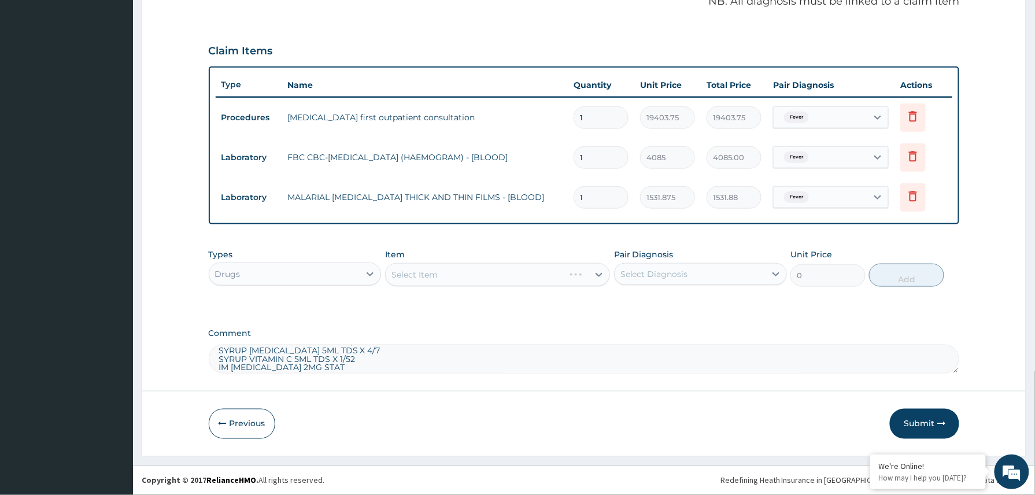
click at [358, 368] on textarea "SUSPENSION AMOXICLAV 228MG BD 7/7 SYRUP LORATIDINE 5MG OD X 5/7 SYRUP IBUPROFEN…" at bounding box center [584, 359] width 751 height 29
click at [417, 271] on div "Select Item" at bounding box center [414, 275] width 46 height 12
type input "amoxic"
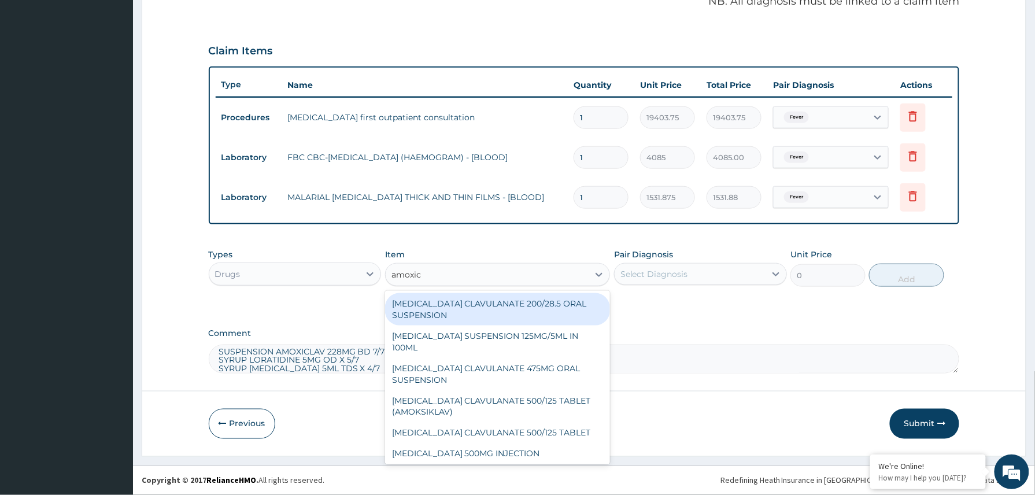
click at [523, 313] on div "AMOXICILLIN CLAVULANATE 200/28.5 ORAL SUSPENSION" at bounding box center [497, 309] width 225 height 32
type input "2932.5"
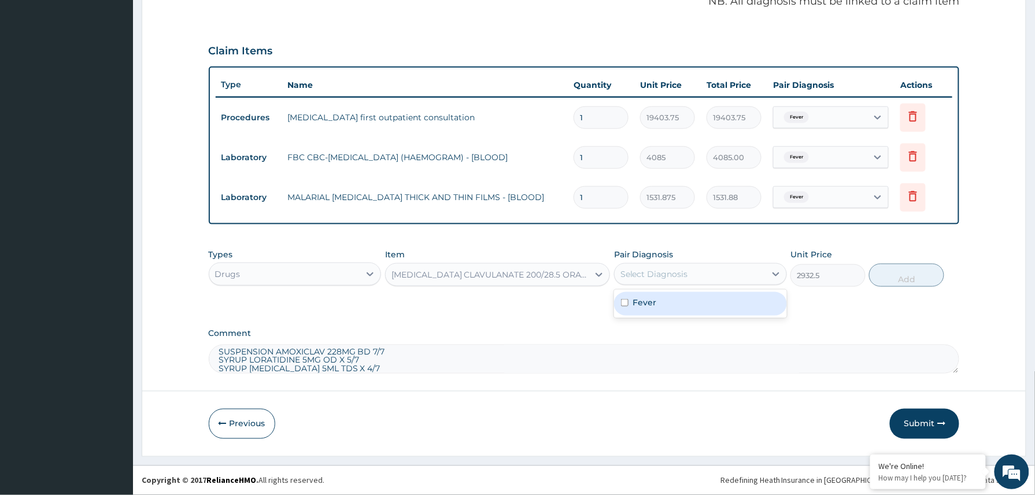
click at [694, 271] on div "Select Diagnosis" at bounding box center [690, 274] width 151 height 18
click at [671, 308] on div "Fever" at bounding box center [700, 304] width 173 height 24
checkbox input "true"
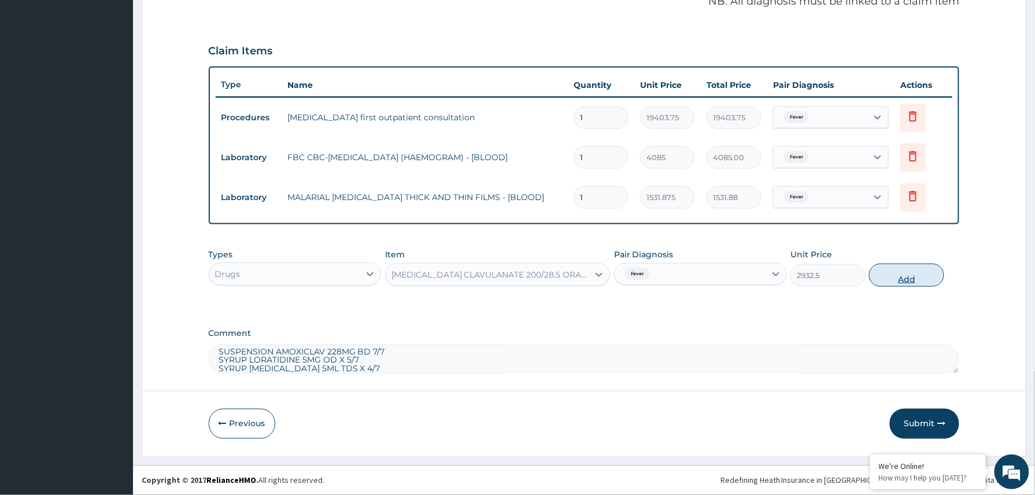
click at [901, 272] on button "Add" at bounding box center [906, 275] width 75 height 23
type input "0"
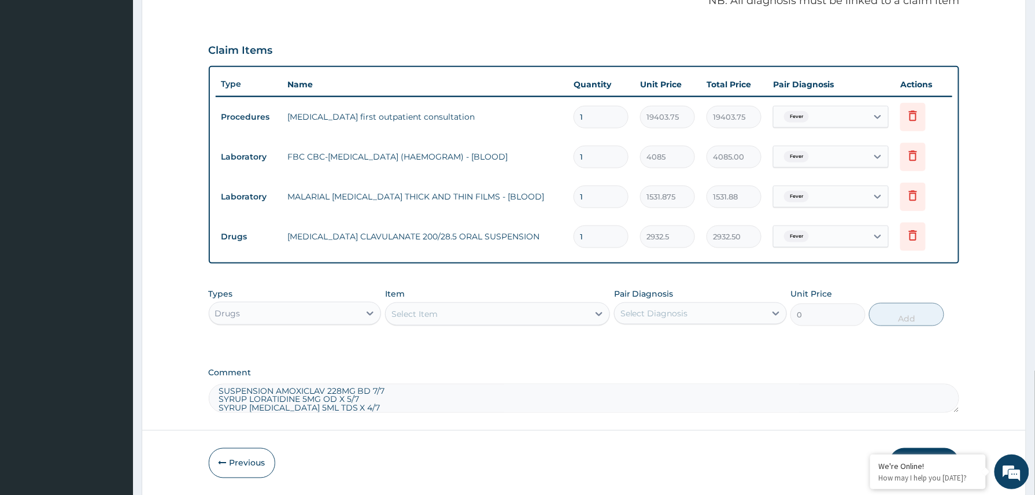
type input "14"
type input "41055.00"
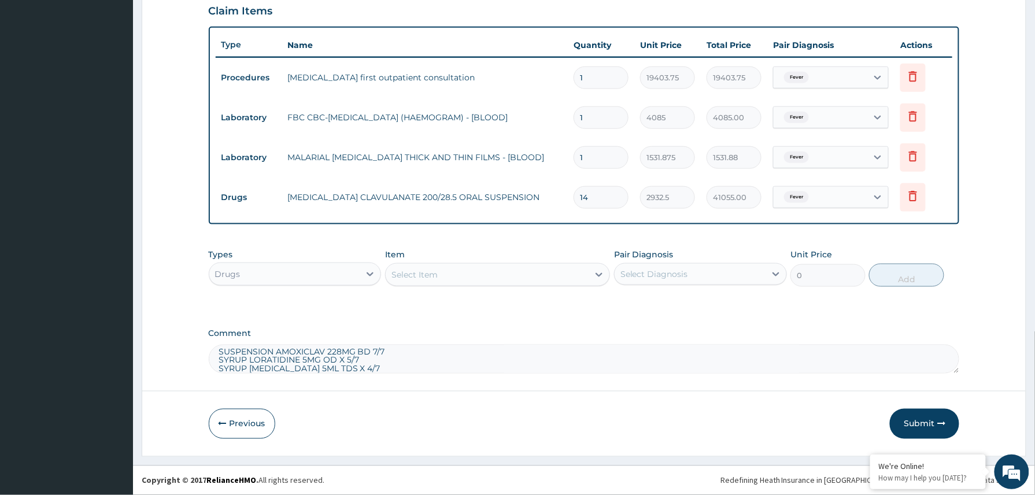
type input "14"
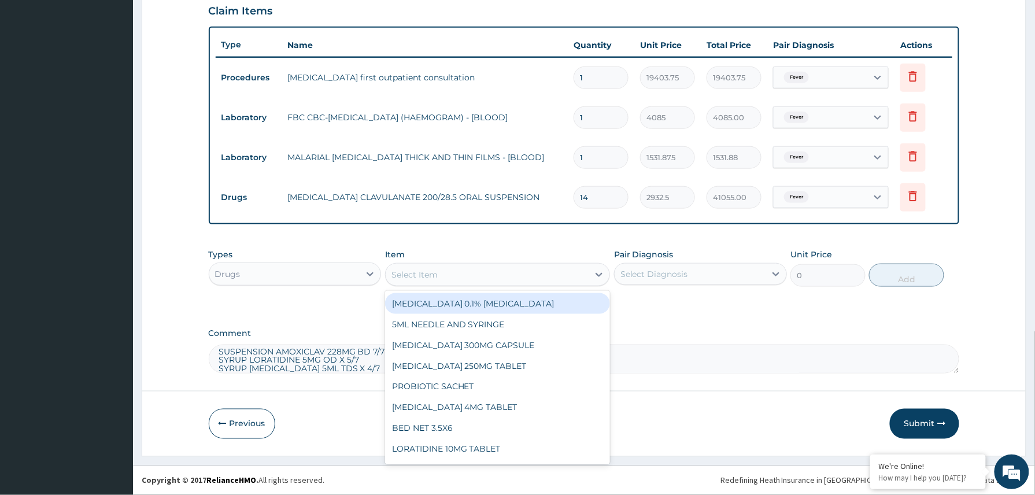
click at [435, 273] on div "Select Item" at bounding box center [414, 275] width 46 height 12
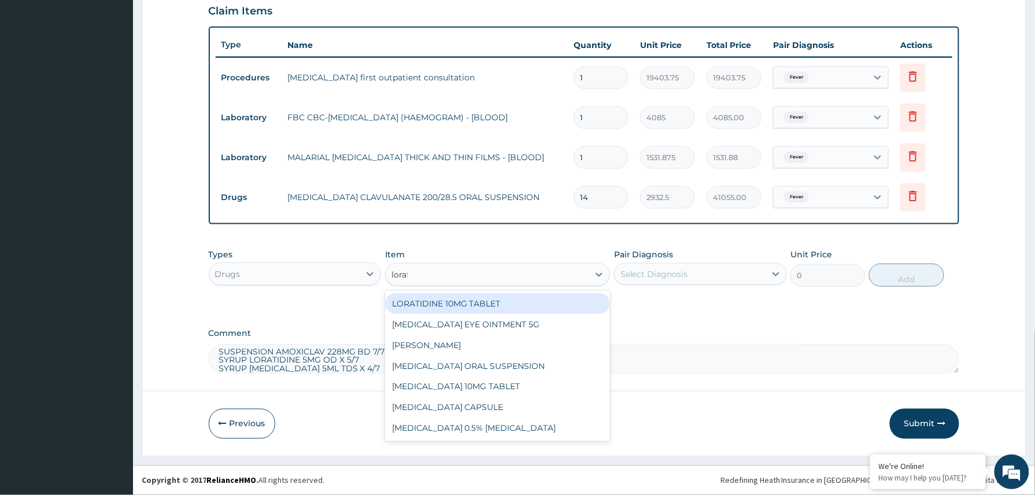
type input "lorata"
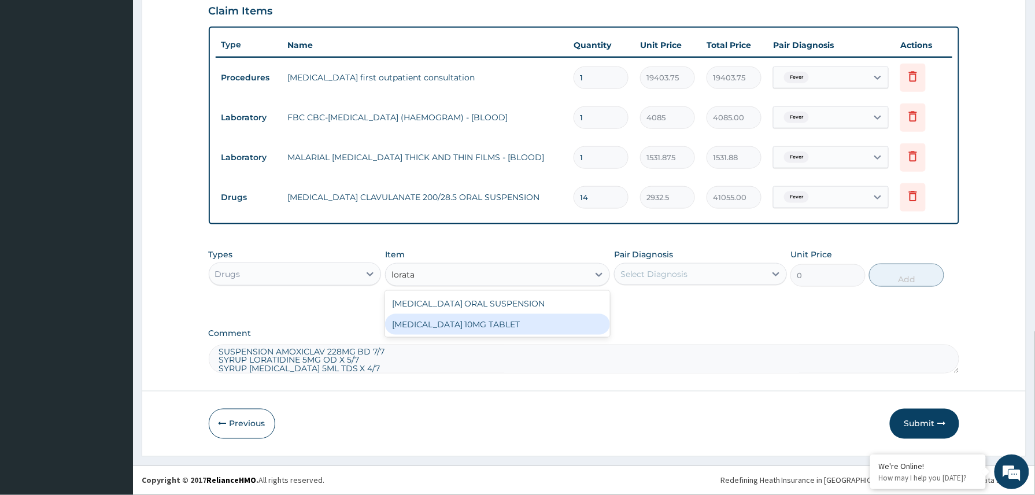
click at [475, 322] on div "[MEDICAL_DATA] 10MG TABLET" at bounding box center [497, 324] width 225 height 21
type input "86.25"
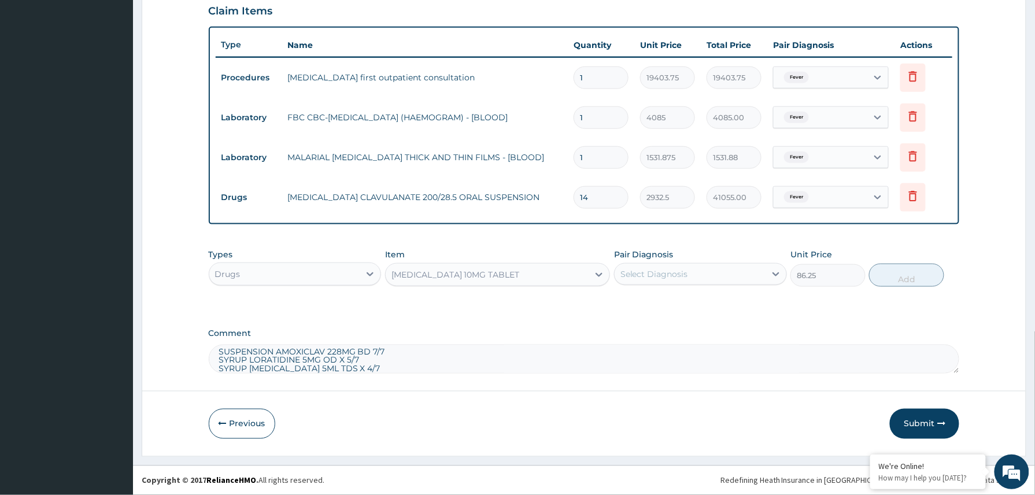
click at [560, 269] on div "[MEDICAL_DATA] 10MG TABLET" at bounding box center [487, 274] width 203 height 18
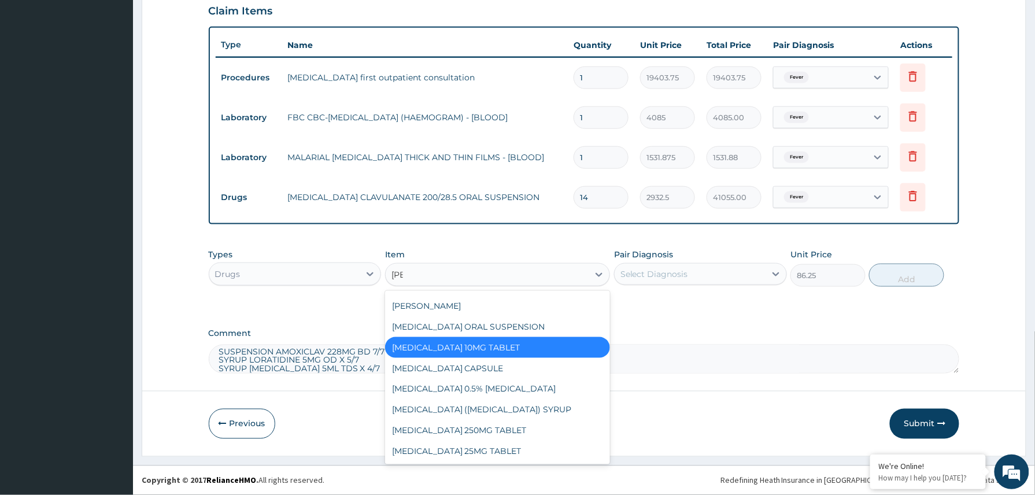
scroll to position [0, 0]
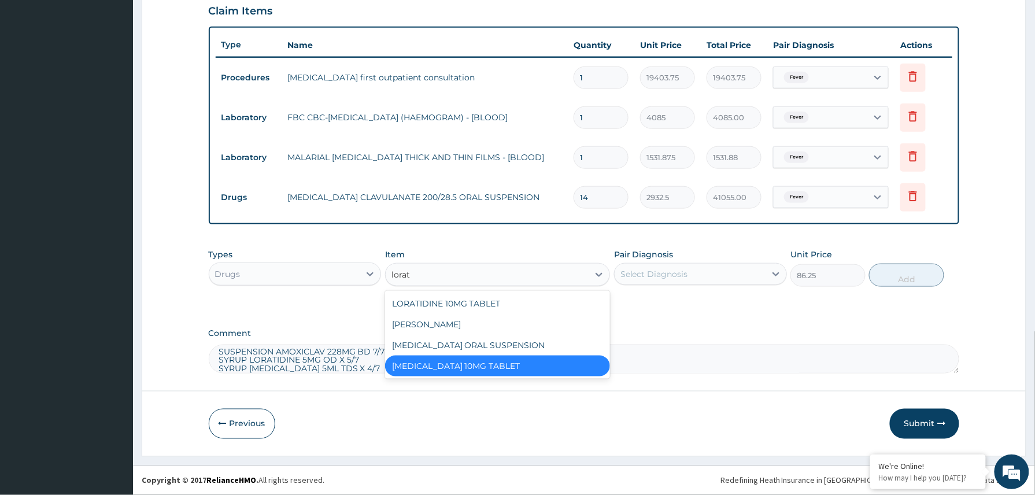
type input "lorata"
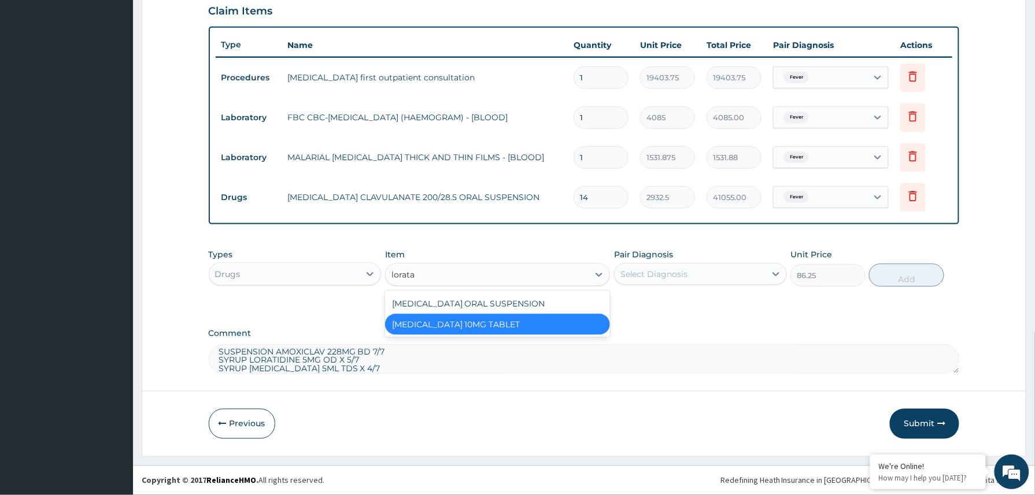
click at [532, 324] on div "[MEDICAL_DATA] 10MG TABLET" at bounding box center [497, 324] width 225 height 21
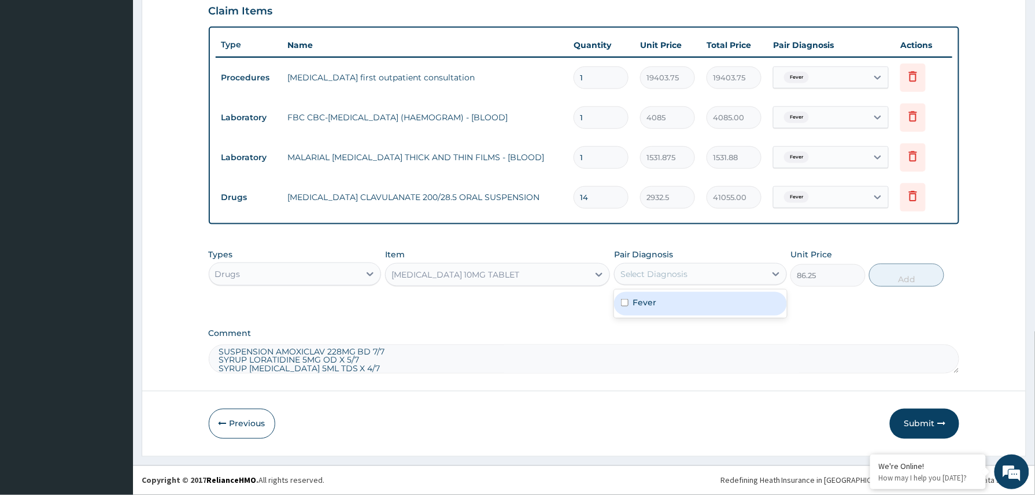
drag, startPoint x: 690, startPoint y: 271, endPoint x: 669, endPoint y: 302, distance: 37.0
click at [691, 272] on div "Select Diagnosis" at bounding box center [690, 274] width 151 height 18
click at [671, 304] on div "Fever" at bounding box center [700, 304] width 173 height 24
checkbox input "true"
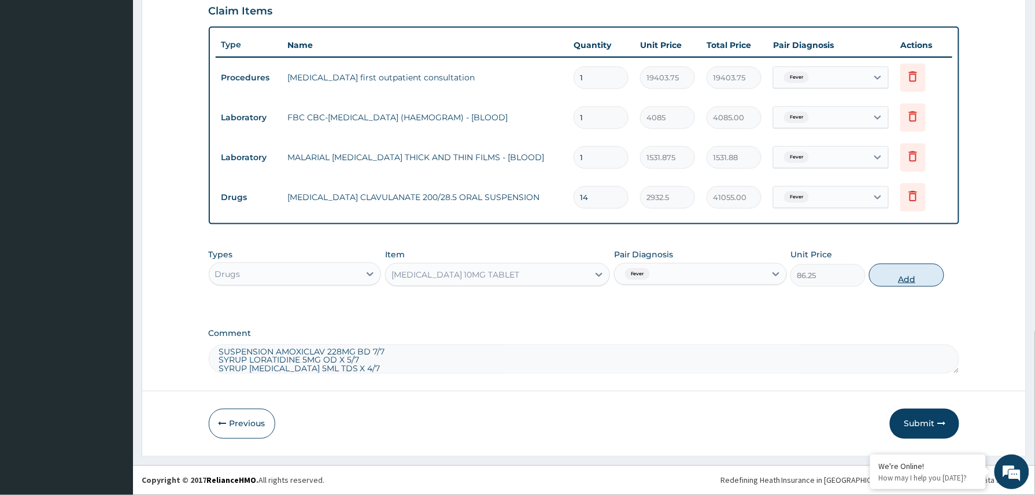
click at [895, 278] on button "Add" at bounding box center [906, 275] width 75 height 23
type input "0"
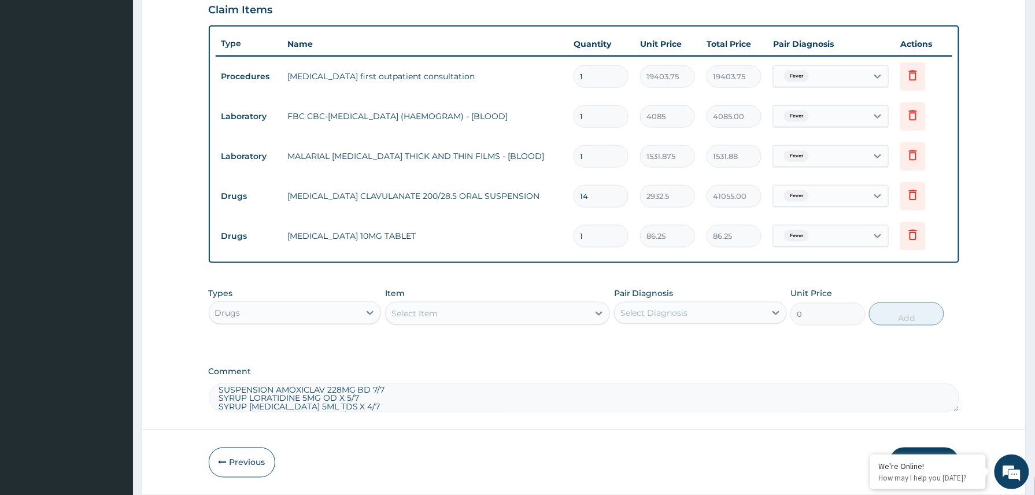
type input "0.00"
type input "5"
type input "431.25"
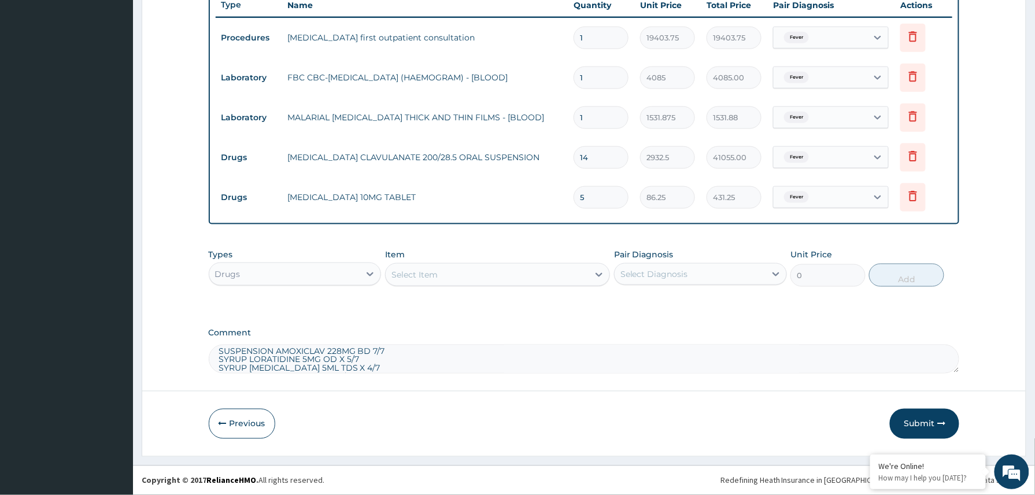
type input "5"
click at [415, 277] on div "Select Item" at bounding box center [414, 275] width 46 height 12
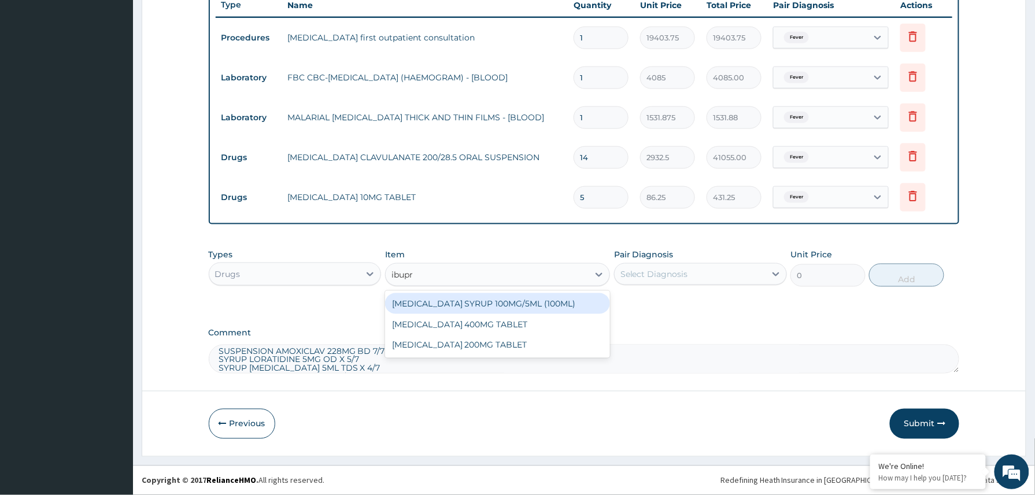
type input "ibupro"
click at [523, 301] on div "IBUPROFEN SYRUP 100MG/5ML (100ML)" at bounding box center [497, 303] width 225 height 21
type input "1644.5"
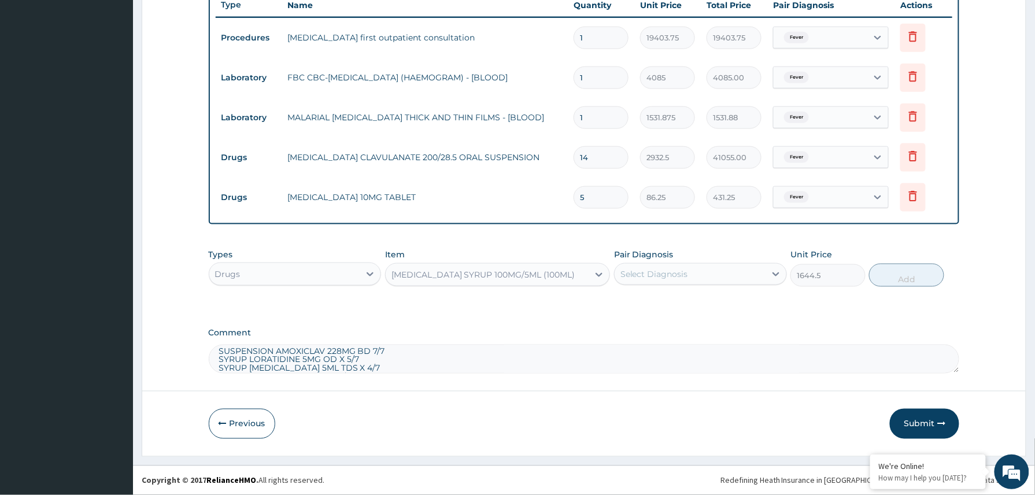
click at [675, 273] on div "Select Diagnosis" at bounding box center [654, 274] width 68 height 12
click at [666, 308] on div "Fever" at bounding box center [700, 304] width 173 height 24
checkbox input "true"
click at [905, 275] on button "Add" at bounding box center [906, 275] width 75 height 23
type input "0"
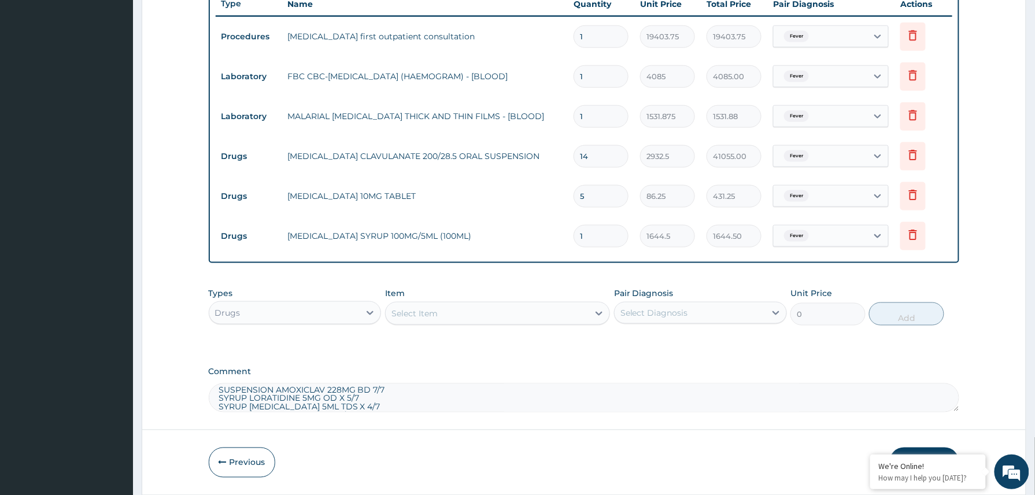
scroll to position [12, 0]
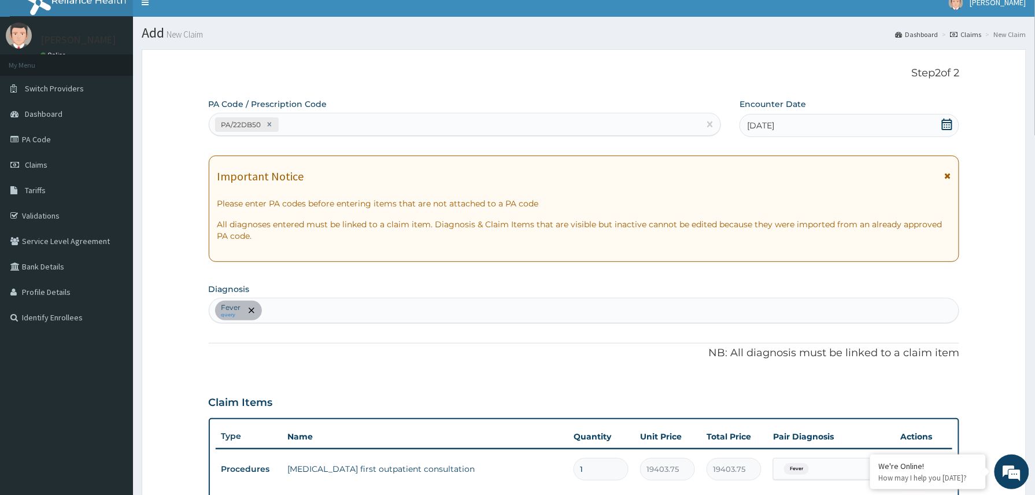
click at [378, 301] on div "Fever query" at bounding box center [584, 310] width 750 height 24
type input "upper respi"
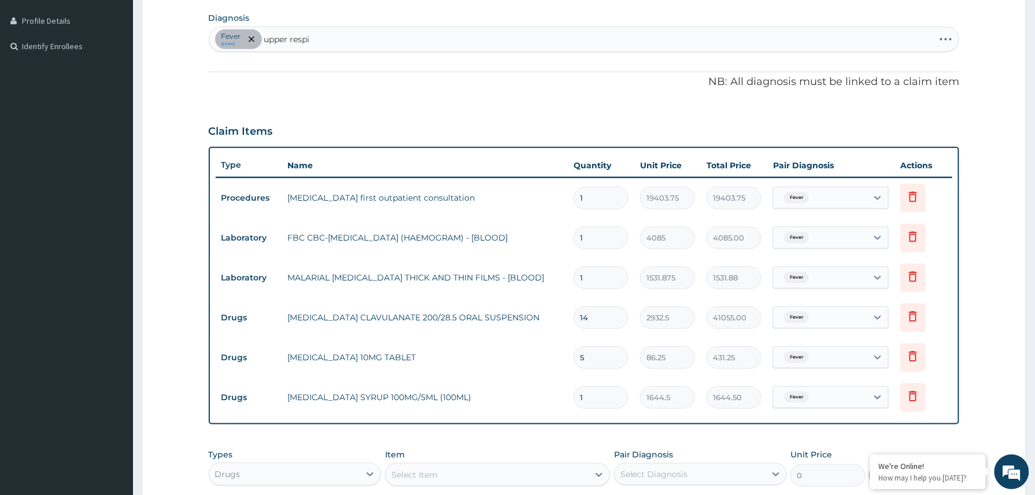
scroll to position [297, 0]
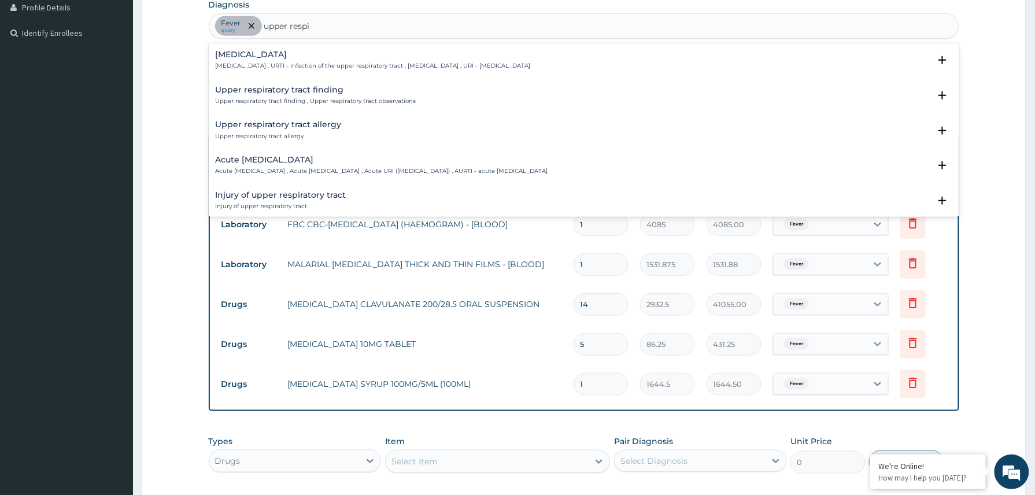
click at [297, 51] on h4 "Upper respiratory infection" at bounding box center [373, 54] width 315 height 9
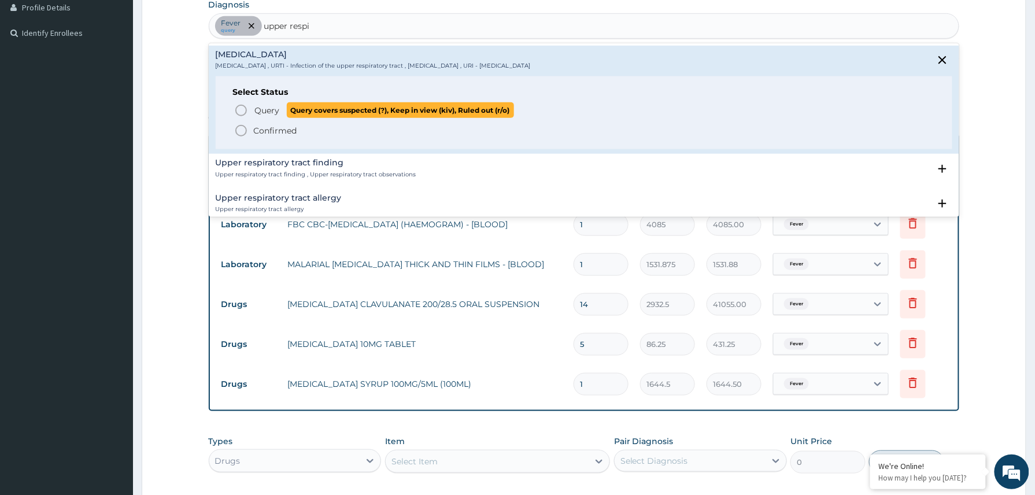
click at [271, 110] on span "Query" at bounding box center [267, 111] width 25 height 12
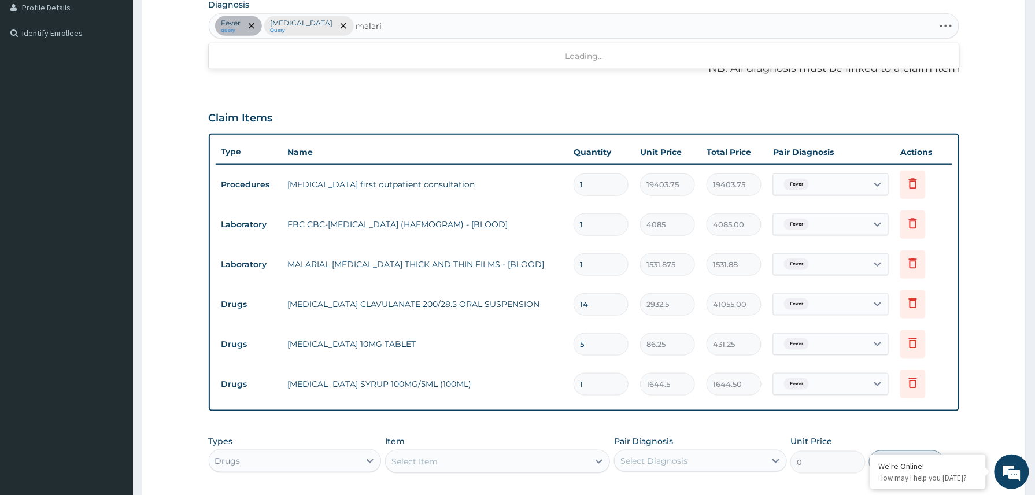
type input "malaria"
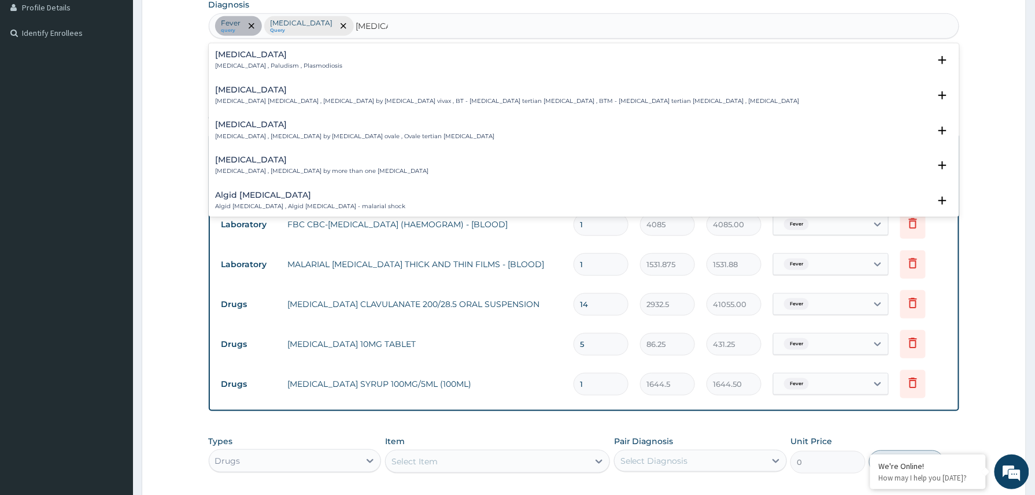
click at [249, 59] on div "Malaria Malaria , Paludism , Plasmodiosis" at bounding box center [279, 60] width 127 height 20
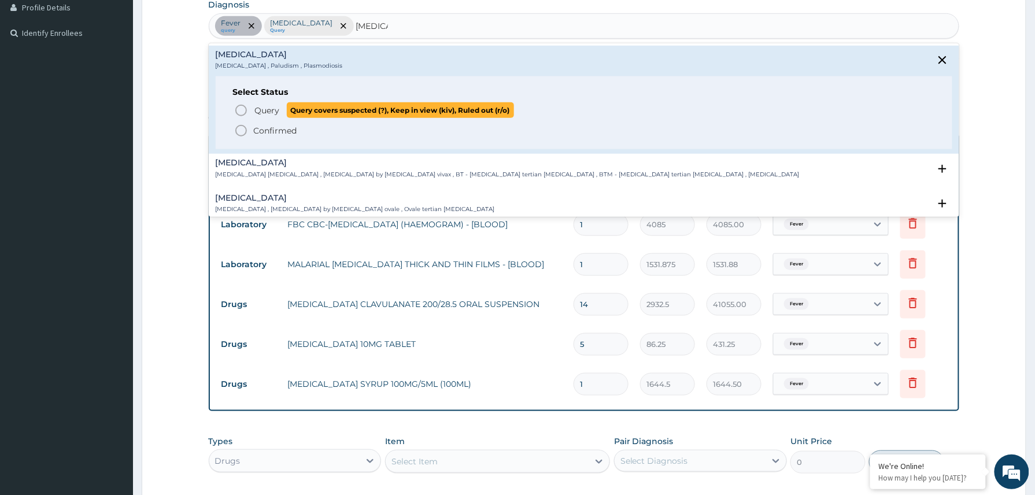
drag, startPoint x: 266, startPoint y: 108, endPoint x: 269, endPoint y: 114, distance: 7.5
click at [266, 111] on span "Query" at bounding box center [267, 111] width 25 height 12
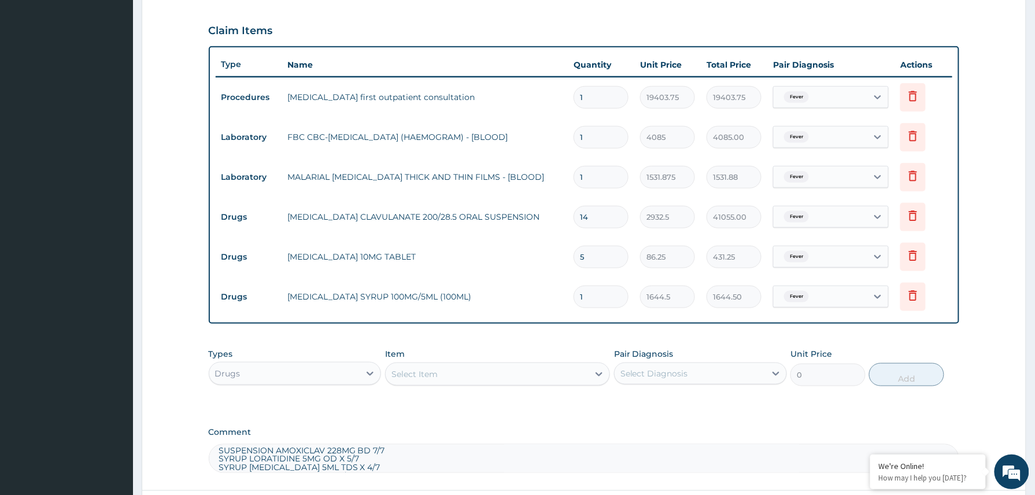
scroll to position [484, 0]
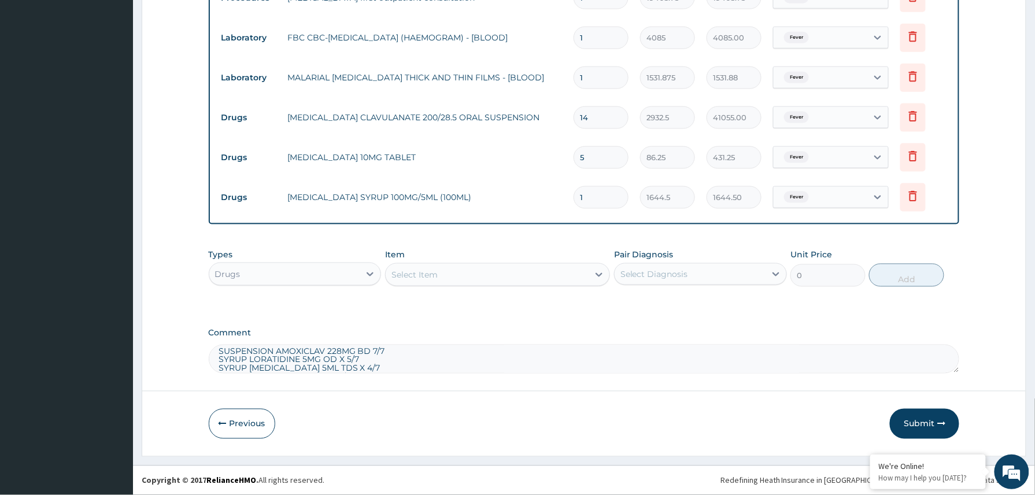
click at [366, 363] on textarea "SUSPENSION AMOXICLAV 228MG BD 7/7 SYRUP LORATIDINE 5MG OD X 5/7 SYRUP IBUPROFEN…" at bounding box center [584, 359] width 751 height 29
type textarea "SYRUP VITAMIN C 5ML TDS X 1/52 IM ONDANSETRON 2MG STAT"
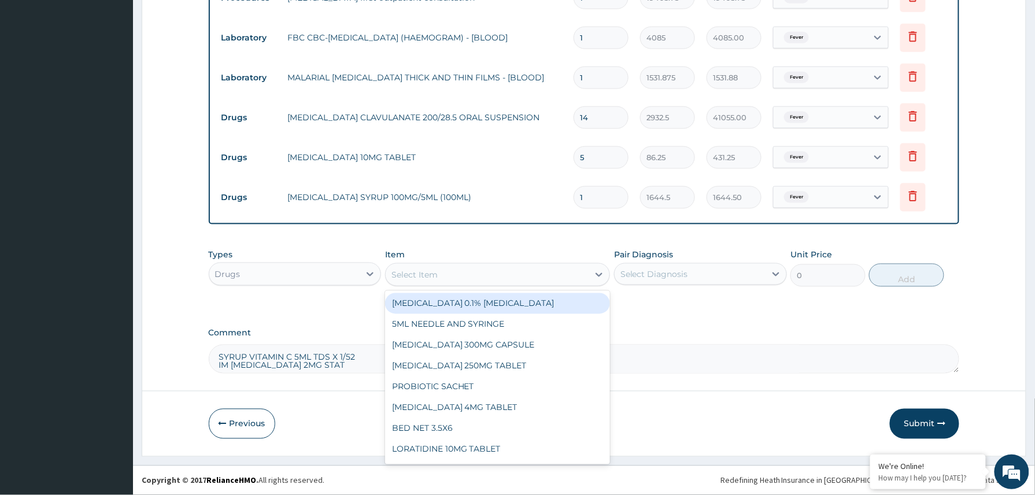
click at [479, 274] on div "Select Item" at bounding box center [487, 274] width 203 height 18
type input "vita"
type input "906"
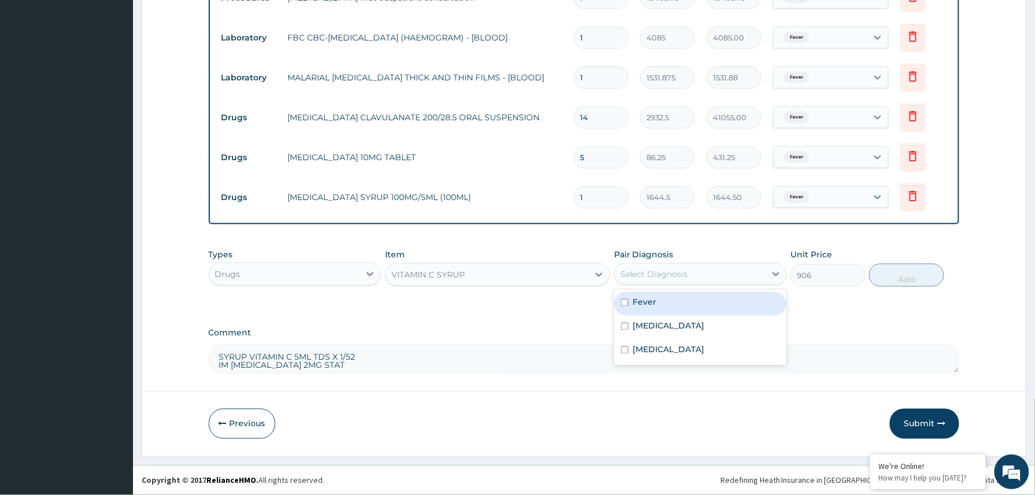
click at [666, 273] on div "Select Diagnosis" at bounding box center [654, 274] width 68 height 12
drag, startPoint x: 663, startPoint y: 298, endPoint x: 660, endPoint y: 327, distance: 29.0
click at [663, 301] on div "Fever" at bounding box center [700, 304] width 173 height 24
checkbox input "true"
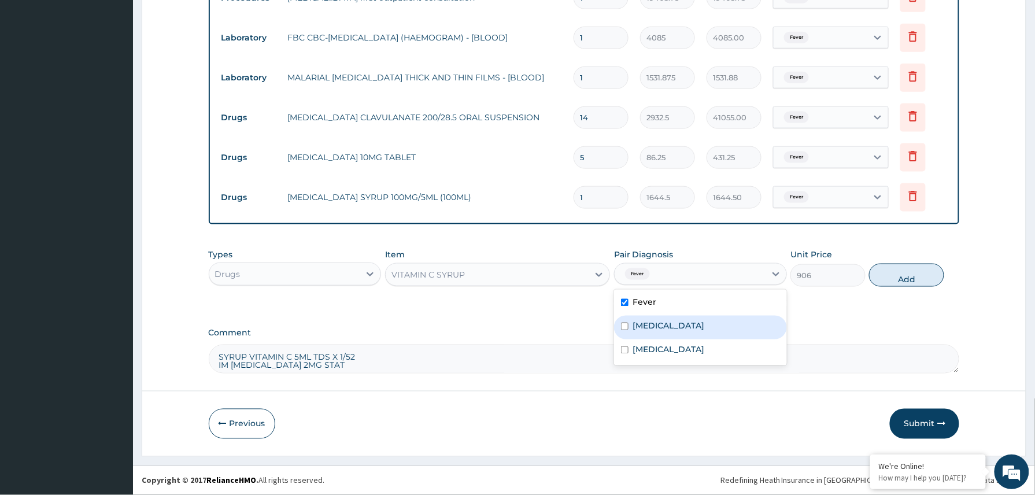
drag, startPoint x: 660, startPoint y: 329, endPoint x: 658, endPoint y: 341, distance: 11.7
click at [660, 334] on div "Upper respiratory infection" at bounding box center [700, 328] width 173 height 24
checkbox input "true"
drag, startPoint x: 653, startPoint y: 347, endPoint x: 736, endPoint y: 310, distance: 91.9
click at [654, 347] on label "Malaria" at bounding box center [669, 350] width 72 height 12
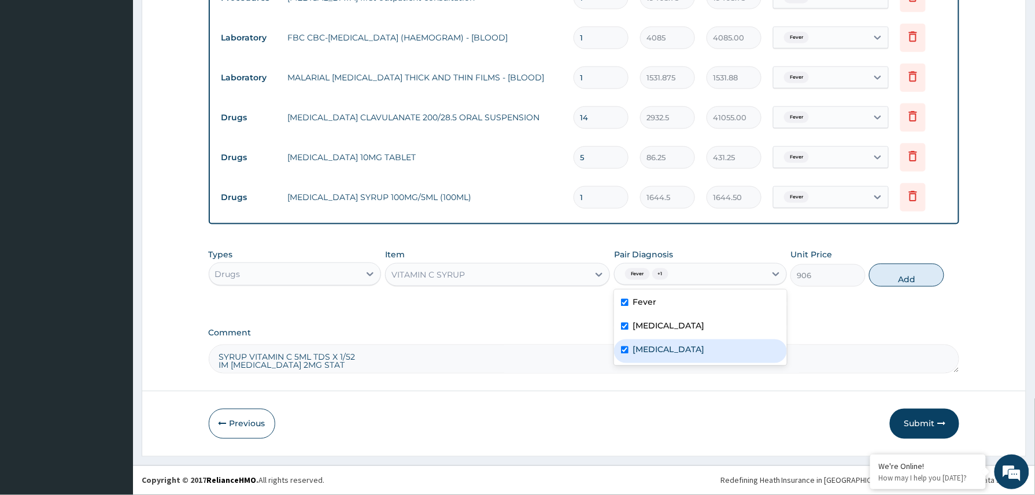
checkbox input "true"
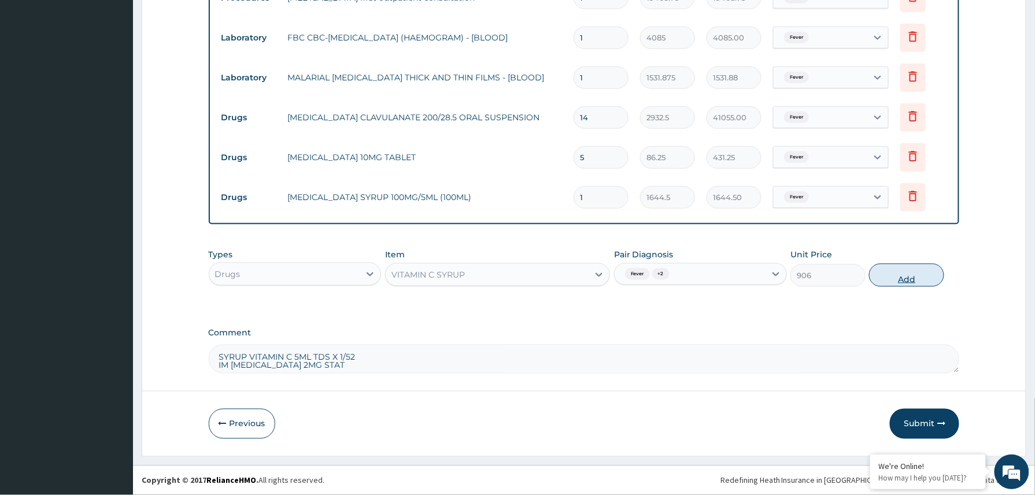
click at [898, 273] on button "Add" at bounding box center [906, 275] width 75 height 23
type input "0"
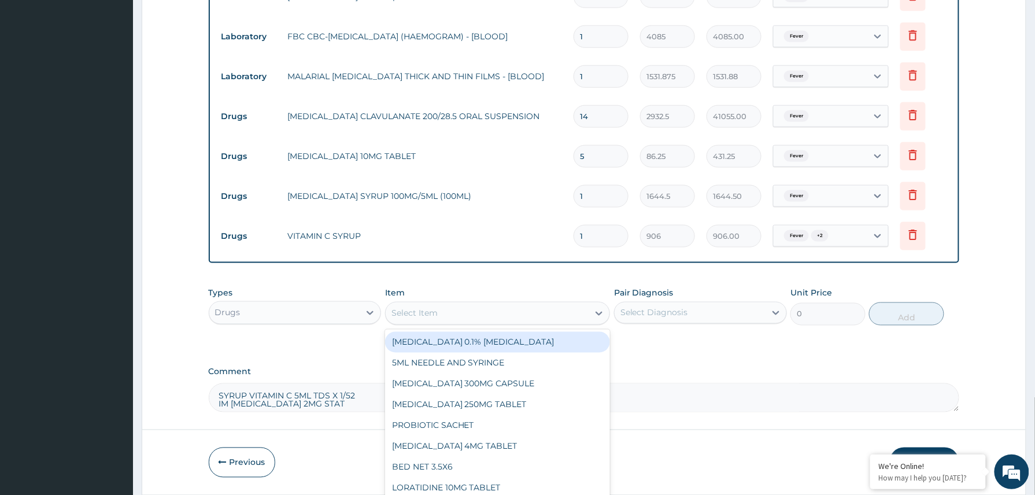
click at [431, 310] on div "Select Item" at bounding box center [414, 314] width 46 height 12
type input "ond"
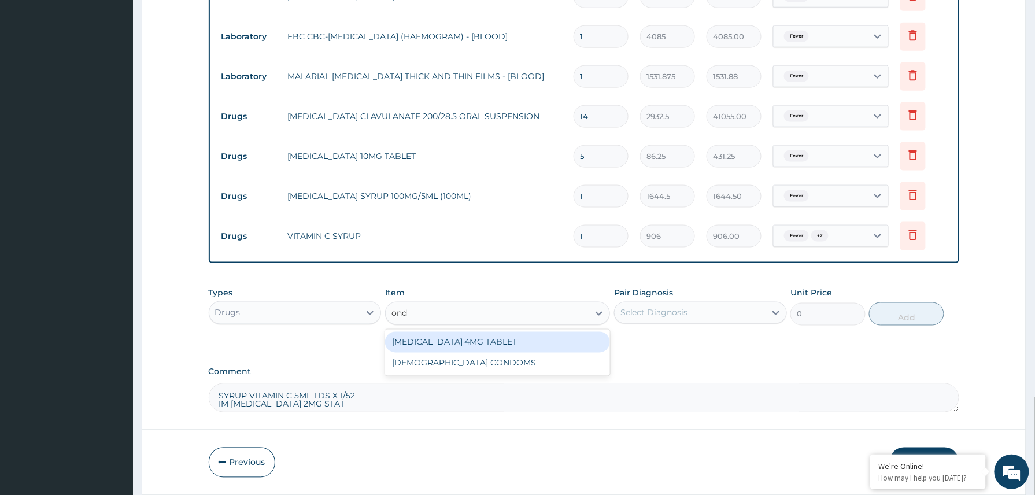
drag, startPoint x: 474, startPoint y: 341, endPoint x: 563, endPoint y: 336, distance: 89.1
click at [476, 341] on div "ONDANSETRON 4MG TABLET" at bounding box center [497, 342] width 225 height 21
type input "204"
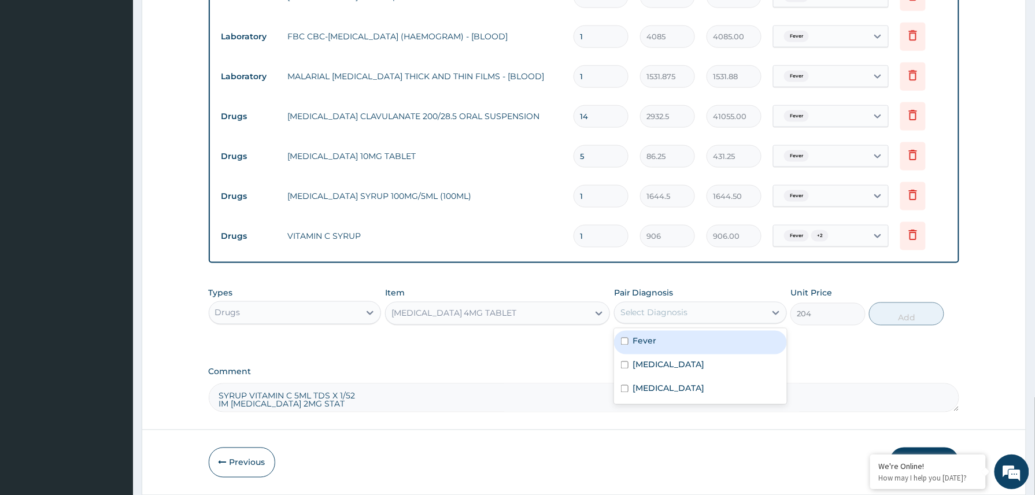
click at [676, 309] on div "Select Diagnosis" at bounding box center [654, 313] width 68 height 12
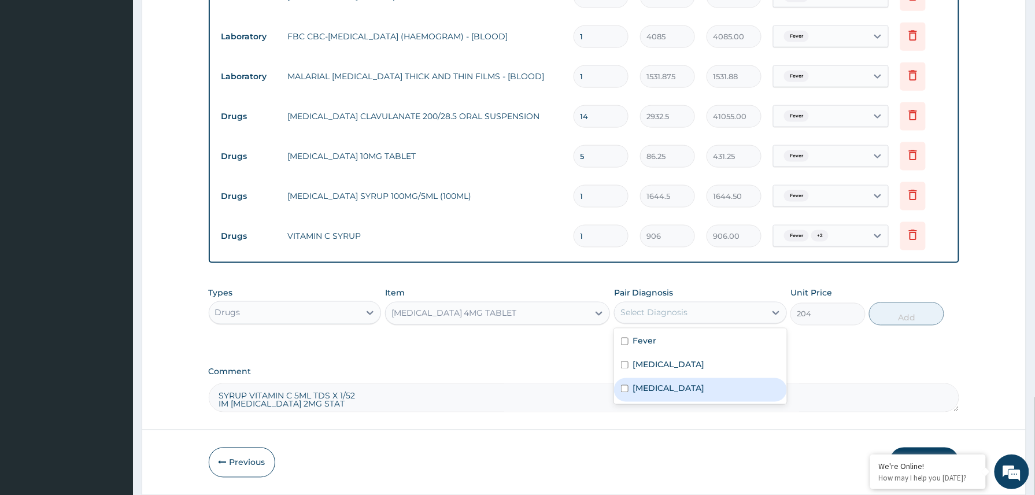
click at [661, 387] on label "Malaria" at bounding box center [669, 389] width 72 height 12
checkbox input "true"
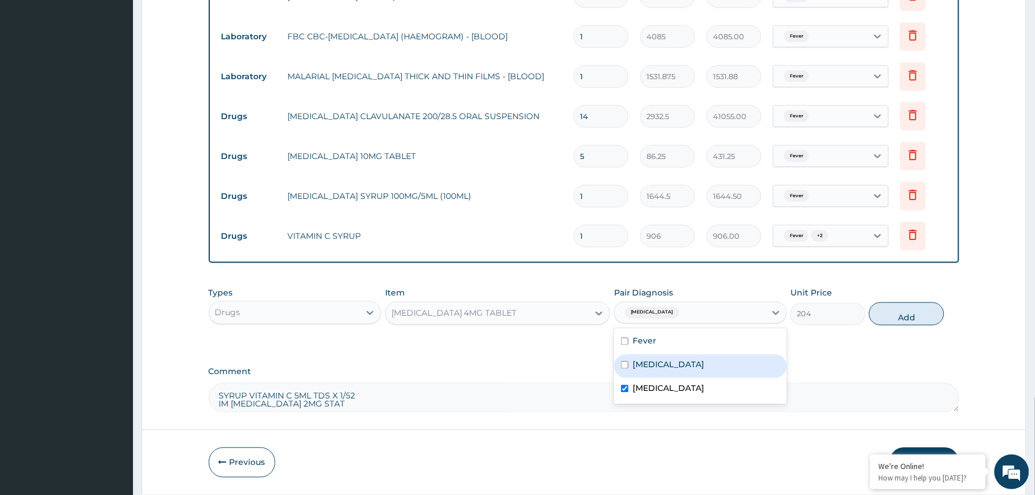
click at [671, 370] on label "Upper respiratory infection" at bounding box center [669, 365] width 72 height 12
checkbox input "true"
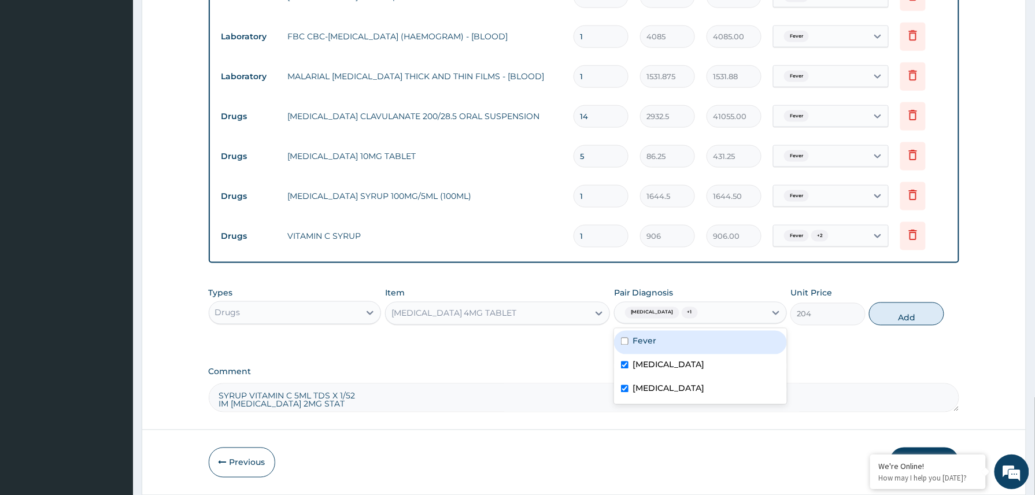
drag, startPoint x: 671, startPoint y: 341, endPoint x: 710, endPoint y: 338, distance: 38.8
click at [675, 341] on div "Fever" at bounding box center [700, 343] width 173 height 24
checkbox input "true"
click at [913, 318] on button "Add" at bounding box center [906, 313] width 75 height 23
type input "0"
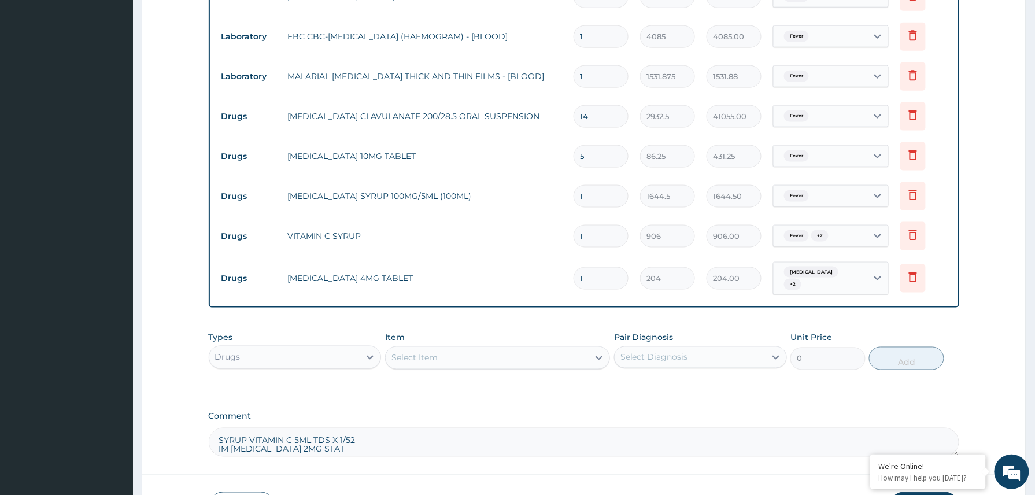
drag, startPoint x: 367, startPoint y: 445, endPoint x: 197, endPoint y: 425, distance: 171.0
click at [197, 425] on form "Step 2 of 2 PA Code / Prescription Code PA/22DB50 Encounter Date 11-09-2025 Imp…" at bounding box center [584, 58] width 884 height 963
click at [916, 267] on icon at bounding box center [912, 278] width 25 height 28
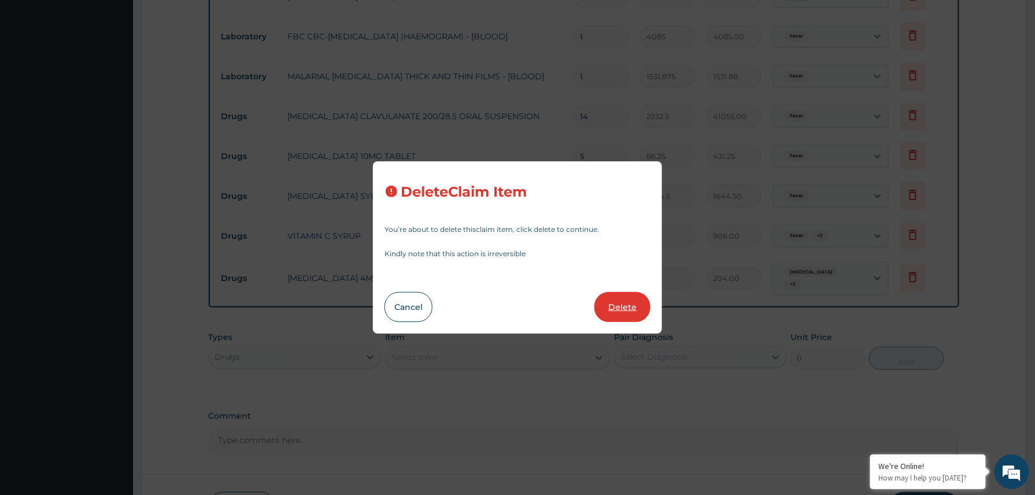
click at [616, 309] on button "Delete" at bounding box center [622, 307] width 56 height 30
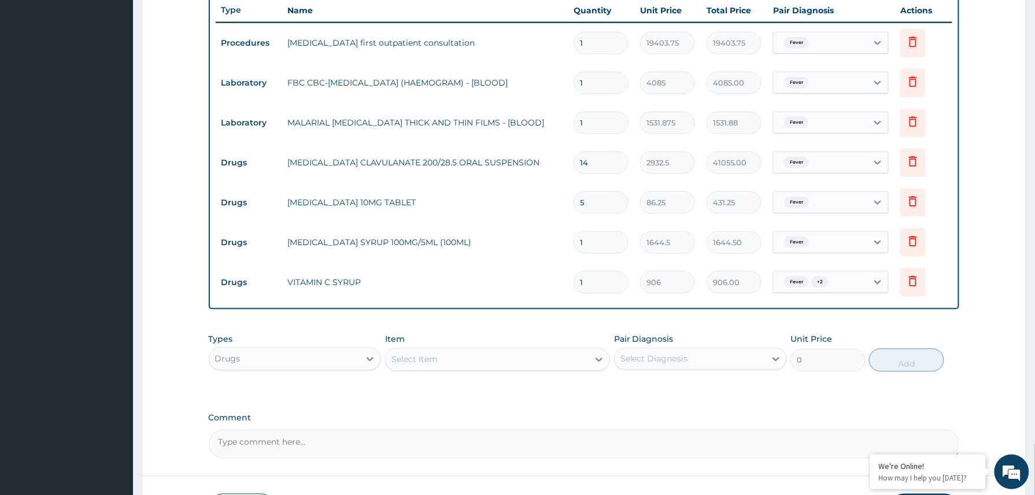
scroll to position [525, 0]
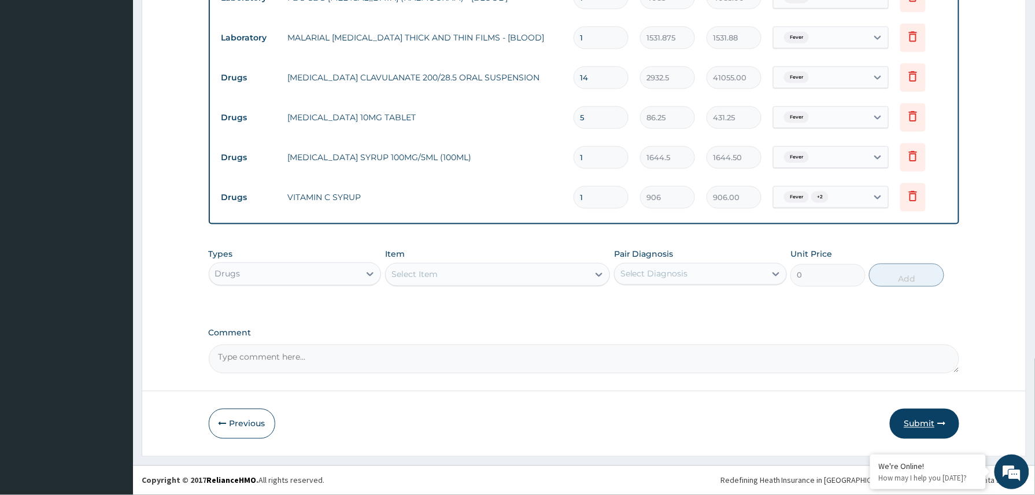
click at [920, 422] on button "Submit" at bounding box center [924, 424] width 69 height 30
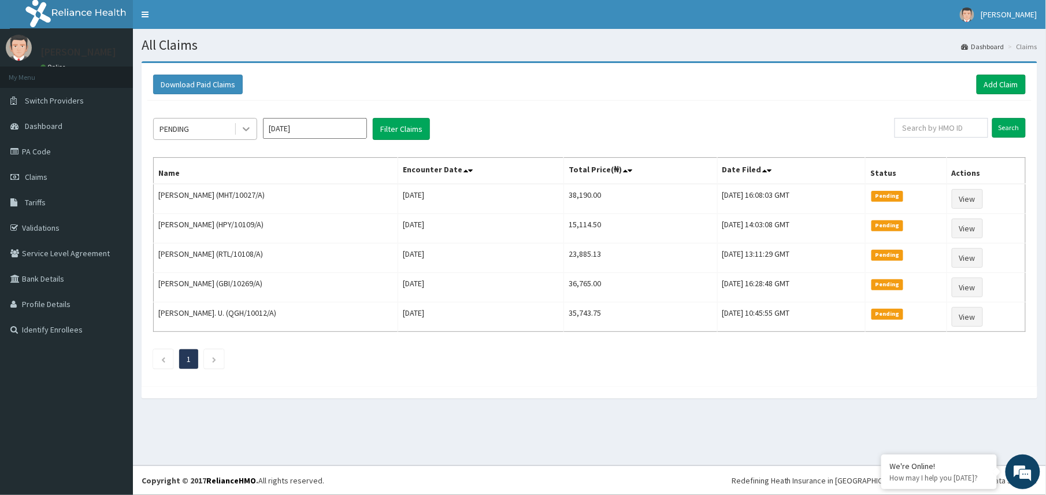
click at [245, 132] on icon at bounding box center [246, 129] width 12 height 12
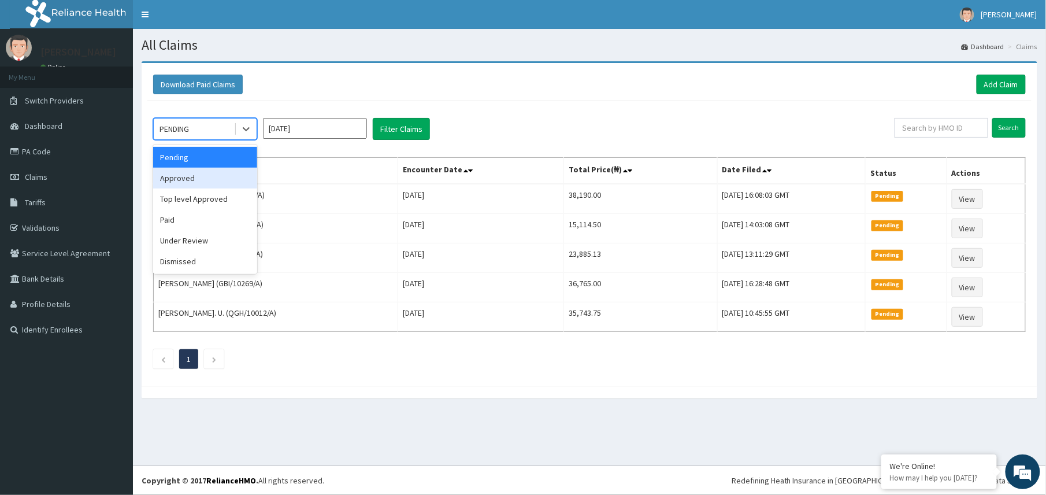
drag, startPoint x: 190, startPoint y: 175, endPoint x: 313, endPoint y: 156, distance: 124.0
click at [199, 176] on div "Approved" at bounding box center [205, 178] width 104 height 21
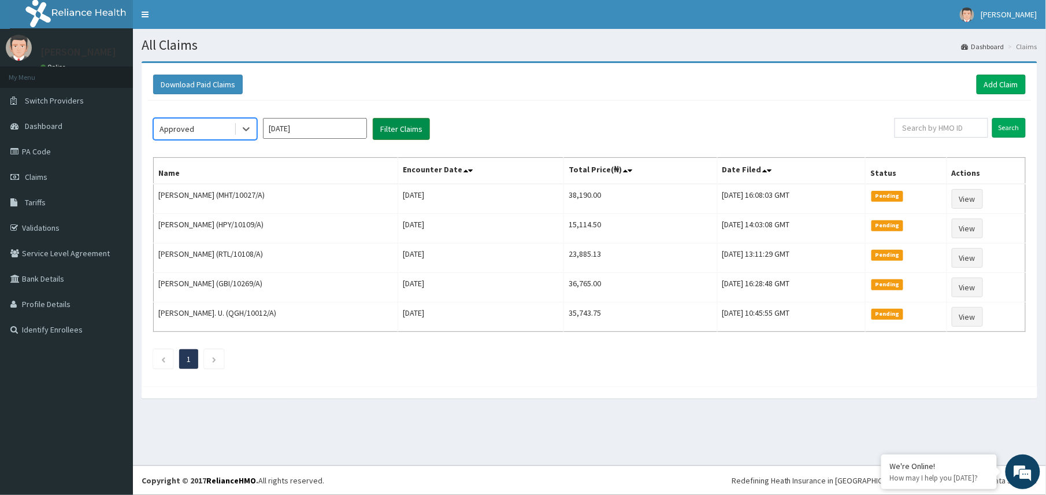
click at [395, 128] on button "Filter Claims" at bounding box center [401, 129] width 57 height 22
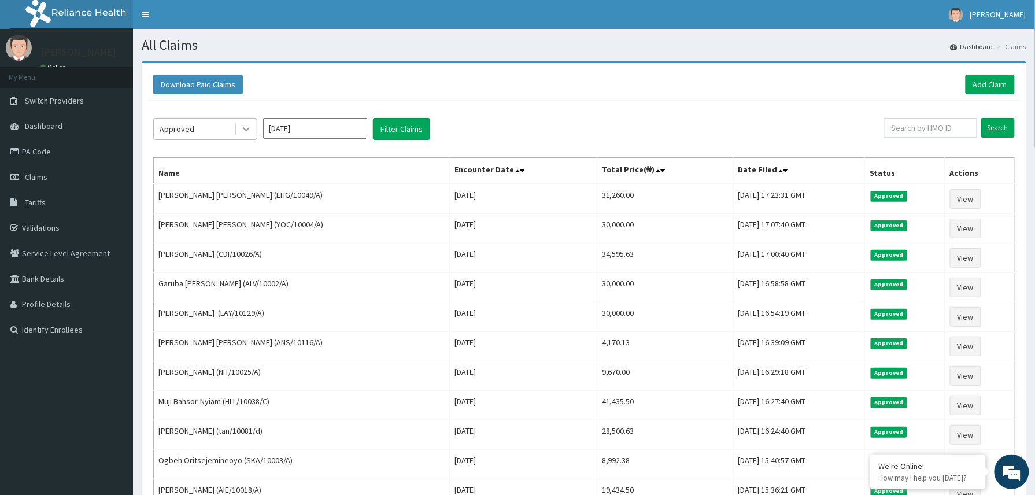
drag, startPoint x: 244, startPoint y: 132, endPoint x: 244, endPoint y: 143, distance: 11.0
click at [244, 136] on div at bounding box center [246, 129] width 21 height 21
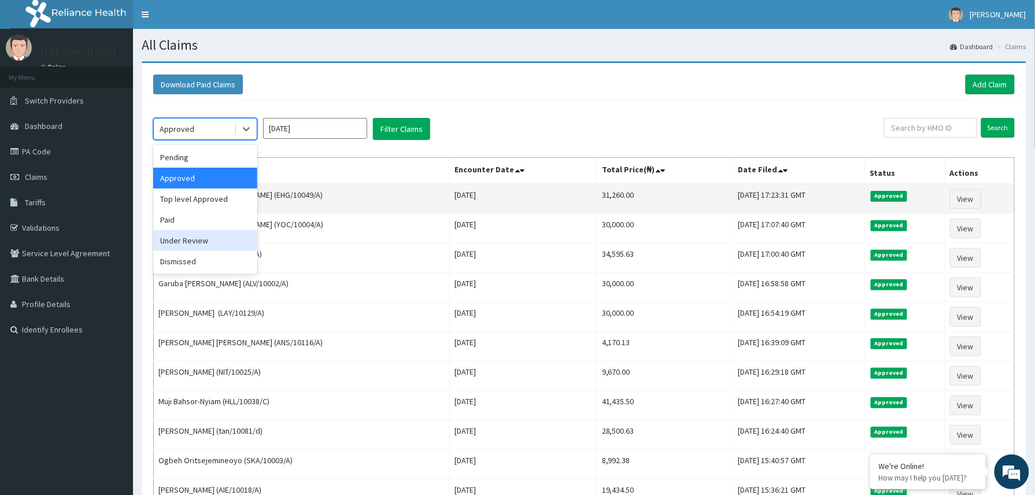
drag, startPoint x: 199, startPoint y: 243, endPoint x: 262, endPoint y: 199, distance: 77.1
click at [202, 241] on div "Under Review" at bounding box center [205, 240] width 104 height 21
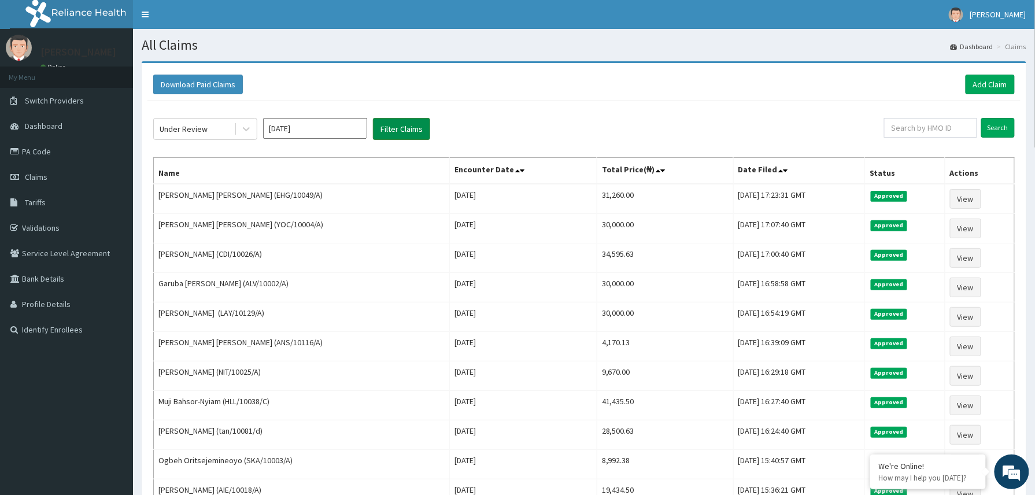
click at [395, 125] on button "Filter Claims" at bounding box center [401, 129] width 57 height 22
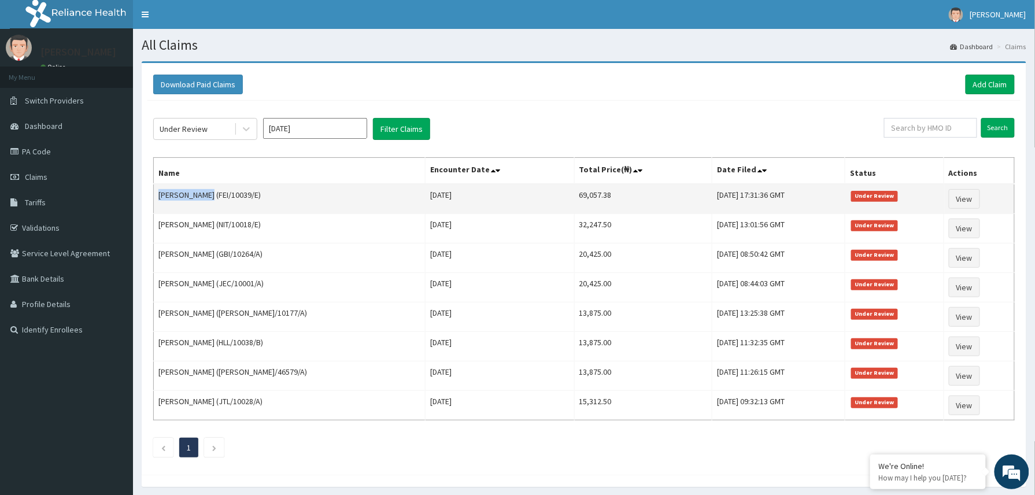
drag, startPoint x: 158, startPoint y: 197, endPoint x: 205, endPoint y: 195, distance: 46.9
click at [205, 195] on td "[PERSON_NAME] (FEI/10039/E)" at bounding box center [290, 199] width 272 height 30
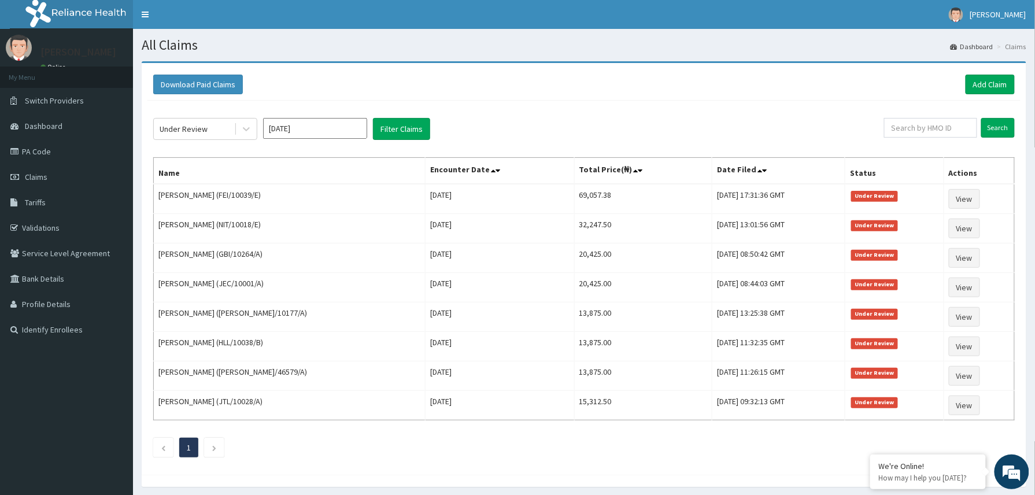
click at [513, 89] on div "Download Paid Claims Add Claim" at bounding box center [583, 85] width 861 height 20
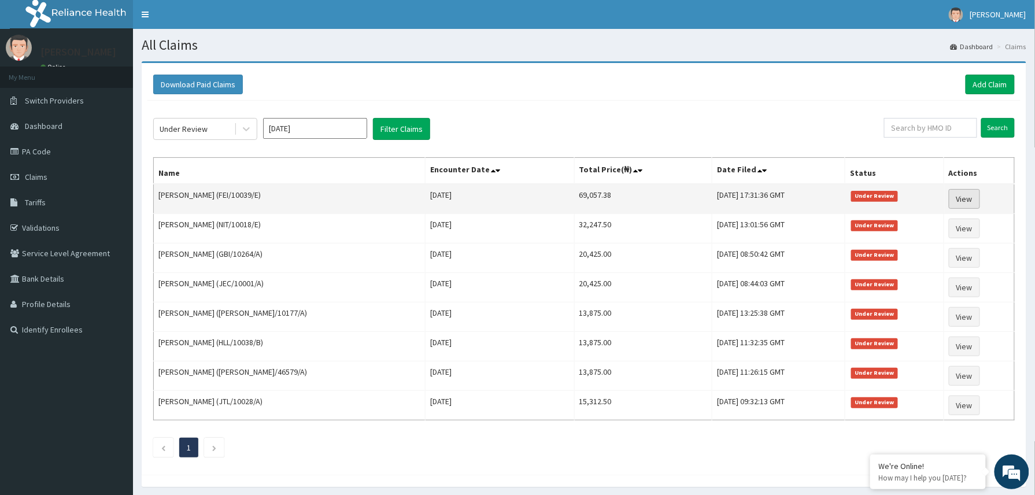
click at [960, 200] on link "View" at bounding box center [964, 199] width 31 height 20
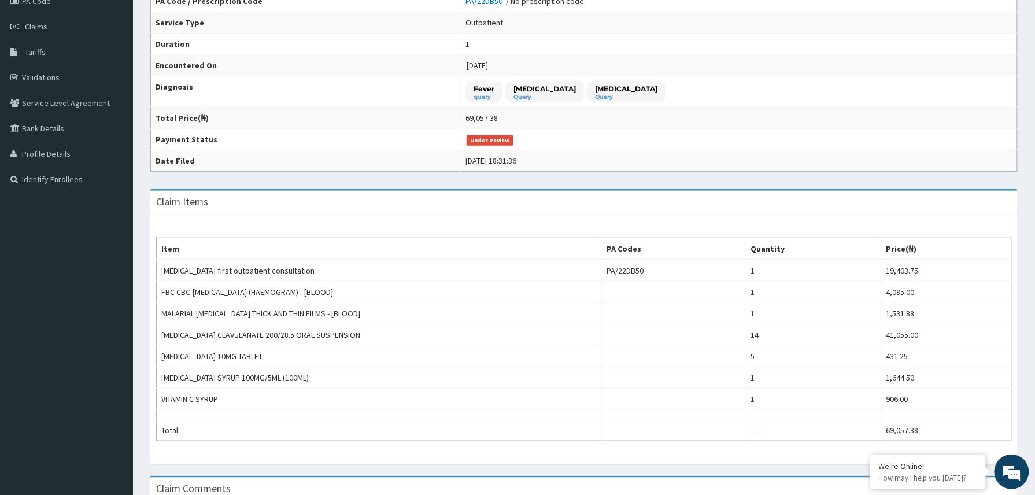
scroll to position [218, 0]
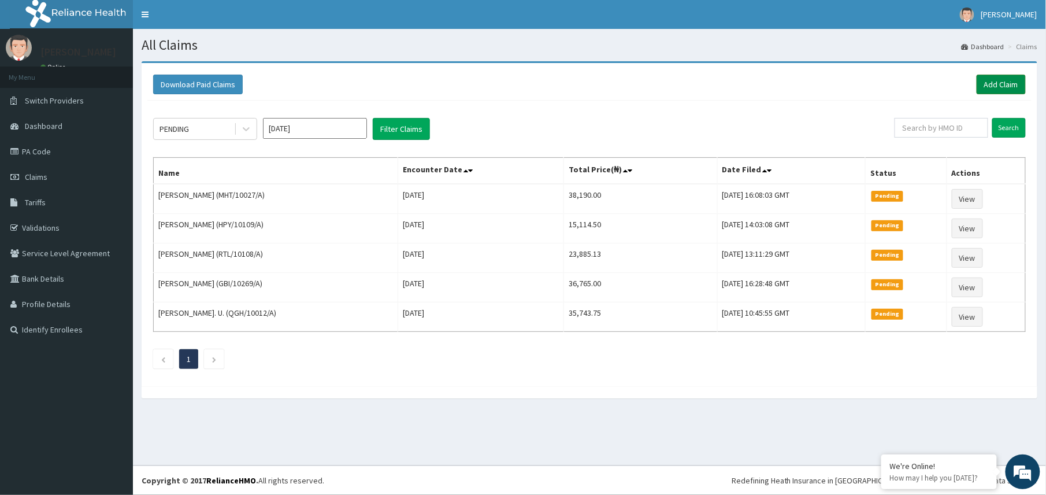
click at [990, 77] on link "Add Claim" at bounding box center [1001, 85] width 49 height 20
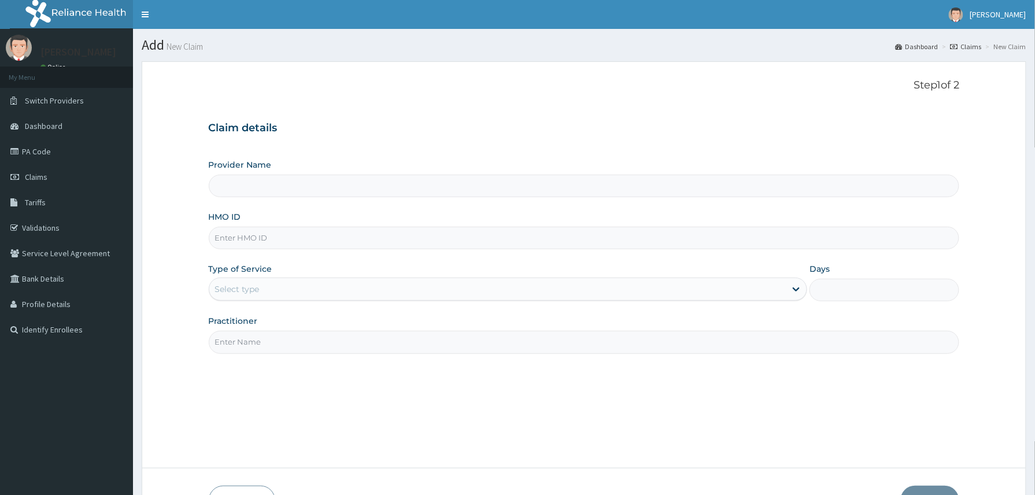
click at [222, 241] on input "HMO ID" at bounding box center [584, 238] width 751 height 23
paste input "2504761"
type input "2504761"
drag, startPoint x: 256, startPoint y: 238, endPoint x: 186, endPoint y: 238, distance: 69.4
click at [188, 238] on form "Step 1 of 2 Claim details Provider Name HMO ID 2504761 Type of Service Select t…" at bounding box center [584, 297] width 884 height 472
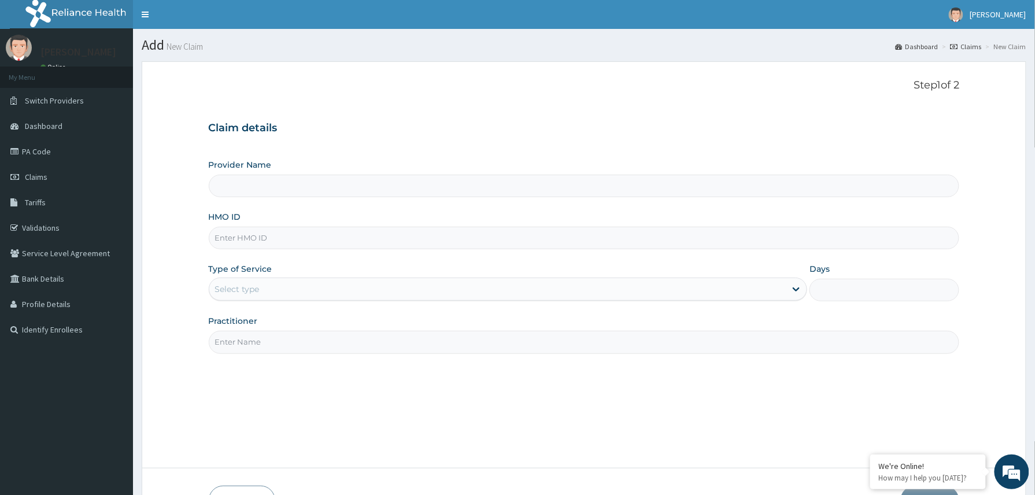
type input "Reliance Family Clinics (RFC) - [GEOGRAPHIC_DATA]"
paste input "NBE/10019/A"
type input "NBE/10019/A"
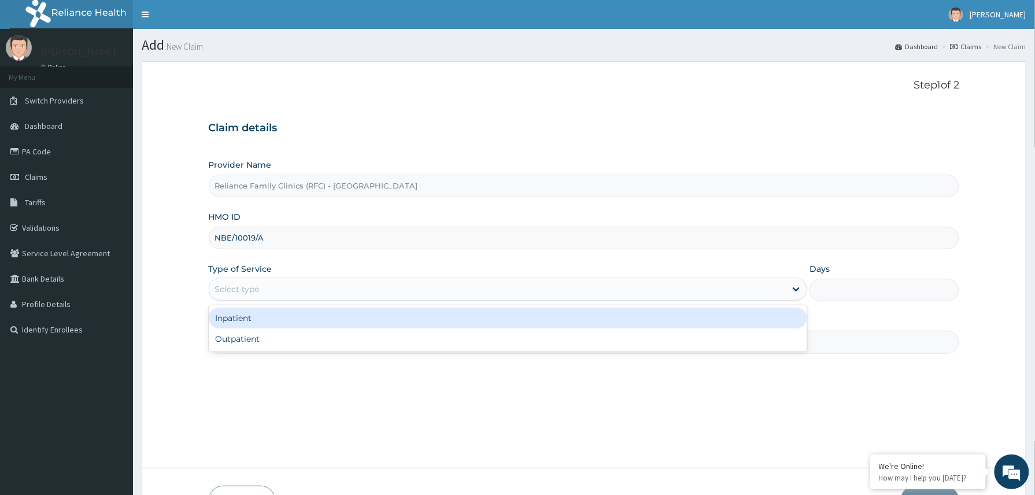
click at [262, 285] on div "Select type" at bounding box center [497, 289] width 577 height 18
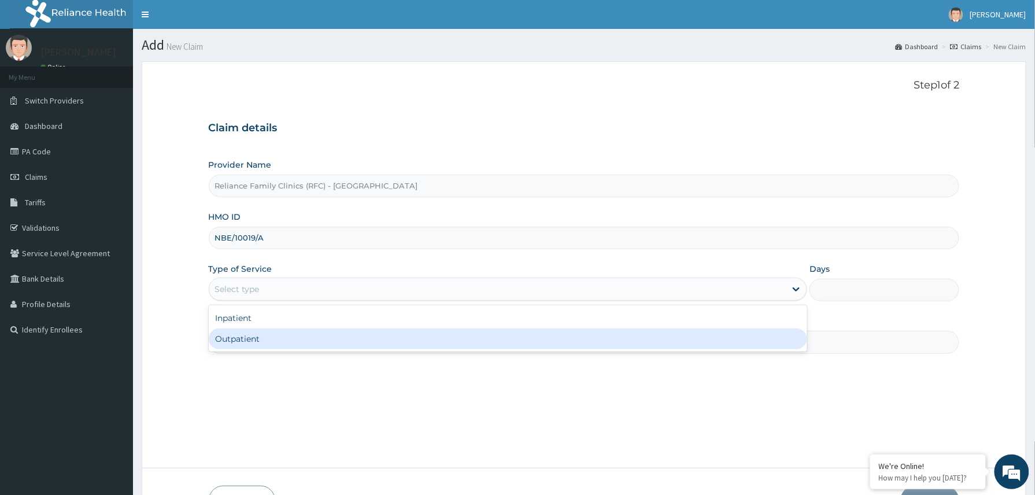
click at [257, 336] on div "Outpatient" at bounding box center [508, 338] width 599 height 21
type input "1"
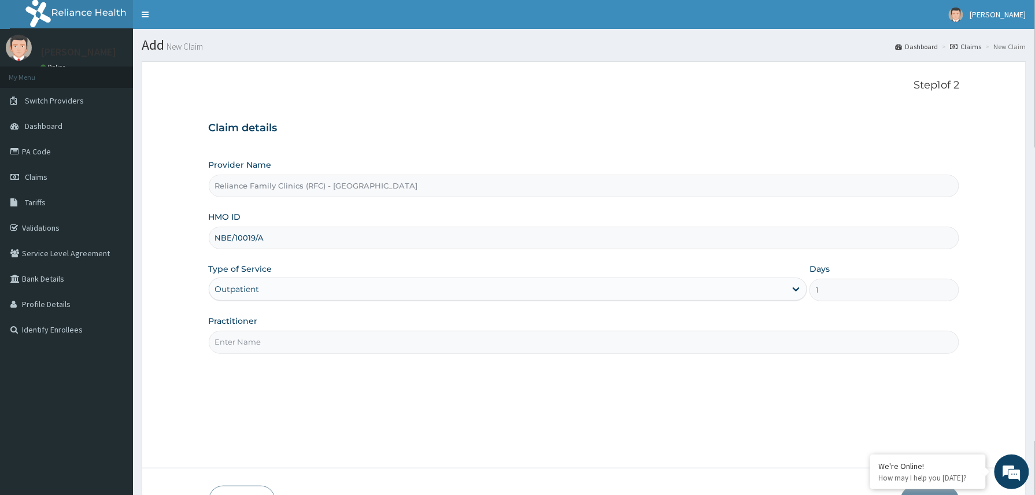
drag, startPoint x: 264, startPoint y: 346, endPoint x: 293, endPoint y: 364, distance: 34.0
click at [266, 347] on input "Practitioner" at bounding box center [584, 342] width 751 height 23
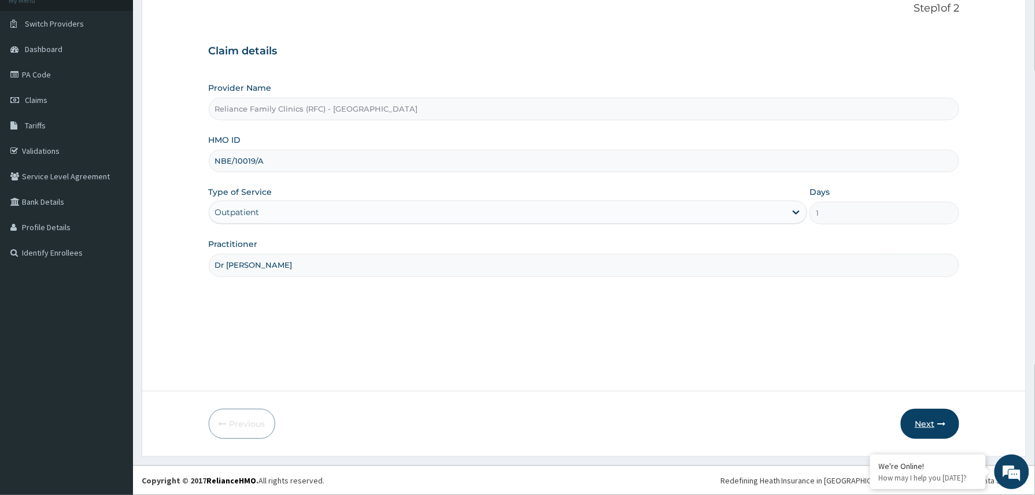
type input "Dr Winifred"
click at [941, 431] on button "Next" at bounding box center [930, 424] width 58 height 30
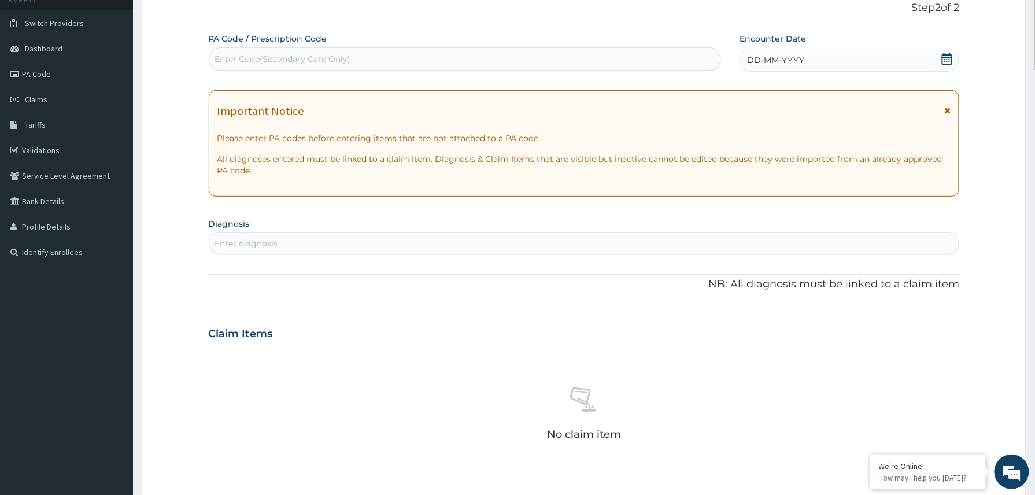
click at [301, 51] on div "Enter Code(Secondary Care Only)" at bounding box center [465, 59] width 512 height 18
paste input "PA/3FDA1D"
type input "PA/3FDA1D"
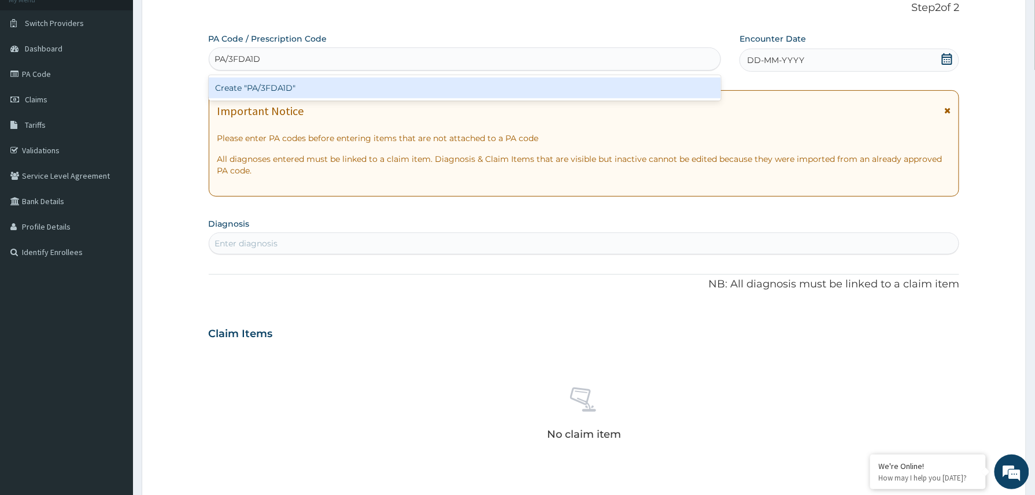
click at [256, 87] on div "Create "PA/3FDA1D"" at bounding box center [465, 87] width 513 height 21
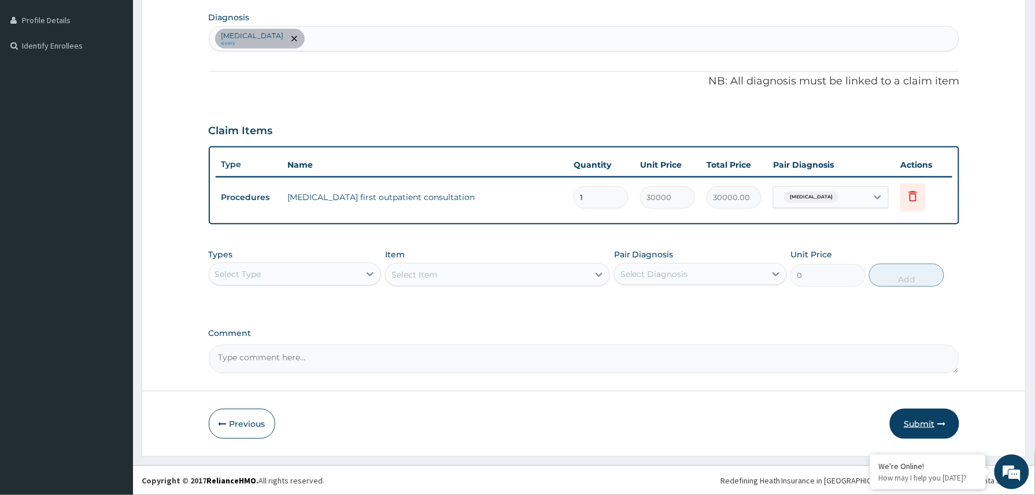
click at [915, 421] on button "Submit" at bounding box center [924, 424] width 69 height 30
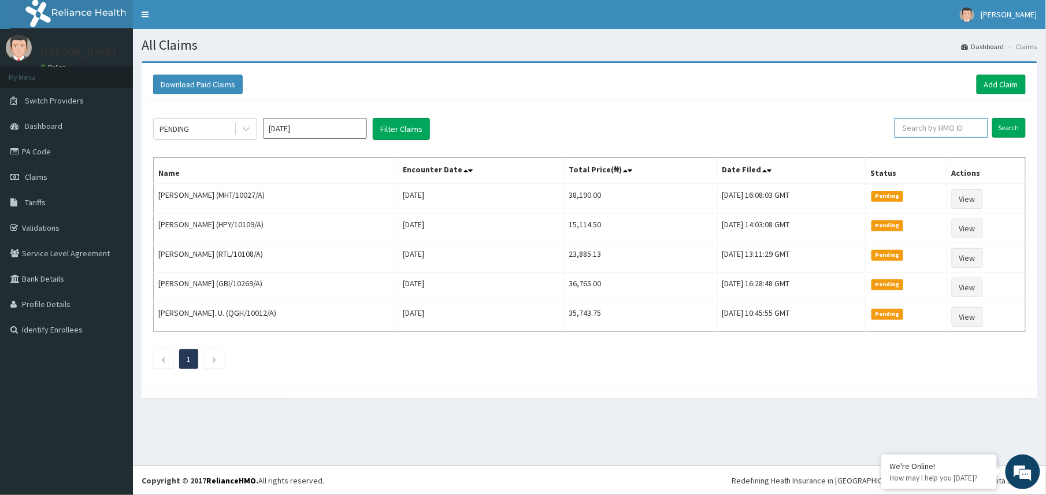
click at [914, 125] on input "text" at bounding box center [942, 128] width 94 height 20
paste input "2307672"
type input "2307672"
drag, startPoint x: 935, startPoint y: 129, endPoint x: 902, endPoint y: 132, distance: 32.5
click at [902, 132] on input "2307672" at bounding box center [922, 128] width 87 height 20
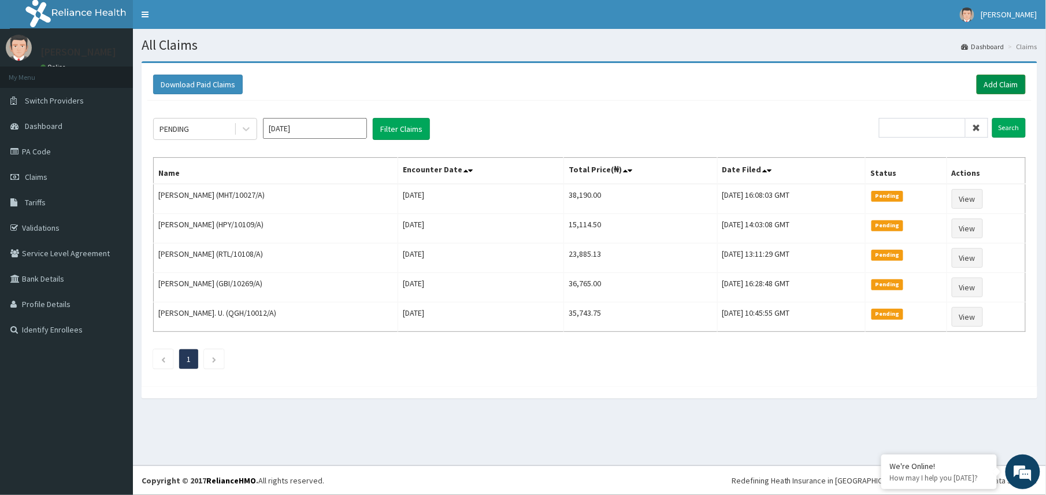
click at [1000, 88] on link "Add Claim" at bounding box center [1001, 85] width 49 height 20
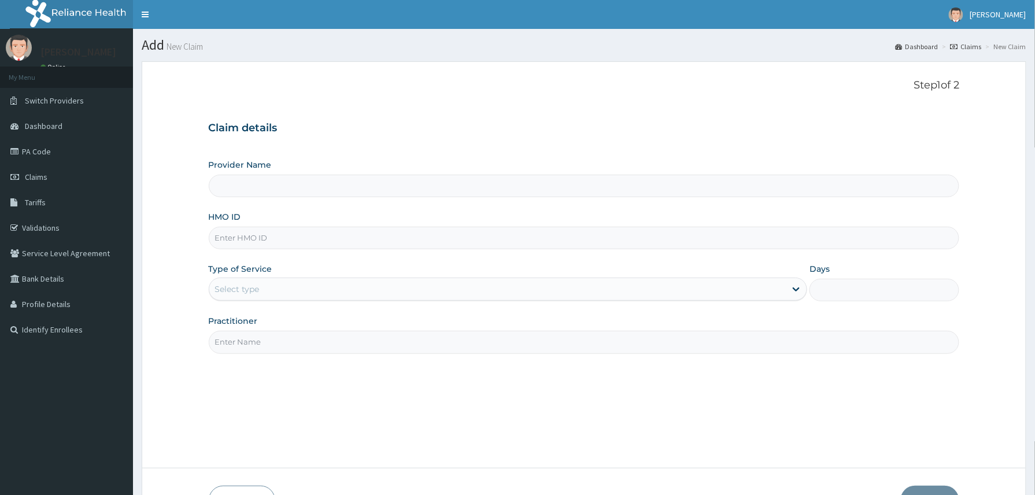
click at [232, 242] on input "HMO ID" at bounding box center [584, 238] width 751 height 23
paste input "SHC/10006/A"
click at [230, 235] on input "SHC/10006/A" at bounding box center [584, 238] width 751 height 23
type input "SHC/10006/A"
type input "Reliance Family Clinics (RFC) - [GEOGRAPHIC_DATA]"
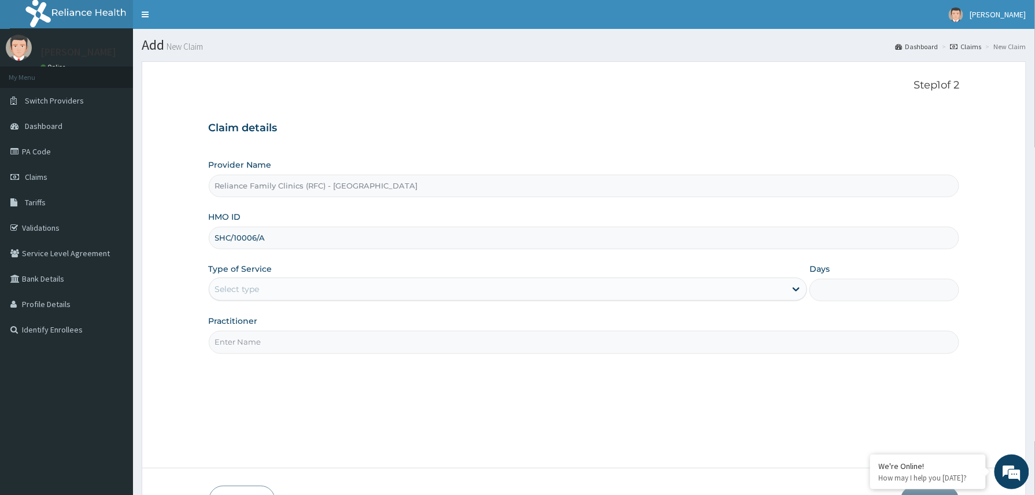
type input "SHC/10006/A"
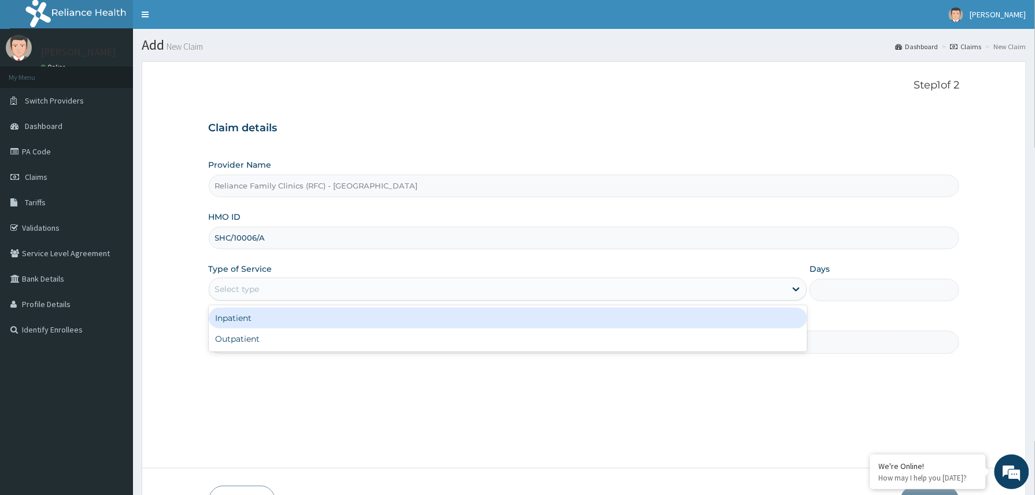
drag, startPoint x: 271, startPoint y: 283, endPoint x: 272, endPoint y: 326, distance: 43.4
click at [271, 295] on div "Select type" at bounding box center [497, 289] width 577 height 18
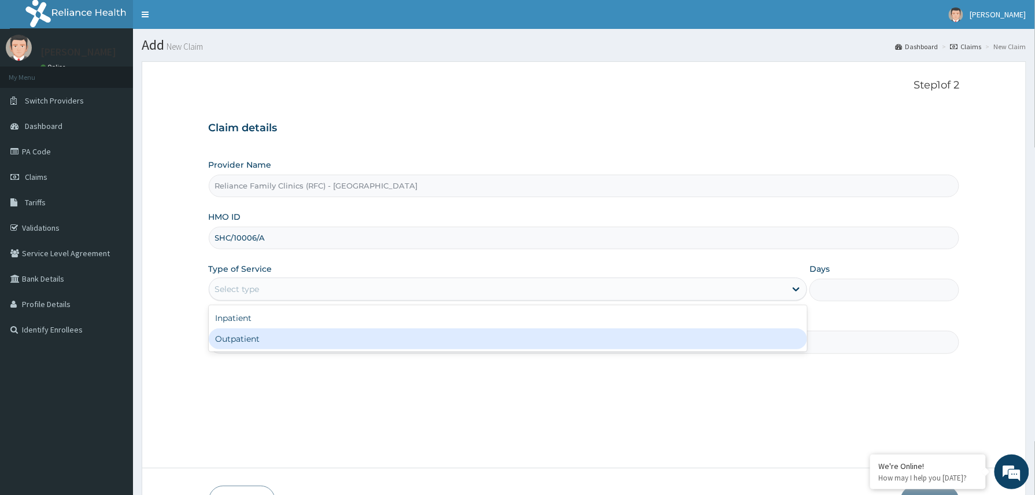
drag, startPoint x: 267, startPoint y: 336, endPoint x: 276, endPoint y: 339, distance: 9.5
click at [267, 338] on div "Outpatient" at bounding box center [508, 338] width 599 height 21
type input "1"
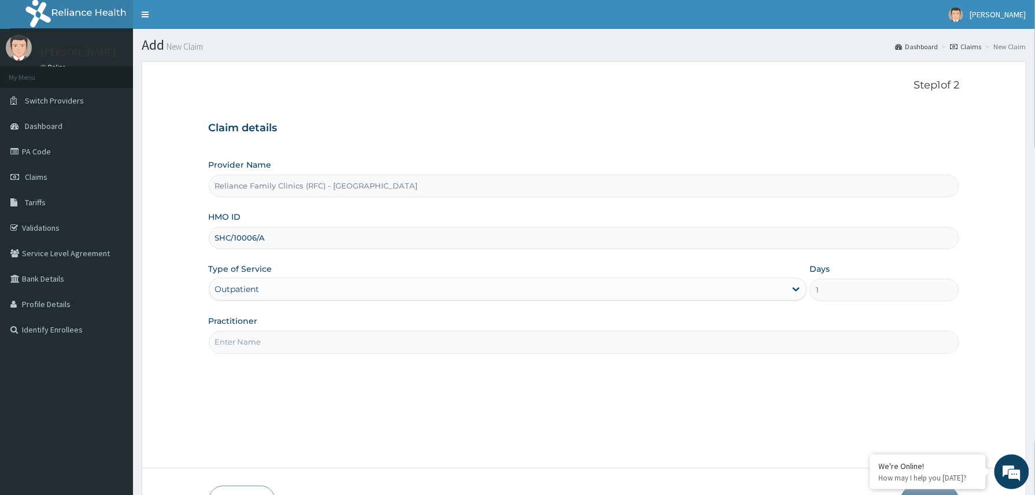
click at [290, 341] on input "Practitioner" at bounding box center [584, 342] width 751 height 23
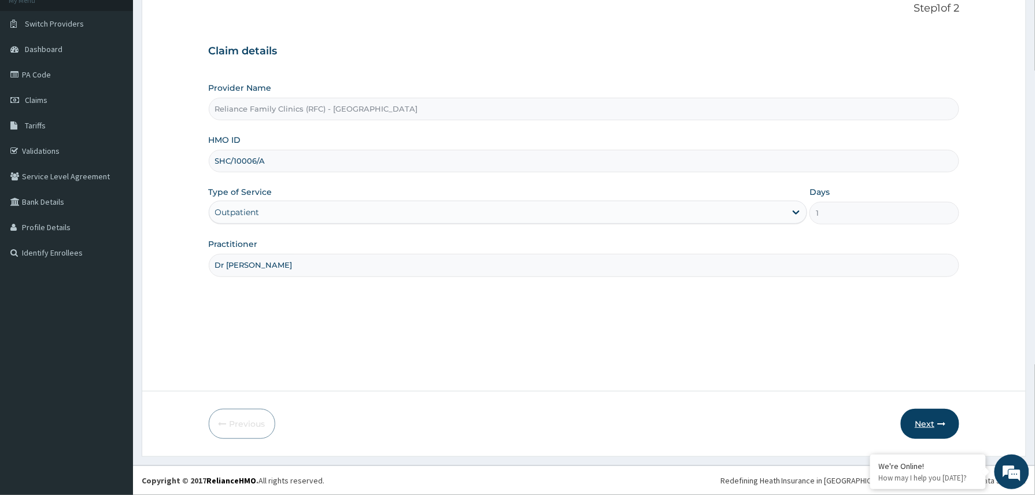
type input "Dr [PERSON_NAME]"
drag, startPoint x: 925, startPoint y: 419, endPoint x: 915, endPoint y: 421, distance: 10.8
click at [915, 421] on button "Next" at bounding box center [930, 424] width 58 height 30
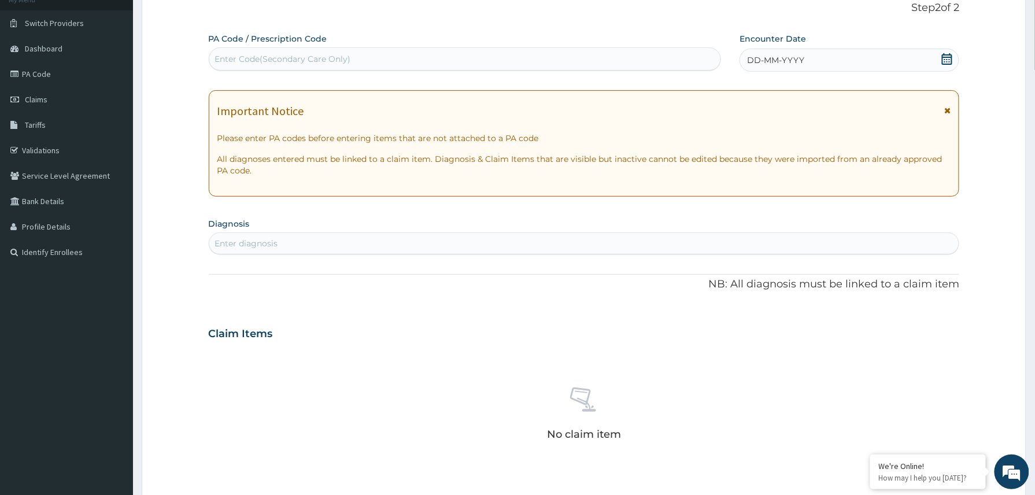
scroll to position [0, 0]
click at [271, 54] on div "Enter Code(Secondary Care Only)" at bounding box center [283, 59] width 136 height 12
paste input "PA/BA22E6"
type input "PA/BA22E6"
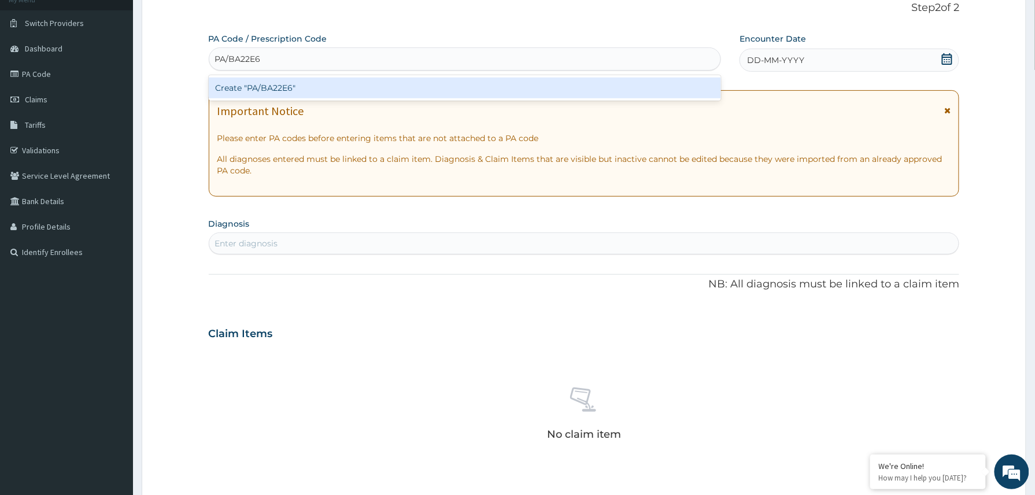
click at [261, 86] on div "Create "PA/BA22E6"" at bounding box center [465, 87] width 513 height 21
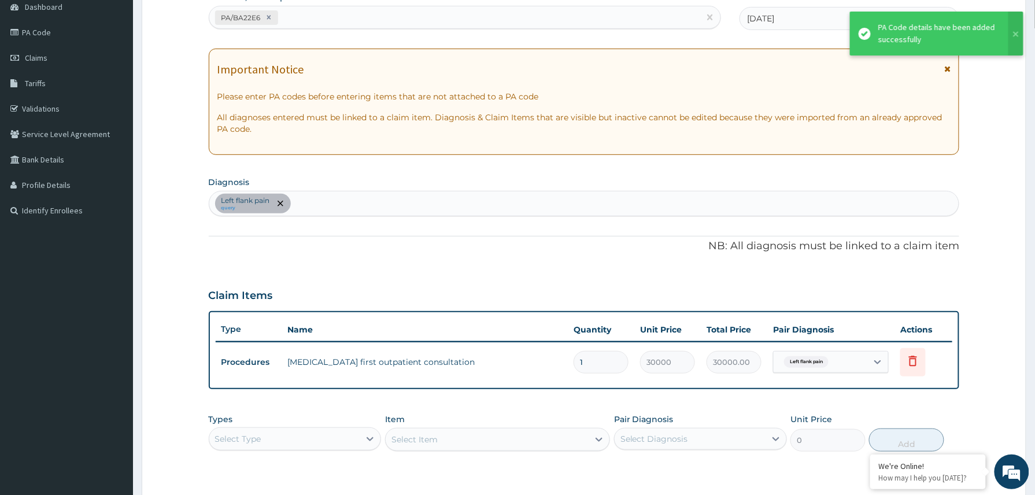
scroll to position [284, 0]
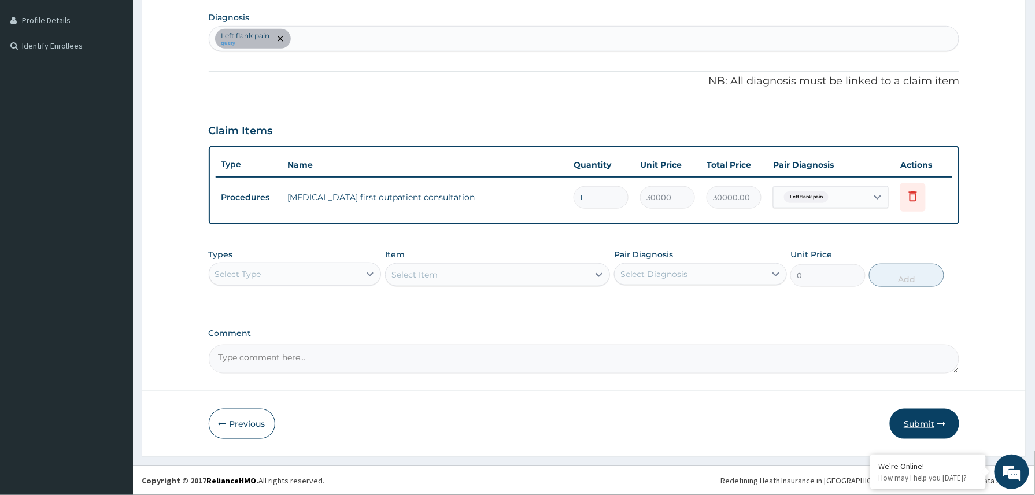
click at [925, 421] on button "Submit" at bounding box center [924, 424] width 69 height 30
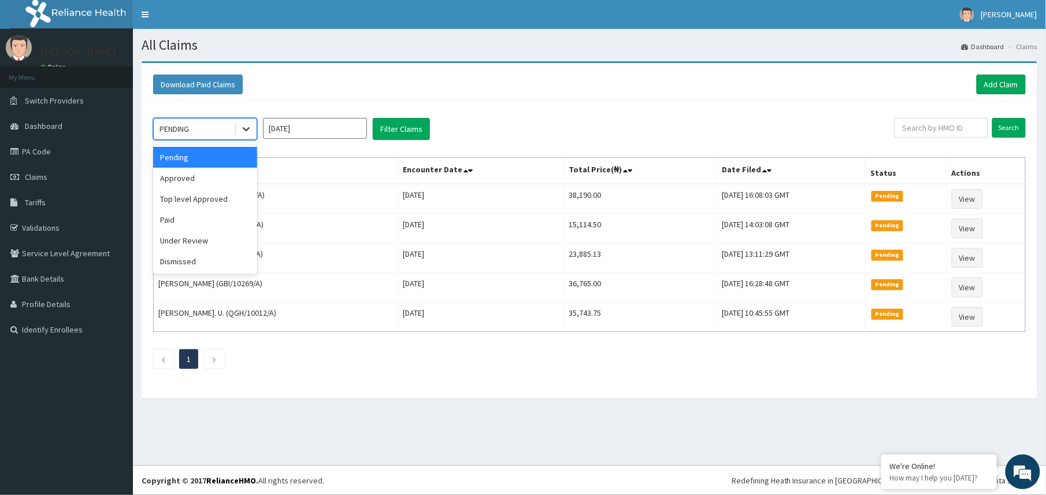
click at [243, 125] on icon at bounding box center [246, 129] width 12 height 12
drag, startPoint x: 183, startPoint y: 183, endPoint x: 239, endPoint y: 172, distance: 56.7
click at [184, 183] on div "Approved" at bounding box center [205, 178] width 104 height 21
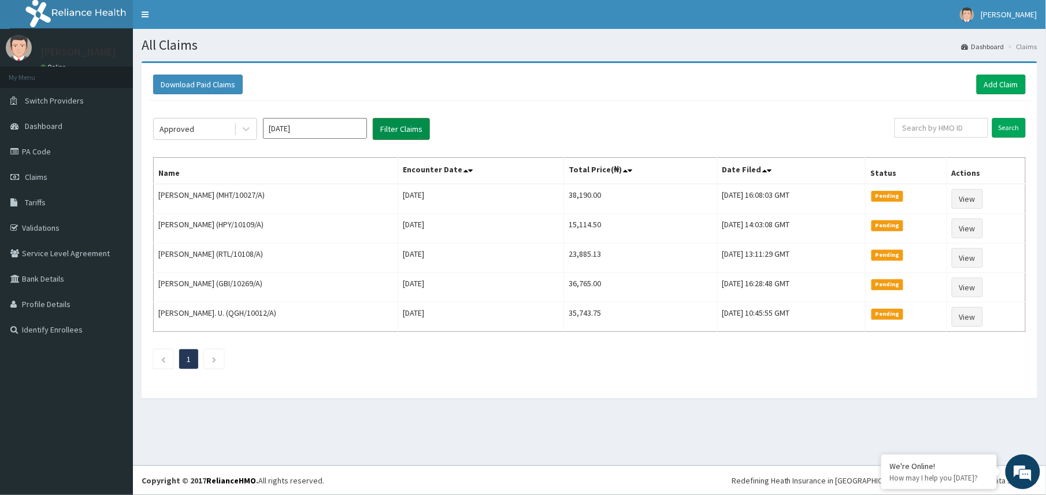
drag, startPoint x: 398, startPoint y: 126, endPoint x: 405, endPoint y: 128, distance: 7.7
click at [399, 125] on button "Filter Claims" at bounding box center [401, 129] width 57 height 22
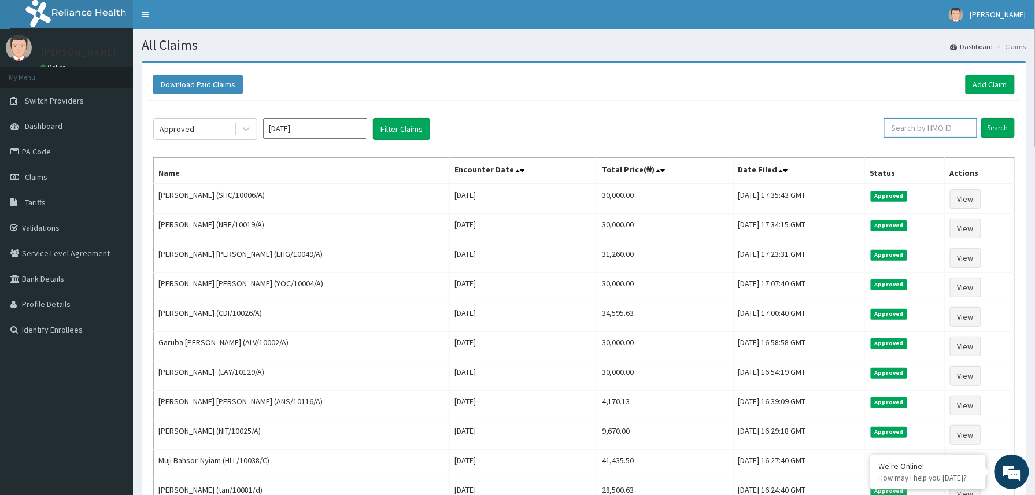
click at [895, 125] on input "text" at bounding box center [930, 128] width 93 height 20
paste input "ICN/10010/A"
click at [893, 131] on input "ICN/10010/A" at bounding box center [911, 128] width 87 height 20
click at [1001, 123] on input "Search" at bounding box center [998, 128] width 34 height 20
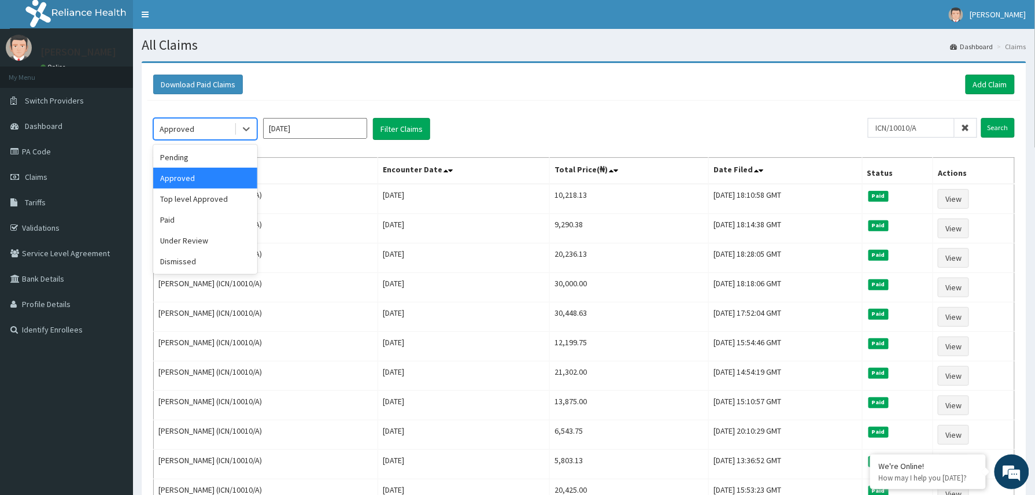
drag, startPoint x: 242, startPoint y: 131, endPoint x: 225, endPoint y: 158, distance: 31.6
click at [238, 135] on div at bounding box center [246, 129] width 21 height 21
drag, startPoint x: 191, startPoint y: 154, endPoint x: 237, endPoint y: 162, distance: 47.0
click at [202, 156] on div "Pending" at bounding box center [205, 157] width 104 height 21
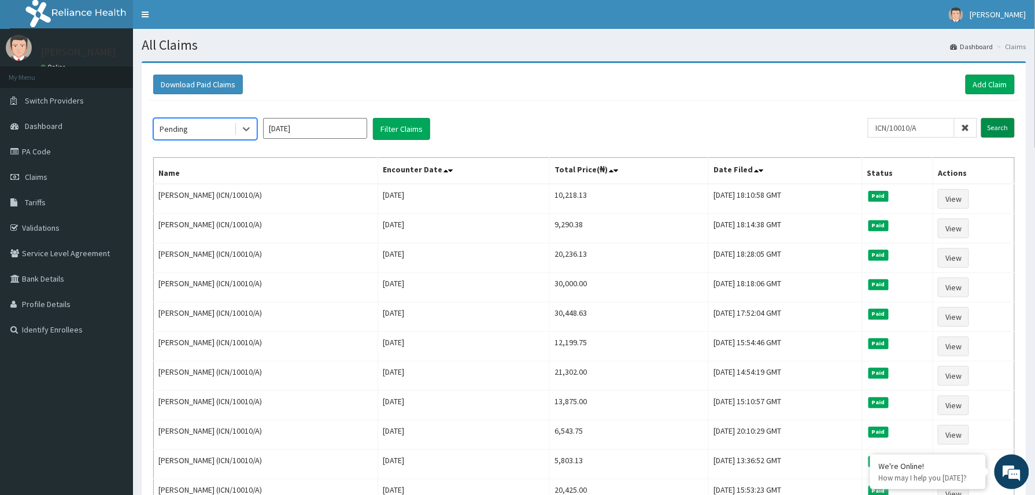
click at [995, 127] on input "Search" at bounding box center [998, 128] width 34 height 20
click at [399, 131] on button "Filter Claims" at bounding box center [401, 129] width 57 height 22
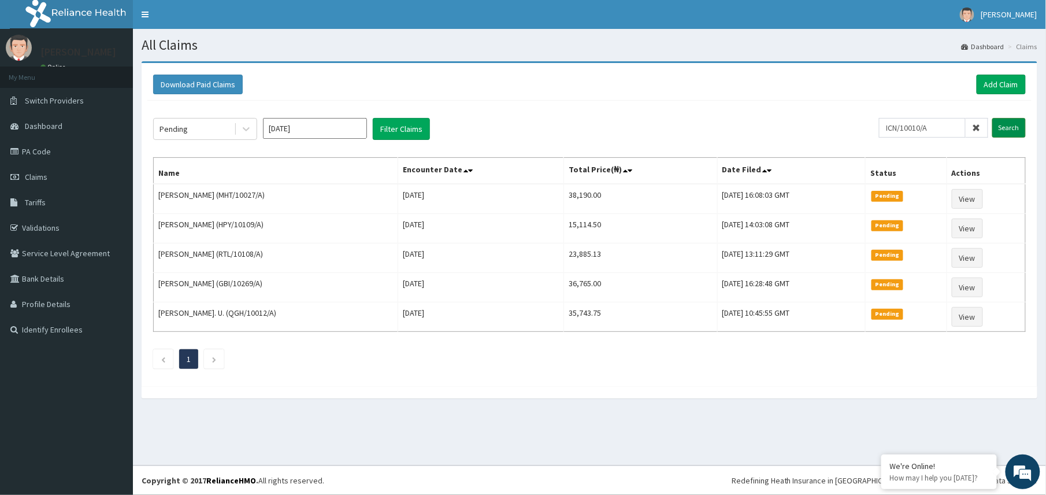
click at [1004, 131] on input "Search" at bounding box center [1010, 128] width 34 height 20
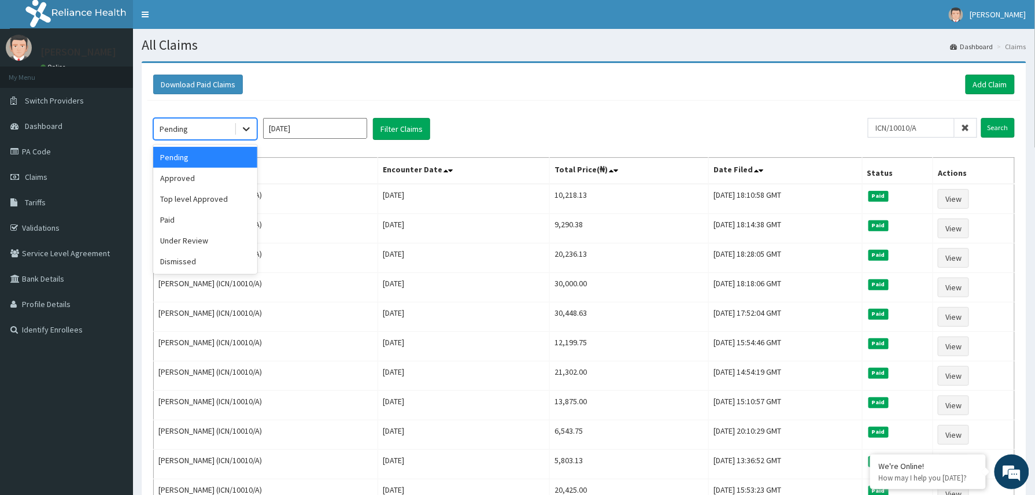
click at [244, 132] on icon at bounding box center [246, 129] width 12 height 12
click at [200, 248] on div "Under Review" at bounding box center [205, 240] width 104 height 21
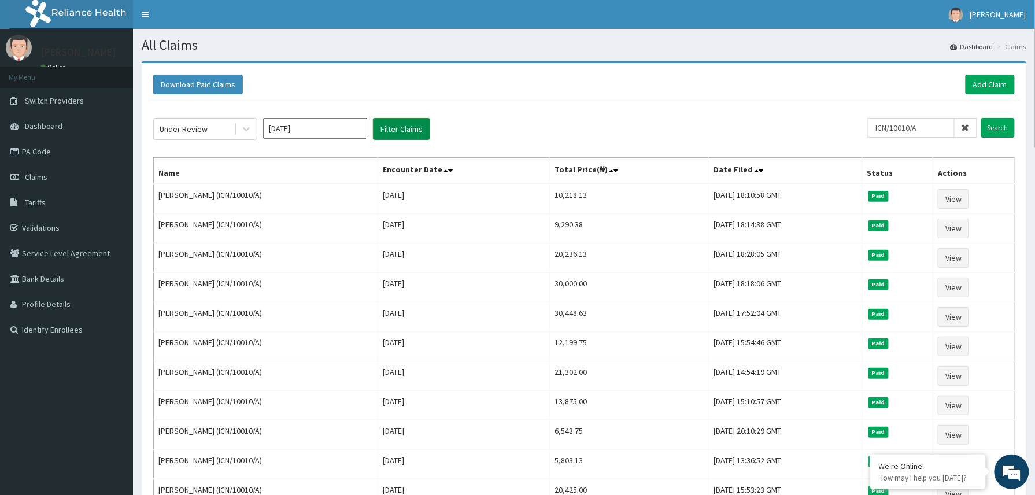
click at [401, 128] on button "Filter Claims" at bounding box center [401, 129] width 57 height 22
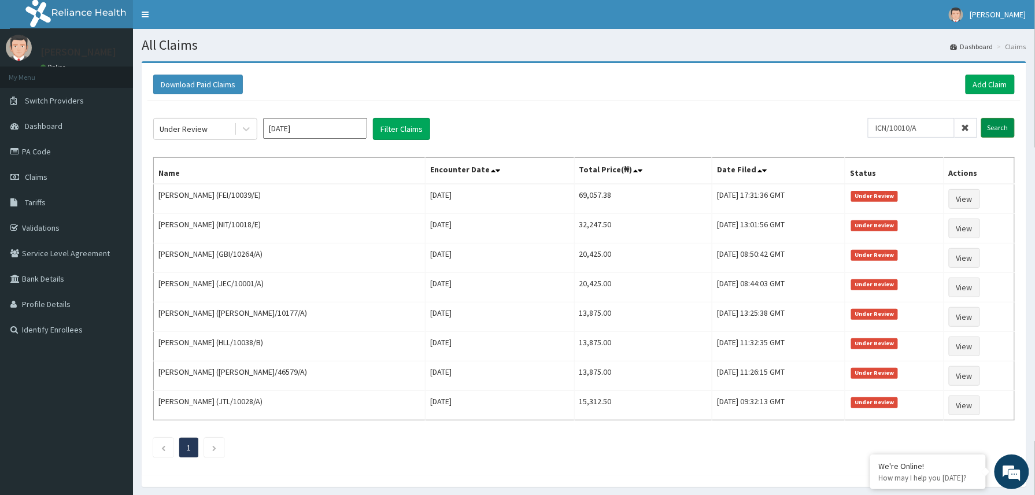
click at [993, 127] on input "Search" at bounding box center [998, 128] width 34 height 20
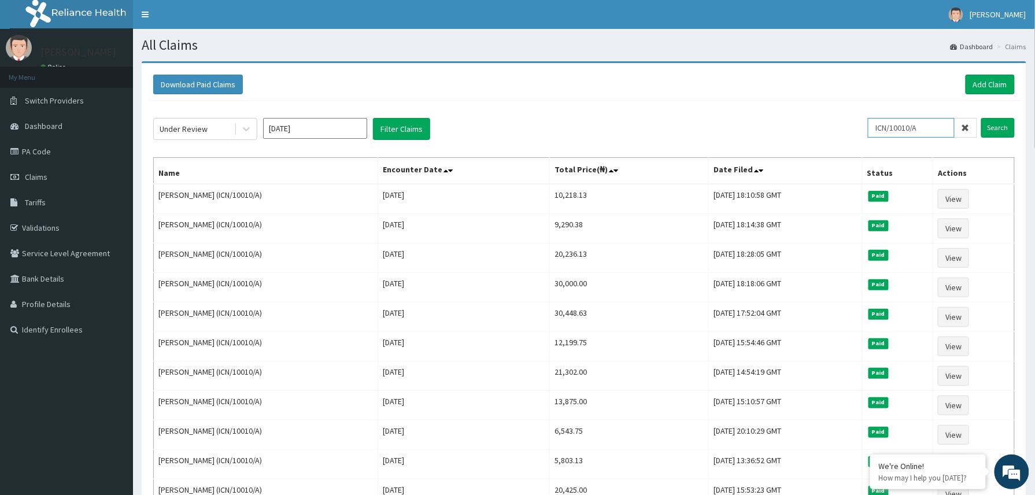
drag, startPoint x: 928, startPoint y: 125, endPoint x: 859, endPoint y: 123, distance: 69.4
click at [859, 123] on div "Under Review Sep 2025 Filter Claims ICN/10010/A Search" at bounding box center [583, 129] width 861 height 22
paste input "FCS/10186"
type input "FCS/10186/A"
click at [997, 129] on input "Search" at bounding box center [998, 128] width 34 height 20
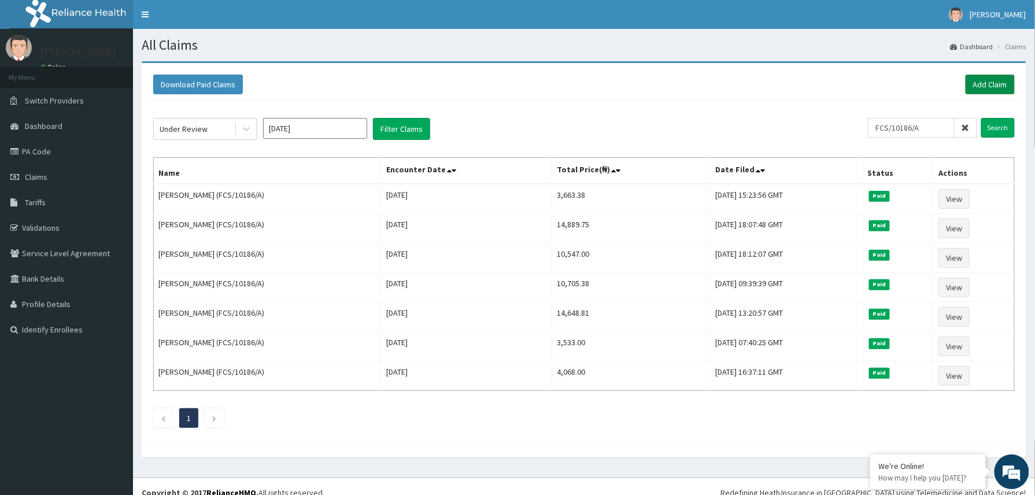
click at [990, 83] on link "Add Claim" at bounding box center [989, 85] width 49 height 20
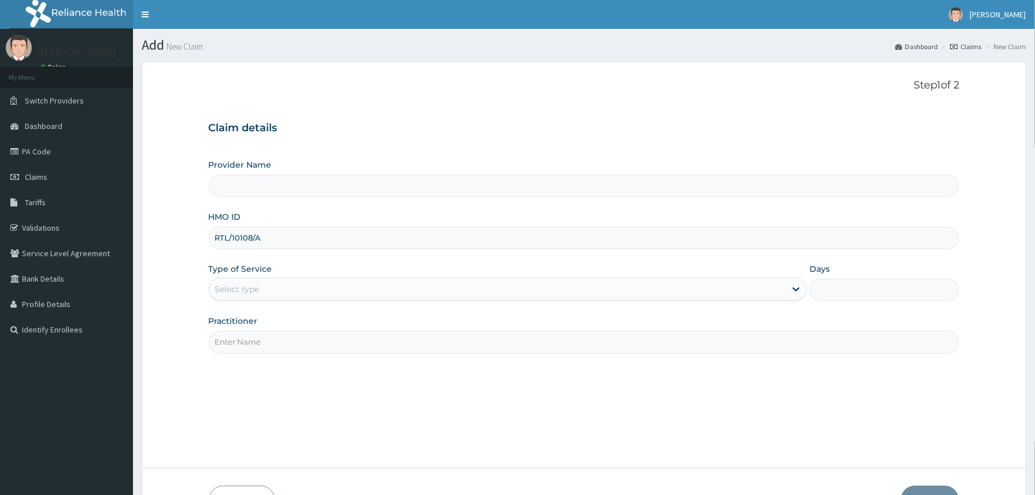
type input "RTL/10108/A"
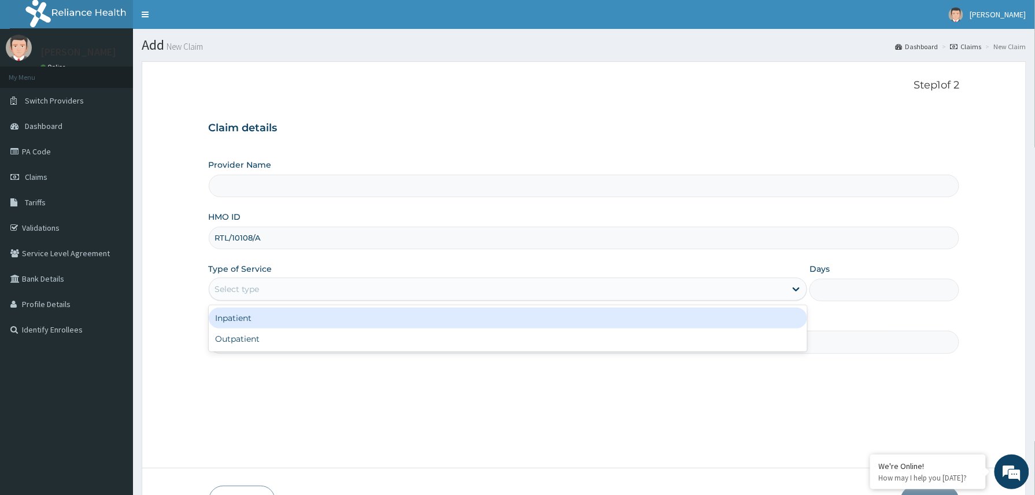
drag, startPoint x: 262, startPoint y: 289, endPoint x: 264, endPoint y: 301, distance: 12.2
click at [264, 297] on div "Select type" at bounding box center [497, 289] width 577 height 18
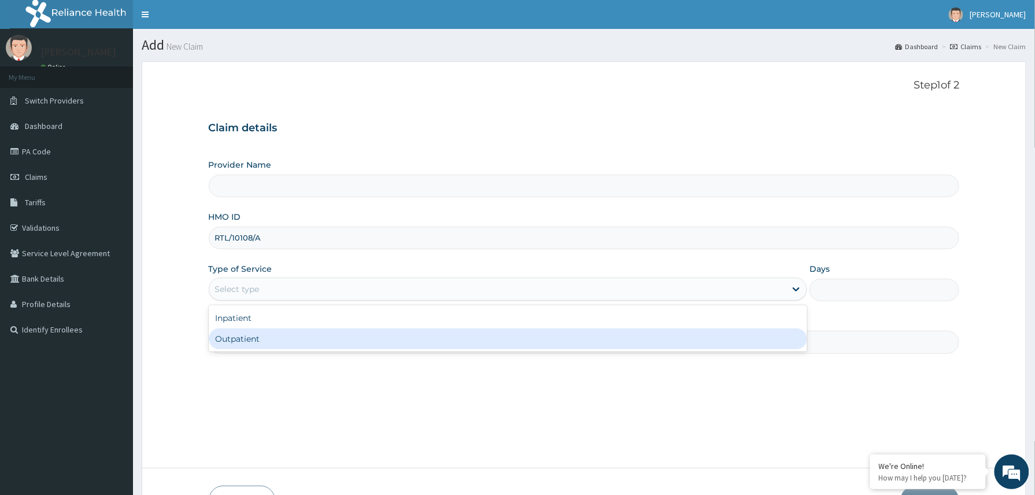
click at [260, 340] on div "Outpatient" at bounding box center [508, 338] width 599 height 21
type input "1"
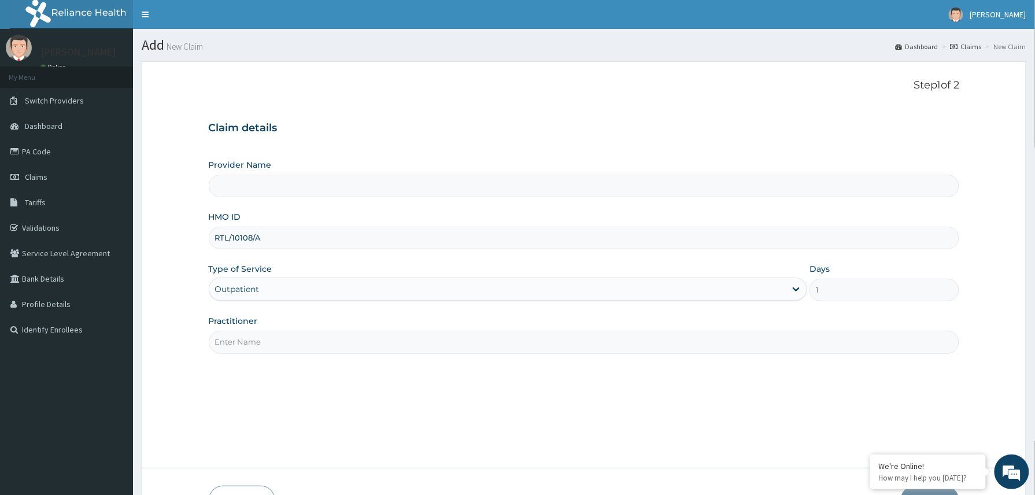
drag, startPoint x: 264, startPoint y: 342, endPoint x: 299, endPoint y: 356, distance: 37.4
click at [269, 343] on input "Practitioner" at bounding box center [584, 342] width 751 height 23
type input "Reliance Family Clinics (RFC) - [GEOGRAPHIC_DATA]"
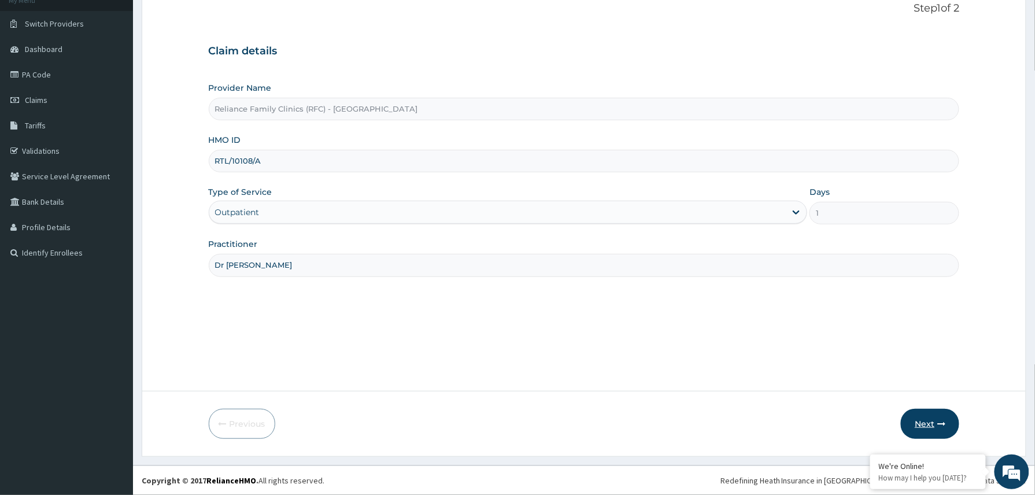
type input "Dr [PERSON_NAME]"
click at [933, 431] on button "Next" at bounding box center [930, 424] width 58 height 30
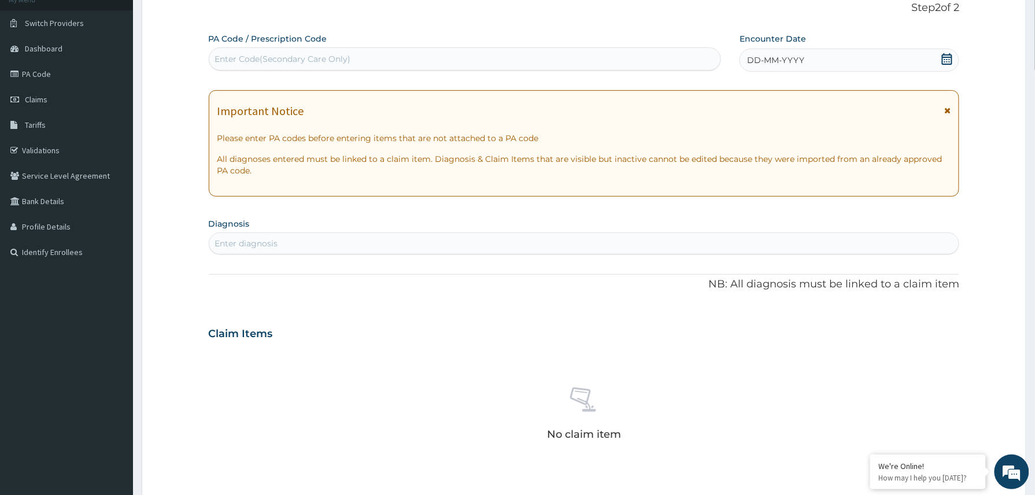
scroll to position [0, 0]
click at [846, 54] on div "DD-MM-YYYY" at bounding box center [849, 60] width 220 height 23
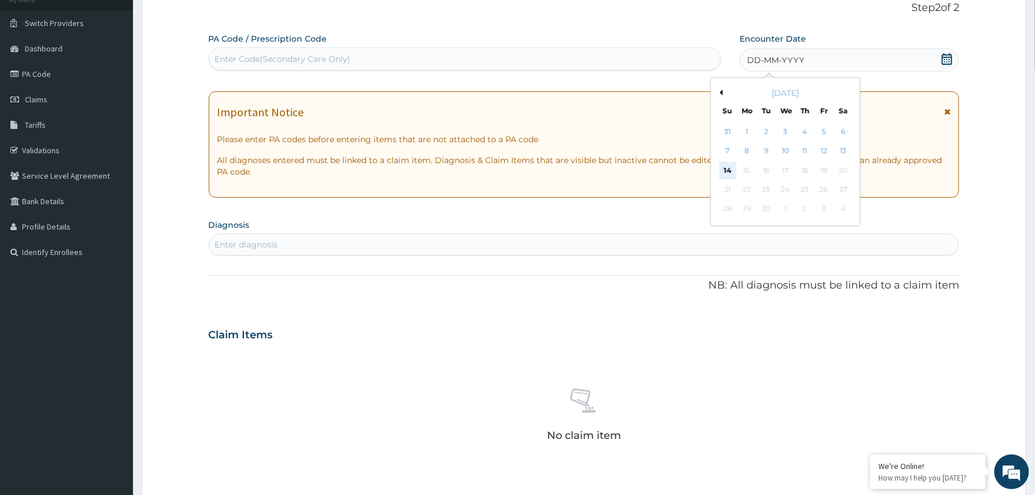
click at [724, 168] on div "14" at bounding box center [727, 170] width 17 height 17
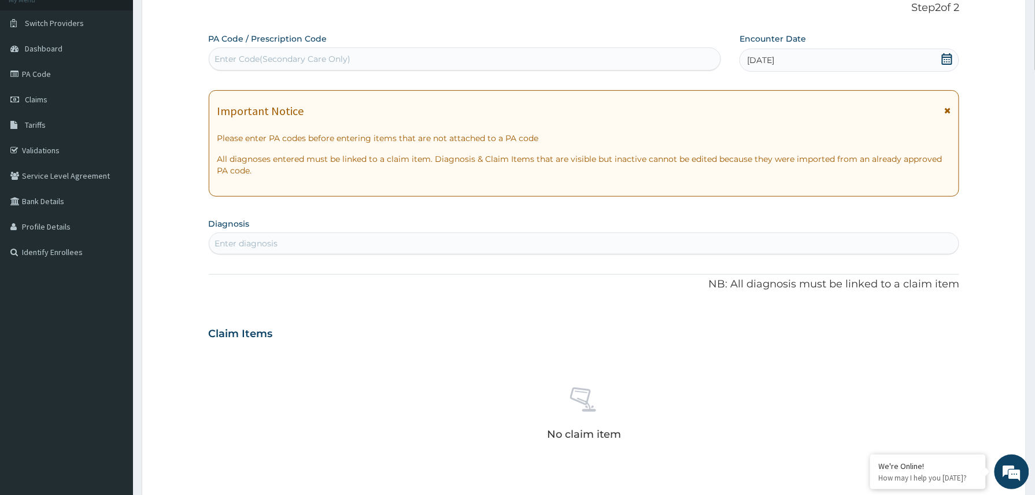
click at [350, 47] on div "Enter Code(Secondary Care Only)" at bounding box center [465, 58] width 513 height 23
paste input "PA/0ABC5A"
type input "PA/0ABC5A"
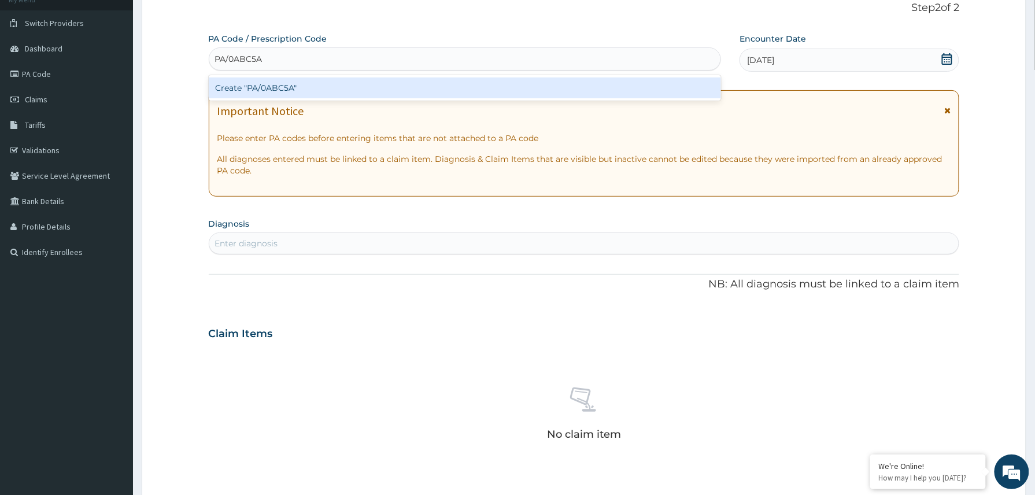
click at [297, 86] on div "Create "PA/0ABC5A"" at bounding box center [465, 87] width 513 height 21
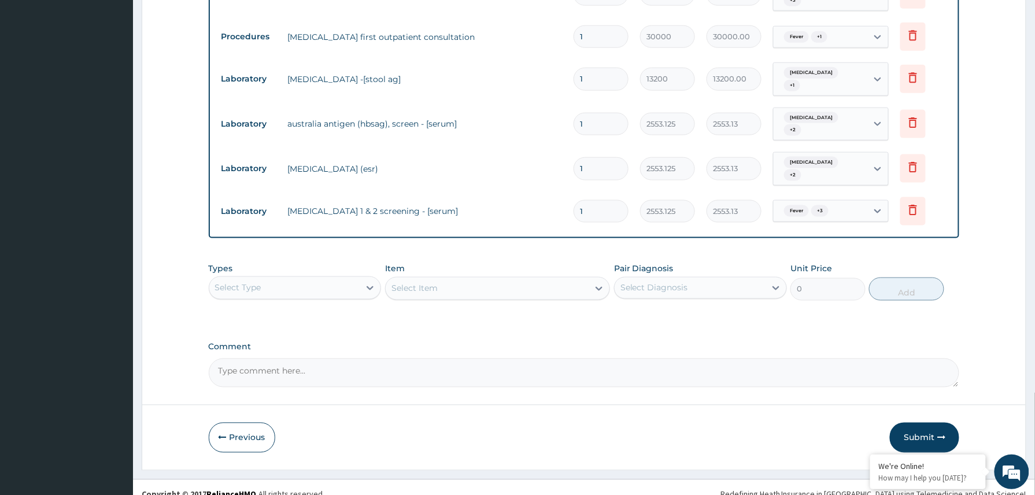
scroll to position [495, 0]
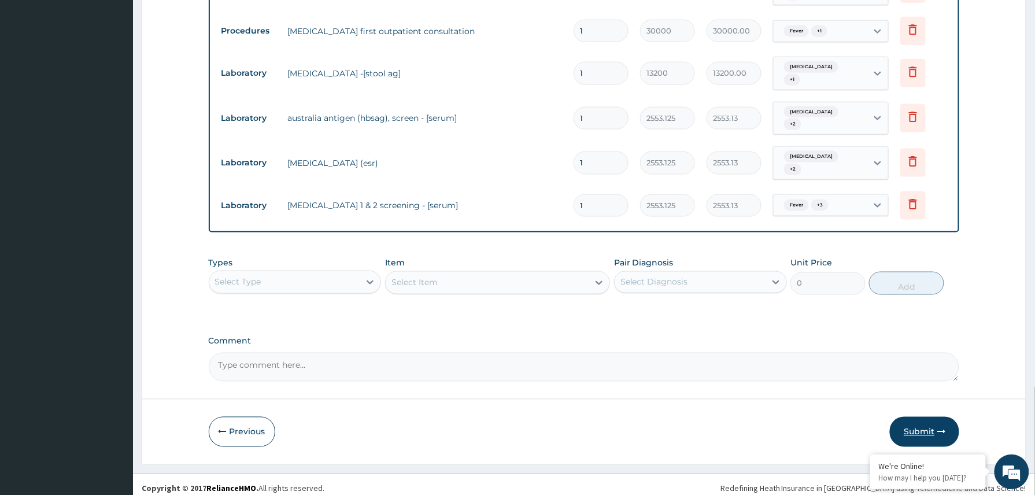
click at [923, 417] on button "Submit" at bounding box center [924, 432] width 69 height 30
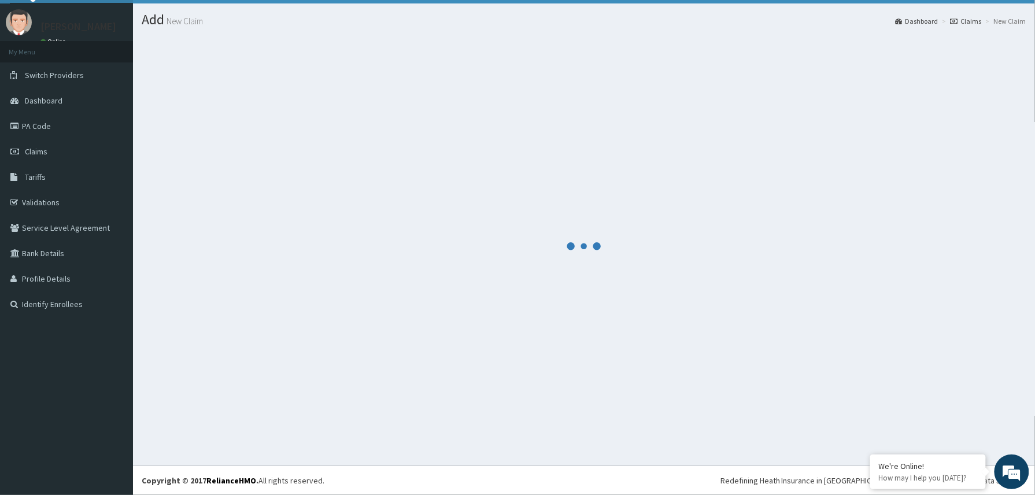
scroll to position [25, 0]
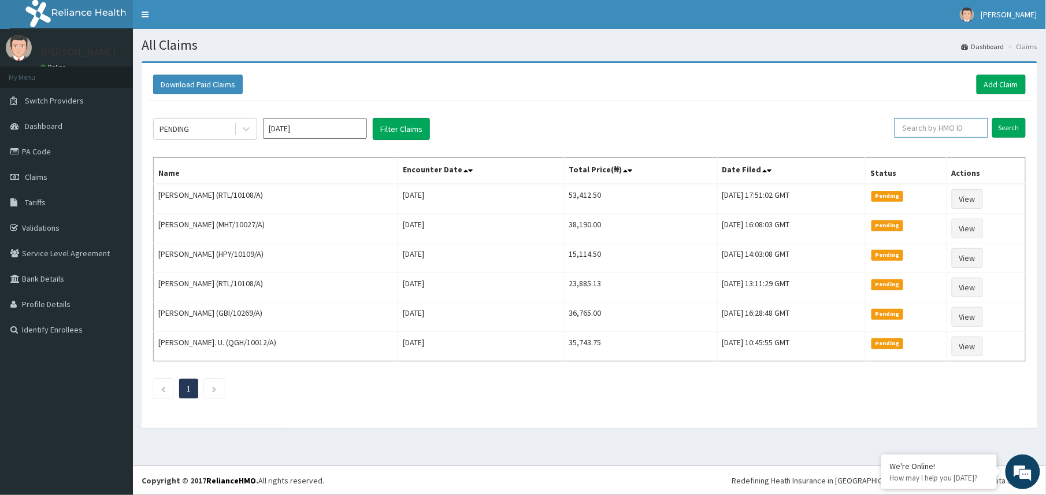
click at [912, 128] on input "text" at bounding box center [942, 128] width 94 height 20
paste input "2508441"
type input "2508441"
drag, startPoint x: 939, startPoint y: 130, endPoint x: 902, endPoint y: 136, distance: 37.5
click at [902, 135] on input "2508441" at bounding box center [922, 128] width 87 height 20
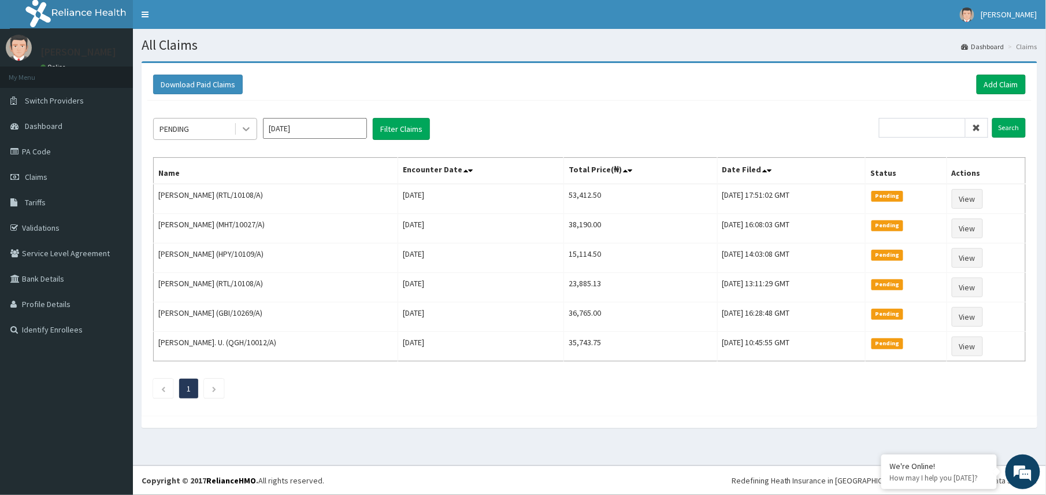
click at [245, 128] on icon at bounding box center [246, 129] width 12 height 12
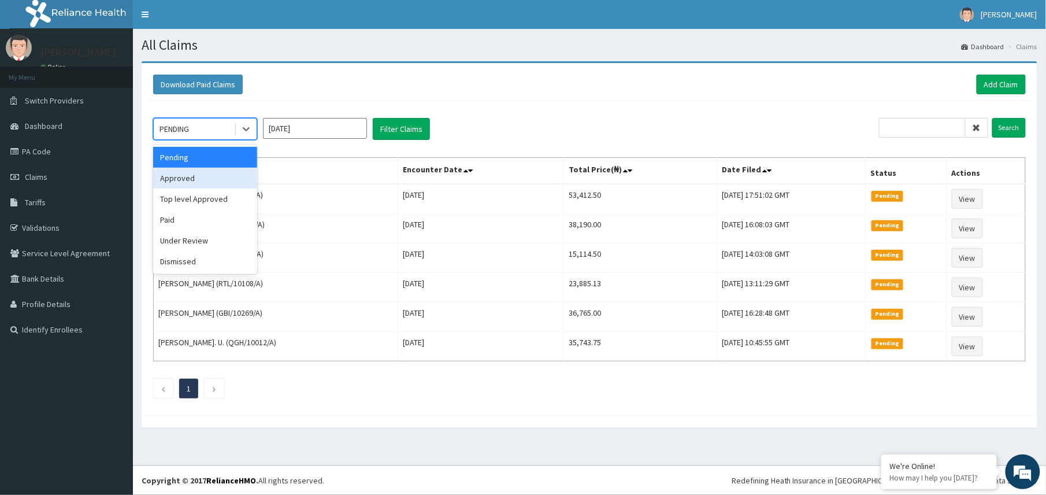
drag, startPoint x: 179, startPoint y: 172, endPoint x: 199, endPoint y: 172, distance: 20.2
click at [179, 172] on div "Approved" at bounding box center [205, 178] width 104 height 21
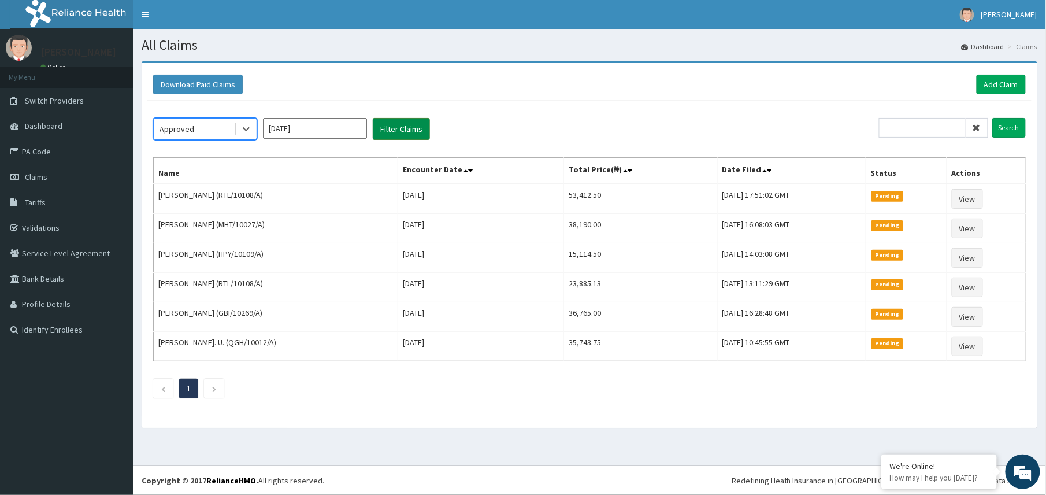
click at [406, 137] on button "Filter Claims" at bounding box center [401, 129] width 57 height 22
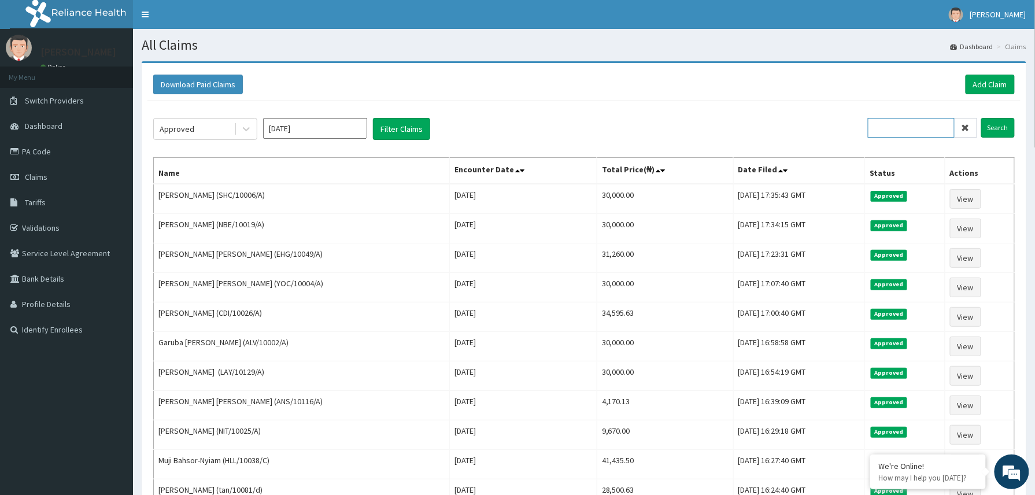
click at [882, 126] on input "text" at bounding box center [911, 128] width 87 height 20
paste input "AMK/10010/A"
click at [896, 131] on input "AMK/10010/A" at bounding box center [911, 128] width 87 height 20
click at [994, 125] on input "Search" at bounding box center [998, 128] width 34 height 20
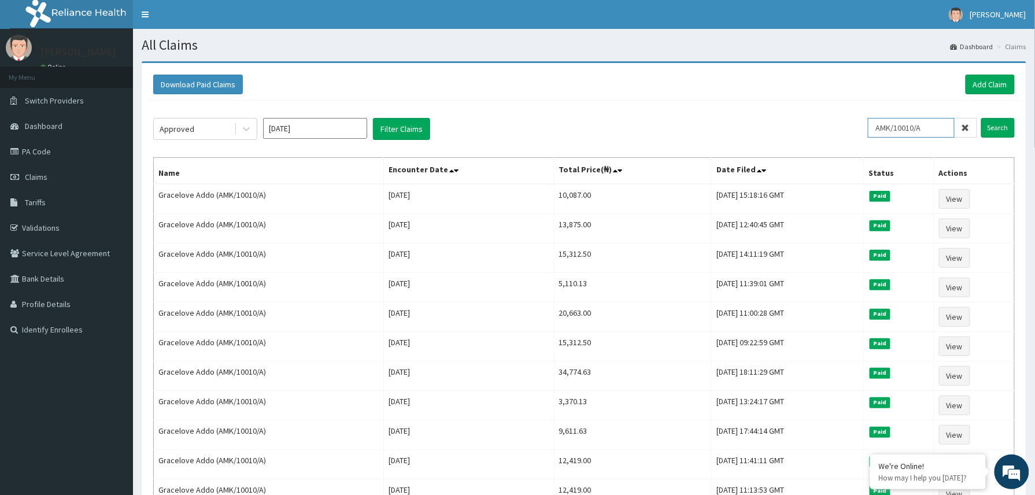
drag, startPoint x: 932, startPoint y: 131, endPoint x: 863, endPoint y: 132, distance: 69.4
click at [863, 132] on div "Approved Sep 2025 Filter Claims AMK/10010/A Search" at bounding box center [583, 129] width 861 height 22
paste input "MHP/10099/A"
click at [889, 126] on input "MHP/10099/A" at bounding box center [911, 128] width 87 height 20
type input "MHP/10099/A"
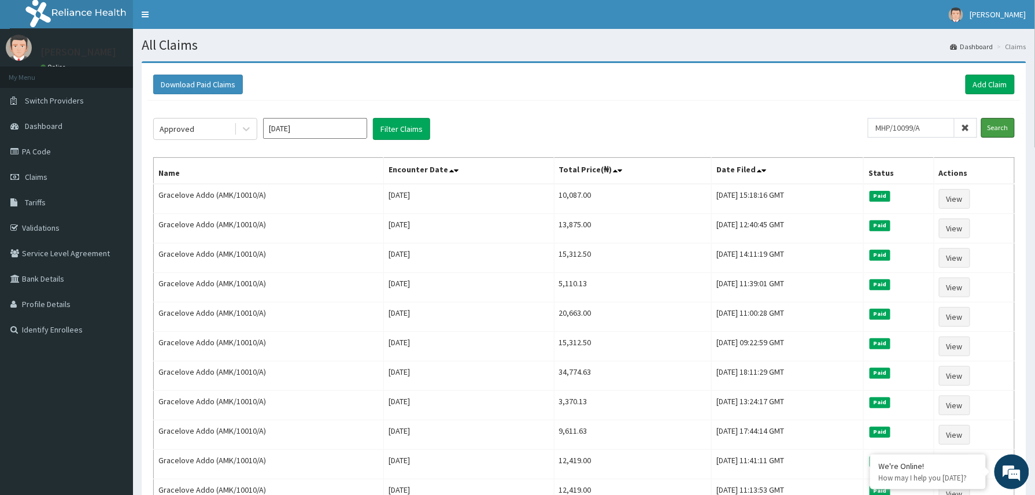
drag, startPoint x: 995, startPoint y: 128, endPoint x: 985, endPoint y: 131, distance: 10.7
click at [995, 127] on input "Search" at bounding box center [998, 128] width 34 height 20
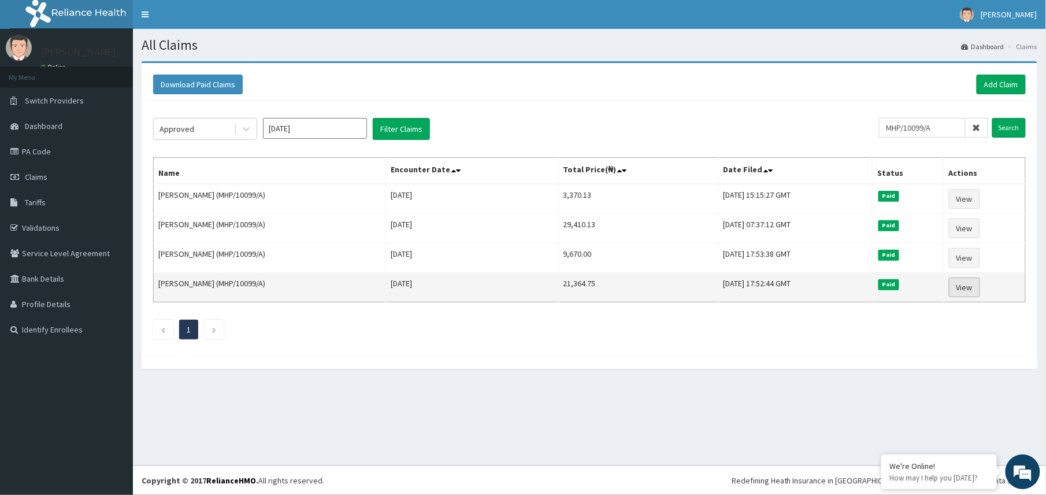
click at [969, 290] on link "View" at bounding box center [964, 287] width 31 height 20
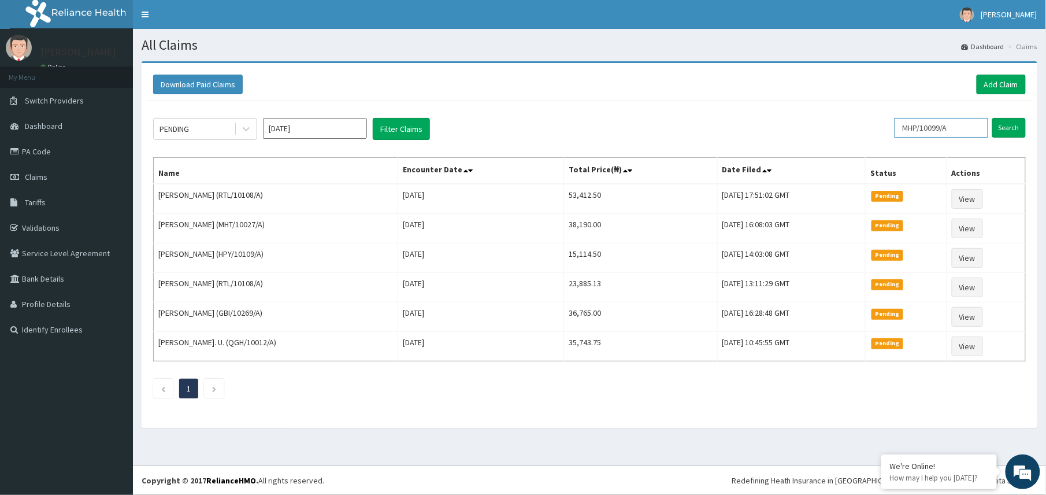
click at [907, 124] on input "MHP/10099/A" at bounding box center [942, 128] width 94 height 20
click at [1009, 128] on input "Search" at bounding box center [1010, 128] width 34 height 20
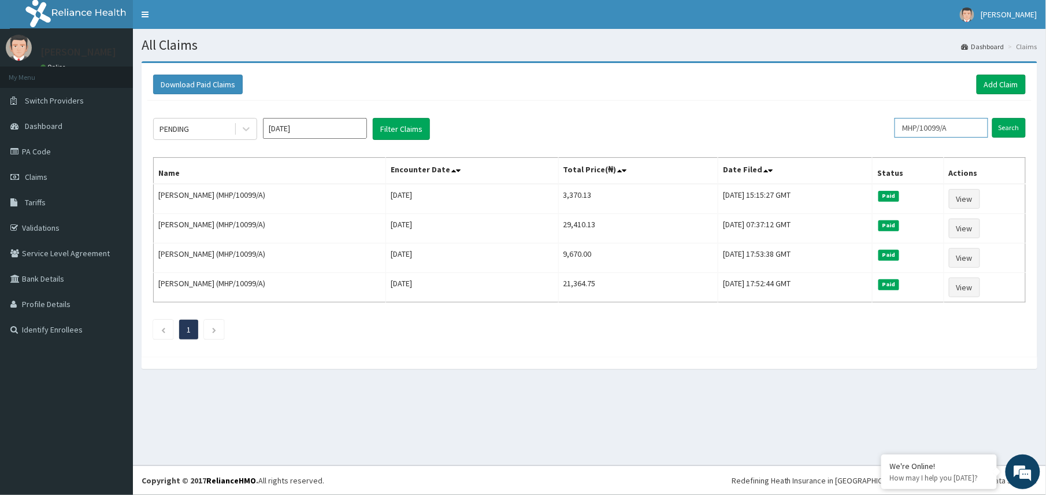
drag, startPoint x: 960, startPoint y: 124, endPoint x: 895, endPoint y: 124, distance: 65.3
click at [895, 124] on div "PENDING [DATE] Filter Claims MHP/10099/A Search" at bounding box center [589, 129] width 873 height 22
paste input "SUT/10047"
type input "SUT/10047/A"
drag, startPoint x: 1005, startPoint y: 125, endPoint x: 808, endPoint y: 70, distance: 204.2
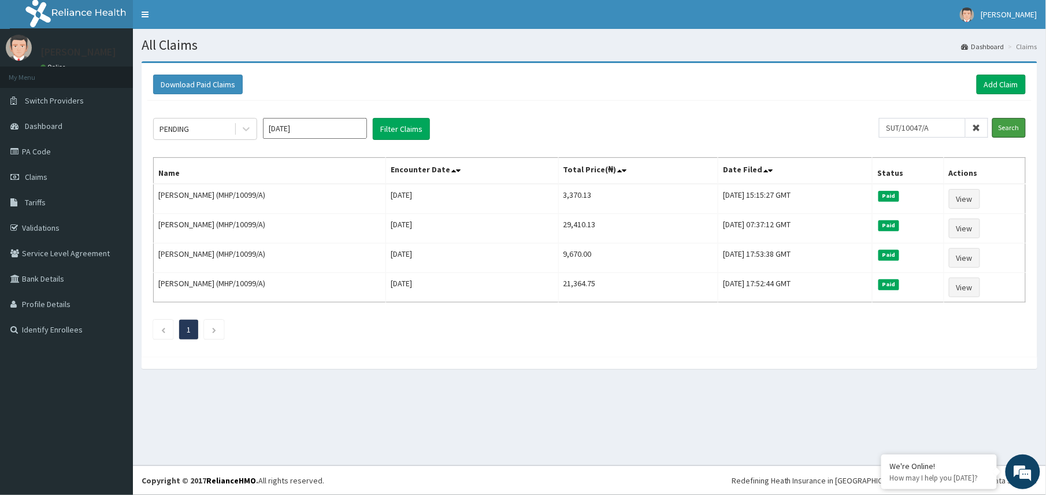
click at [1004, 125] on input "Search" at bounding box center [1010, 128] width 34 height 20
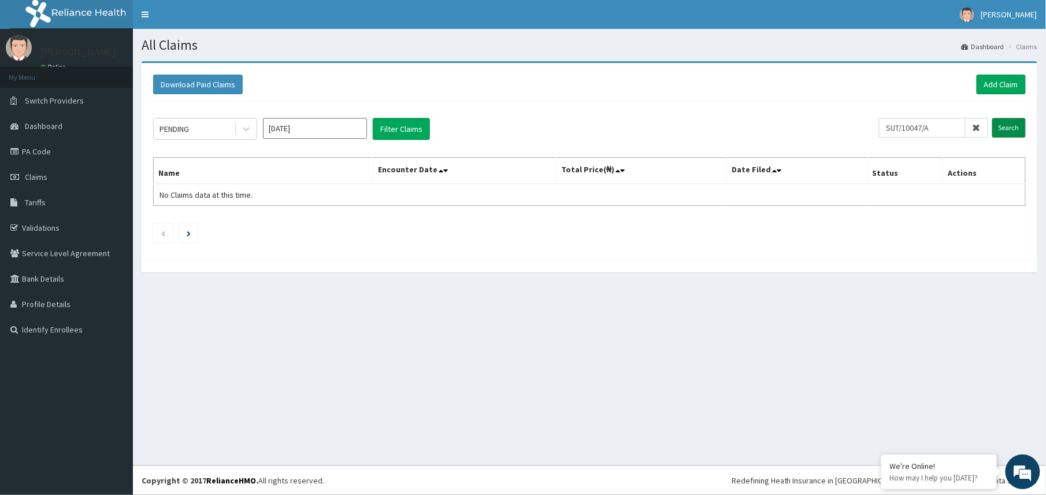
click at [1004, 131] on input "Search" at bounding box center [1010, 128] width 34 height 20
click at [995, 86] on link "Add Claim" at bounding box center [1001, 85] width 49 height 20
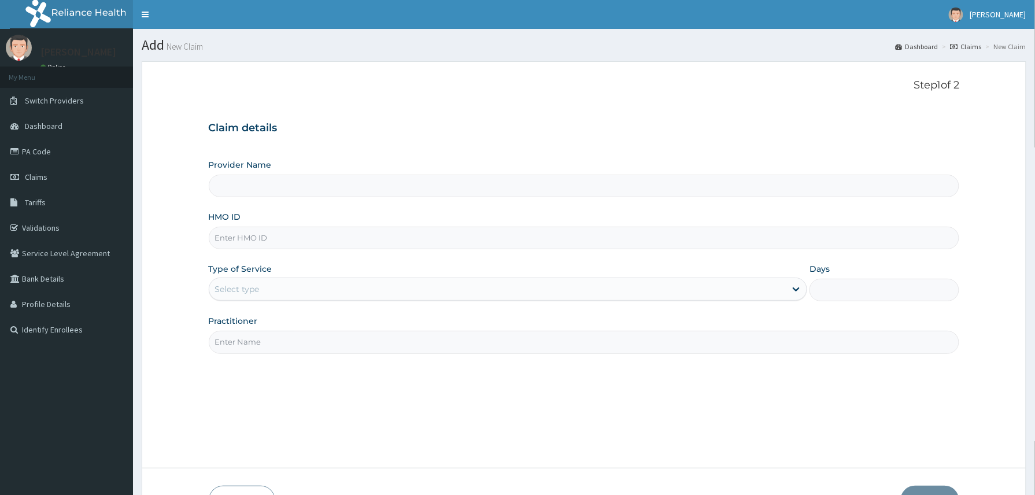
drag, startPoint x: 225, startPoint y: 238, endPoint x: 269, endPoint y: 232, distance: 44.9
click at [227, 239] on input "HMO ID" at bounding box center [584, 238] width 751 height 23
paste input "SUT/10047/A"
type input "SUT/10047/A"
drag, startPoint x: 260, startPoint y: 286, endPoint x: 264, endPoint y: 302, distance: 16.6
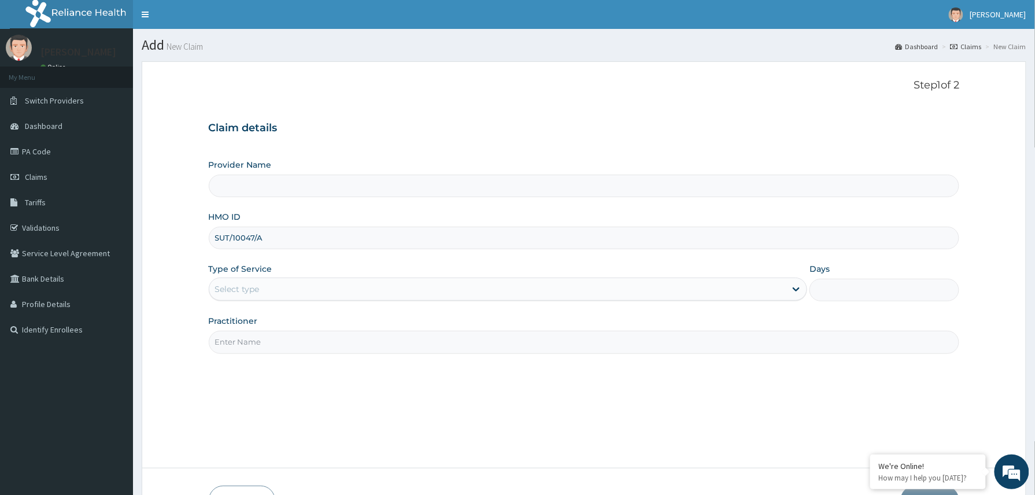
click at [261, 290] on div "Select type" at bounding box center [497, 289] width 577 height 18
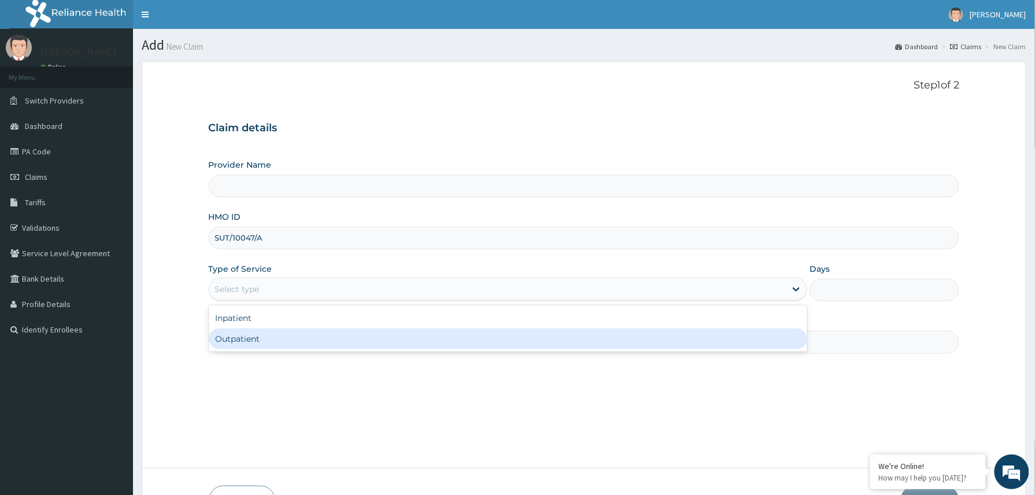
click at [261, 341] on div "Outpatient" at bounding box center [508, 338] width 599 height 21
type input "1"
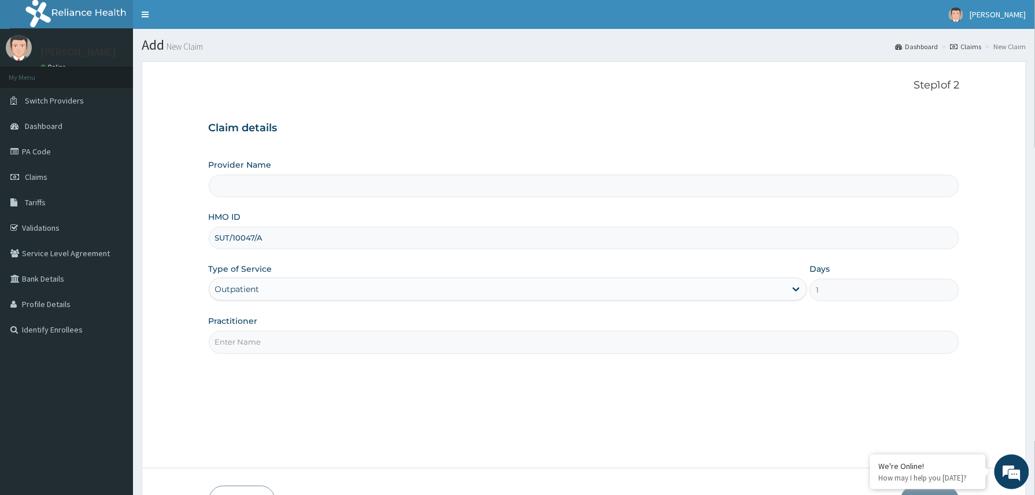
click at [264, 343] on input "Practitioner" at bounding box center [584, 342] width 751 height 23
type input "D"
type input "Reliance Family Clinics (RFC) - [GEOGRAPHIC_DATA]"
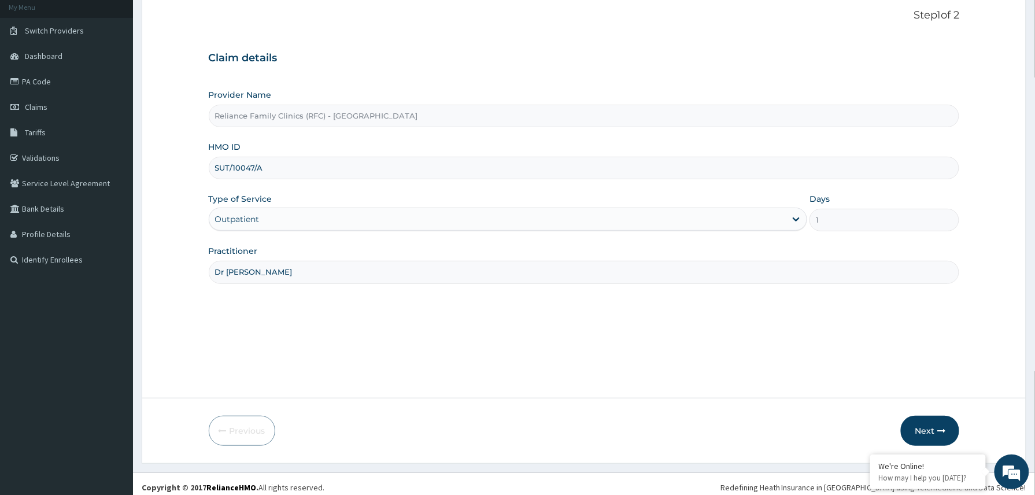
scroll to position [77, 0]
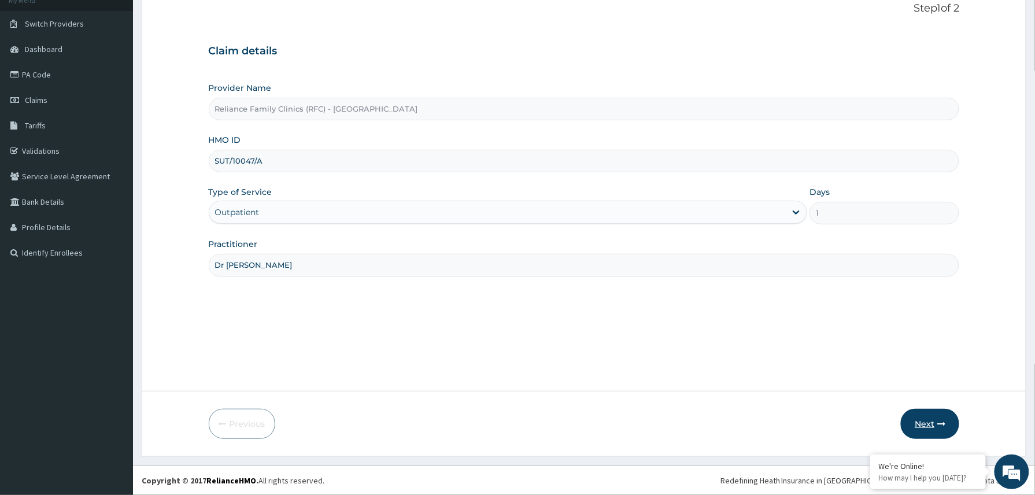
type input "Dr [PERSON_NAME]"
click at [932, 419] on button "Next" at bounding box center [930, 424] width 58 height 30
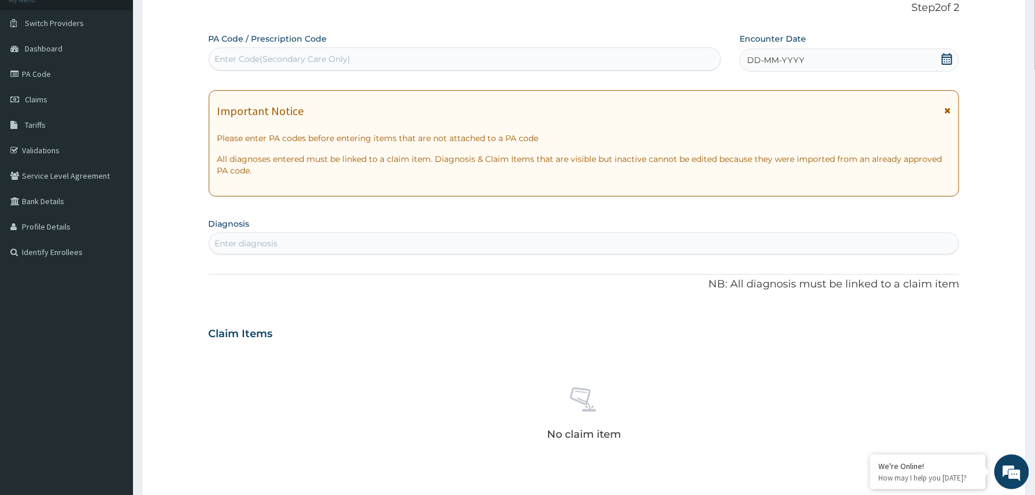
scroll to position [0, 0]
click at [295, 55] on div "Enter Code(Secondary Care Only)" at bounding box center [283, 59] width 136 height 12
paste input "PA/D6CAF2"
type input "PA/D6CAF2"
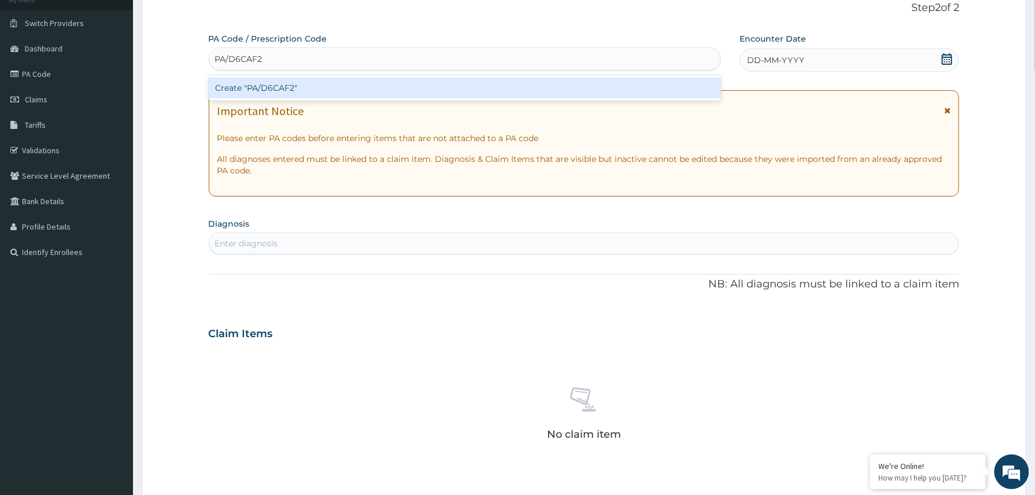
click at [278, 82] on div "Create "PA/D6CAF2"" at bounding box center [465, 87] width 513 height 21
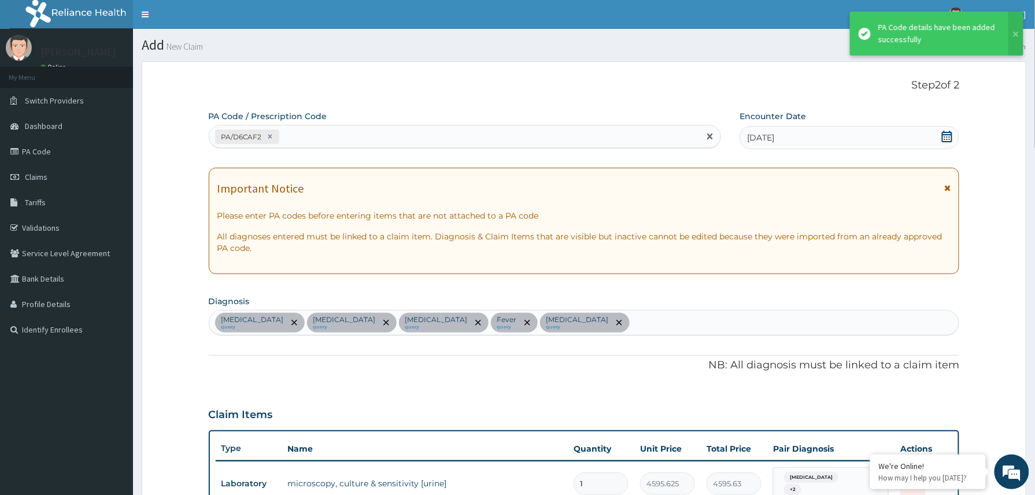
click at [329, 135] on div "PA/D6CAF2" at bounding box center [454, 136] width 491 height 19
paste input "PA/C26719"
type input "PA/C26719"
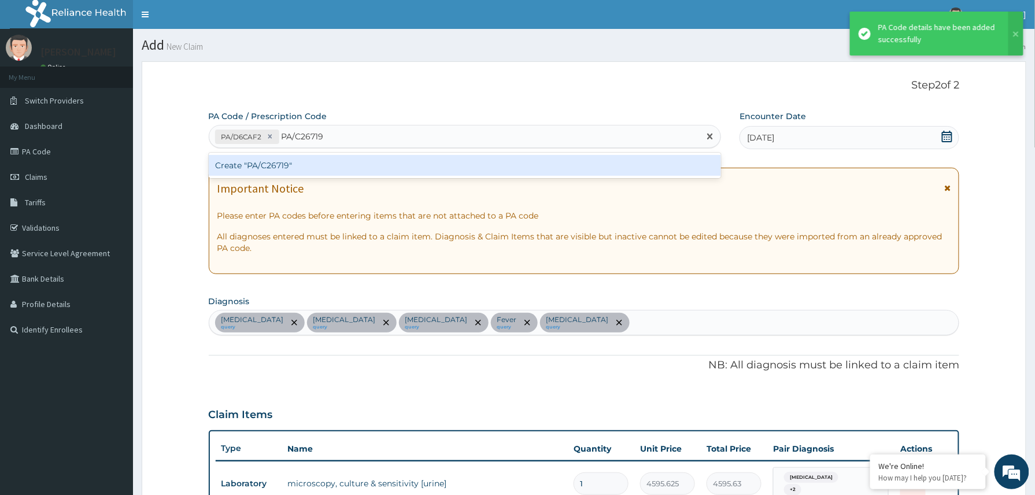
click at [320, 160] on div "Create "PA/C26719"" at bounding box center [465, 165] width 513 height 21
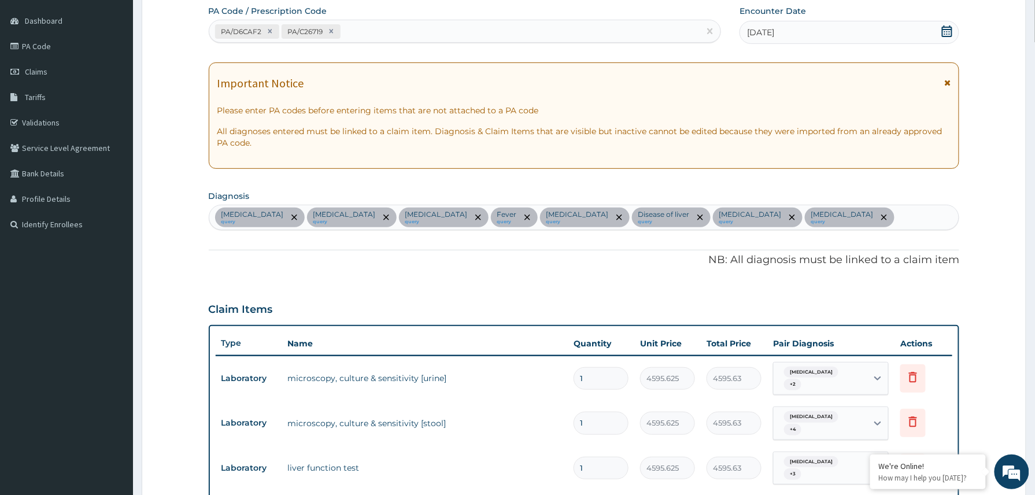
scroll to position [58, 0]
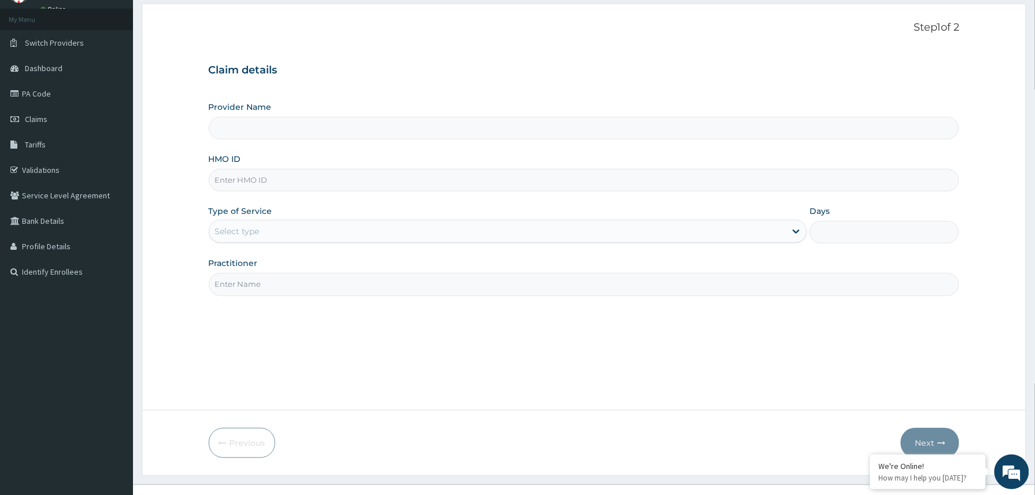
type input "Reliance Family Clinics (RFC) - [GEOGRAPHIC_DATA]"
click at [223, 176] on input "HMO ID" at bounding box center [584, 180] width 751 height 23
paste input "SUT/10047/A"
type input "SUT/10047/A"
click at [261, 236] on div "Select type" at bounding box center [497, 231] width 577 height 18
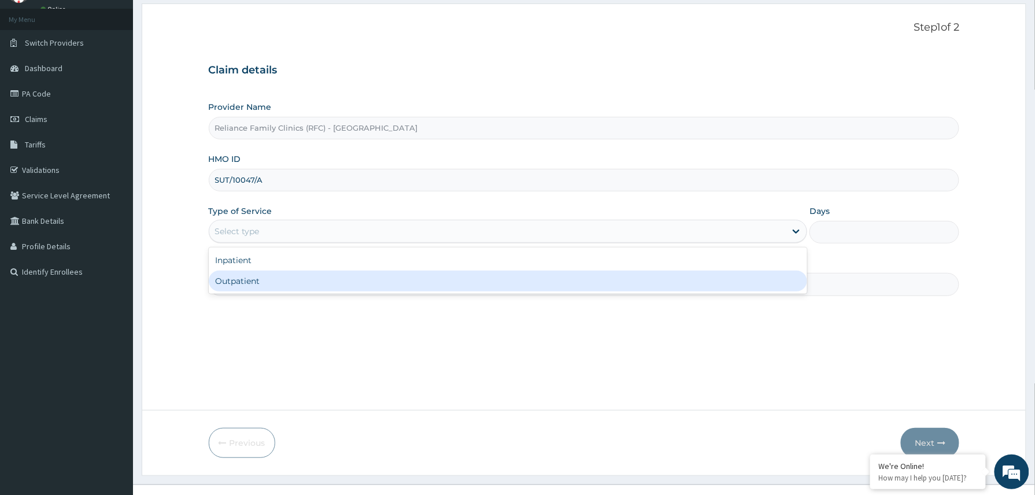
click at [264, 282] on div "Outpatient" at bounding box center [508, 281] width 599 height 21
type input "1"
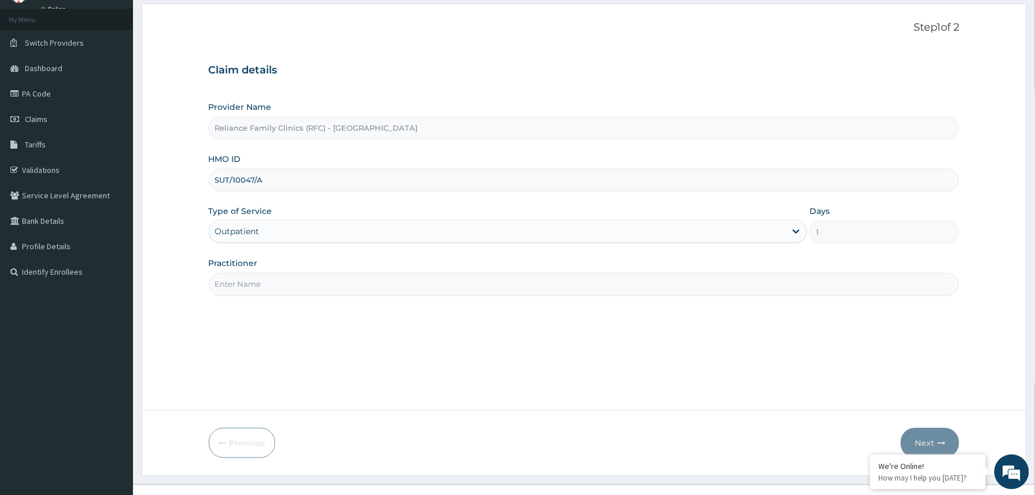
click at [265, 283] on input "Practitioner" at bounding box center [584, 284] width 751 height 23
type input "Dr Winifred"
click at [918, 437] on button "Next" at bounding box center [930, 443] width 58 height 30
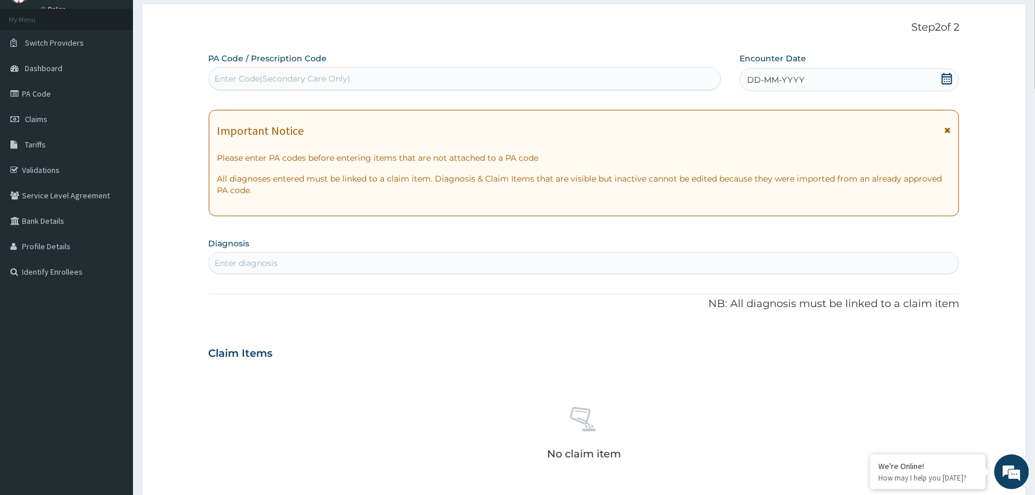
click at [314, 80] on div "Enter Code(Secondary Care Only)" at bounding box center [283, 79] width 136 height 12
paste input "PA/D6CAF2"
type input "PA/D6CAF2"
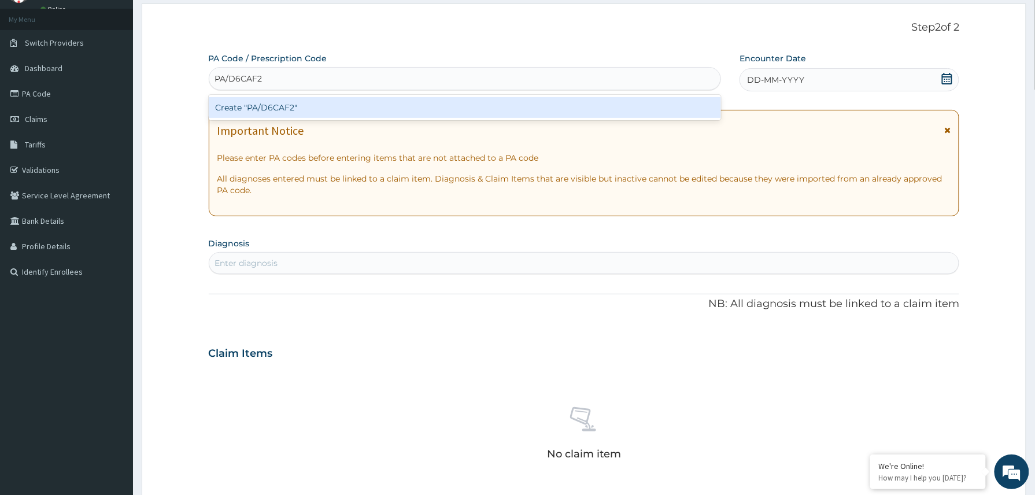
click at [302, 113] on div "Create "PA/D6CAF2"" at bounding box center [465, 107] width 513 height 21
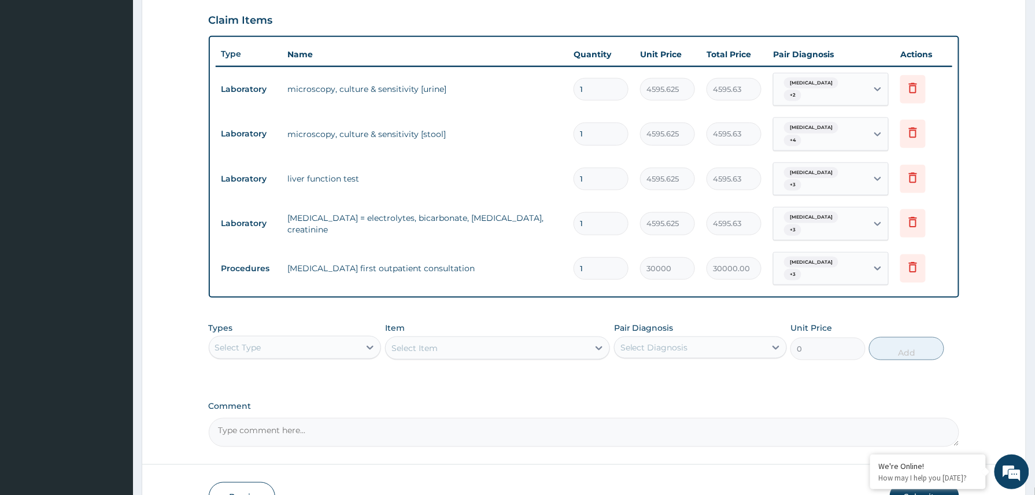
scroll to position [445, 0]
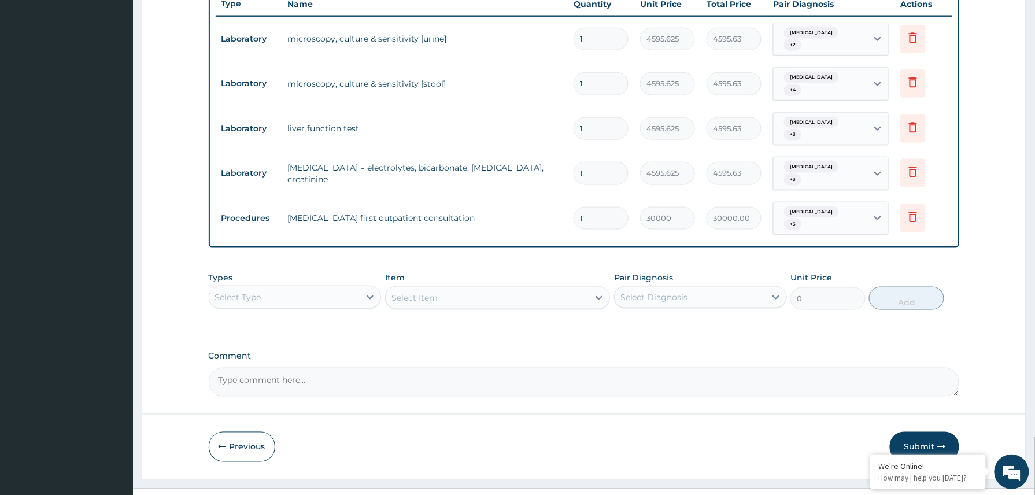
drag, startPoint x: 927, startPoint y: 417, endPoint x: 926, endPoint y: 408, distance: 9.3
click at [927, 432] on button "Submit" at bounding box center [924, 447] width 69 height 30
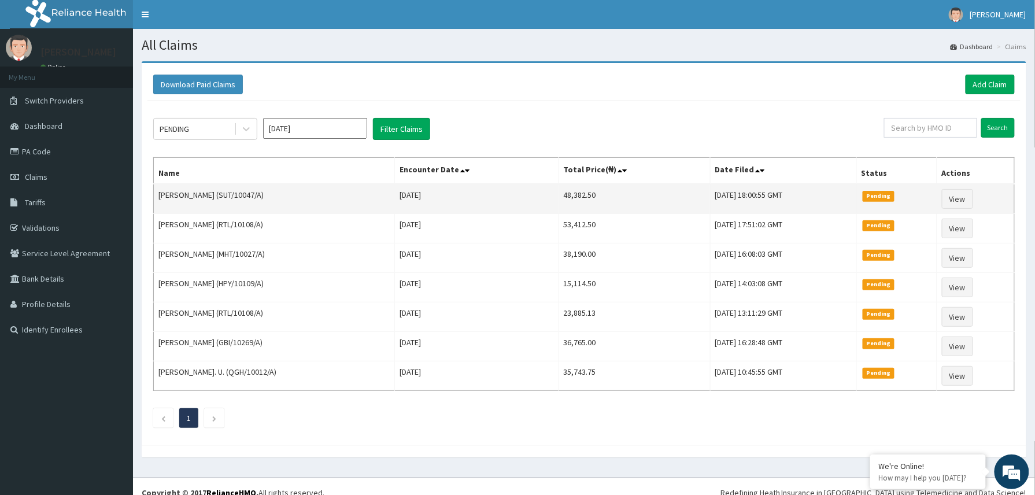
drag, startPoint x: 234, startPoint y: 193, endPoint x: 276, endPoint y: 191, distance: 41.7
click at [276, 191] on td "[PERSON_NAME] (SUT/10047/A)" at bounding box center [274, 199] width 241 height 30
copy td "SUT/10047/A"
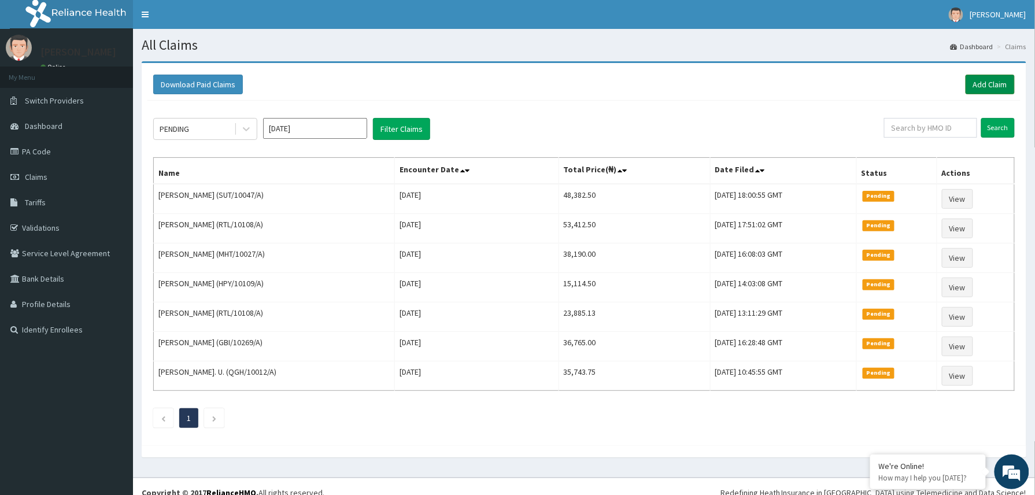
click at [980, 84] on link "Add Claim" at bounding box center [989, 85] width 49 height 20
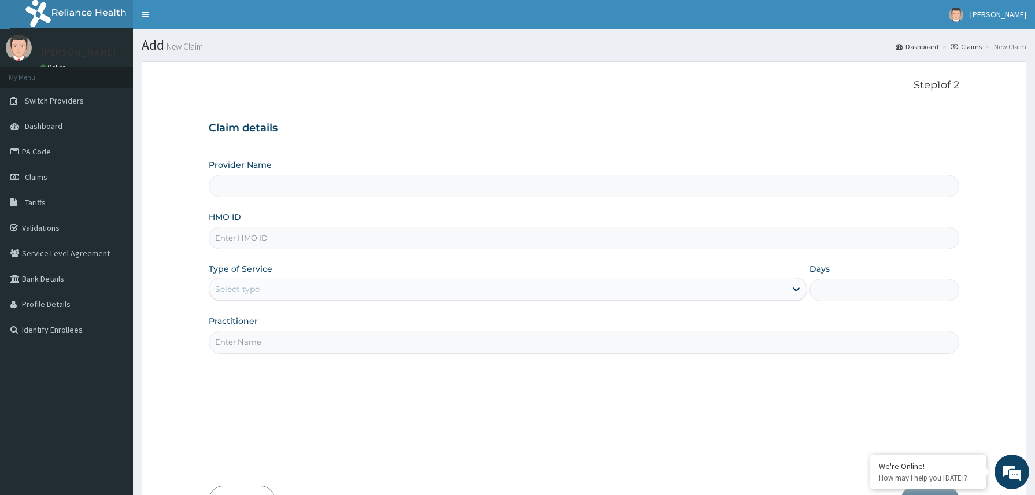
type input "Reliance Family Clinics (RFC) - [GEOGRAPHIC_DATA]"
click at [231, 235] on input "HMO ID" at bounding box center [584, 238] width 751 height 23
paste input "SUT/10047/A"
type input "SUT/10047/A"
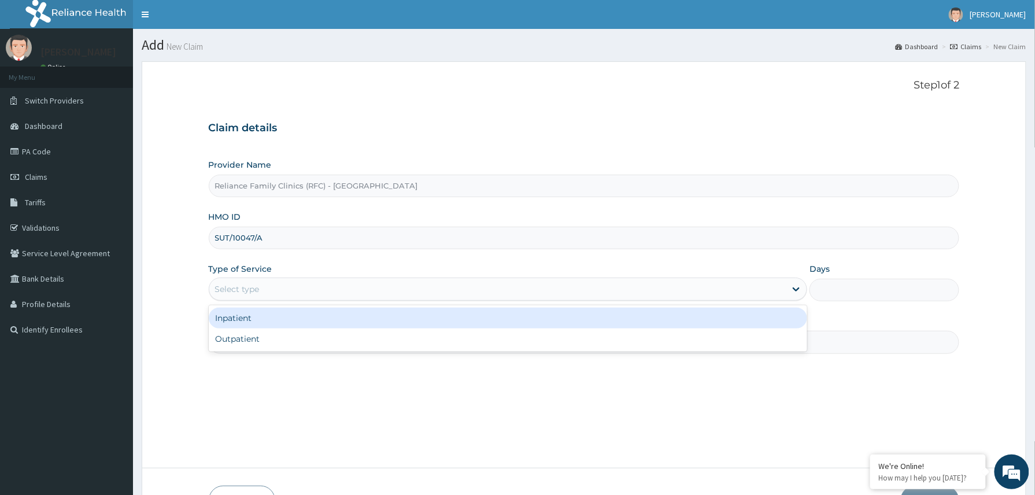
drag, startPoint x: 259, startPoint y: 294, endPoint x: 265, endPoint y: 328, distance: 34.6
click at [261, 295] on div "Select type" at bounding box center [497, 289] width 577 height 18
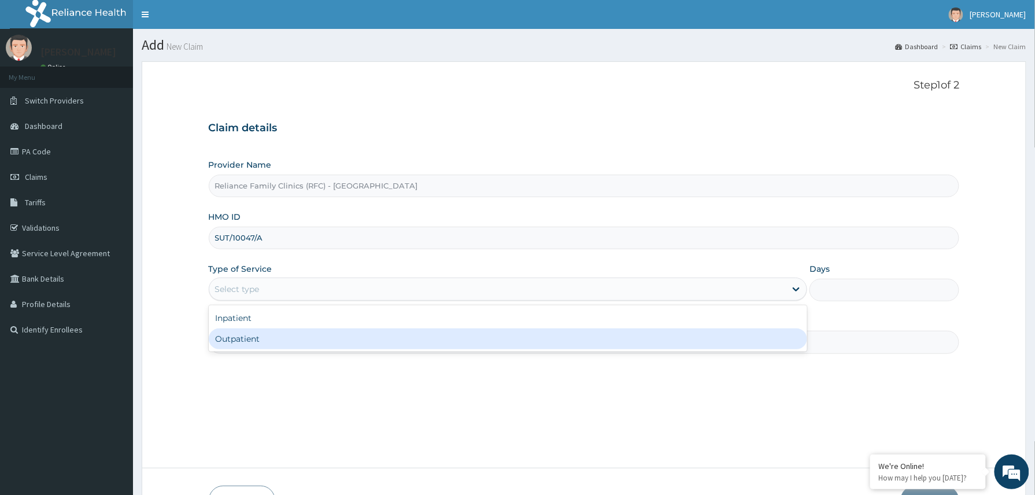
click at [266, 336] on div "Outpatient" at bounding box center [508, 338] width 599 height 21
type input "1"
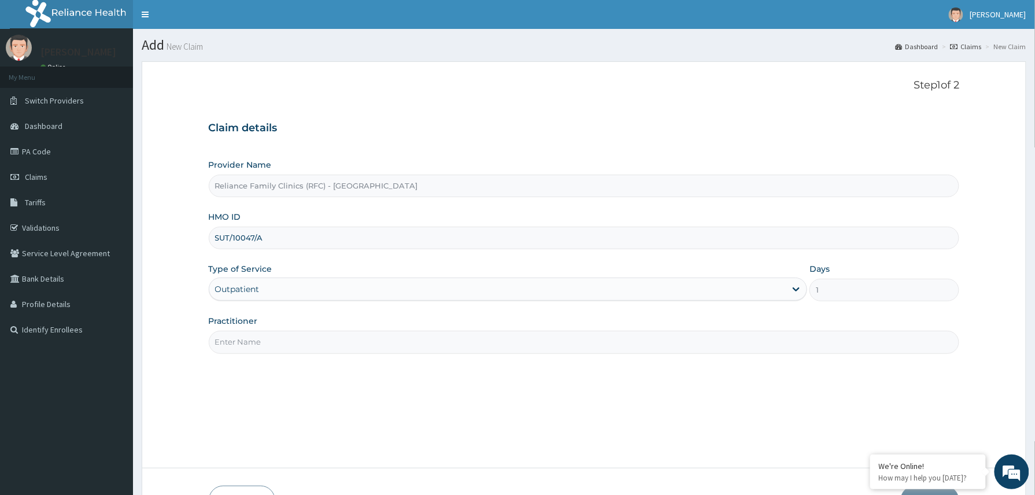
click at [268, 336] on input "Practitioner" at bounding box center [584, 342] width 751 height 23
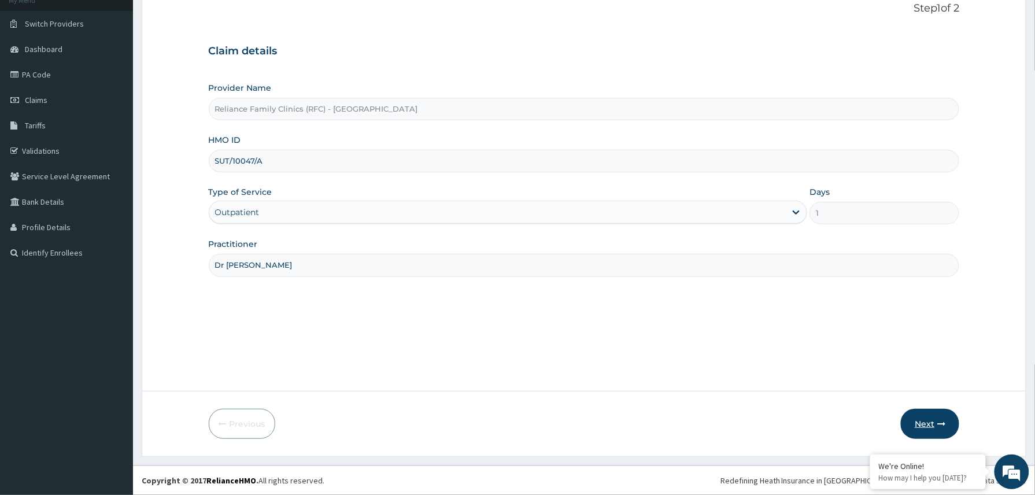
type input "Dr Winifred"
click at [926, 426] on button "Next" at bounding box center [930, 424] width 58 height 30
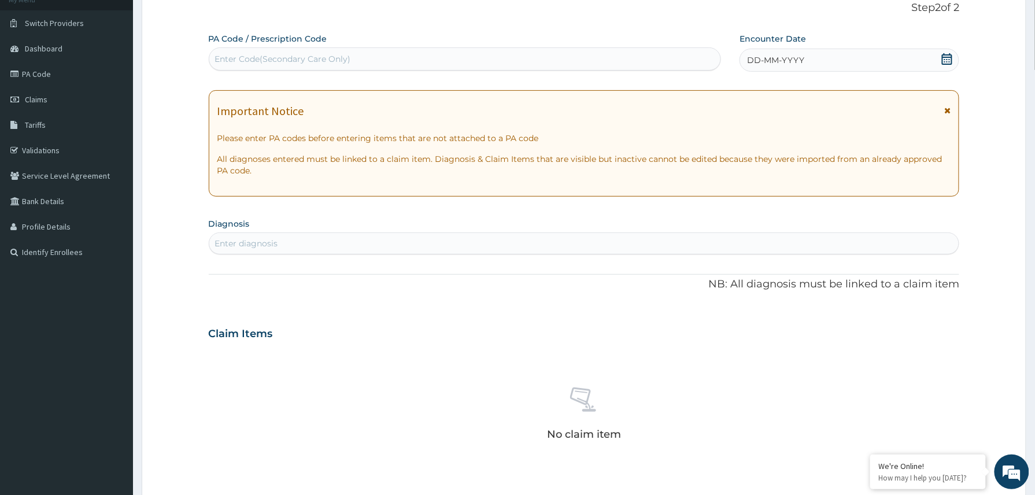
click at [260, 60] on div "Enter Code(Secondary Care Only)" at bounding box center [283, 59] width 136 height 12
paste input "PA/C26719"
type input "PA/C26719"
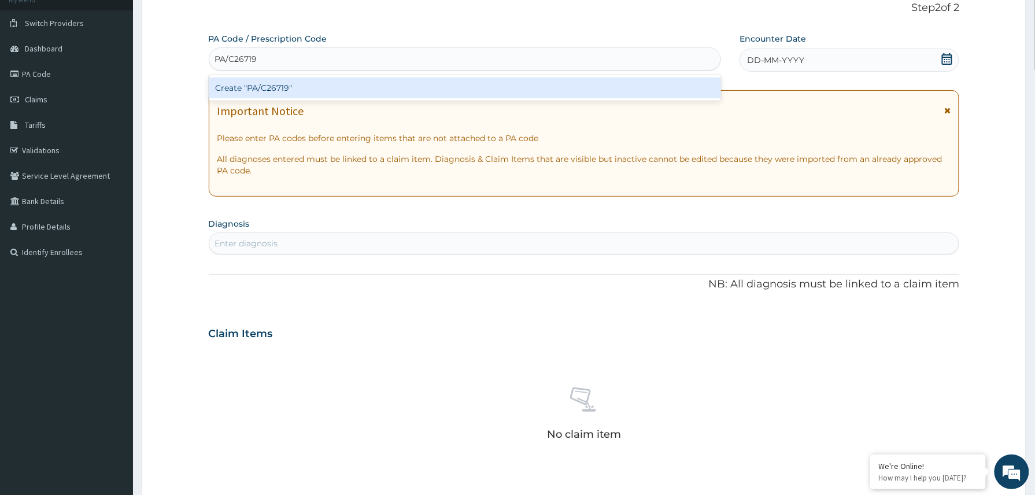
click at [267, 88] on div "Create "PA/C26719"" at bounding box center [465, 87] width 513 height 21
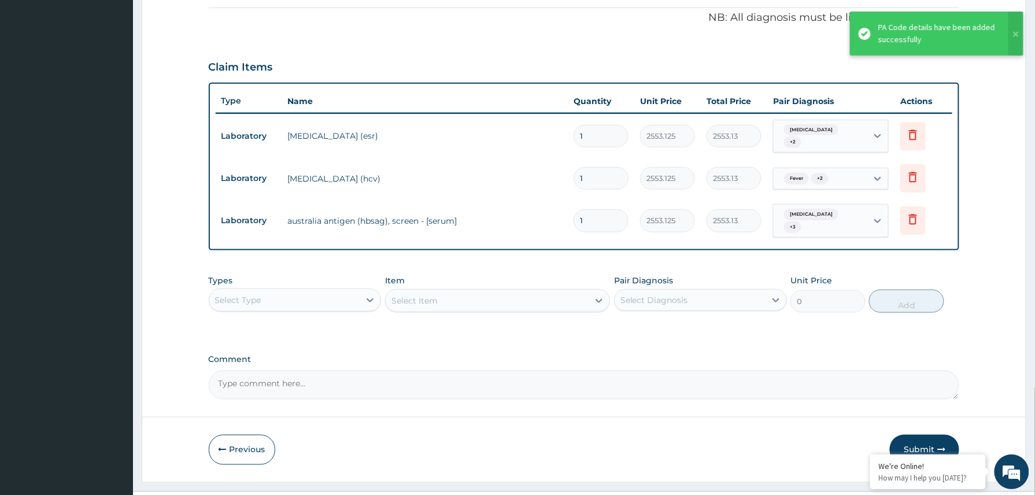
scroll to position [370, 0]
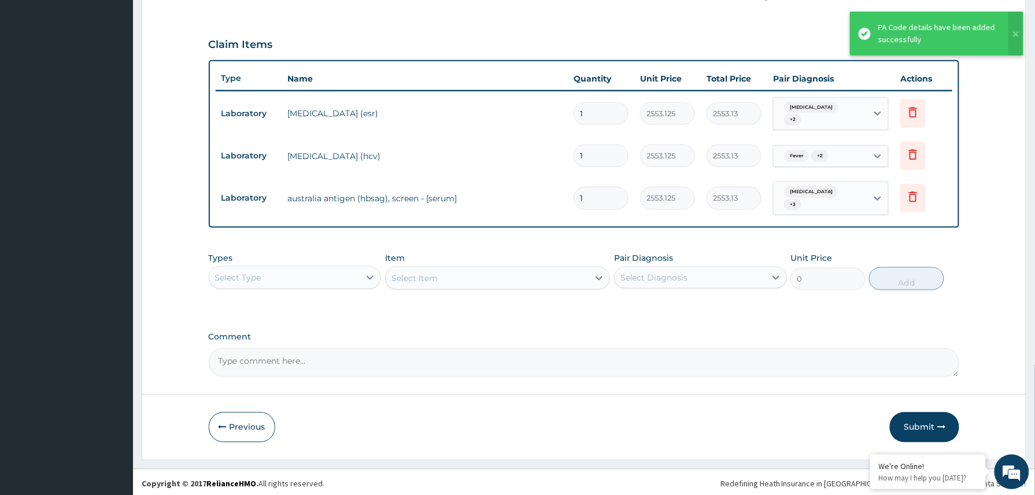
click at [359, 268] on div "Select Type" at bounding box center [284, 277] width 151 height 18
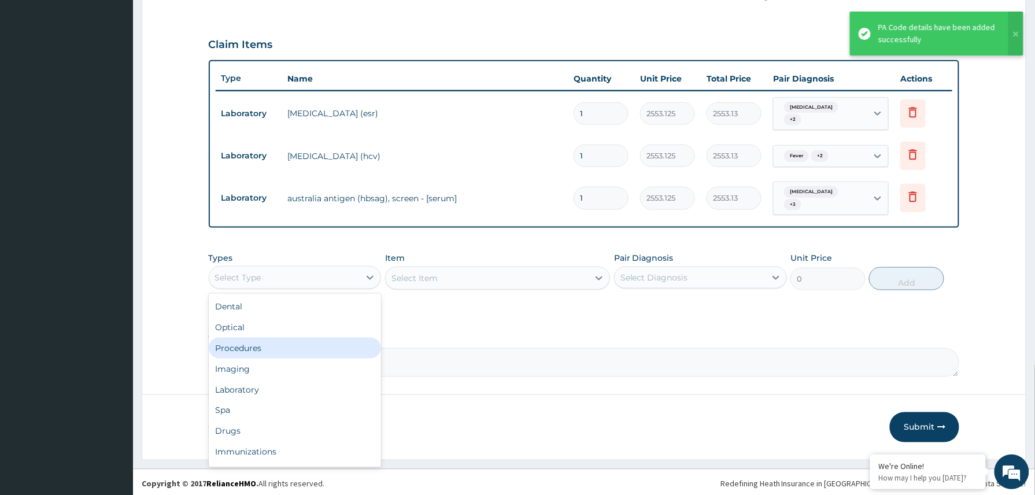
drag, startPoint x: 274, startPoint y: 347, endPoint x: 273, endPoint y: 334, distance: 12.7
click at [273, 347] on div "Procedures" at bounding box center [295, 348] width 173 height 21
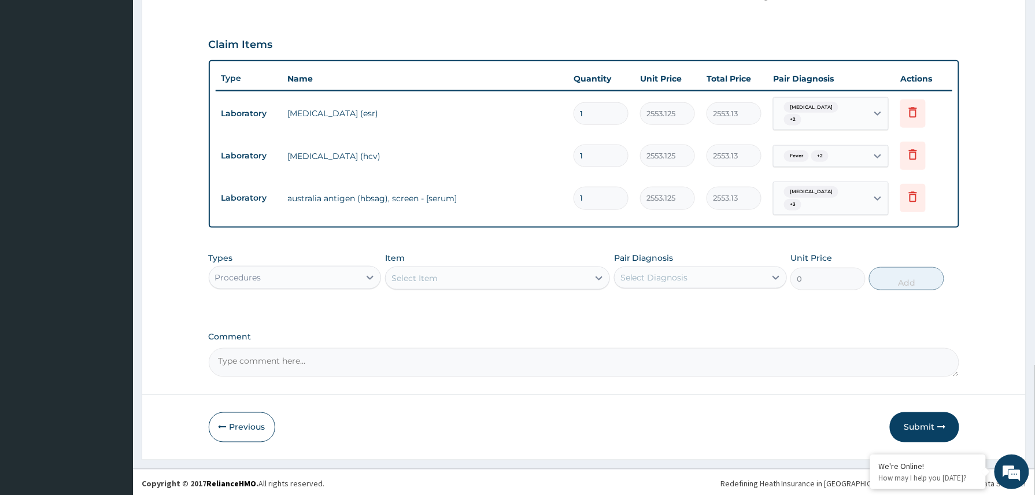
click at [410, 279] on div "Select Item" at bounding box center [414, 278] width 46 height 12
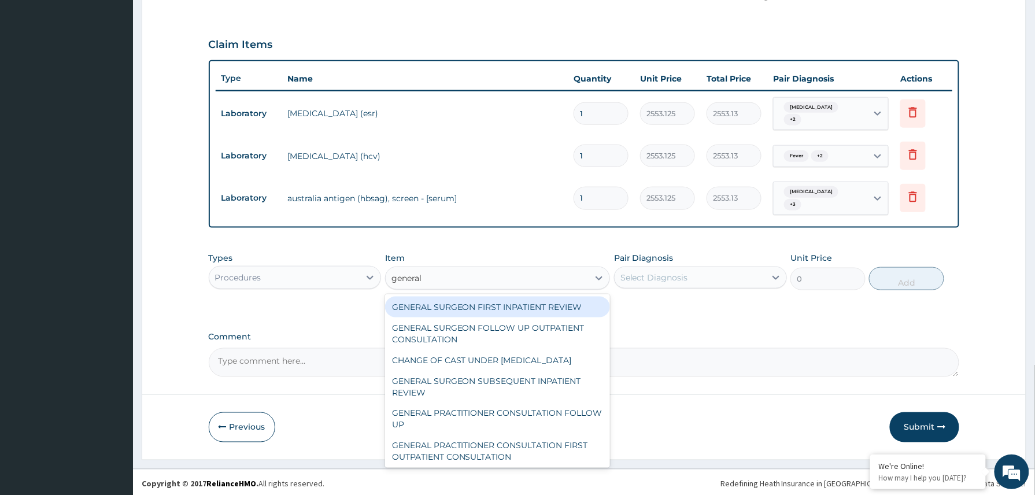
type input "general p"
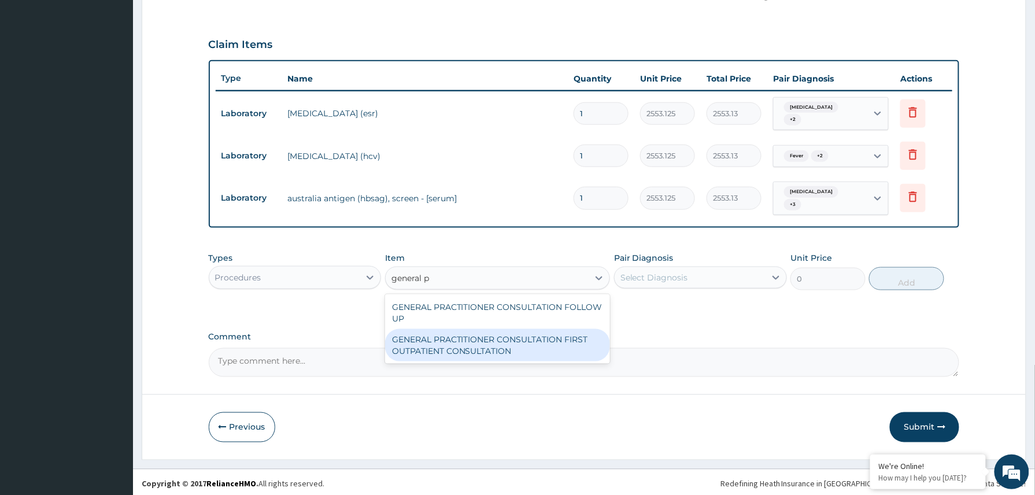
drag, startPoint x: 487, startPoint y: 336, endPoint x: 533, endPoint y: 317, distance: 50.0
click at [487, 336] on div "GENERAL PRACTITIONER CONSULTATION FIRST OUTPATIENT CONSULTATION" at bounding box center [497, 345] width 225 height 32
type input "3370.125"
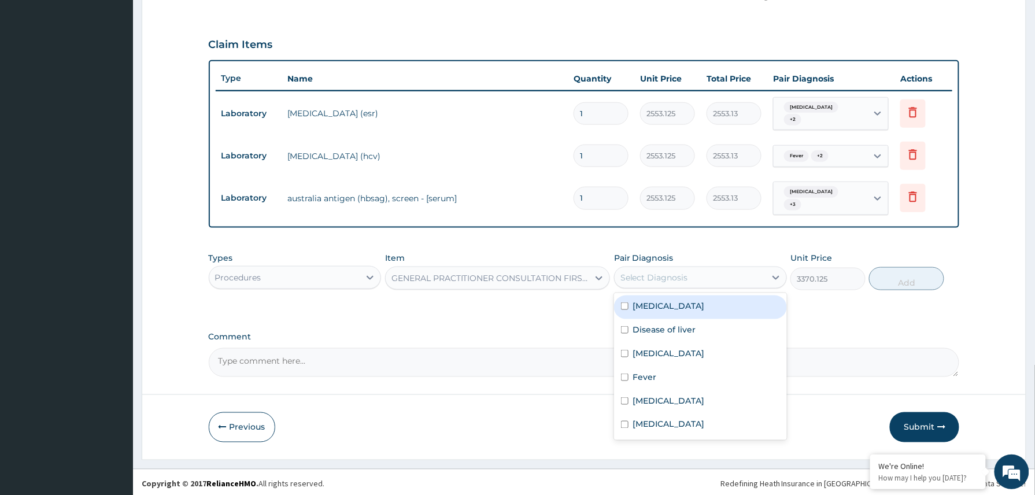
click at [673, 272] on div "Select Diagnosis" at bounding box center [654, 278] width 68 height 12
drag, startPoint x: 656, startPoint y: 302, endPoint x: 653, endPoint y: 320, distance: 18.1
click at [656, 308] on div "Kidney disease" at bounding box center [700, 307] width 173 height 24
checkbox input "true"
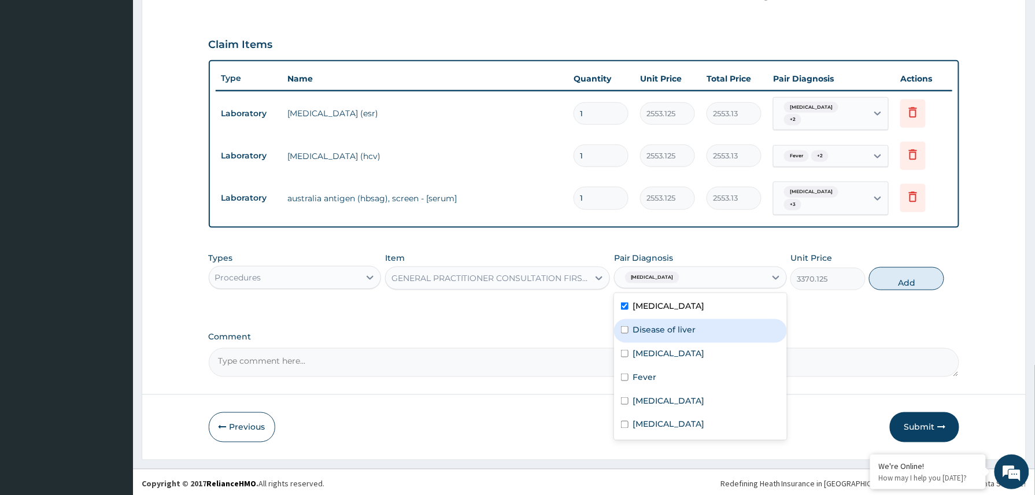
drag, startPoint x: 652, startPoint y: 327, endPoint x: 650, endPoint y: 336, distance: 8.8
click at [652, 330] on label "Disease of liver" at bounding box center [664, 330] width 63 height 12
checkbox input "true"
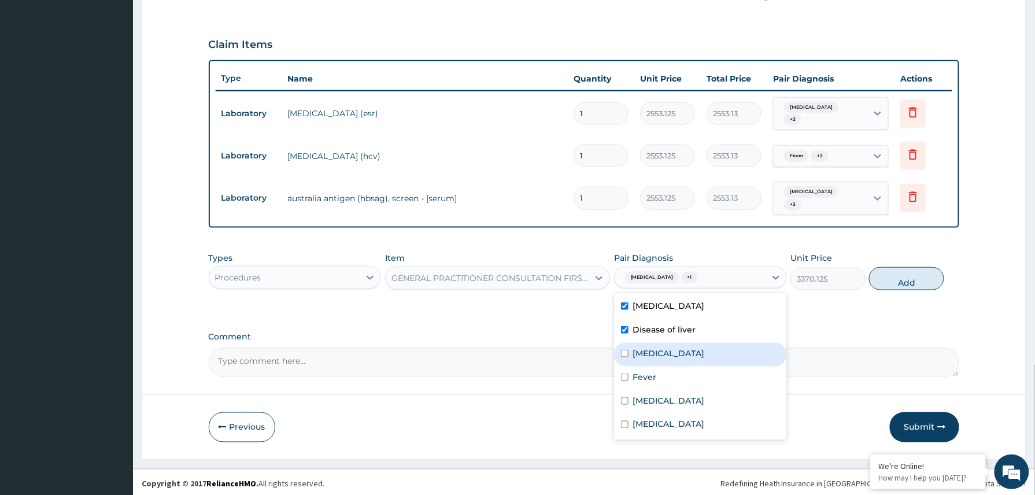
click at [649, 360] on div "Anemia" at bounding box center [700, 355] width 173 height 24
checkbox input "true"
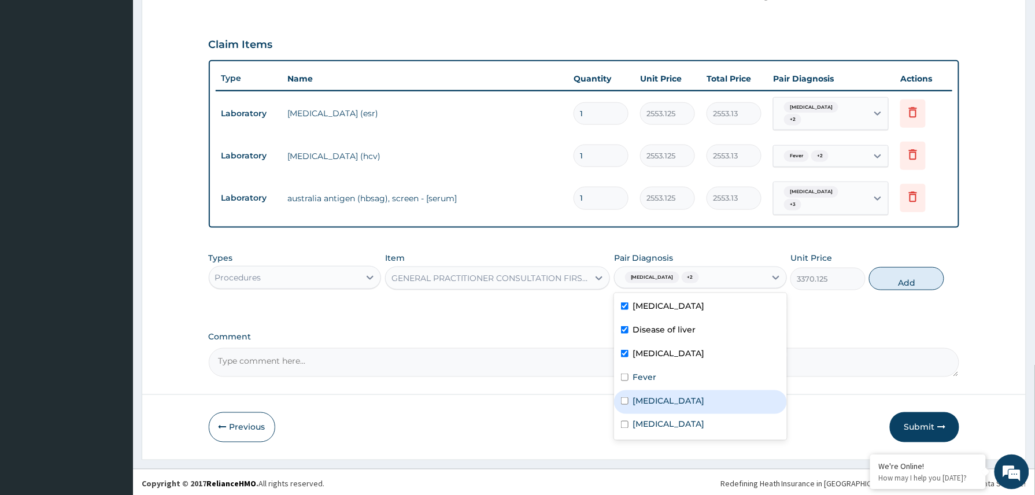
click at [649, 395] on label "Hepatitis C carrier" at bounding box center [669, 401] width 72 height 12
checkbox input "true"
drag, startPoint x: 653, startPoint y: 427, endPoint x: 663, endPoint y: 417, distance: 13.5
click at [660, 423] on div "Hepatitis B carrier" at bounding box center [700, 426] width 173 height 24
checkbox input "true"
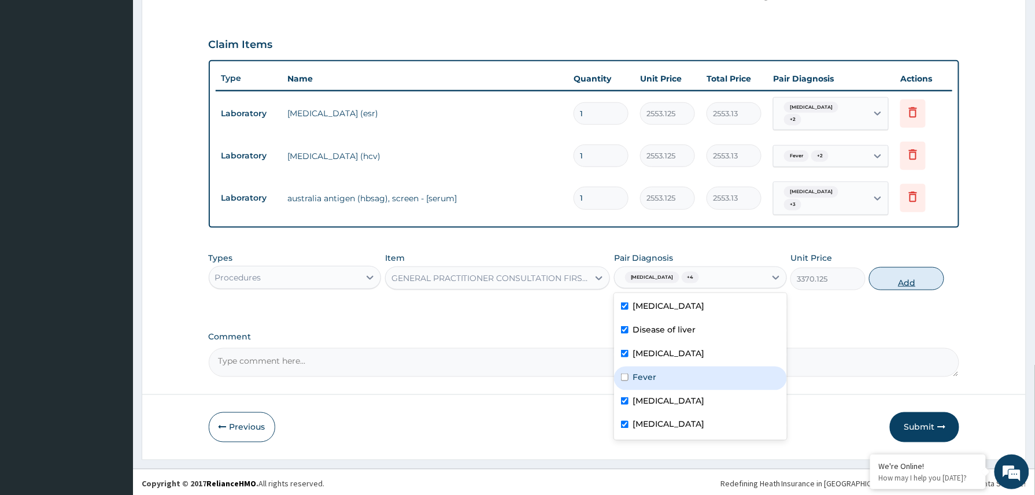
drag, startPoint x: 889, startPoint y: 276, endPoint x: 718, endPoint y: 330, distance: 178.6
click at [884, 277] on button "Add" at bounding box center [906, 278] width 75 height 23
type input "0"
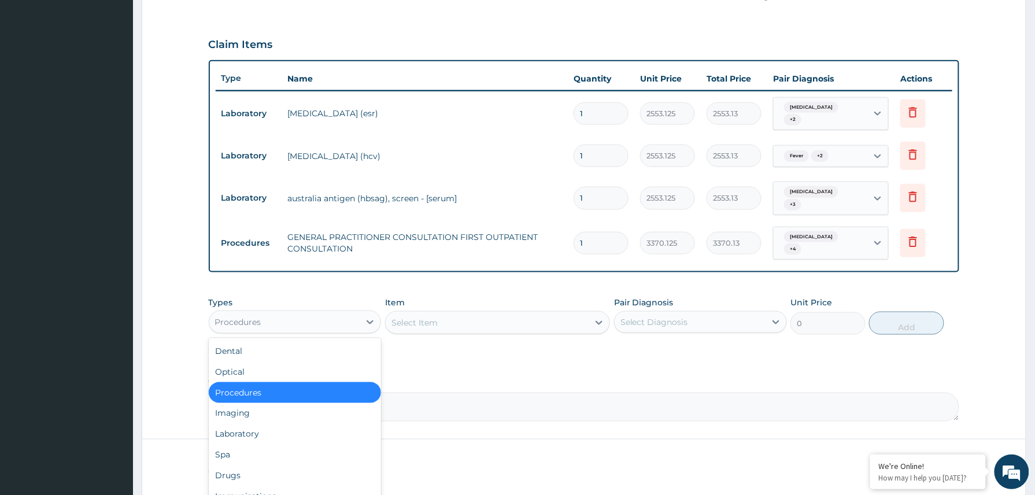
drag, startPoint x: 306, startPoint y: 312, endPoint x: 306, endPoint y: 328, distance: 16.2
click at [308, 313] on div "Procedures" at bounding box center [284, 322] width 151 height 18
click at [259, 424] on div "Laboratory" at bounding box center [295, 434] width 173 height 21
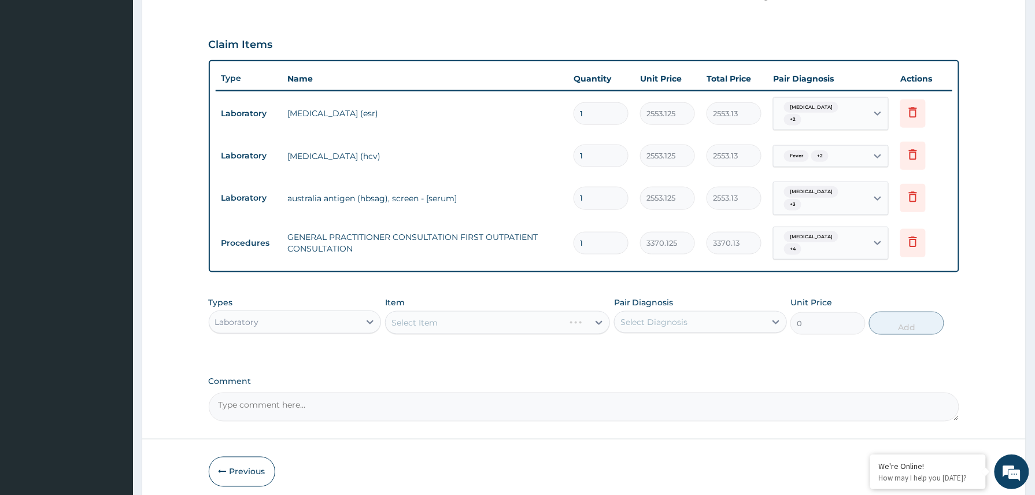
click at [257, 396] on textarea "Comment" at bounding box center [584, 407] width 751 height 29
paste textarea "FBC, MP, RBS, Urinalysis, HBV, HCV, LFT, RFT, ESR, Stool m/c/s"
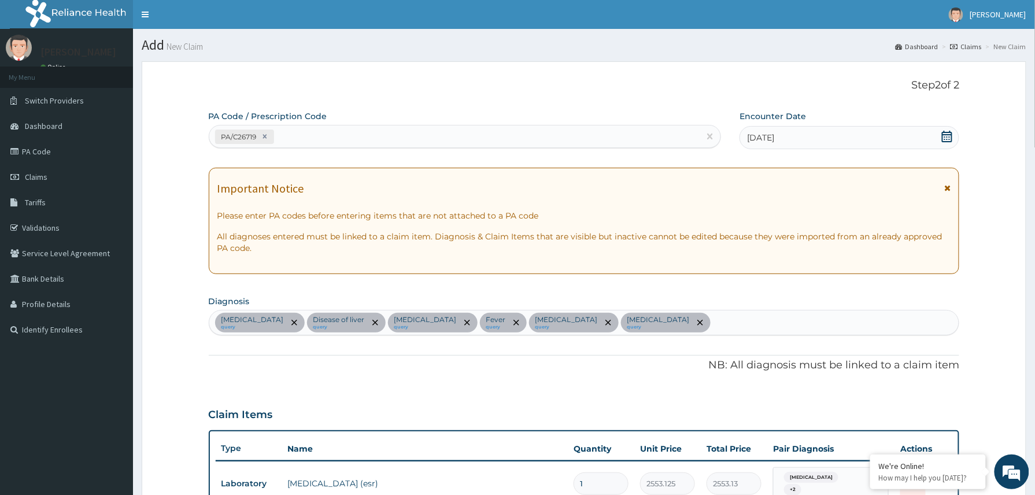
type textarea "FBC, MP, RBS, Urinalysis, HBV, HCV, LFT, RFT, ESR, Stool m/c/s"
click at [746, 313] on div "Kidney disease query Disease of liver query Anemia query Fever query Hepatitis …" at bounding box center [584, 322] width 750 height 24
type input "malaria"
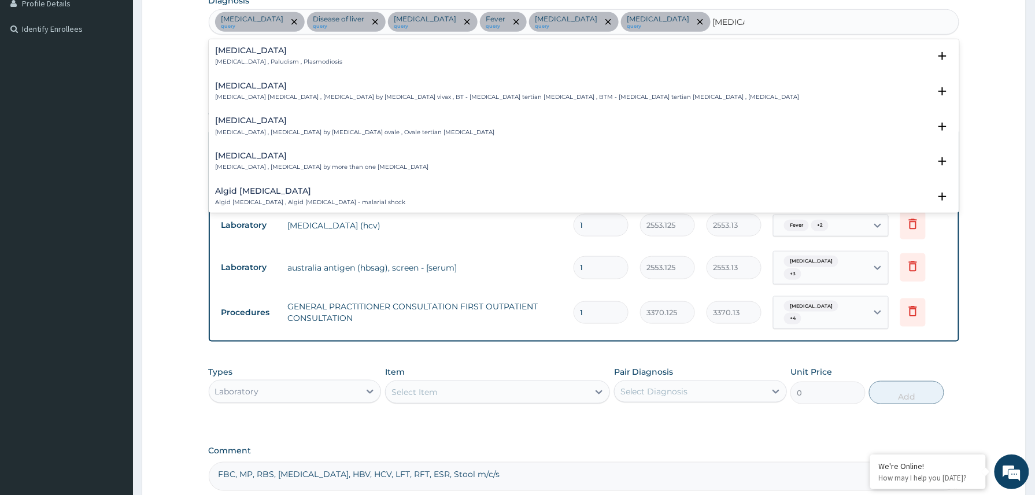
scroll to position [305, 0]
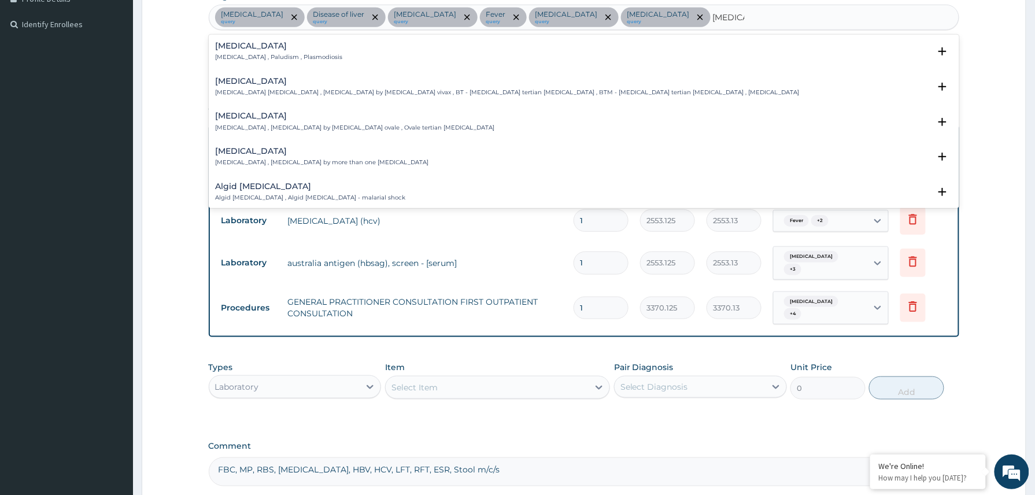
click at [266, 53] on div "Malaria Malaria , Paludism , Plasmodiosis" at bounding box center [279, 52] width 127 height 20
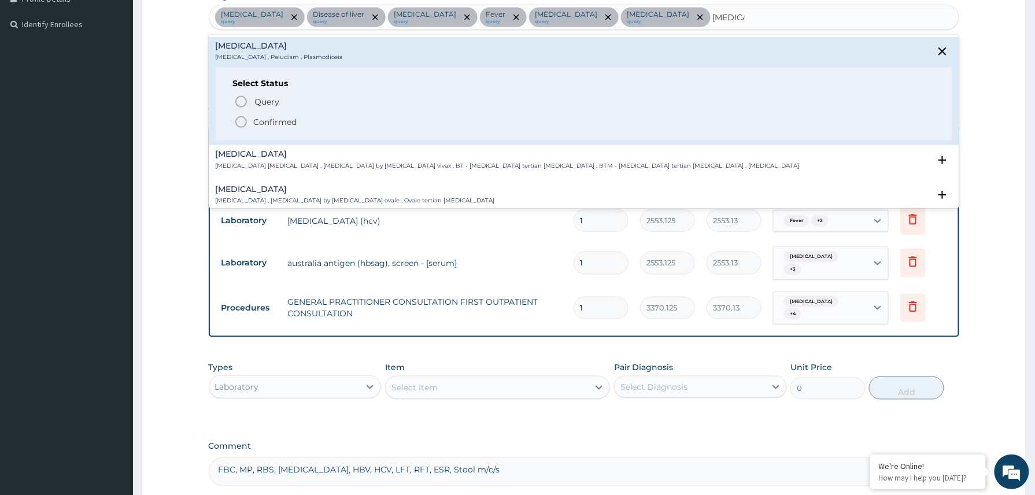
click at [276, 123] on p "Confirmed" at bounding box center [275, 122] width 43 height 12
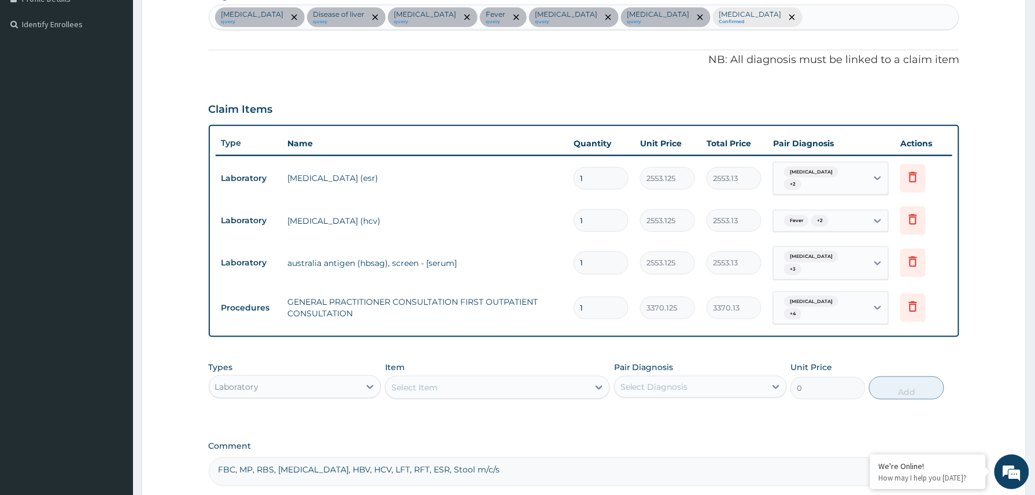
scroll to position [410, 0]
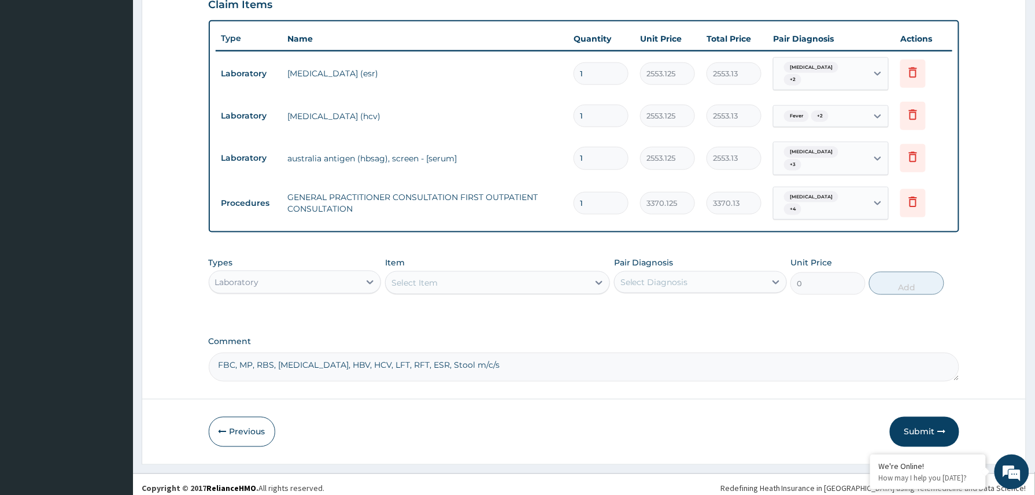
click at [472, 273] on div "Select Item" at bounding box center [487, 282] width 203 height 18
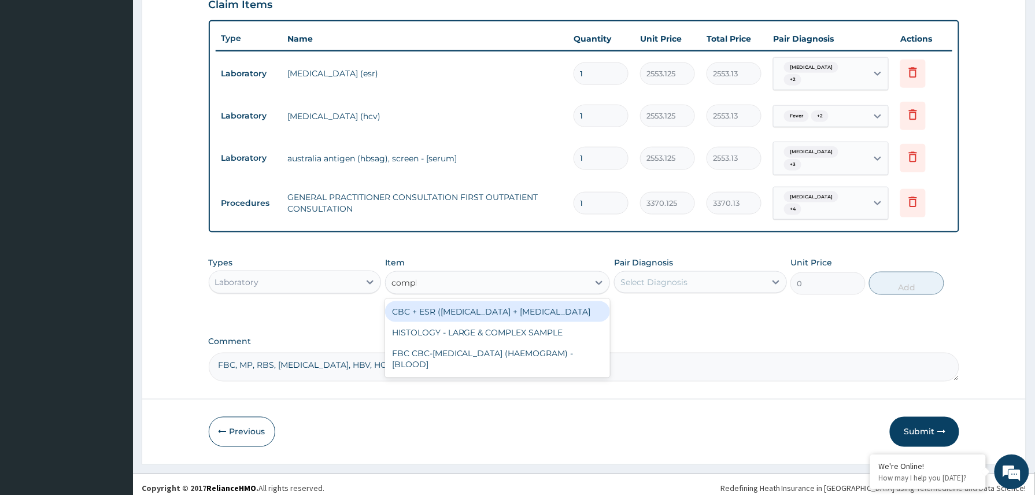
type input "comple"
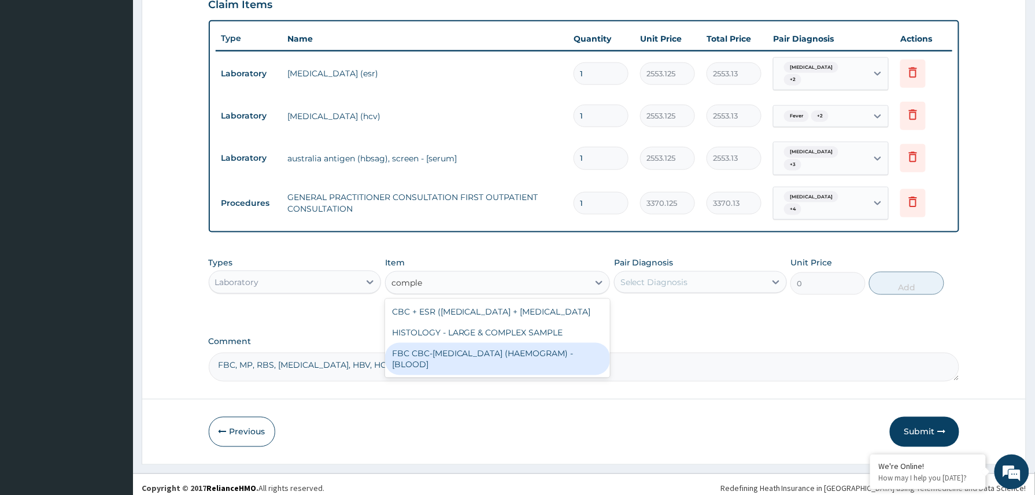
click at [497, 354] on div "FBC CBC-COMPLETE BLOOD COUNT (HAEMOGRAM) - [BLOOD]" at bounding box center [497, 359] width 225 height 32
type input "4085"
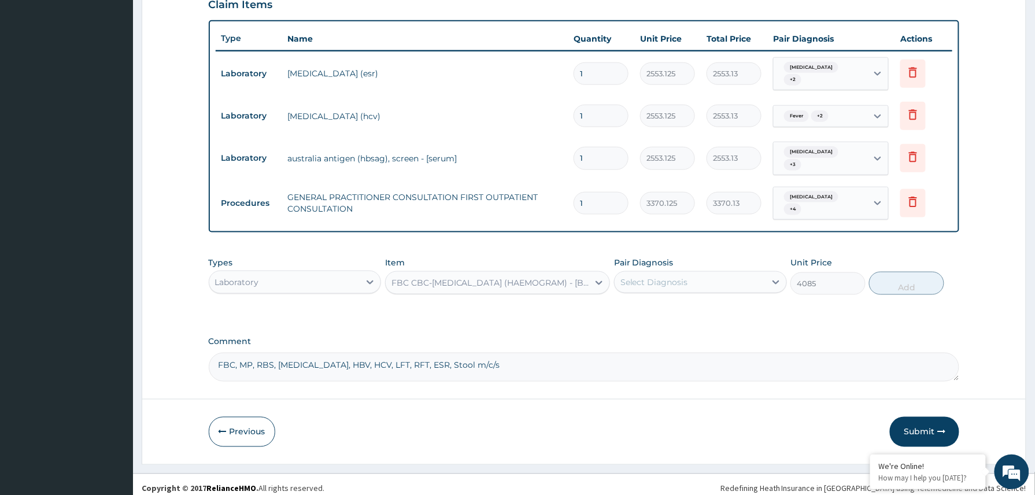
click at [671, 276] on div "Select Diagnosis" at bounding box center [654, 282] width 68 height 12
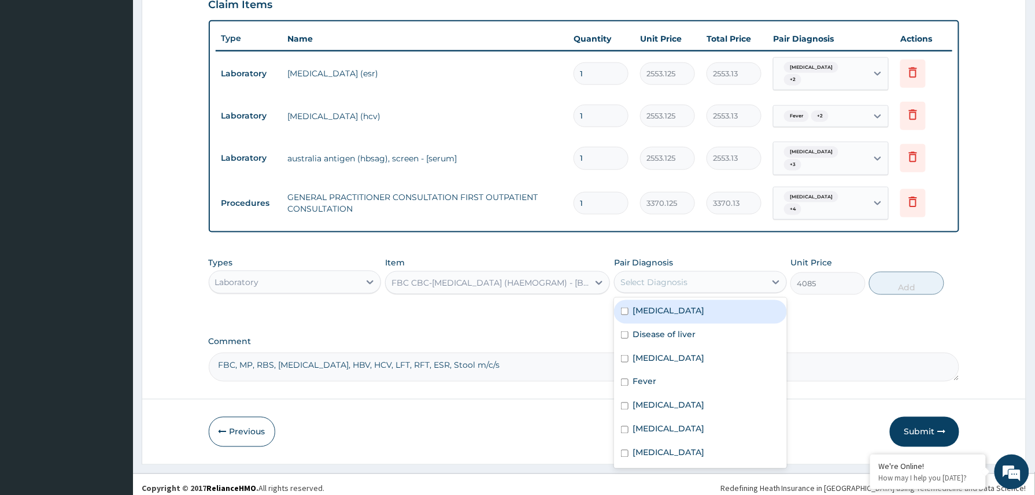
drag, startPoint x: 662, startPoint y: 299, endPoint x: 660, endPoint y: 329, distance: 30.1
click at [662, 305] on label "Kidney disease" at bounding box center [669, 311] width 72 height 12
checkbox input "true"
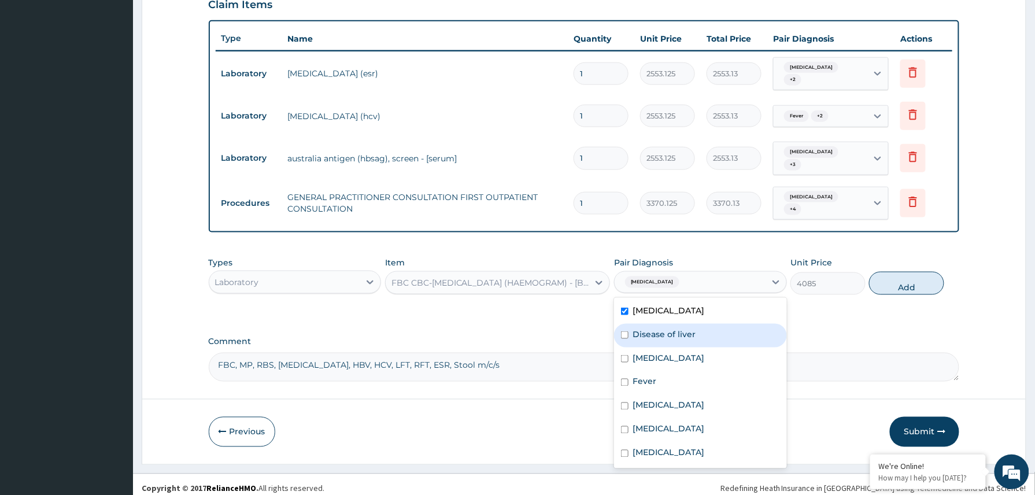
drag, startPoint x: 660, startPoint y: 329, endPoint x: 657, endPoint y: 371, distance: 42.3
click at [660, 343] on div "Kidney disease Disease of liver Anemia Fever Hepatitis C carrier Hepatitis B ca…" at bounding box center [700, 383] width 173 height 171
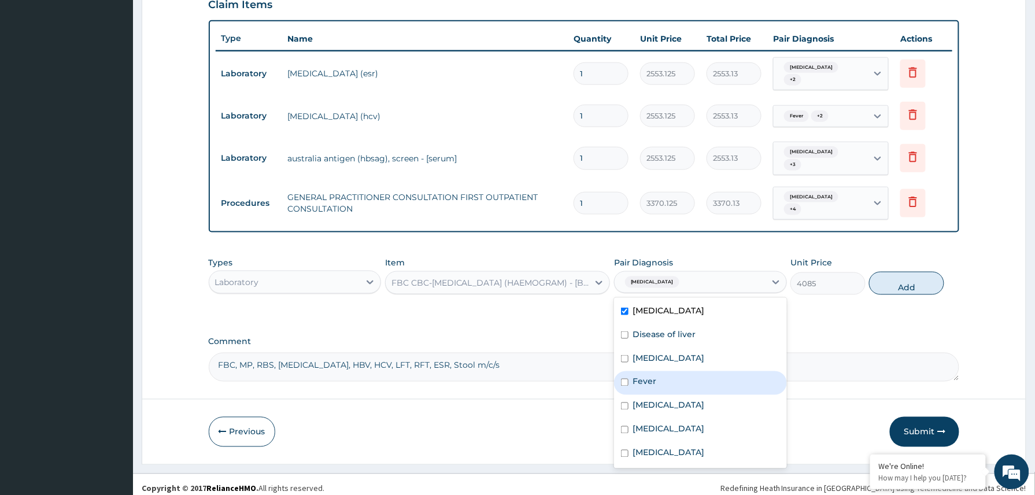
drag, startPoint x: 657, startPoint y: 371, endPoint x: 767, endPoint y: 350, distance: 111.8
click at [657, 372] on div "Fever" at bounding box center [700, 383] width 173 height 24
checkbox input "true"
drag, startPoint x: 701, startPoint y: 345, endPoint x: 716, endPoint y: 319, distance: 29.8
click at [703, 347] on div "Anemia" at bounding box center [700, 359] width 173 height 24
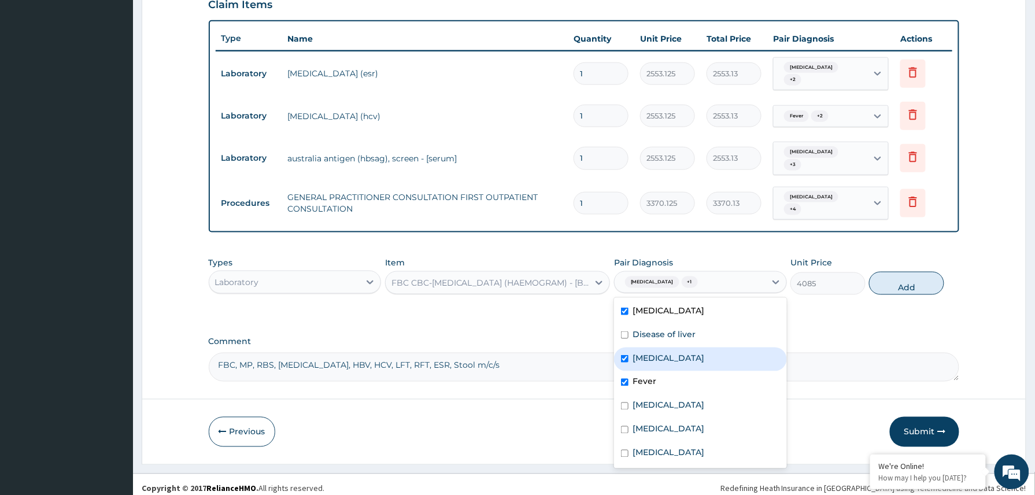
checkbox input "true"
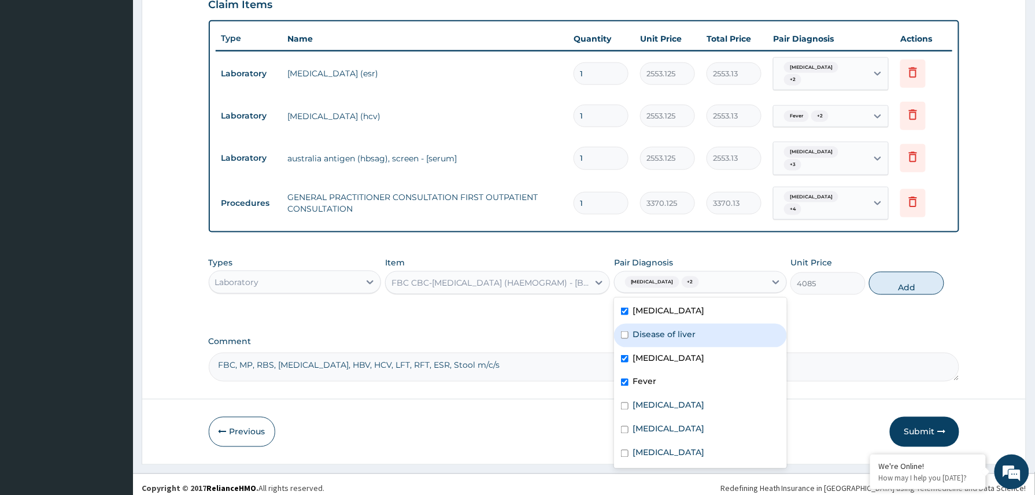
drag, startPoint x: 717, startPoint y: 318, endPoint x: 747, endPoint y: 318, distance: 30.1
click at [731, 324] on div "Disease of liver" at bounding box center [700, 336] width 173 height 24
checkbox input "true"
click at [891, 272] on button "Add" at bounding box center [906, 283] width 75 height 23
type input "0"
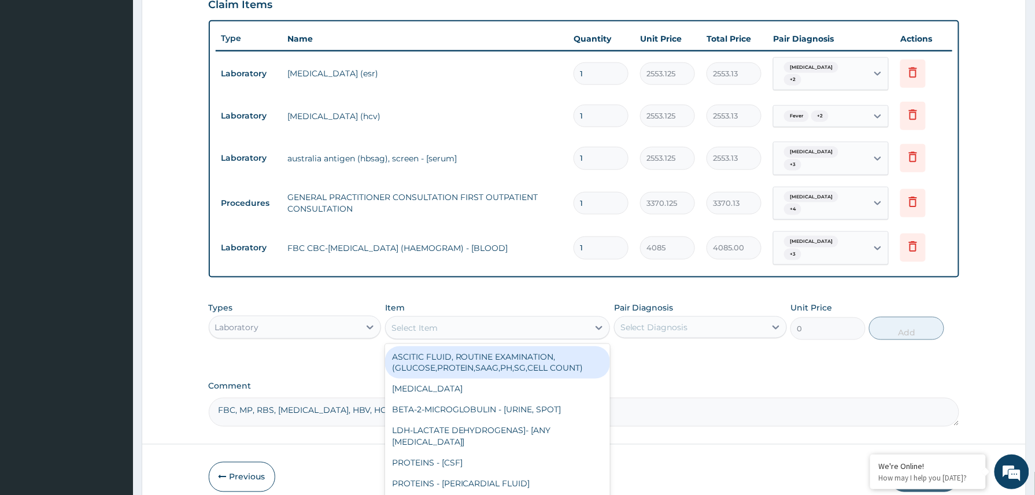
click at [438, 319] on div "Select Item" at bounding box center [487, 328] width 203 height 18
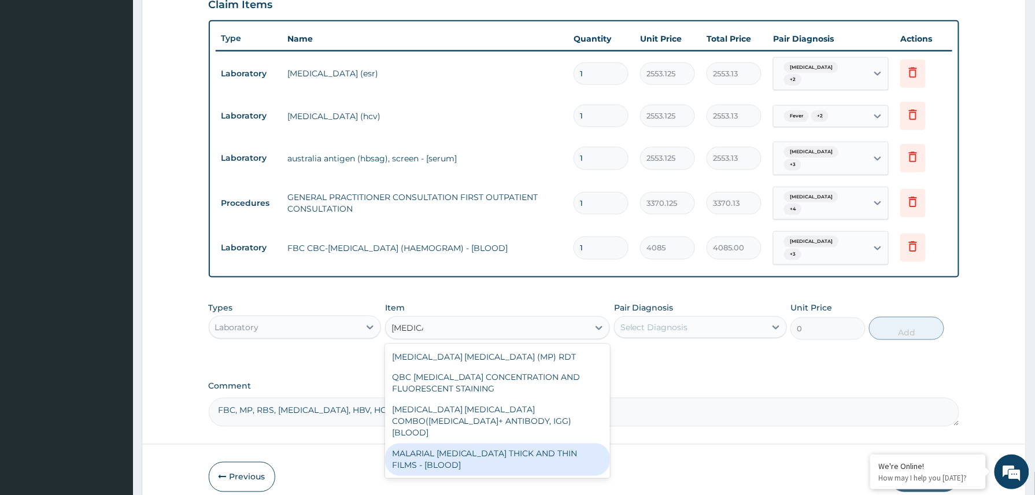
drag, startPoint x: 479, startPoint y: 424, endPoint x: 503, endPoint y: 405, distance: 30.9
click at [491, 414] on div "MALARIA PARASITE (MP) RDT QBC MALARIA CONCENTRATION AND FLUORESCENT STAINING MA…" at bounding box center [497, 411] width 225 height 134
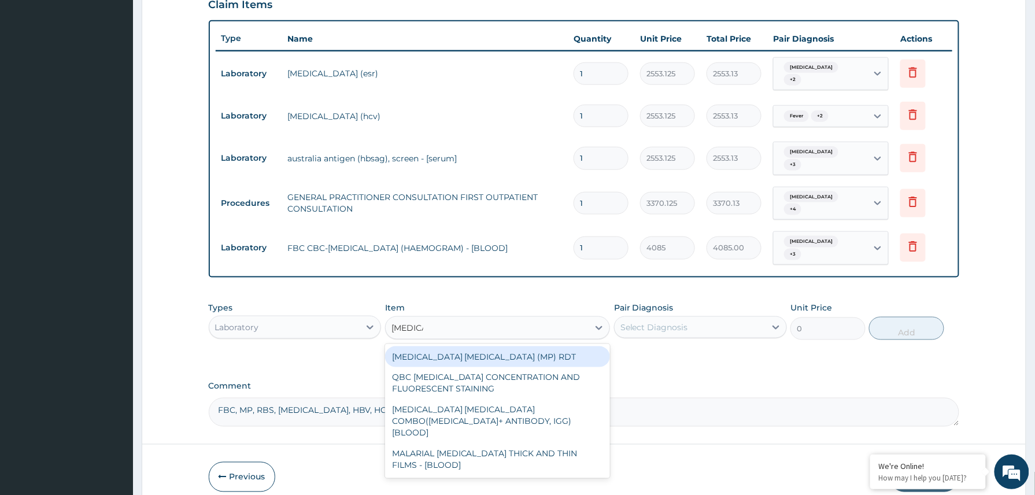
type input "malaria"
drag, startPoint x: 692, startPoint y: 302, endPoint x: 696, endPoint y: 310, distance: 9.0
click at [694, 316] on div "Select Diagnosis" at bounding box center [700, 327] width 173 height 22
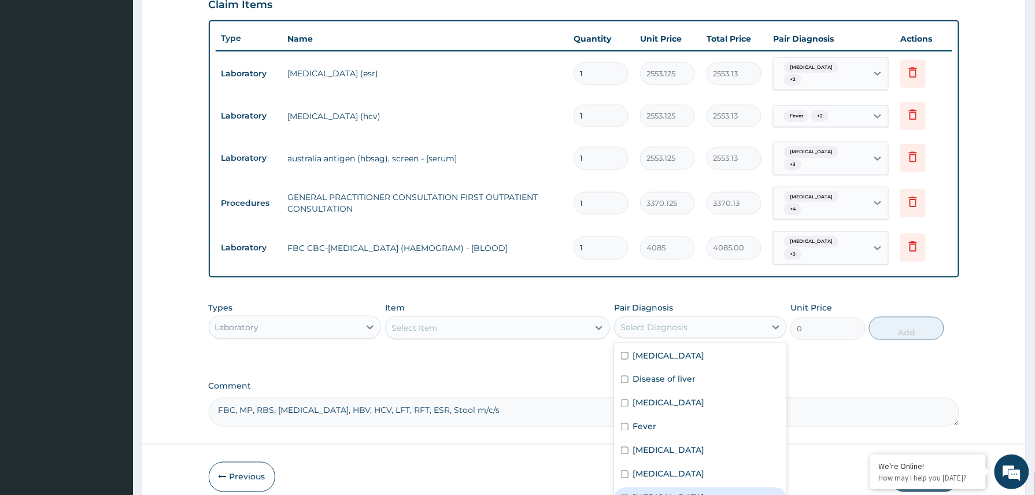
drag, startPoint x: 655, startPoint y: 478, endPoint x: 669, endPoint y: 443, distance: 37.6
click at [659, 492] on label "Malaria" at bounding box center [669, 498] width 72 height 12
checkbox input "true"
drag, startPoint x: 671, startPoint y: 442, endPoint x: 685, endPoint y: 394, distance: 50.1
click at [676, 445] on label "Hepatitis C carrier" at bounding box center [669, 451] width 72 height 12
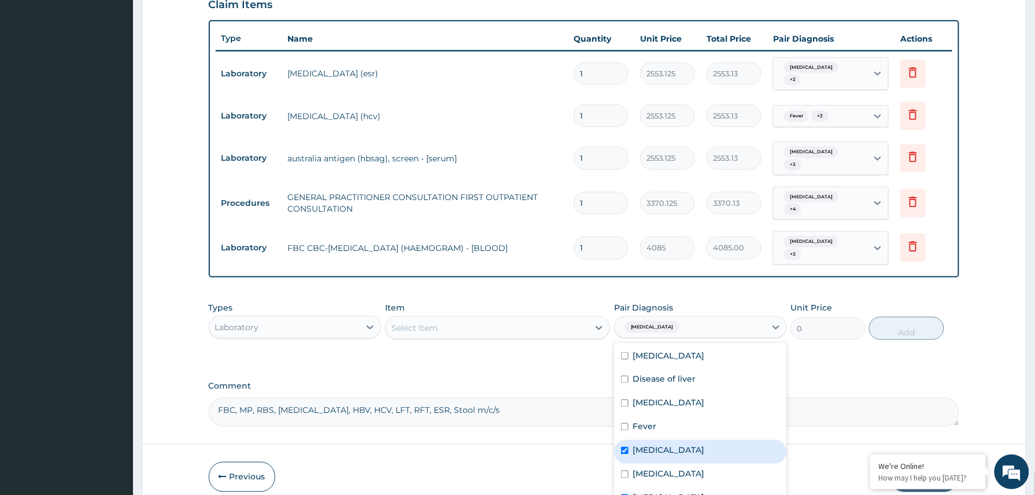
checkbox input "true"
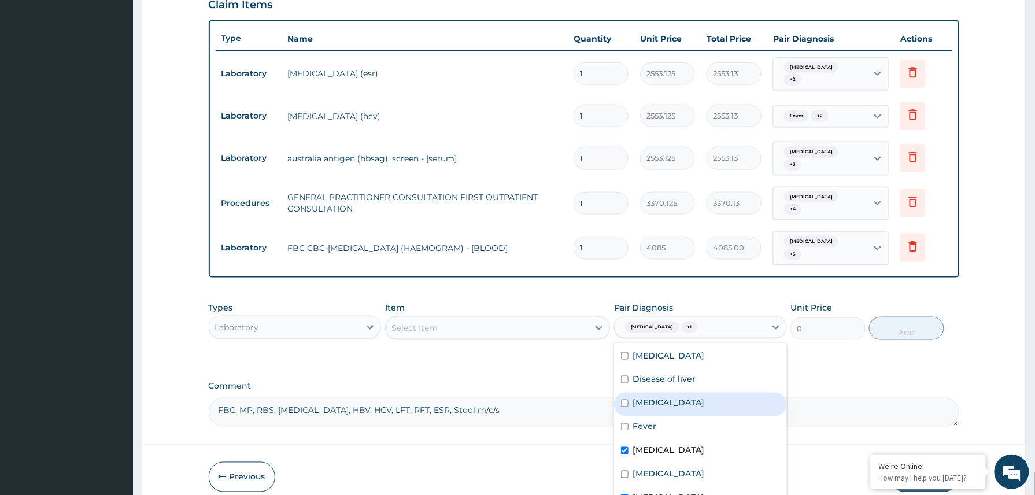
click at [691, 393] on div "Anemia" at bounding box center [700, 405] width 173 height 24
checkbox input "true"
drag, startPoint x: 704, startPoint y: 363, endPoint x: 749, endPoint y: 350, distance: 46.9
click at [711, 369] on div "Disease of liver" at bounding box center [700, 381] width 173 height 24
checkbox input "true"
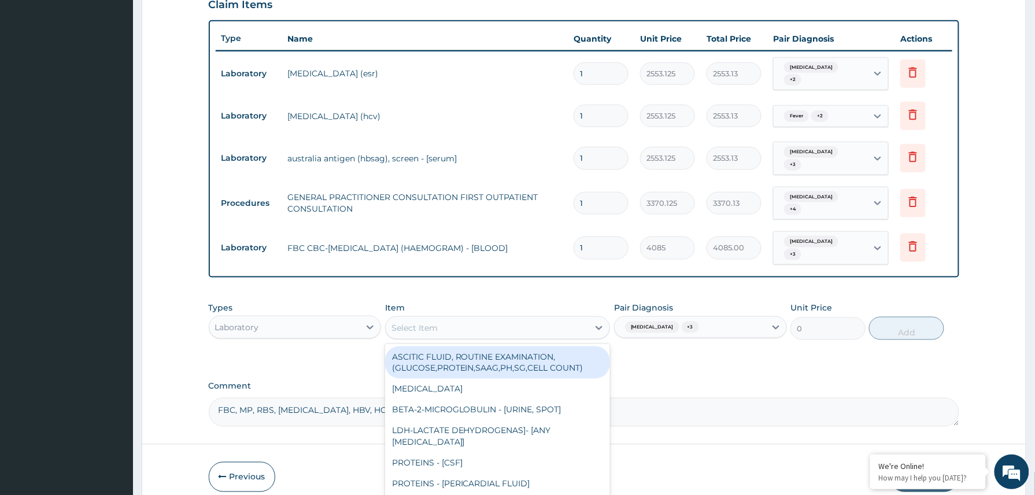
click at [521, 319] on div "Select Item" at bounding box center [487, 328] width 203 height 18
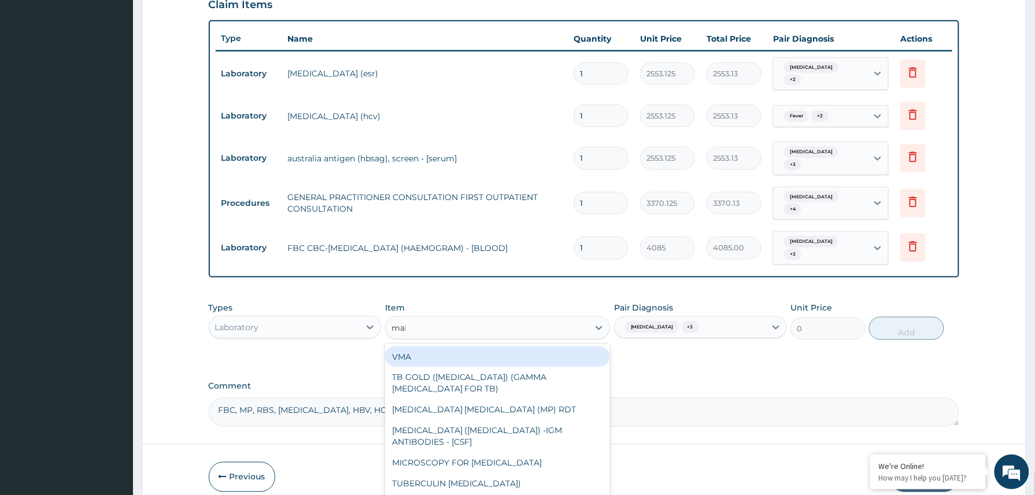
type input "mala"
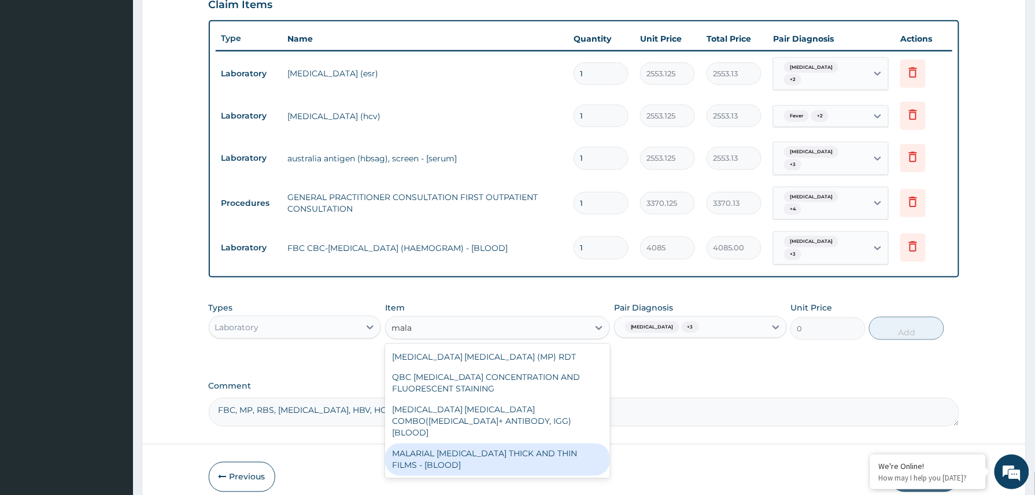
drag, startPoint x: 474, startPoint y: 434, endPoint x: 581, endPoint y: 401, distance: 111.7
click at [475, 443] on div "MALARIAL PARASITE THICK AND THIN FILMS - [BLOOD]" at bounding box center [497, 459] width 225 height 32
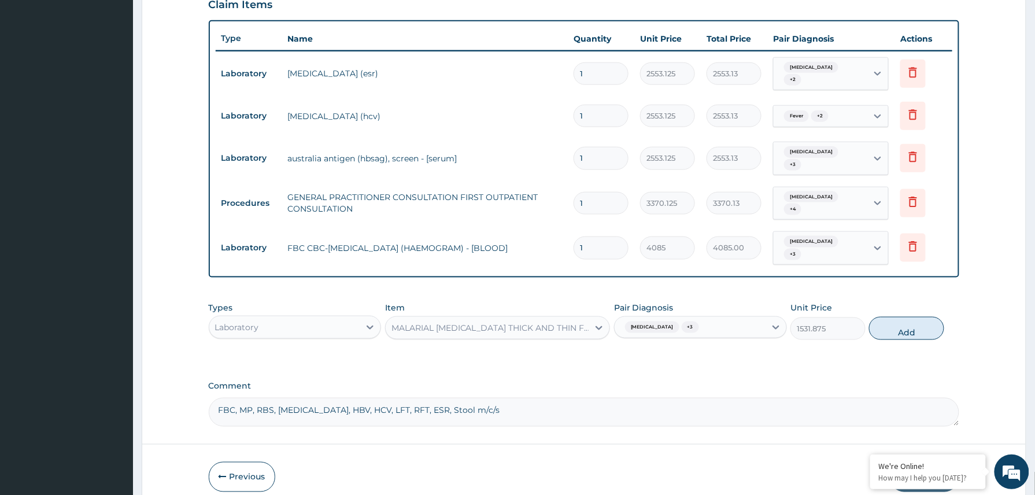
drag, startPoint x: 909, startPoint y: 322, endPoint x: 942, endPoint y: 316, distance: 33.6
click at [912, 322] on button "Add" at bounding box center [906, 328] width 75 height 23
type input "0"
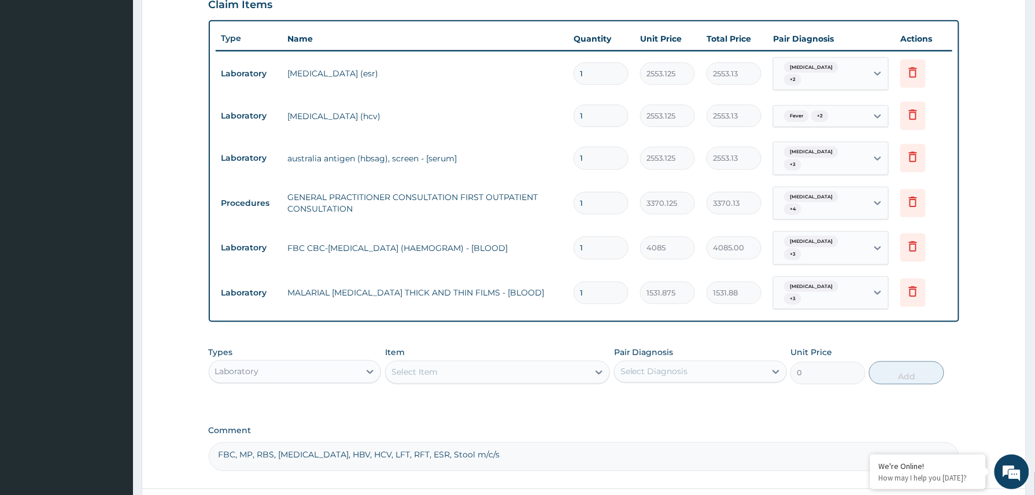
scroll to position [490, 0]
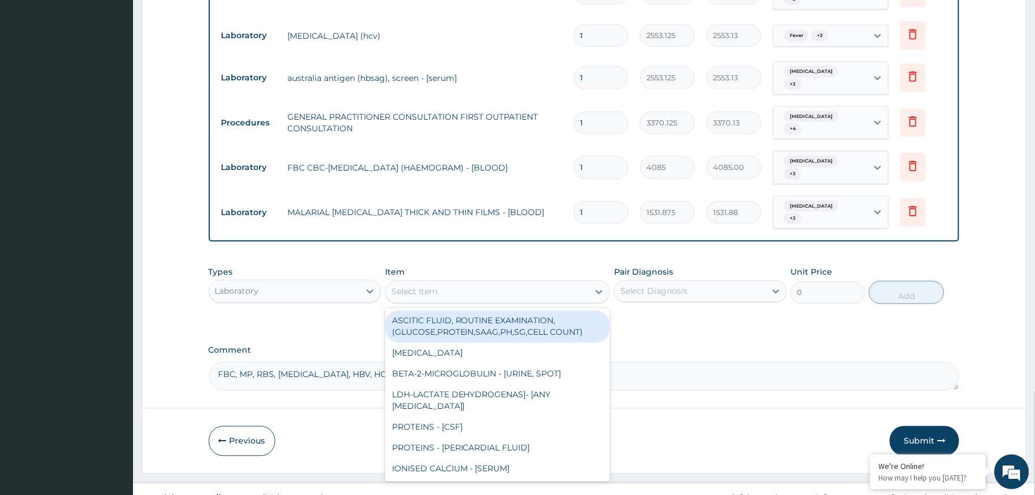
click at [435, 280] on div "Select Item" at bounding box center [497, 291] width 225 height 23
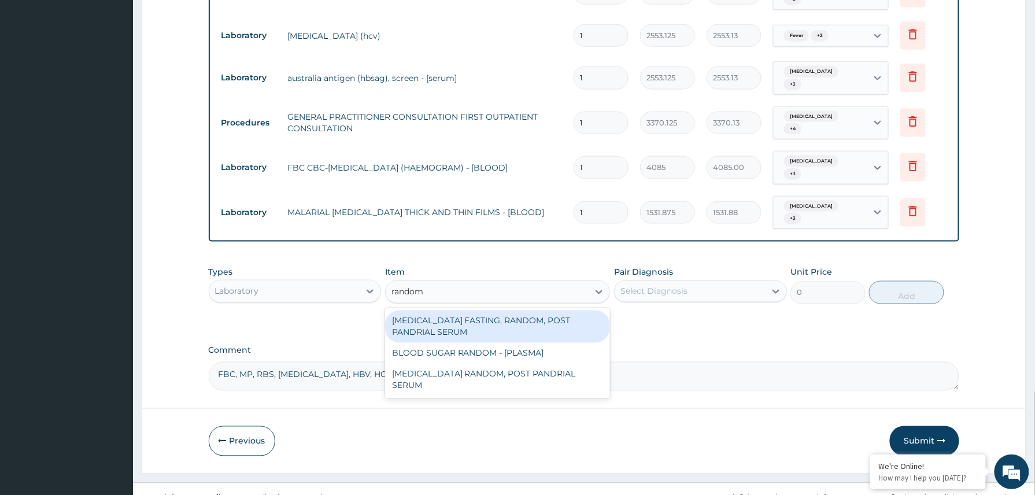
type input "random"
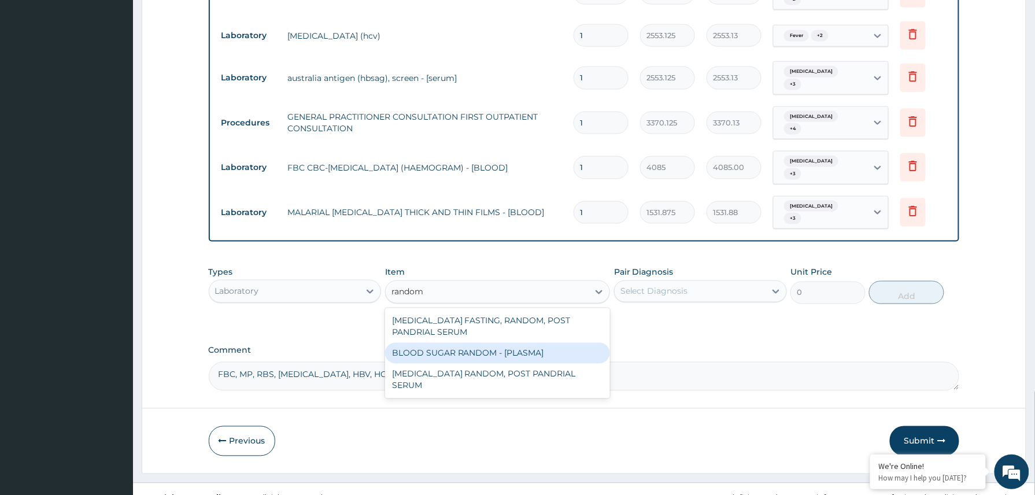
click at [523, 343] on div "BLOOD SUGAR RANDOM - [PLASMA]" at bounding box center [497, 353] width 225 height 21
type input "1800"
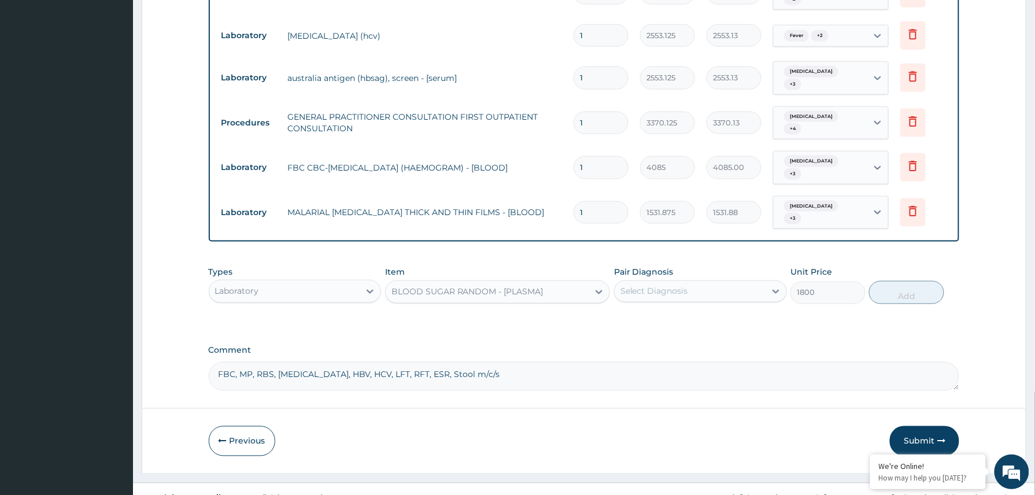
click at [694, 282] on div "Select Diagnosis" at bounding box center [690, 291] width 151 height 18
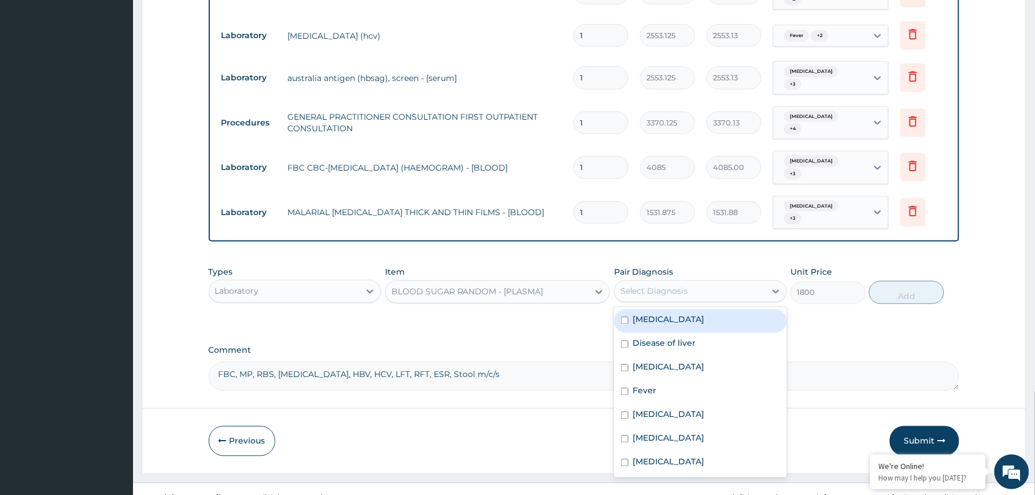
drag, startPoint x: 679, startPoint y: 295, endPoint x: 673, endPoint y: 323, distance: 28.2
click at [679, 314] on label "Kidney disease" at bounding box center [669, 320] width 72 height 12
checkbox input "true"
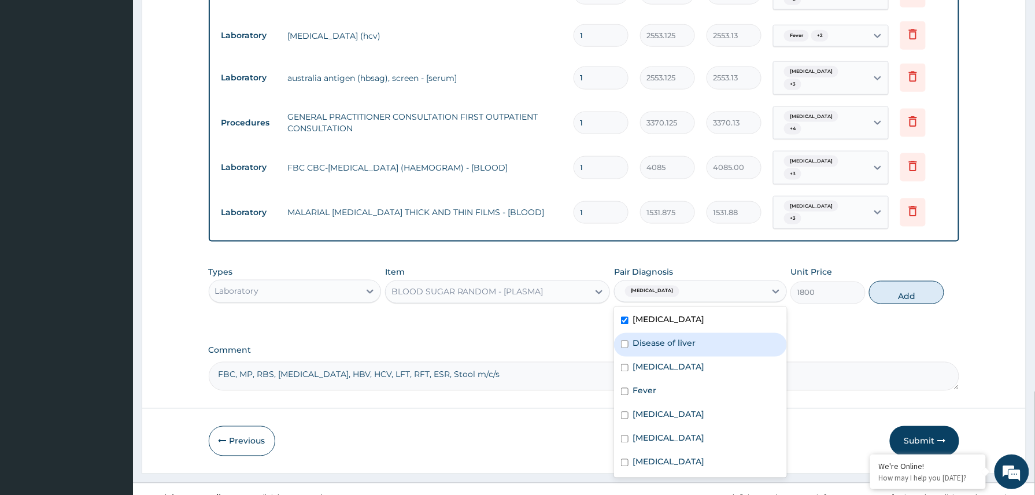
drag, startPoint x: 673, startPoint y: 323, endPoint x: 661, endPoint y: 378, distance: 56.8
click at [673, 338] on label "Disease of liver" at bounding box center [664, 344] width 63 height 12
checkbox input "true"
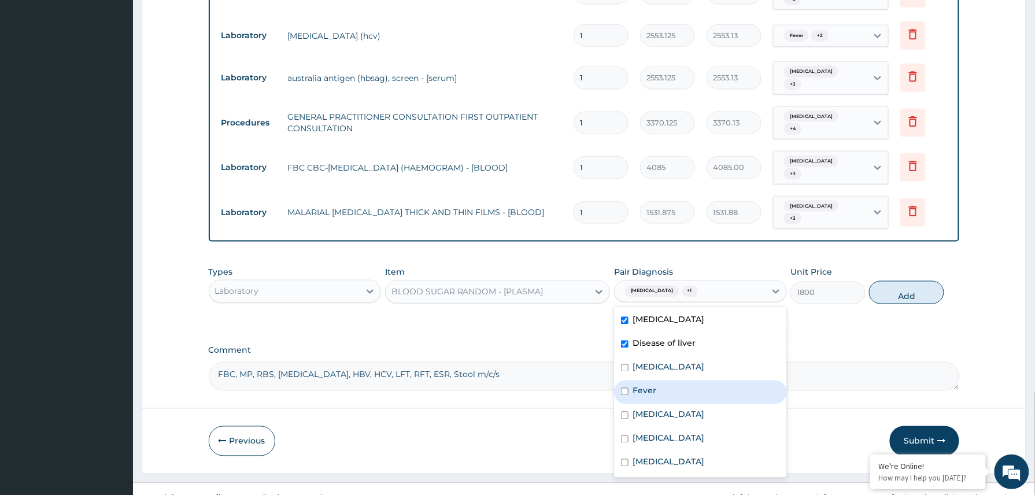
drag, startPoint x: 661, startPoint y: 378, endPoint x: 667, endPoint y: 415, distance: 37.4
click at [664, 402] on div "Kidney disease Disease of liver Anemia Fever Hepatitis C carrier Hepatitis B ca…" at bounding box center [700, 392] width 173 height 171
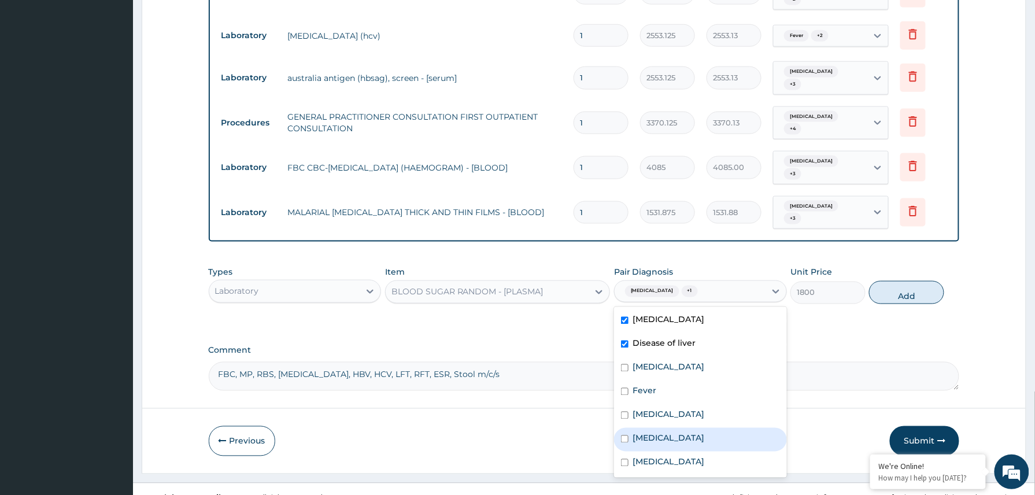
click at [668, 432] on label "Hepatitis B carrier" at bounding box center [669, 438] width 72 height 12
checkbox input "true"
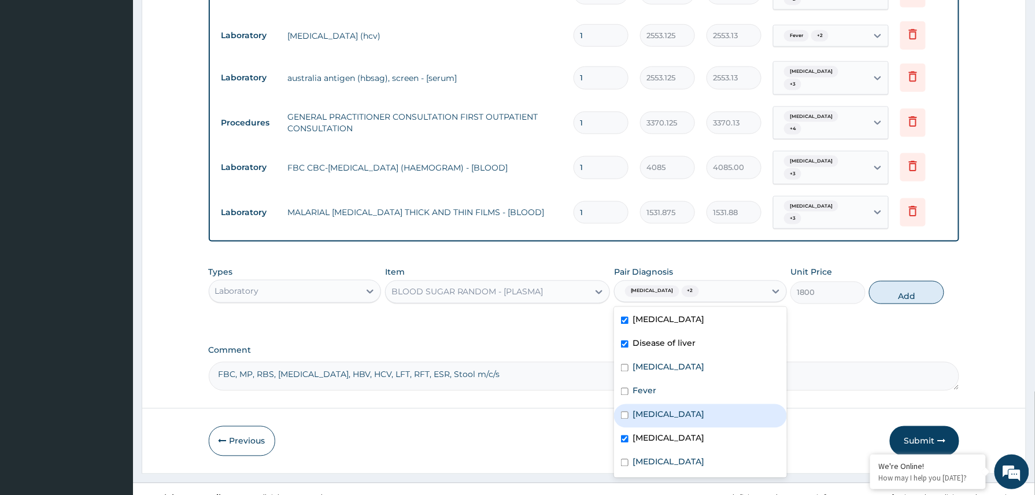
drag, startPoint x: 683, startPoint y: 394, endPoint x: 678, endPoint y: 371, distance: 23.0
click at [683, 409] on label "Hepatitis C carrier" at bounding box center [669, 415] width 72 height 12
checkbox input "true"
drag, startPoint x: 678, startPoint y: 369, endPoint x: 713, endPoint y: 350, distance: 39.3
click at [686, 380] on div "Fever" at bounding box center [700, 392] width 173 height 24
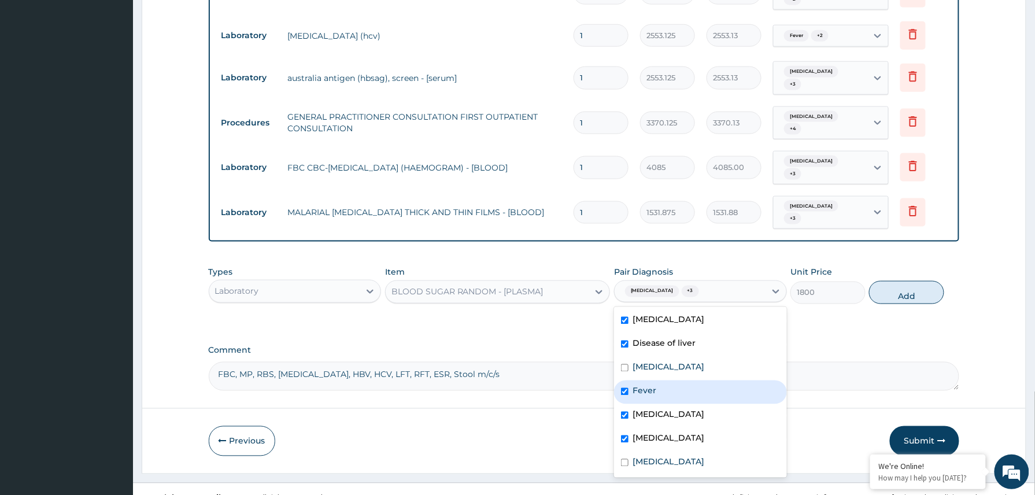
checkbox input "true"
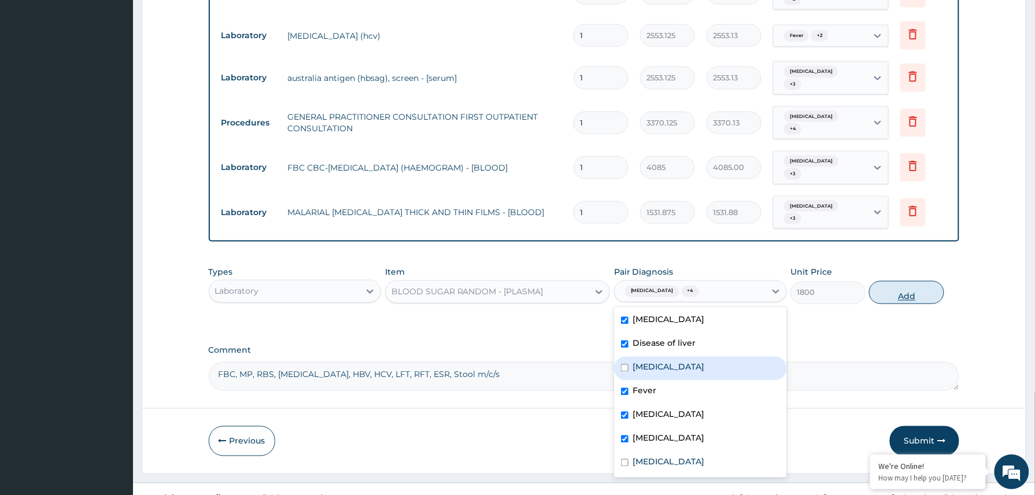
click at [913, 281] on button "Add" at bounding box center [906, 292] width 75 height 23
type input "0"
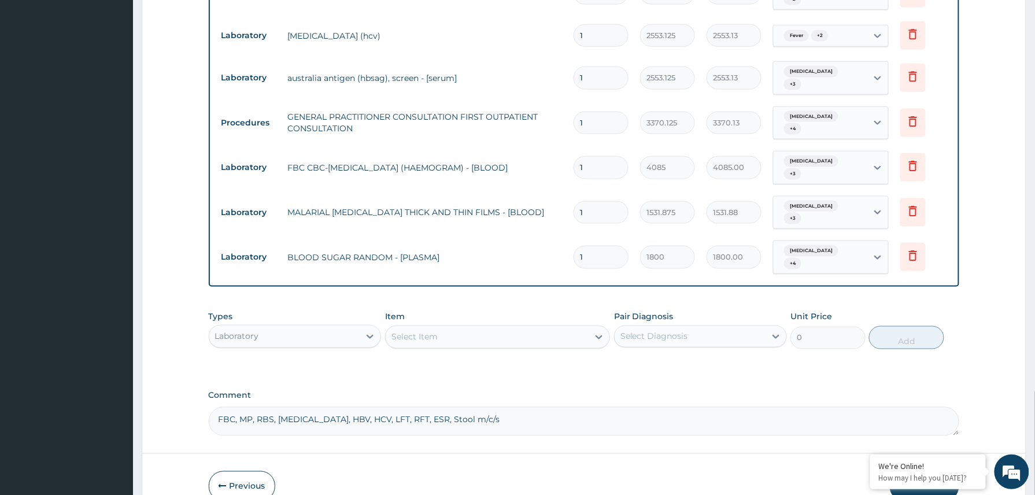
click at [412, 331] on div "Select Item" at bounding box center [414, 337] width 46 height 12
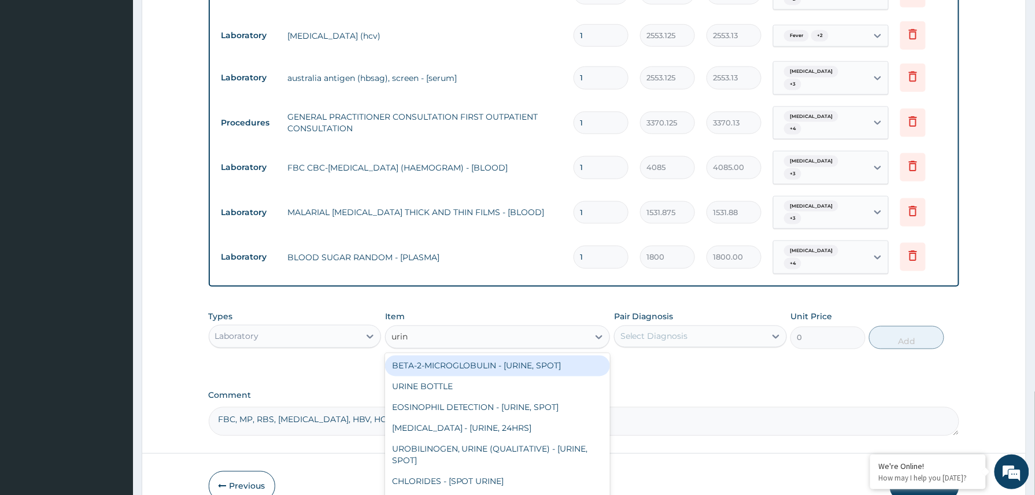
type input "urina"
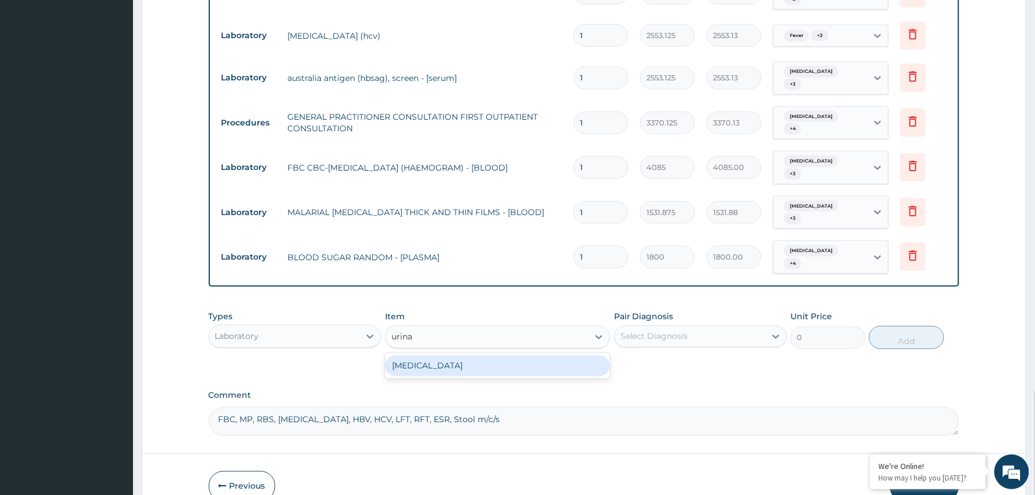
type input "1531.875"
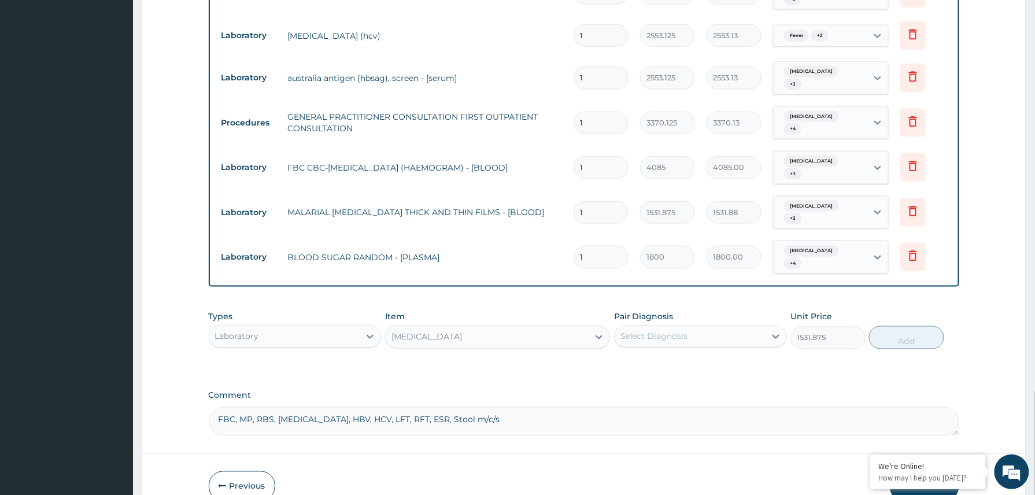
click at [667, 331] on div "Select Diagnosis" at bounding box center [654, 337] width 68 height 12
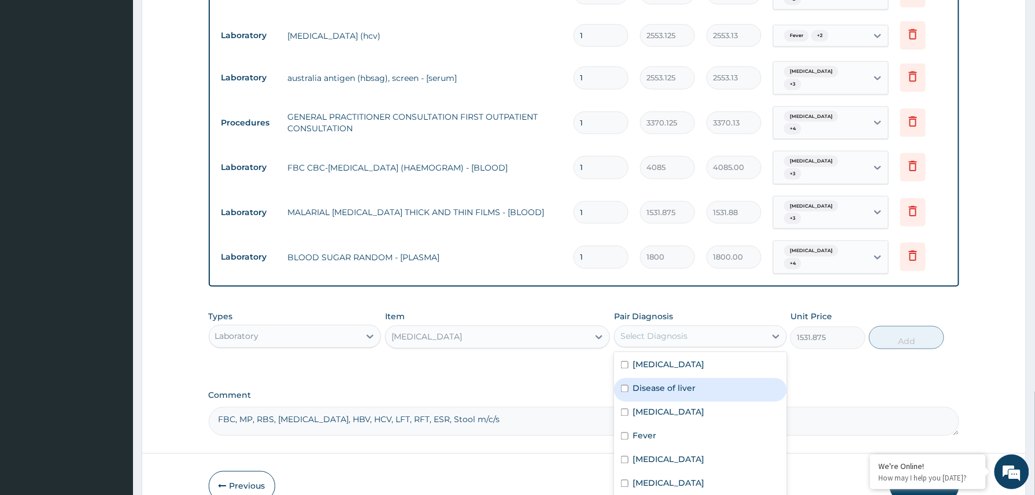
drag, startPoint x: 655, startPoint y: 360, endPoint x: 657, endPoint y: 365, distance: 6.0
click at [656, 383] on label "Disease of liver" at bounding box center [664, 389] width 63 height 12
checkbox input "true"
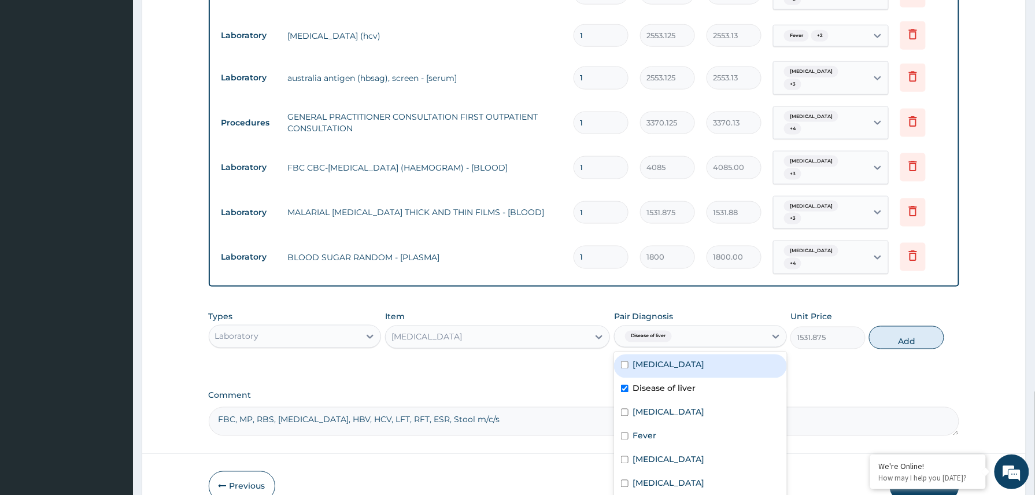
drag, startPoint x: 669, startPoint y: 341, endPoint x: 639, endPoint y: 391, distance: 58.3
click at [667, 359] on label "Kidney disease" at bounding box center [669, 365] width 72 height 12
checkbox input "true"
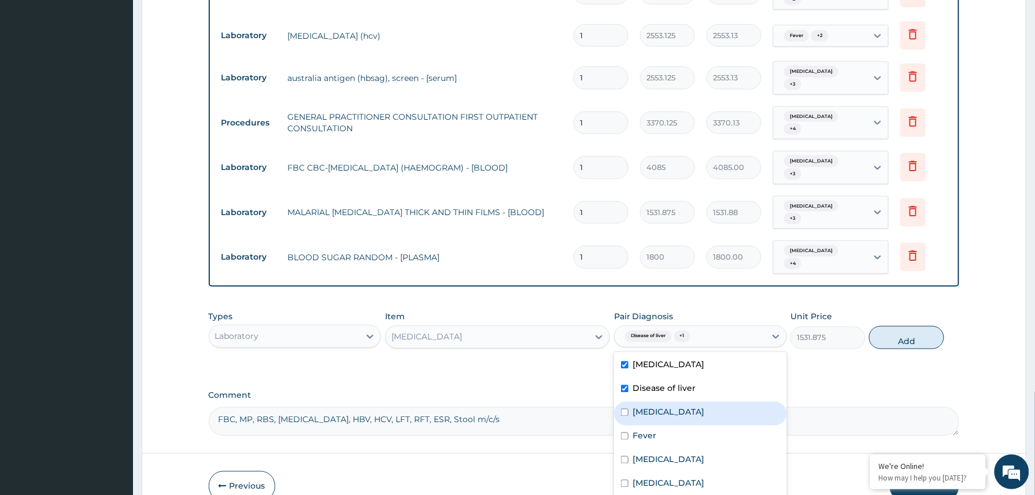
drag, startPoint x: 641, startPoint y: 392, endPoint x: 646, endPoint y: 408, distance: 17.0
click at [646, 406] on label "Anemia" at bounding box center [669, 412] width 72 height 12
checkbox input "true"
click at [646, 430] on label "Fever" at bounding box center [645, 436] width 24 height 12
checkbox input "true"
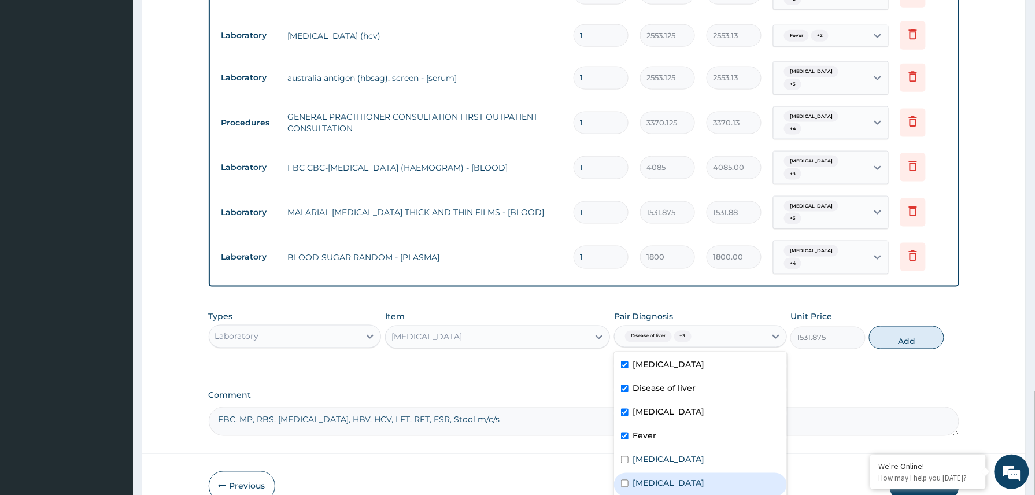
drag, startPoint x: 675, startPoint y: 449, endPoint x: 717, endPoint y: 436, distance: 44.2
click at [680, 473] on div "Hepatitis B carrier" at bounding box center [700, 485] width 173 height 24
checkbox input "true"
drag, startPoint x: 908, startPoint y: 314, endPoint x: 975, endPoint y: 320, distance: 67.3
click at [912, 326] on button "Add" at bounding box center [906, 337] width 75 height 23
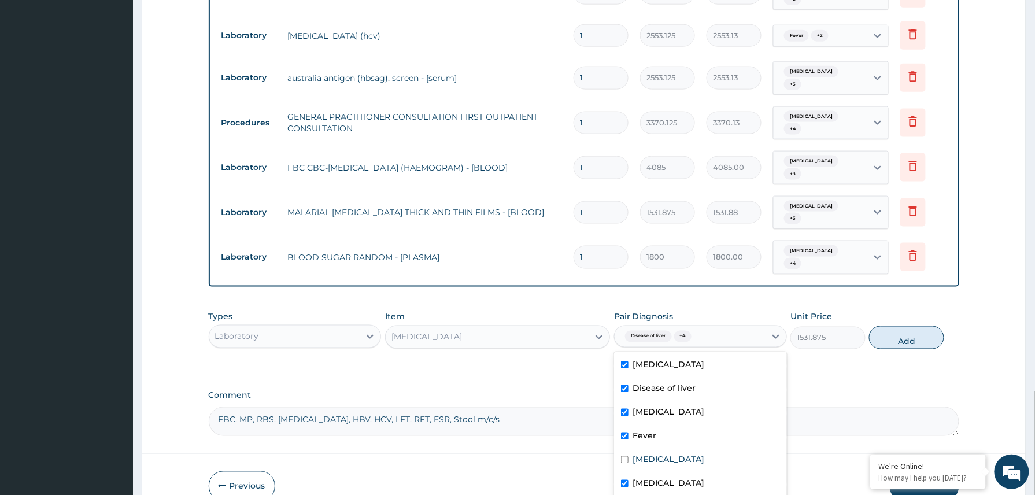
type input "0"
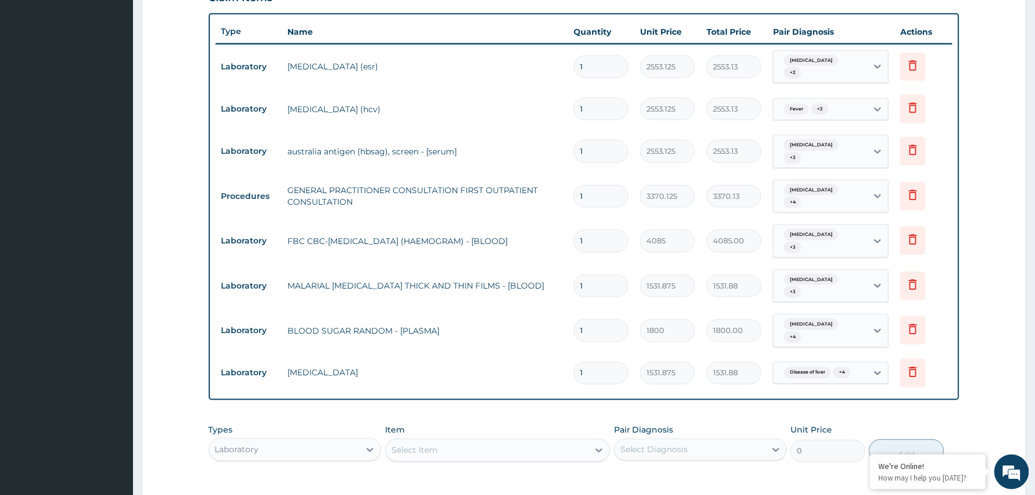
scroll to position [570, 0]
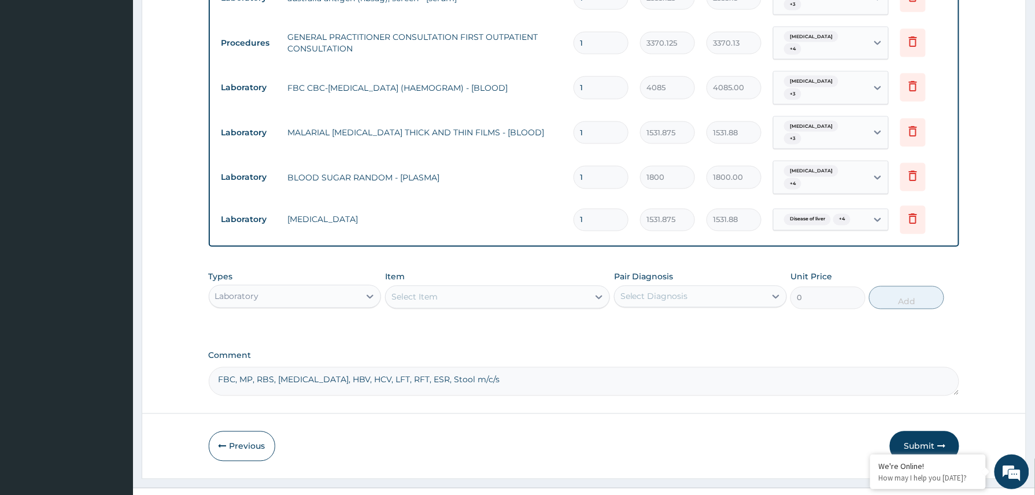
drag, startPoint x: 487, startPoint y: 355, endPoint x: 165, endPoint y: 331, distance: 322.3
click at [916, 431] on button "Submit" at bounding box center [924, 446] width 69 height 30
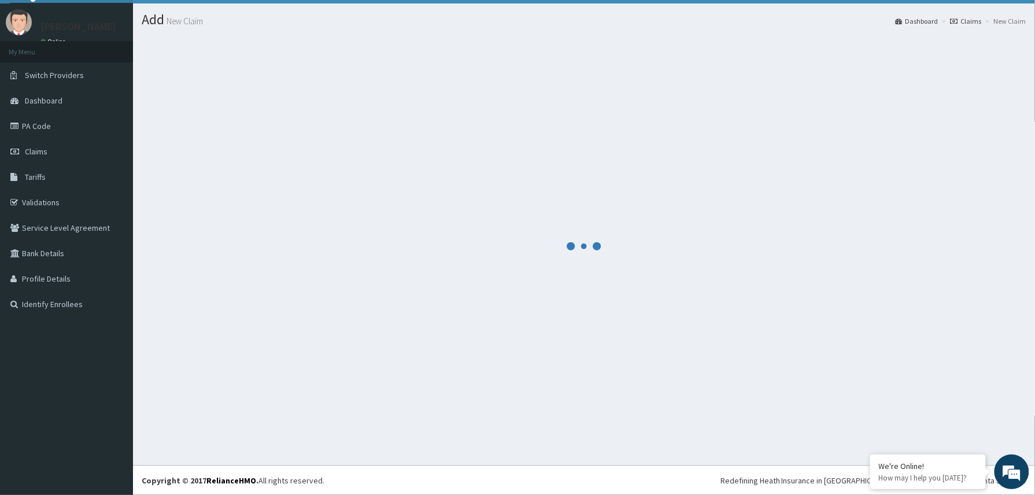
scroll to position [25, 0]
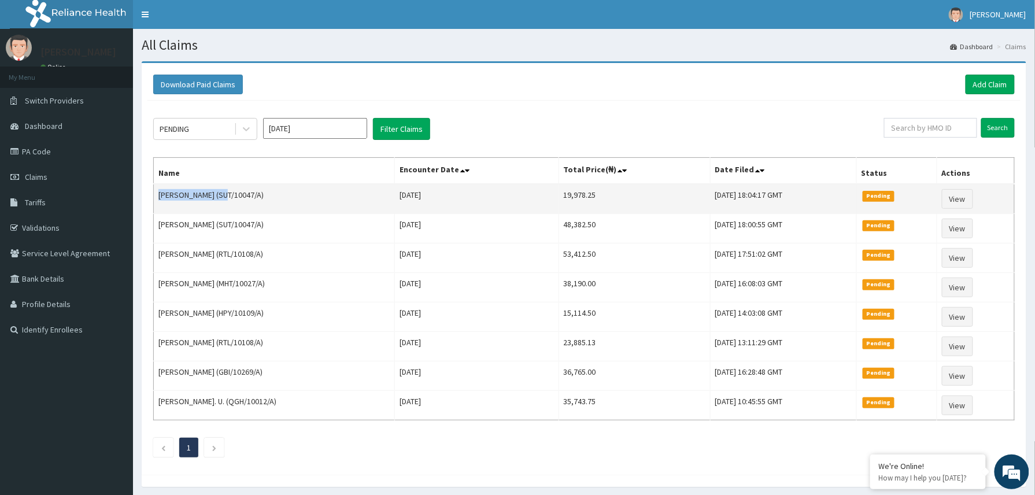
drag, startPoint x: 153, startPoint y: 197, endPoint x: 230, endPoint y: 192, distance: 77.1
click at [230, 192] on td "[PERSON_NAME] (SUT/10047/A)" at bounding box center [274, 199] width 241 height 30
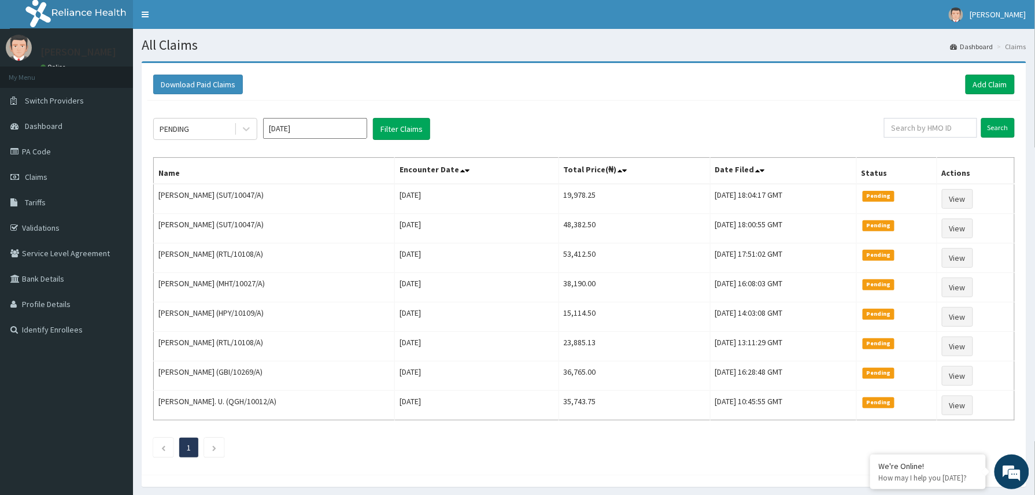
click at [613, 112] on div "PENDING [DATE] Filter Claims Search Name Encounter Date Total Price(₦) Date Fil…" at bounding box center [583, 285] width 873 height 368
click at [895, 126] on input "text" at bounding box center [930, 128] width 93 height 20
paste input "UBP/10552/A"
click at [889, 125] on input "UBP/10552/A" at bounding box center [911, 128] width 87 height 20
type input "UBP/10552/A"
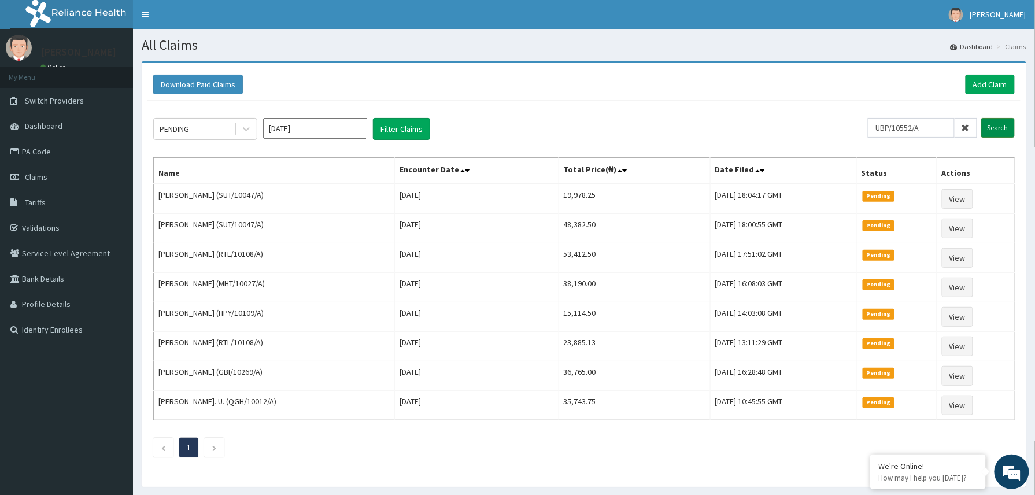
click at [994, 126] on input "Search" at bounding box center [998, 128] width 34 height 20
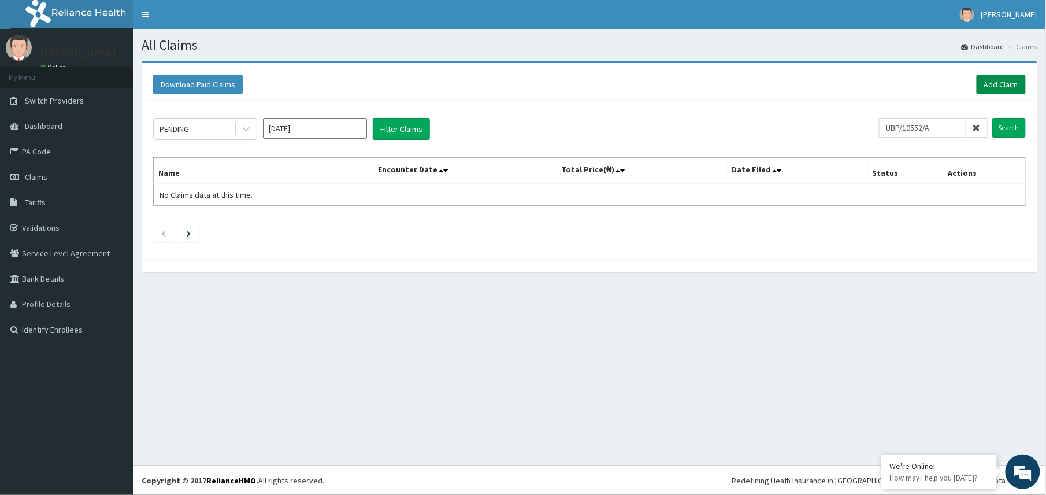
click at [986, 83] on link "Add Claim" at bounding box center [1001, 85] width 49 height 20
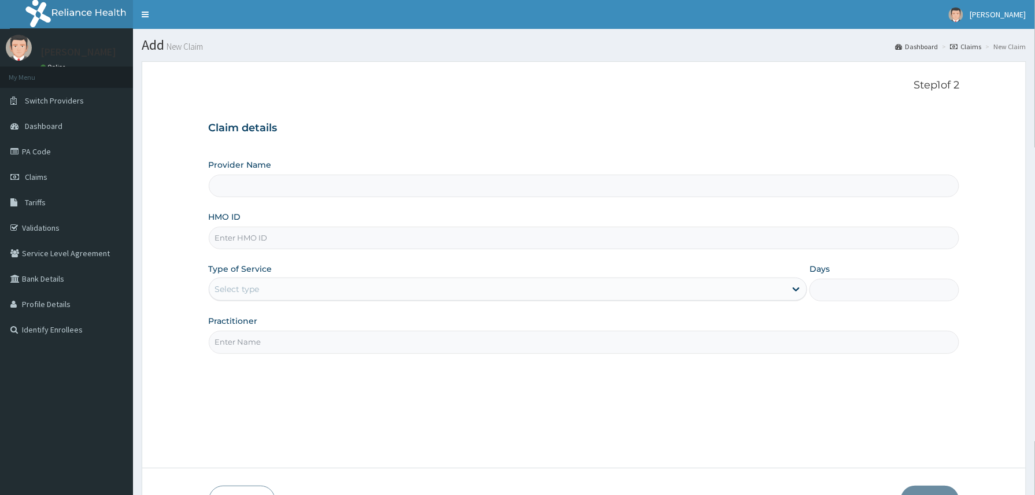
click at [218, 238] on input "HMO ID" at bounding box center [584, 238] width 751 height 23
paste input "UBP/10552/A"
type input "UBP/10552/A"
drag, startPoint x: 297, startPoint y: 289, endPoint x: 297, endPoint y: 295, distance: 5.8
click at [297, 290] on div "Select type" at bounding box center [497, 289] width 577 height 18
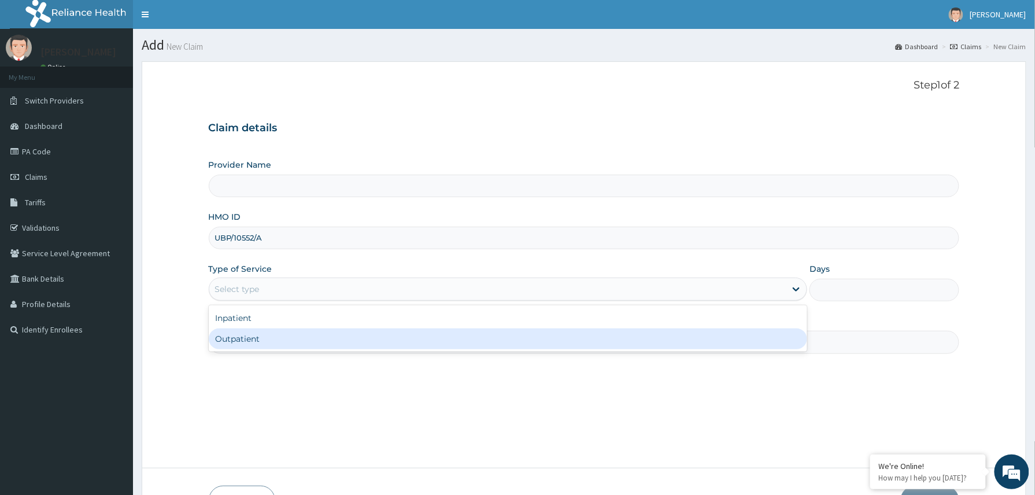
click at [276, 339] on div "Outpatient" at bounding box center [508, 338] width 599 height 21
type input "1"
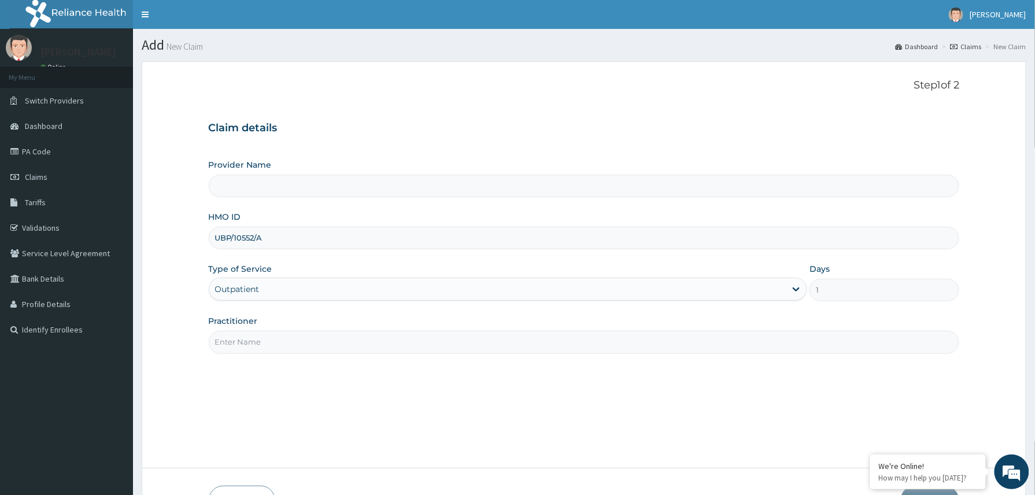
click at [279, 339] on input "Practitioner" at bounding box center [584, 342] width 751 height 23
type input "Dr [PERSON_NAME]"
type input "Reliance Family Clinics (RFC) - [GEOGRAPHIC_DATA]"
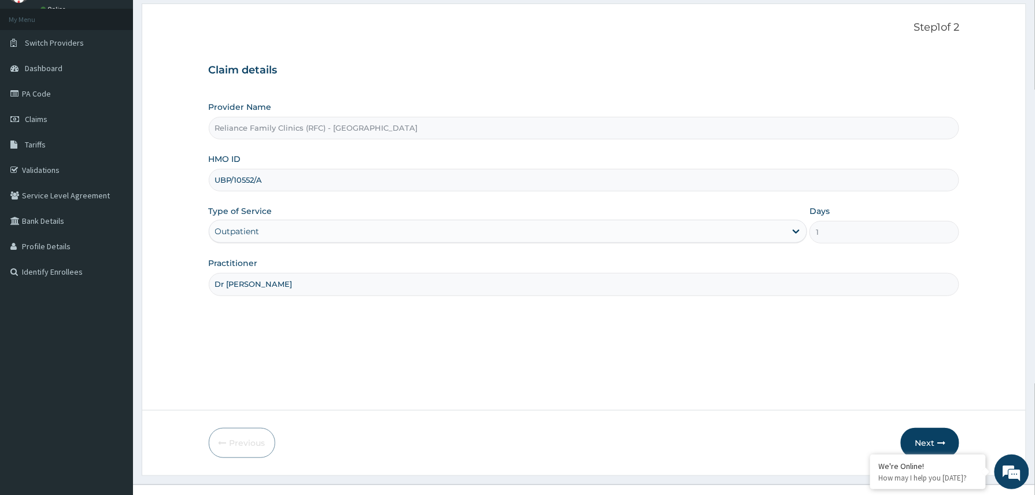
scroll to position [77, 0]
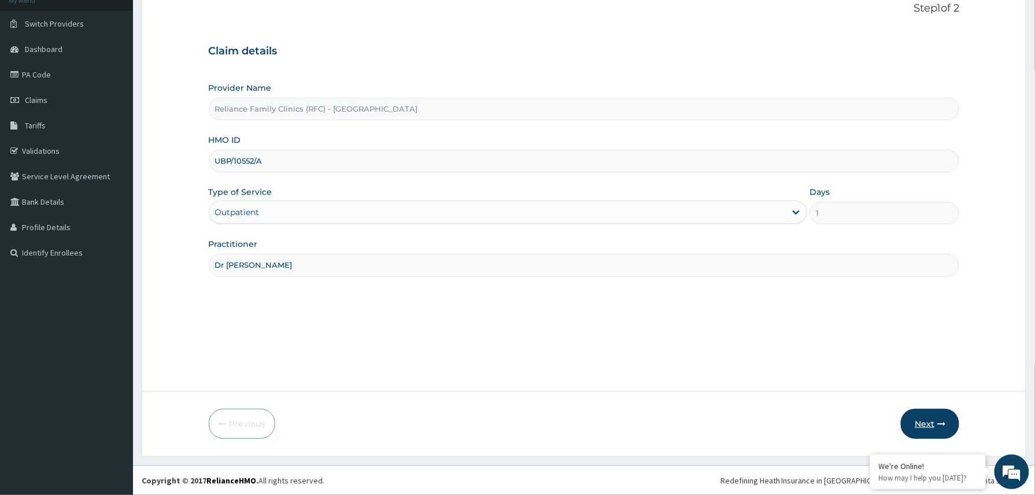
type input "Dr Winifred"
click at [930, 421] on button "Next" at bounding box center [930, 424] width 58 height 30
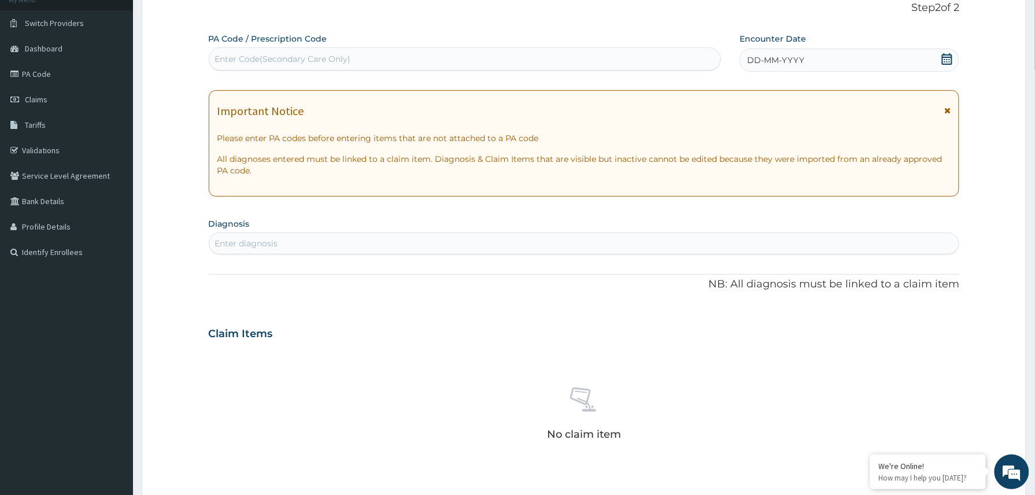
click at [373, 63] on div "Enter Code(Secondary Care Only)" at bounding box center [465, 59] width 512 height 18
paste input "PA/1D373E"
type input "PA/1D373E"
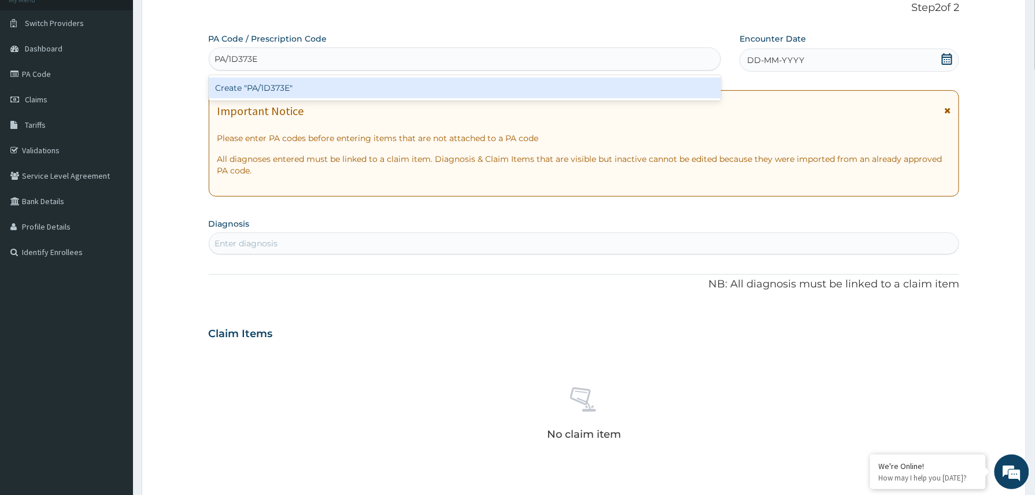
scroll to position [0, 0]
click at [246, 88] on div "Create "PA/1D373E"" at bounding box center [465, 87] width 513 height 21
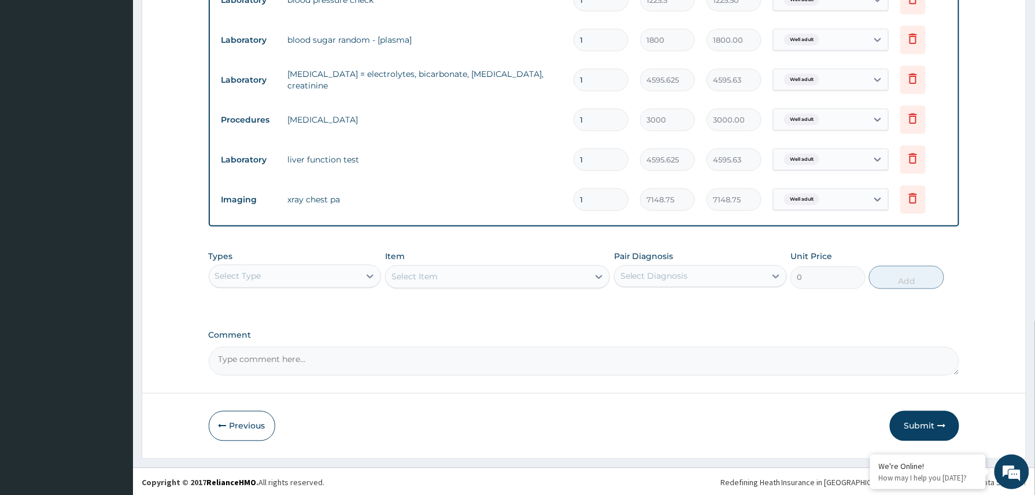
scroll to position [565, 0]
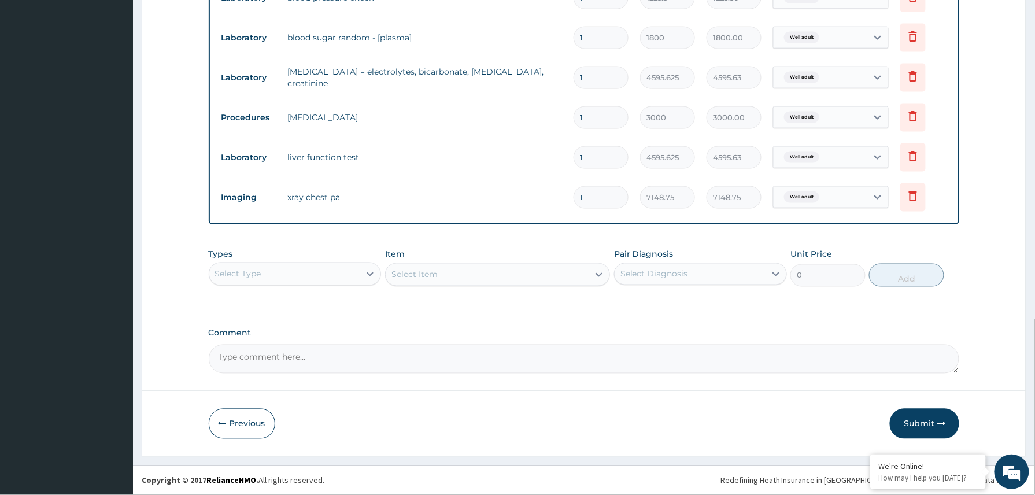
drag, startPoint x: 919, startPoint y: 421, endPoint x: 897, endPoint y: 404, distance: 27.5
click at [919, 420] on button "Submit" at bounding box center [924, 424] width 69 height 30
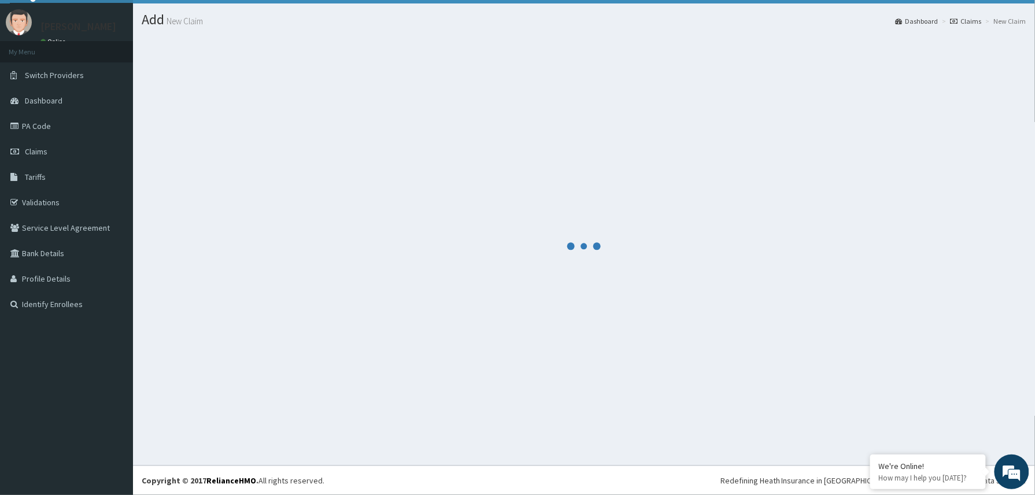
scroll to position [25, 0]
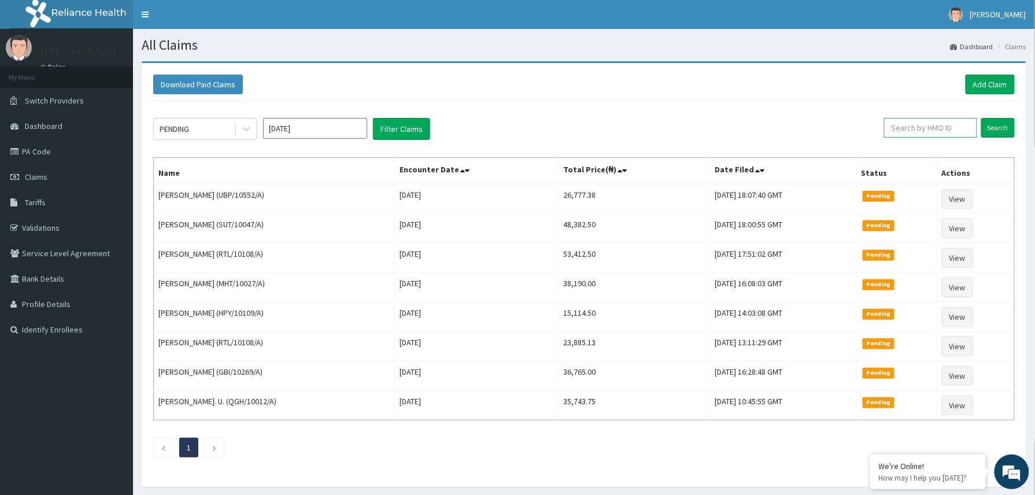
click at [894, 127] on input "text" at bounding box center [930, 128] width 93 height 20
paste input "FMI/10202/A"
drag, startPoint x: 894, startPoint y: 126, endPoint x: 937, endPoint y: 134, distance: 43.5
click at [897, 126] on input "FMI/10202/A" at bounding box center [911, 128] width 87 height 20
click at [894, 126] on input "FMI/10202/A" at bounding box center [911, 128] width 87 height 20
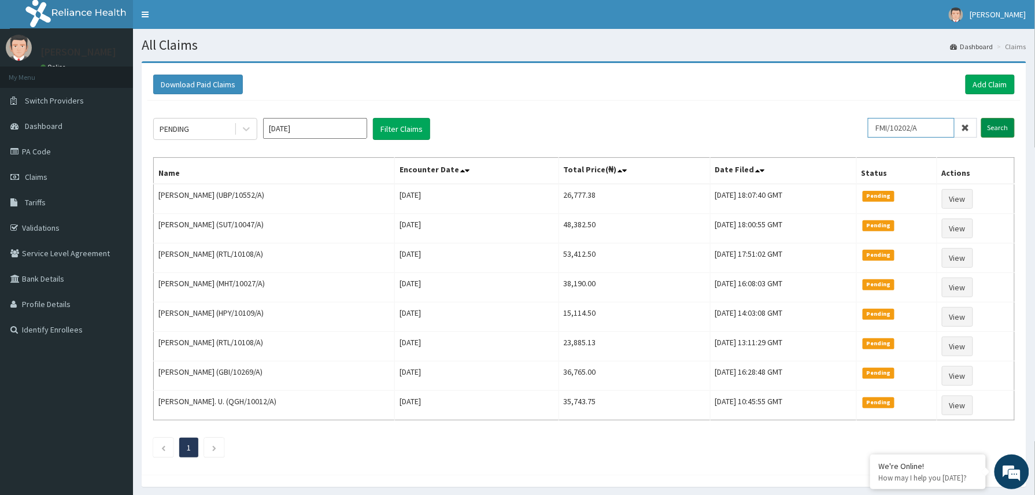
type input "FMI/10202/A"
drag, startPoint x: 1004, startPoint y: 127, endPoint x: 964, endPoint y: 124, distance: 40.0
click at [998, 128] on input "Search" at bounding box center [998, 128] width 34 height 20
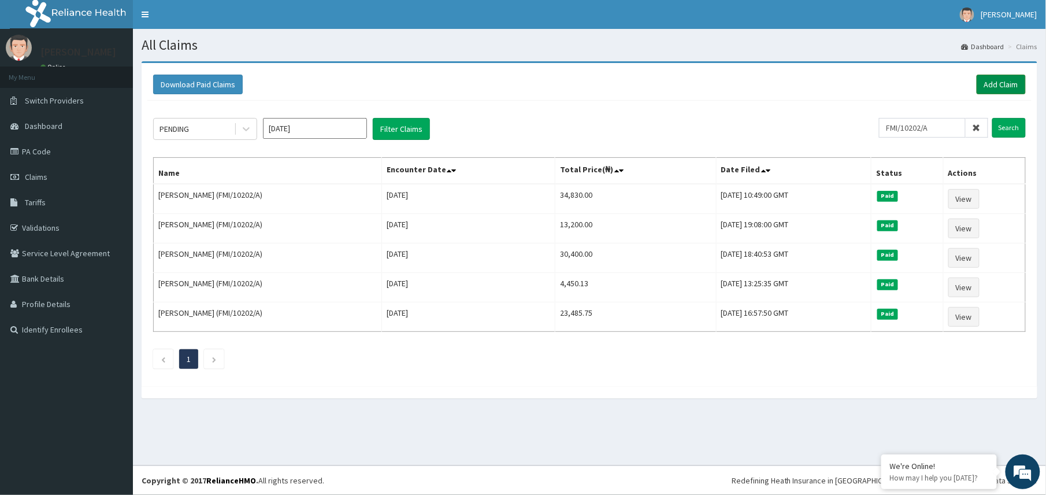
click at [1002, 76] on link "Add Claim" at bounding box center [1001, 85] width 49 height 20
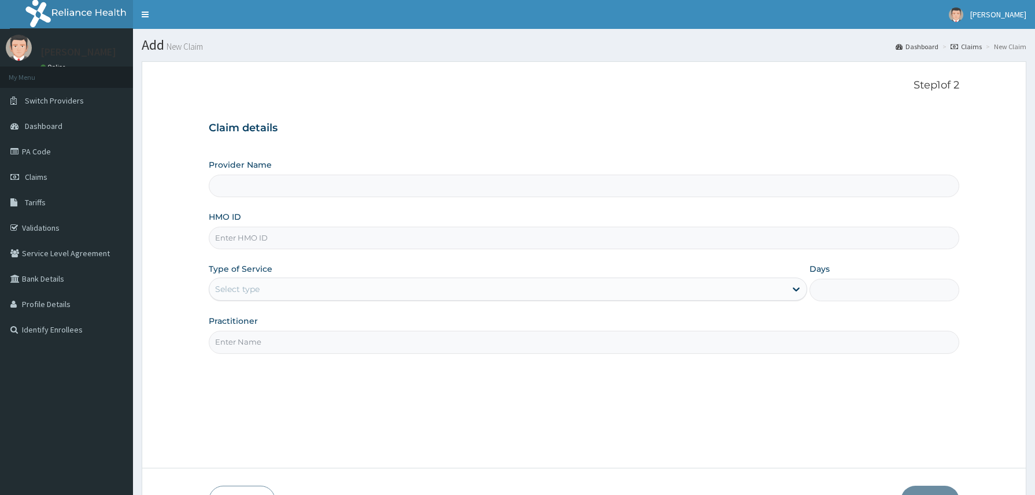
type input "Reliance Family Clinics (RFC) - [GEOGRAPHIC_DATA]"
click at [251, 237] on input "HMO ID" at bounding box center [584, 238] width 751 height 23
paste input "ICN/10010/A"
type input "ICN/10010/A"
drag, startPoint x: 257, startPoint y: 290, endPoint x: 264, endPoint y: 302, distance: 14.0
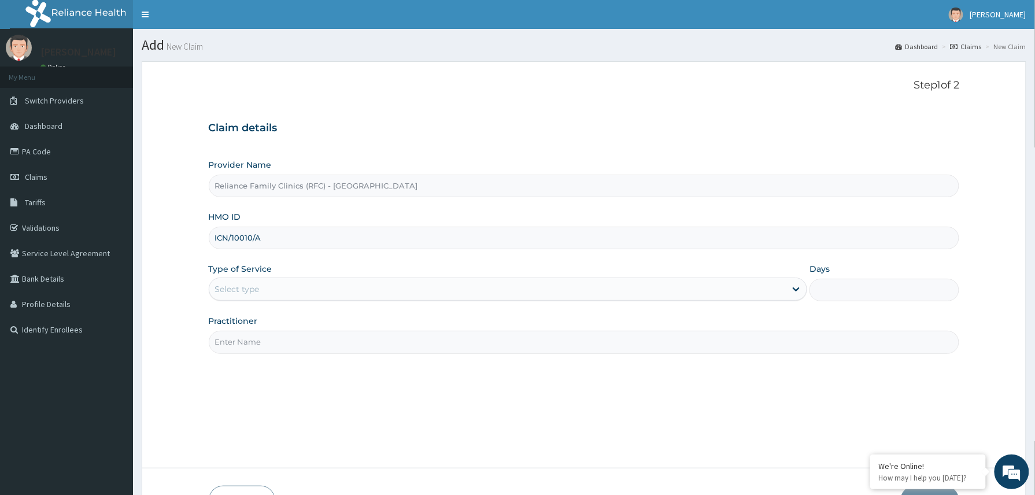
click at [258, 290] on div "Select type" at bounding box center [237, 289] width 45 height 12
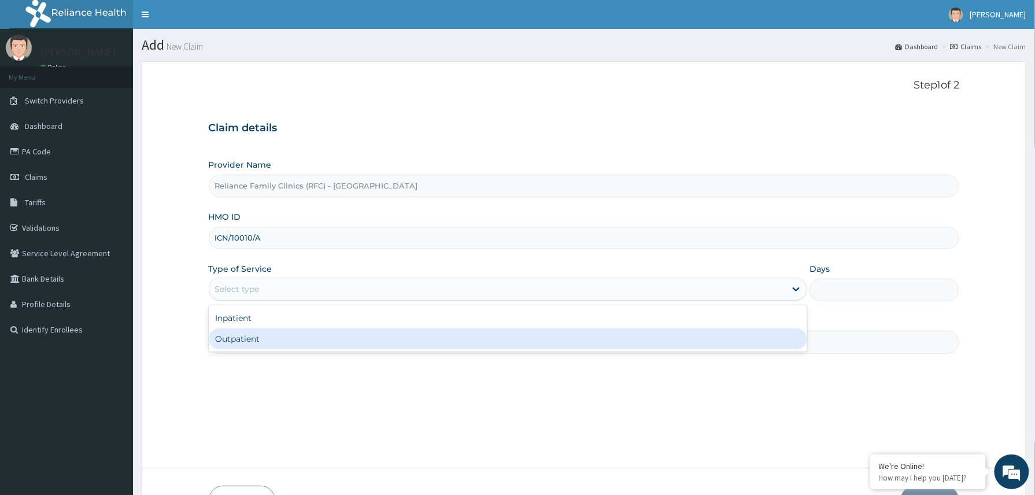
drag, startPoint x: 271, startPoint y: 341, endPoint x: 287, endPoint y: 341, distance: 16.2
click at [273, 341] on div "Outpatient" at bounding box center [508, 338] width 599 height 21
type input "1"
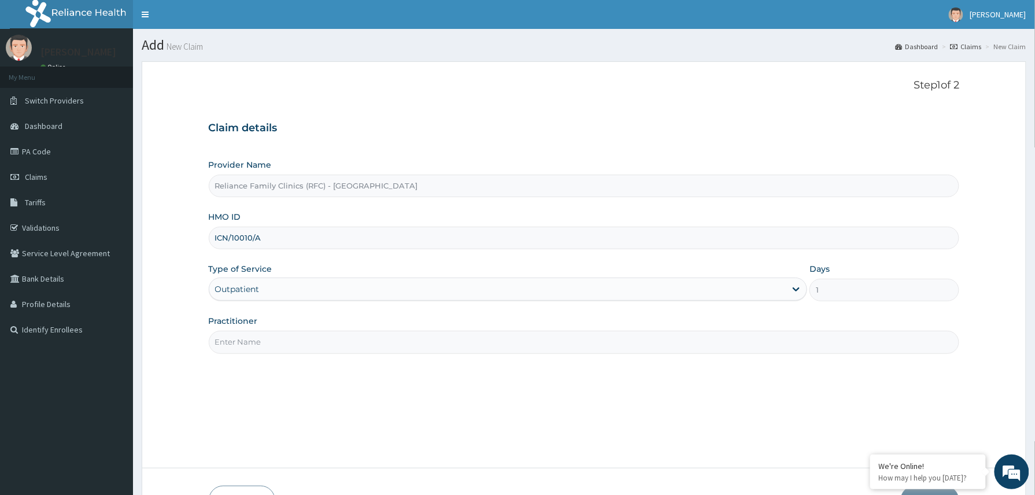
drag, startPoint x: 290, startPoint y: 341, endPoint x: 299, endPoint y: 343, distance: 9.1
click at [293, 341] on input "Practitioner" at bounding box center [584, 342] width 751 height 23
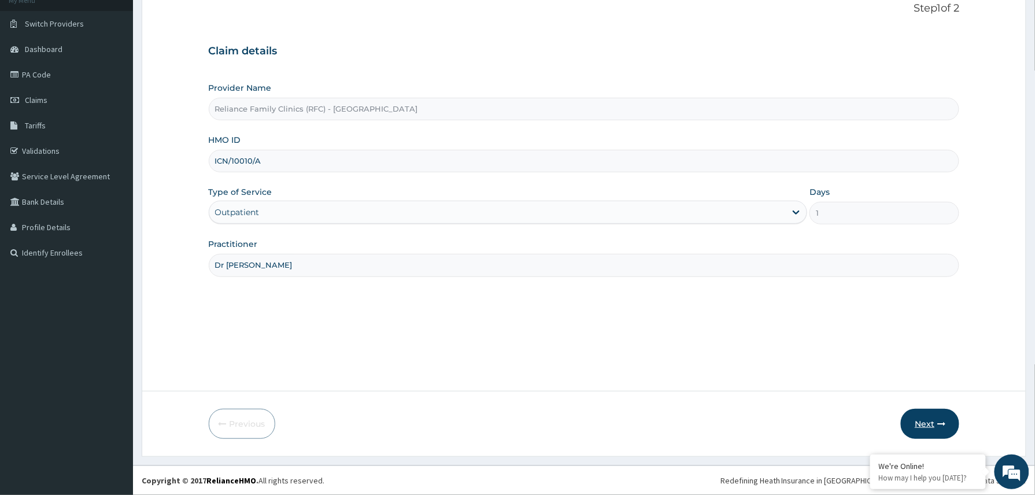
type input "Dr [PERSON_NAME]"
click at [933, 416] on button "Next" at bounding box center [930, 424] width 58 height 30
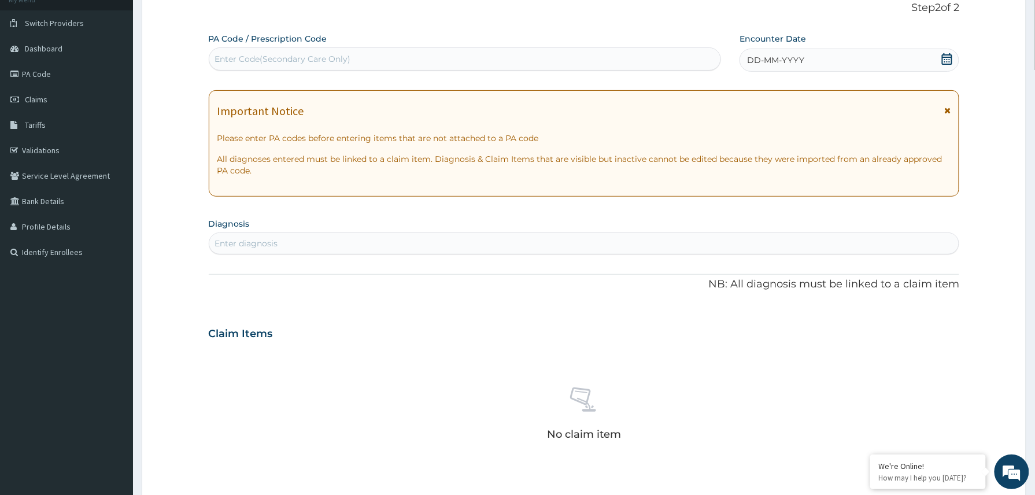
click at [290, 59] on div "Enter Code(Secondary Care Only)" at bounding box center [283, 59] width 136 height 12
paste input "PA/B7A9C4"
type input "PA/B7A9C4"
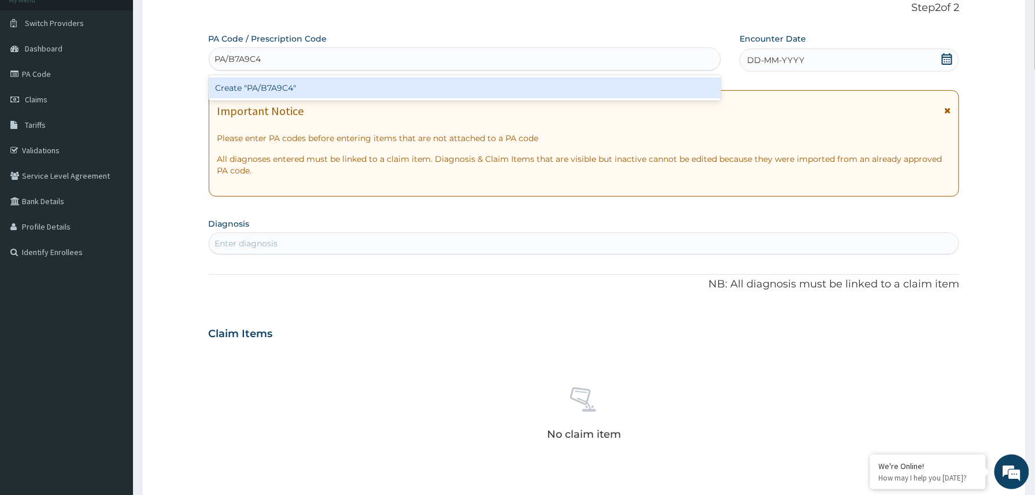
click at [265, 92] on div "Create "PA/B7A9C4"" at bounding box center [465, 87] width 513 height 21
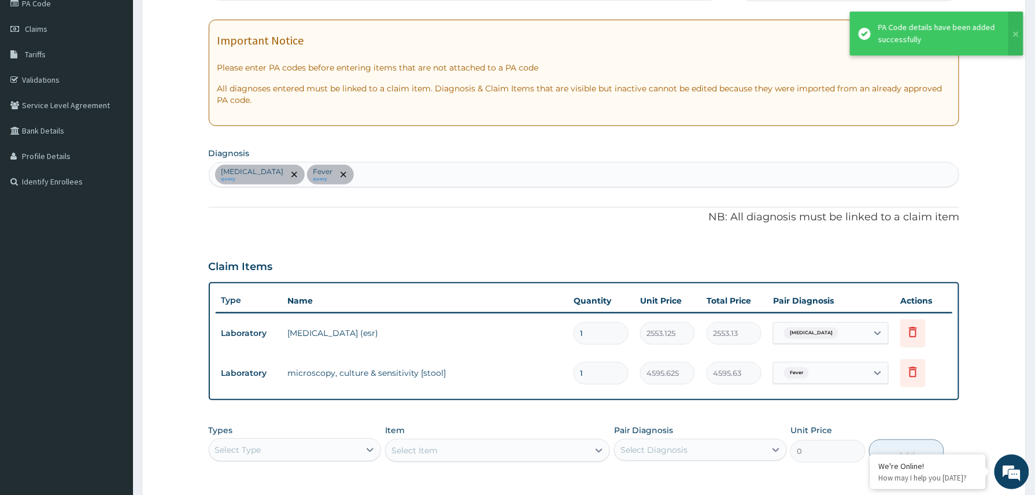
scroll to position [324, 0]
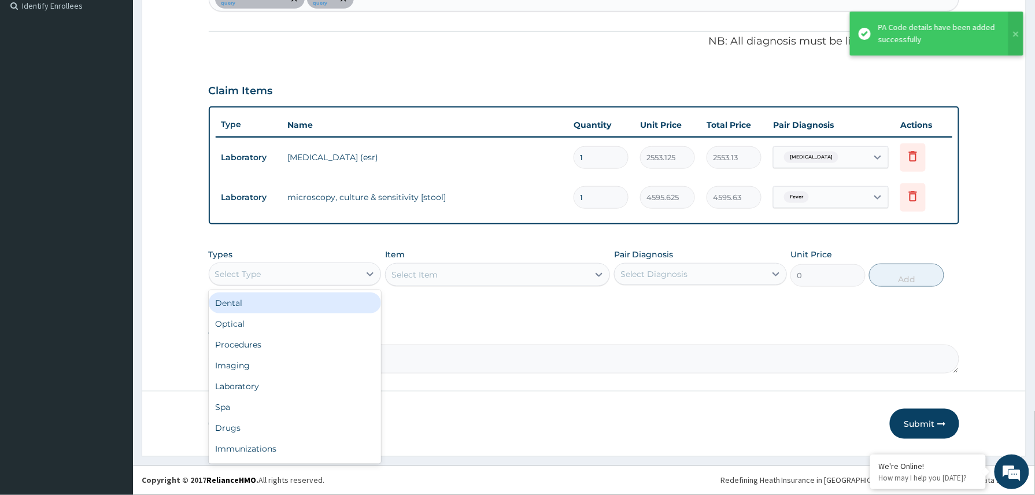
click at [334, 279] on div "Select Type" at bounding box center [284, 274] width 151 height 18
click at [259, 343] on div "Procedures" at bounding box center [295, 344] width 173 height 21
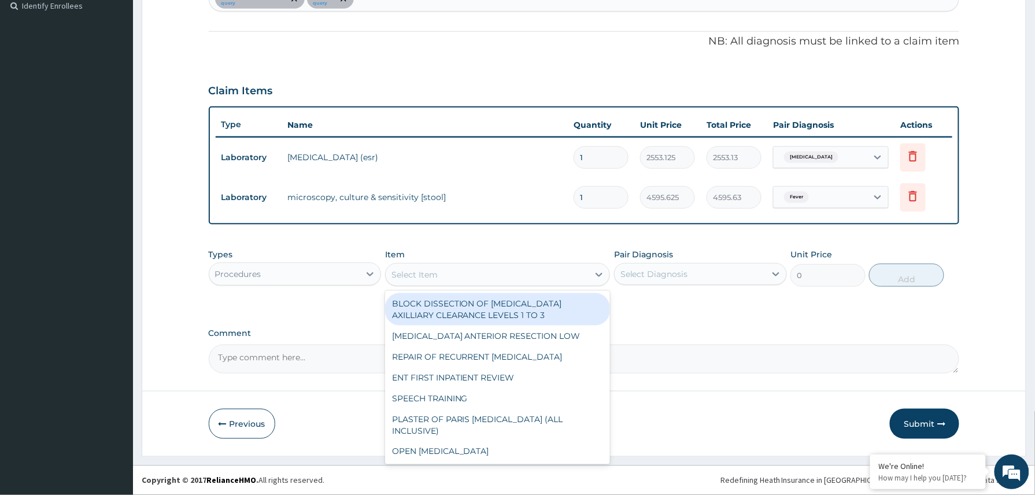
click at [469, 278] on div "Select Item" at bounding box center [487, 274] width 203 height 18
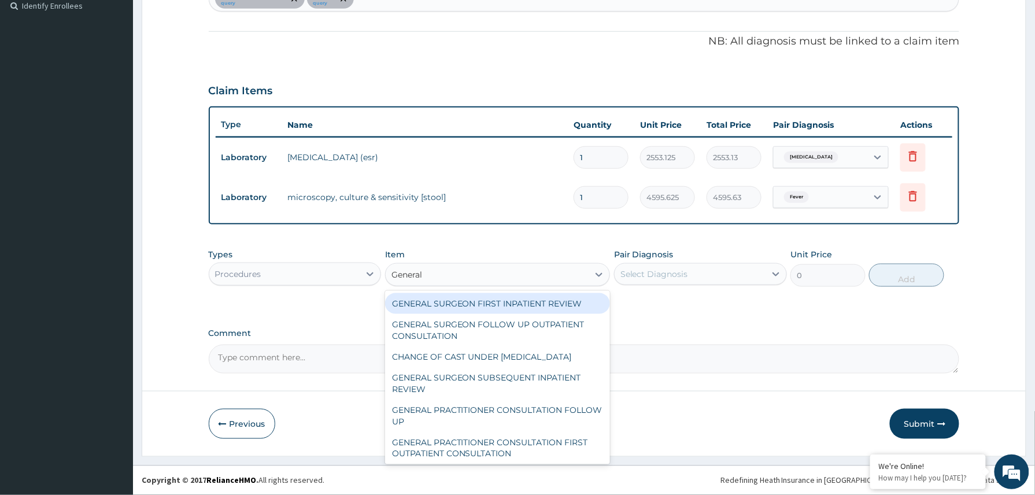
type input "General p"
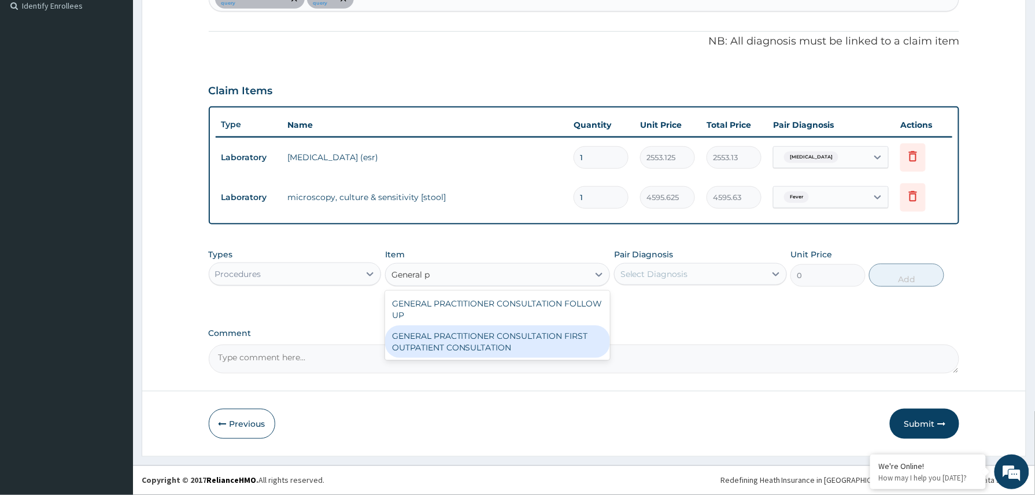
drag, startPoint x: 526, startPoint y: 347, endPoint x: 548, endPoint y: 328, distance: 28.7
click at [533, 347] on div "GENERAL PRACTITIONER CONSULTATION FIRST OUTPATIENT CONSULTATION" at bounding box center [497, 341] width 225 height 32
type input "3370.125"
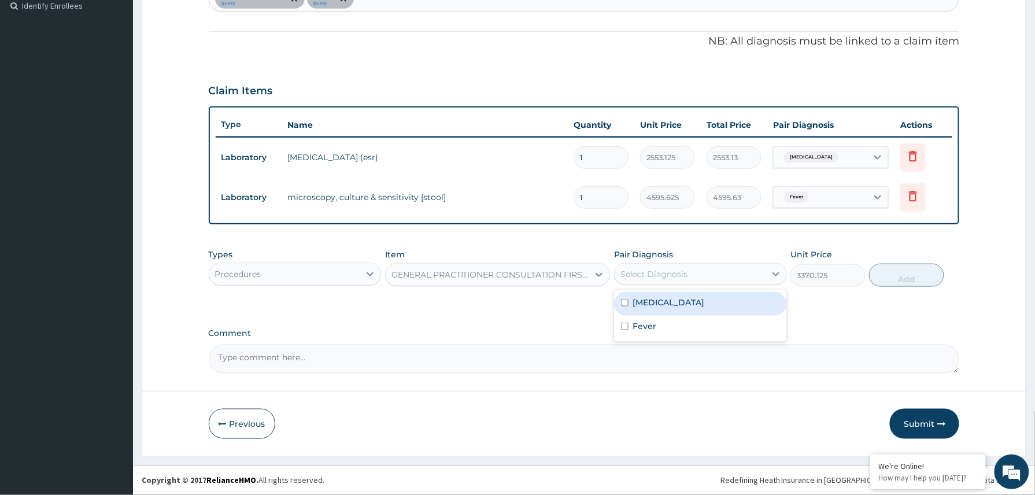
click at [685, 276] on div "Select Diagnosis" at bounding box center [654, 274] width 68 height 12
drag, startPoint x: 668, startPoint y: 301, endPoint x: 665, endPoint y: 324, distance: 22.8
click at [669, 306] on div "Anemia" at bounding box center [700, 304] width 173 height 24
checkbox input "true"
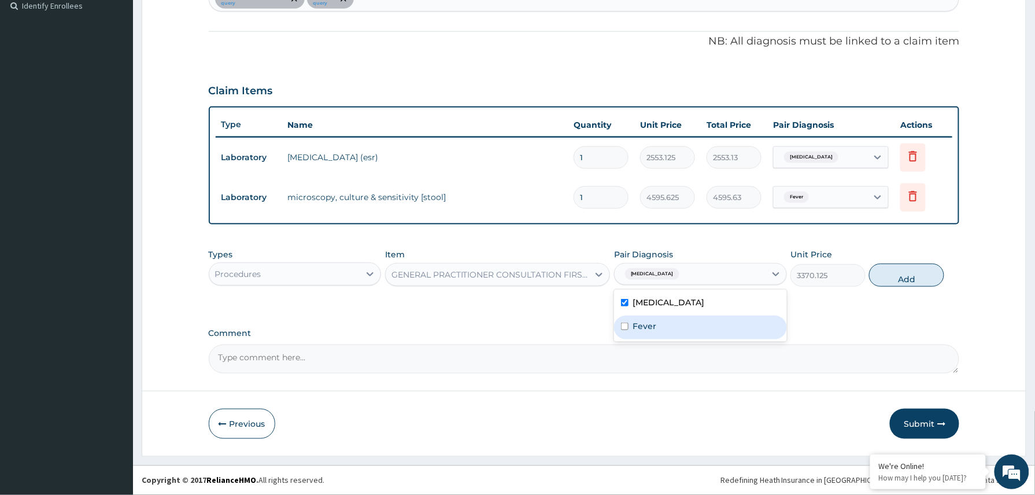
drag, startPoint x: 664, startPoint y: 326, endPoint x: 829, endPoint y: 306, distance: 165.9
click at [673, 327] on div "Fever" at bounding box center [700, 328] width 173 height 24
checkbox input "true"
drag, startPoint x: 904, startPoint y: 275, endPoint x: 706, endPoint y: 334, distance: 206.3
click at [890, 281] on button "Add" at bounding box center [906, 275] width 75 height 23
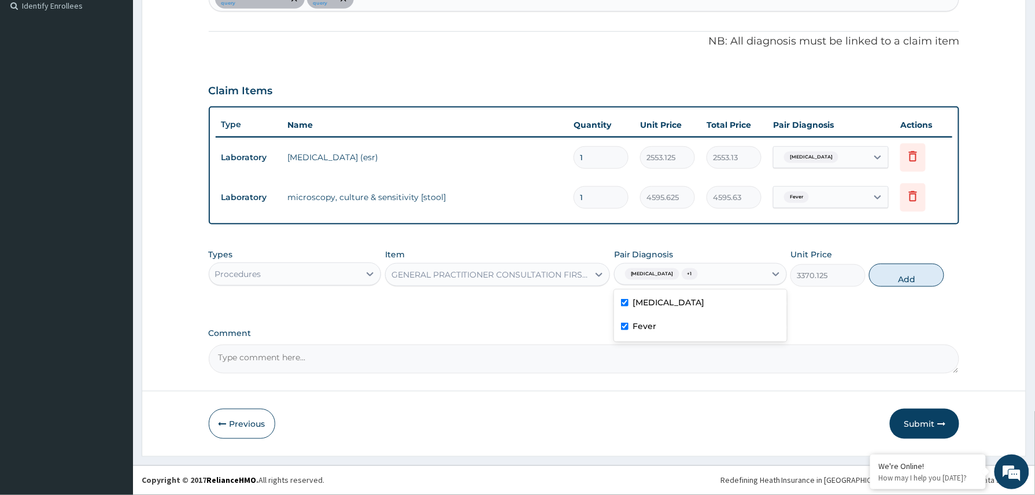
type input "0"
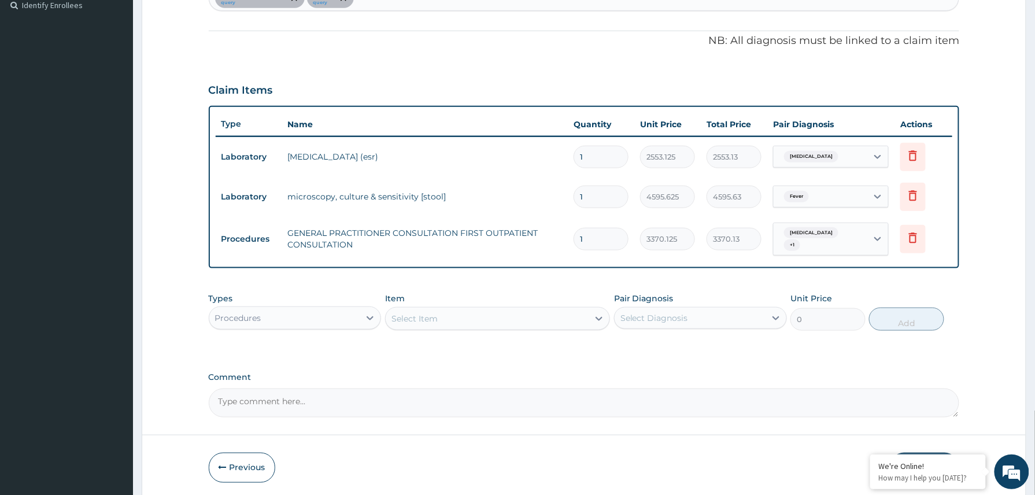
drag, startPoint x: 343, startPoint y: 310, endPoint x: 343, endPoint y: 325, distance: 14.5
click at [343, 322] on div "Procedures" at bounding box center [284, 318] width 151 height 18
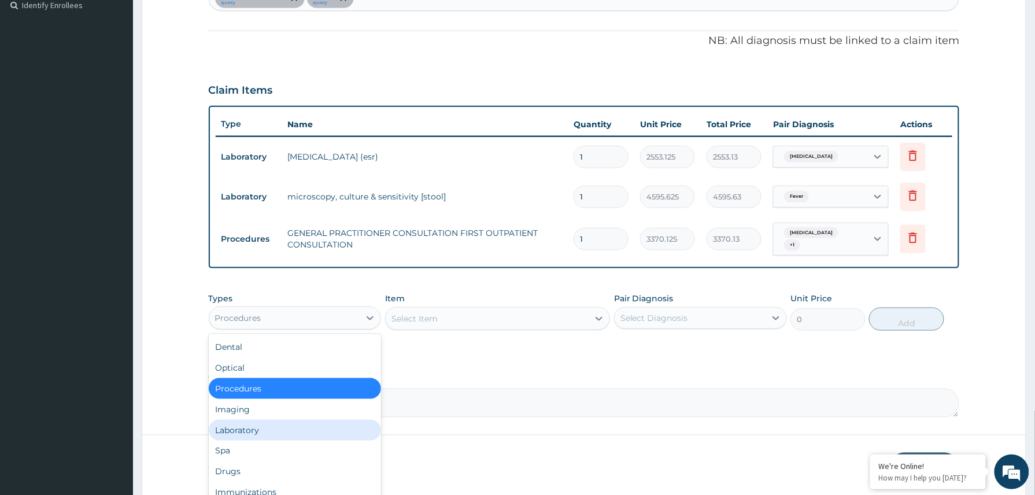
drag, startPoint x: 239, startPoint y: 421, endPoint x: 723, endPoint y: 380, distance: 485.6
click at [264, 421] on div "Laboratory" at bounding box center [295, 430] width 173 height 21
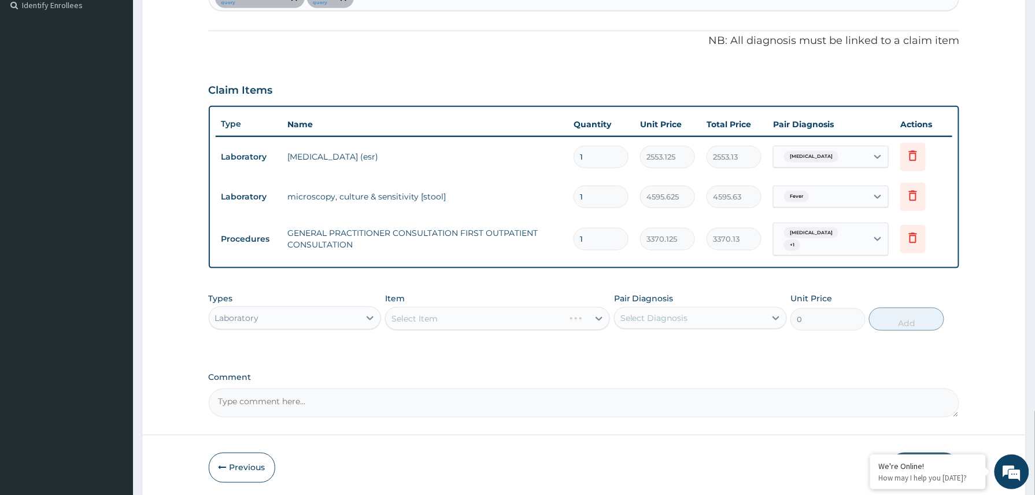
scroll to position [364, 0]
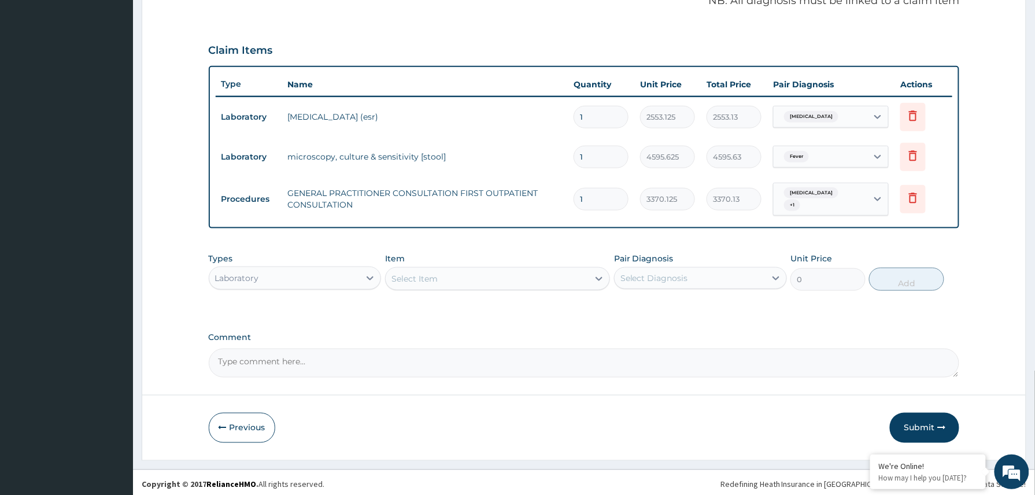
click at [420, 273] on div "Select Item" at bounding box center [414, 279] width 46 height 12
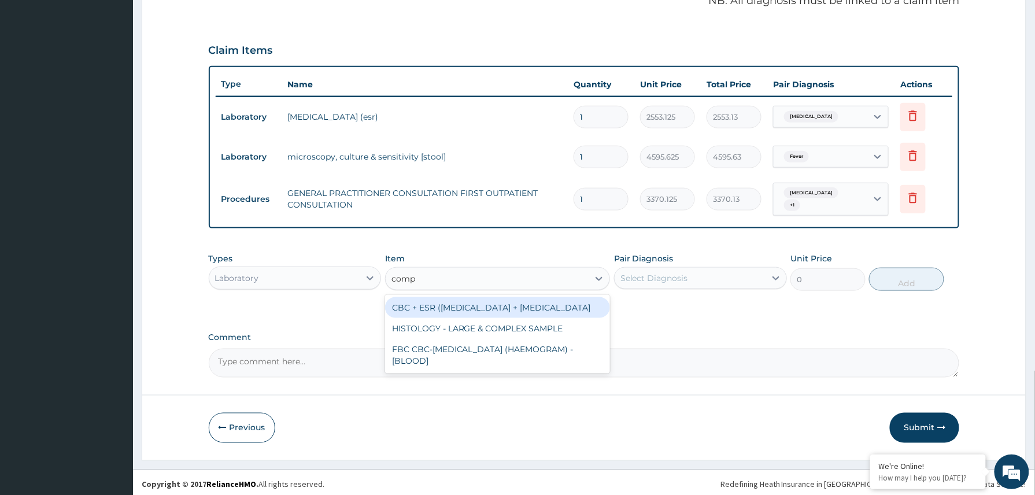
type input "compl"
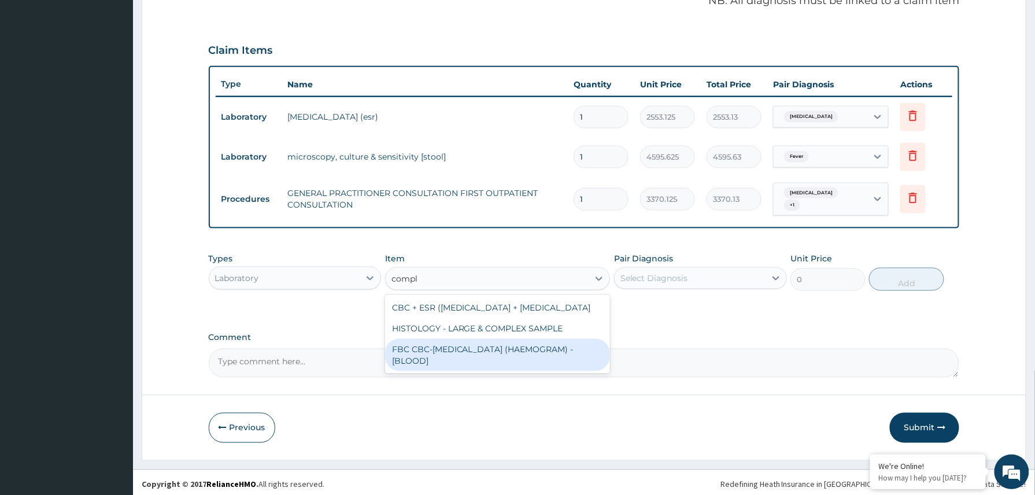
click at [528, 363] on div "FBC CBC-COMPLETE BLOOD COUNT (HAEMOGRAM) - [BLOOD]" at bounding box center [497, 355] width 225 height 32
type input "4085"
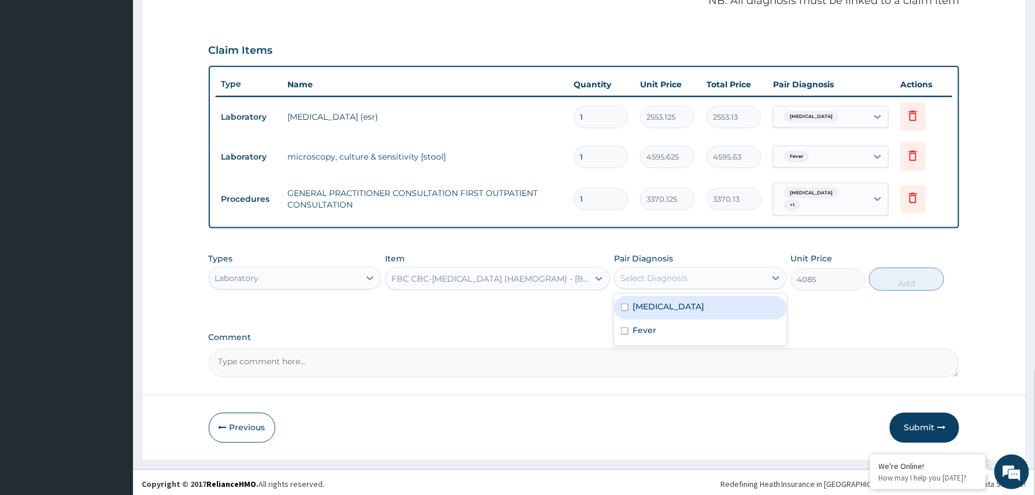
click at [701, 278] on div "Select Diagnosis" at bounding box center [690, 278] width 151 height 18
drag, startPoint x: 676, startPoint y: 301, endPoint x: 669, endPoint y: 317, distance: 17.6
click at [675, 310] on div "Anemia" at bounding box center [700, 308] width 173 height 24
checkbox input "true"
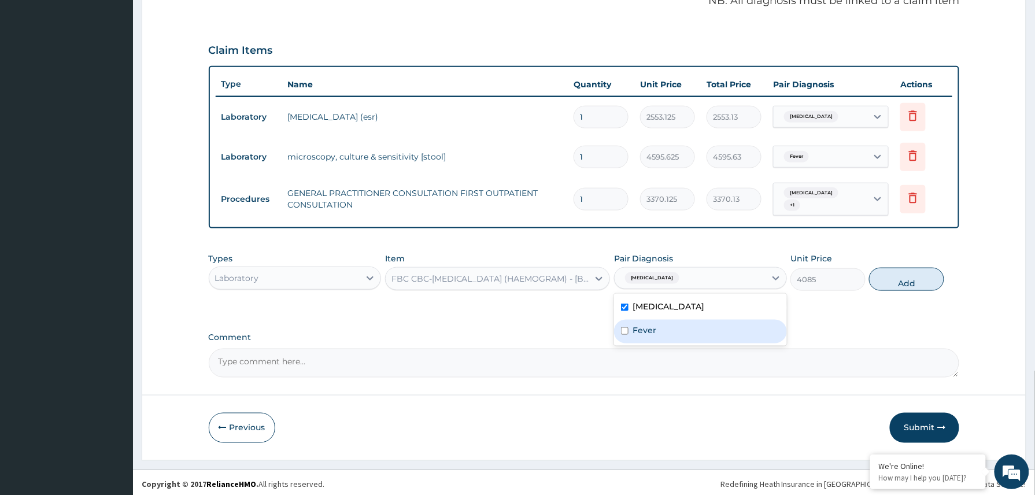
drag, startPoint x: 665, startPoint y: 320, endPoint x: 782, endPoint y: 314, distance: 116.9
click at [672, 320] on div "Fever" at bounding box center [700, 332] width 173 height 24
checkbox input "true"
drag, startPoint x: 898, startPoint y: 275, endPoint x: 858, endPoint y: 296, distance: 44.5
click at [897, 277] on button "Add" at bounding box center [906, 279] width 75 height 23
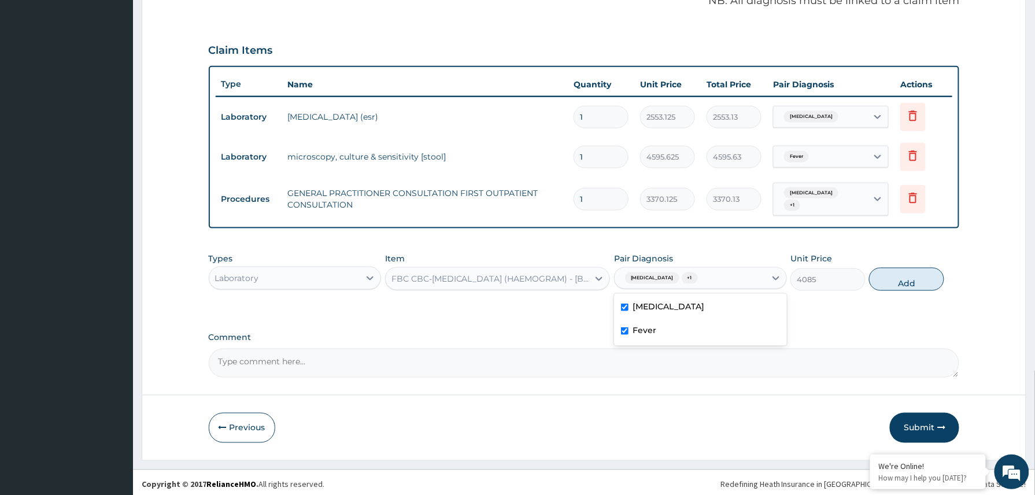
type input "0"
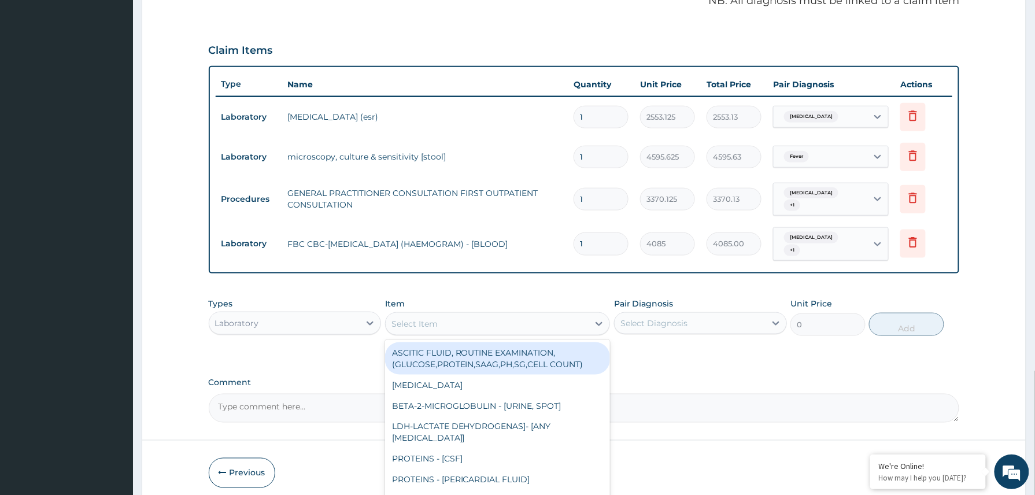
click at [456, 314] on div "Select Item" at bounding box center [487, 323] width 203 height 18
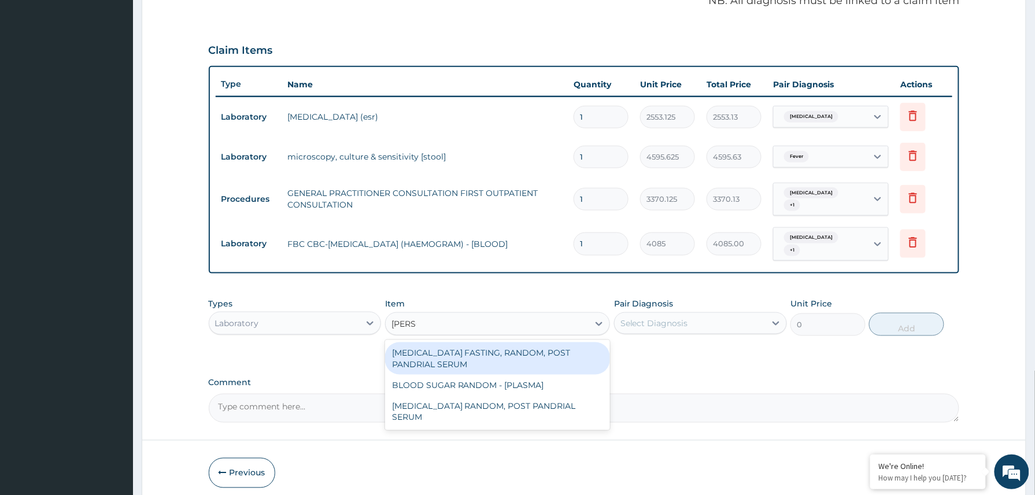
type input "random"
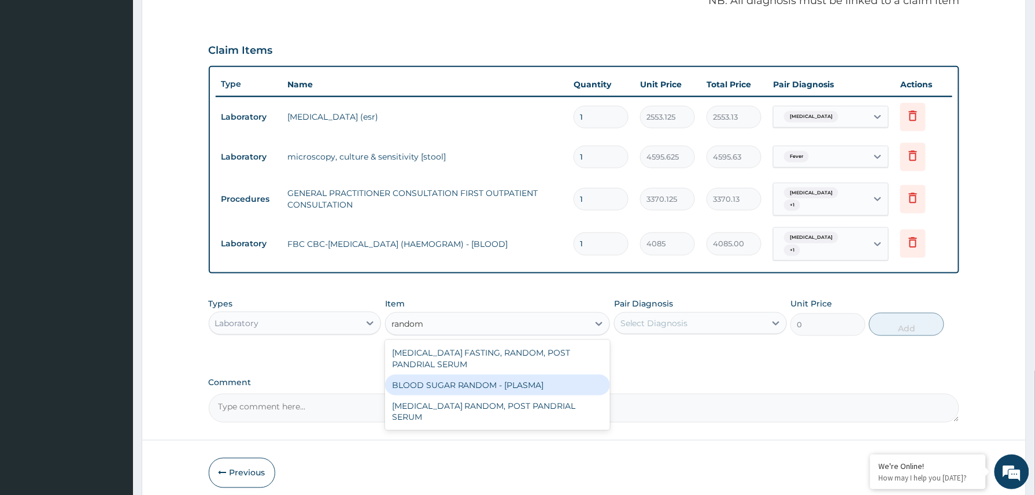
click at [512, 375] on div "BLOOD SUGAR RANDOM - [PLASMA]" at bounding box center [497, 385] width 225 height 21
type input "1800"
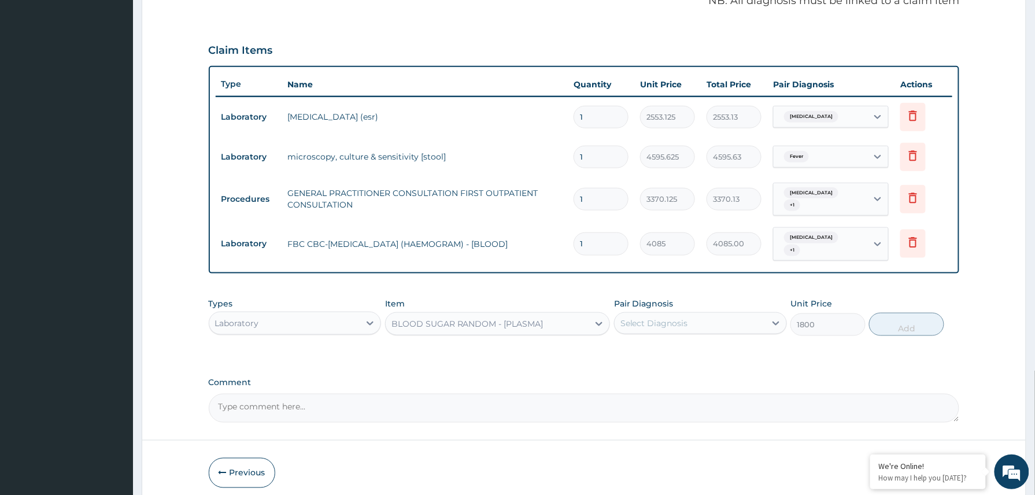
click at [698, 314] on div "Select Diagnosis" at bounding box center [690, 323] width 151 height 18
drag, startPoint x: 674, startPoint y: 335, endPoint x: 672, endPoint y: 353, distance: 17.5
click at [674, 341] on div "Anemia" at bounding box center [700, 353] width 173 height 24
checkbox input "true"
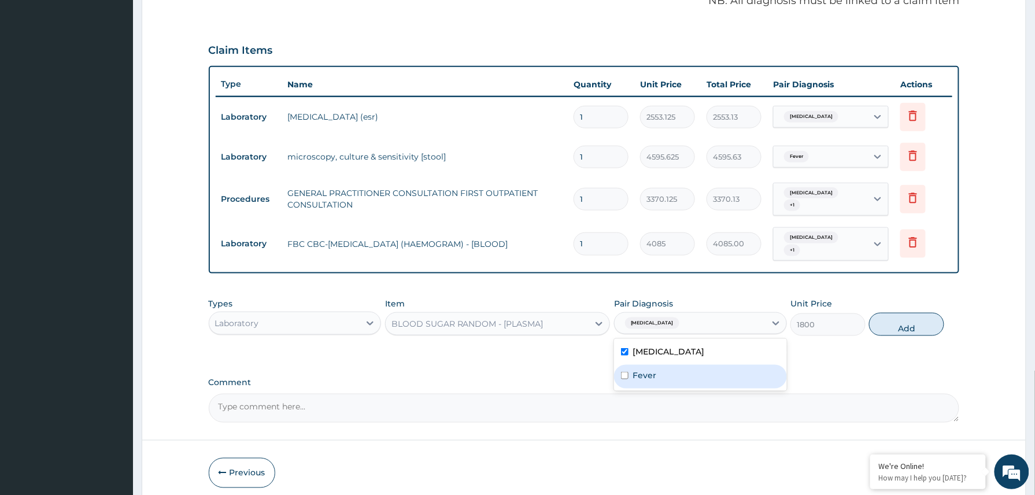
click at [666, 366] on div "Fever" at bounding box center [700, 377] width 173 height 24
checkbox input "true"
drag, startPoint x: 896, startPoint y: 316, endPoint x: 873, endPoint y: 332, distance: 28.2
click at [897, 316] on button "Add" at bounding box center [906, 324] width 75 height 23
type input "0"
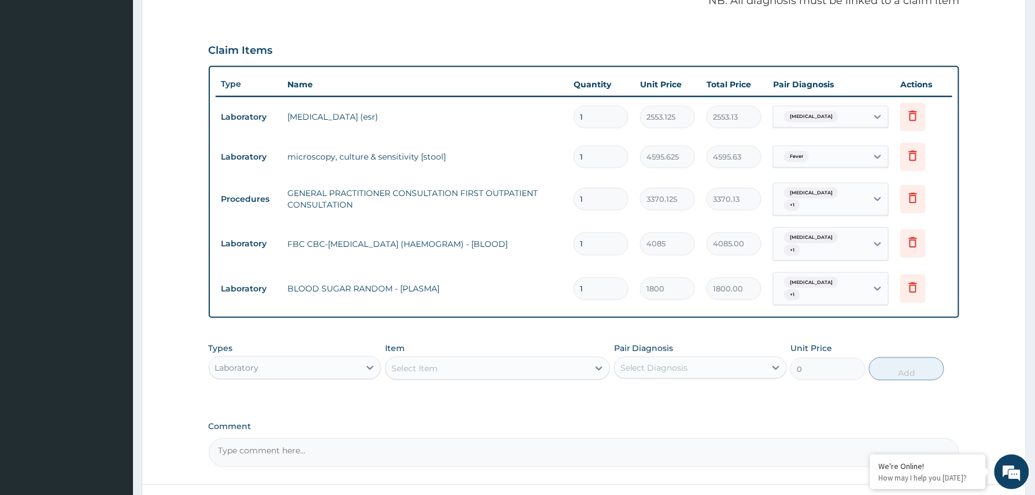
scroll to position [445, 0]
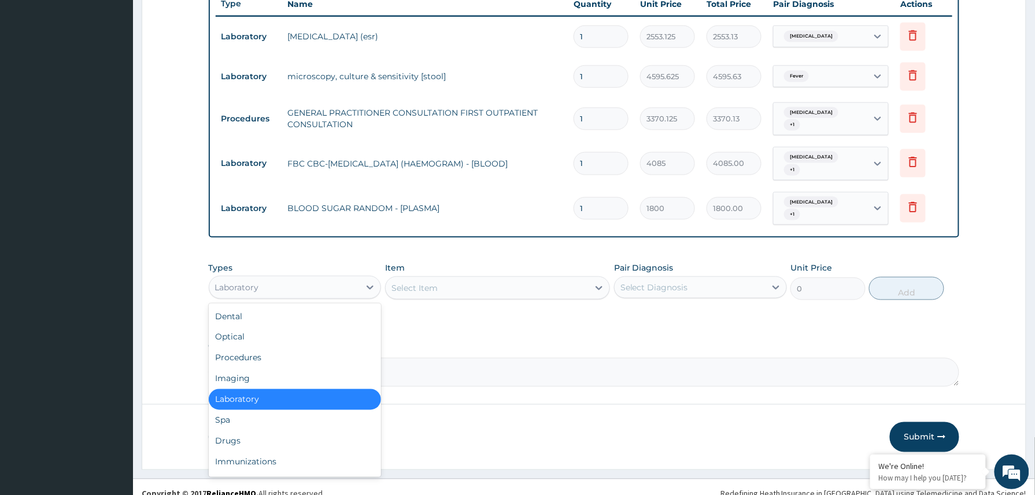
drag, startPoint x: 305, startPoint y: 269, endPoint x: 301, endPoint y: 283, distance: 14.1
click at [303, 278] on div "Laboratory" at bounding box center [284, 287] width 151 height 18
drag, startPoint x: 232, startPoint y: 421, endPoint x: 248, endPoint y: 401, distance: 26.4
click at [234, 431] on div "Drugs" at bounding box center [295, 441] width 173 height 21
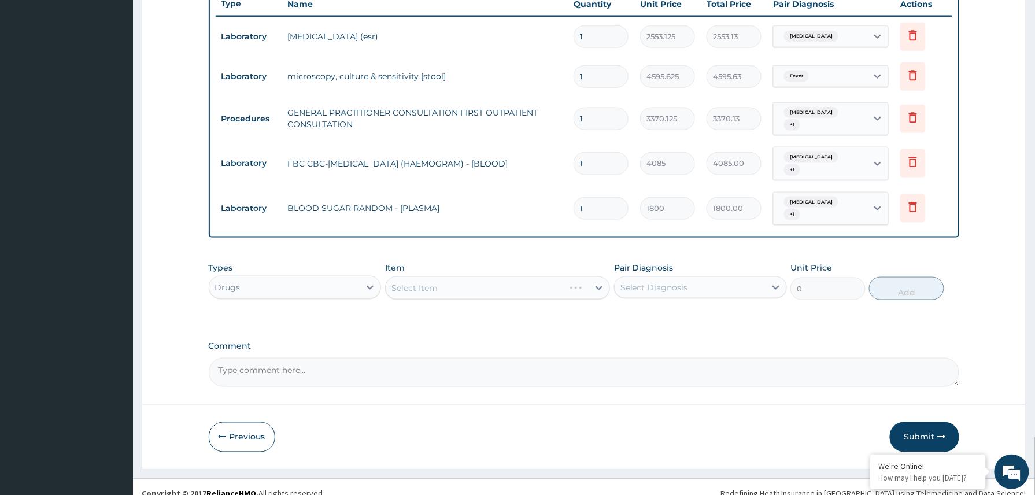
click at [267, 361] on textarea "Comment" at bounding box center [584, 372] width 751 height 29
paste textarea "Tab Multivite 1 dly x 1/52 Tab Loratidine 10mg dly x 5/7 Tab Atrothec 75mg bd x…"
type textarea "Tab Multivite 1 dly x 1/52 Tab Loratidine 10mg dly x 5/7 Tab Atrothec 75mg bd x…"
click at [444, 279] on div "Select Item" at bounding box center [487, 288] width 203 height 18
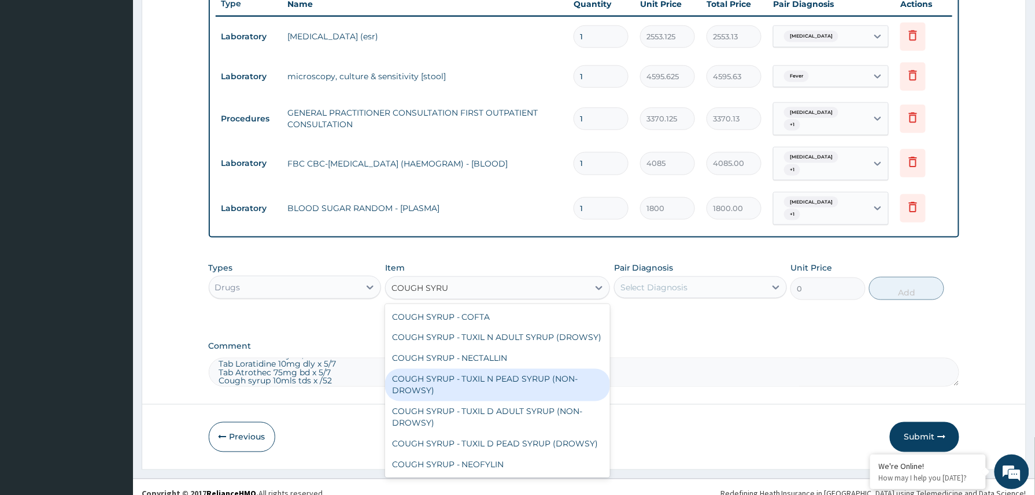
type input "COUGH SYRUP"
click at [534, 388] on div "COUGH SYRUP - TUXIL N PEAD SYRUP (NON-DROWSY)" at bounding box center [497, 385] width 225 height 32
type input "2000"
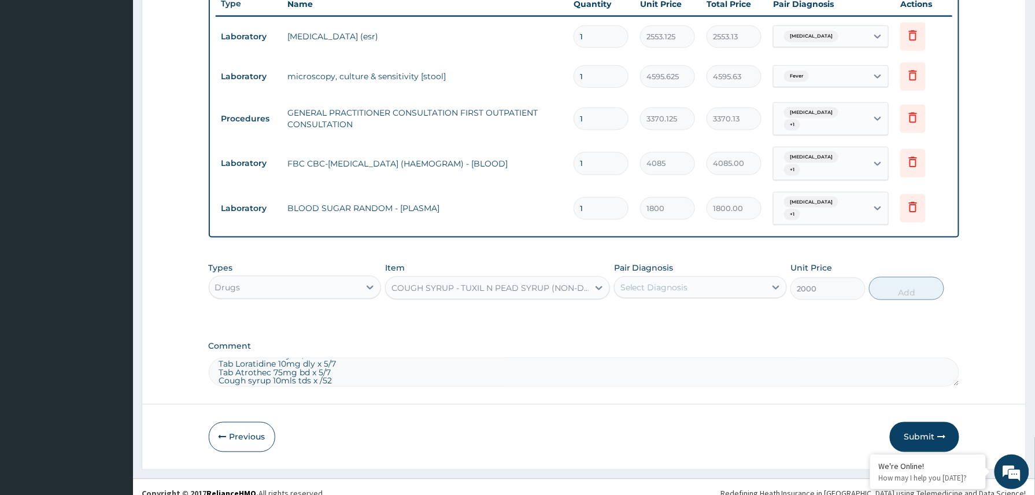
click at [732, 278] on div "Select Diagnosis" at bounding box center [690, 287] width 151 height 18
drag, startPoint x: 683, startPoint y: 303, endPoint x: 674, endPoint y: 311, distance: 11.9
click at [680, 306] on div "Anemia" at bounding box center [700, 317] width 173 height 24
checkbox input "true"
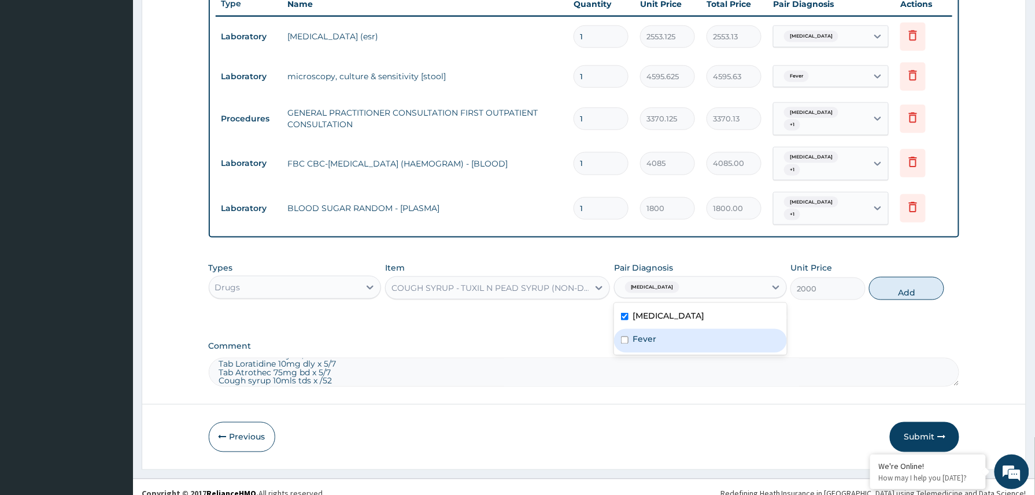
drag, startPoint x: 663, startPoint y: 320, endPoint x: 681, endPoint y: 320, distance: 18.5
click at [662, 329] on div "Fever" at bounding box center [700, 341] width 173 height 24
checkbox input "true"
drag, startPoint x: 918, startPoint y: 273, endPoint x: 907, endPoint y: 283, distance: 14.4
click at [919, 277] on button "Add" at bounding box center [906, 288] width 75 height 23
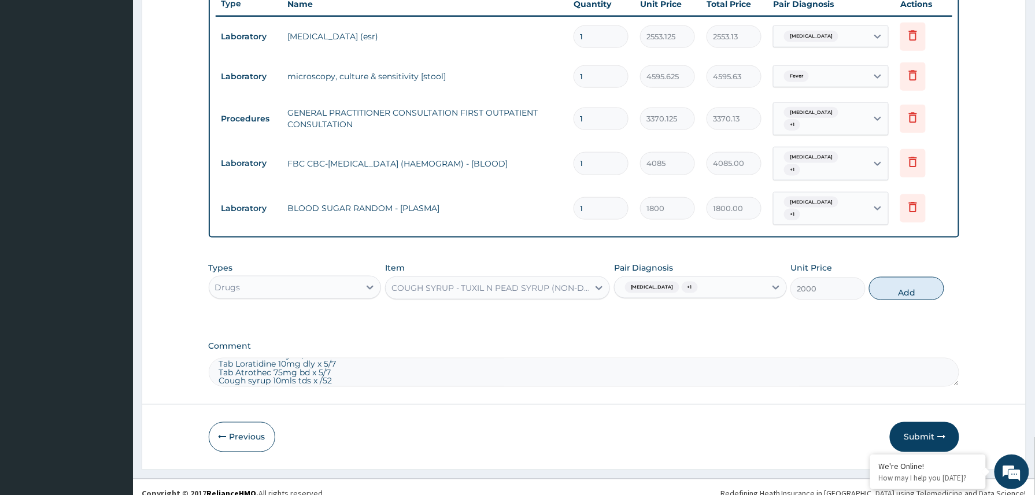
type input "0"
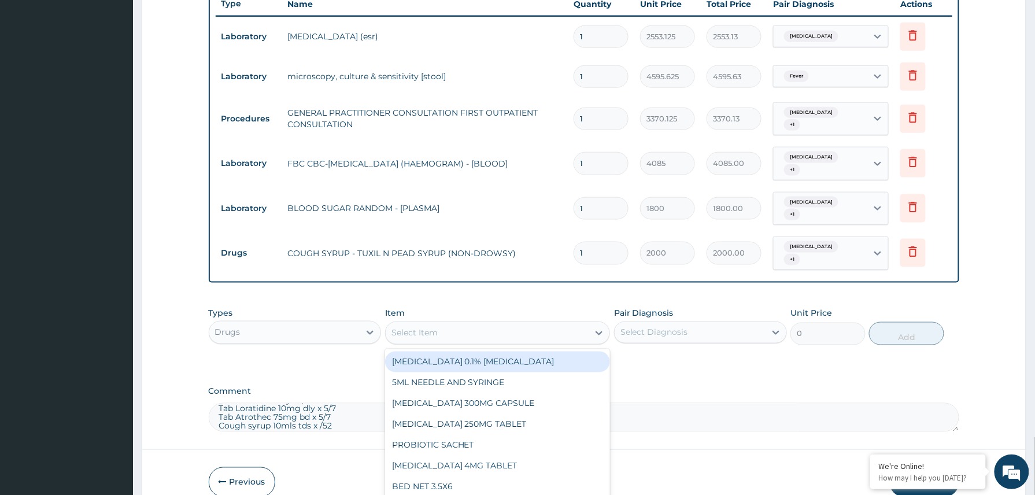
click at [430, 327] on div "Select Item" at bounding box center [414, 333] width 46 height 12
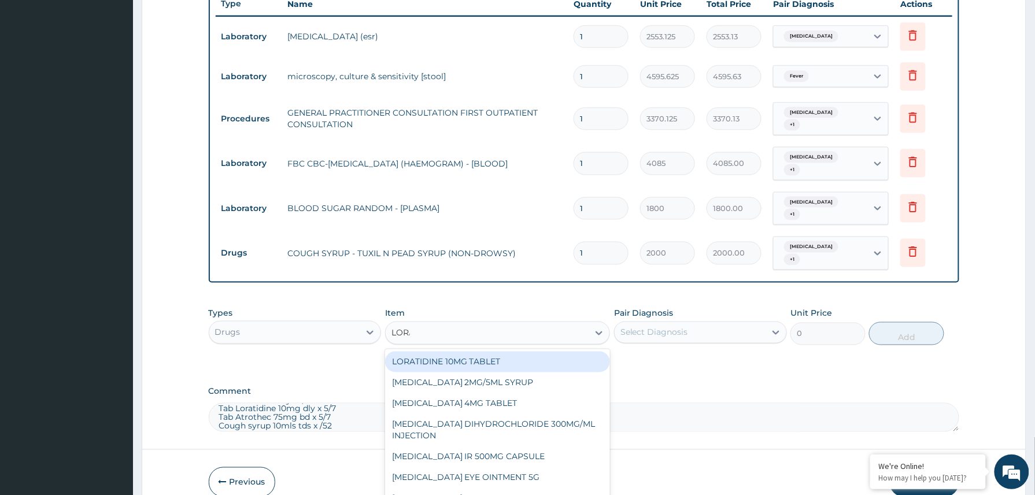
type input "LORATA"
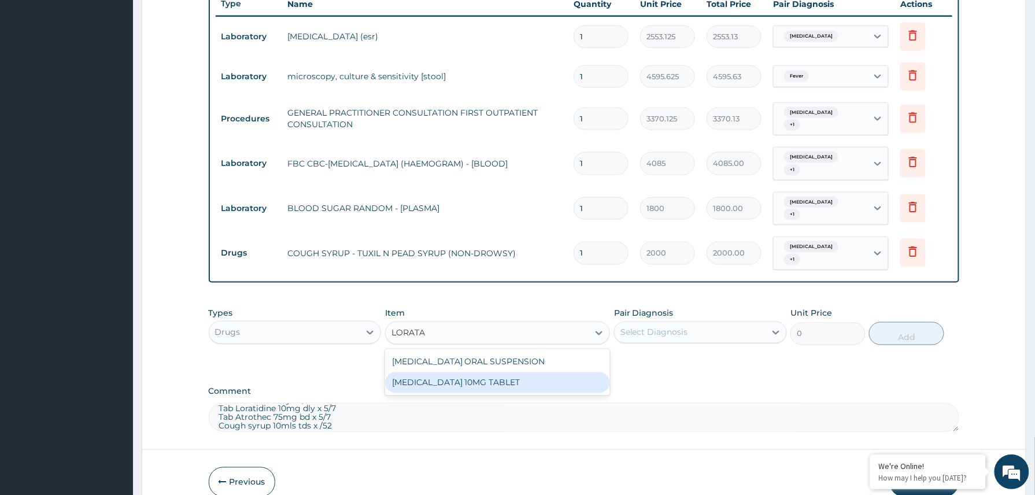
click at [491, 372] on div "LORATADINE 10MG TABLET" at bounding box center [497, 382] width 225 height 21
type input "86.25"
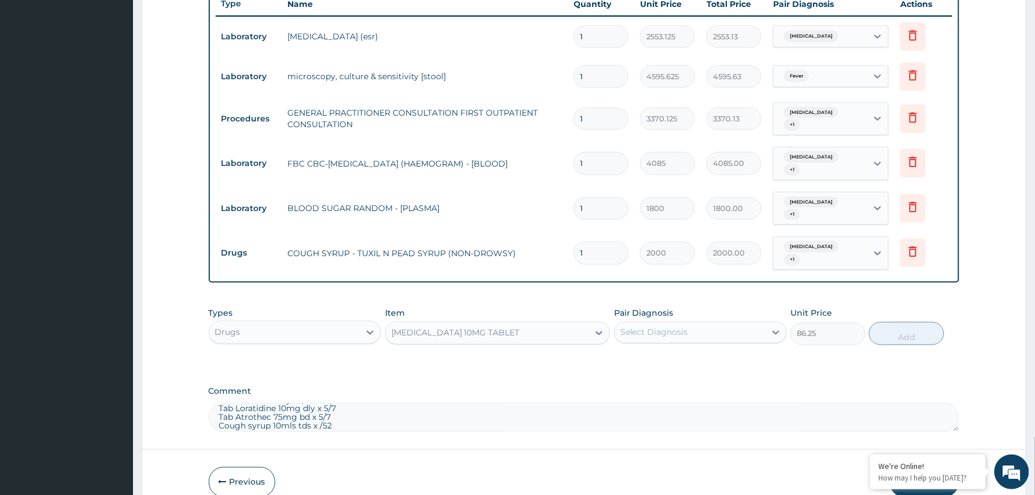
click at [717, 323] on div "Select Diagnosis" at bounding box center [690, 332] width 151 height 18
drag, startPoint x: 667, startPoint y: 350, endPoint x: 663, endPoint y: 362, distance: 12.8
click at [667, 353] on div "Anemia" at bounding box center [700, 362] width 173 height 24
checkbox input "true"
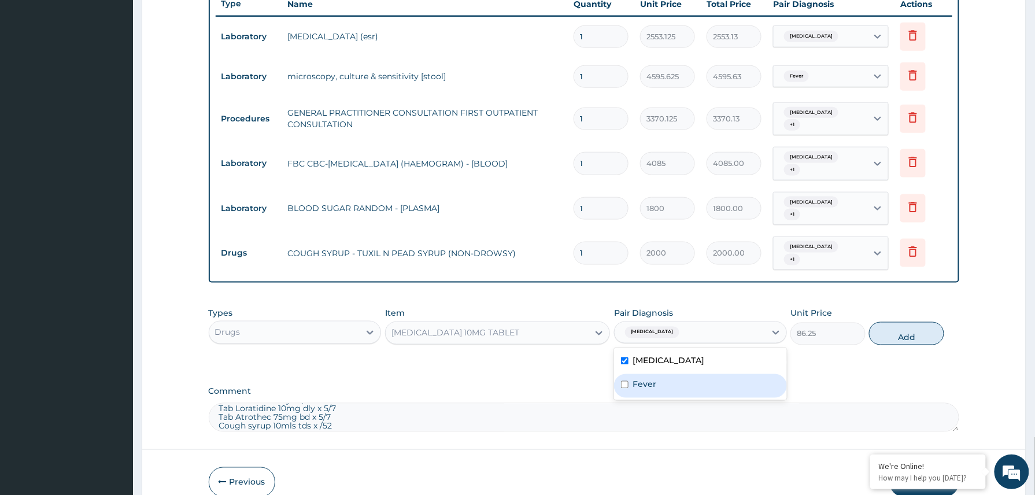
drag, startPoint x: 662, startPoint y: 364, endPoint x: 680, endPoint y: 364, distance: 17.9
click at [667, 374] on div "Fever" at bounding box center [700, 386] width 173 height 24
checkbox input "true"
click at [904, 322] on button "Add" at bounding box center [906, 333] width 75 height 23
type input "0"
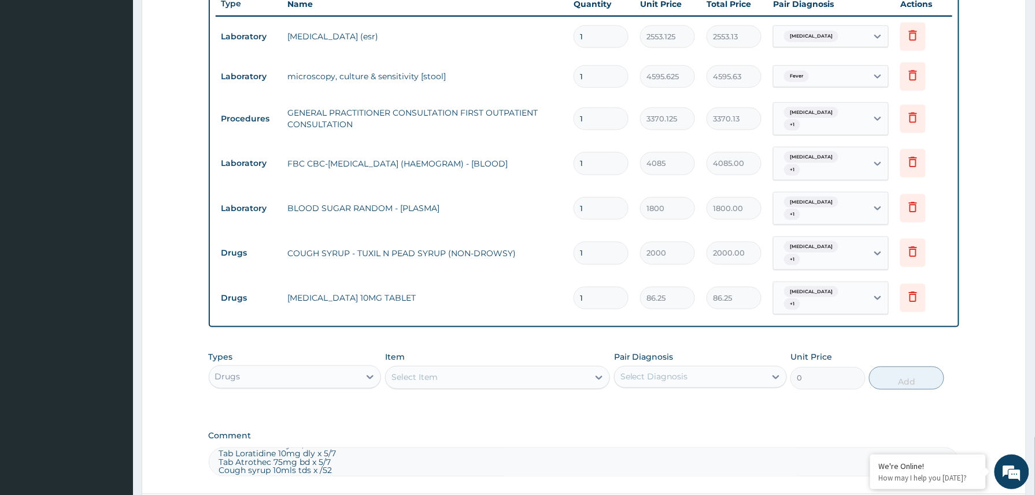
type input "0.00"
type input "5"
type input "431.25"
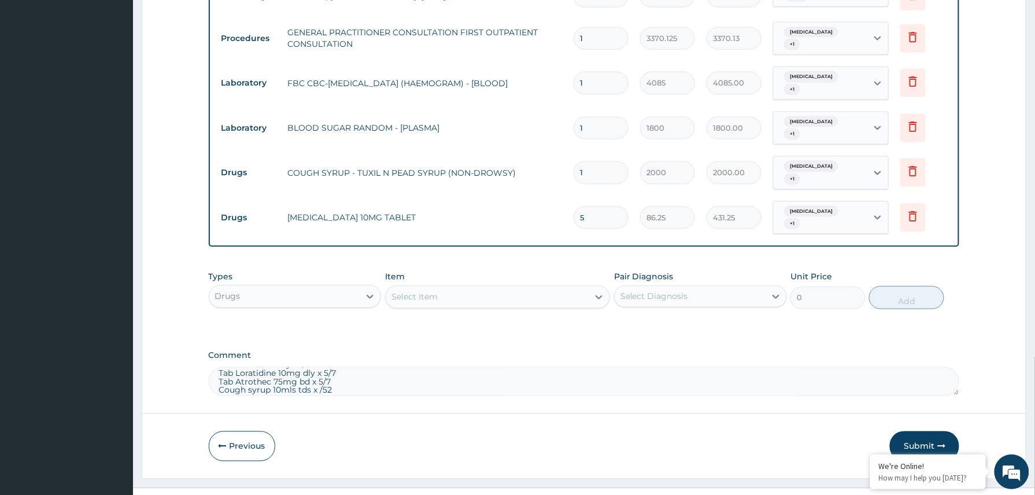
type input "5"
click at [352, 367] on textarea "Tab Multivite 1 dly x 1/52 Tab Loratidine 10mg dly x 5/7 Tab Atrothec 75mg bd x…" at bounding box center [584, 381] width 751 height 29
type textarea "Tab Multivite 1 dly x 1/52"
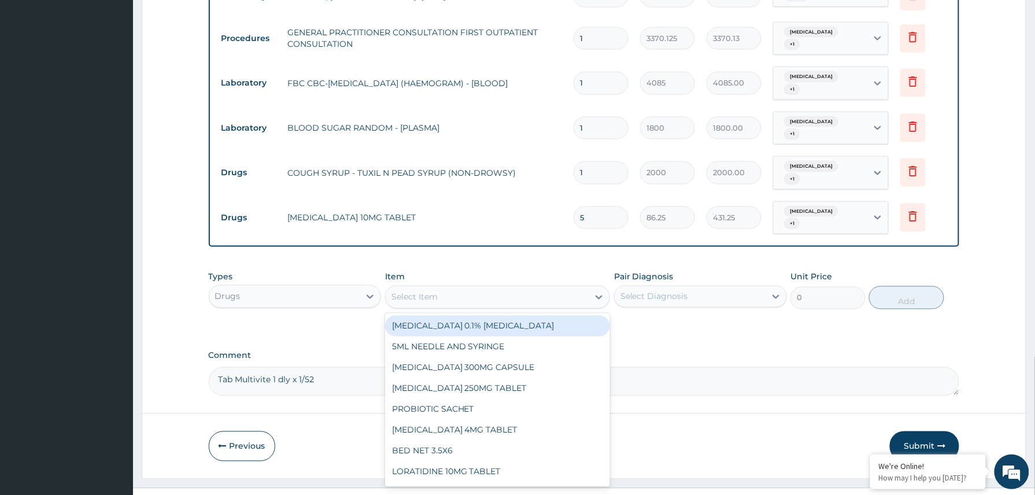
click at [435, 291] on div "Select Item" at bounding box center [414, 297] width 46 height 12
type input "multivitamin"
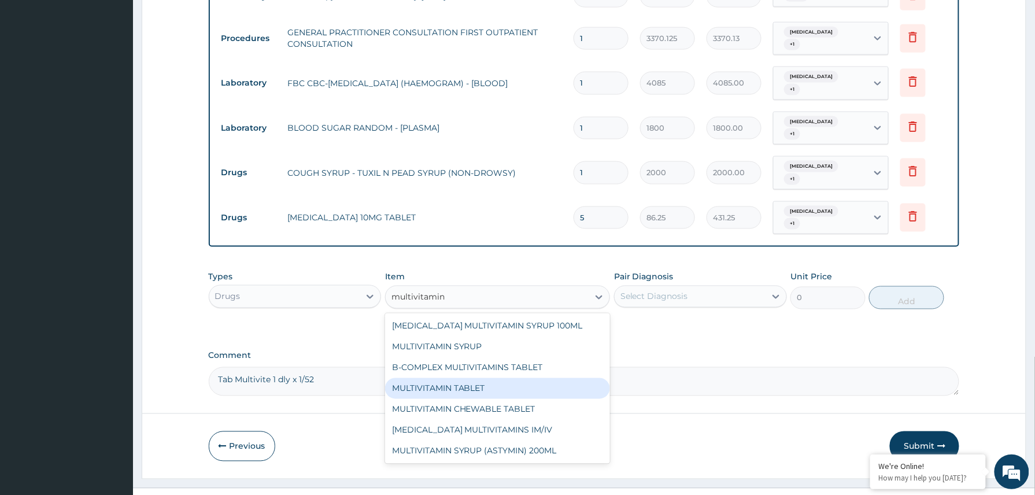
drag, startPoint x: 484, startPoint y: 371, endPoint x: 493, endPoint y: 384, distance: 16.4
click at [483, 378] on div "MULTIVITAMIN TABLET" at bounding box center [497, 388] width 225 height 21
type input "11.5"
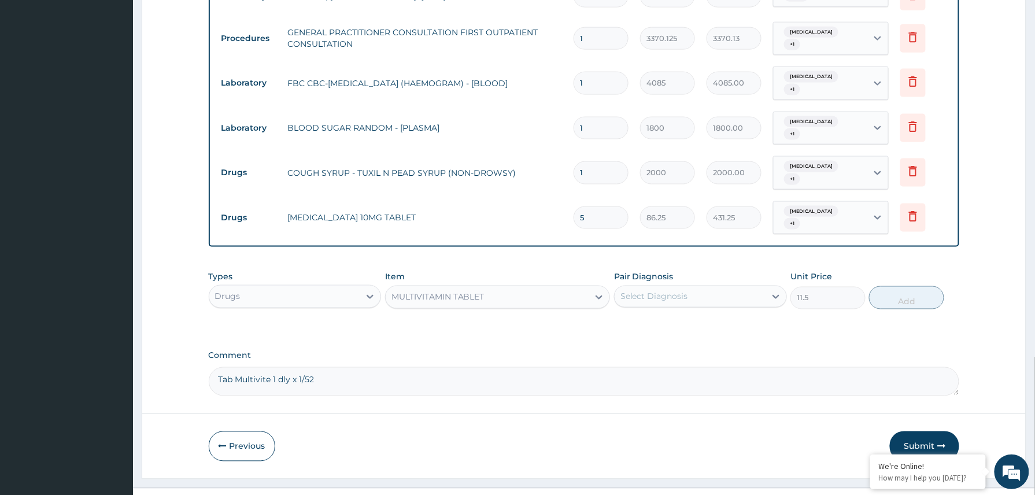
click at [708, 287] on div "Select Diagnosis" at bounding box center [690, 296] width 151 height 18
drag, startPoint x: 675, startPoint y: 302, endPoint x: 668, endPoint y: 324, distance: 23.0
click at [676, 314] on div "Anemia" at bounding box center [700, 326] width 173 height 24
checkbox input "true"
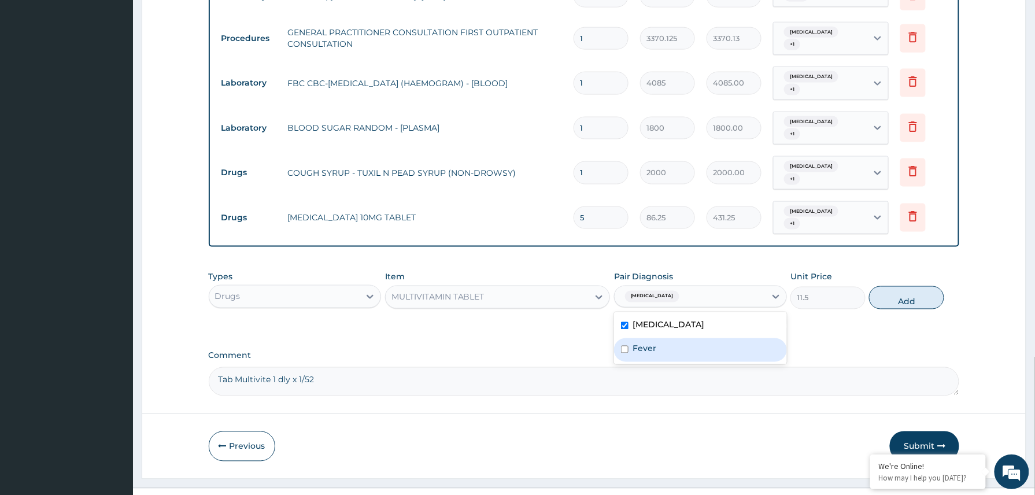
click at [668, 338] on div "Fever" at bounding box center [700, 350] width 173 height 24
checkbox input "true"
click at [915, 286] on button "Add" at bounding box center [906, 297] width 75 height 23
type input "0"
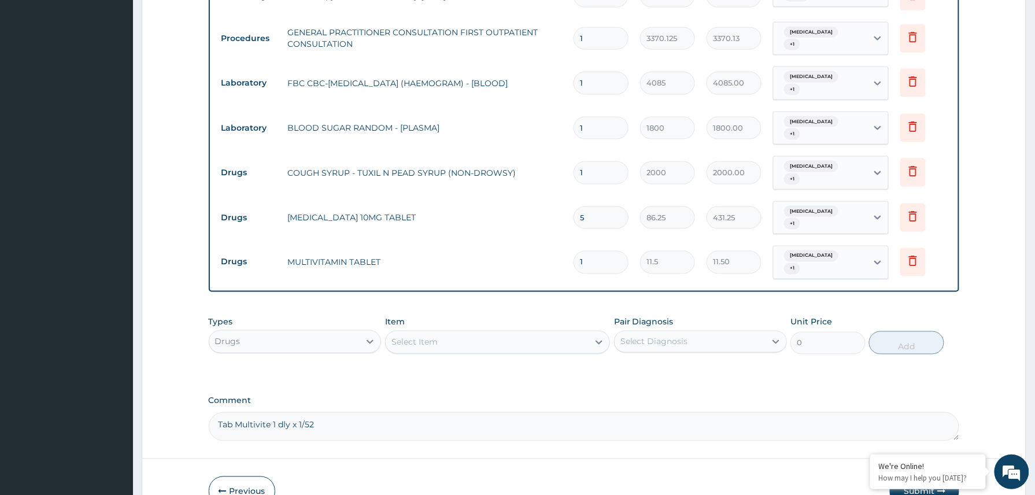
drag, startPoint x: 287, startPoint y: 402, endPoint x: 202, endPoint y: 396, distance: 85.8
click at [201, 401] on form "Step 2 of 2 PA Code / Prescription Code PA/B7A9C4 Encounter Date 11-09-2025 Imp…" at bounding box center [584, 29] width 884 height 987
click at [601, 251] on input "1" at bounding box center [600, 262] width 55 height 23
type input "0.00"
type input "7"
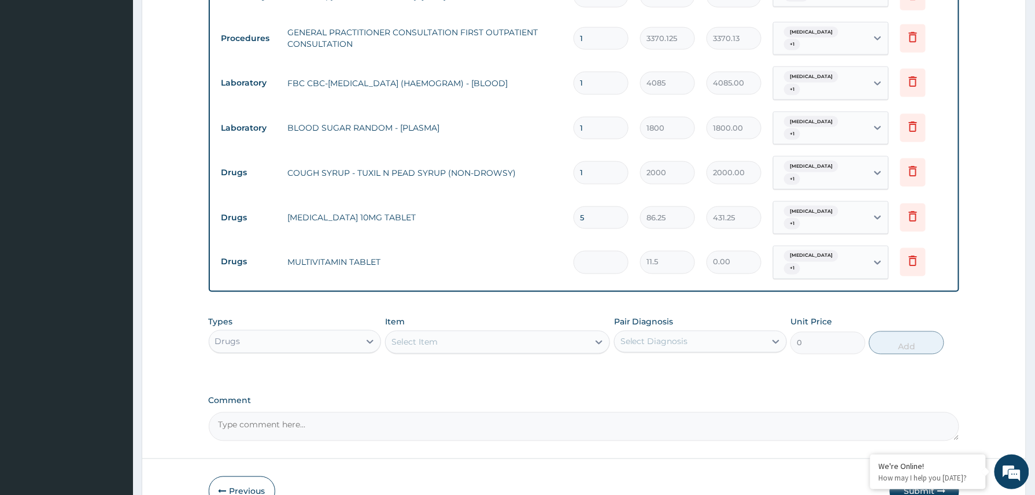
type input "80.50"
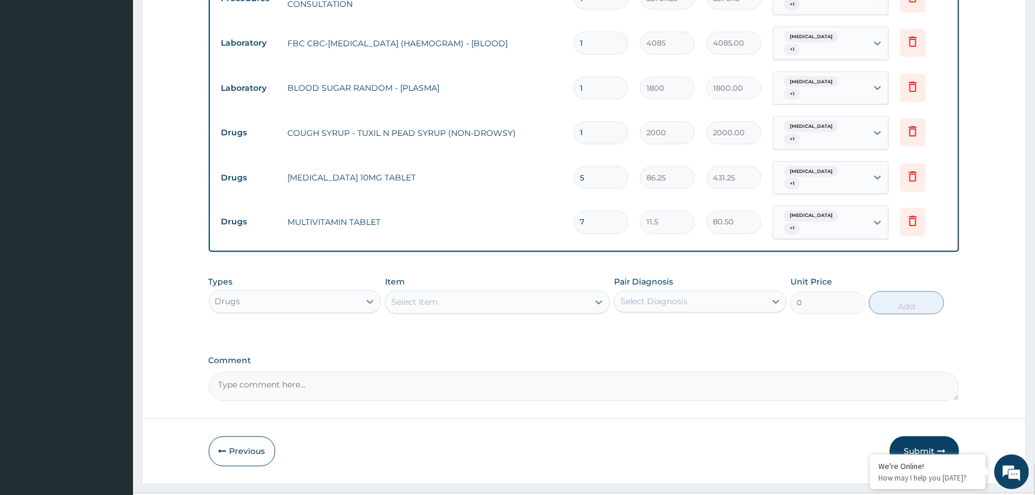
type input "7"
click at [923, 436] on button "Submit" at bounding box center [924, 451] width 69 height 30
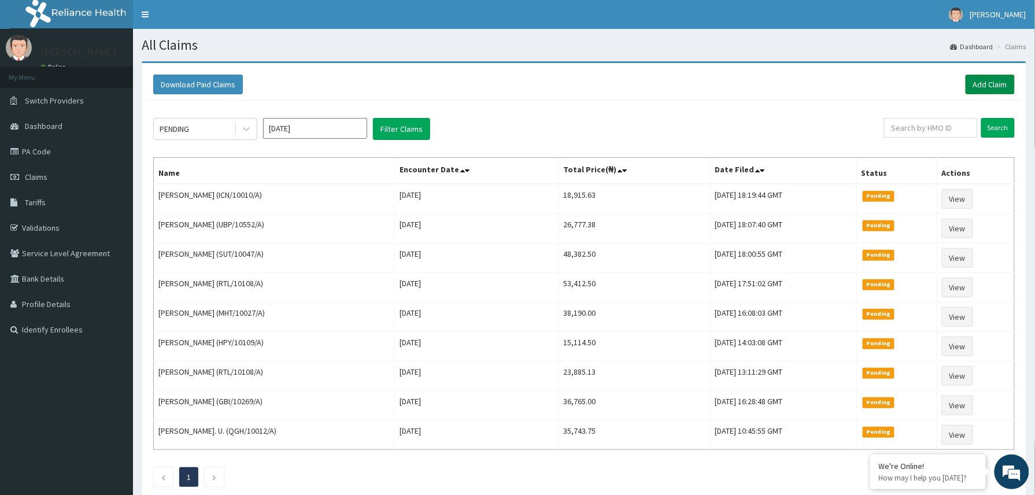
drag, startPoint x: 995, startPoint y: 82, endPoint x: 986, endPoint y: 88, distance: 10.9
click at [995, 82] on link "Add Claim" at bounding box center [989, 85] width 49 height 20
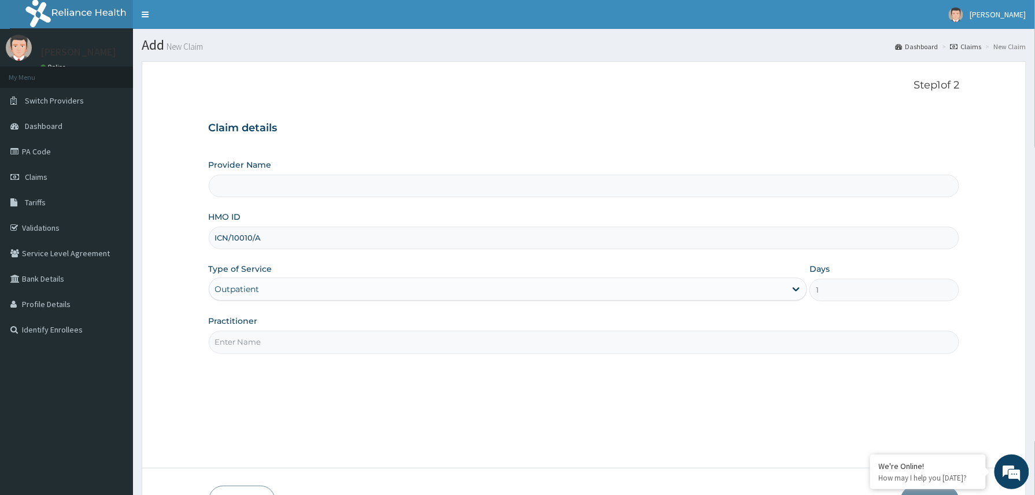
type input "Reliance Family Clinics (RFC) - [GEOGRAPHIC_DATA]"
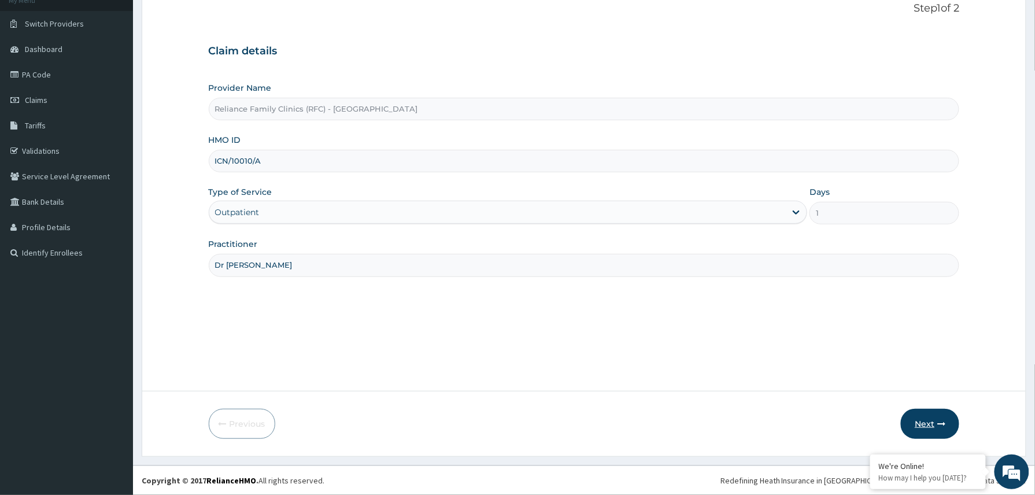
type input "Dr [PERSON_NAME]"
click at [928, 419] on button "Next" at bounding box center [930, 424] width 58 height 30
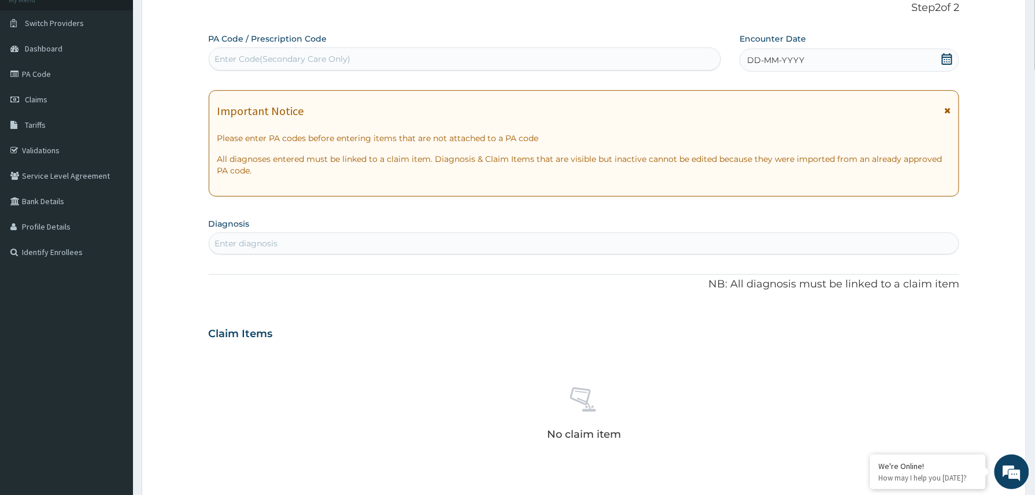
click at [292, 54] on div "Enter Code(Secondary Care Only)" at bounding box center [283, 59] width 136 height 12
paste input "PA/5FE12C"
type input "PA/5FE12C"
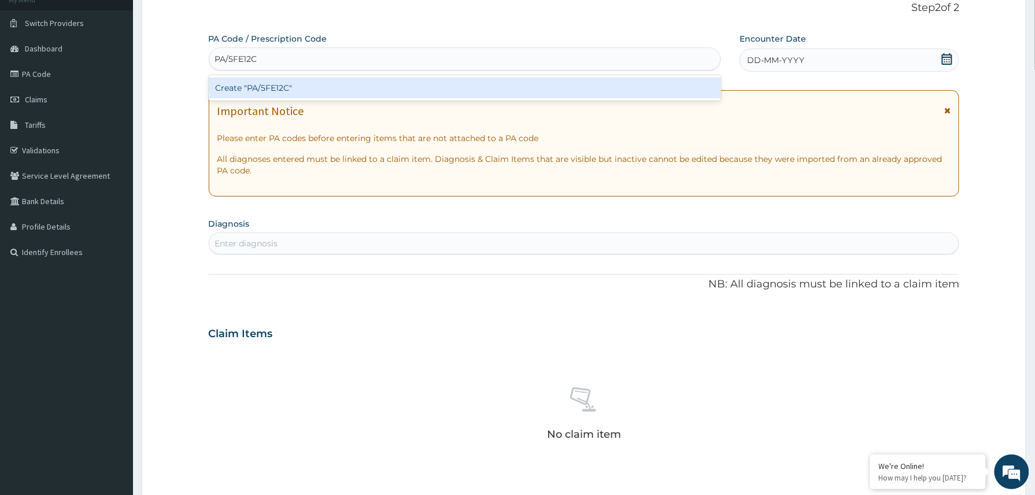
scroll to position [0, 0]
click at [264, 90] on div "Create "PA/5FE12C"" at bounding box center [465, 87] width 513 height 21
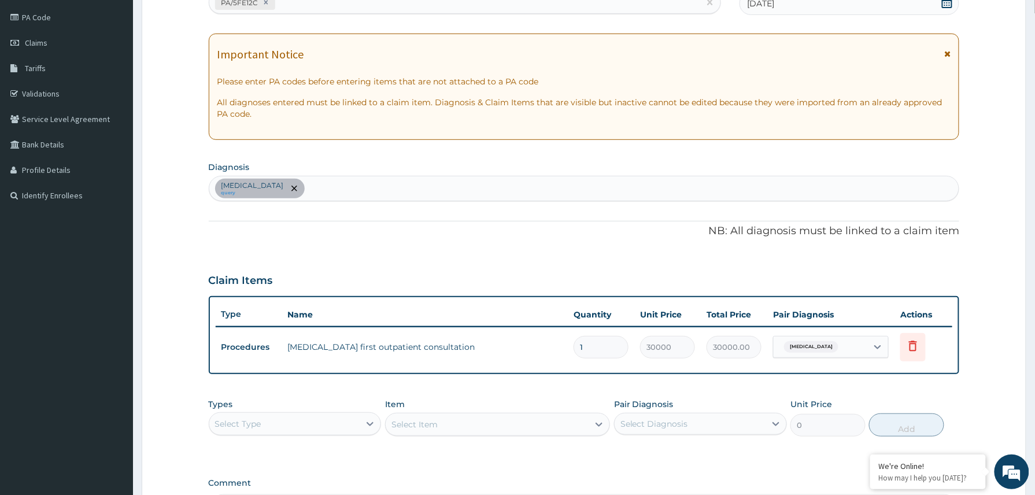
scroll to position [284, 0]
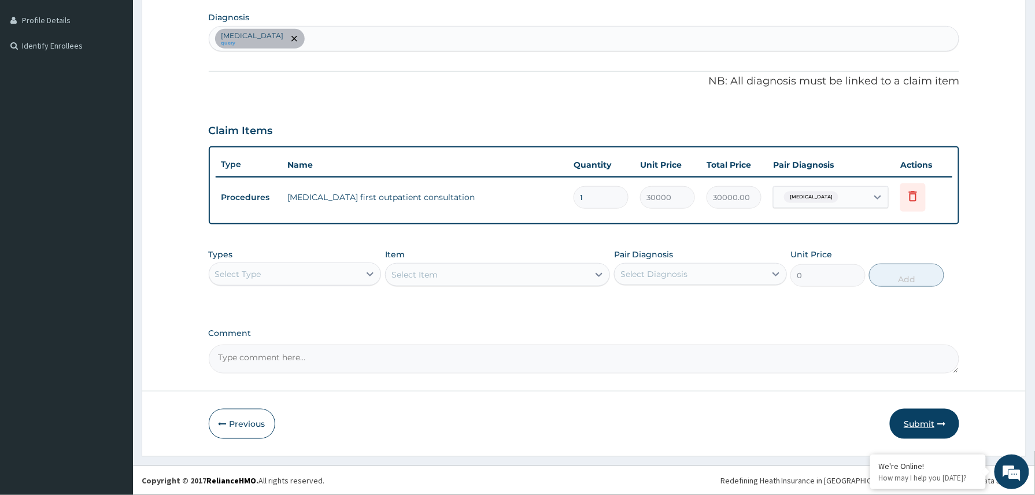
click at [923, 419] on button "Submit" at bounding box center [924, 424] width 69 height 30
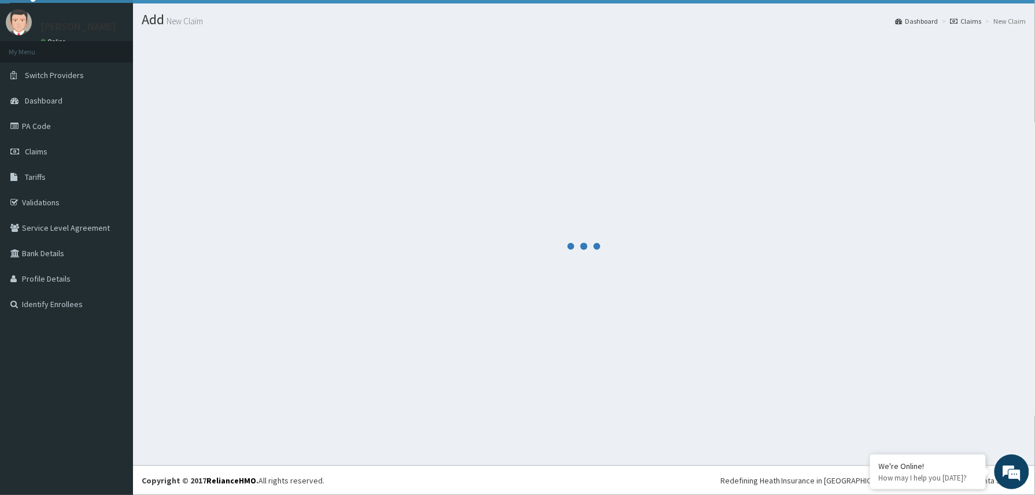
scroll to position [25, 0]
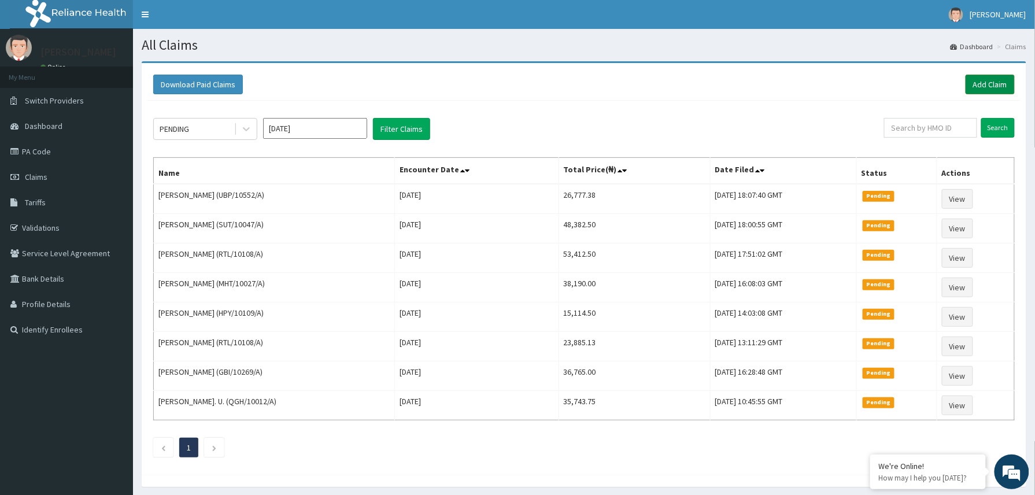
click at [986, 86] on link "Add Claim" at bounding box center [989, 85] width 49 height 20
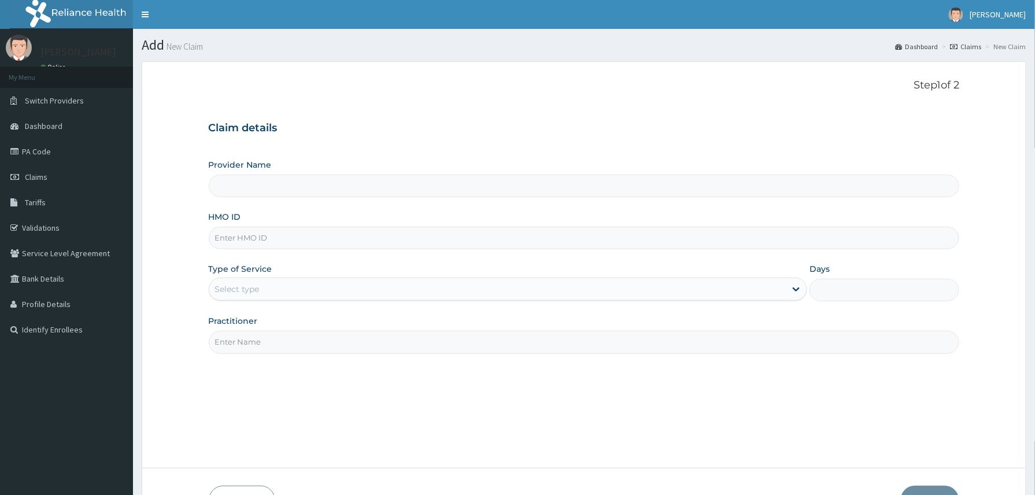
click at [227, 236] on input "HMO ID" at bounding box center [584, 238] width 751 height 23
paste input "MHP/10099/A"
type input "MHP/10099/A"
click at [261, 294] on div "Select type" at bounding box center [497, 289] width 577 height 18
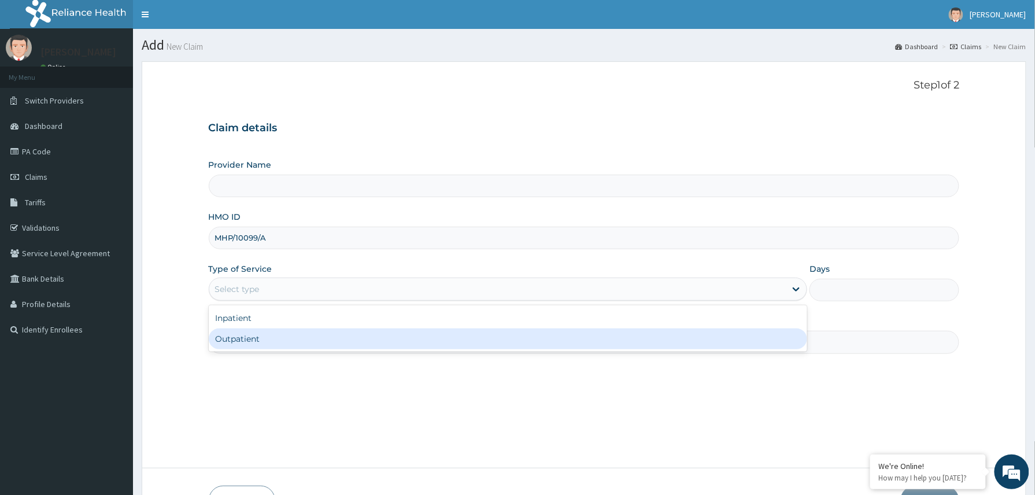
click at [254, 345] on div "Outpatient" at bounding box center [508, 338] width 599 height 21
type input "1"
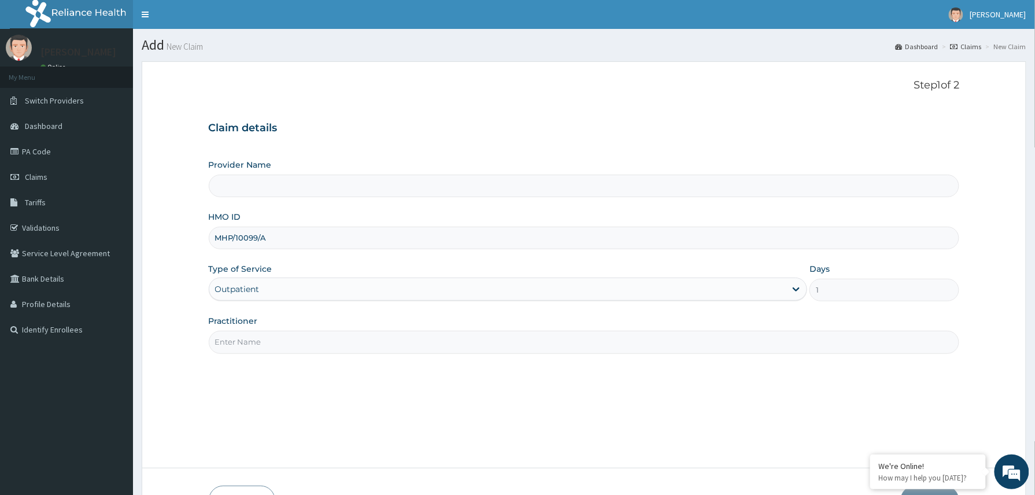
click at [261, 341] on input "Practitioner" at bounding box center [584, 342] width 751 height 23
type input "D"
type input "Reliance Family Clinics (RFC) - [GEOGRAPHIC_DATA]"
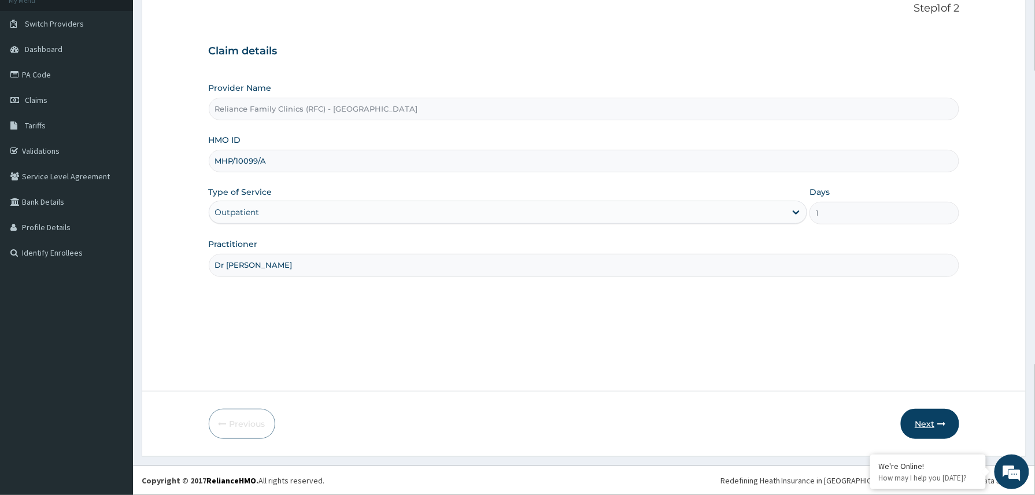
type input "Dr [PERSON_NAME]"
click at [926, 421] on button "Next" at bounding box center [930, 424] width 58 height 30
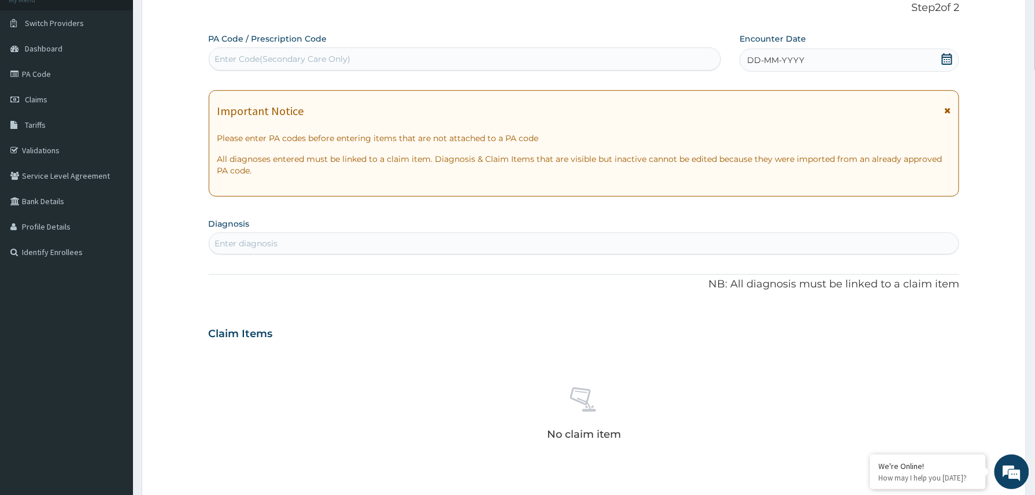
drag, startPoint x: 303, startPoint y: 59, endPoint x: 302, endPoint y: 70, distance: 11.0
click at [303, 58] on div "Enter Code(Secondary Care Only)" at bounding box center [283, 59] width 136 height 12
paste input "PA/18A6DC"
type input "PA/18A6DC"
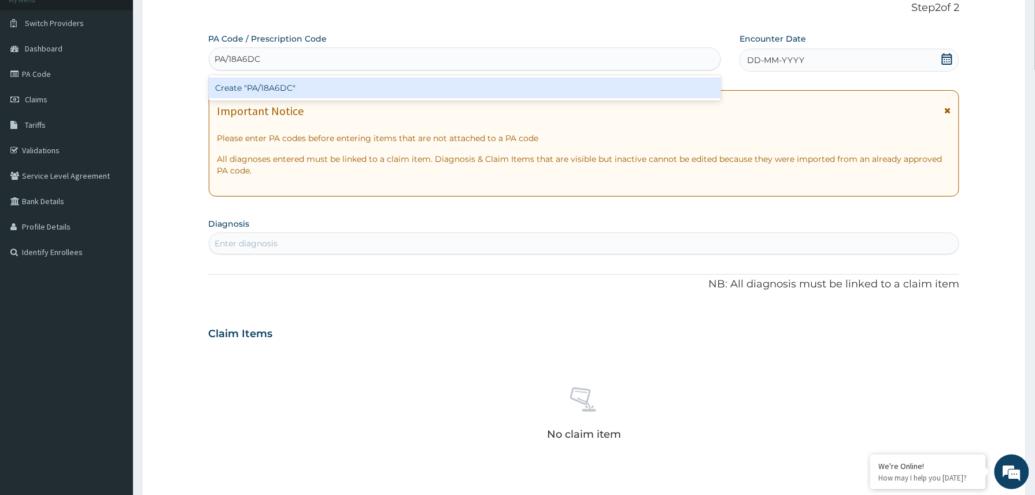
scroll to position [0, 0]
click at [264, 83] on div "Create "PA/18A6DC"" at bounding box center [465, 87] width 513 height 21
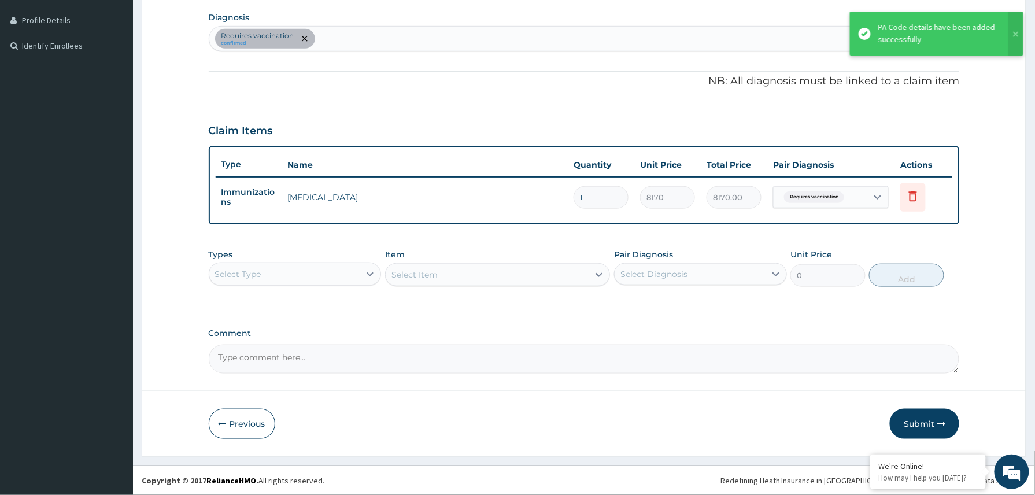
scroll to position [284, 0]
click at [354, 278] on div "Select Type" at bounding box center [284, 274] width 151 height 18
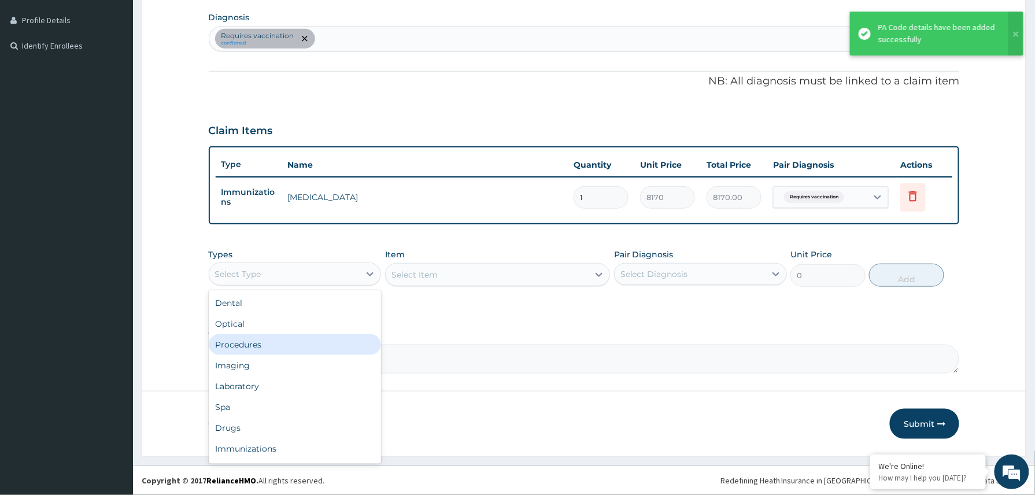
click at [273, 341] on div "Procedures" at bounding box center [295, 344] width 173 height 21
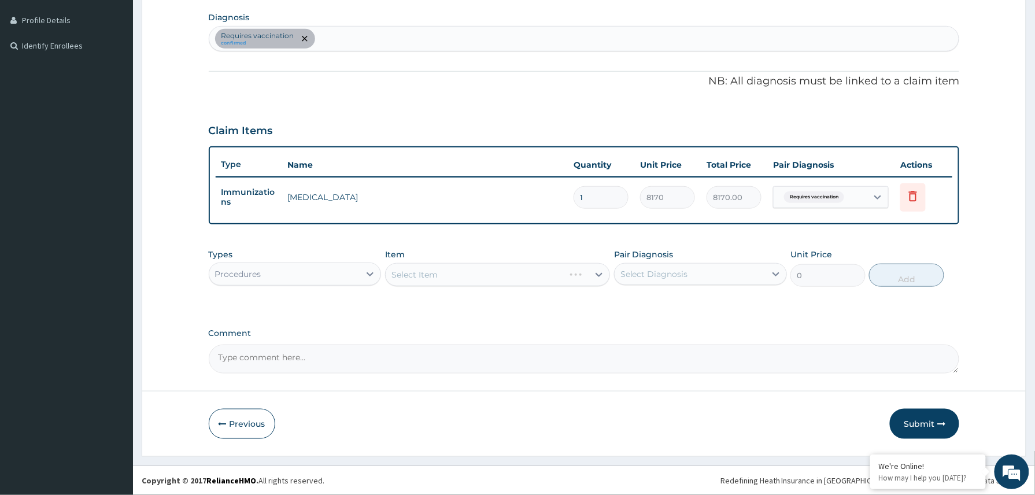
click at [474, 273] on div "Select Item" at bounding box center [497, 274] width 225 height 23
click at [475, 277] on div "Select Item" at bounding box center [487, 274] width 203 height 18
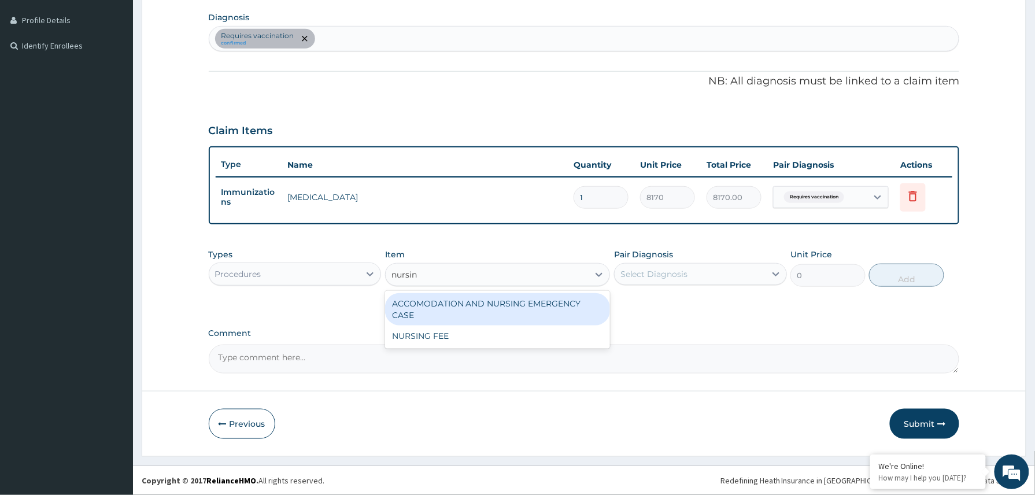
type input "nursing"
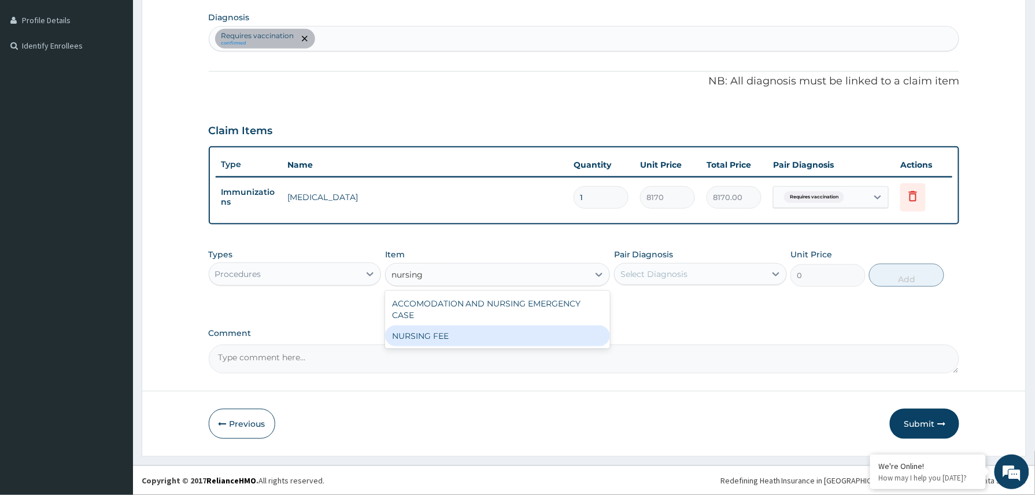
drag, startPoint x: 449, startPoint y: 329, endPoint x: 471, endPoint y: 341, distance: 25.1
click at [450, 332] on div "NURSING FEE" at bounding box center [497, 335] width 225 height 21
type input "1500"
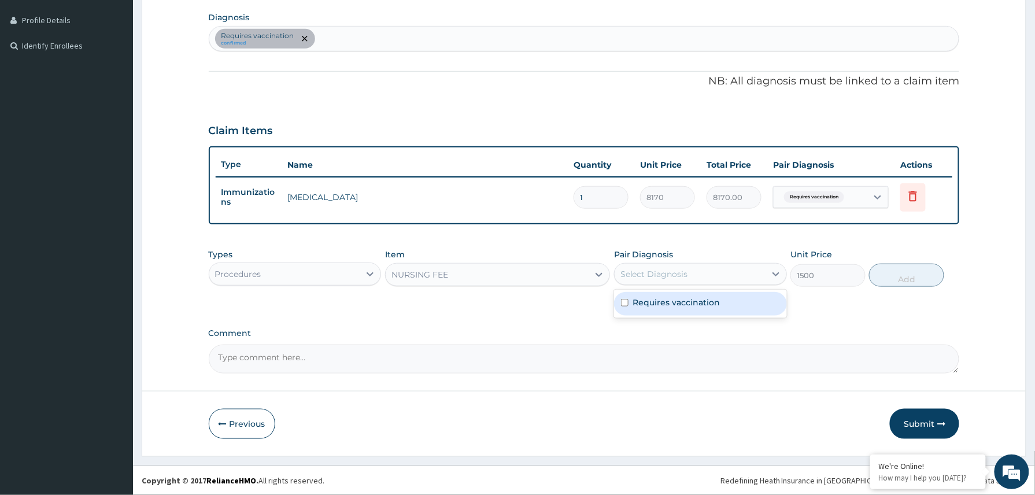
drag, startPoint x: 664, startPoint y: 268, endPoint x: 664, endPoint y: 295, distance: 26.6
click at [664, 271] on div "Select Diagnosis" at bounding box center [654, 274] width 68 height 12
click at [663, 305] on label "Requires vaccination" at bounding box center [676, 303] width 87 height 12
checkbox input "true"
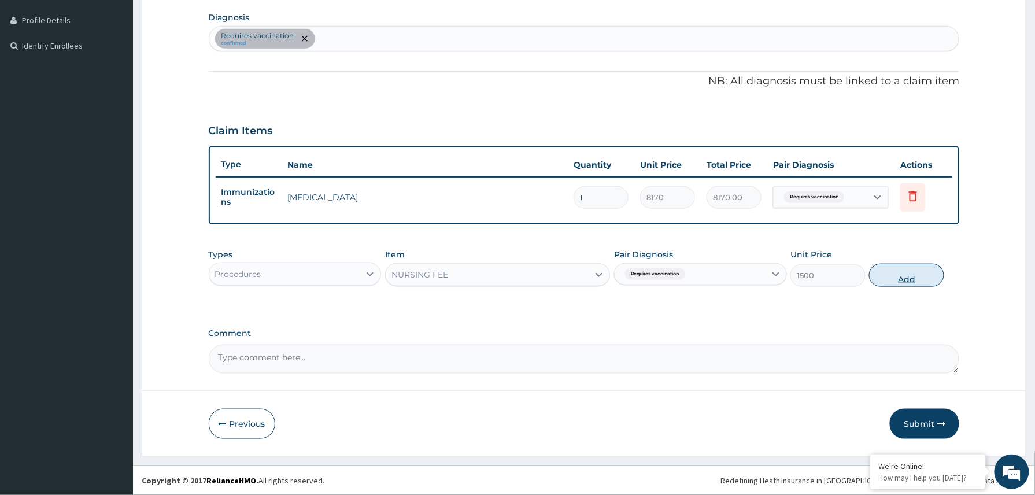
click at [897, 278] on button "Add" at bounding box center [906, 275] width 75 height 23
type input "0"
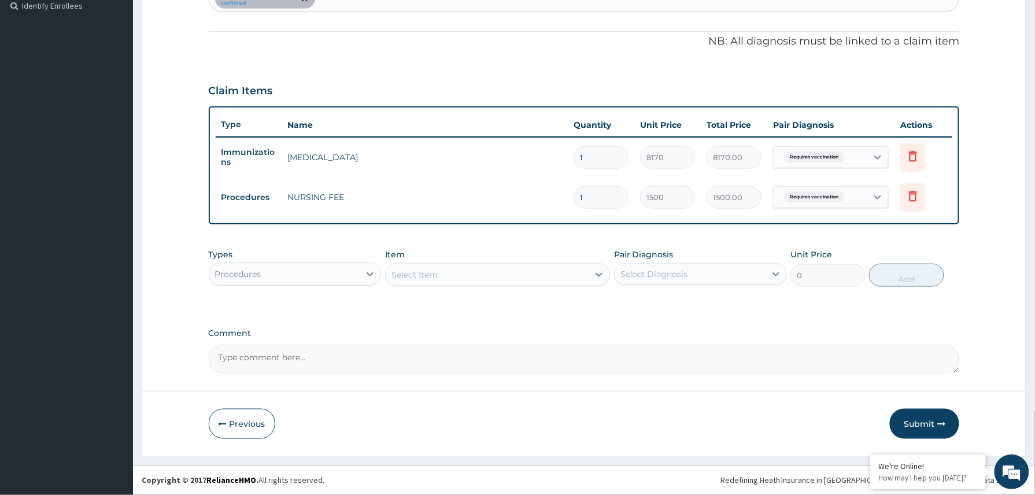
drag, startPoint x: 923, startPoint y: 423, endPoint x: 887, endPoint y: 391, distance: 48.3
click at [923, 423] on button "Submit" at bounding box center [924, 424] width 69 height 30
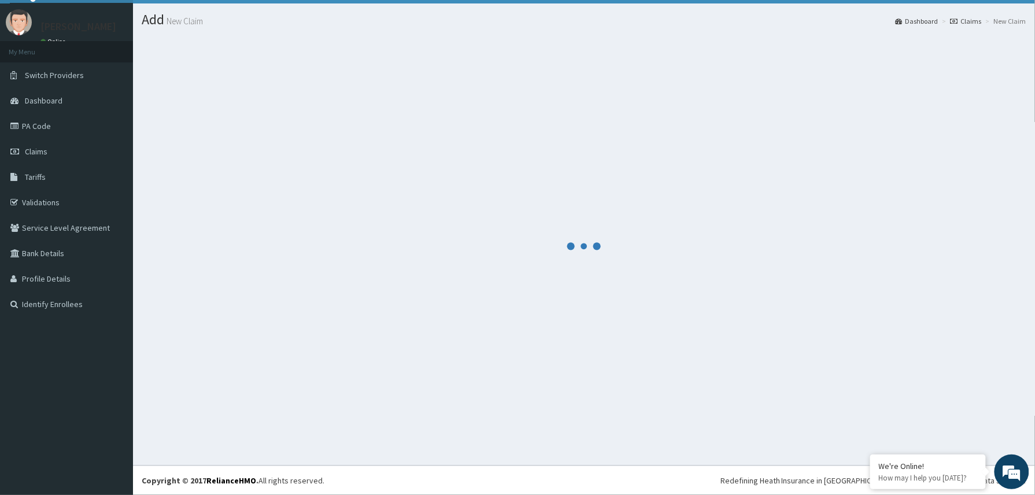
scroll to position [25, 0]
